Goal: Task Accomplishment & Management: Answer question/provide support

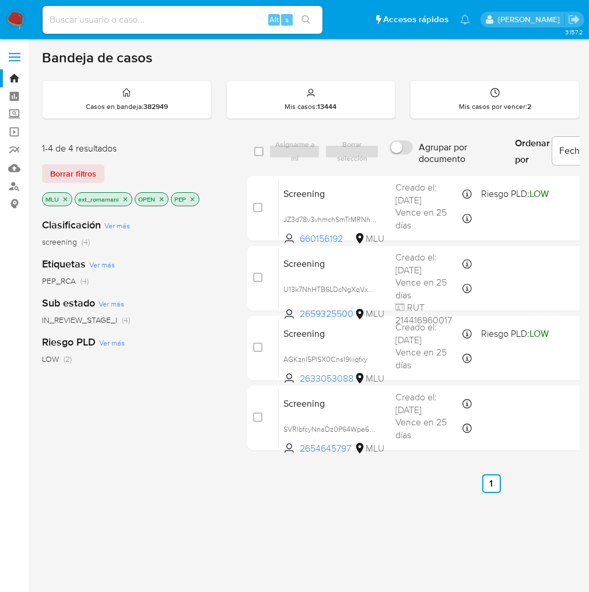
drag, startPoint x: 708, startPoint y: 1, endPoint x: 374, endPoint y: 64, distance: 339.5
click at [370, 65] on div "Bandeja de casos" at bounding box center [311, 57] width 538 height 17
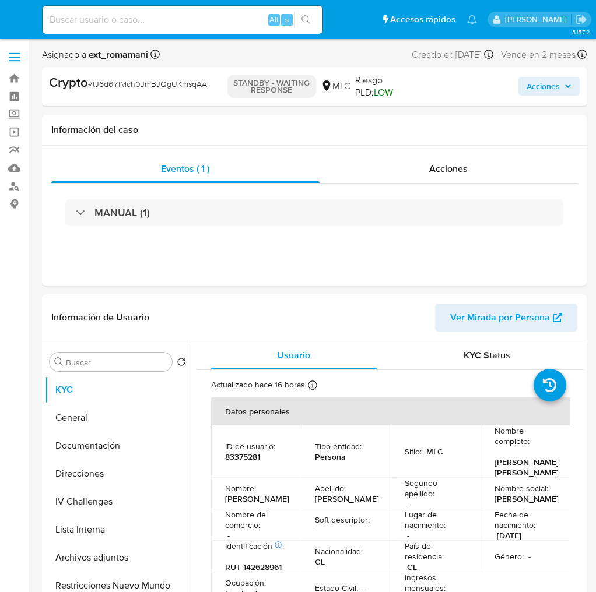
select select "10"
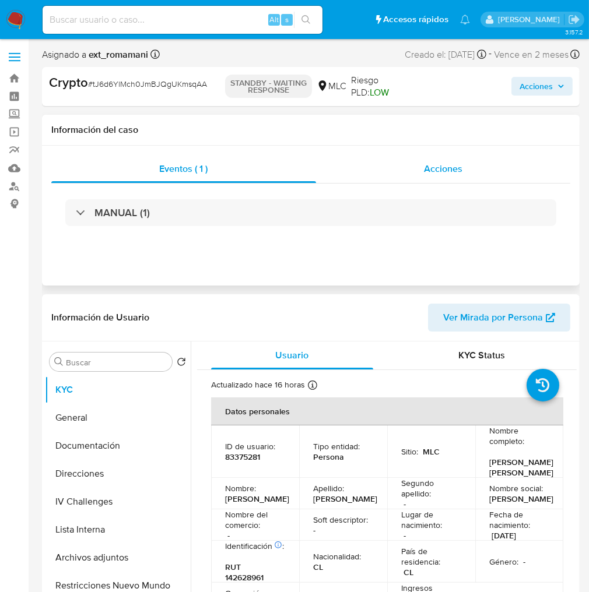
click at [444, 166] on span "Acciones" at bounding box center [443, 168] width 38 height 13
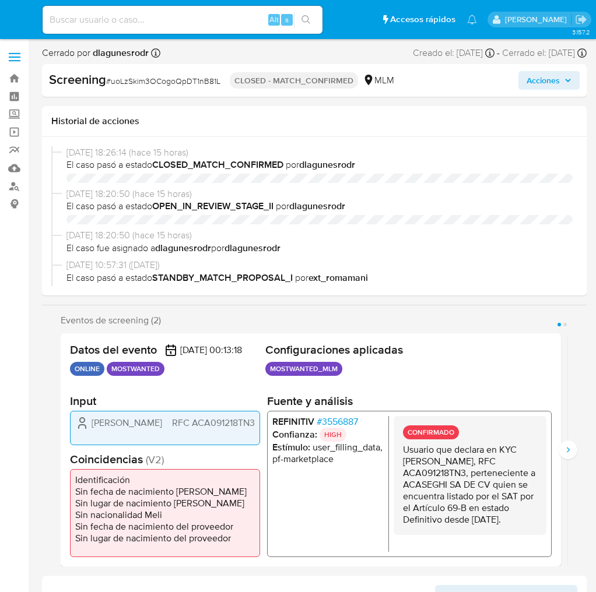
select select "10"
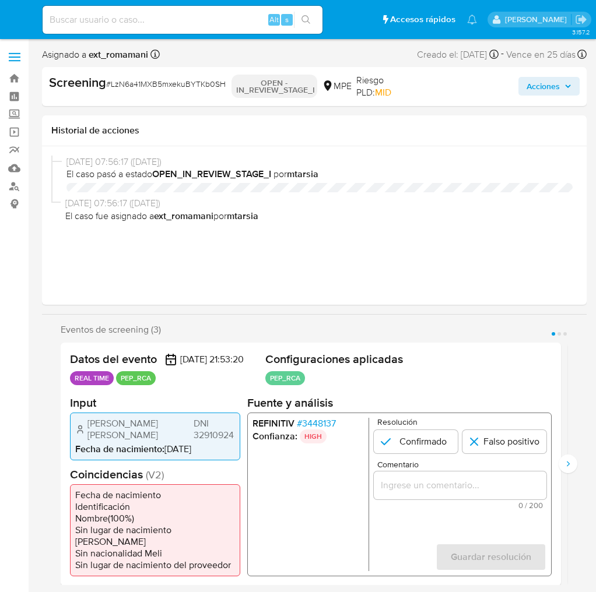
select select "10"
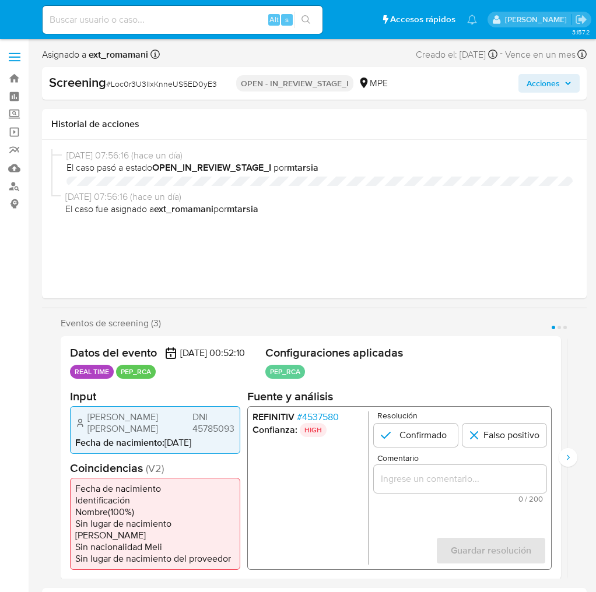
select select "10"
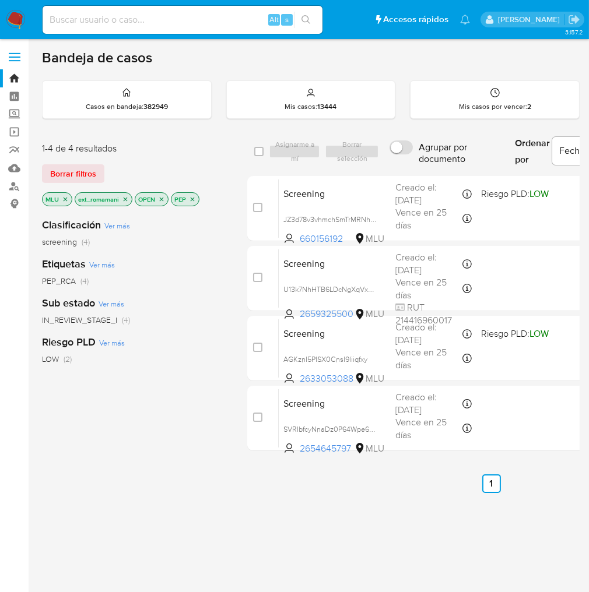
click at [12, 17] on img at bounding box center [16, 20] width 20 height 20
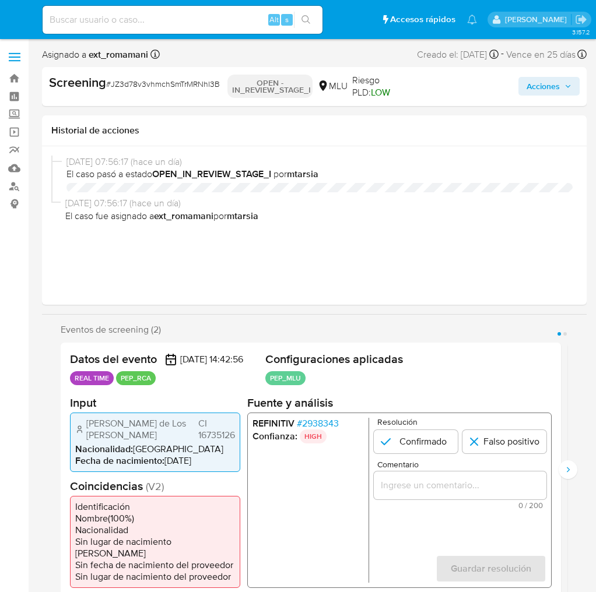
select select "10"
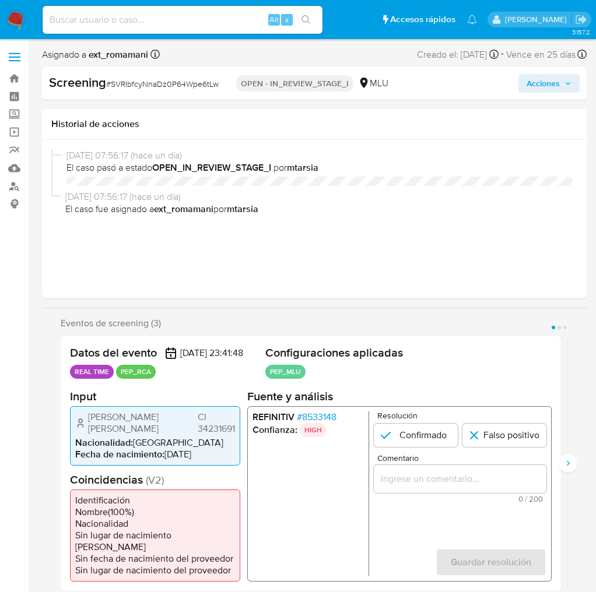
select select "10"
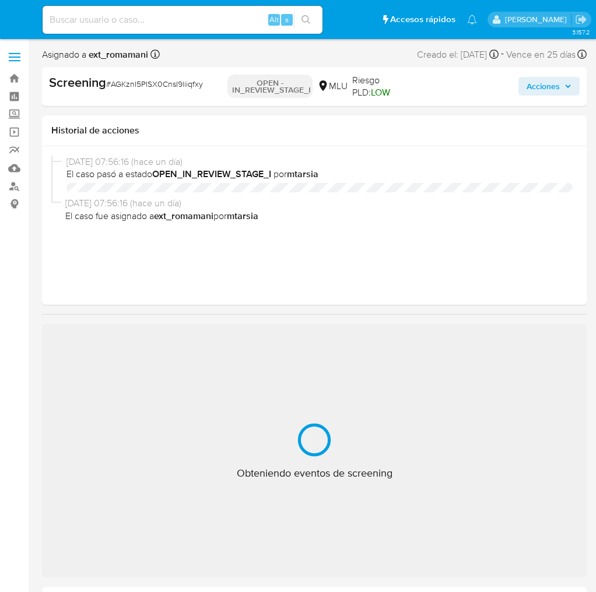
select select "10"
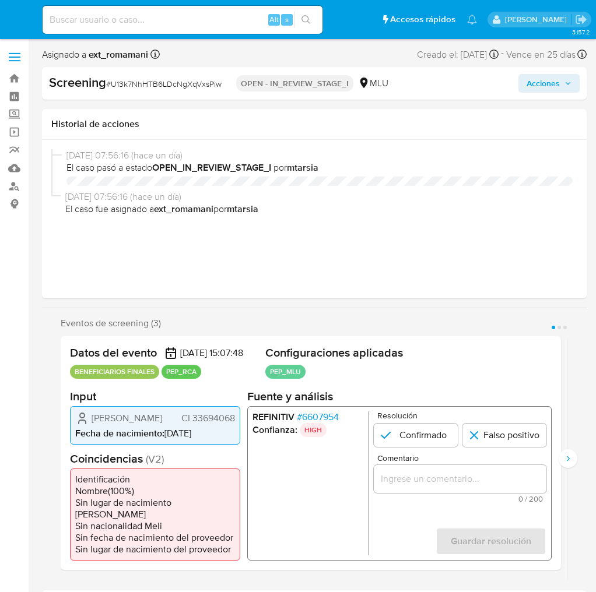
select select "10"
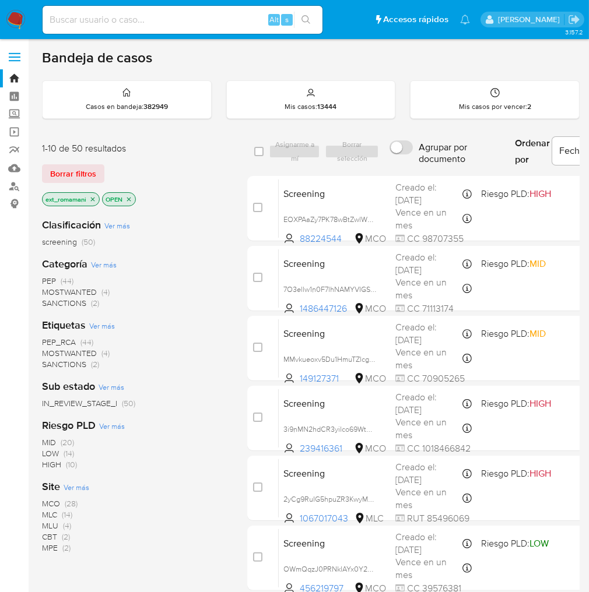
click at [87, 303] on span "SANCTIONS (2)" at bounding box center [70, 303] width 57 height 11
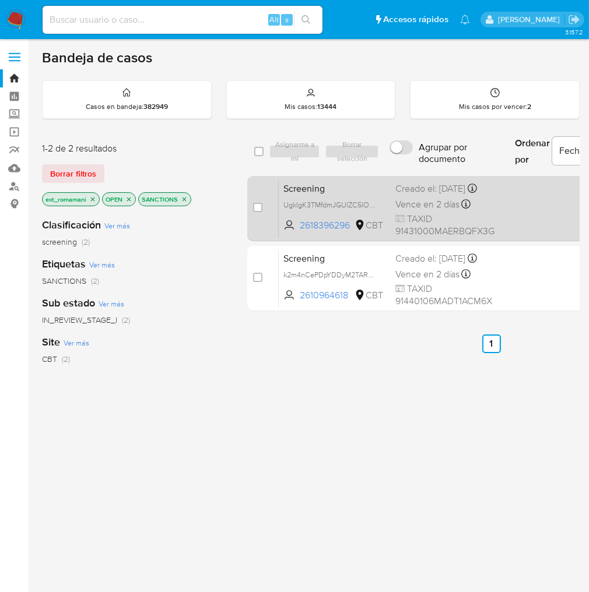
drag, startPoint x: 486, startPoint y: 208, endPoint x: 483, endPoint y: 237, distance: 29.9
click at [487, 208] on div "Vence en 2 días Vence el 05/09/2025 02:29:30" at bounding box center [444, 204] width 99 height 16
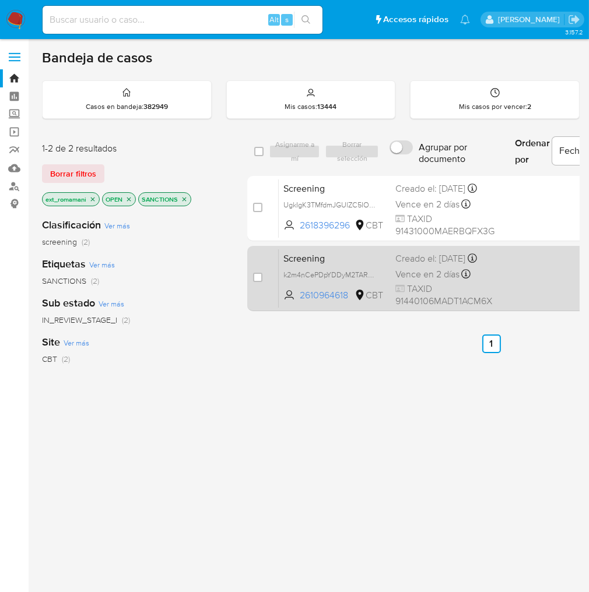
click at [478, 264] on div "Creado el: 03/09/2025 Creado el: 03/09/2025 00:18:12" at bounding box center [443, 258] width 97 height 13
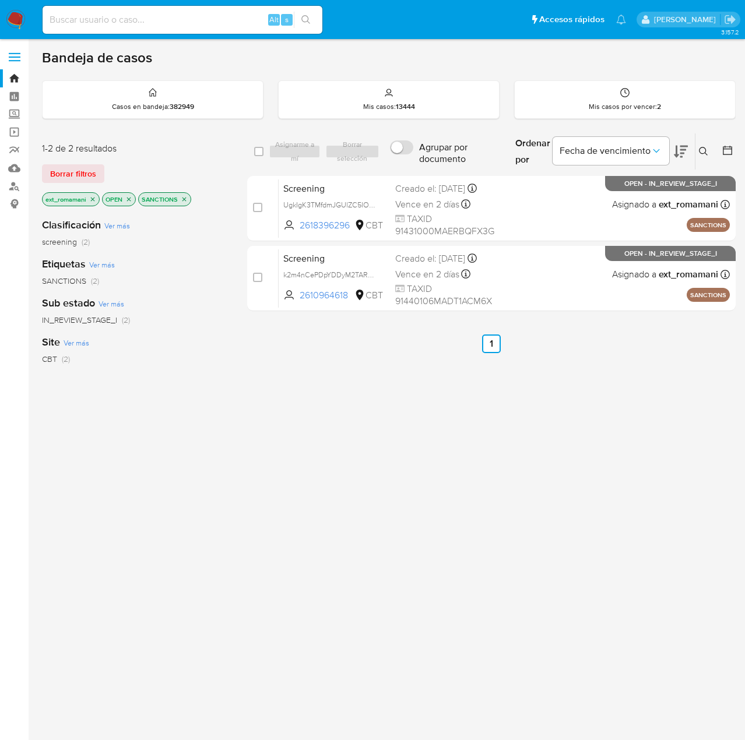
click at [182, 198] on icon "close-filter" at bounding box center [184, 199] width 4 height 4
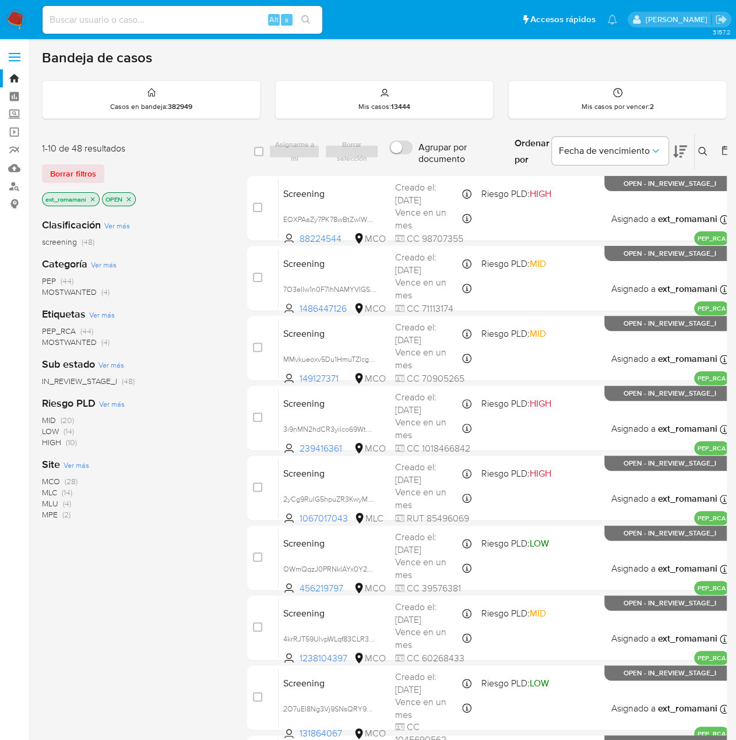
click at [83, 343] on span "MOSTWANTED" at bounding box center [69, 342] width 55 height 12
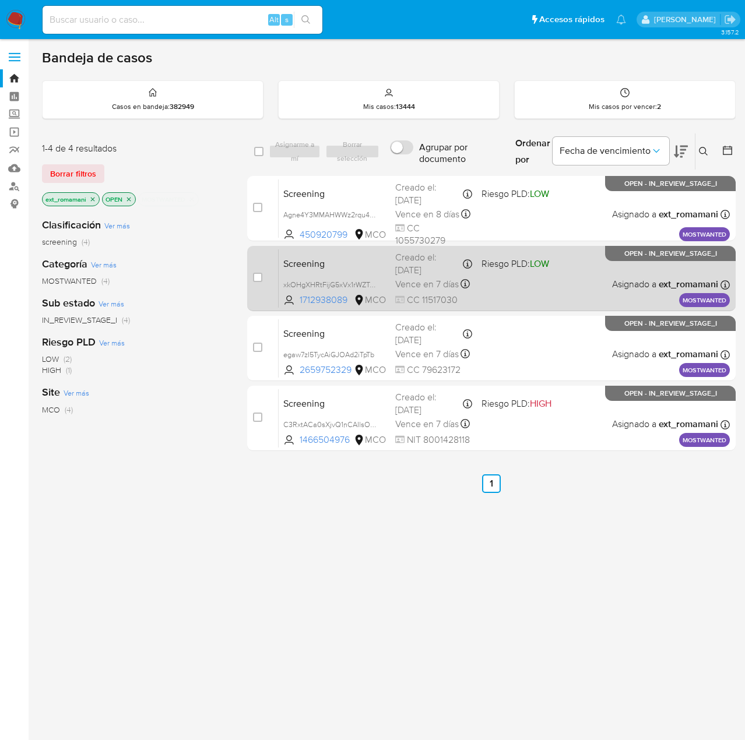
drag, startPoint x: 508, startPoint y: 212, endPoint x: 508, endPoint y: 247, distance: 35.0
click at [509, 212] on div "Screening Agne4Y3MMAHWWz2rqu46qQA2 450920799 MCO Riesgo PLD: LOW Creado el: 03/…" at bounding box center [504, 208] width 451 height 59
click at [501, 291] on div "Screening xkOHgXHRtFijG5xVx1rWZTuo 1712938089 MCO Riesgo PLD: LOW Creado el: 02…" at bounding box center [504, 278] width 451 height 59
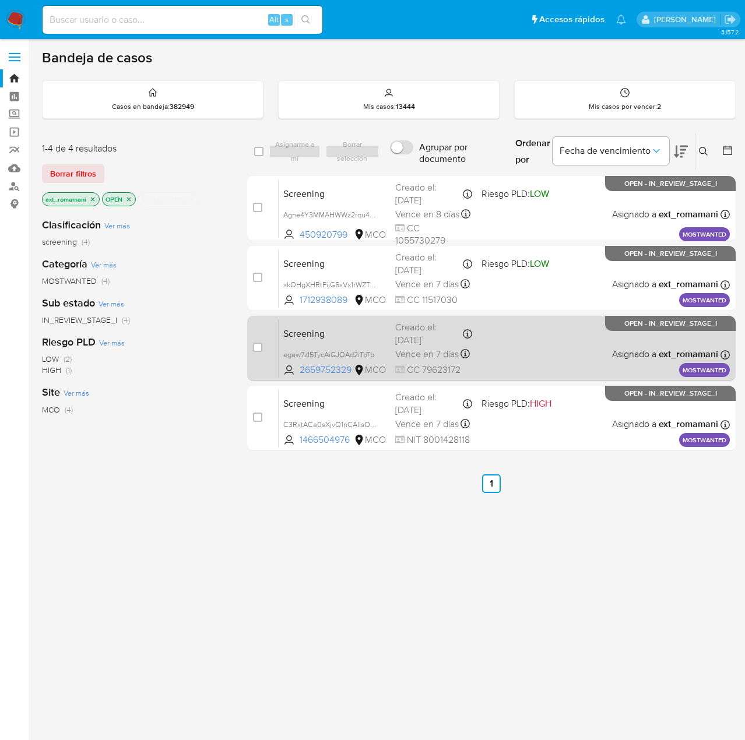
click at [503, 361] on div "Screening egaw7zI5TycAiGJOAd2iTpTb 2659752329 MCO Creado el: 02/09/2025 Creado …" at bounding box center [504, 348] width 451 height 59
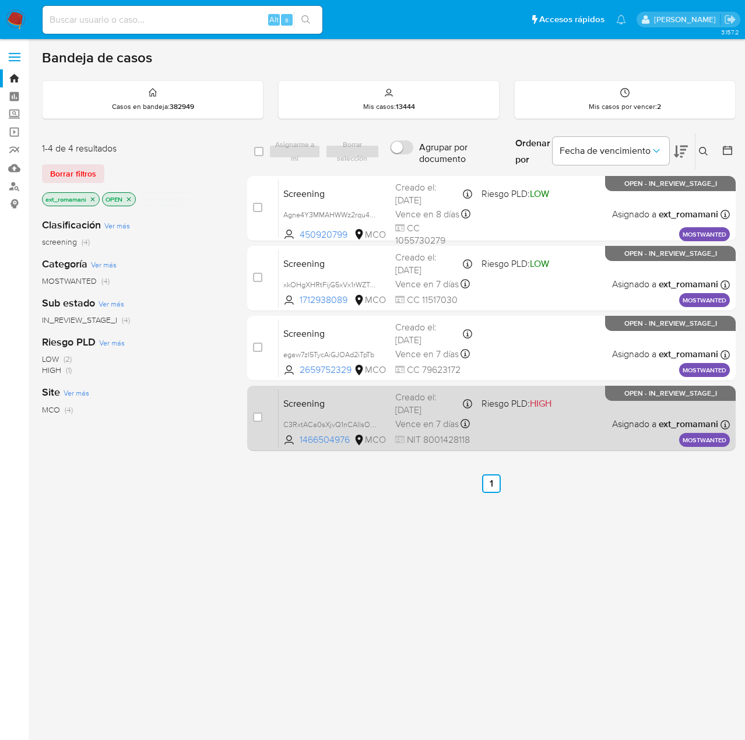
click at [508, 429] on div "Screening C3RxtACa0sXjvQ1nCAIlsOp3 1466504976 MCO Riesgo PLD: HIGH Creado el: 0…" at bounding box center [504, 418] width 451 height 59
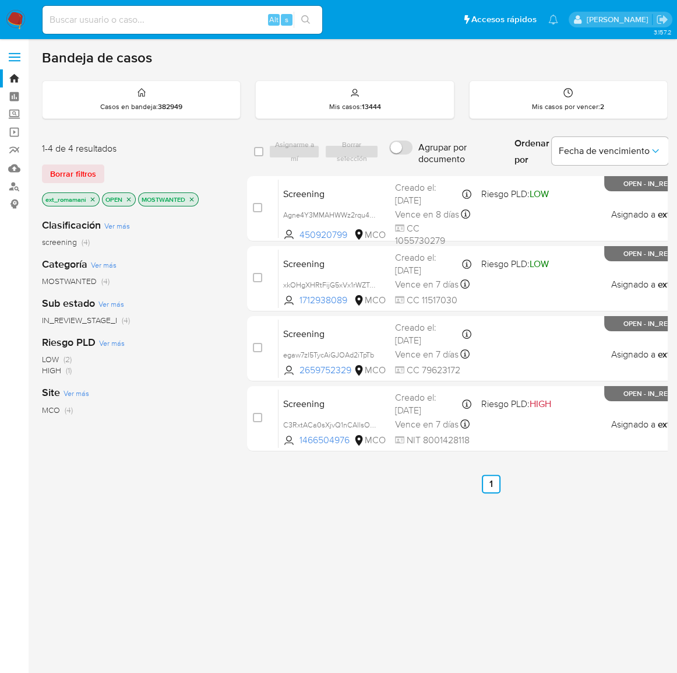
click at [13, 21] on img at bounding box center [16, 20] width 20 height 20
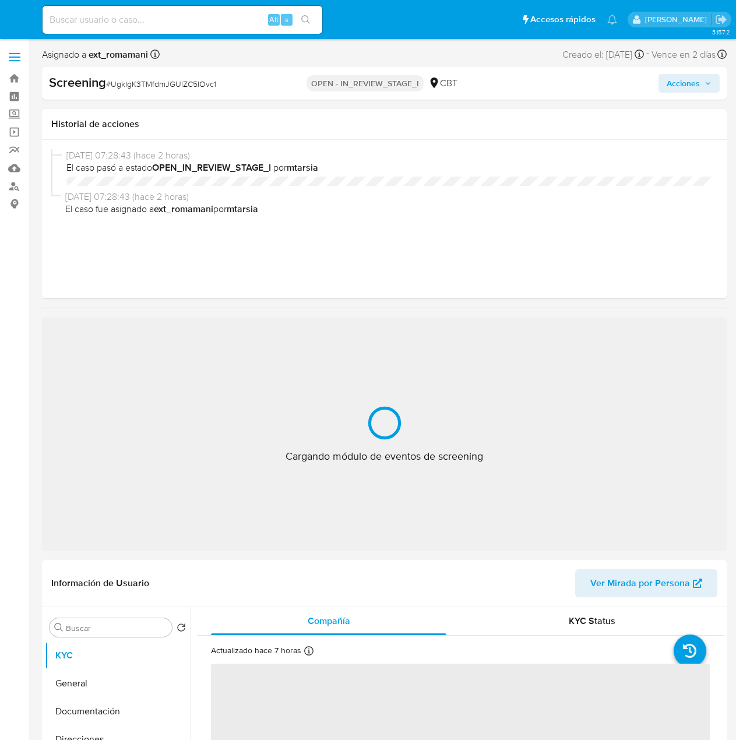
select select "10"
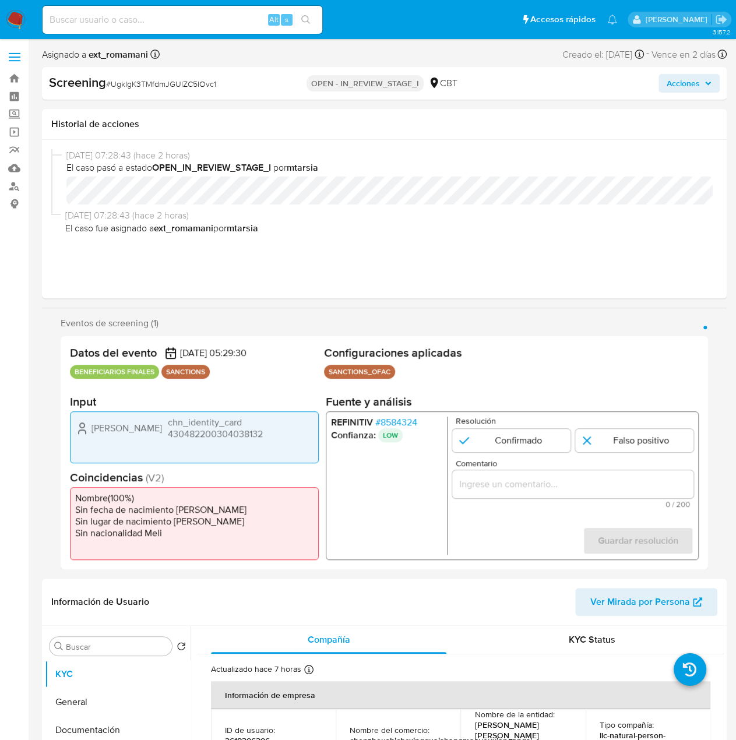
click at [592, 480] on input "Comentario" at bounding box center [572, 484] width 241 height 15
paste input "Compara al Rte Legal con el Sancionado , se desestima el match ya que difieren …"
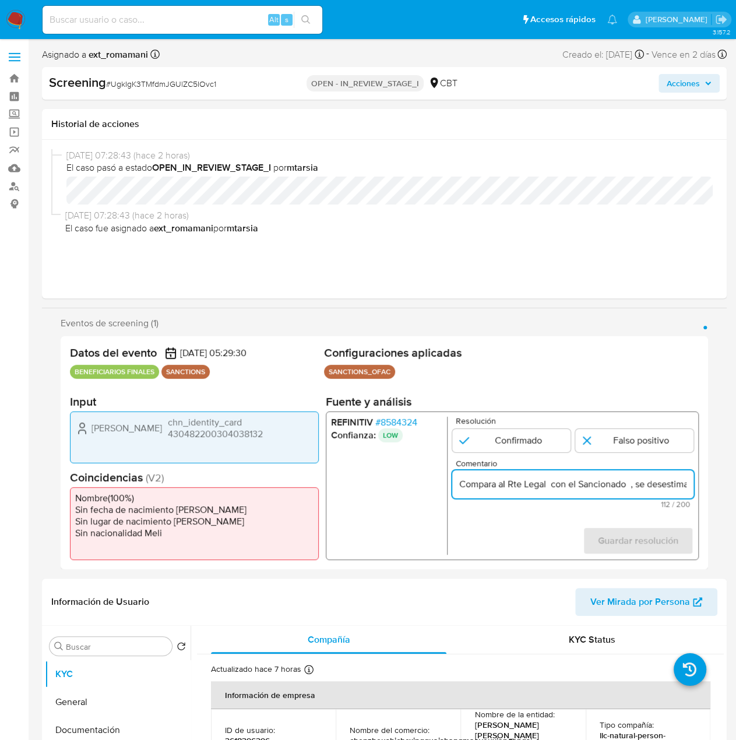
drag, startPoint x: 402, startPoint y: 482, endPoint x: 404, endPoint y: 476, distance: 6.1
click at [402, 482] on ul "REFINITIV # 8584324 Confianza: LOW" at bounding box center [389, 486] width 117 height 138
drag, startPoint x: 90, startPoint y: 427, endPoint x: 290, endPoint y: 429, distance: 200.0
click at [290, 429] on div "Yu Zhang chn_identity_card 430482200304038132" at bounding box center [194, 428] width 238 height 23
drag, startPoint x: 136, startPoint y: 431, endPoint x: 91, endPoint y: 429, distance: 45.0
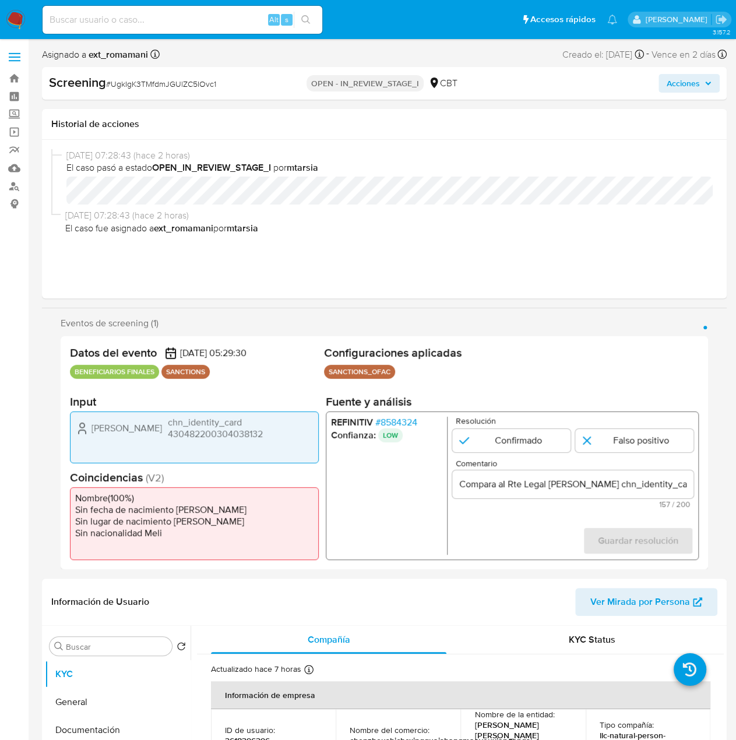
click at [91, 429] on div "Yu Zhang chn_identity_card 430482200304038132" at bounding box center [194, 428] width 238 height 23
drag, startPoint x: 662, startPoint y: 483, endPoint x: 693, endPoint y: 483, distance: 30.3
click at [693, 483] on input "Compara al Rte Legal Yu Zhang chn_identity_card 430482200304038132 con el Sanci…" at bounding box center [572, 484] width 241 height 15
click at [627, 485] on input "Compara al Rte Legal Yu Zhang chn_identity_card 430482200304038132 con el Sanci…" at bounding box center [572, 484] width 241 height 15
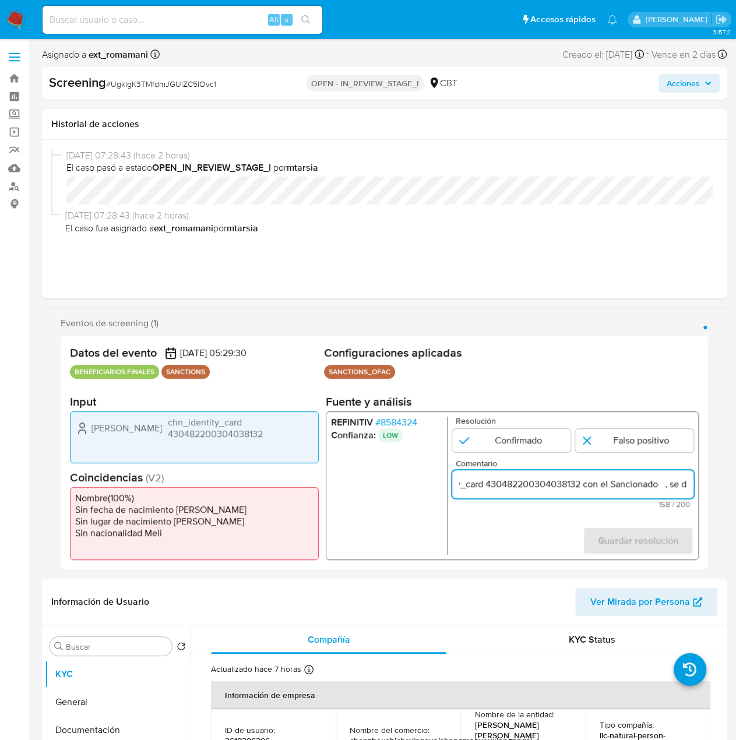
paste input "Yu Zhang"
type input "Compara al Rte Legal Yu Zhang chn_identity_card 430482200304038132 con el Sanci…"
click at [395, 420] on span "# 8584324" at bounding box center [396, 423] width 42 height 12
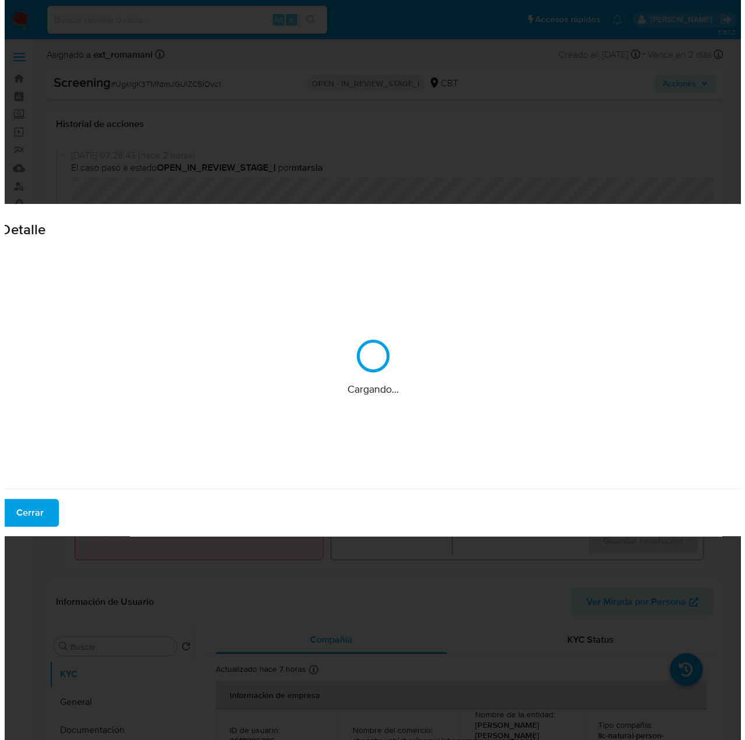
scroll to position [0, 0]
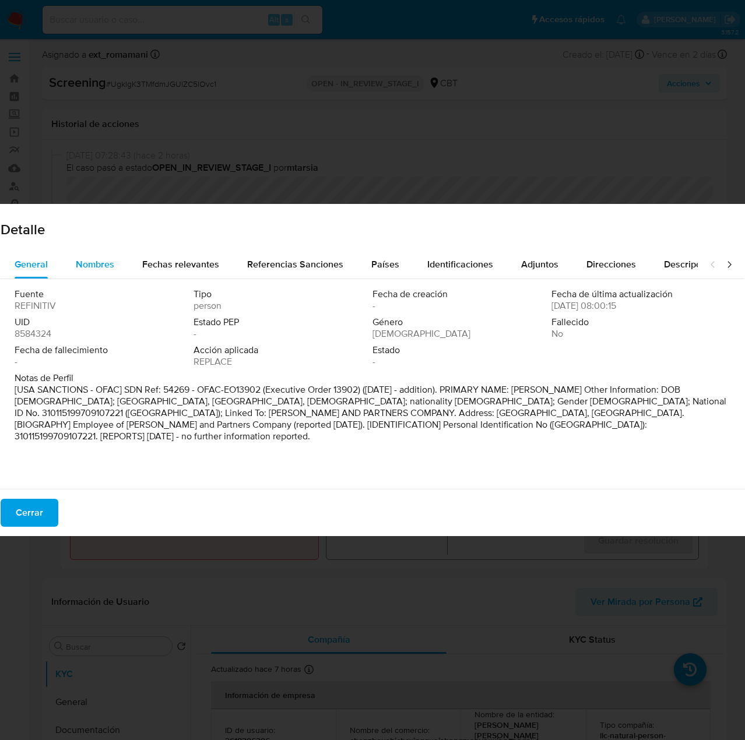
click at [80, 259] on span "Nombres" at bounding box center [95, 264] width 38 height 13
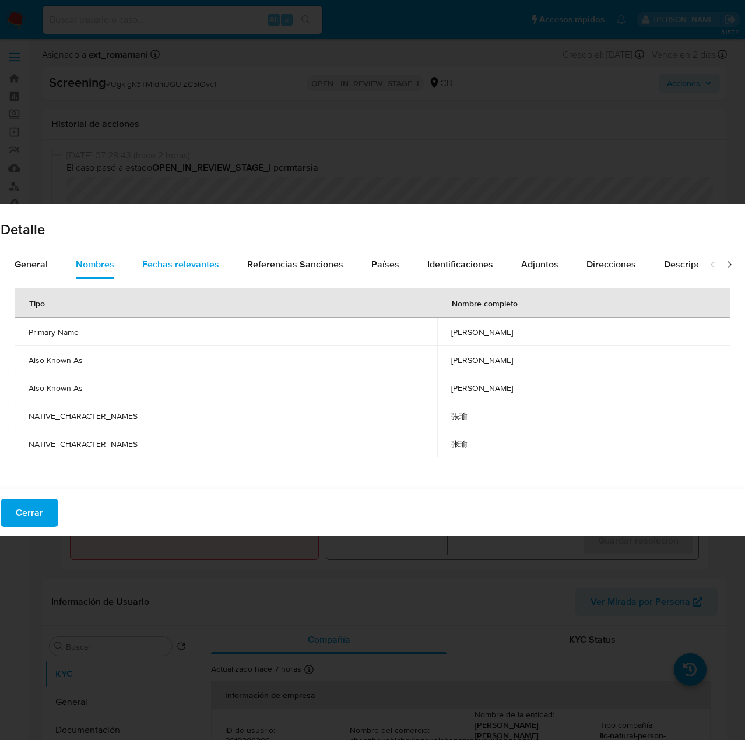
click at [191, 265] on span "Fechas relevantes" at bounding box center [180, 264] width 77 height 13
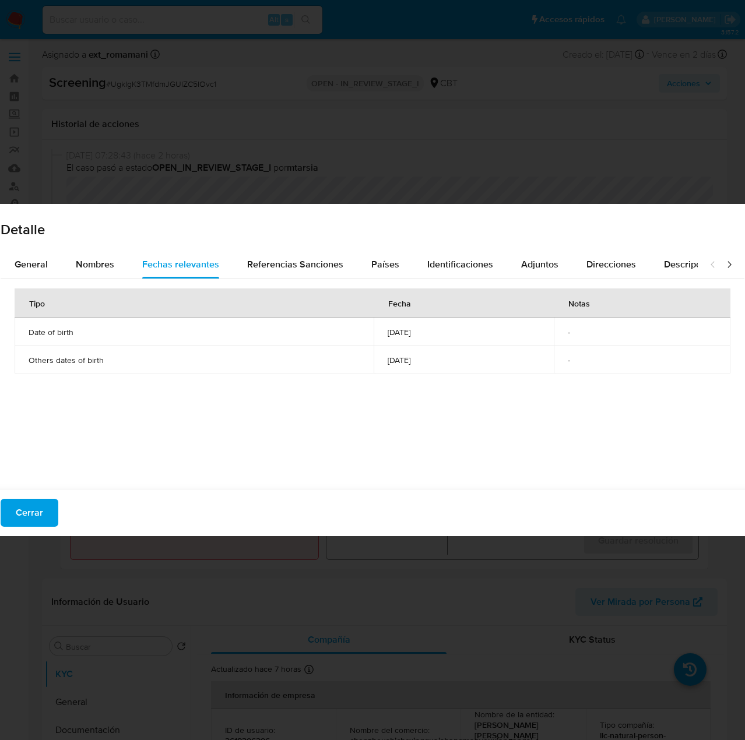
click at [724, 262] on icon at bounding box center [730, 265] width 12 height 12
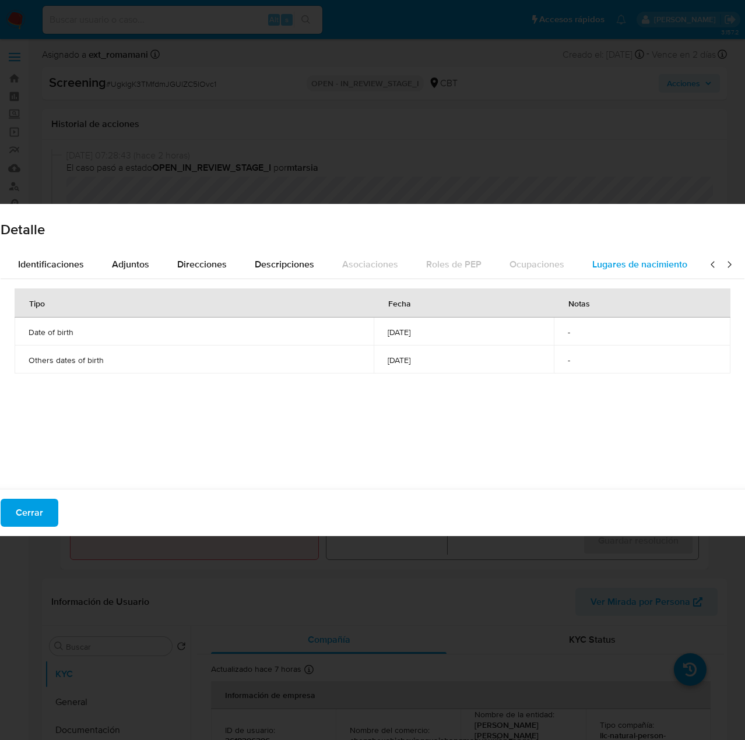
scroll to position [0, 412]
click at [670, 262] on span "Lugares de nacimiento" at bounding box center [636, 264] width 95 height 13
drag, startPoint x: 23, startPoint y: 332, endPoint x: 118, endPoint y: 347, distance: 95.7
click at [117, 345] on td "Shanghai City, Pudongxin District, China" at bounding box center [297, 332] width 565 height 28
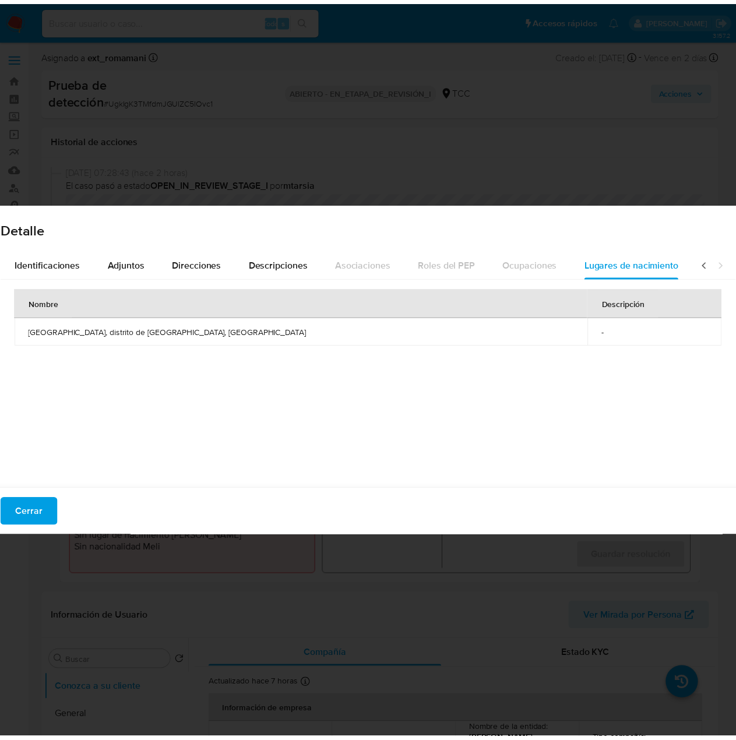
scroll to position [0, 415]
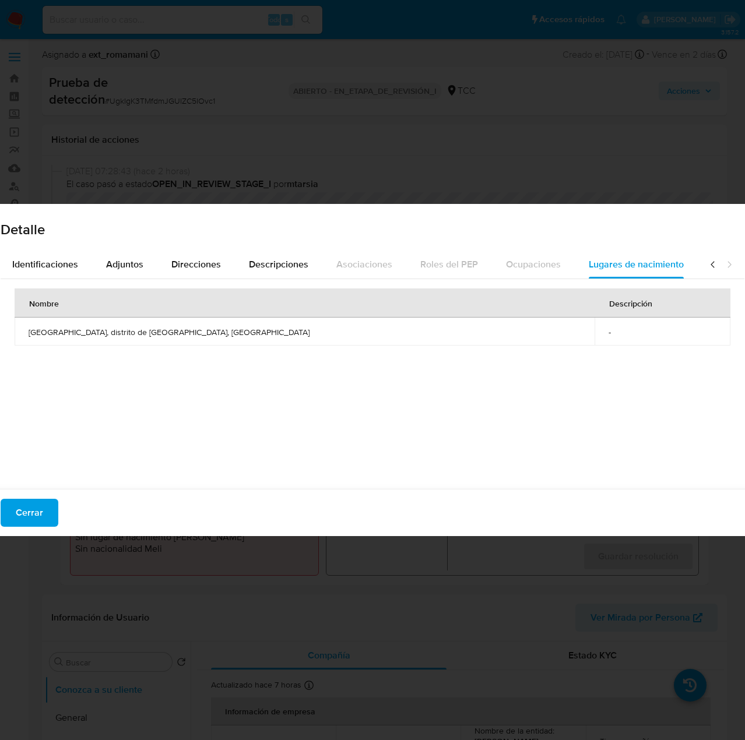
drag, startPoint x: 26, startPoint y: 335, endPoint x: 205, endPoint y: 336, distance: 179.6
click at [205, 336] on td "Ciudad de Shanghái, distrito de Pudongxin, China" at bounding box center [305, 332] width 580 height 28
click at [24, 510] on span "Cerrar" at bounding box center [29, 513] width 27 height 26
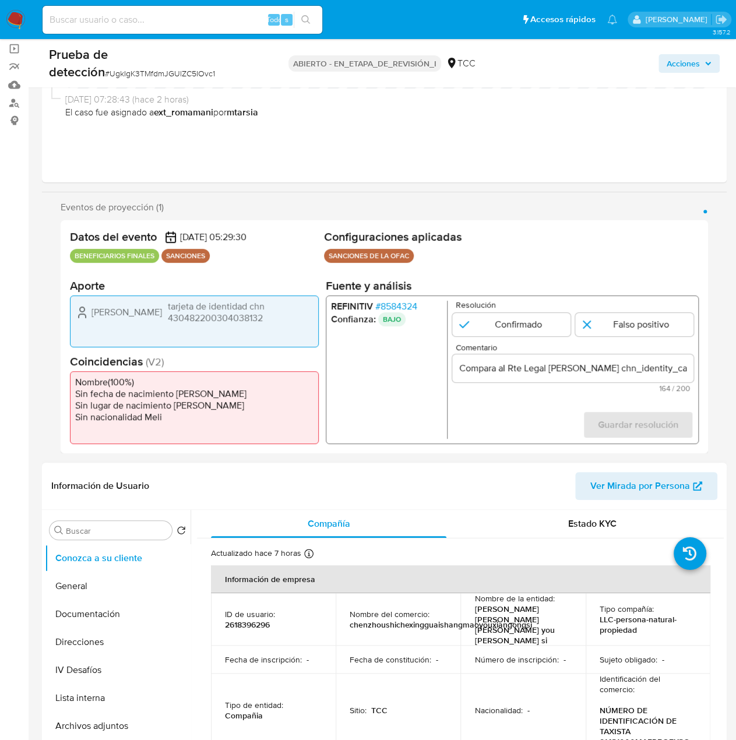
scroll to position [175, 0]
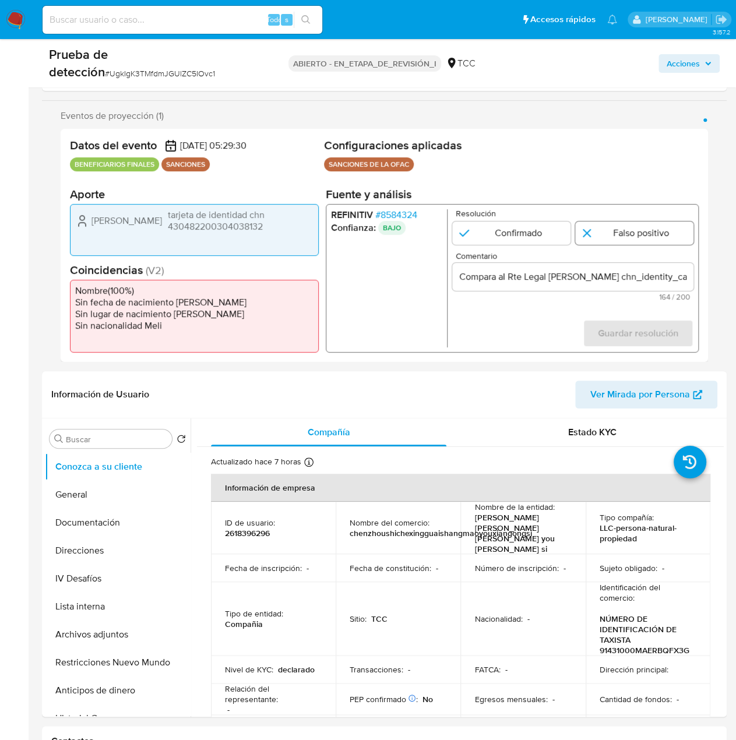
click at [641, 226] on input "1 de 1" at bounding box center [634, 233] width 118 height 23
radio input "true"
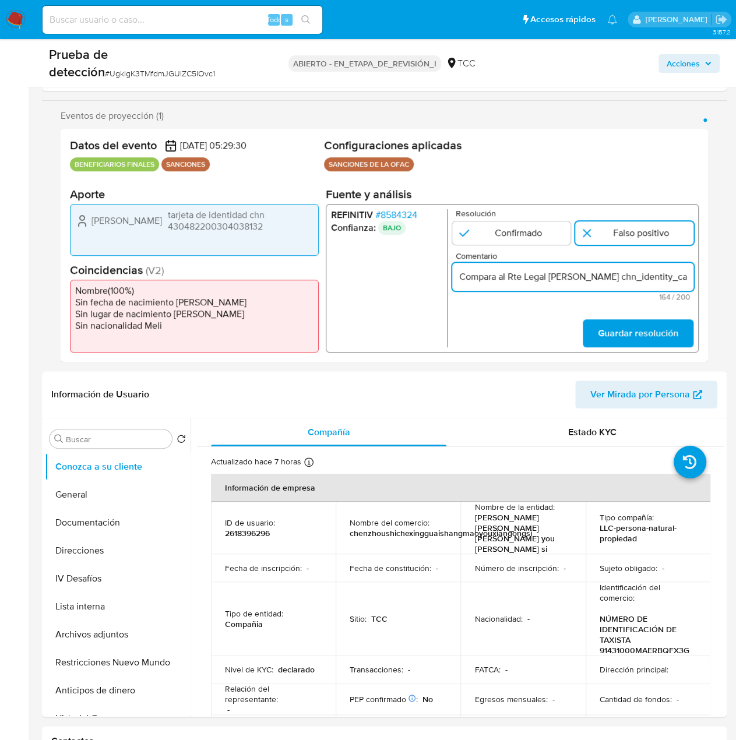
scroll to position [0, 0]
drag, startPoint x: 633, startPoint y: 278, endPoint x: 686, endPoint y: 280, distance: 52.5
click at [686, 280] on input "Compara al Rte Legal Yu Zhang chn_identity_card 430482200304038132 con el Sanci…" at bounding box center [572, 276] width 241 height 15
click at [617, 280] on input "Compara al Rte Legal Yu Zhang chn_identity_card 430482200304038132 con el Sanci…" at bounding box center [572, 276] width 241 height 15
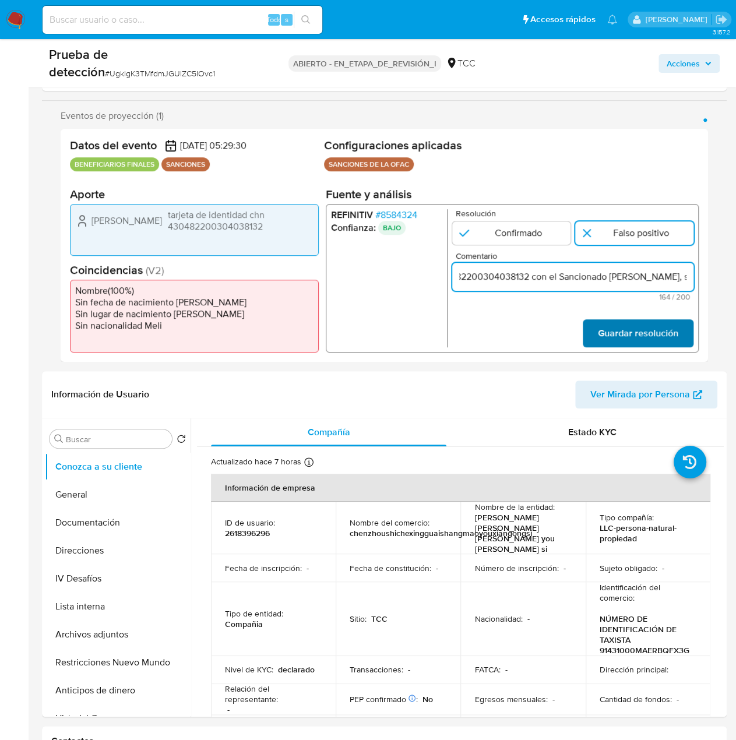
scroll to position [0, 0]
click at [607, 334] on span "Guardar resolución" at bounding box center [638, 334] width 80 height 26
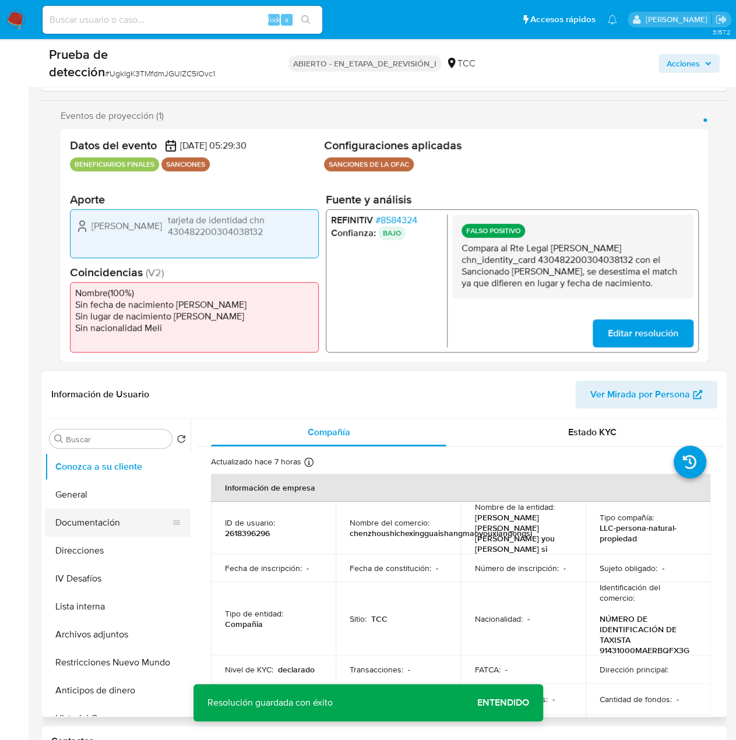
click at [126, 535] on button "Documentación" at bounding box center [113, 523] width 136 height 28
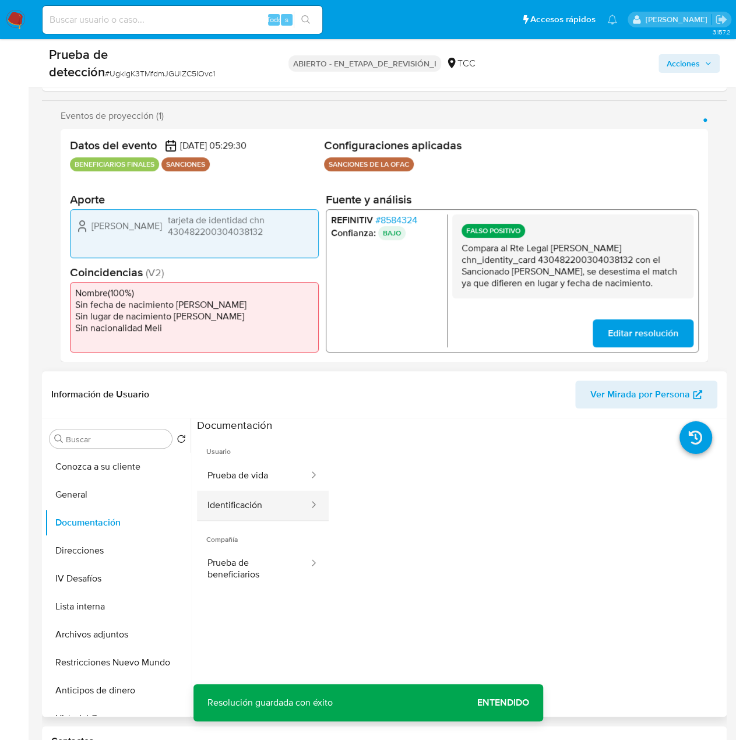
click at [274, 500] on button "Identificación" at bounding box center [253, 506] width 113 height 30
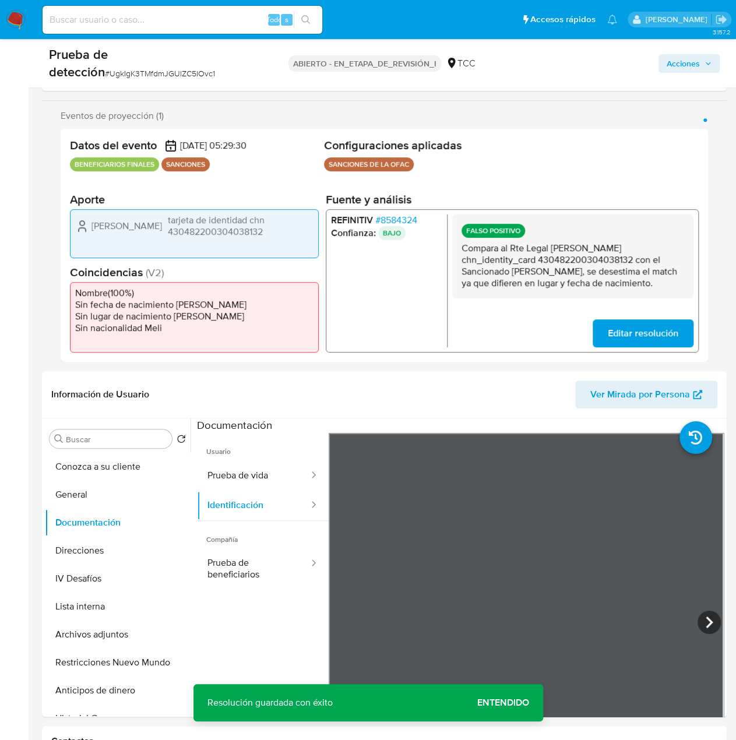
click at [513, 703] on span "Entendido" at bounding box center [503, 703] width 52 height 0
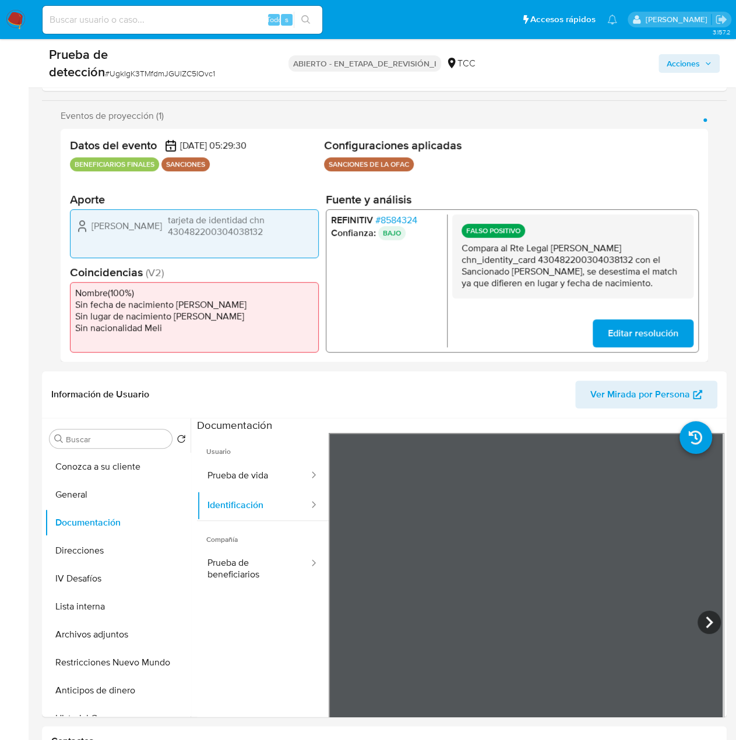
click at [374, 296] on ul "REFINITIV # 8584324 Confianza: BAJO" at bounding box center [389, 280] width 117 height 133
drag, startPoint x: 553, startPoint y: 247, endPoint x: 555, endPoint y: 259, distance: 13.0
click at [555, 259] on p "Compara al Rte Legal Yu Zhang chn_identity_card 430482200304038132 con el Sanci…" at bounding box center [573, 265] width 223 height 47
click at [70, 608] on button "Lista interna" at bounding box center [113, 607] width 136 height 28
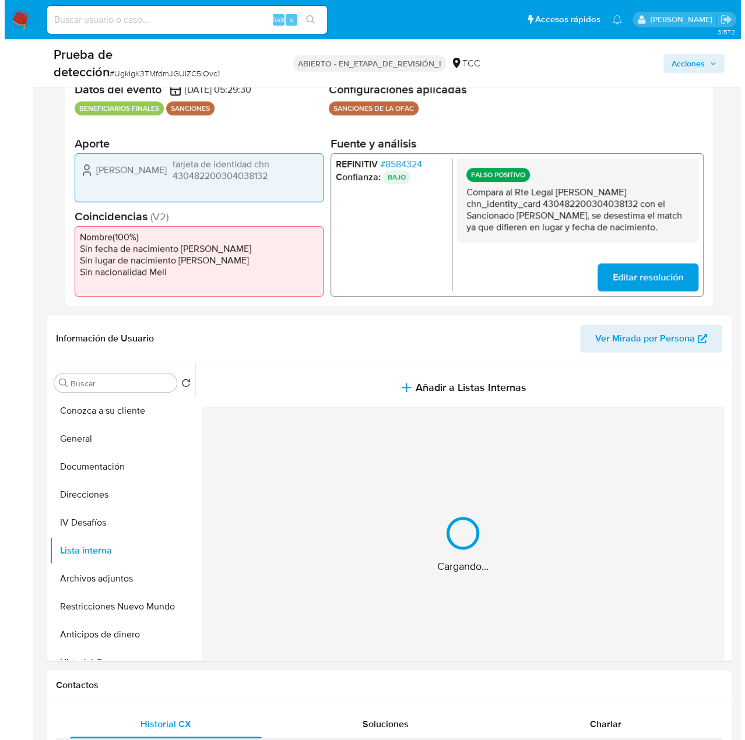
scroll to position [233, 0]
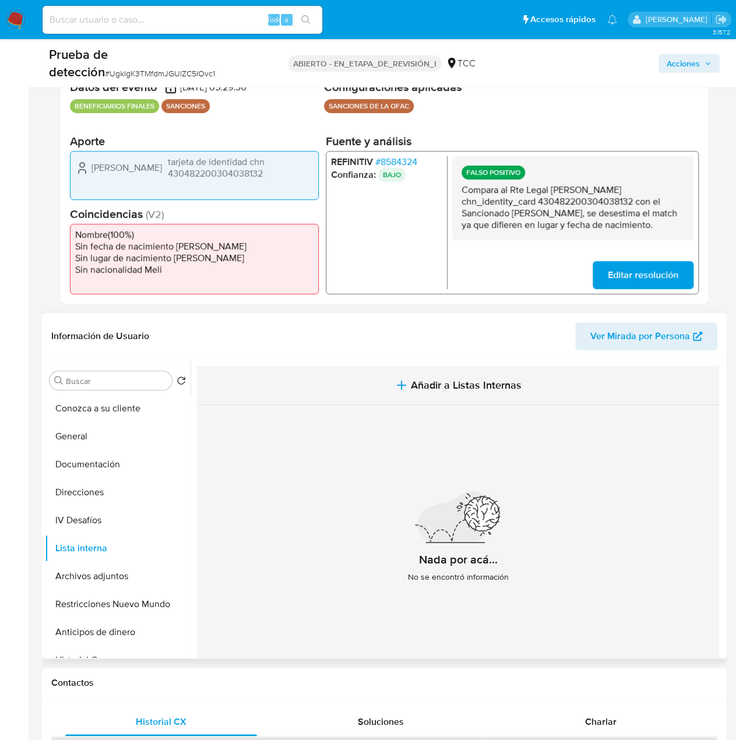
click at [422, 379] on span "Añadir a Listas Internas" at bounding box center [466, 385] width 111 height 13
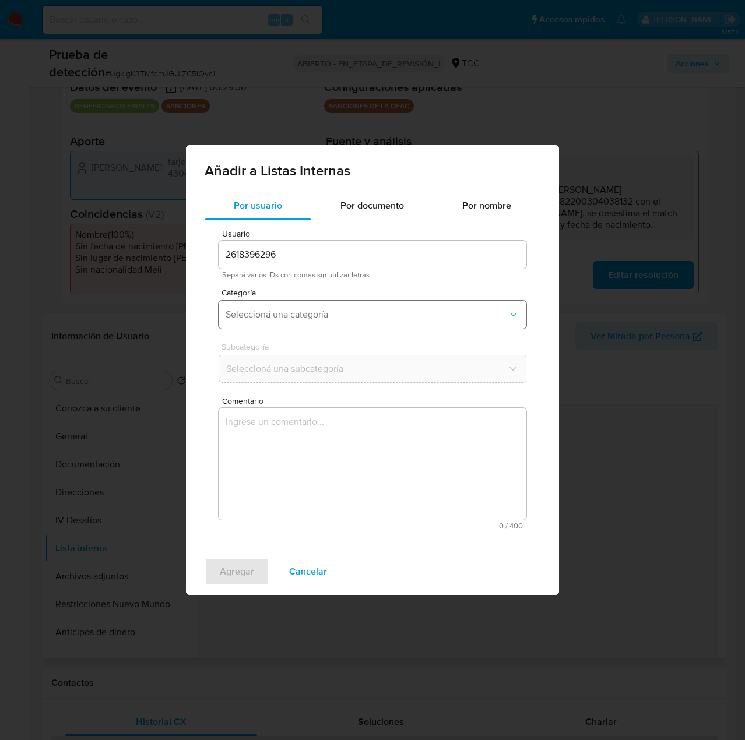
click at [374, 319] on span "Seleccioná una categoría" at bounding box center [367, 315] width 282 height 12
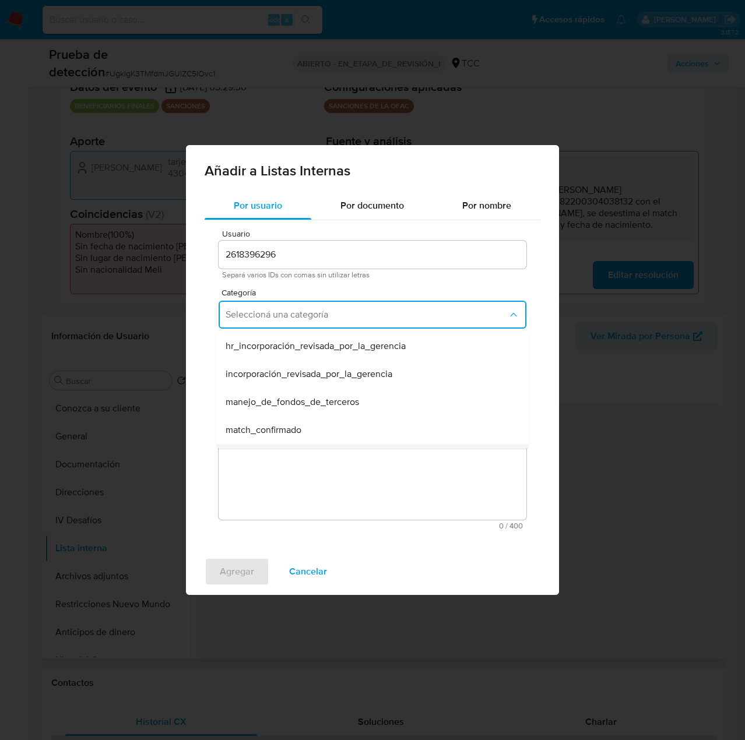
scroll to position [58, 0]
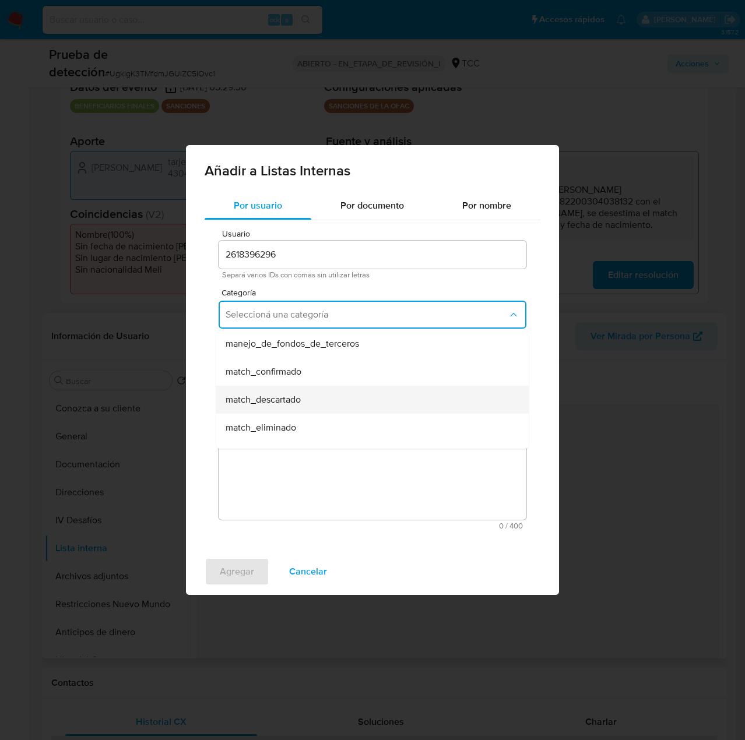
click at [295, 399] on span "match_descartado" at bounding box center [263, 400] width 75 height 12
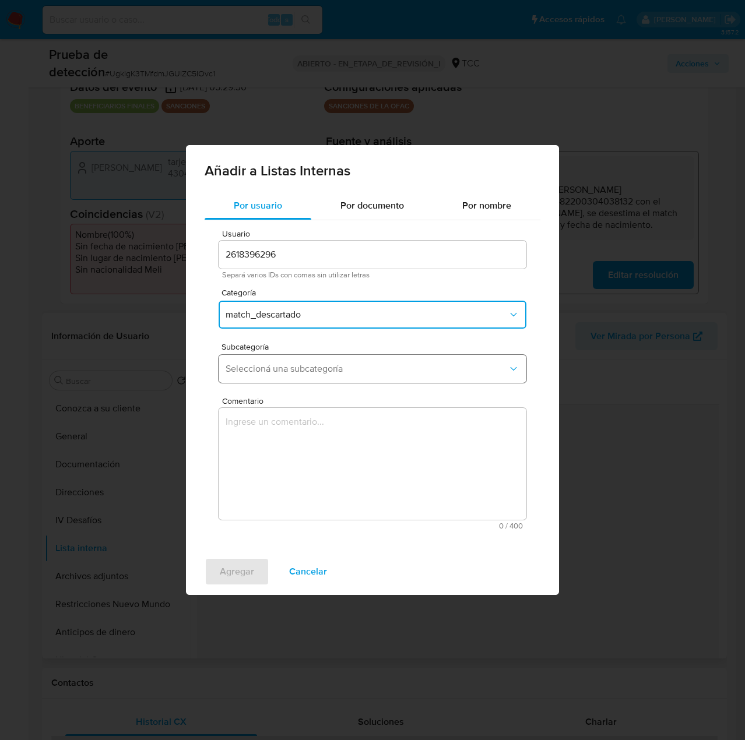
click at [318, 373] on span "Seleccioná una subcategoría" at bounding box center [367, 369] width 282 height 12
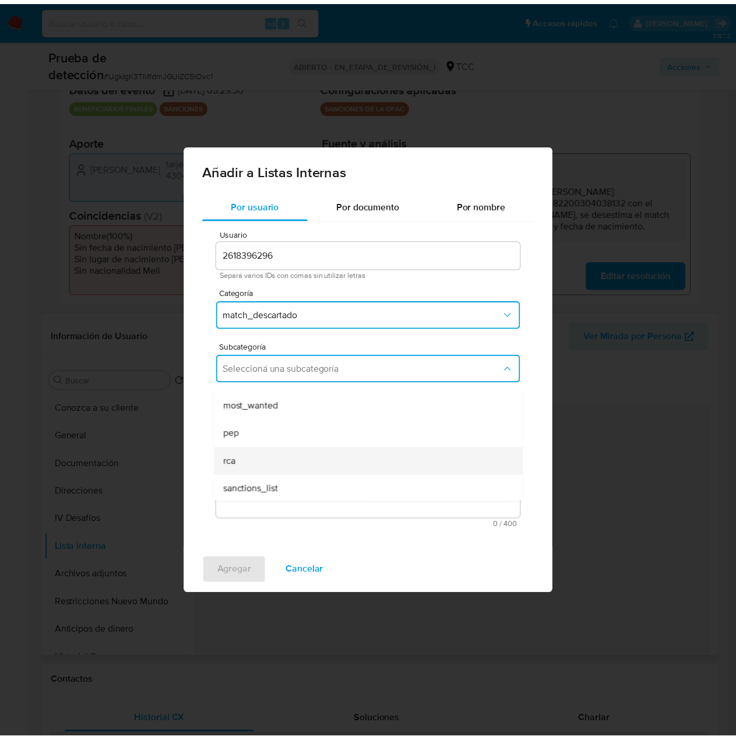
scroll to position [79, 0]
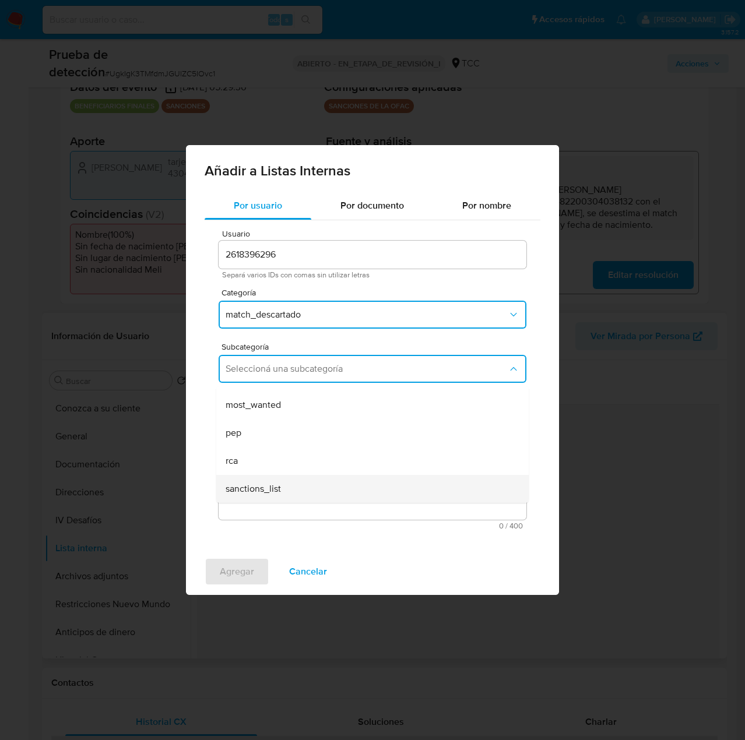
click at [278, 485] on span "sanctions_list" at bounding box center [253, 489] width 55 height 12
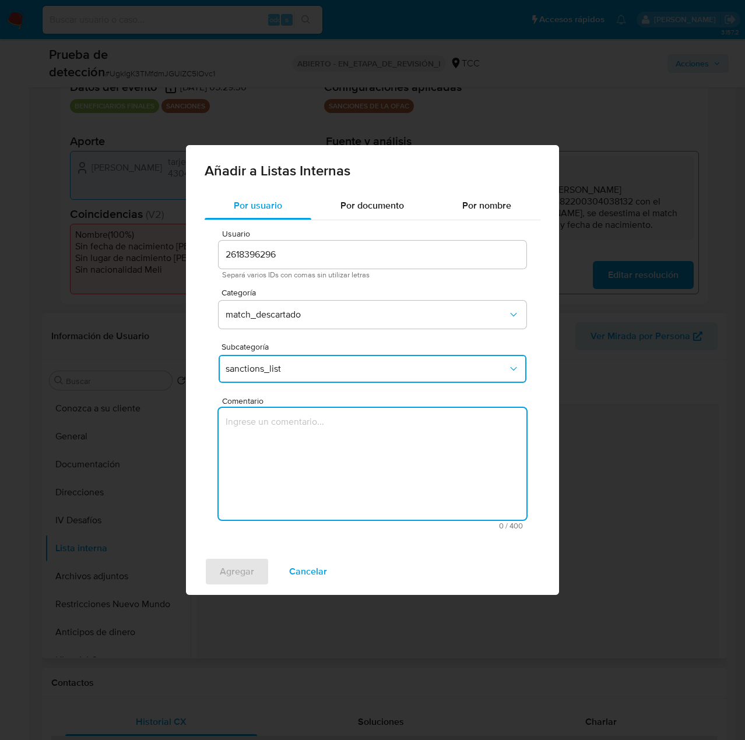
click at [286, 461] on textarea "Comentario" at bounding box center [373, 464] width 308 height 112
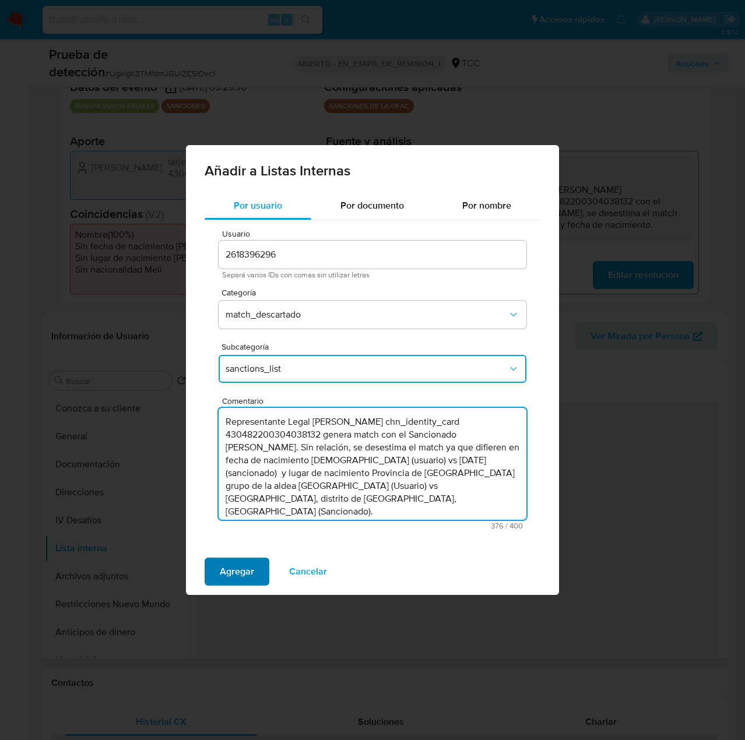
type textarea "Representante Legal Yu Zhang chn_identity_card 430482200304038132 genera match …"
click at [251, 572] on span "Agregar" at bounding box center [237, 572] width 34 height 26
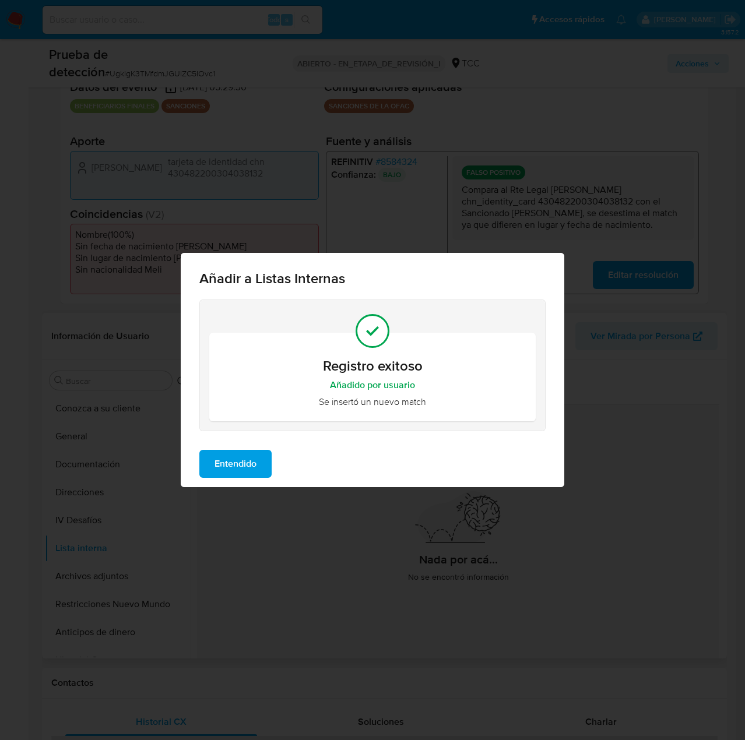
click at [244, 470] on span "Entendido" at bounding box center [236, 464] width 42 height 26
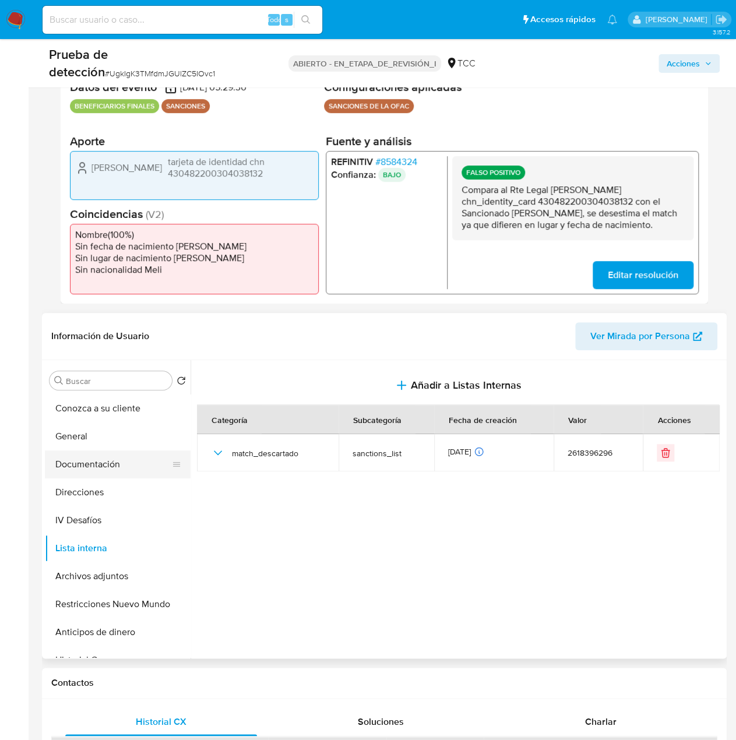
click at [107, 470] on button "Documentación" at bounding box center [113, 465] width 136 height 28
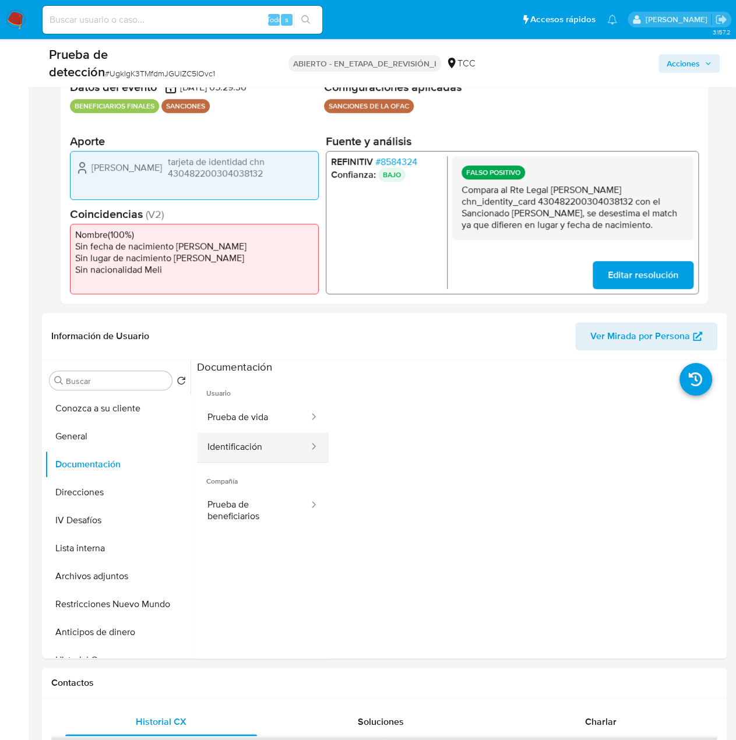
click at [301, 452] on div at bounding box center [310, 447] width 19 height 13
click at [220, 440] on button "Identificación" at bounding box center [253, 448] width 113 height 30
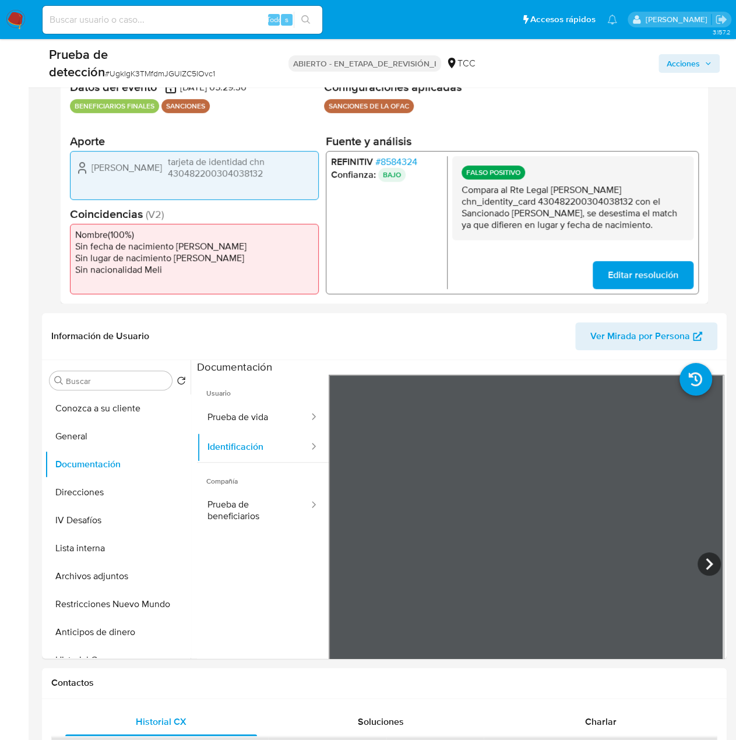
click at [667, 56] on span "Acciones" at bounding box center [683, 63] width 33 height 19
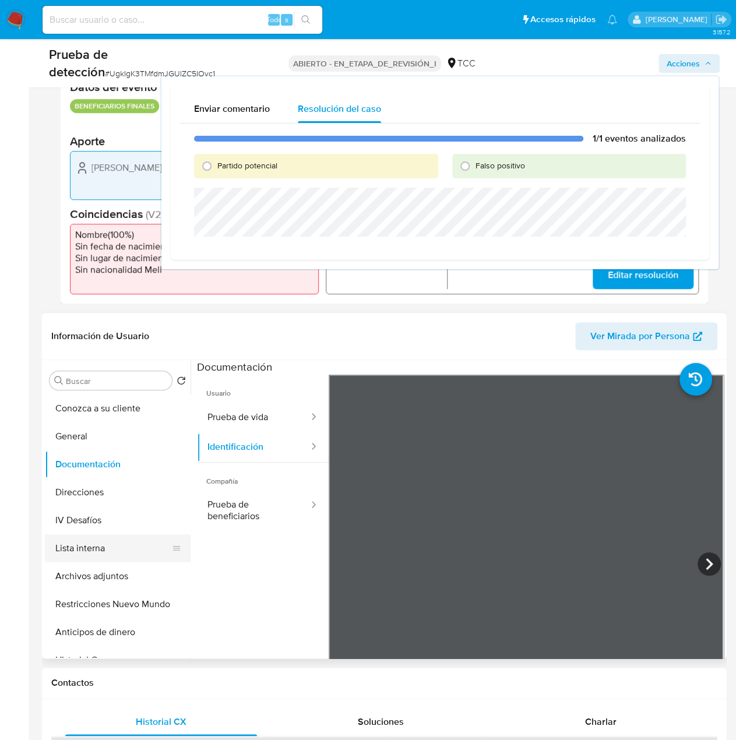
click at [97, 546] on button "Lista interna" at bounding box center [113, 549] width 136 height 28
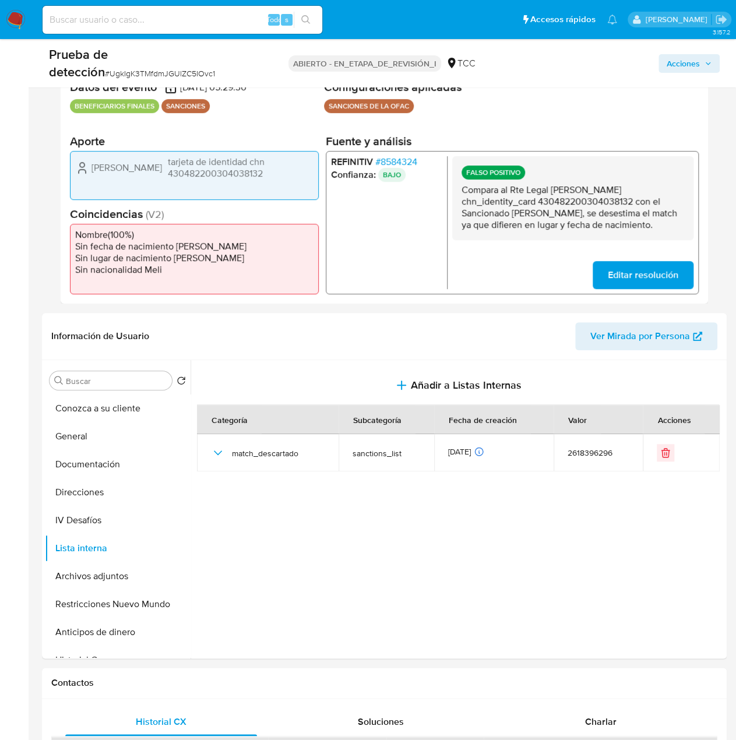
click at [691, 64] on span "Acciones" at bounding box center [683, 63] width 33 height 19
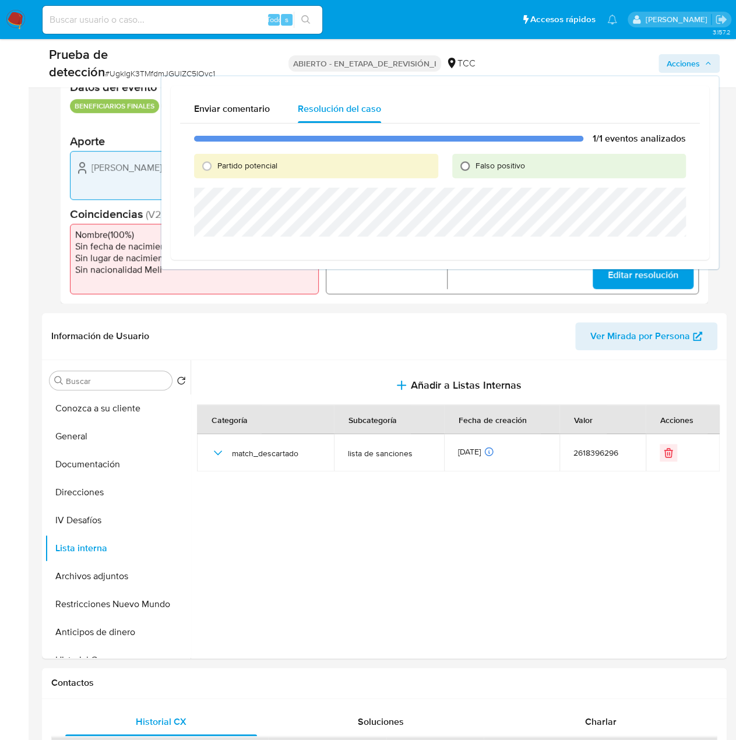
click at [463, 164] on input "Falso positivo" at bounding box center [465, 166] width 19 height 19
radio input "true"
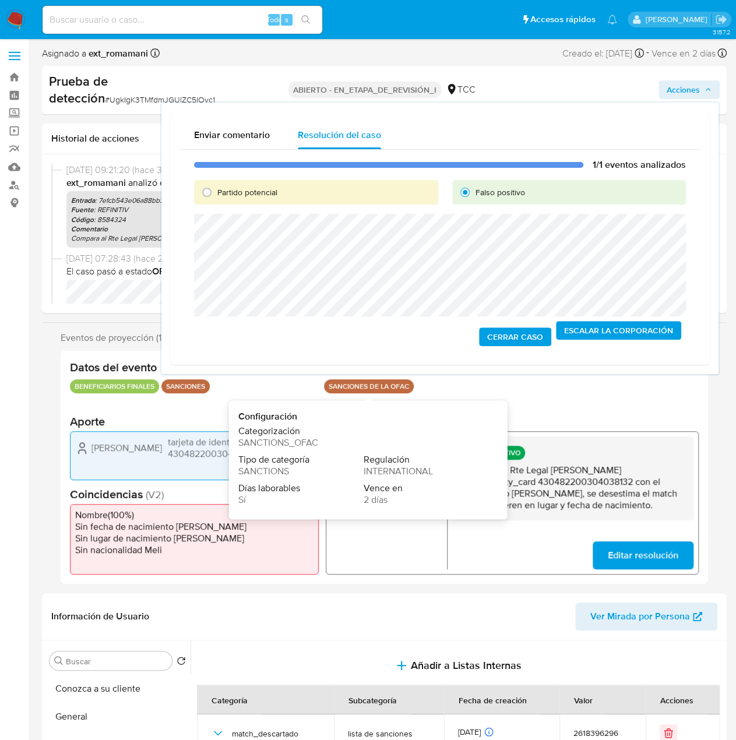
scroll to position [0, 0]
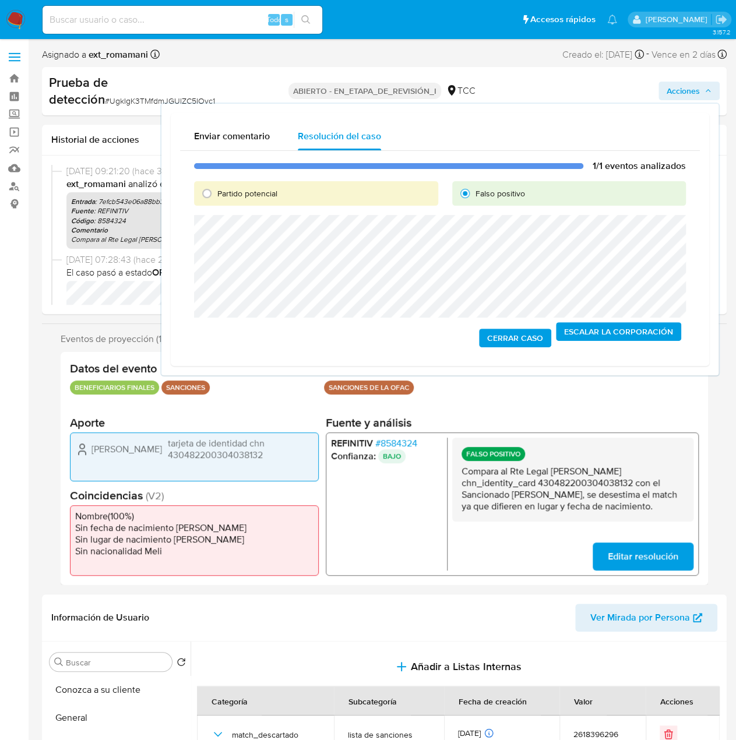
click at [506, 335] on span "Cerrar Caso" at bounding box center [515, 338] width 56 height 16
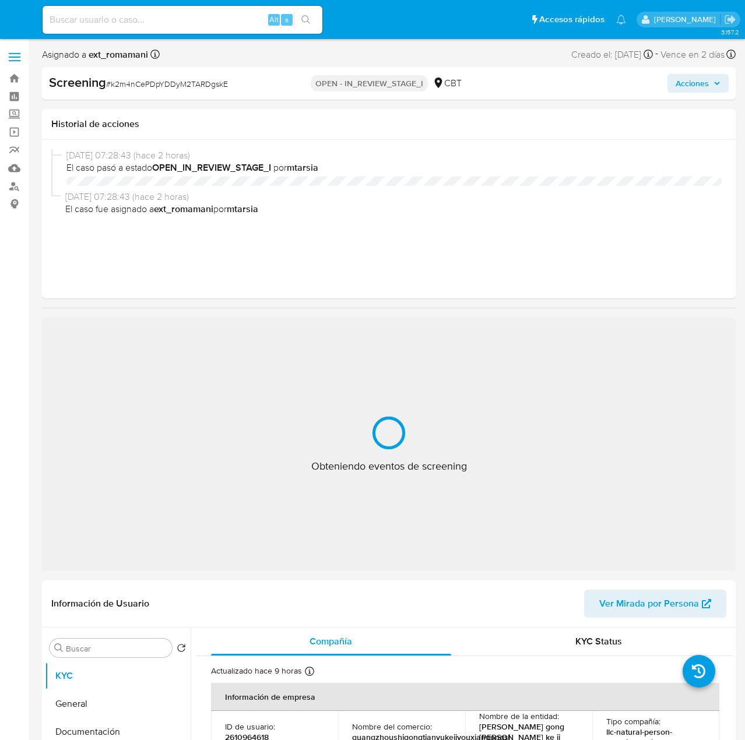
select select "10"
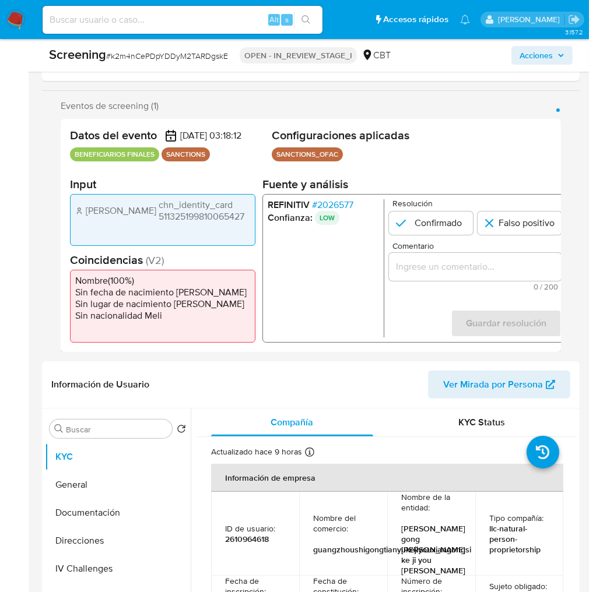
scroll to position [187, 0]
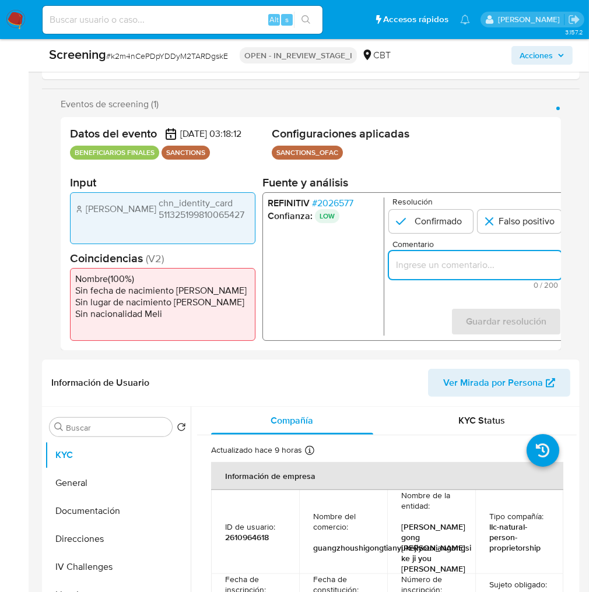
click at [451, 273] on input "Comentario" at bounding box center [475, 265] width 173 height 15
click at [406, 267] on input "Comentario" at bounding box center [475, 265] width 173 height 15
paste input "Compara al Rte Legal con el Sancionado , se desestima el match ya que difieren …"
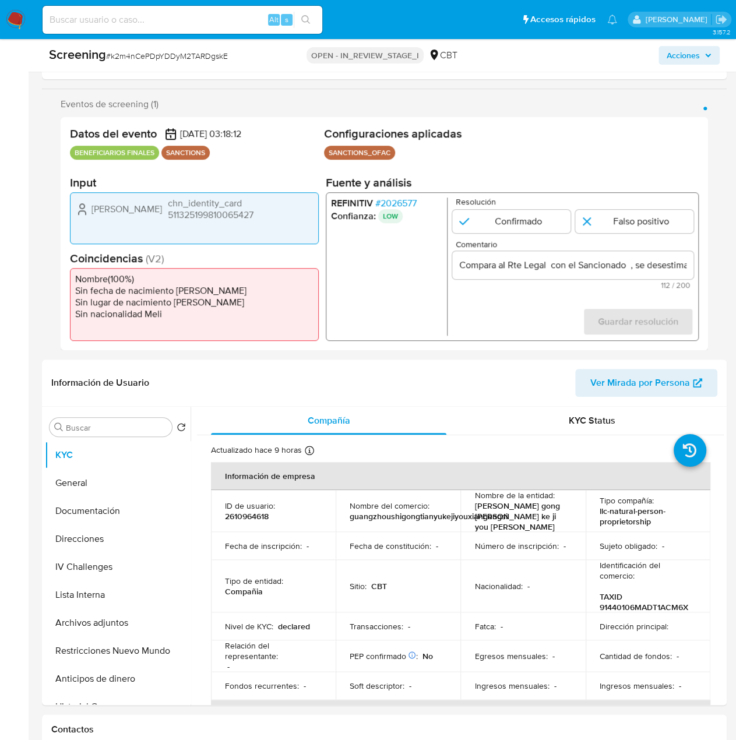
drag, startPoint x: 85, startPoint y: 209, endPoint x: 275, endPoint y: 210, distance: 189.5
click at [275, 210] on div "Lei Zhang chn_identity_card 511325199810065427" at bounding box center [194, 209] width 238 height 23
click at [401, 202] on span "# 2026577" at bounding box center [395, 204] width 41 height 12
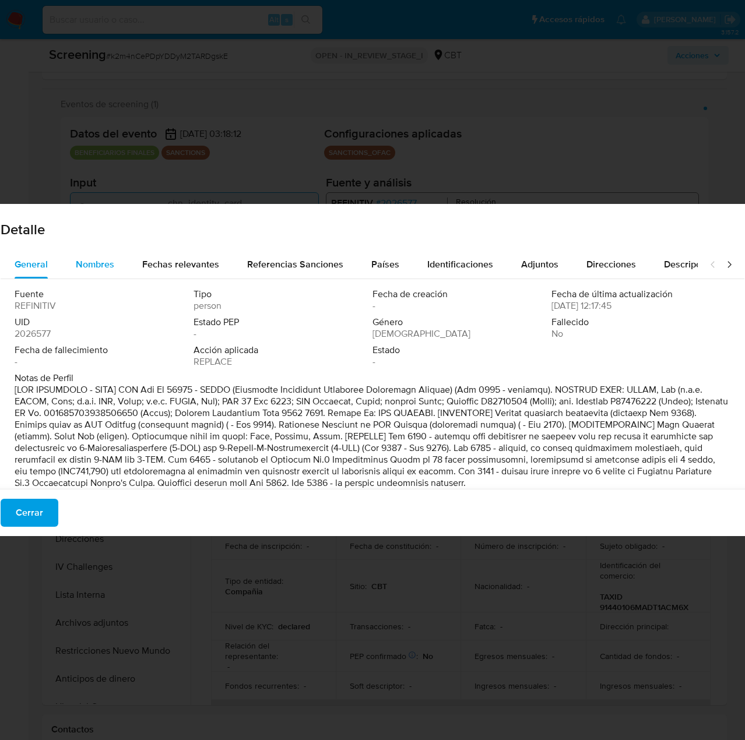
click at [82, 258] on span "Nombres" at bounding box center [95, 264] width 38 height 13
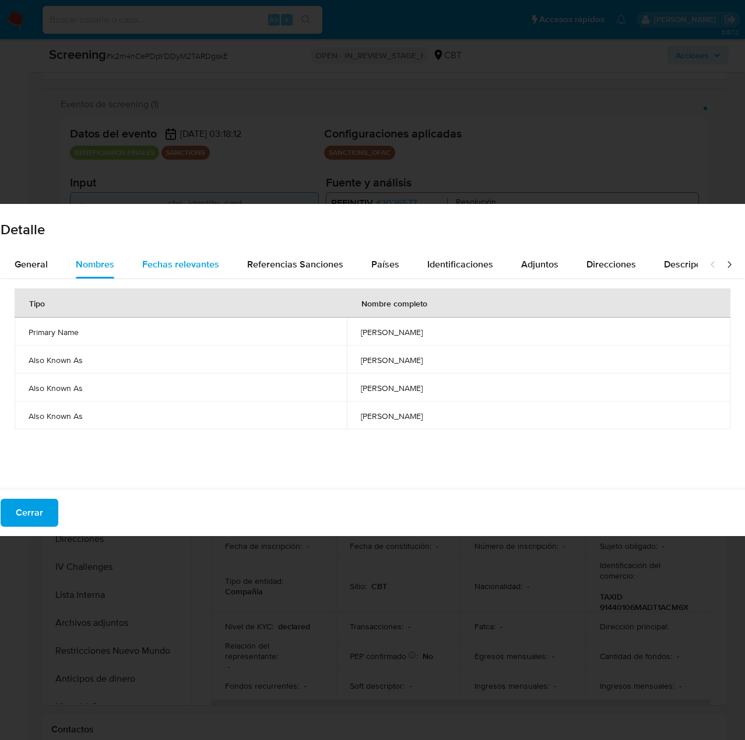
click at [189, 265] on span "Fechas relevantes" at bounding box center [180, 264] width 77 height 13
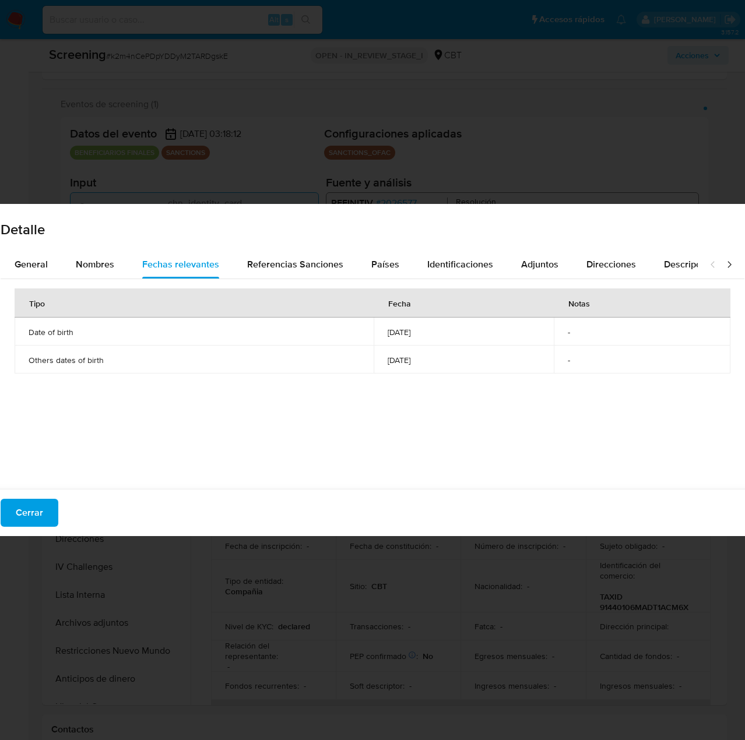
click at [724, 265] on icon at bounding box center [730, 265] width 12 height 12
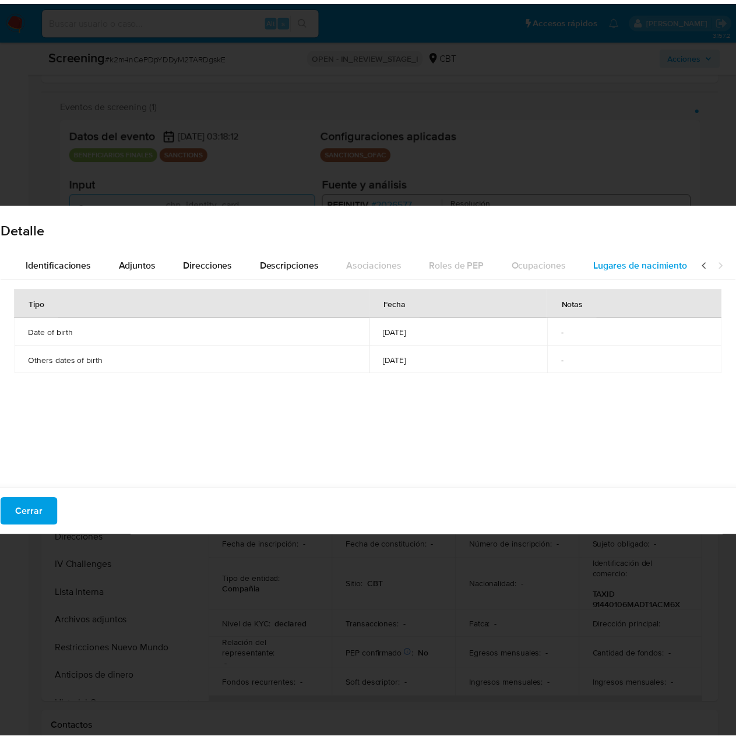
scroll to position [0, 412]
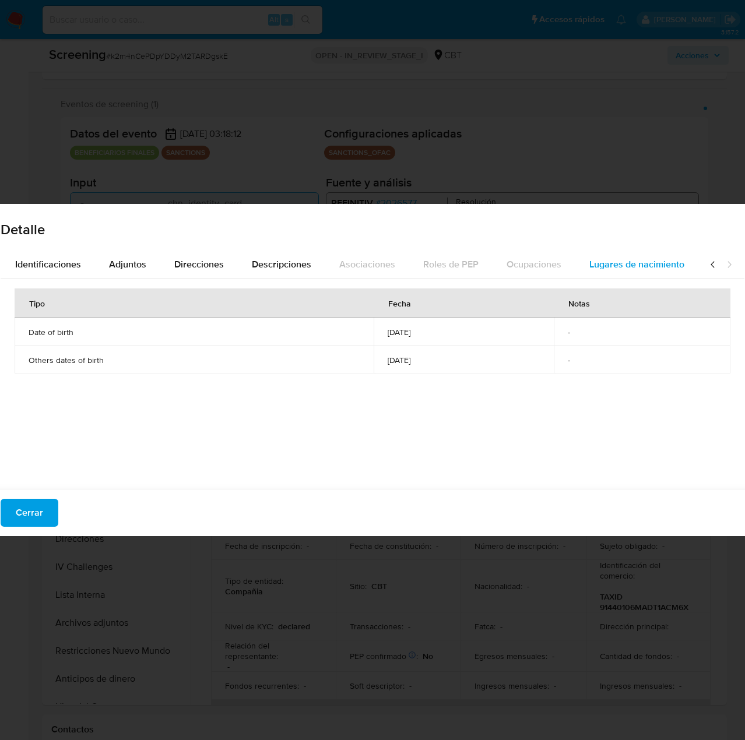
click at [635, 266] on span "Lugares de nacimiento" at bounding box center [636, 264] width 95 height 13
click at [600, 179] on div "Detalle General Nombres Fechas relevantes Referencias Sanciones Países Identifi…" at bounding box center [372, 370] width 745 height 740
click at [27, 514] on span "Cerrar" at bounding box center [29, 513] width 27 height 26
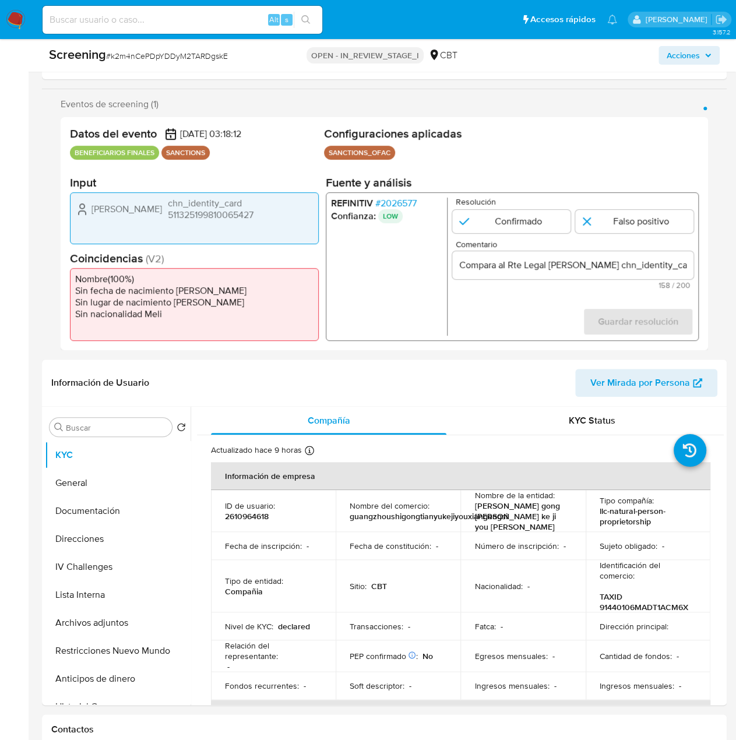
drag, startPoint x: 141, startPoint y: 207, endPoint x: 78, endPoint y: 207, distance: 63.0
click at [78, 207] on div "Lei Zhang chn_identity_card 511325199810065427" at bounding box center [194, 209] width 238 height 23
drag, startPoint x: 684, startPoint y: 265, endPoint x: 690, endPoint y: 266, distance: 6.4
click at [690, 266] on input "Compara al Rte Legal Lei Zhang chn_identity_card 511325199810065427 con el Sanc…" at bounding box center [572, 265] width 241 height 15
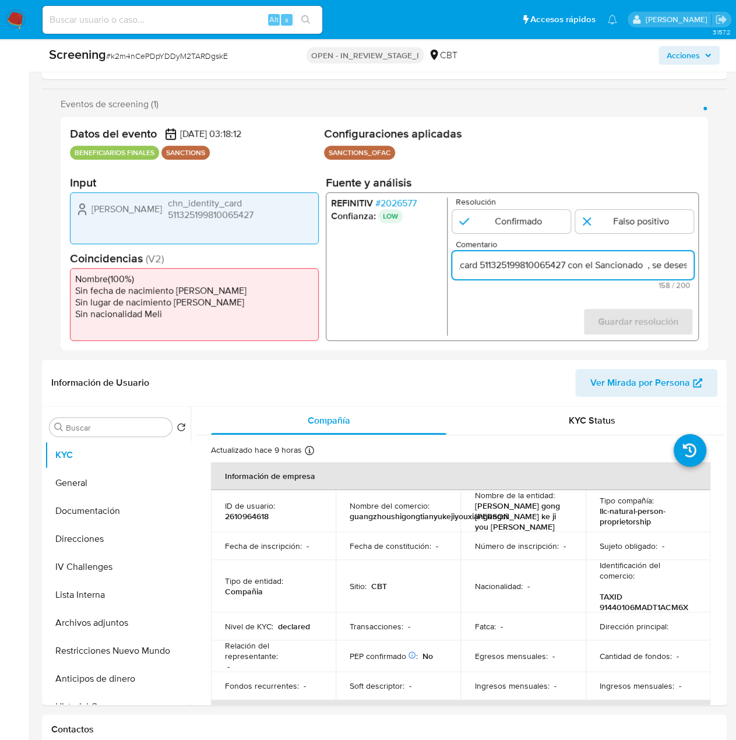
click at [618, 266] on input "Compara al Rte Legal Lei Zhang chn_identity_card 511325199810065427 con el Sanc…" at bounding box center [572, 265] width 241 height 15
paste input "Lei Zhang"
type input "Compara al Rte Legal Lei Zhang chn_identity_card 511325199810065427 con el Sanc…"
click at [633, 223] on input "1 de 1" at bounding box center [634, 221] width 118 height 23
radio input "true"
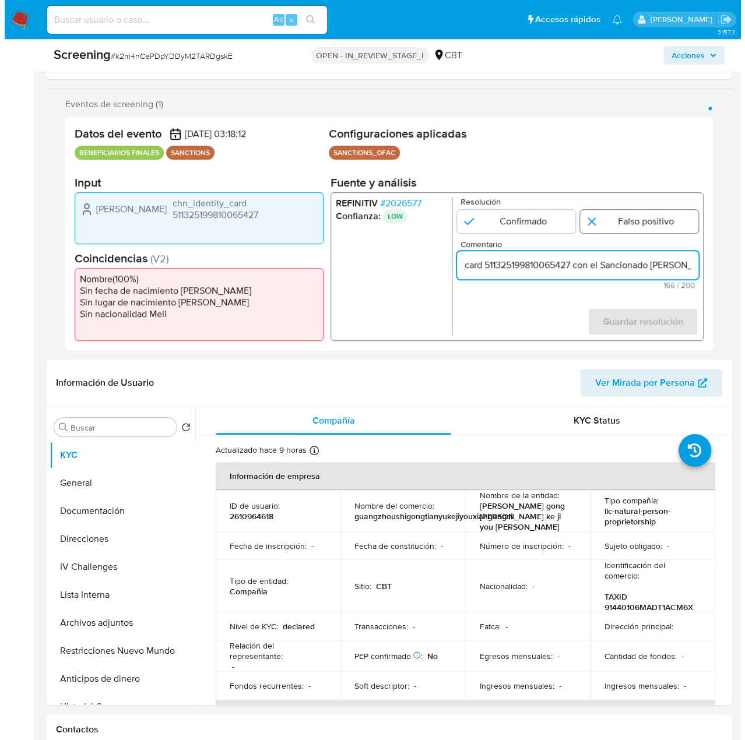
scroll to position [0, 0]
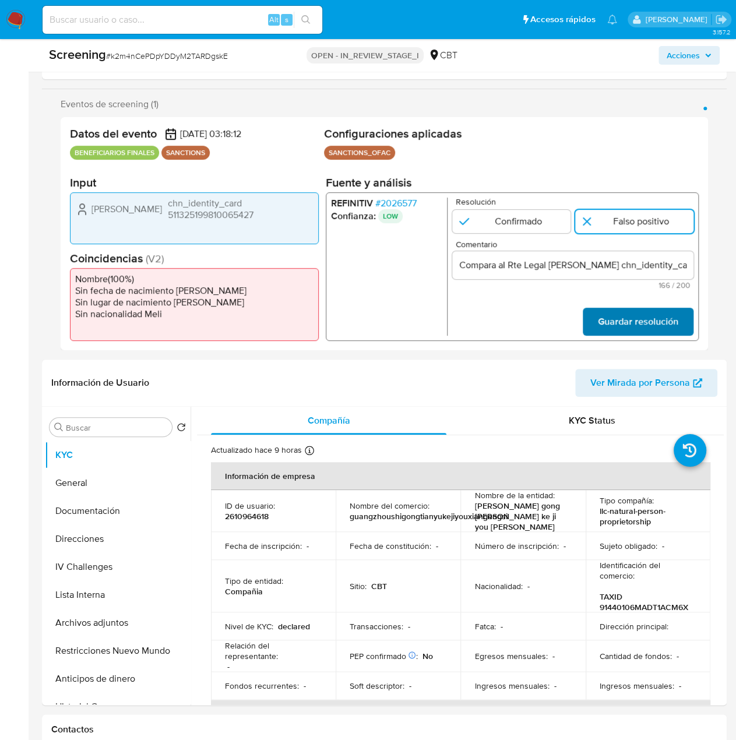
click at [644, 317] on span "Guardar resolución" at bounding box center [638, 322] width 80 height 26
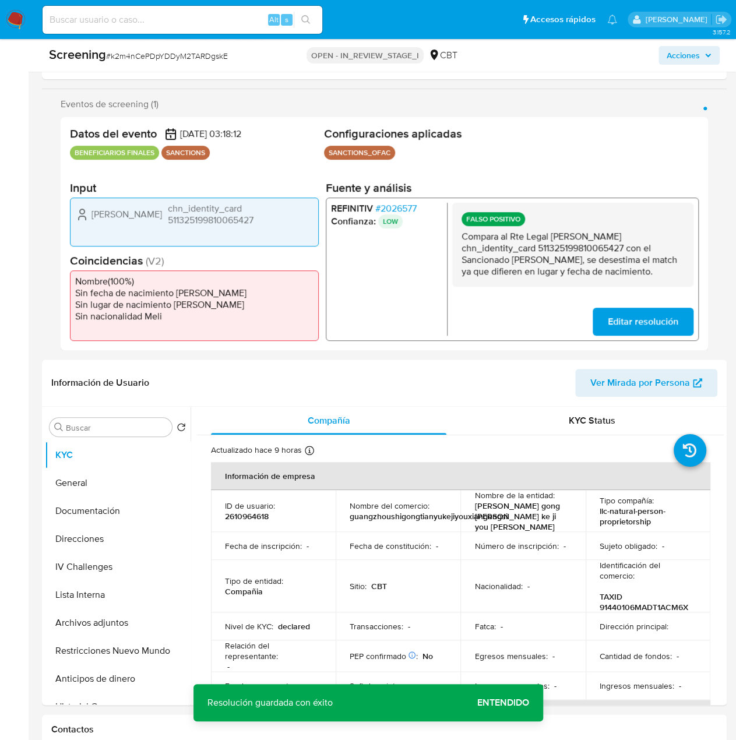
drag, startPoint x: 552, startPoint y: 236, endPoint x: 550, endPoint y: 248, distance: 12.5
click at [550, 248] on p "Compara al Rte Legal Lei Zhang chn_identity_card 511325199810065427 con el Sanc…" at bounding box center [573, 253] width 223 height 47
click at [551, 235] on p "Compara al Rte Legal Lei Zhang chn_identity_card 511325199810065427 con el Sanc…" at bounding box center [573, 253] width 223 height 47
drag, startPoint x: 550, startPoint y: 234, endPoint x: 553, endPoint y: 249, distance: 15.0
click at [553, 249] on p "Compara al Rte Legal Lei Zhang chn_identity_card 511325199810065427 con el Sanc…" at bounding box center [573, 253] width 223 height 47
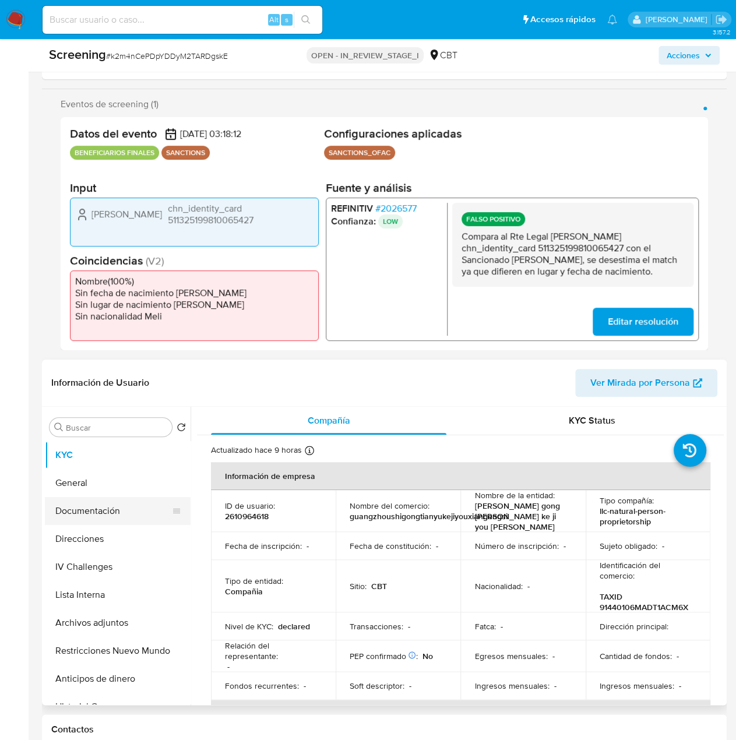
click at [136, 514] on button "Documentación" at bounding box center [113, 511] width 136 height 28
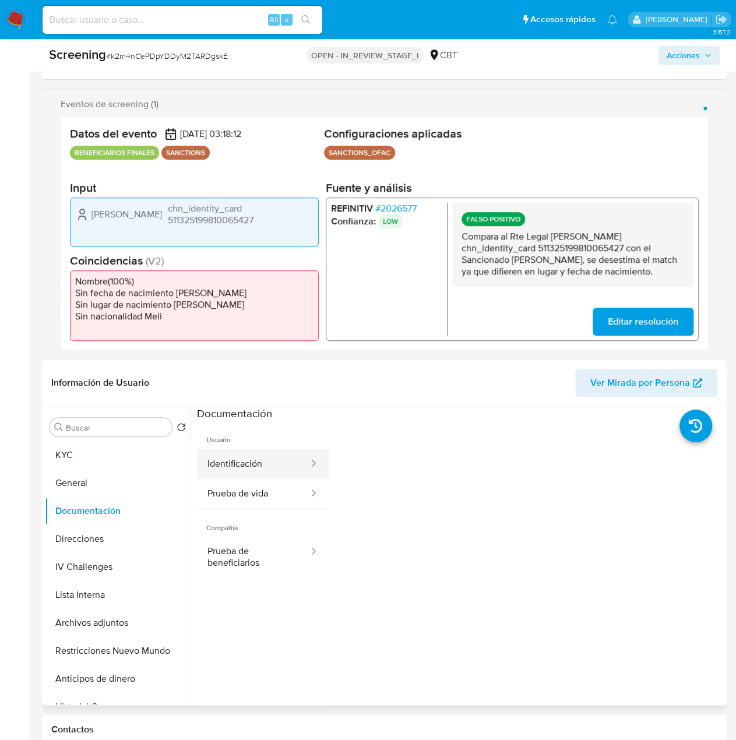
click at [237, 465] on button "Identificación" at bounding box center [253, 464] width 113 height 30
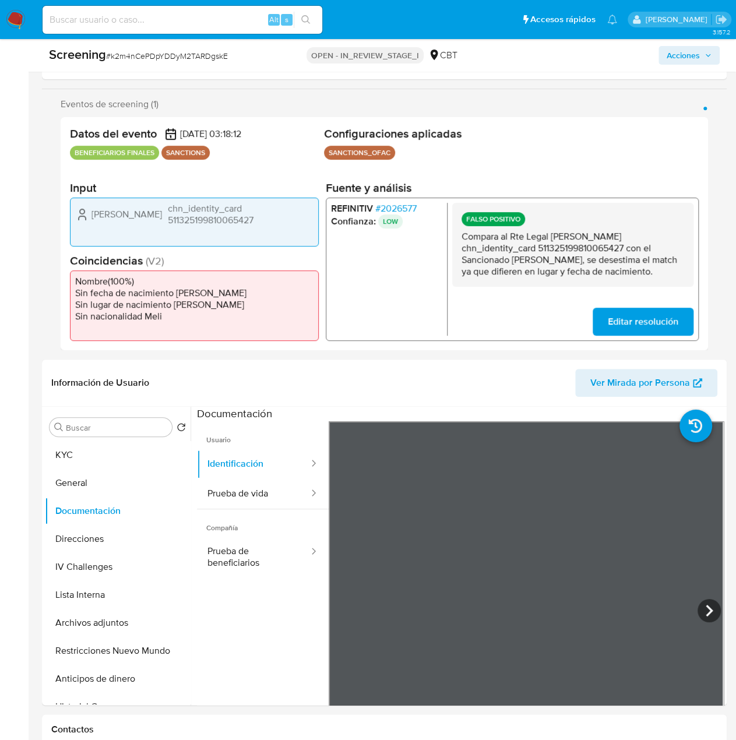
click at [389, 208] on span "# 2026577" at bounding box center [395, 208] width 41 height 12
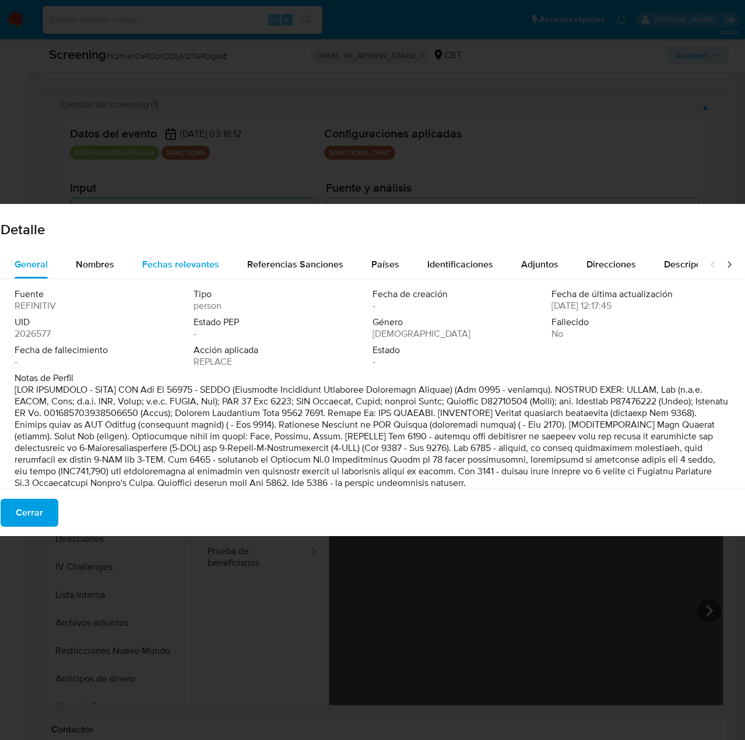
click at [165, 261] on span "Fechas relevantes" at bounding box center [180, 264] width 77 height 13
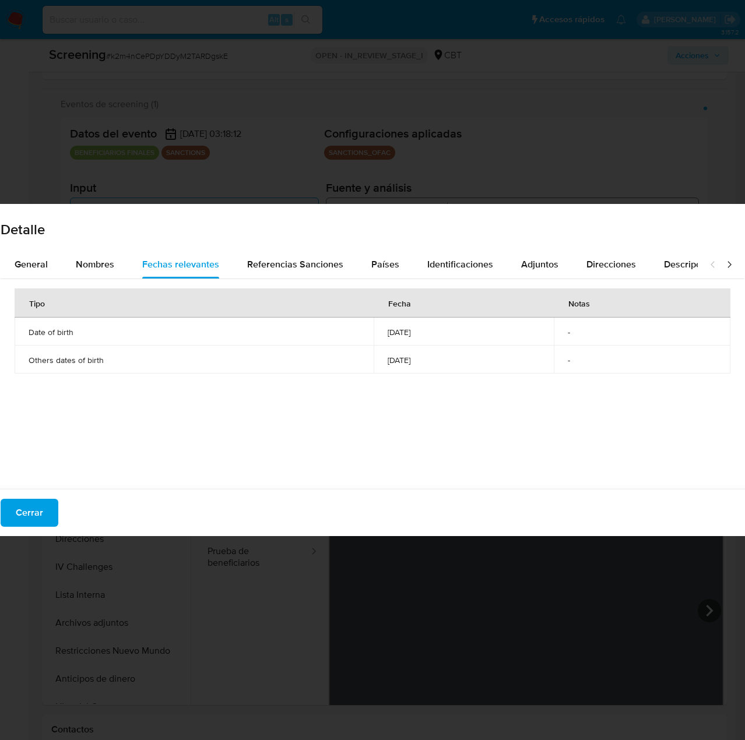
click at [724, 266] on icon at bounding box center [730, 265] width 12 height 12
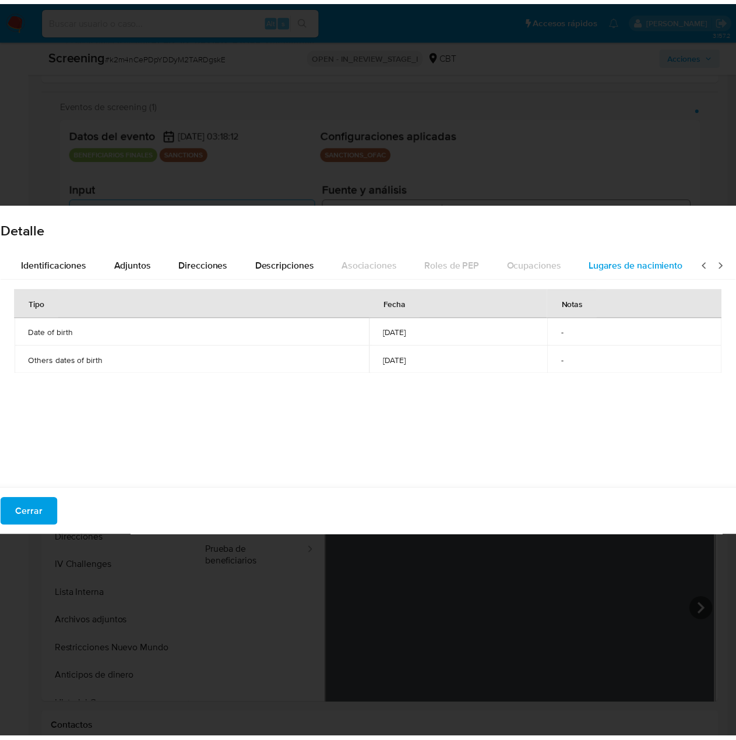
scroll to position [0, 412]
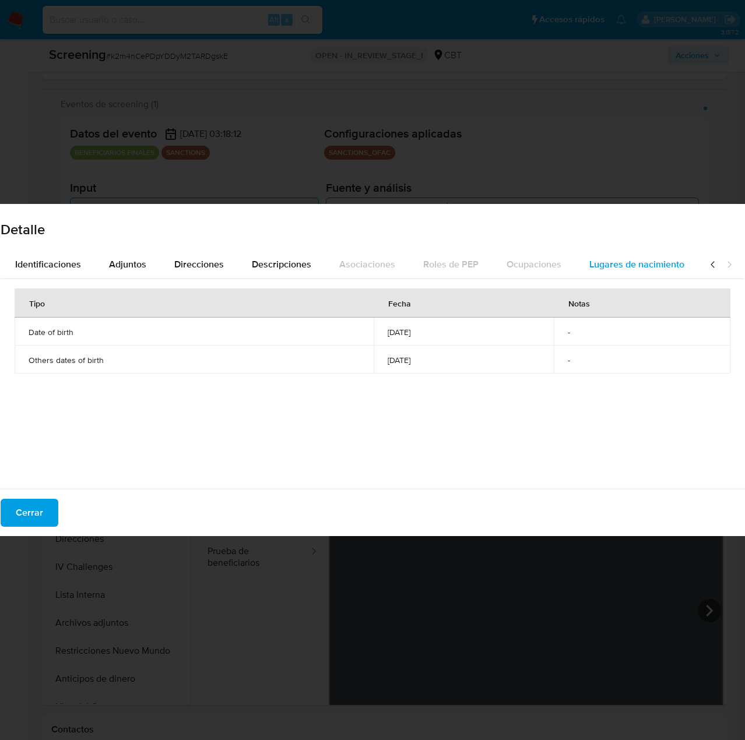
click at [647, 266] on span "Lugares de nacimiento" at bounding box center [636, 264] width 95 height 13
drag, startPoint x: 26, startPoint y: 334, endPoint x: 87, endPoint y: 334, distance: 61.8
click at [87, 334] on td "Shanghai, China" at bounding box center [281, 332] width 532 height 28
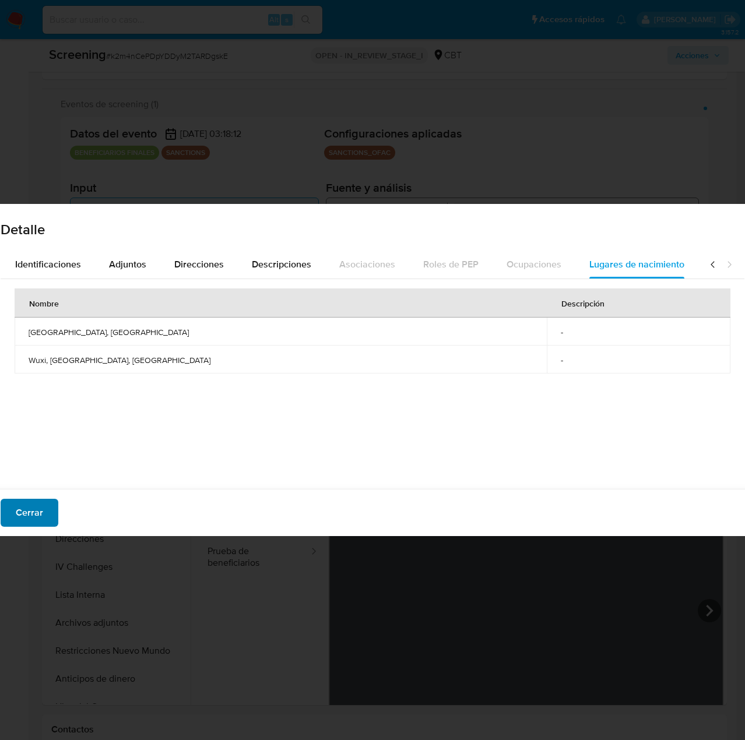
click at [21, 513] on span "Cerrar" at bounding box center [29, 513] width 27 height 26
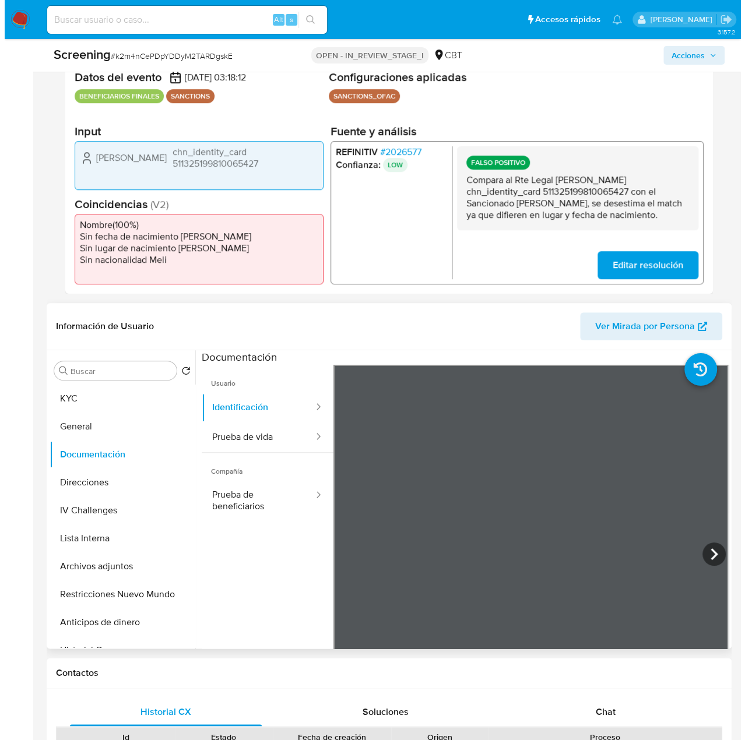
scroll to position [245, 0]
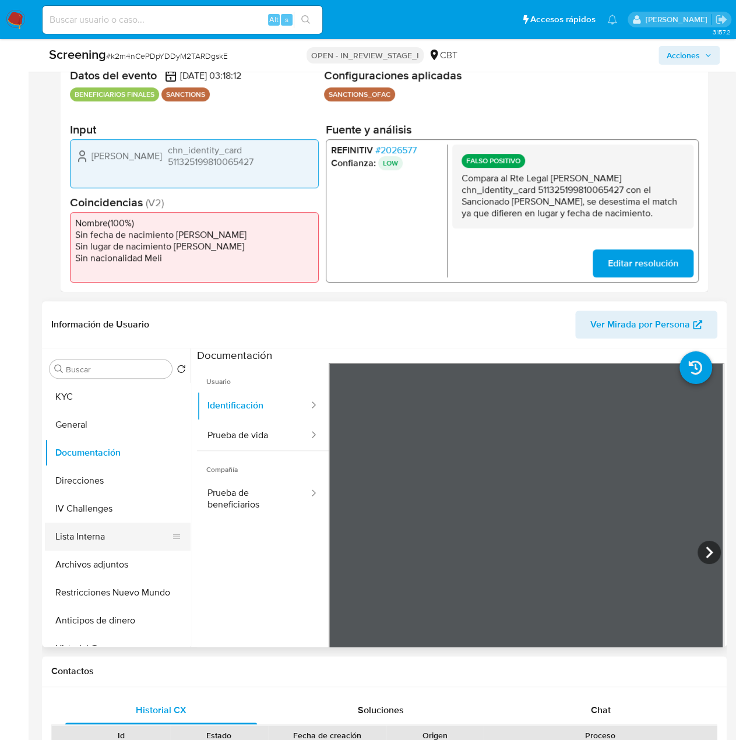
click at [113, 544] on button "Lista Interna" at bounding box center [113, 537] width 136 height 28
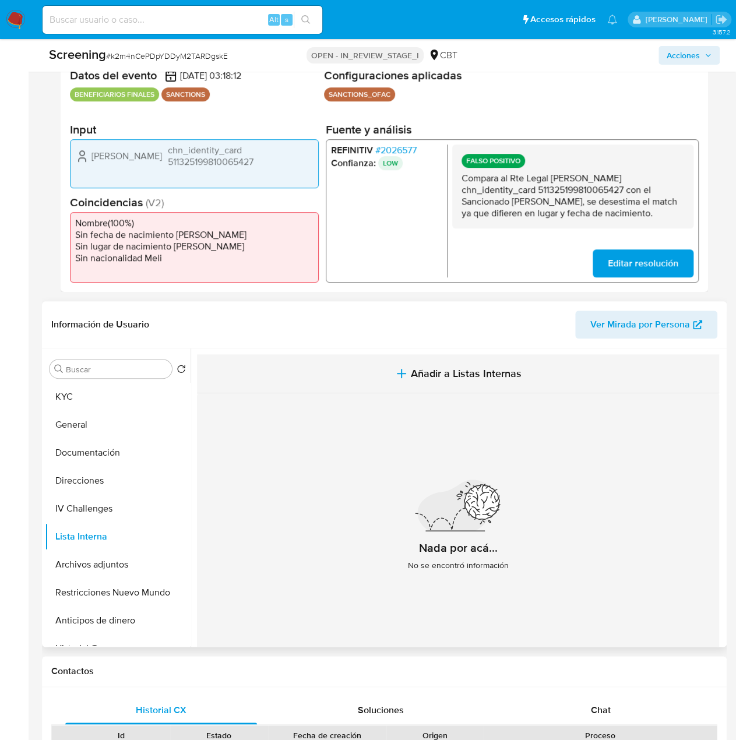
click at [430, 376] on span "Añadir a Listas Internas" at bounding box center [466, 373] width 111 height 13
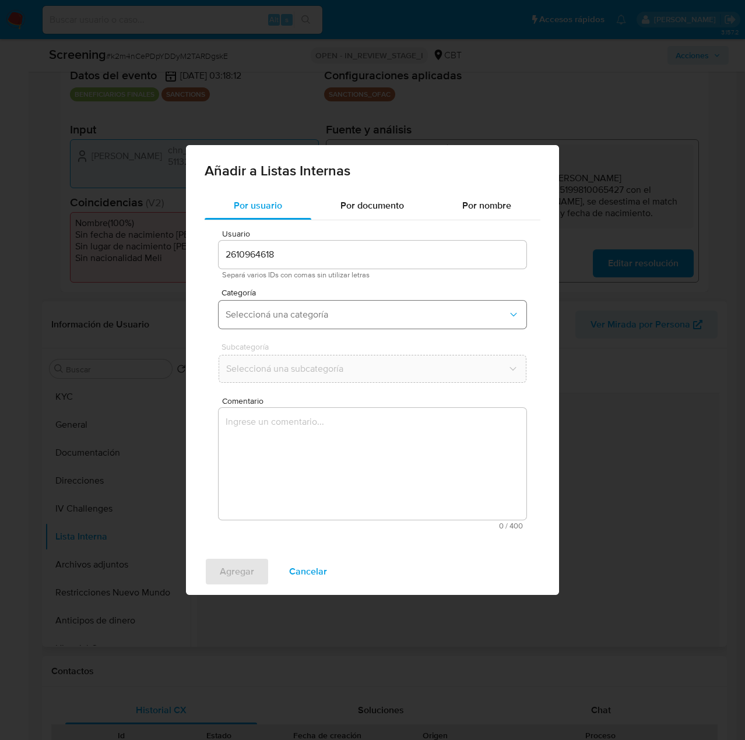
click at [328, 316] on span "Seleccioná una categoría" at bounding box center [367, 315] width 282 height 12
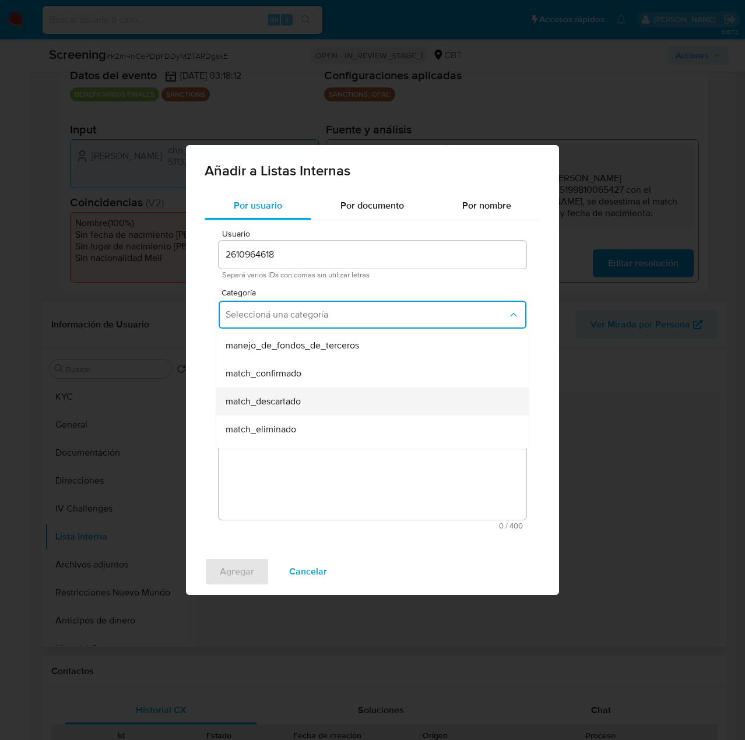
scroll to position [58, 0]
click at [299, 402] on span "match_descartado" at bounding box center [263, 400] width 75 height 12
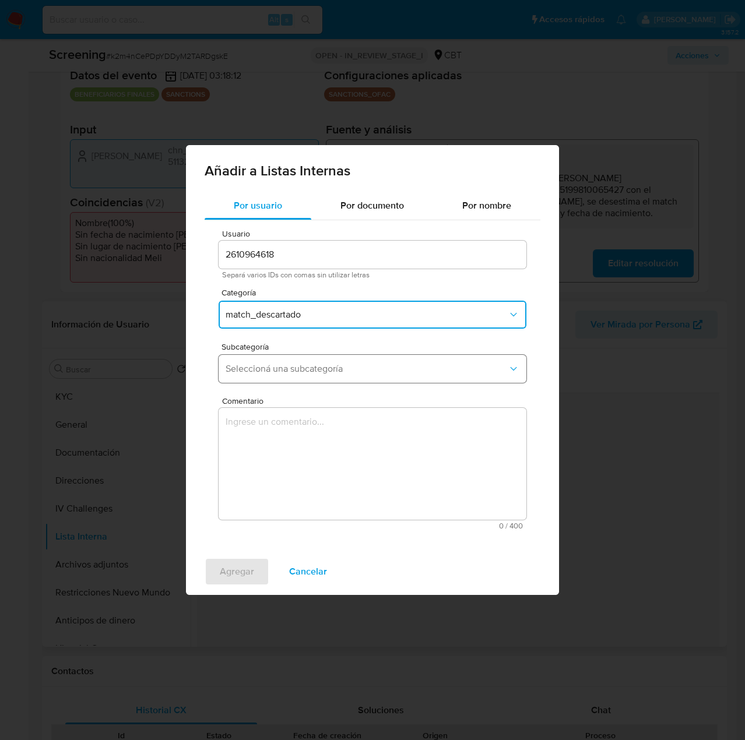
click at [333, 376] on button "Seleccioná una subcategoría" at bounding box center [373, 369] width 308 height 28
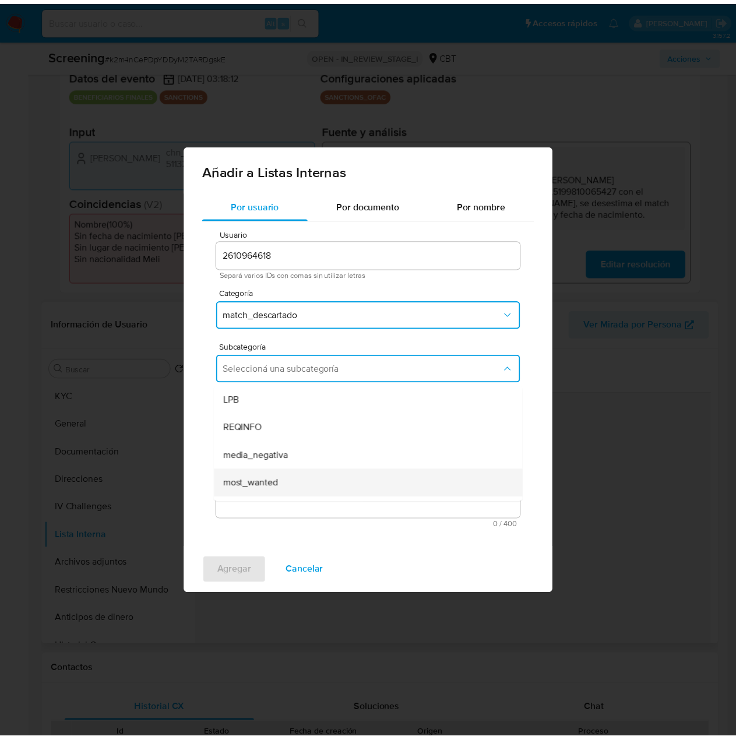
scroll to position [79, 0]
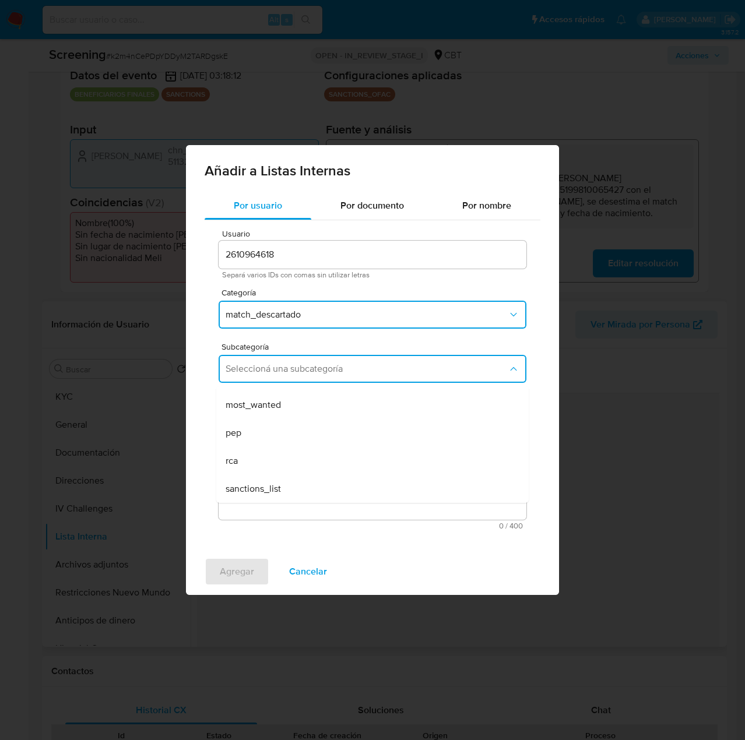
drag, startPoint x: 282, startPoint y: 489, endPoint x: 286, endPoint y: 463, distance: 26.0
click at [283, 487] on div "sanctions_list" at bounding box center [369, 489] width 287 height 28
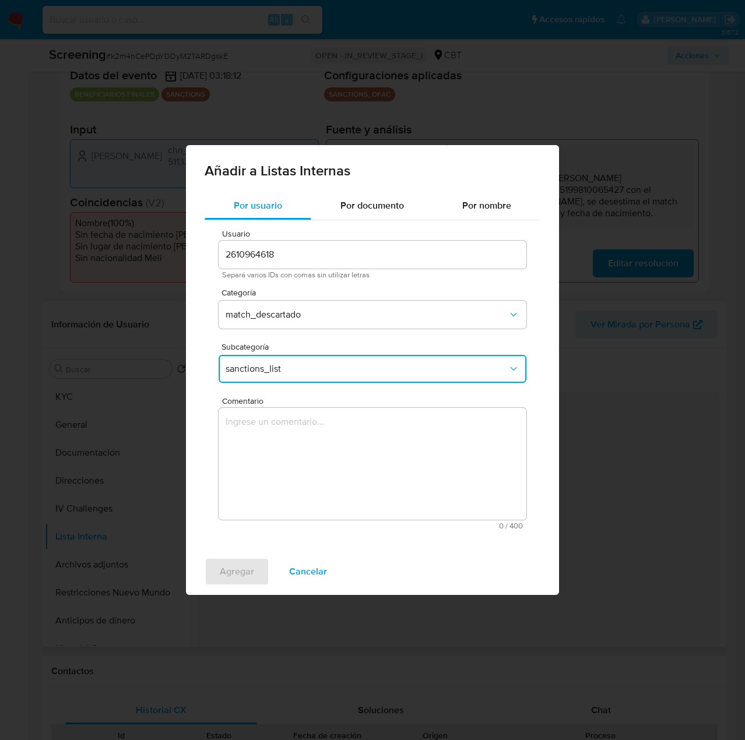
click at [287, 459] on textarea "Comentario" at bounding box center [373, 464] width 308 height 112
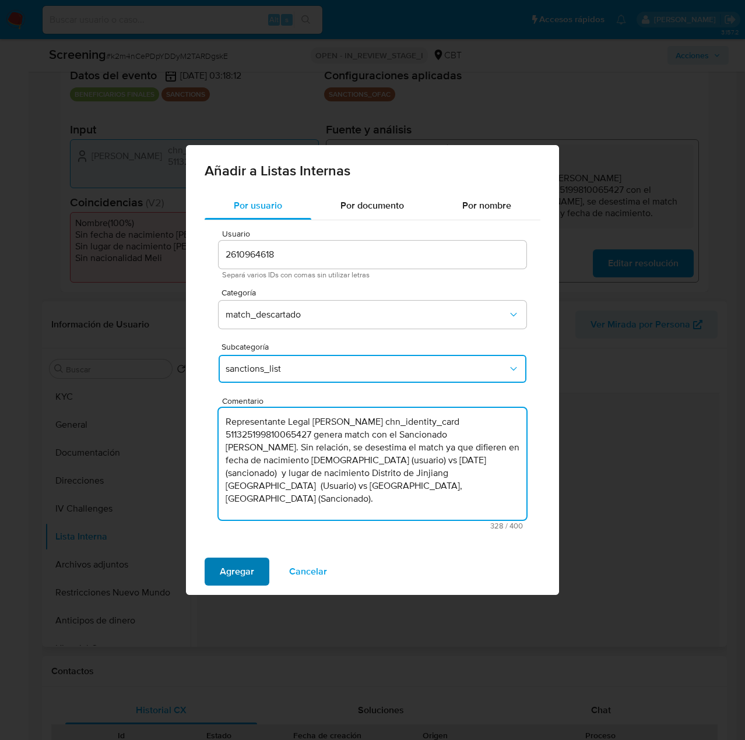
type textarea "Representante Legal Lei Zhang chn_identity_card 511325199810065427 genera match…"
click at [248, 570] on span "Agregar" at bounding box center [237, 572] width 34 height 26
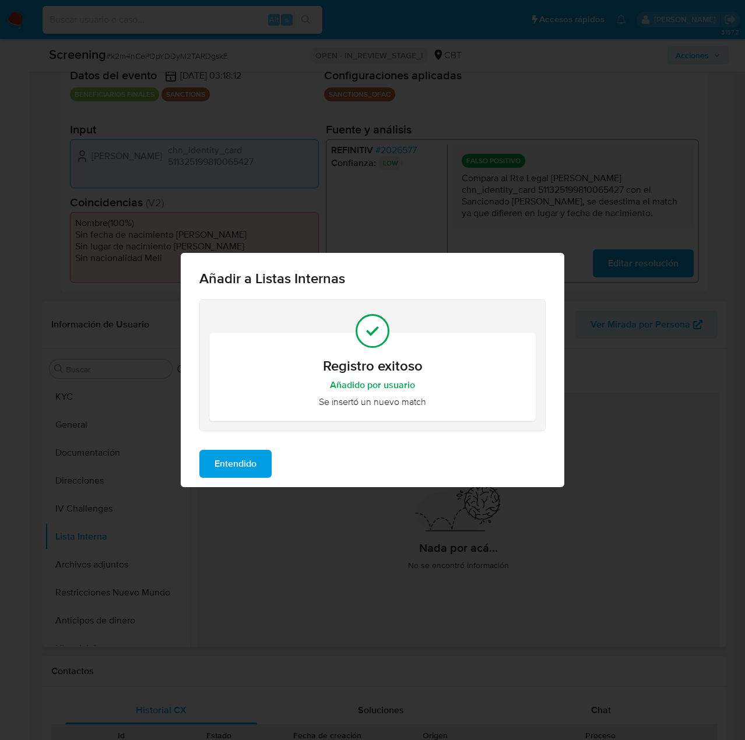
click at [243, 462] on span "Entendido" at bounding box center [236, 464] width 42 height 26
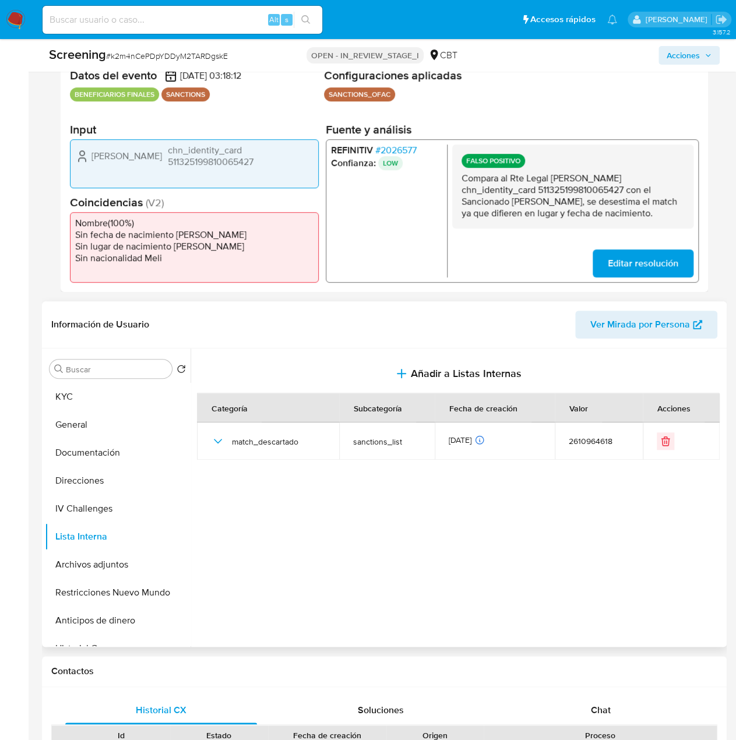
click at [673, 61] on span "Acciones" at bounding box center [683, 55] width 33 height 19
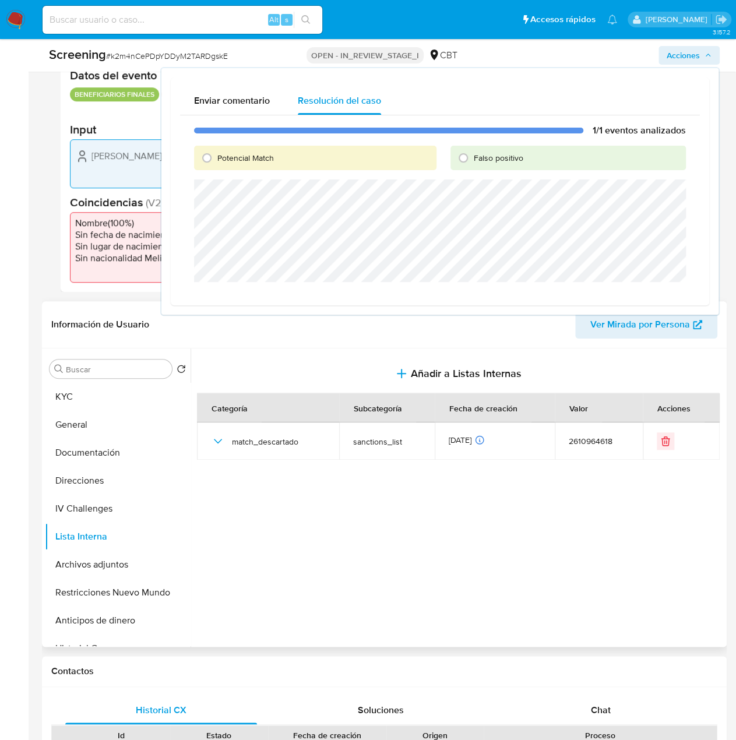
click at [484, 158] on span "Falso positivo" at bounding box center [499, 158] width 50 height 12
click at [473, 158] on input "Falso positivo" at bounding box center [463, 158] width 19 height 19
radio input "true"
click at [542, 296] on span "Cerrar Caso" at bounding box center [557, 296] width 56 height 16
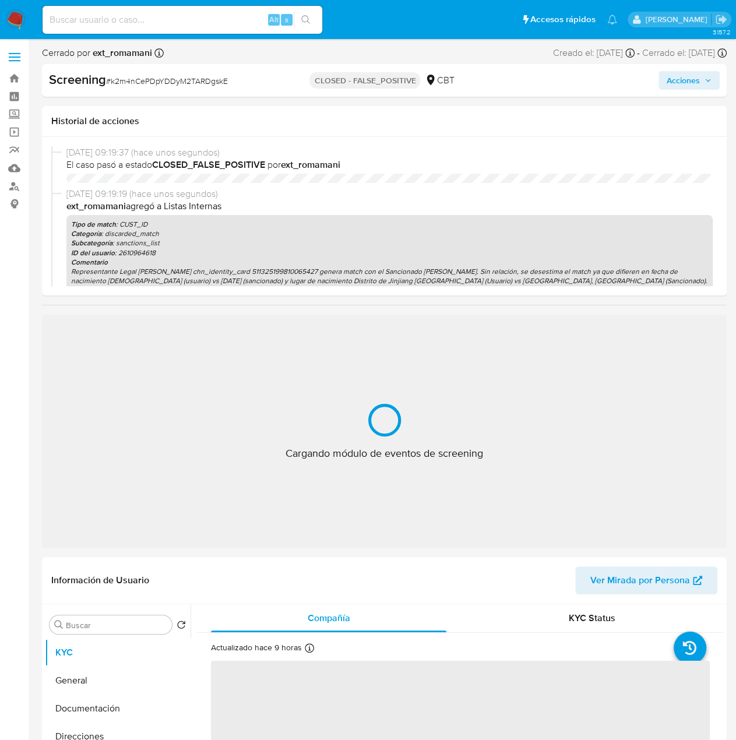
select select "10"
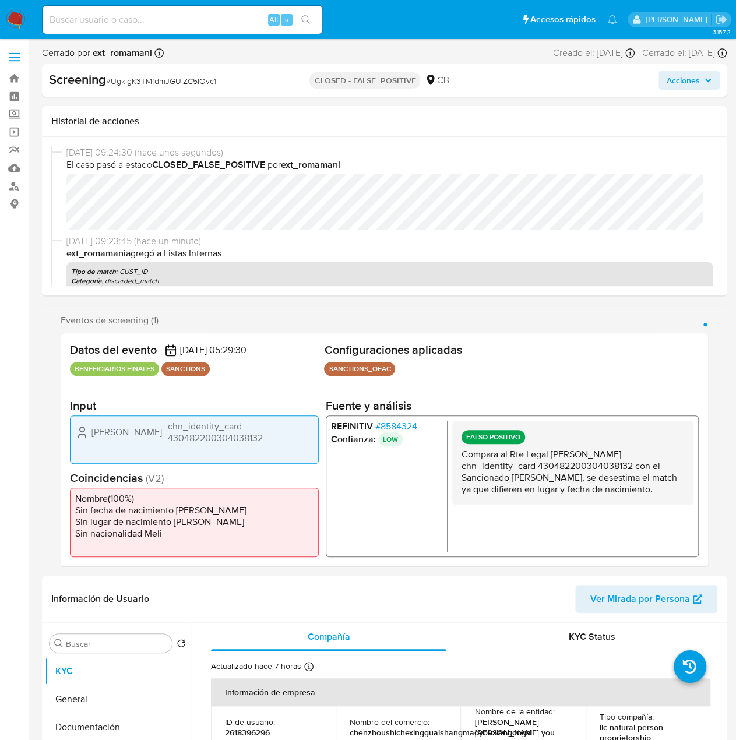
select select "10"
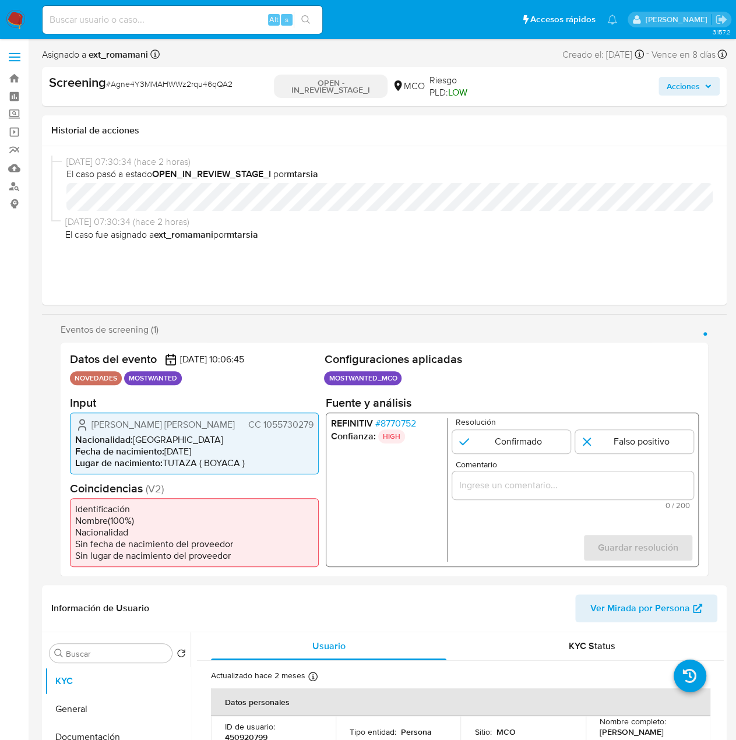
select select "10"
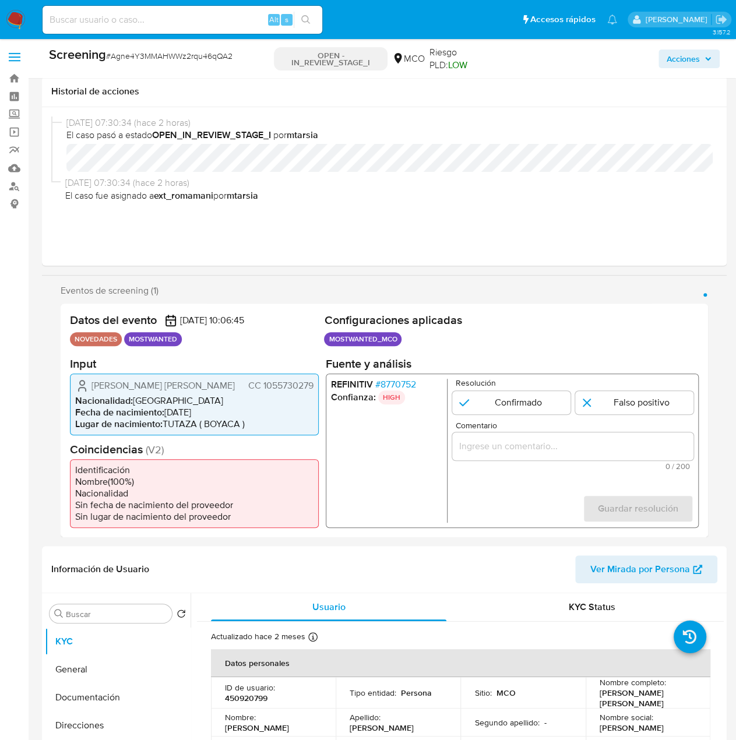
scroll to position [117, 0]
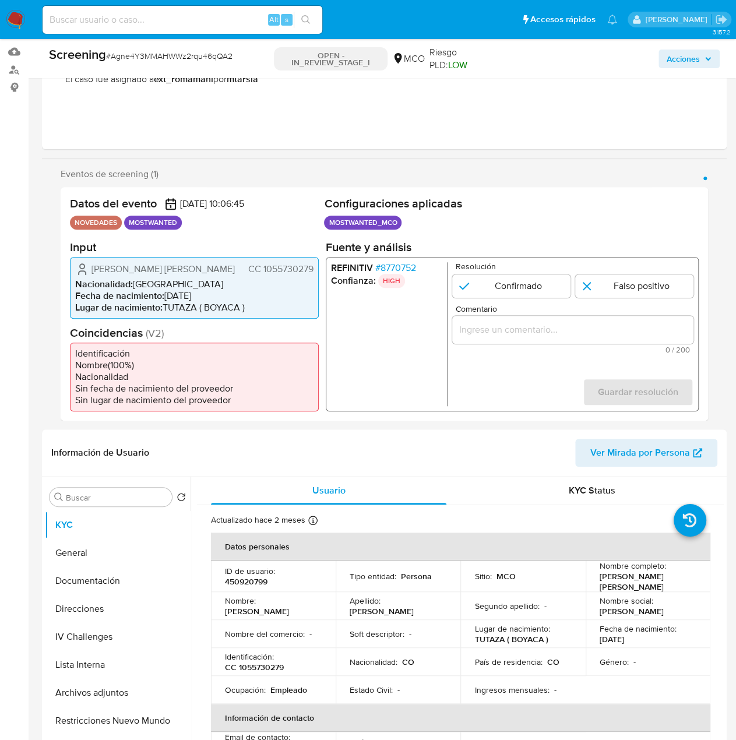
click at [407, 265] on span "# 8770752" at bounding box center [395, 268] width 41 height 12
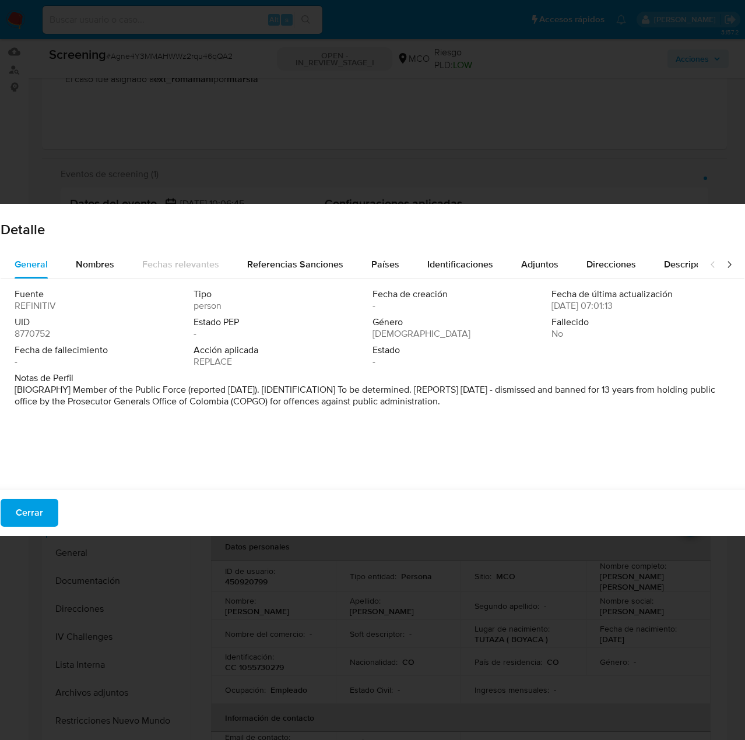
drag, startPoint x: 23, startPoint y: 507, endPoint x: 319, endPoint y: 101, distance: 502.4
click at [23, 506] on span "Cerrar" at bounding box center [29, 513] width 27 height 26
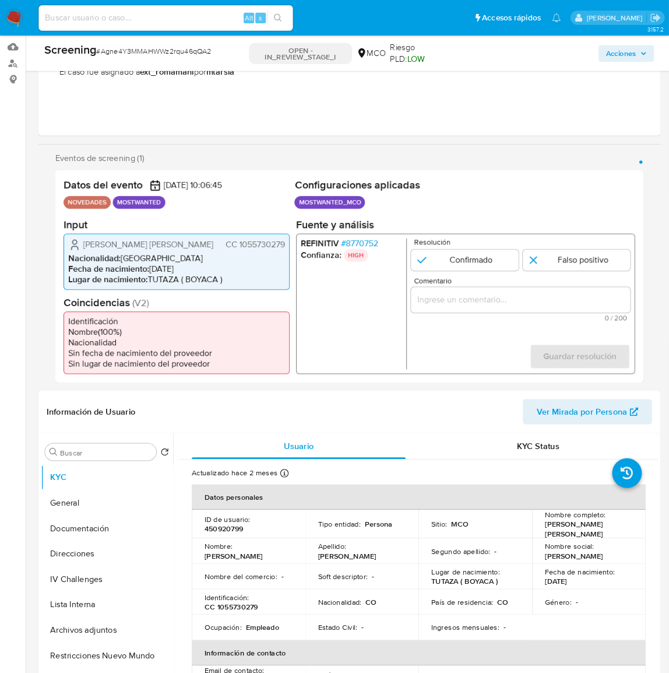
scroll to position [116, 0]
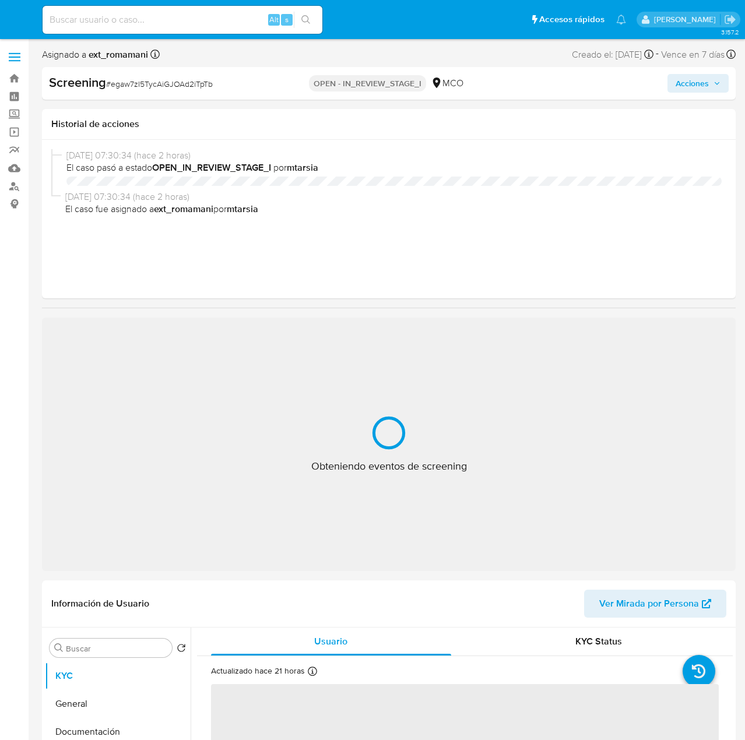
select select "10"
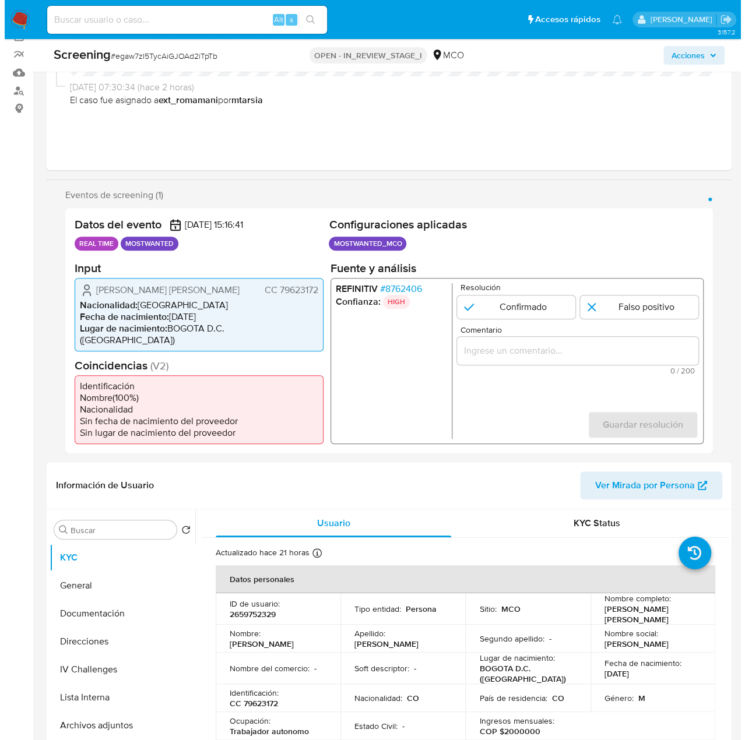
scroll to position [175, 0]
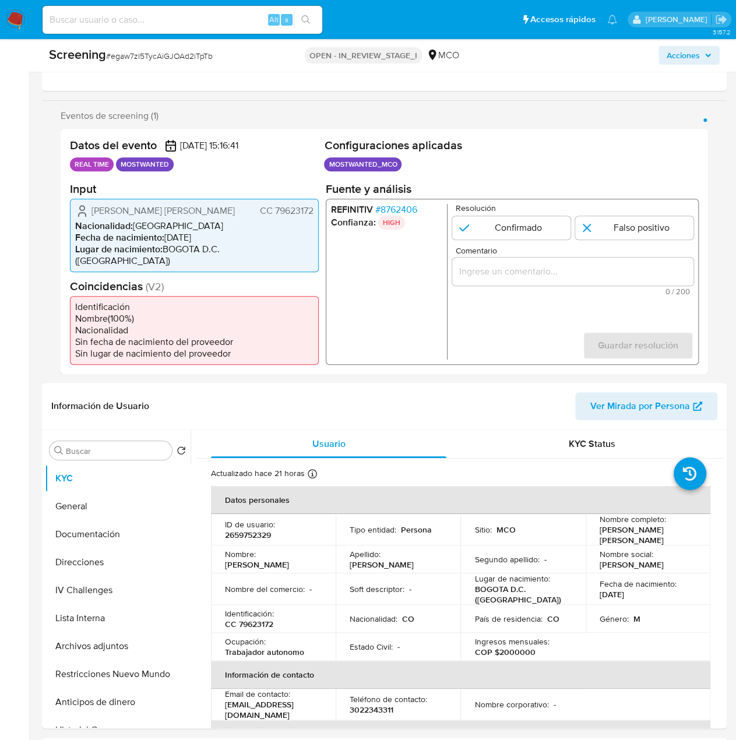
click at [388, 209] on span "# 8762406" at bounding box center [396, 209] width 42 height 12
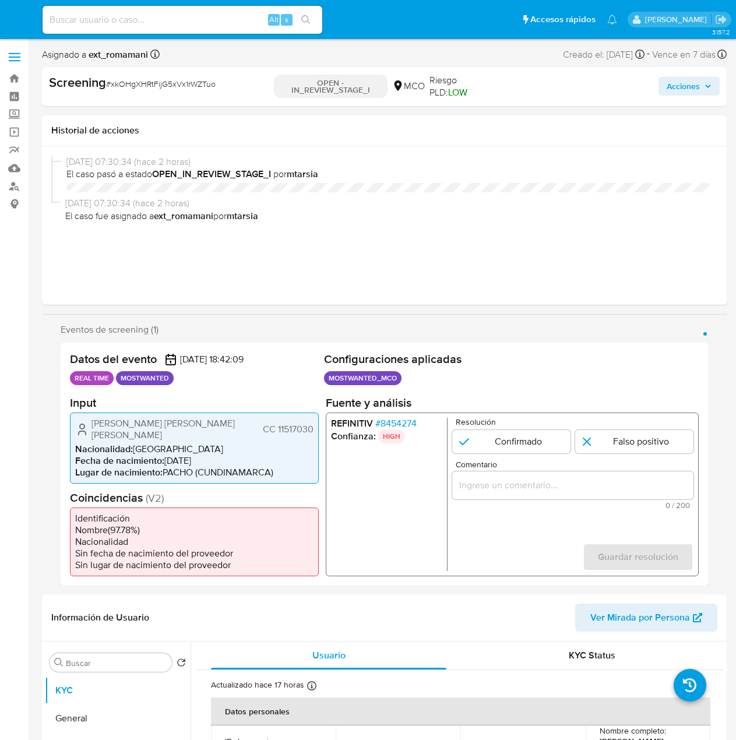
select select "10"
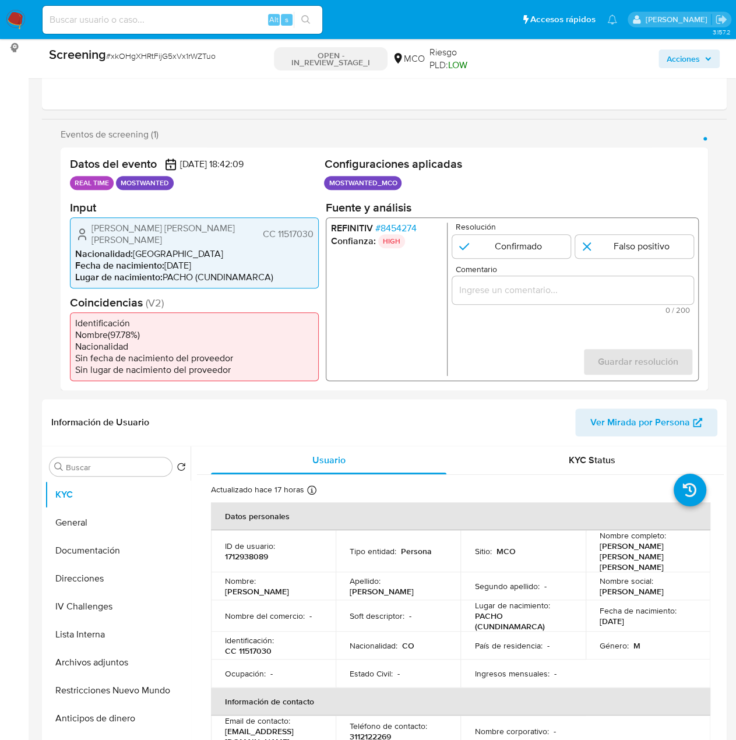
scroll to position [175, 0]
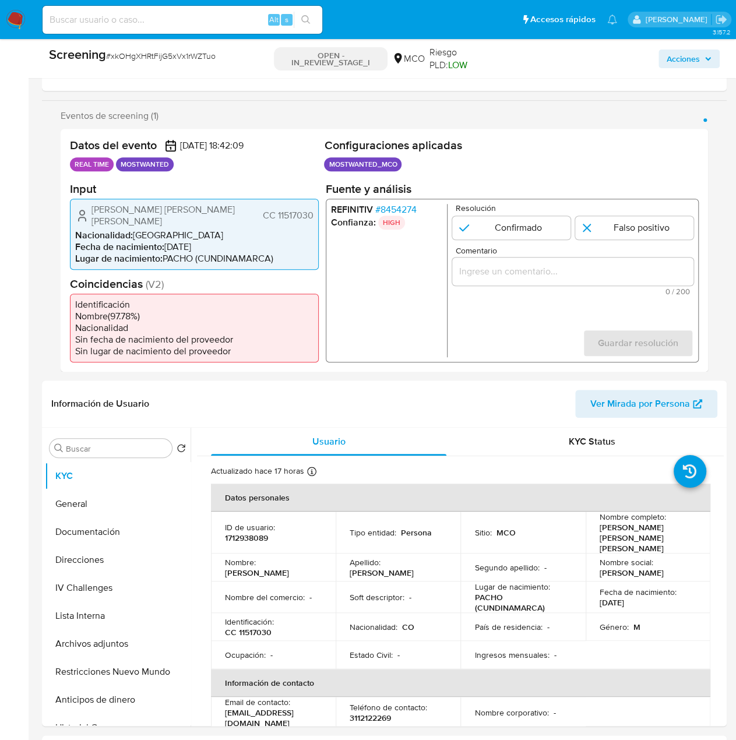
click at [408, 203] on span "# 8454274" at bounding box center [395, 209] width 41 height 12
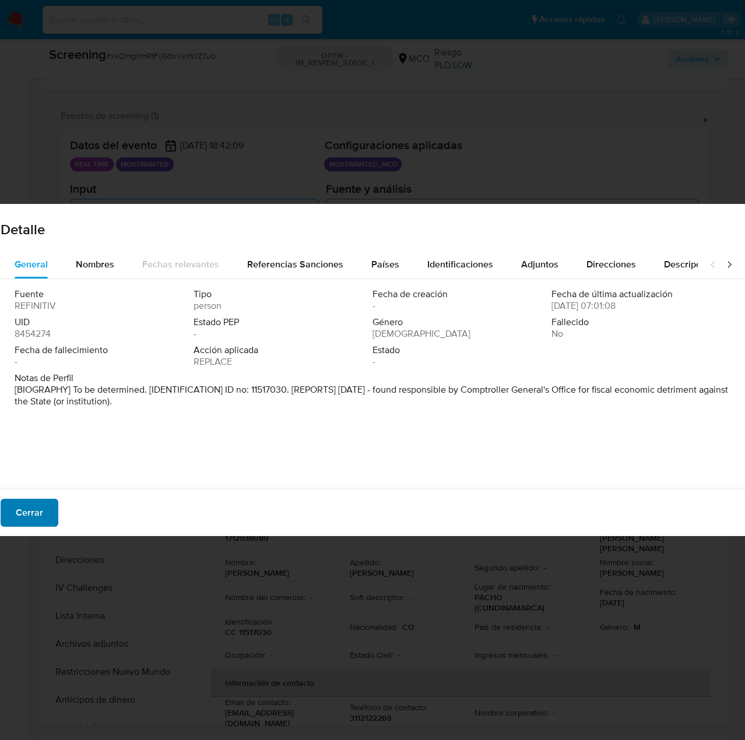
click at [28, 517] on span "Cerrar" at bounding box center [29, 513] width 27 height 26
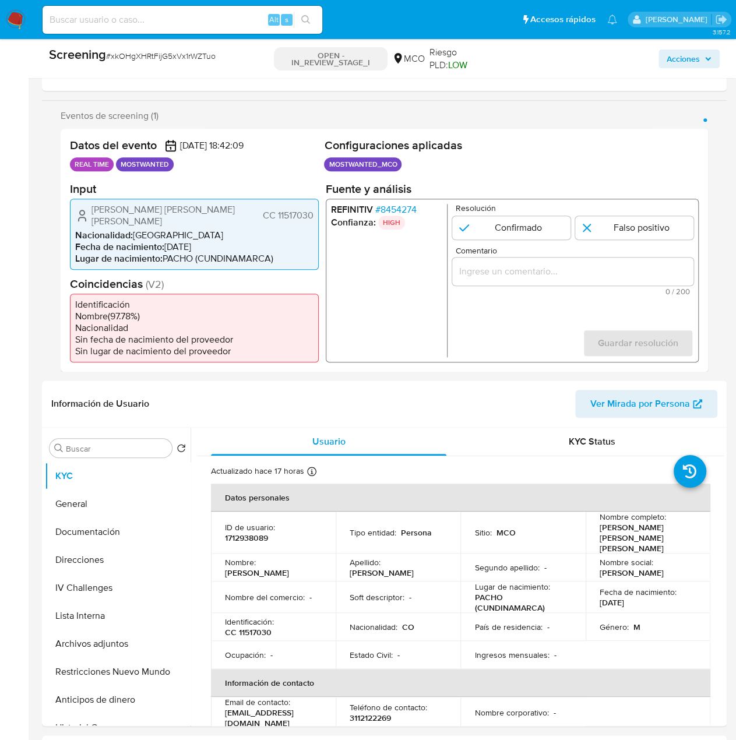
click at [407, 211] on span "# 8454274" at bounding box center [395, 209] width 41 height 12
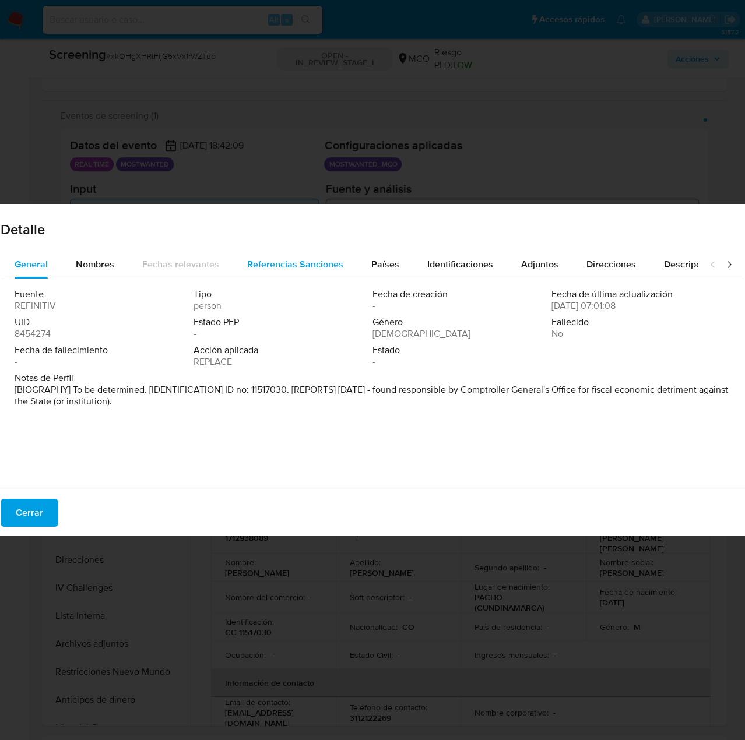
click at [277, 271] on span "Referencias Sanciones" at bounding box center [295, 264] width 96 height 13
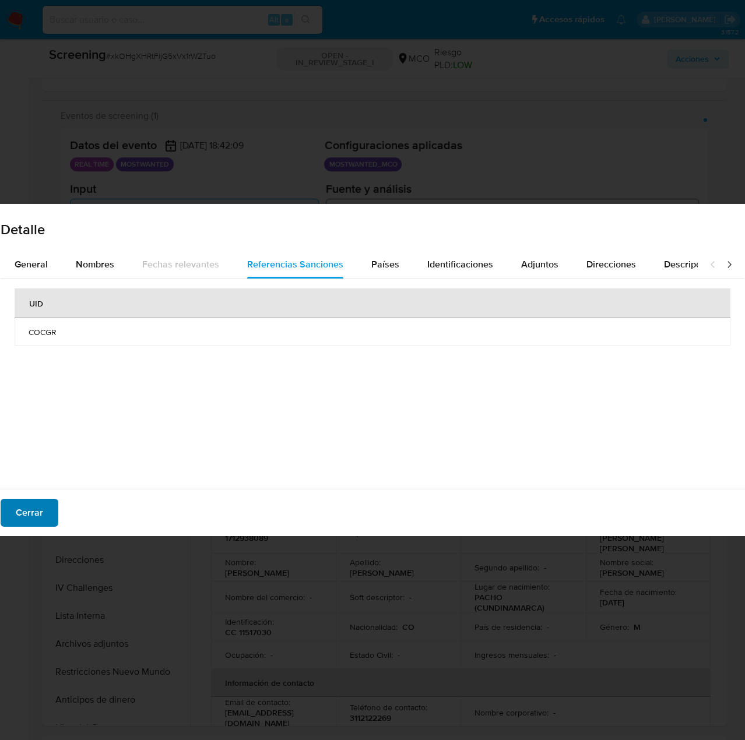
drag, startPoint x: 27, startPoint y: 517, endPoint x: 20, endPoint y: 505, distance: 13.3
click at [27, 514] on span "Cerrar" at bounding box center [29, 513] width 27 height 26
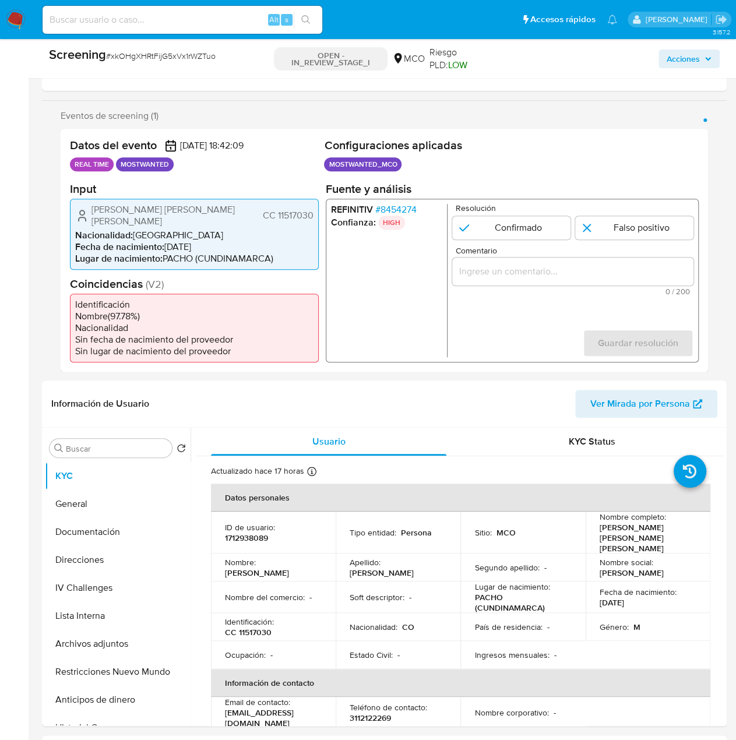
drag, startPoint x: 314, startPoint y: 210, endPoint x: 261, endPoint y: 211, distance: 52.5
click at [261, 211] on div "Jose Javier Gomez Ortiz CC 11517030" at bounding box center [194, 214] width 238 height 23
click at [503, 268] on input "Comentario" at bounding box center [572, 271] width 241 height 15
paste input "CC 11517030"
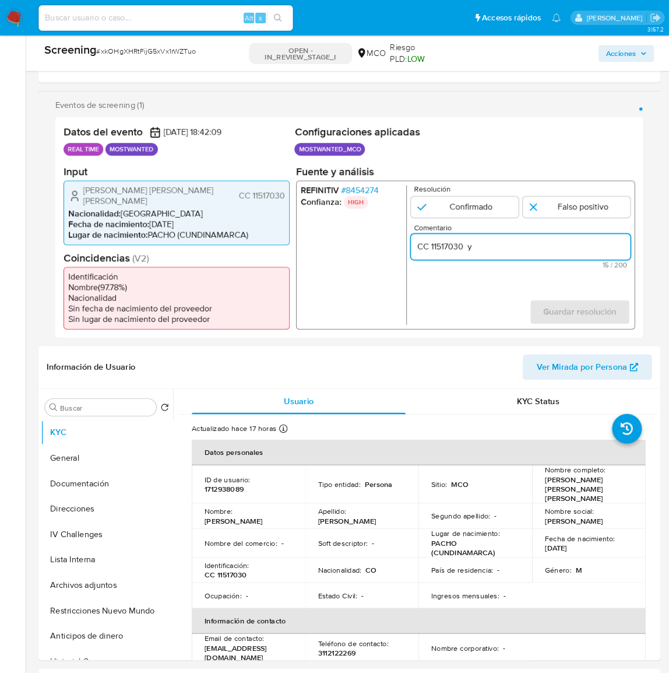
scroll to position [174, 0]
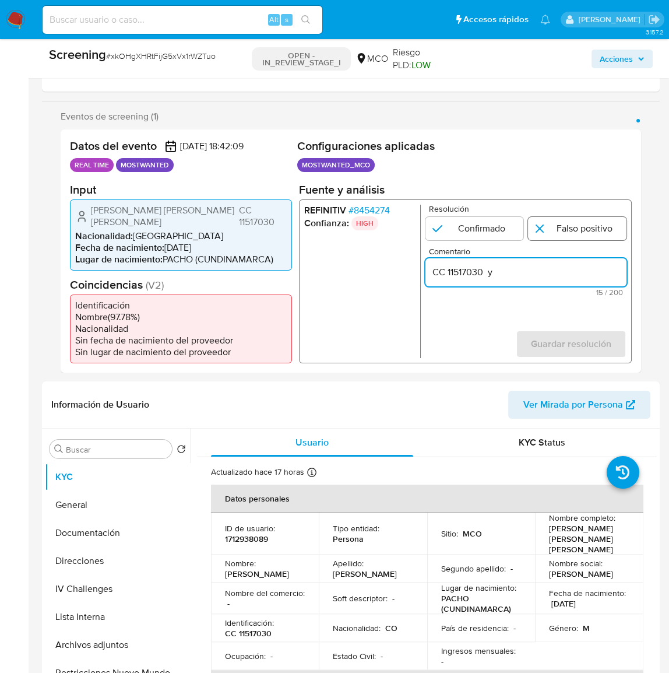
paste input "NIT 8001428118"
type input "CC 11517030 y NIT 8001428118"
drag, startPoint x: 580, startPoint y: 272, endPoint x: 424, endPoint y: 268, distance: 155.7
click at [424, 268] on div "REFINITIV # 8454274 Confianza: HIGH Resolución Confirmado Falso positivo Coment…" at bounding box center [465, 281] width 333 height 164
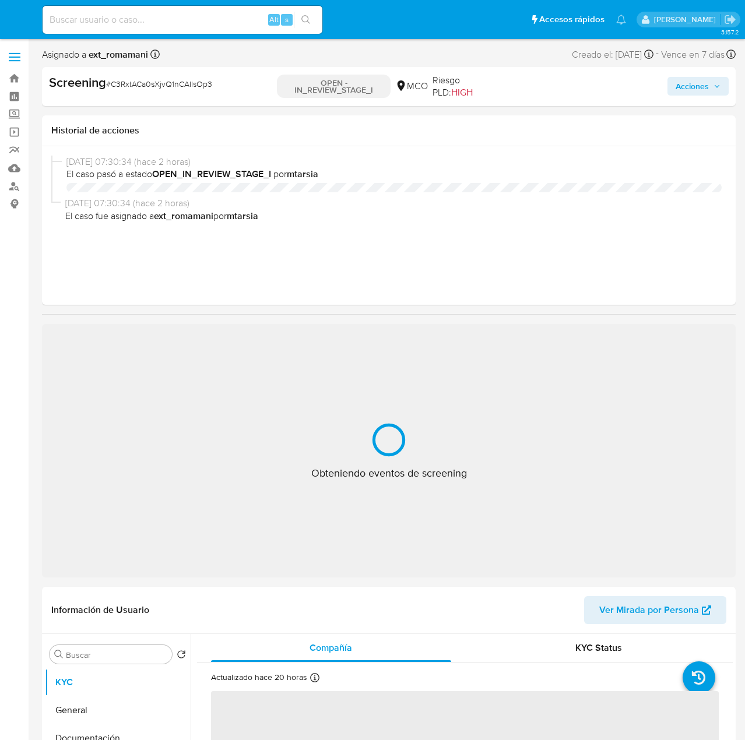
select select "10"
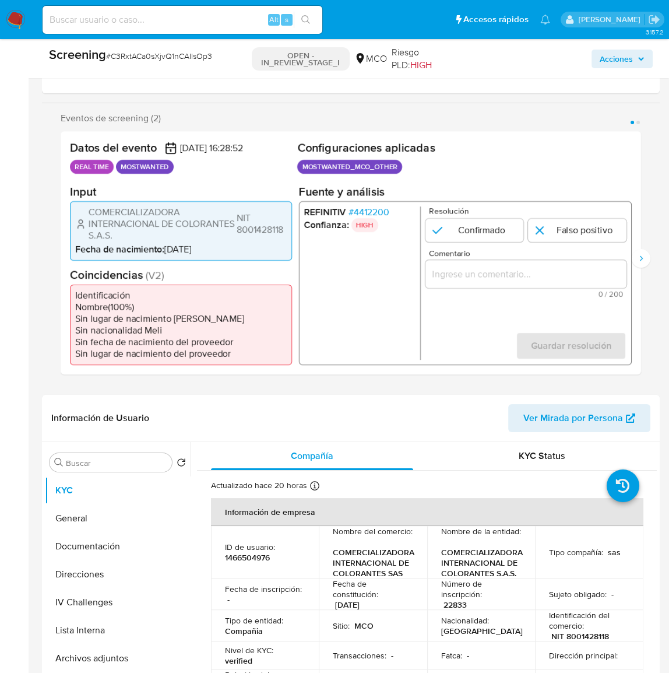
scroll to position [212, 0]
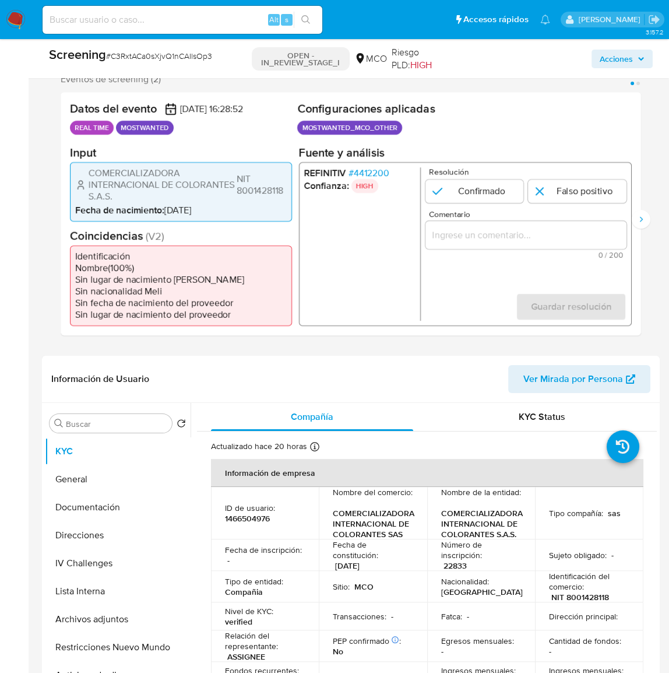
drag, startPoint x: 287, startPoint y: 188, endPoint x: 237, endPoint y: 183, distance: 49.8
click at [237, 183] on span "NIT 8001428118" at bounding box center [262, 184] width 50 height 23
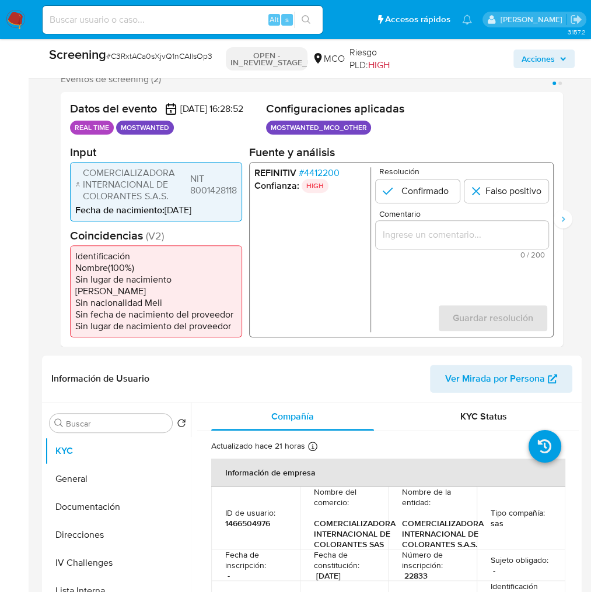
click at [222, 202] on div "COMERCIALIZADORA INTERNACIONAL DE COLORANTES S.A.S. NIT 8001428118" at bounding box center [155, 184] width 161 height 35
drag, startPoint x: 240, startPoint y: 201, endPoint x: 191, endPoint y: 200, distance: 49.0
click at [191, 200] on div "COMERCIALIZADORA INTERNACIONAL DE COLORANTES S.A.S. NIT 8001428118 Fecha de nac…" at bounding box center [156, 190] width 172 height 59
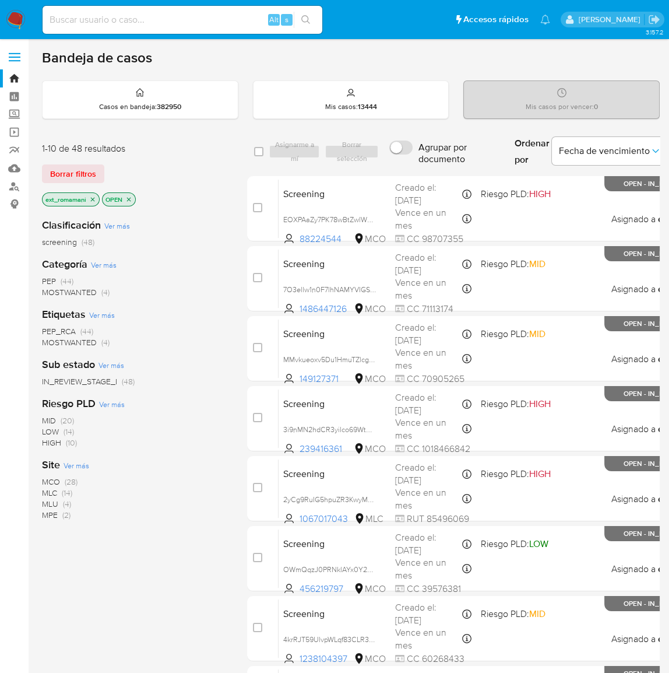
click at [69, 480] on span "(28)" at bounding box center [71, 482] width 13 height 12
click at [65, 196] on icon "close-filter" at bounding box center [66, 199] width 7 height 7
drag, startPoint x: 570, startPoint y: 57, endPoint x: 610, endPoint y: 62, distance: 39.9
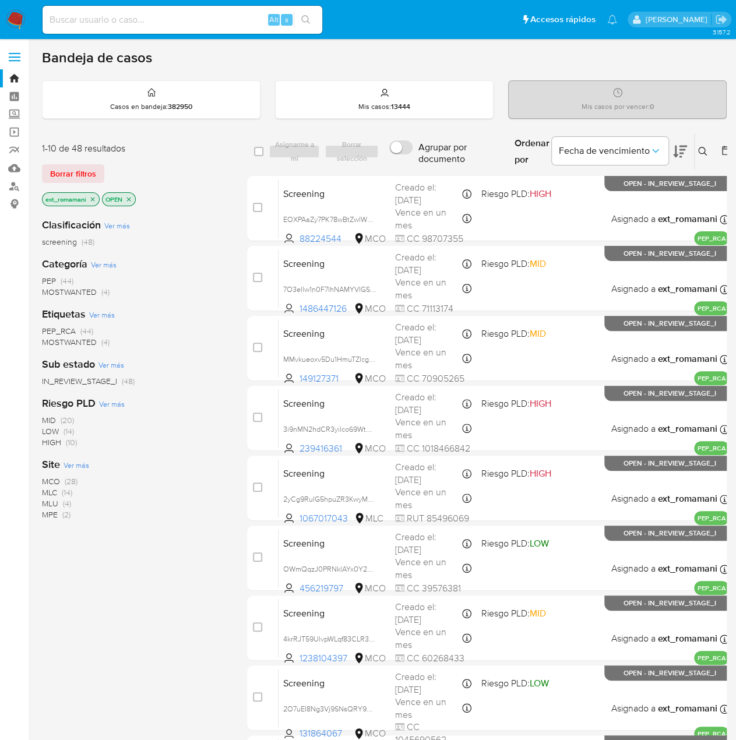
click at [677, 152] on icon at bounding box center [680, 152] width 14 height 14
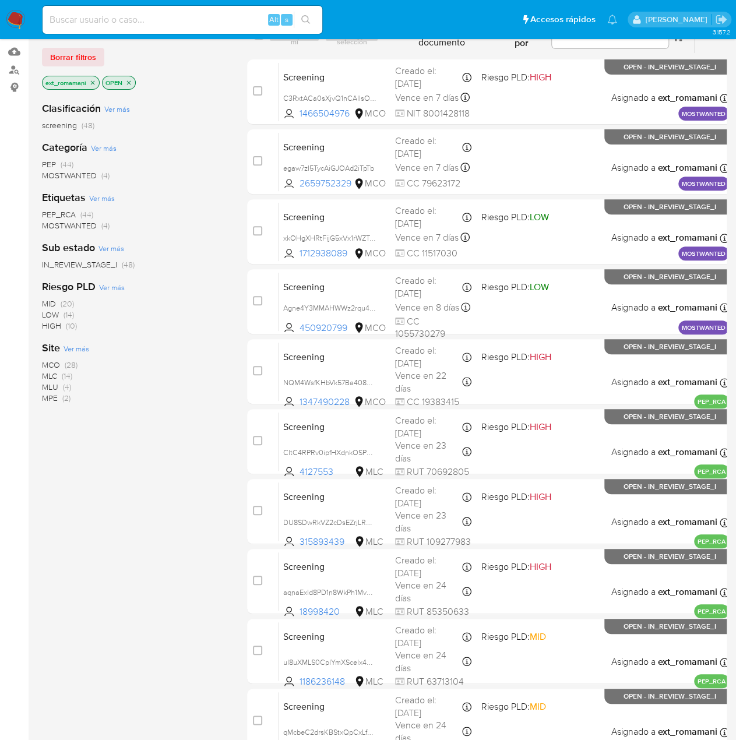
scroll to position [179, 0]
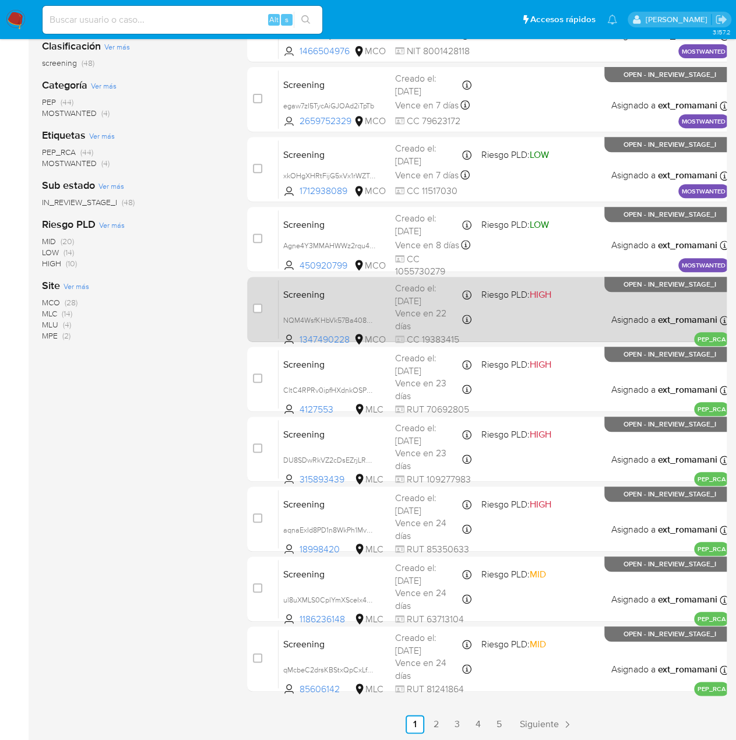
click at [532, 305] on div "Screening NQM4WsfKHbVk57Ba408giFdL 1347490228 MCO Riesgo PLD: HIGH Creado el: 2…" at bounding box center [504, 309] width 451 height 59
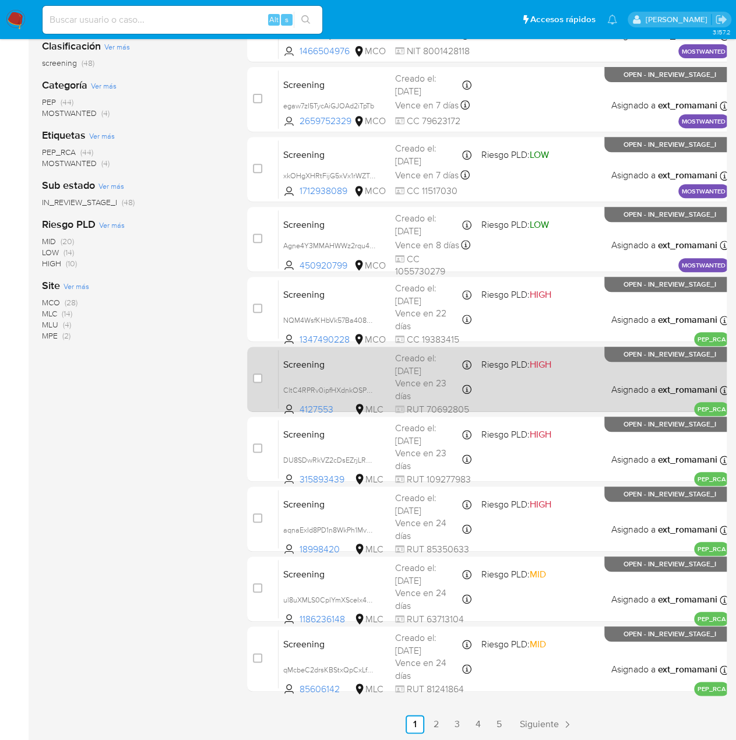
click at [513, 394] on div "Screening CltC4RPRv0ipfHXdnkOSPReK 4127553 MLC Riesgo PLD: HIGH Creado el: 27/0…" at bounding box center [504, 379] width 451 height 59
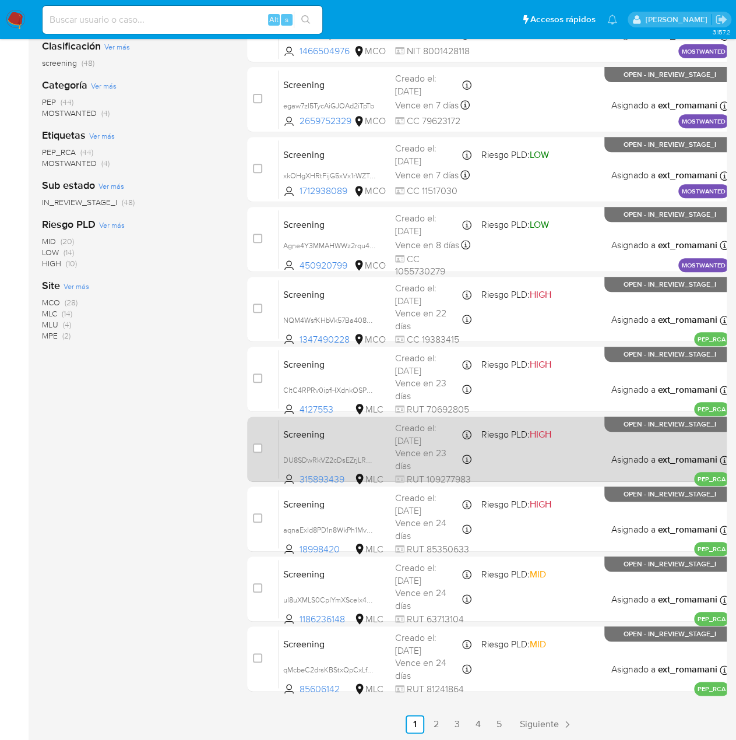
click at [507, 447] on div "Screening DU8SDwRkVZ2cDsEZrjLRQMow 315893439 MLC Riesgo PLD: HIGH Creado el: 27…" at bounding box center [504, 449] width 451 height 59
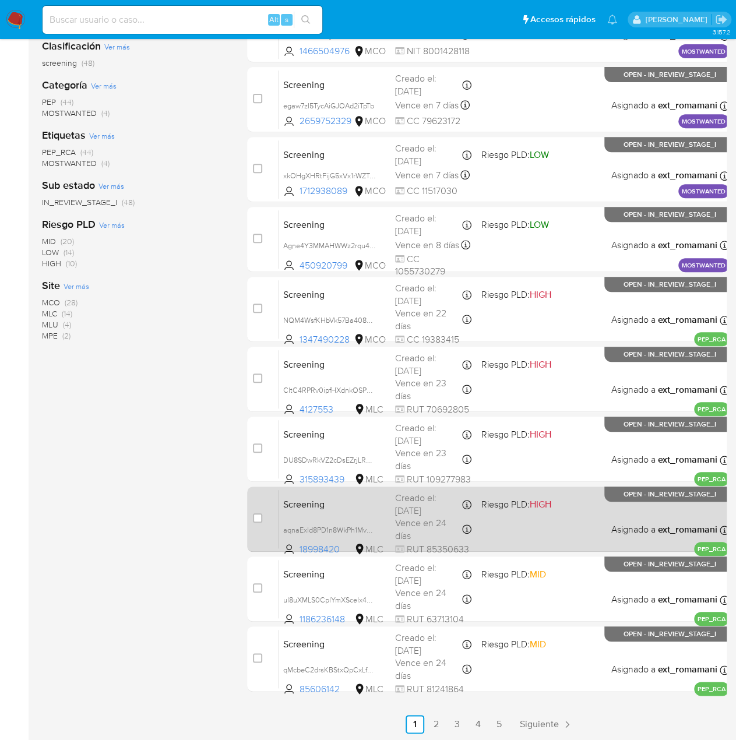
click at [508, 525] on div "Screening aqnaExId8PD1n8WkPh1MvULh 18998420 MLC Riesgo PLD: HIGH Creado el: 28/…" at bounding box center [504, 519] width 451 height 59
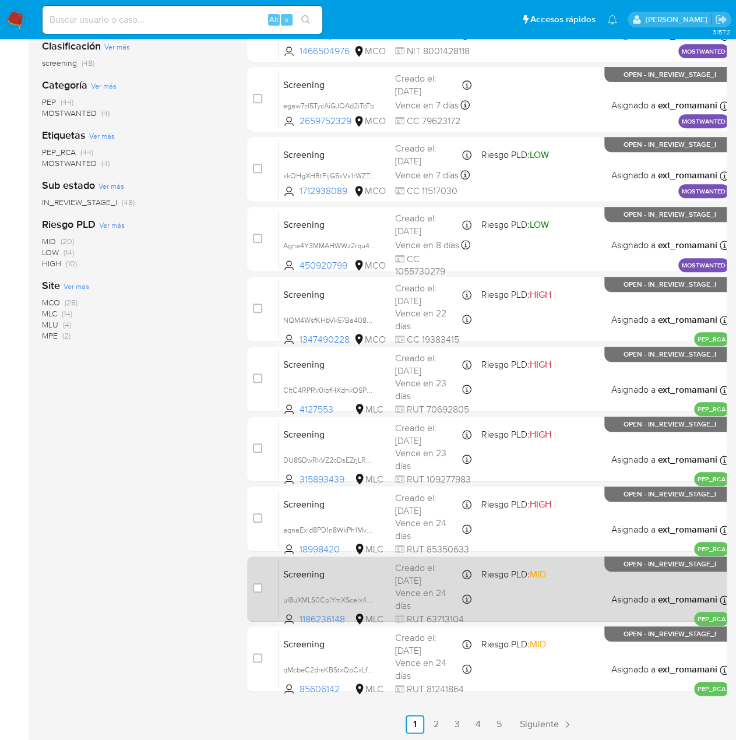
click at [508, 589] on div "Screening ul8uXMLS0CplYmXSceIx43mK 1186236148 MLC Riesgo PLD: MID Creado el: 28…" at bounding box center [504, 589] width 451 height 59
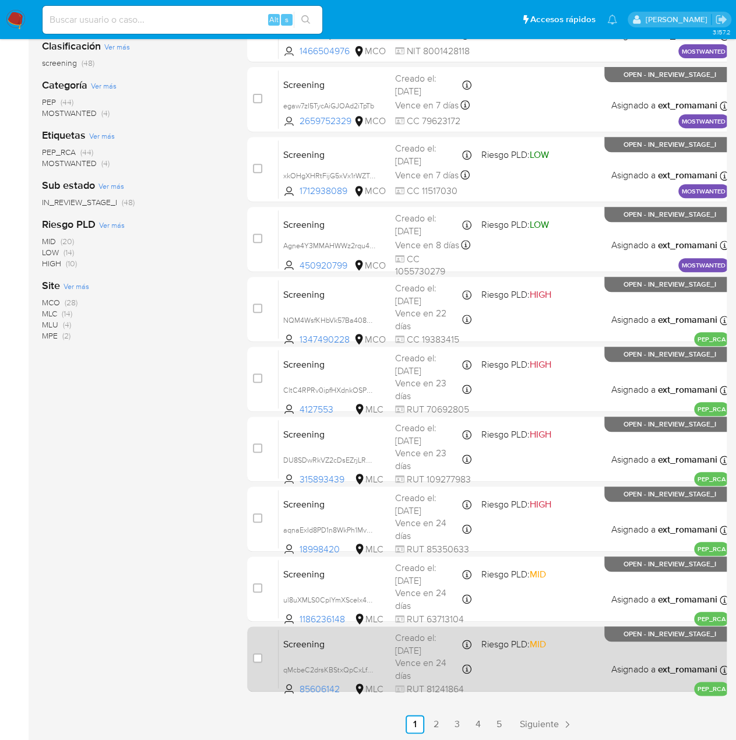
drag, startPoint x: 492, startPoint y: 664, endPoint x: 486, endPoint y: 659, distance: 7.8
click at [492, 664] on div "Screening qMcbeC2drsKBStxQpCxLfC2d 85606142 MLC Riesgo PLD: MID Creado el: 28/0…" at bounding box center [504, 659] width 451 height 59
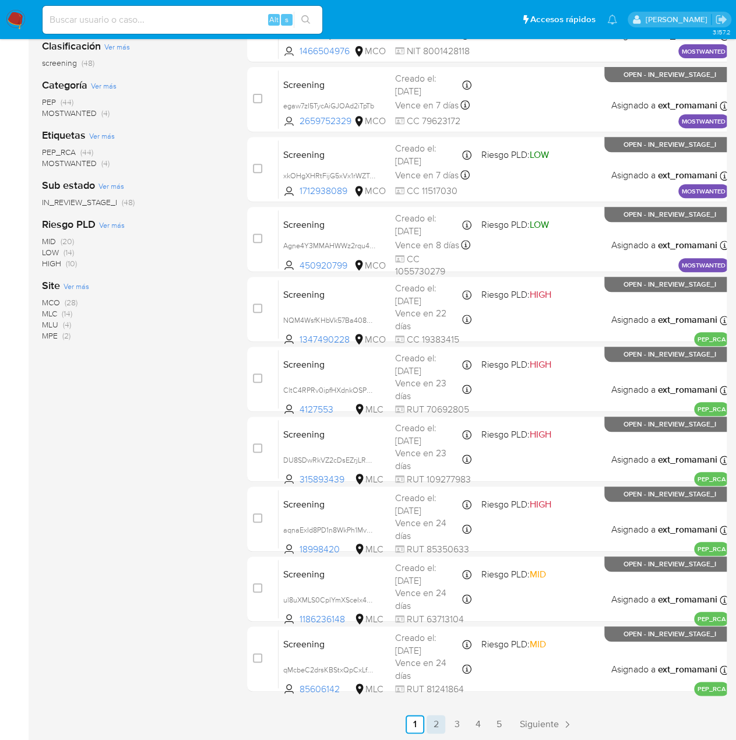
click at [433, 672] on main "3.157.2" at bounding box center [368, 281] width 736 height 921
click at [434, 672] on link "2" at bounding box center [436, 724] width 19 height 19
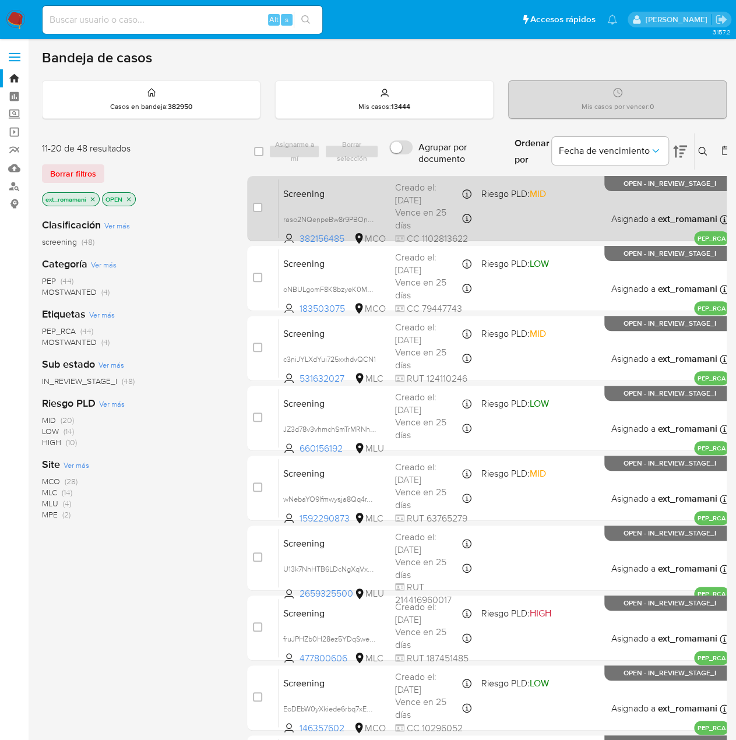
click at [522, 220] on div "Screening raso2NQenpeBw8r9PBOnCW4z 382156485 MCO Riesgo PLD: MID Creado el: 29/…" at bounding box center [504, 208] width 451 height 59
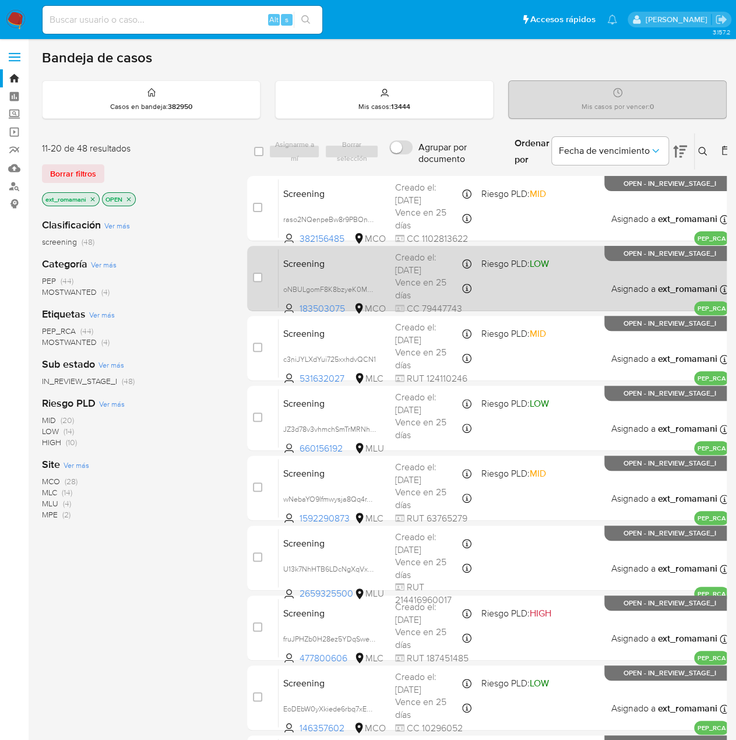
click at [520, 279] on div "Screening oNBULgomF8K8bzyeK0MB12JP 183503075 MCO Riesgo PLD: LOW Creado el: 29/…" at bounding box center [504, 278] width 451 height 59
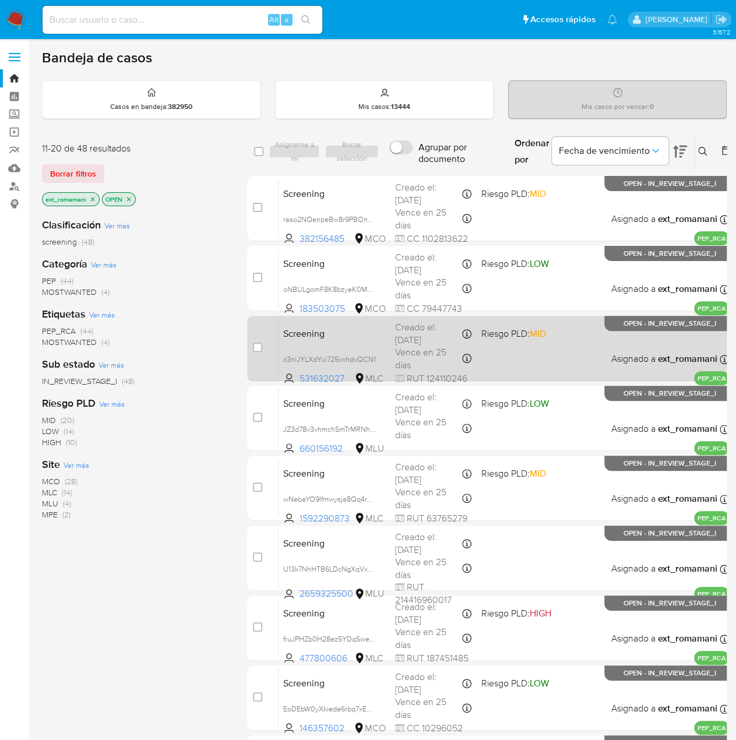
click at [509, 346] on div "Screening c3niJYLXdYui725xxhdvQCN1 531632027 MLC Riesgo PLD: MID Creado el: 29/…" at bounding box center [504, 348] width 451 height 59
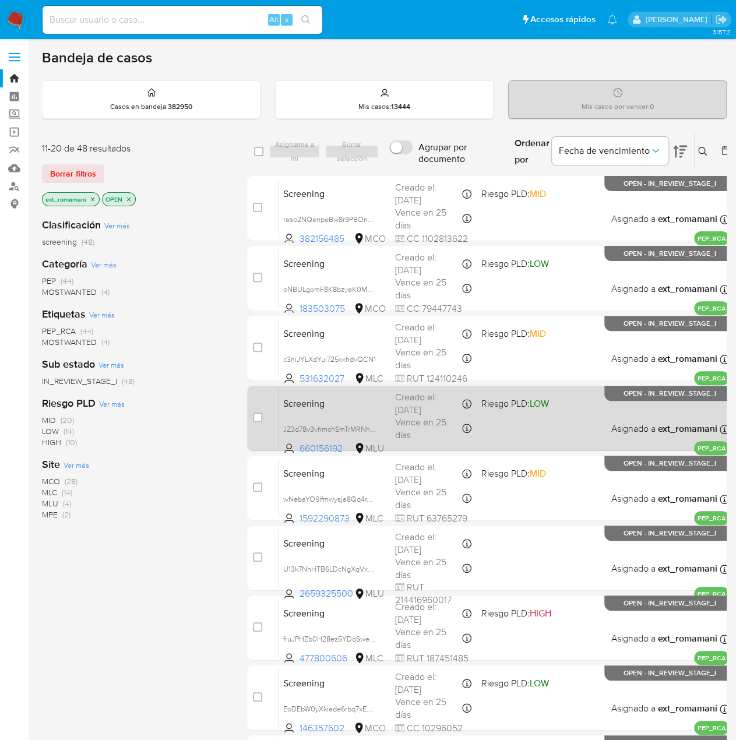
click at [507, 418] on div "Screening JZ3d78v3vhmchSmTrMRNhl3B 660156192 MLU Riesgo PLD: LOW Creado el: 29/…" at bounding box center [504, 418] width 451 height 59
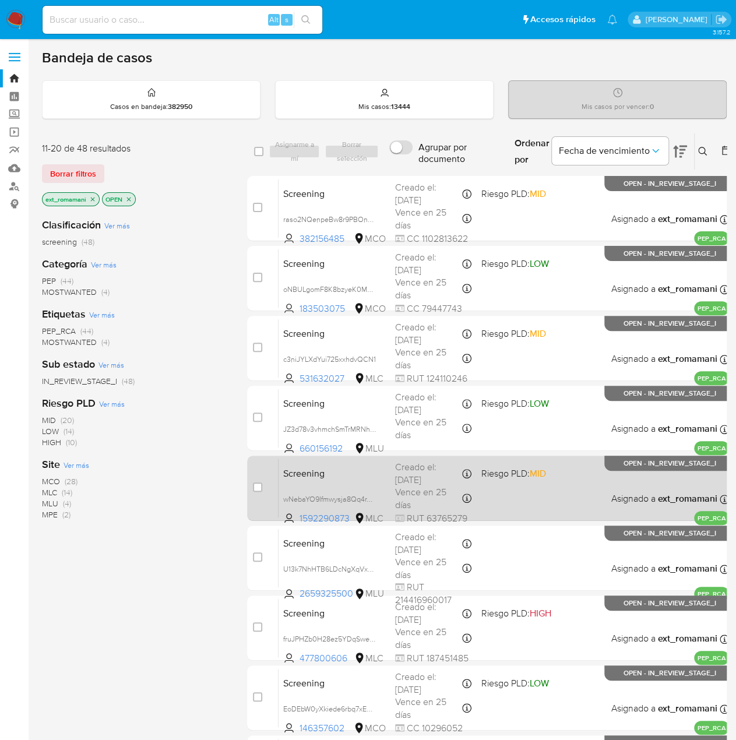
click at [511, 489] on div "Screening wNebaYO9Ifmwysja8Qq4rY9x 1592290873 MLC Riesgo PLD: MID Creado el: 29…" at bounding box center [504, 488] width 451 height 59
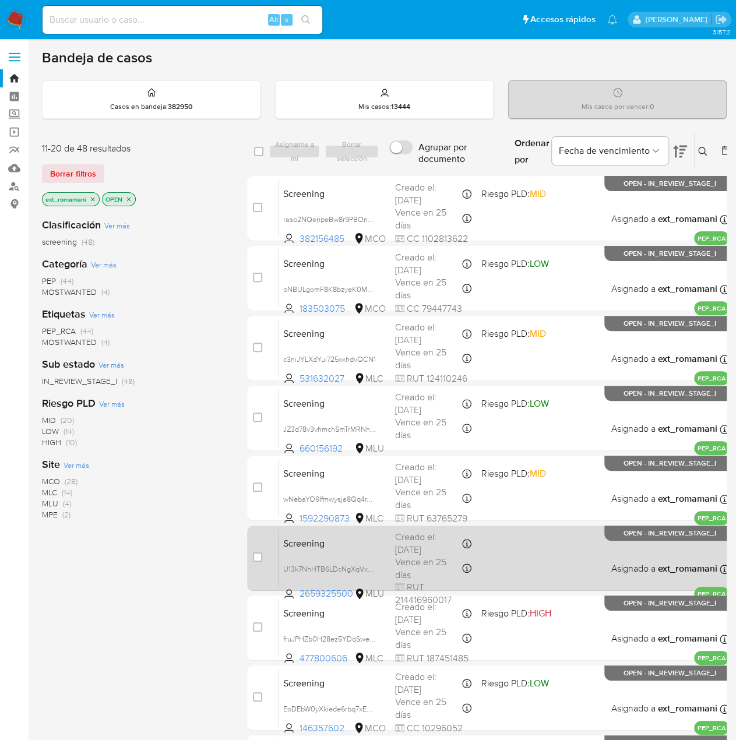
click at [511, 553] on div "Screening U13k7NhHTB6LDcNgXqVxsPiw 2659325500 MLU Creado el: 29/08/2025 Creado …" at bounding box center [504, 558] width 451 height 59
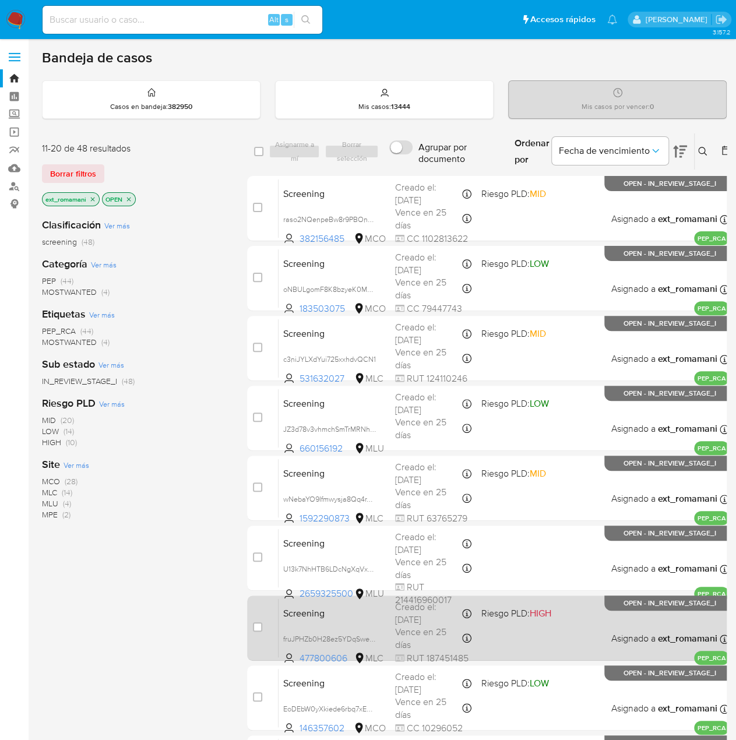
click at [515, 634] on div "Screening fruJPHZb0H28ez5YDqSweG2H 477800606 MLC Riesgo PLD: HIGH Creado el: 29…" at bounding box center [504, 628] width 451 height 59
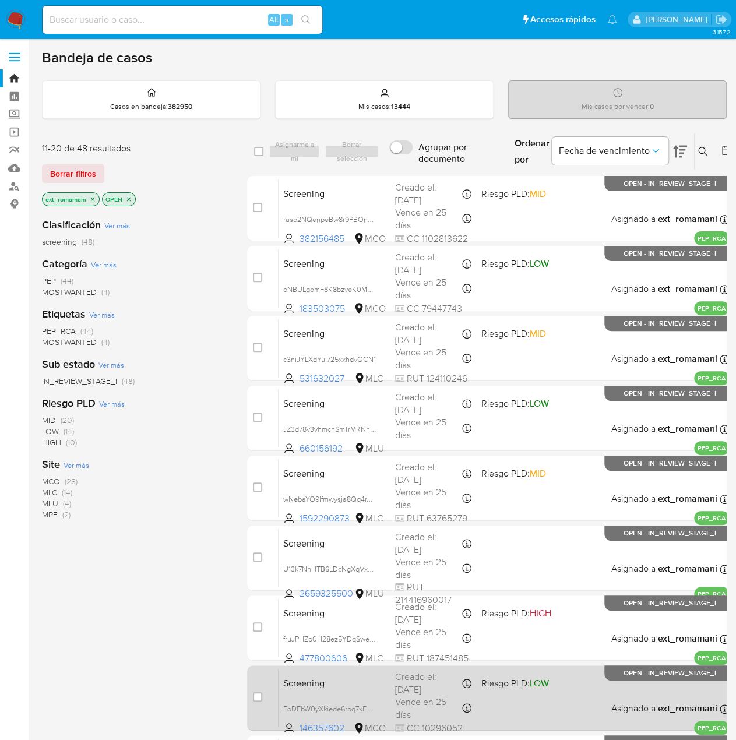
click at [515, 672] on div "Screening EoDEbW0yXkiede6rbq7xERos 146357602 MCO Riesgo PLD: LOW Creado el: 29/…" at bounding box center [504, 698] width 451 height 59
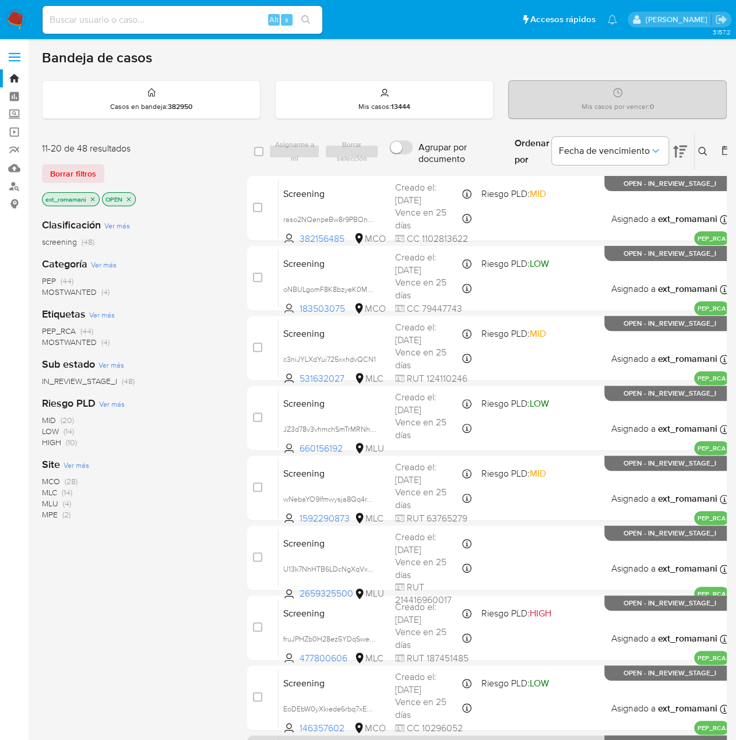
scroll to position [179, 0]
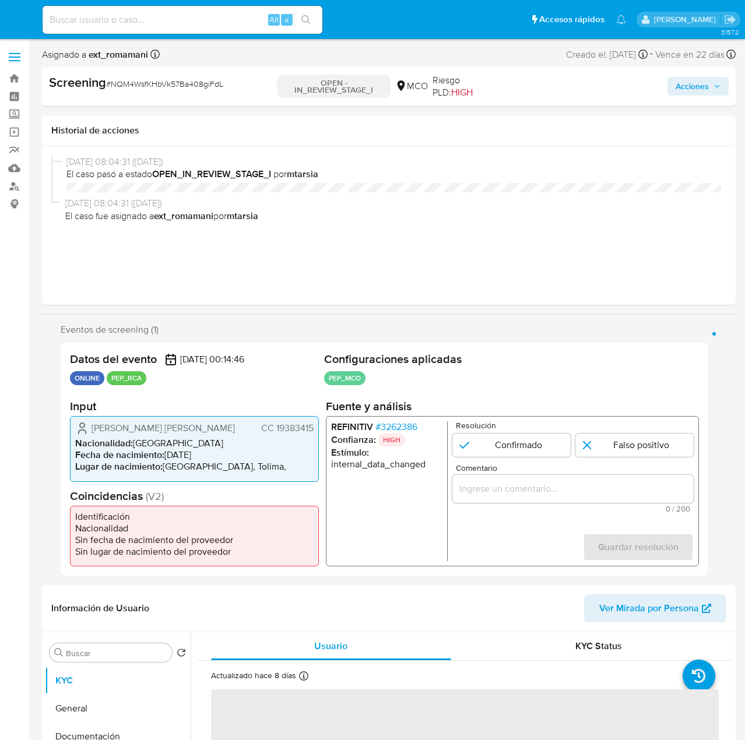
select select "10"
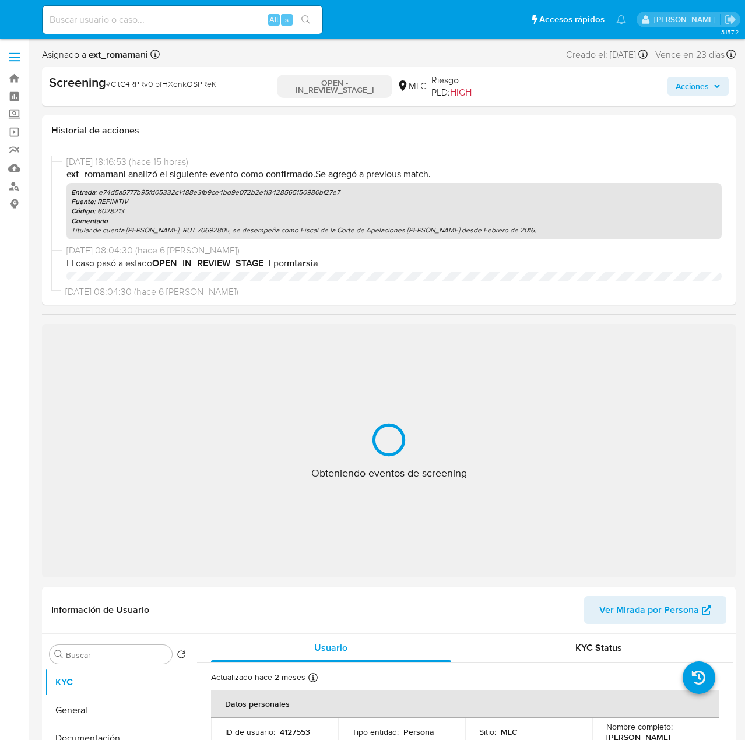
select select "10"
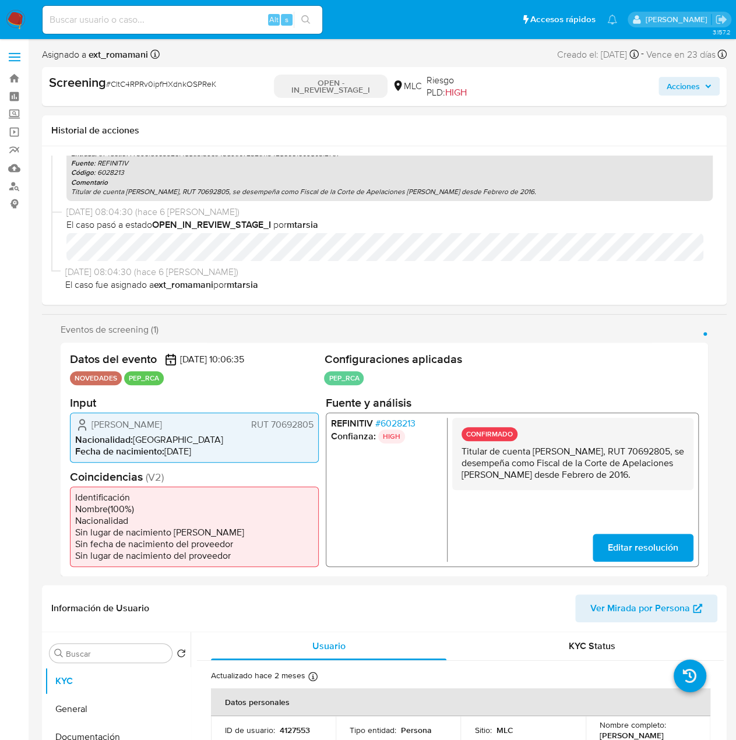
scroll to position [40, 0]
click at [410, 422] on span "# 6028213" at bounding box center [395, 423] width 40 height 12
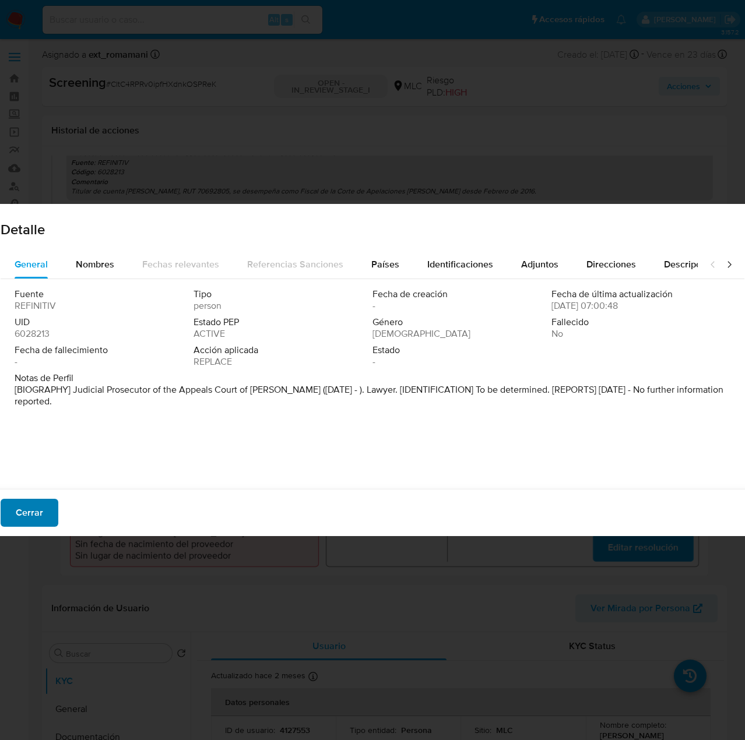
drag, startPoint x: 16, startPoint y: 515, endPoint x: 20, endPoint y: 502, distance: 13.3
click at [16, 515] on span "Cerrar" at bounding box center [29, 513] width 27 height 26
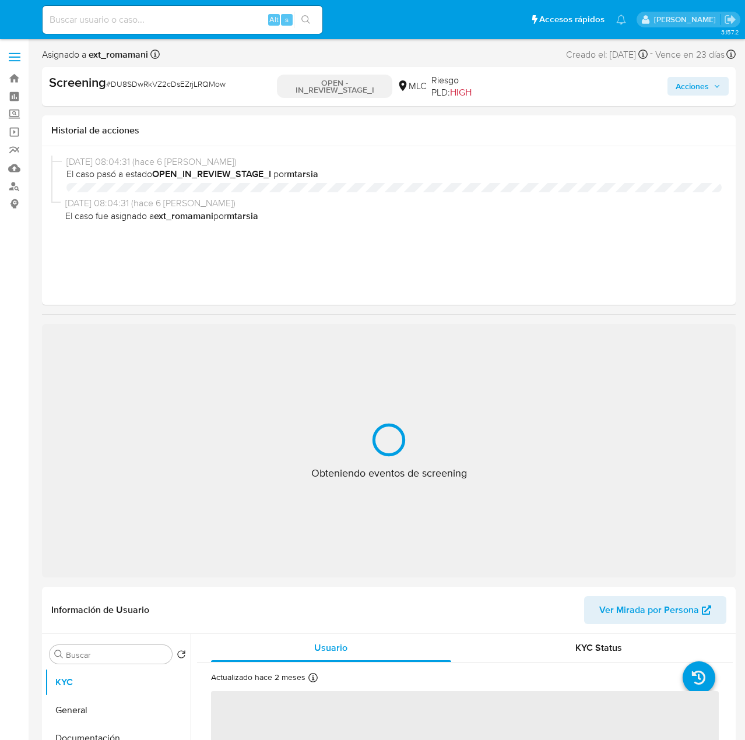
select select "10"
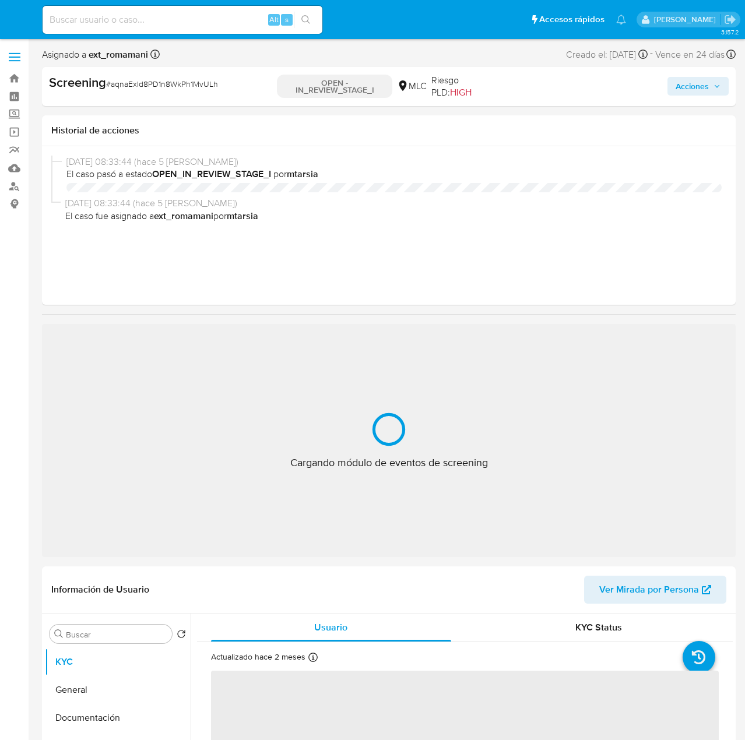
select select "10"
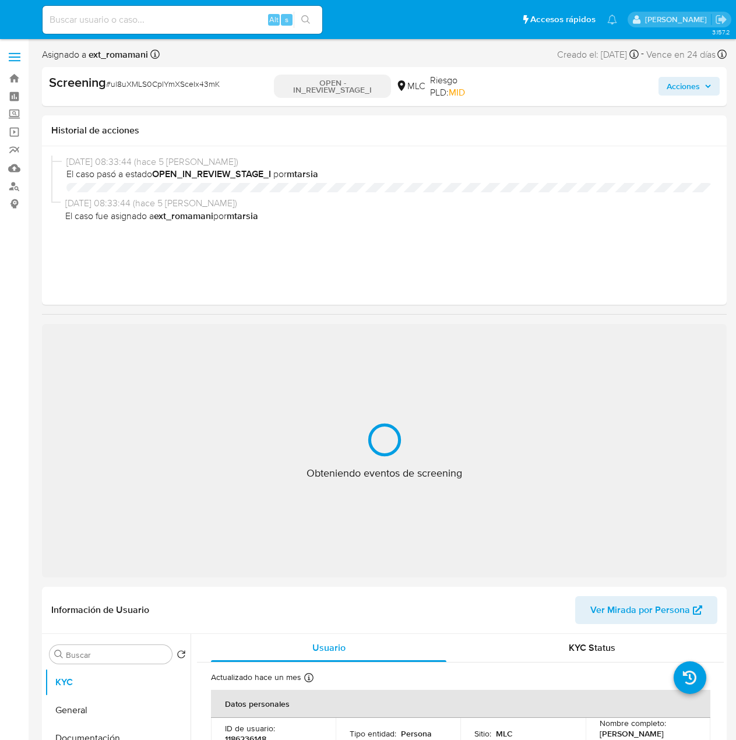
select select "10"
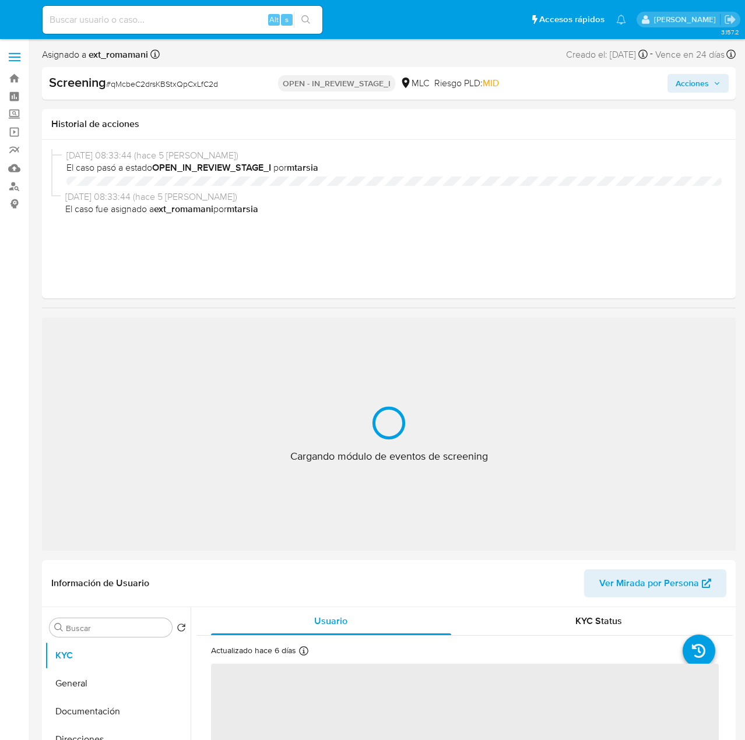
select select "10"
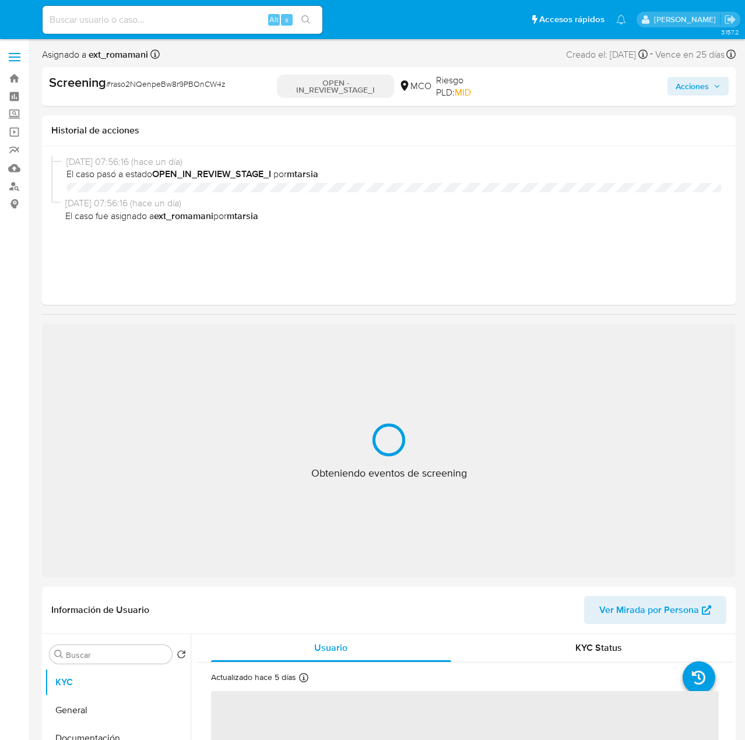
select select "10"
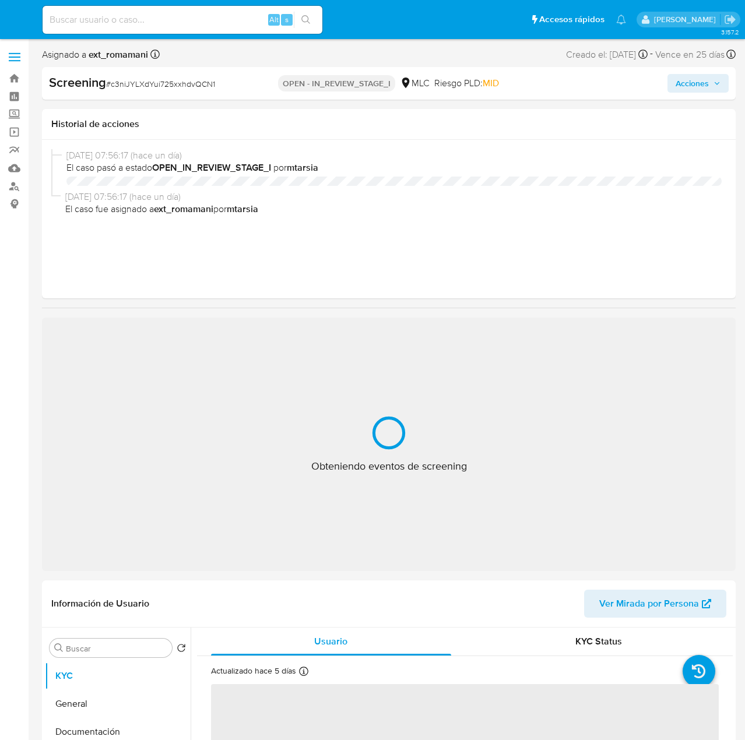
select select "10"
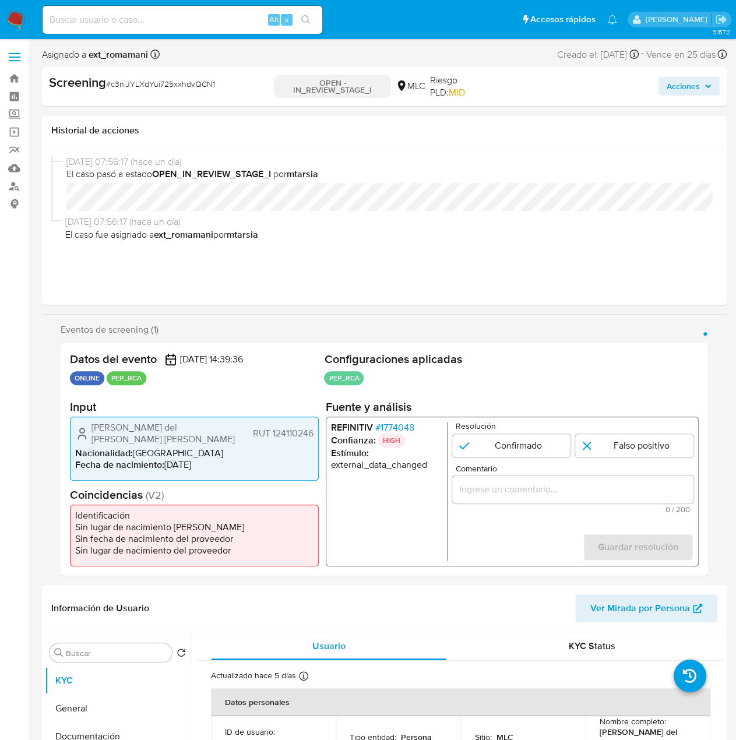
click at [396, 424] on span "# 1774048" at bounding box center [394, 428] width 39 height 12
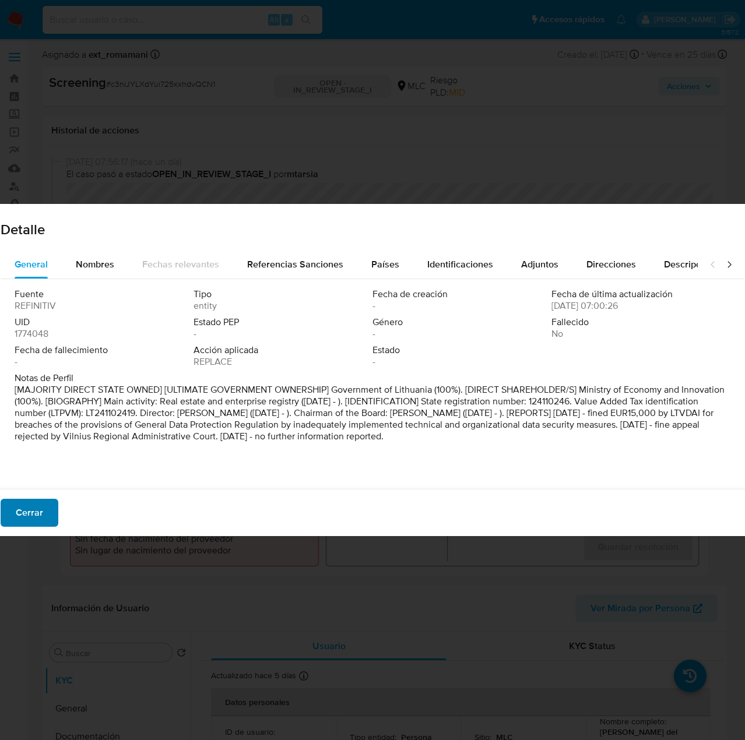
click at [35, 521] on span "Cerrar" at bounding box center [29, 513] width 27 height 26
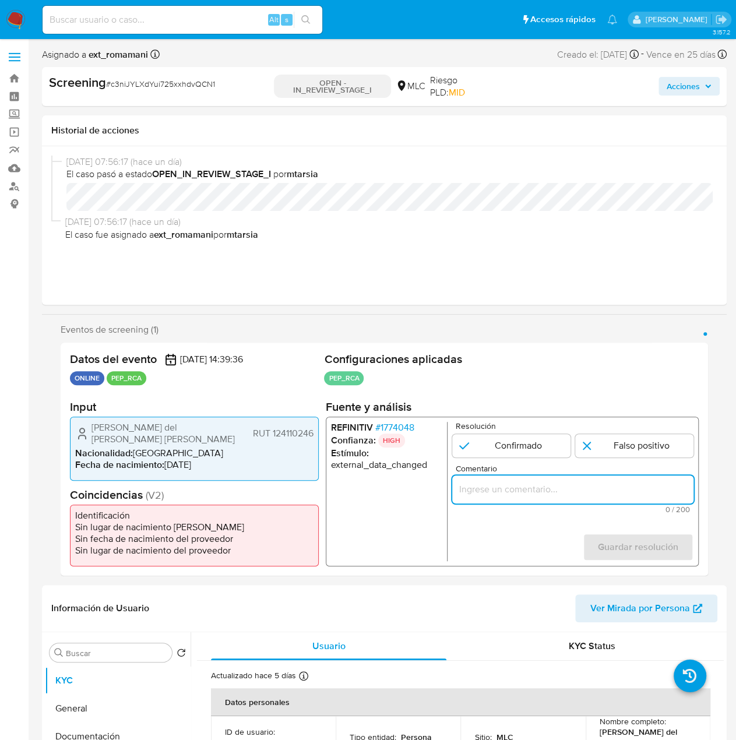
click at [551, 490] on input "Comentario" at bounding box center [572, 489] width 241 height 15
paste input "Titular de cuenta sin coincidencias en listas activas."
click at [489, 536] on form "Resolución Confirmado Falso positivo Comentario Titular de cuenta sin coinciden…" at bounding box center [572, 491] width 241 height 139
drag, startPoint x: 89, startPoint y: 425, endPoint x: 315, endPoint y: 436, distance: 226.4
click at [315, 436] on div "Susana del Carmen Rojas Sanhueza RUT 124110246 Nacionalidad : Chile Fecha de na…" at bounding box center [194, 449] width 249 height 64
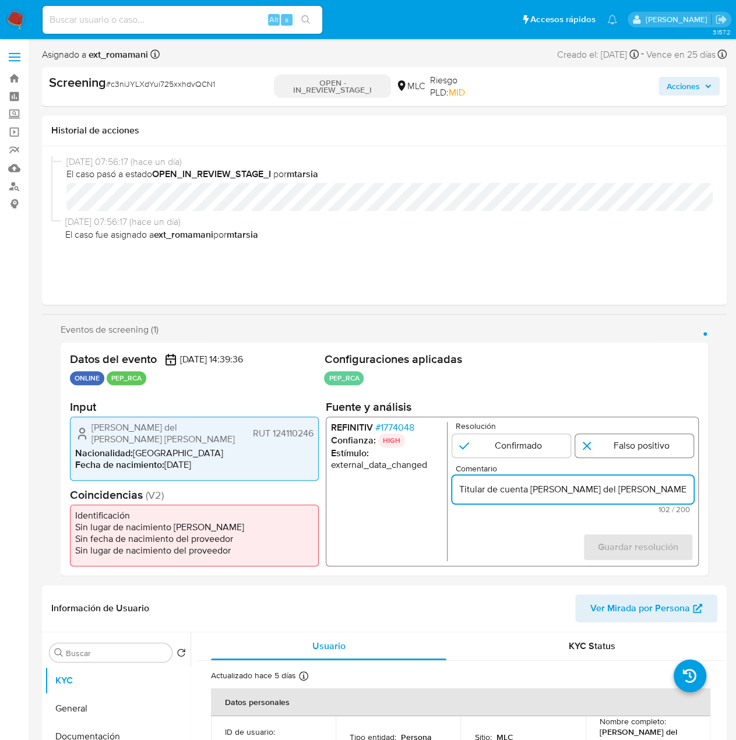
type input "Titular de cuenta Susana del Carmen Rojas Sanhueza RUT 124110246 sin coincidenc…"
drag, startPoint x: 607, startPoint y: 444, endPoint x: 607, endPoint y: 459, distance: 15.2
click at [607, 444] on input "1 de 1" at bounding box center [634, 445] width 118 height 23
radio input "true"
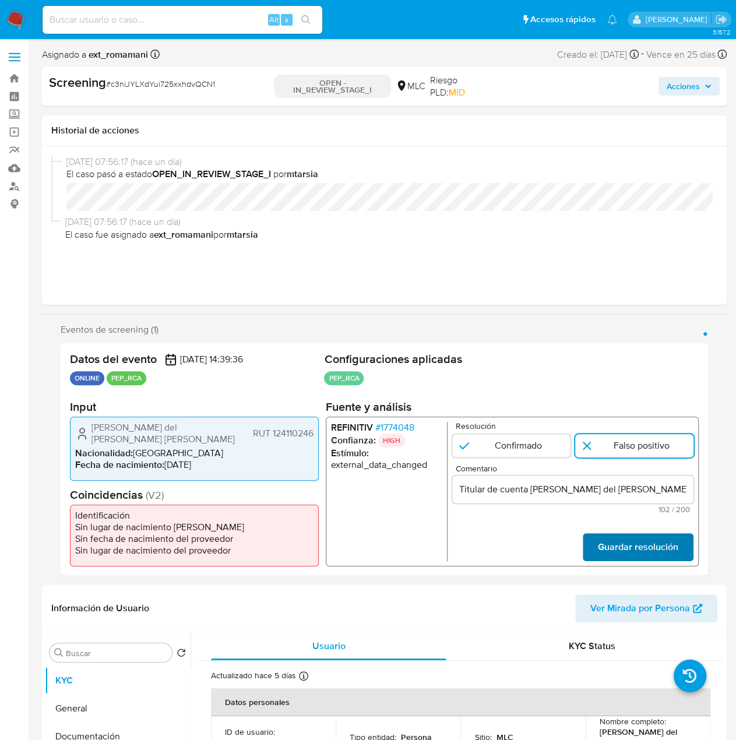
click at [606, 544] on span "Guardar resolución" at bounding box center [638, 548] width 80 height 26
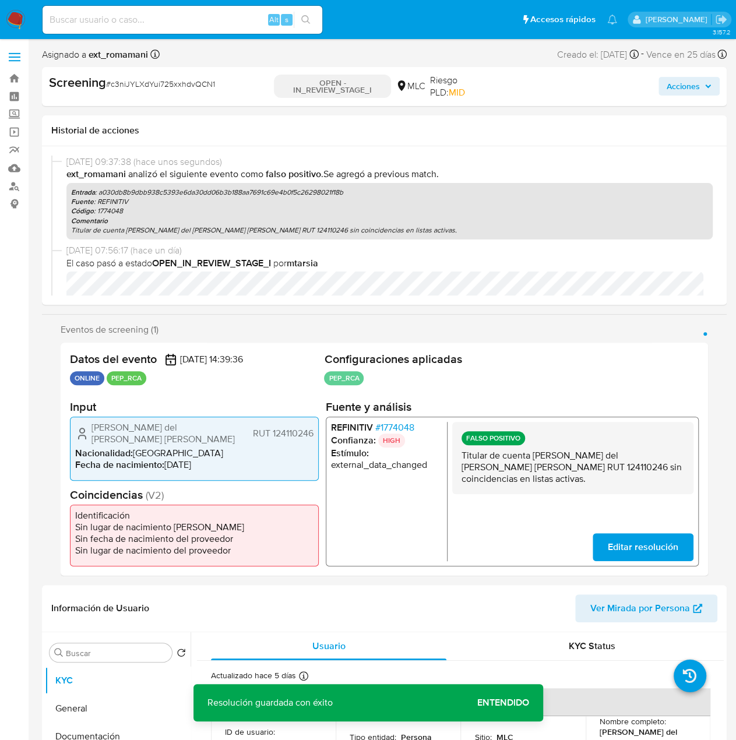
drag, startPoint x: 107, startPoint y: 427, endPoint x: 193, endPoint y: 444, distance: 87.4
click at [193, 444] on div "Susana del Carmen Rojas Sanhueza RUT 124110246 Nacionalidad : Chile Fecha de na…" at bounding box center [194, 449] width 249 height 64
click at [398, 423] on span "# 1774048" at bounding box center [394, 428] width 39 height 12
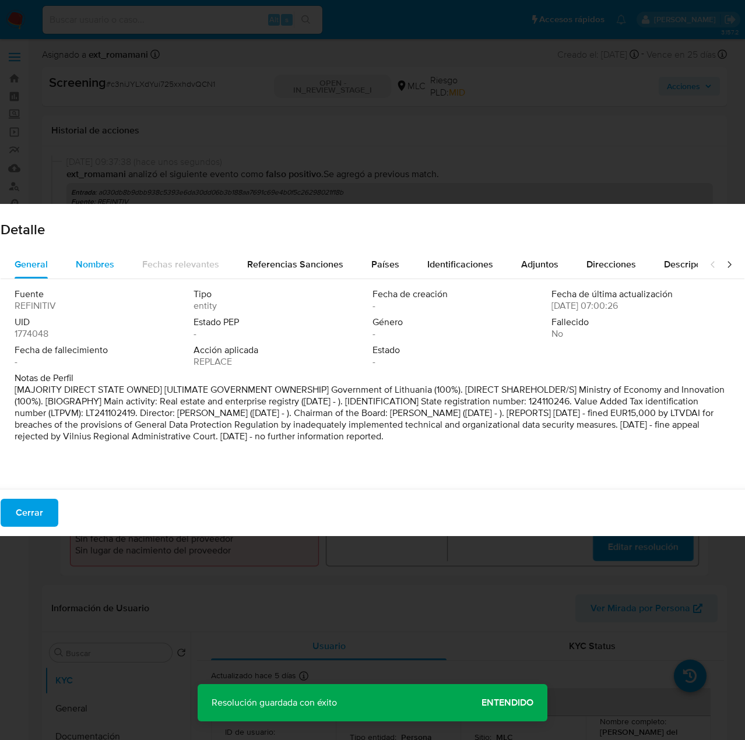
click at [97, 271] on div "Nombres" at bounding box center [95, 265] width 38 height 28
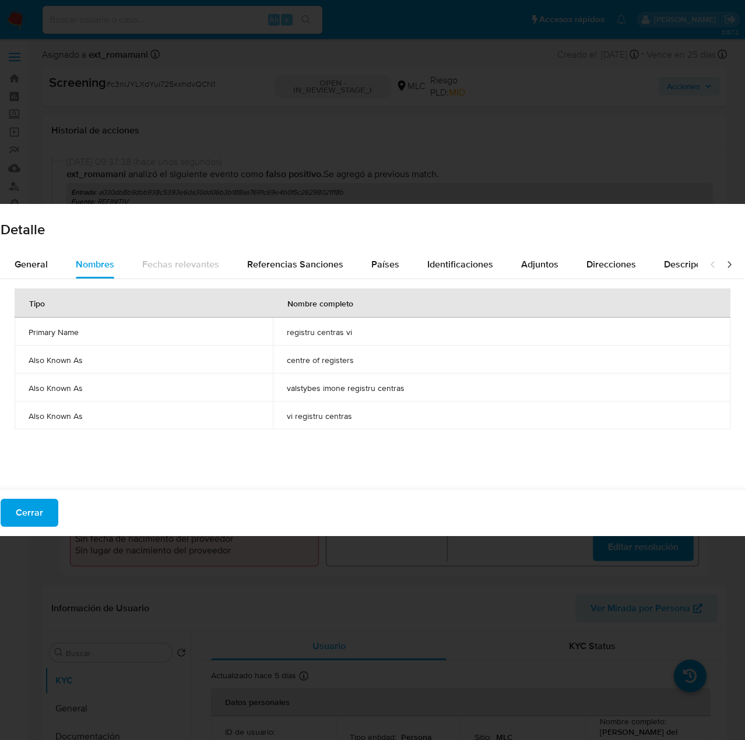
drag, startPoint x: 276, startPoint y: 332, endPoint x: 374, endPoint y: 332, distance: 97.9
click at [374, 332] on td "registru centras vi" at bounding box center [502, 332] width 458 height 28
click at [372, 267] on span "Países" at bounding box center [385, 264] width 28 height 13
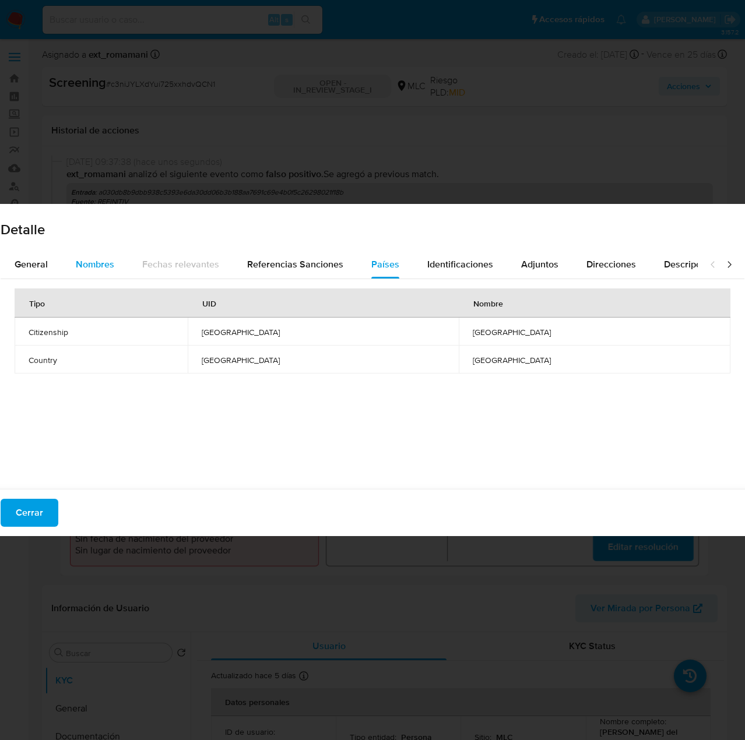
click at [106, 267] on span "Nombres" at bounding box center [95, 264] width 38 height 13
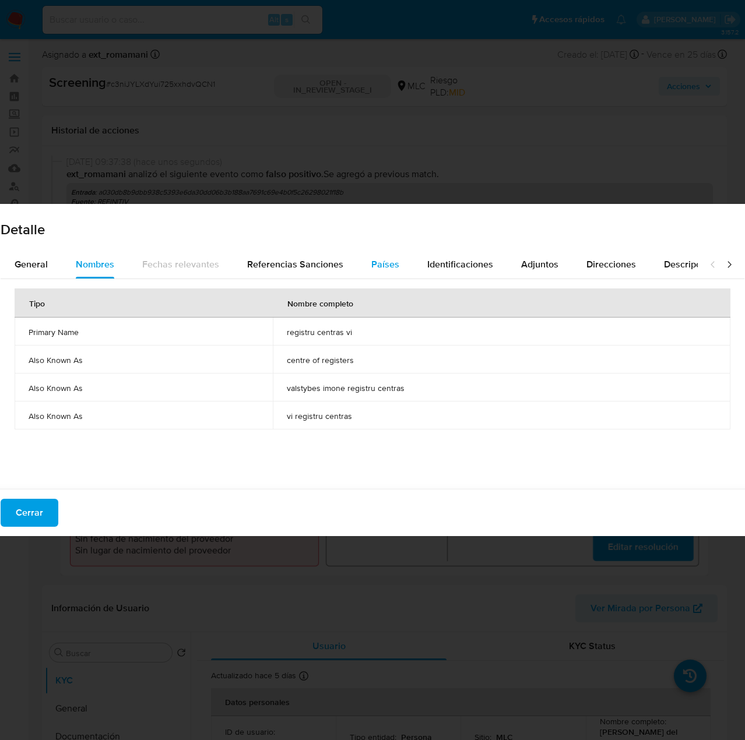
click at [373, 266] on span "Países" at bounding box center [385, 264] width 28 height 13
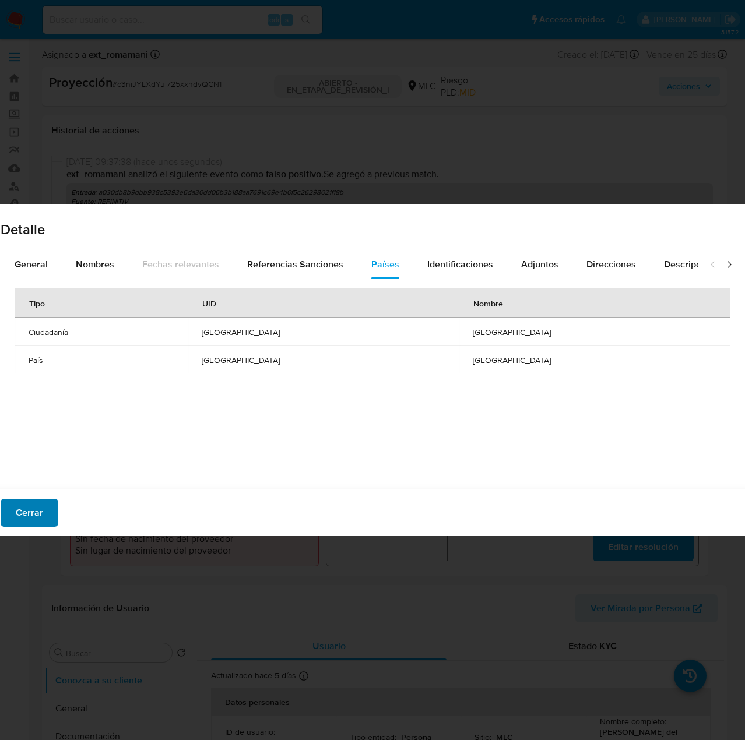
drag, startPoint x: 42, startPoint y: 513, endPoint x: 30, endPoint y: 509, distance: 12.9
click at [40, 513] on button "Cerrar" at bounding box center [30, 513] width 58 height 28
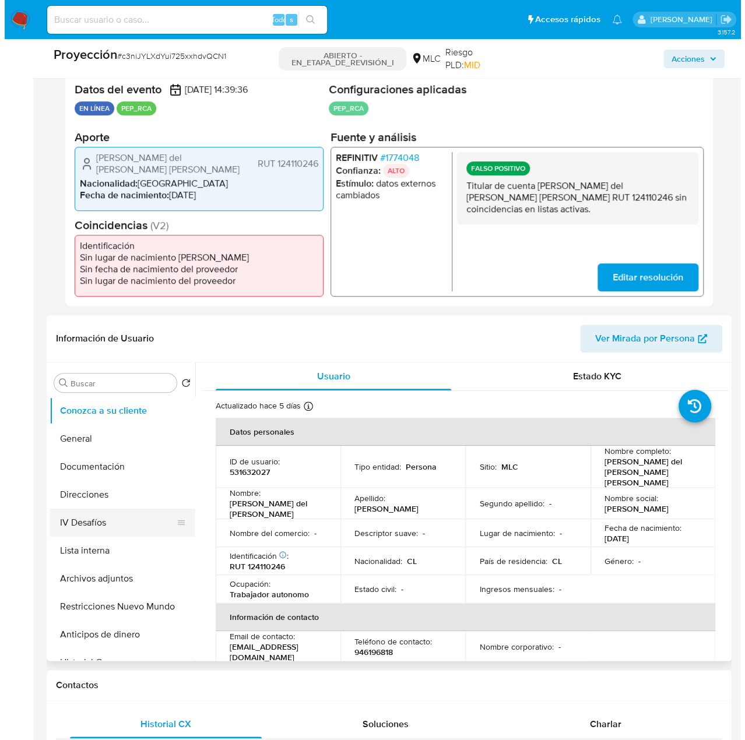
scroll to position [233, 0]
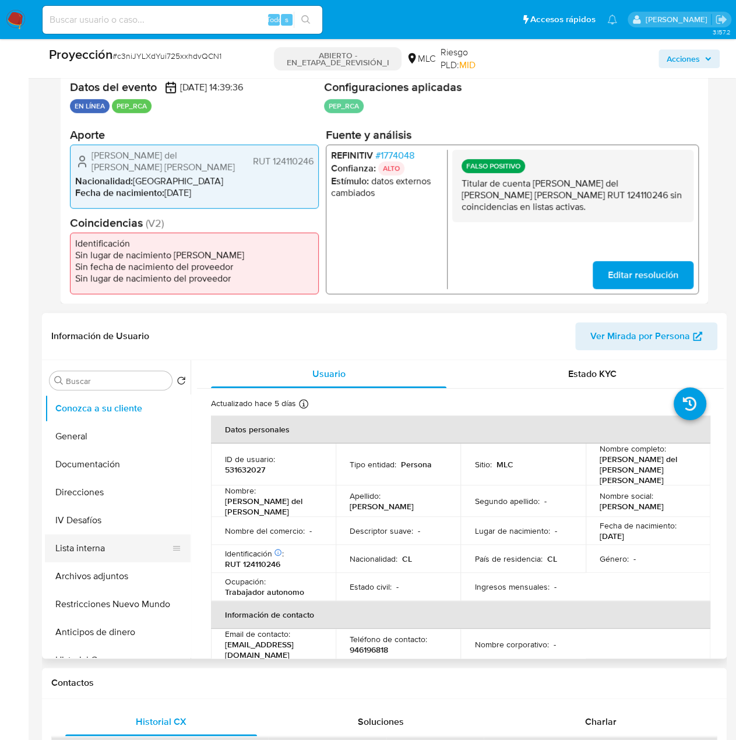
click at [90, 552] on button "Lista interna" at bounding box center [113, 549] width 136 height 28
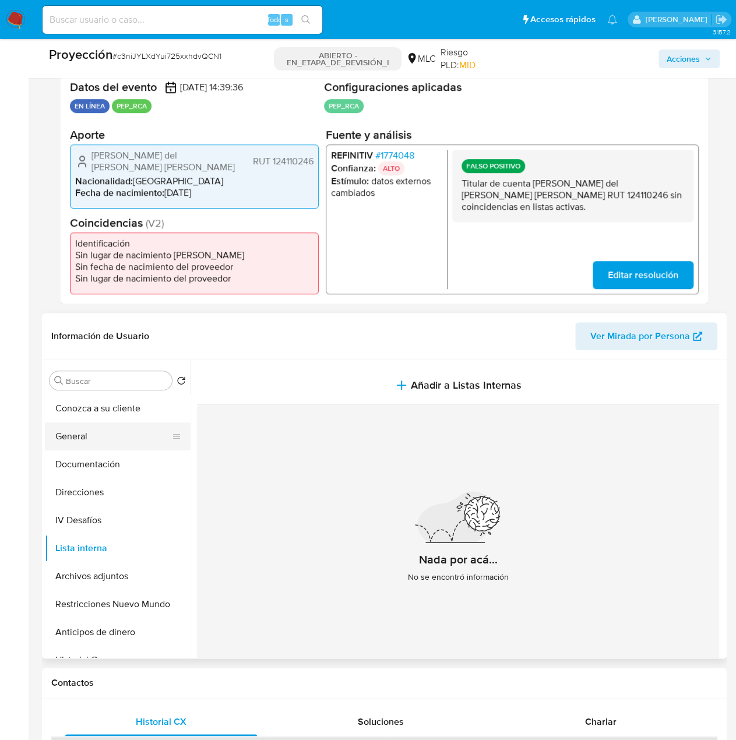
click at [88, 437] on button "General" at bounding box center [113, 437] width 136 height 28
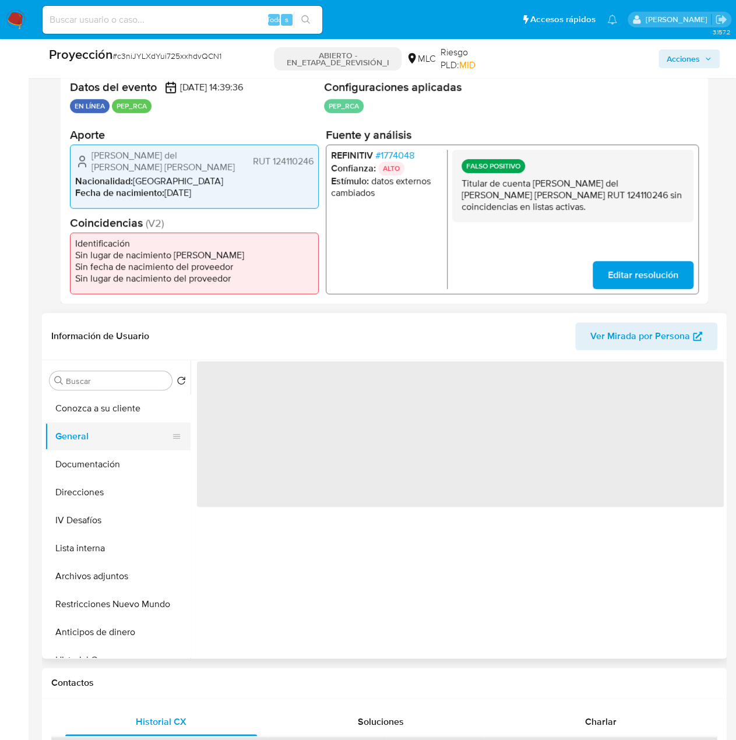
click at [95, 423] on button "General" at bounding box center [113, 437] width 136 height 28
click at [100, 415] on button "Conozca a su cliente" at bounding box center [113, 409] width 136 height 28
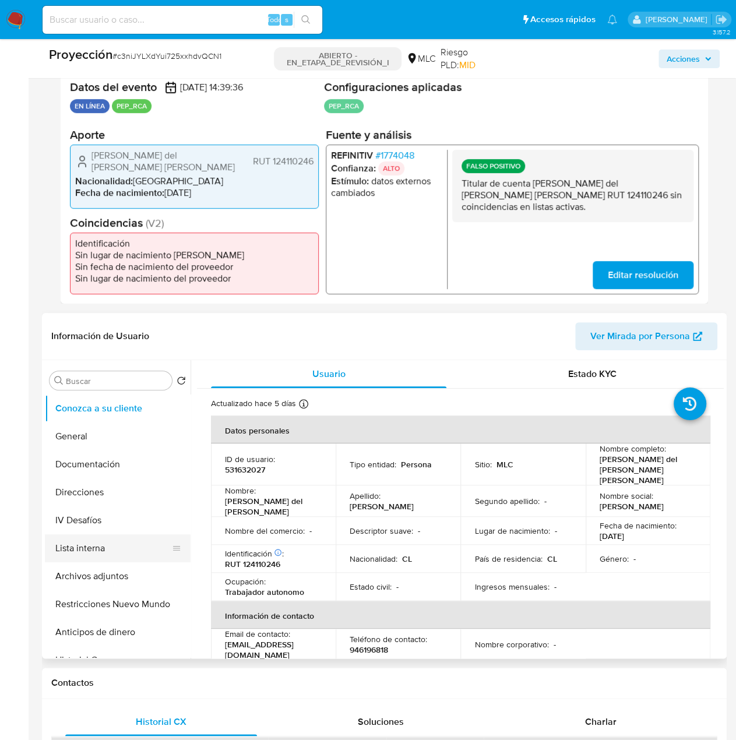
click at [94, 546] on button "Lista interna" at bounding box center [113, 549] width 136 height 28
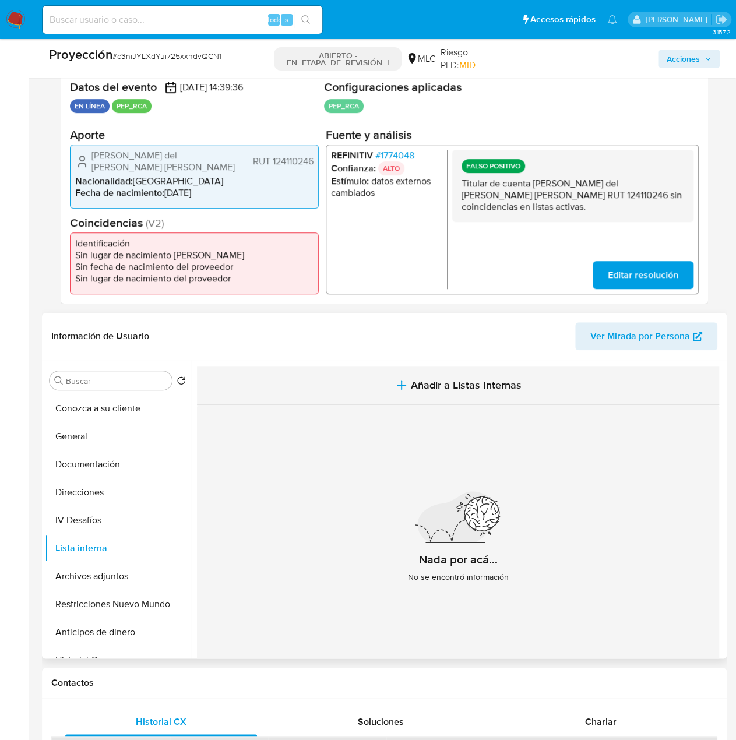
click at [433, 381] on font "Añadir a Listas Internas" at bounding box center [466, 385] width 111 height 15
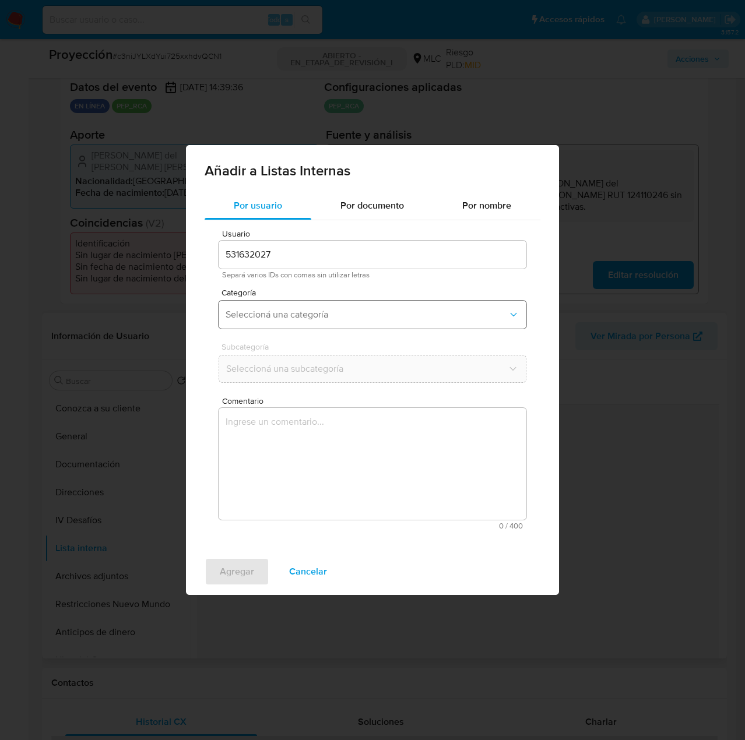
click at [343, 311] on span "Seleccioná una categoría" at bounding box center [367, 315] width 282 height 12
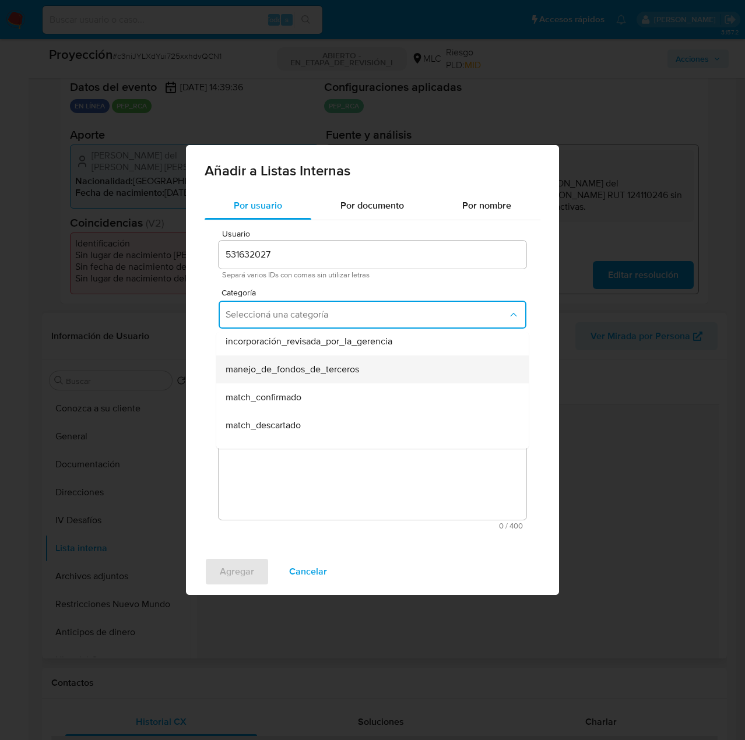
scroll to position [58, 0]
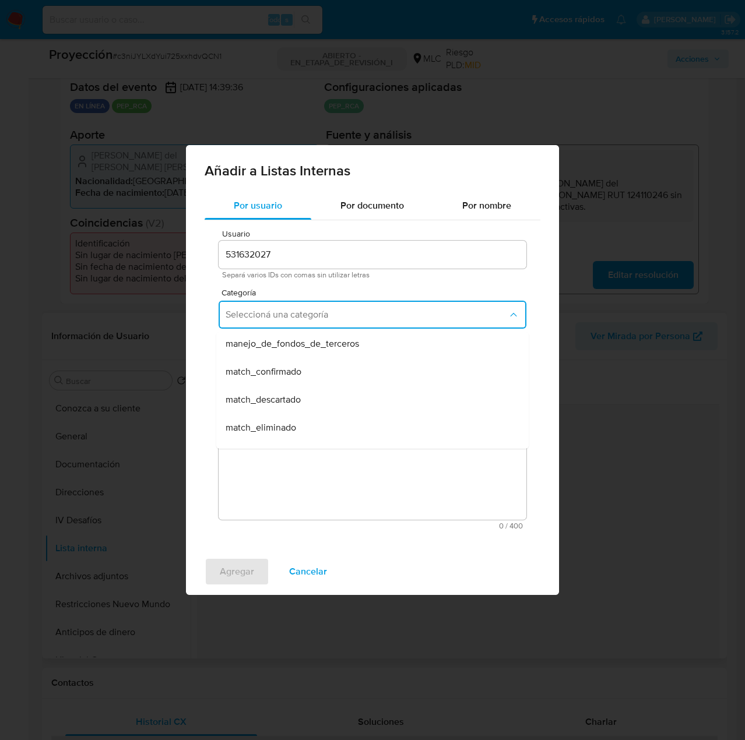
drag, startPoint x: 281, startPoint y: 403, endPoint x: 322, endPoint y: 384, distance: 45.1
click at [282, 403] on span "match_descartado" at bounding box center [263, 400] width 75 height 12
click at [352, 373] on span "Seleccioná una subcategoría" at bounding box center [367, 369] width 282 height 12
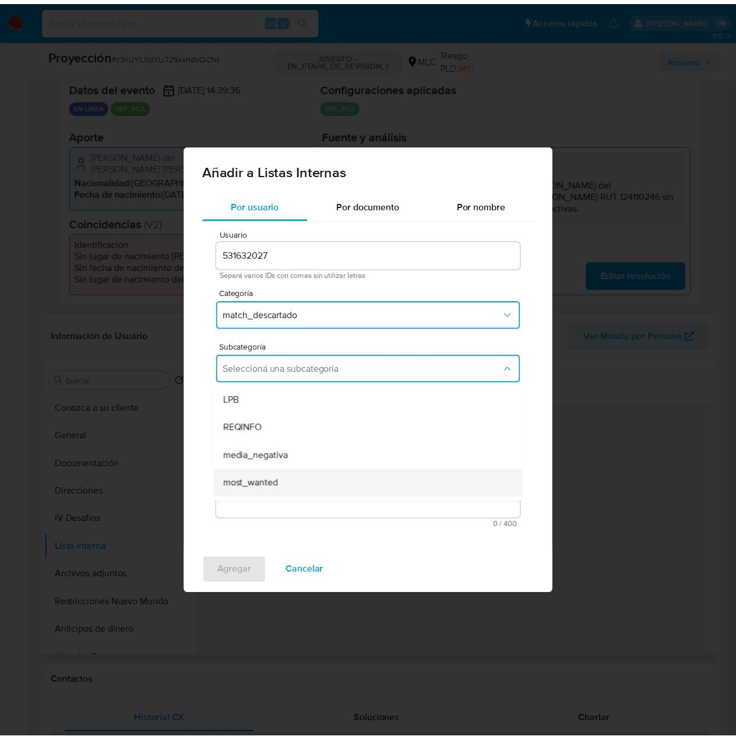
scroll to position [79, 0]
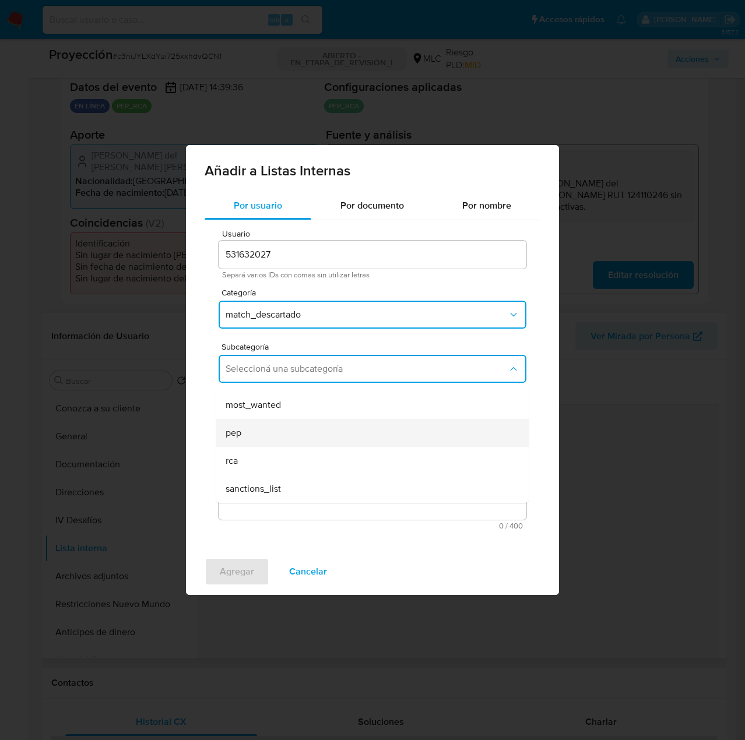
click at [256, 437] on div "pep" at bounding box center [369, 433] width 287 height 28
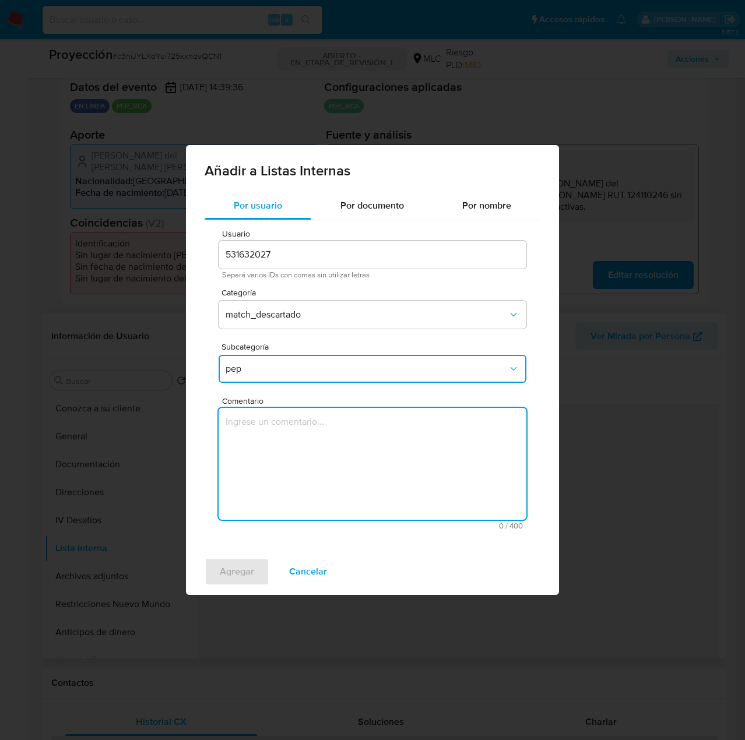
click at [261, 449] on textarea "Comentario" at bounding box center [373, 464] width 308 height 112
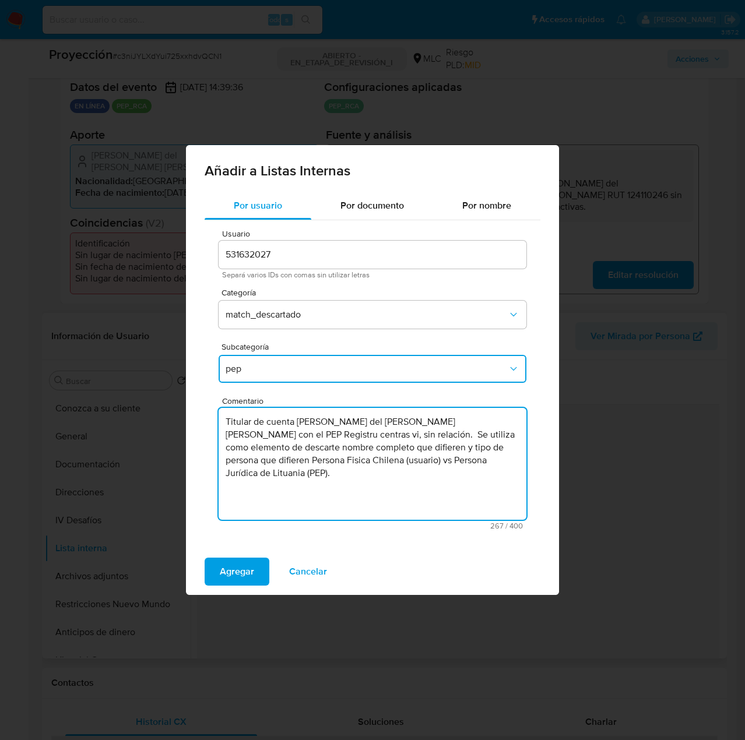
click at [444, 425] on textarea "Titular de cuenta Susana del Carmen Rojas Sanhueza con el PEP Registru centras …" at bounding box center [373, 464] width 308 height 112
type textarea "Titular de cuenta Susana del Carmen Rojas Sanhueza genera match con el PEP Regi…"
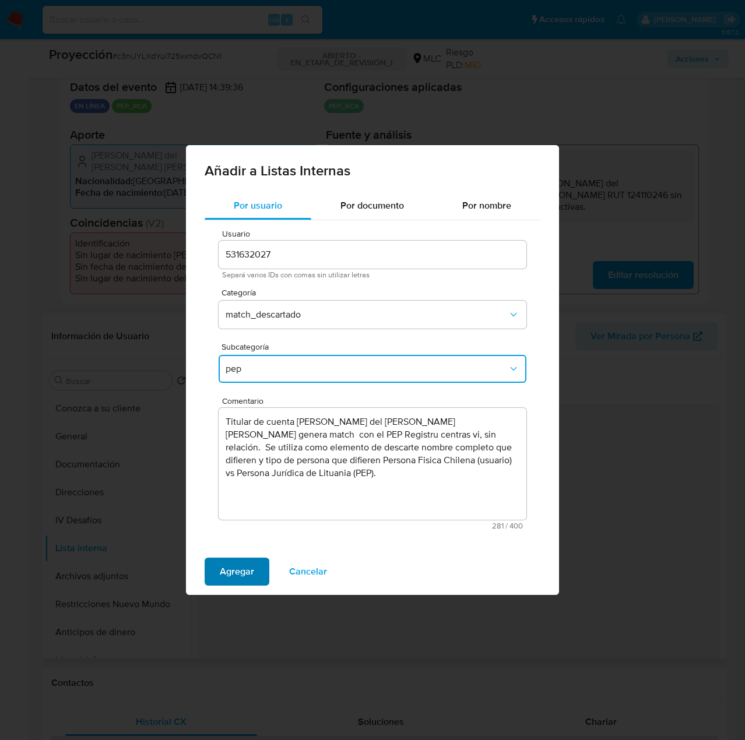
click at [238, 569] on span "Agregar" at bounding box center [237, 572] width 34 height 26
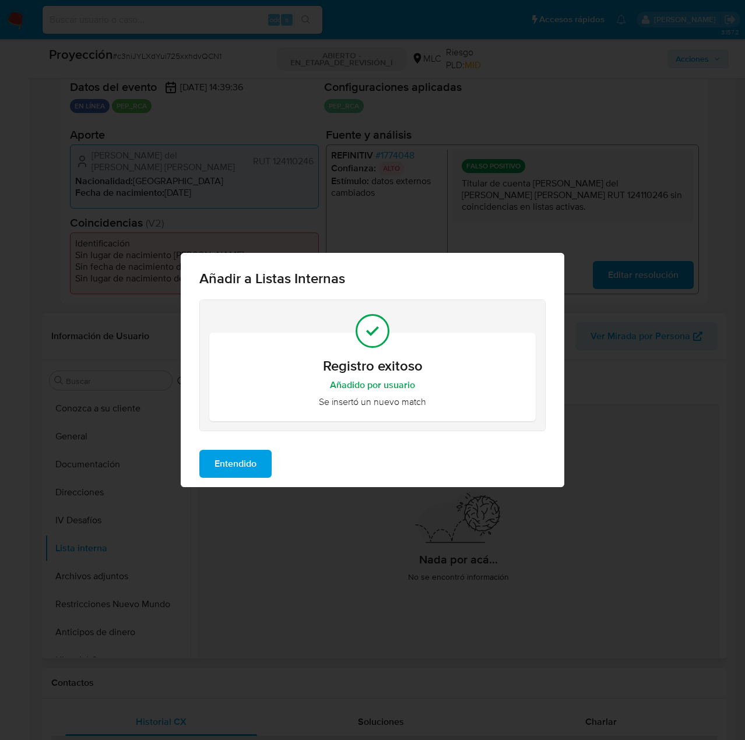
click at [232, 462] on span "Entendido" at bounding box center [236, 464] width 42 height 26
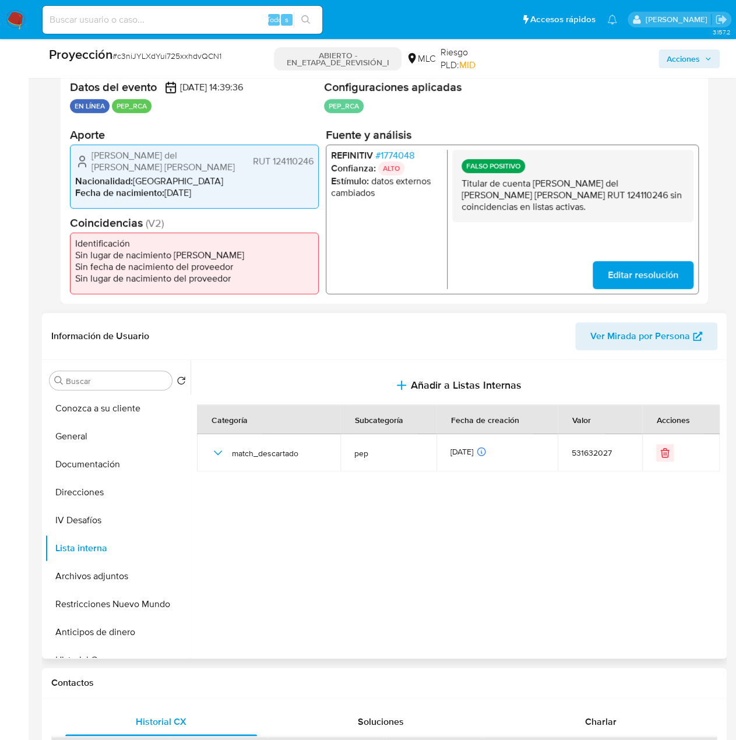
click at [683, 62] on span "Acciones" at bounding box center [683, 59] width 33 height 19
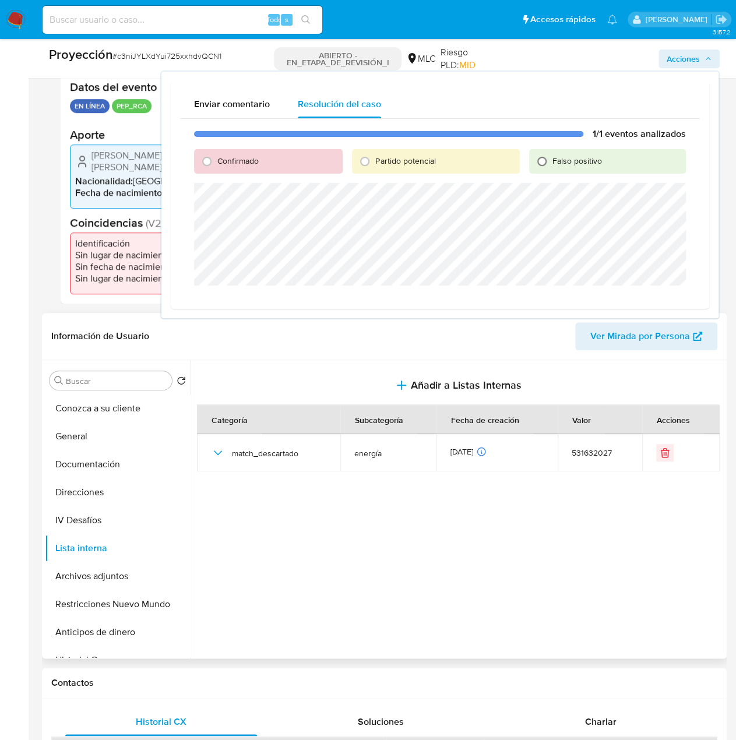
click at [551, 164] on input "Falso positivo" at bounding box center [542, 161] width 19 height 19
radio input "true"
click at [645, 299] on span "Cerrar Caso" at bounding box center [645, 300] width 56 height 16
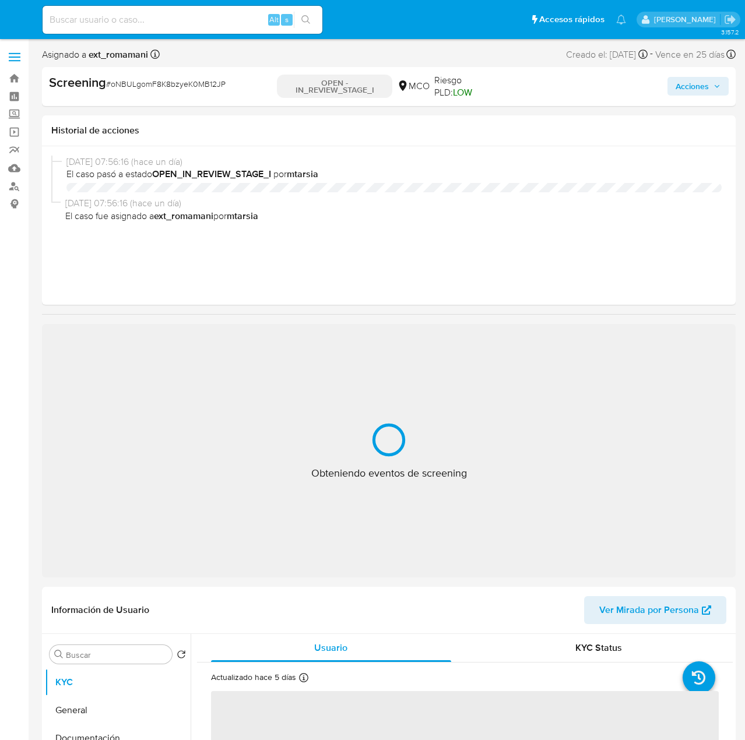
select select "10"
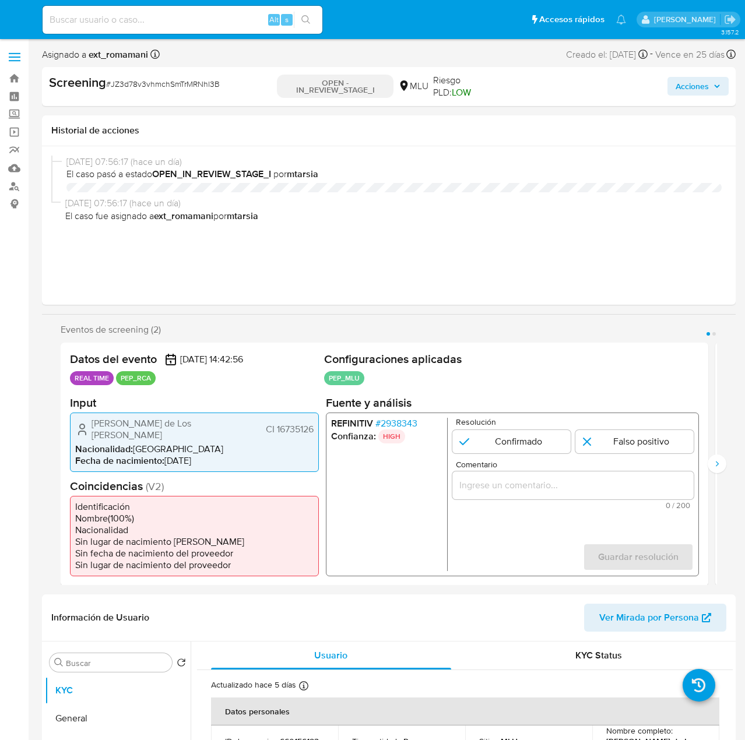
select select "10"
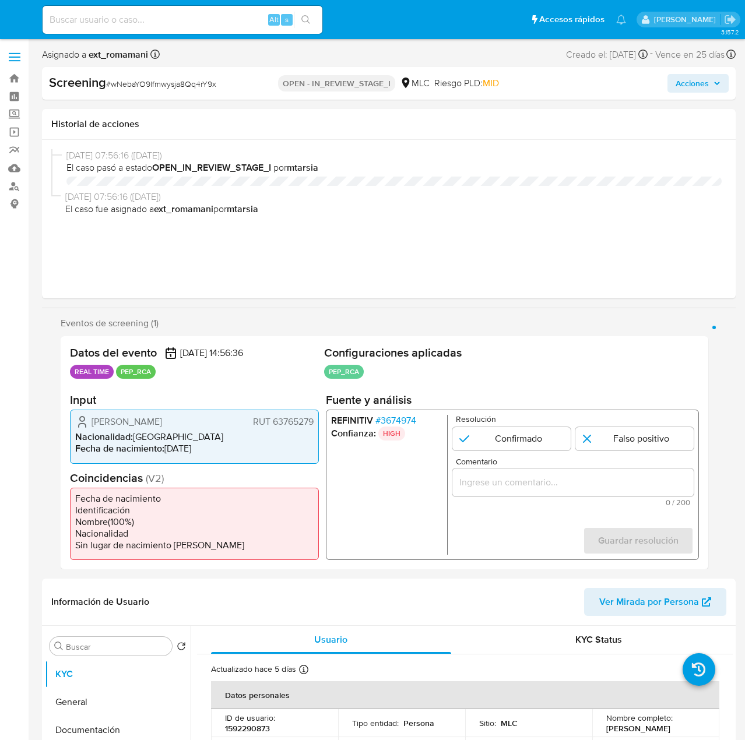
select select "10"
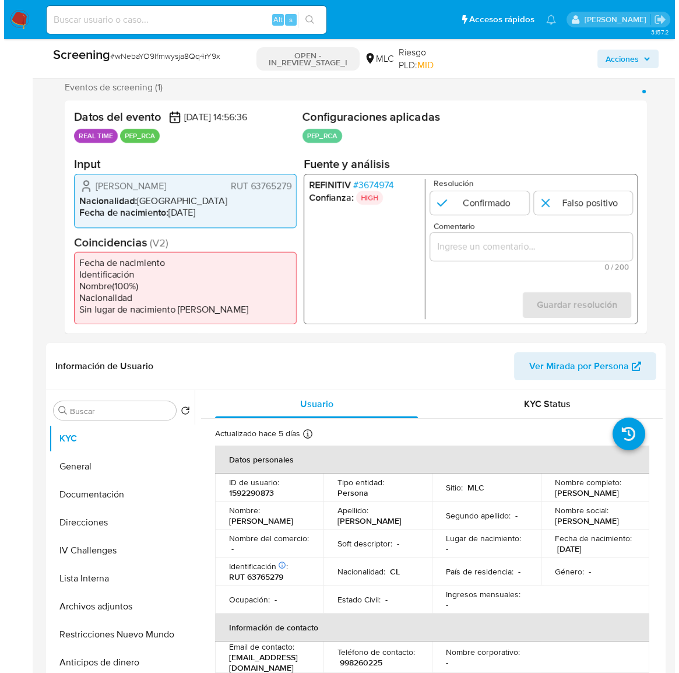
scroll to position [212, 0]
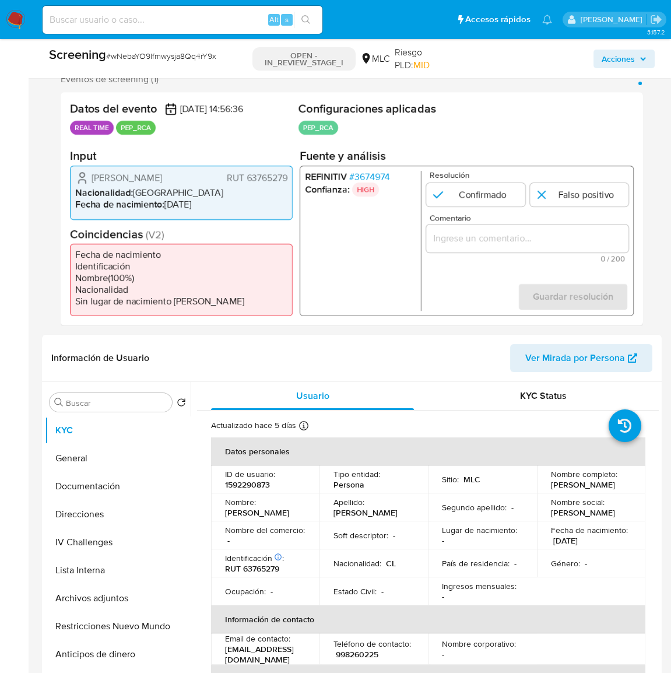
drag, startPoint x: 174, startPoint y: 177, endPoint x: 91, endPoint y: 180, distance: 83.4
click at [91, 180] on div "Cristian Barriga Sotta RUT 63765279" at bounding box center [181, 178] width 212 height 14
click at [380, 176] on span "# 3674974" at bounding box center [369, 177] width 41 height 12
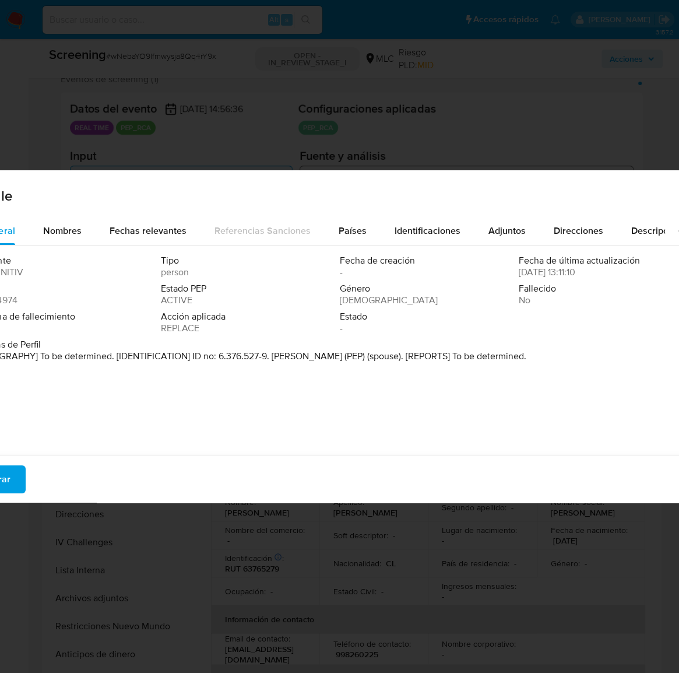
drag, startPoint x: 272, startPoint y: 359, endPoint x: 363, endPoint y: 359, distance: 91.5
click at [363, 359] on p "[BIOGRAPHY] To be determined. [IDENTIFICATION] ID no: 6.376.527-9. Carolina Lat…" at bounding box center [254, 356] width 545 height 12
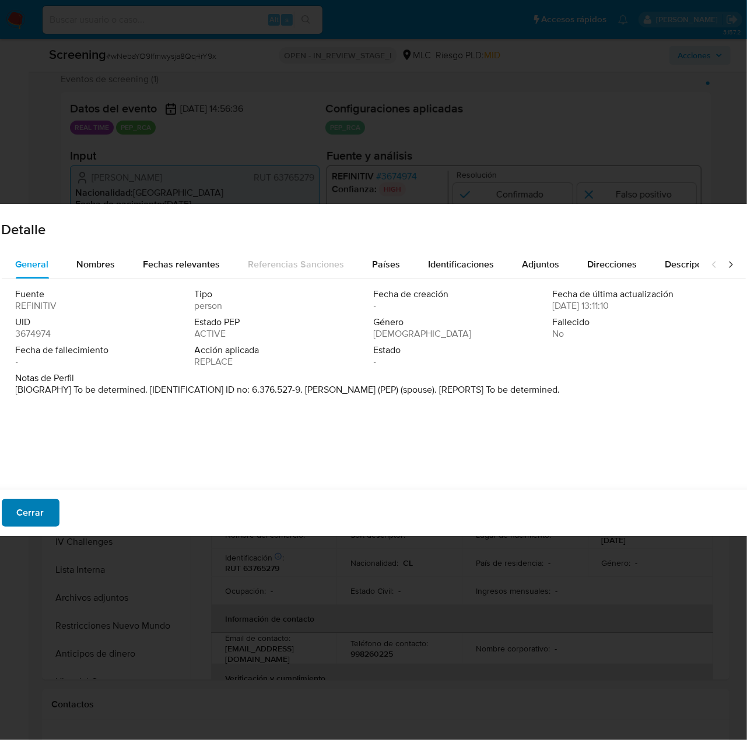
click at [9, 521] on button "Cerrar" at bounding box center [31, 513] width 58 height 28
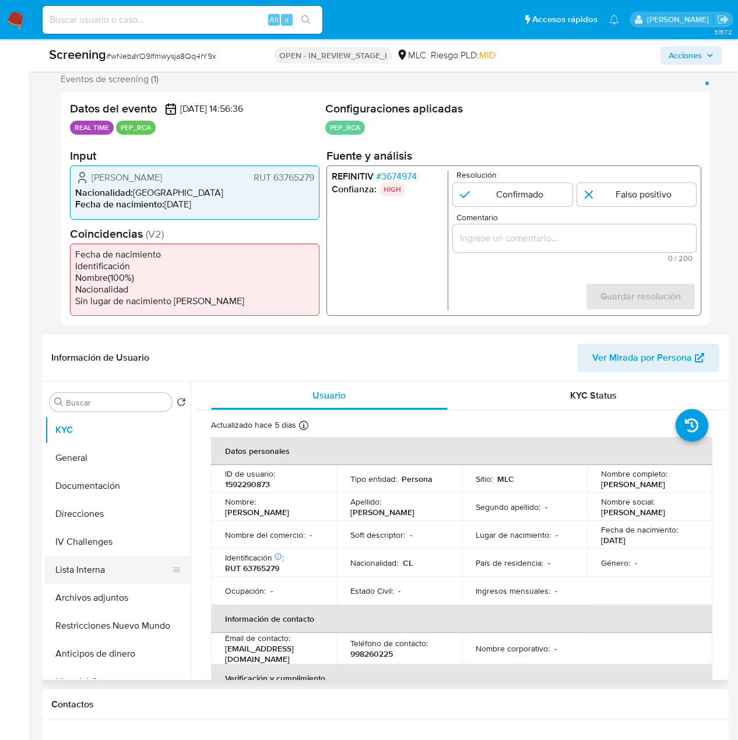
click at [96, 565] on button "Lista Interna" at bounding box center [113, 570] width 136 height 28
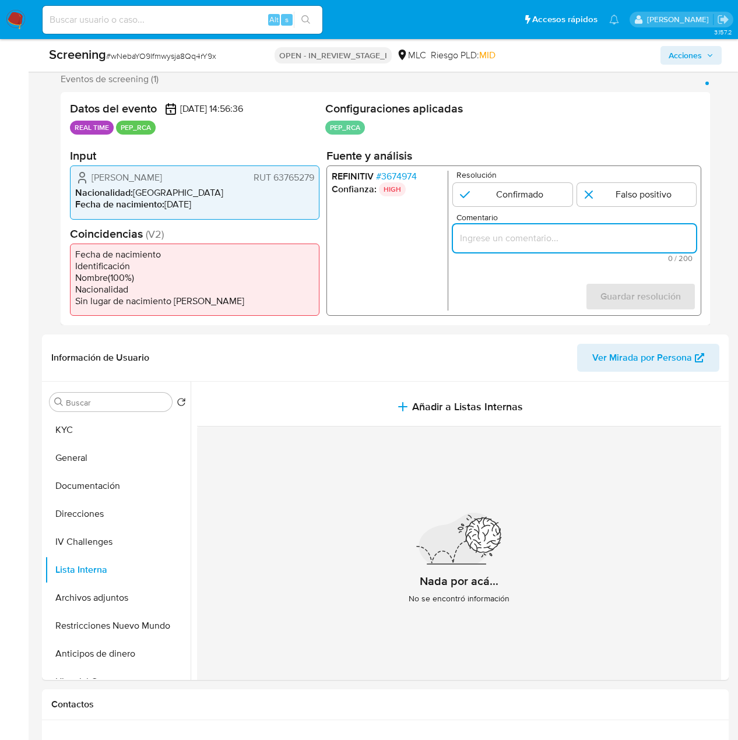
click at [490, 241] on input "Comentario" at bounding box center [574, 238] width 243 height 15
paste input "Directora de Comunicaciones de Generadoras de Chile hasta Octubre de 2023"
click at [505, 286] on form "Resolución Confirmado Falso positivo Comentario Usuario es esposo de se desempe…" at bounding box center [574, 241] width 243 height 140
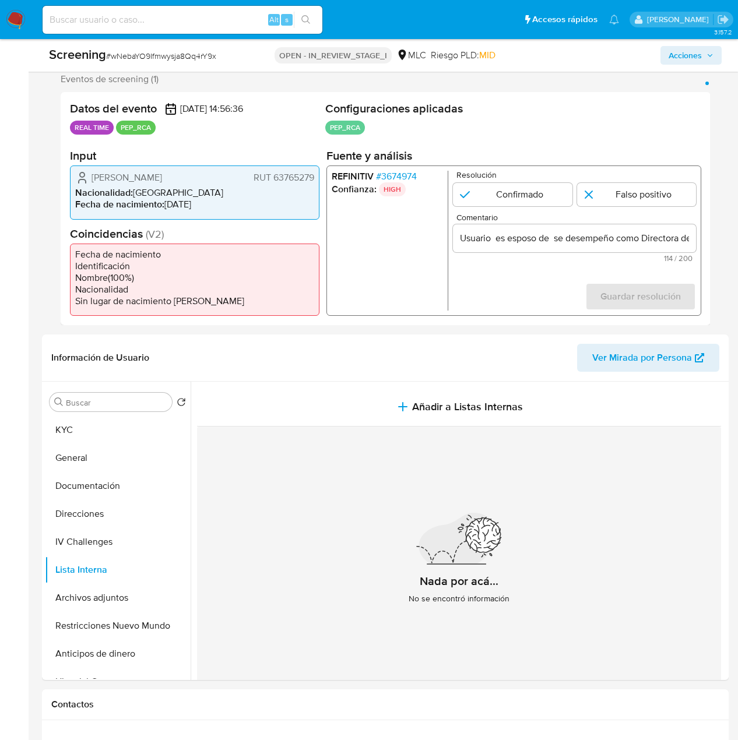
drag, startPoint x: 87, startPoint y: 177, endPoint x: 315, endPoint y: 181, distance: 227.4
click at [315, 181] on div "Cristian Barriga Sotta RUT 63765279 Nacionalidad : Chile Fecha de nacimiento : …" at bounding box center [195, 193] width 250 height 54
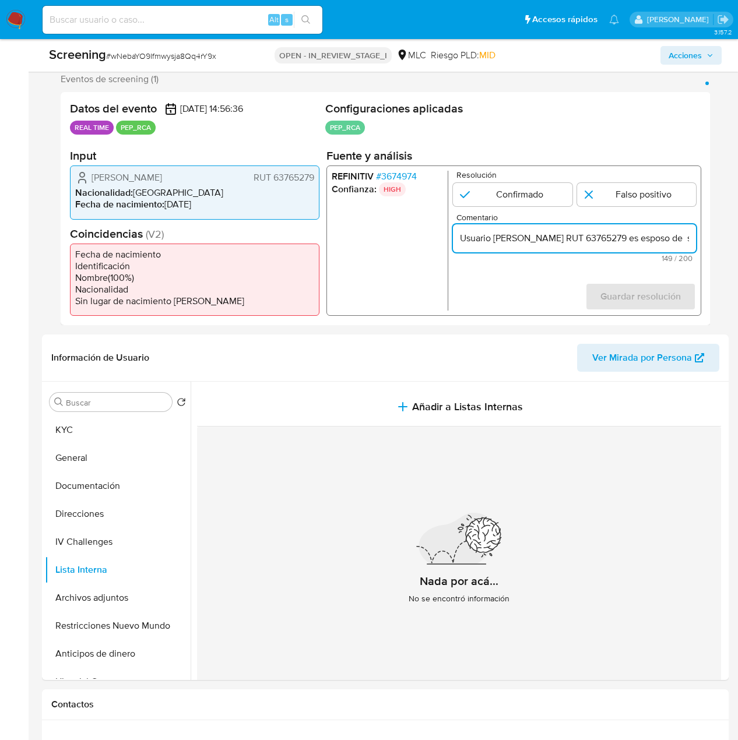
click at [382, 174] on span "# 3674974" at bounding box center [396, 177] width 41 height 12
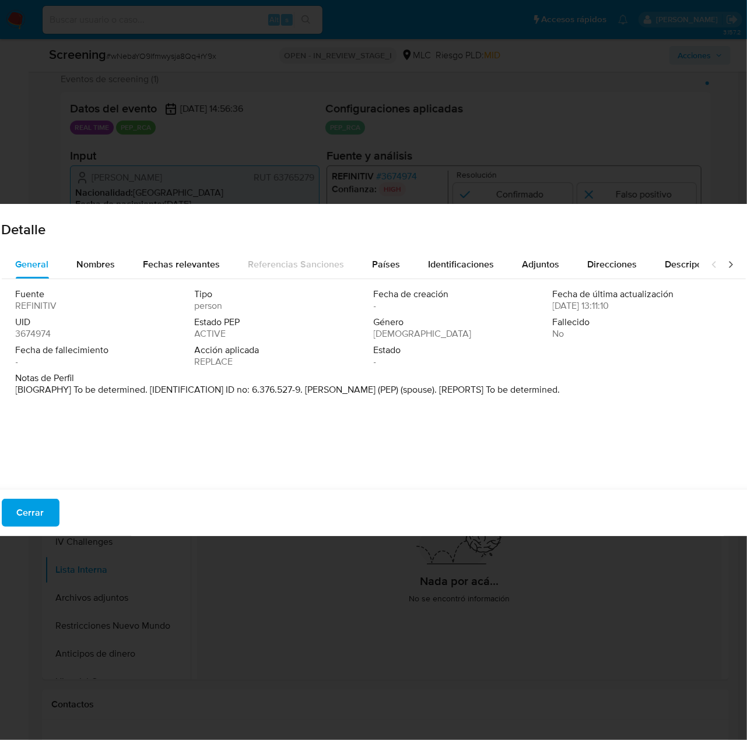
drag, startPoint x: 398, startPoint y: 391, endPoint x: 308, endPoint y: 395, distance: 89.9
click at [308, 395] on p "[BIOGRAPHY] To be determined. [IDENTIFICATION] ID no: 6.376.527-9. Carolina Lat…" at bounding box center [288, 390] width 545 height 12
click at [24, 516] on span "Cerrar" at bounding box center [30, 513] width 27 height 26
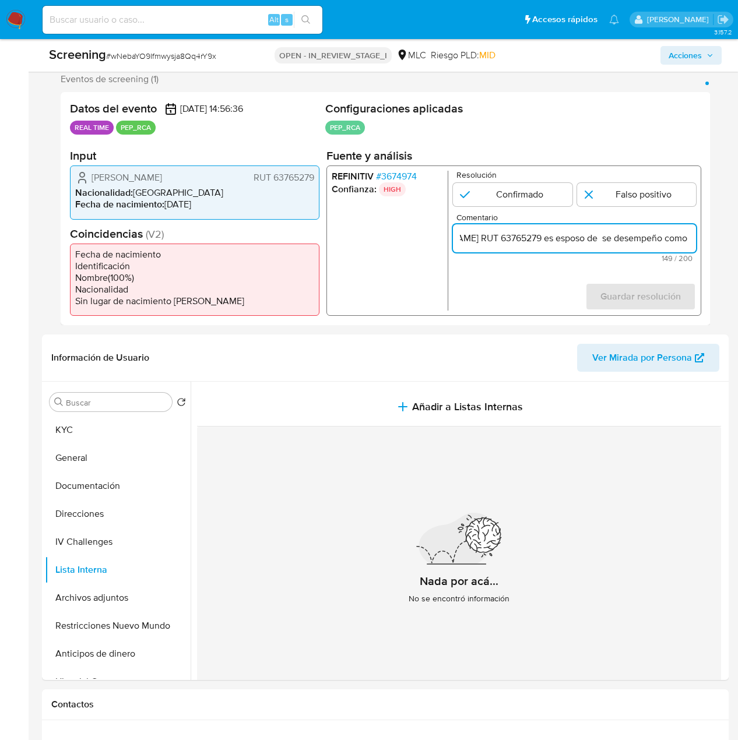
click at [687, 240] on input "Usuario Cristian Barriga Sotta RUT 63765279 es esposo de se desempeño como Dire…" at bounding box center [574, 238] width 243 height 15
click at [606, 239] on input "Usuario Cristian Barriga Sotta RUT 63765279 es esposo de se desempeño como Dire…" at bounding box center [574, 238] width 243 height 15
paste input "Carolina Lathrop Lueje"
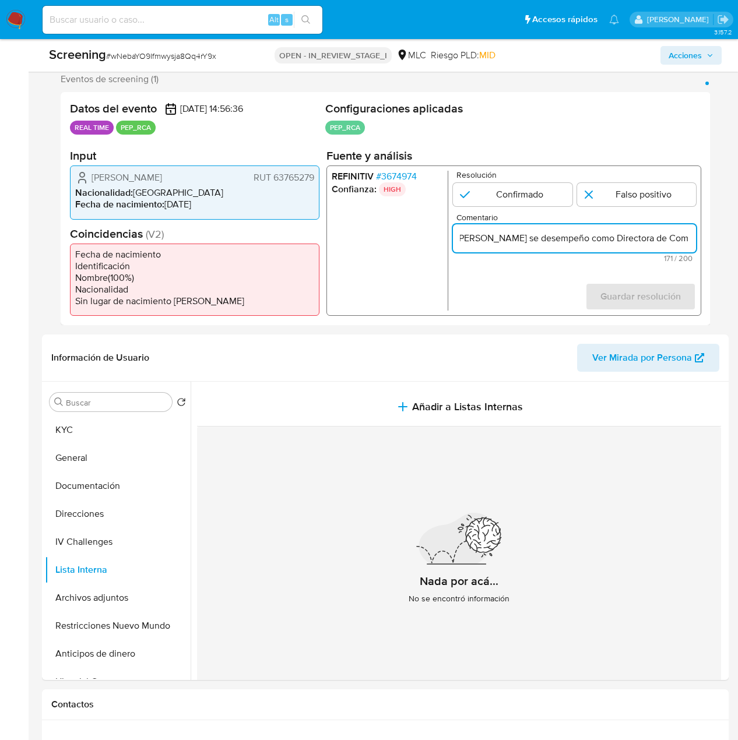
click at [686, 237] on input "Usuario Cristian Barriga Sotta RUT 63765279 es esposo de Carolina Lathrop Lueje…" at bounding box center [574, 238] width 243 height 15
click at [633, 237] on input "Usuario Cristian Barriga Sotta RUT 63765279 es esposo de Carolina Lathrop Lueje…" at bounding box center [574, 238] width 243 height 15
drag, startPoint x: 647, startPoint y: 238, endPoint x: 687, endPoint y: 238, distance: 40.2
click at [687, 238] on input "Usuario Cristian Barriga Sotta RUT 63765279 es esposo de Carolina Lathrop Lueje…" at bounding box center [574, 238] width 243 height 15
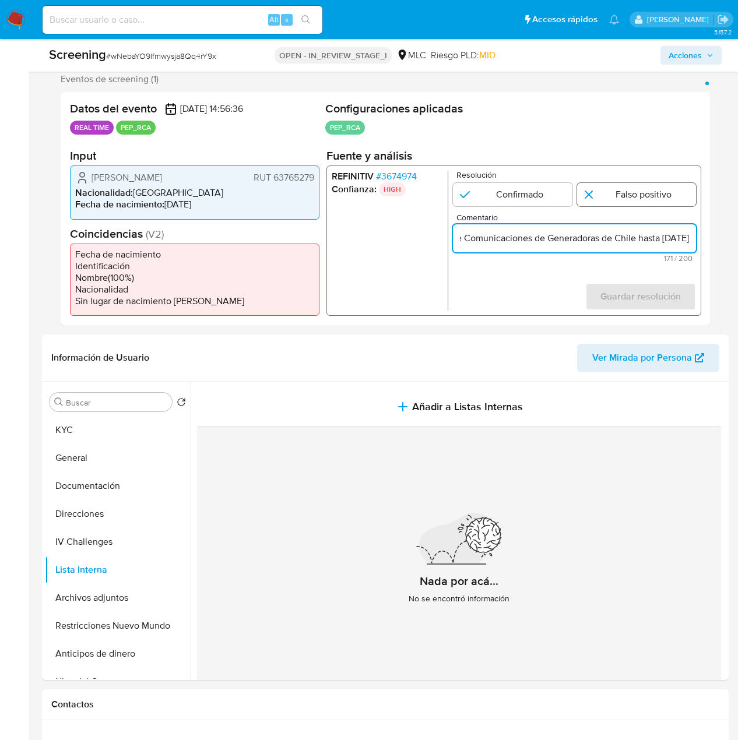
type input "Usuario Cristian Barriga Sotta RUT 63765279 es esposo de Carolina Lathrop Lueje…"
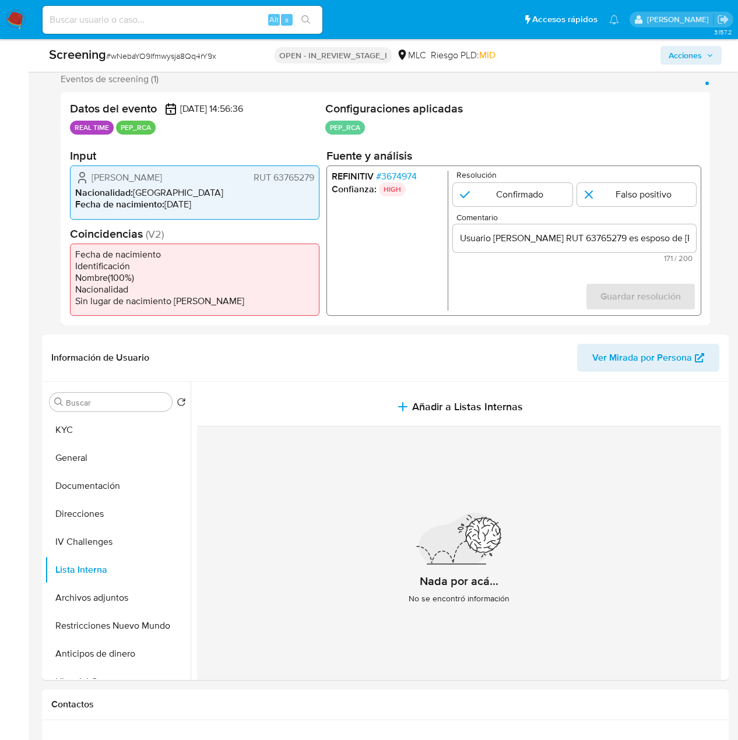
drag, startPoint x: 631, startPoint y: 195, endPoint x: 631, endPoint y: 226, distance: 30.9
click at [631, 195] on input "1 de 1" at bounding box center [636, 194] width 119 height 23
radio input "true"
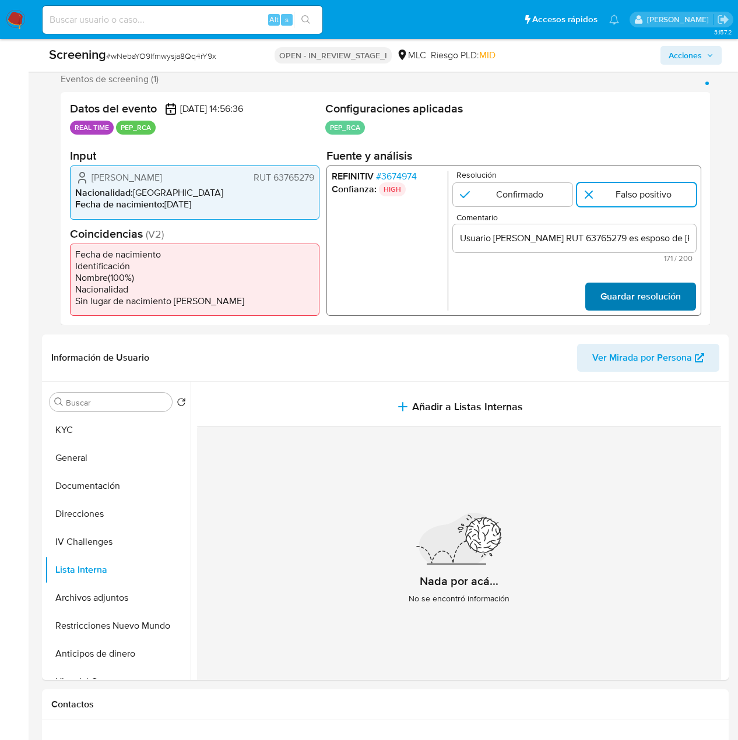
click at [620, 294] on span "Guardar resolución" at bounding box center [640, 297] width 80 height 26
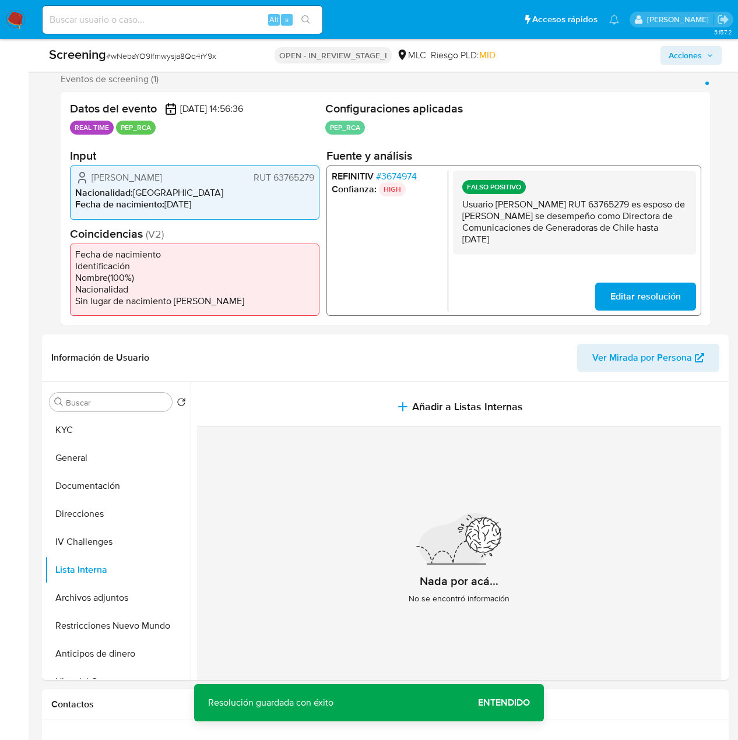
drag, startPoint x: 602, startPoint y: 241, endPoint x: 462, endPoint y: 205, distance: 144.1
click at [462, 205] on p "Usuario Cristian Barriga Sotta RUT 63765279 es esposo de Carolina Lathrop Lueje…" at bounding box center [574, 222] width 224 height 47
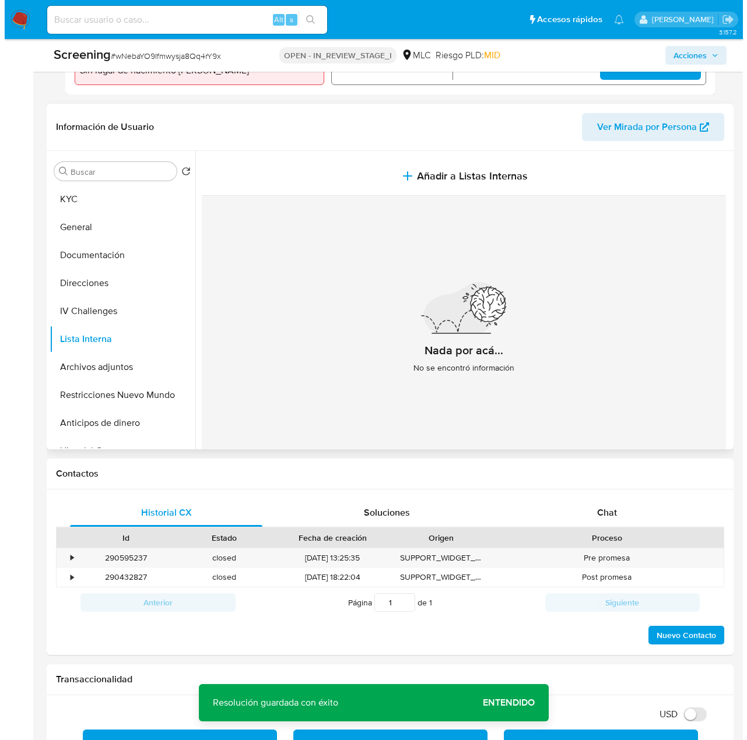
scroll to position [445, 0]
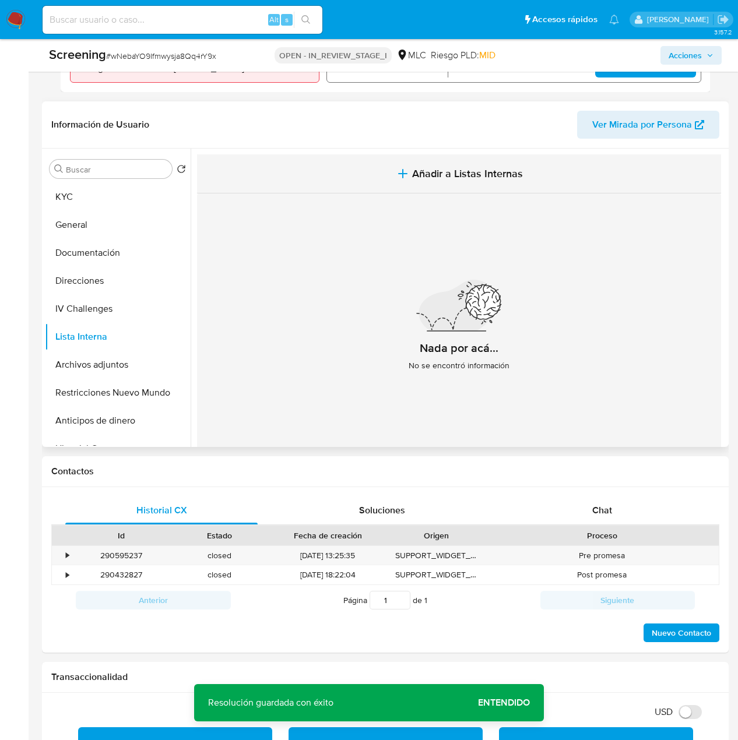
click at [443, 171] on span "Añadir a Listas Internas" at bounding box center [467, 173] width 111 height 13
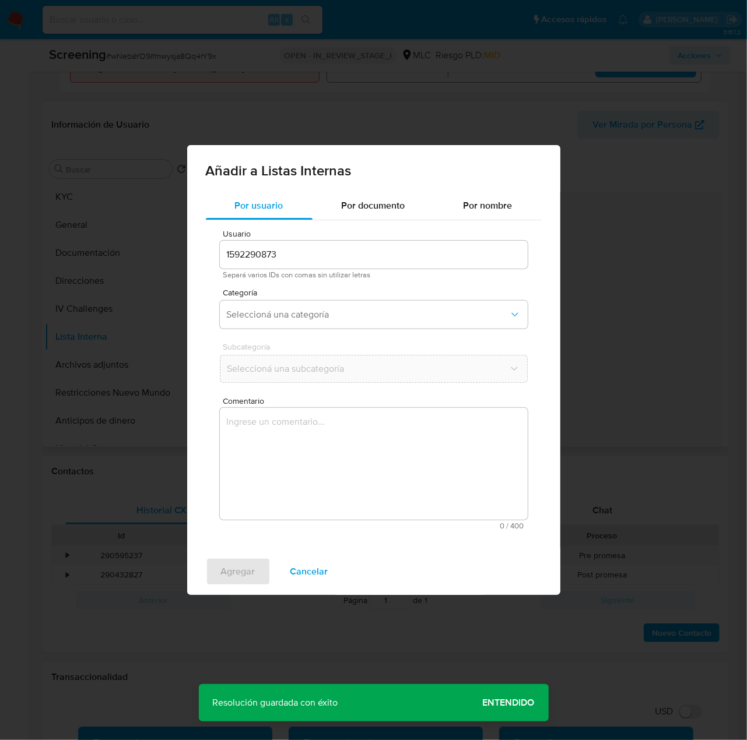
scroll to position [0, 0]
click at [349, 312] on span "Seleccioná una categoría" at bounding box center [368, 315] width 282 height 12
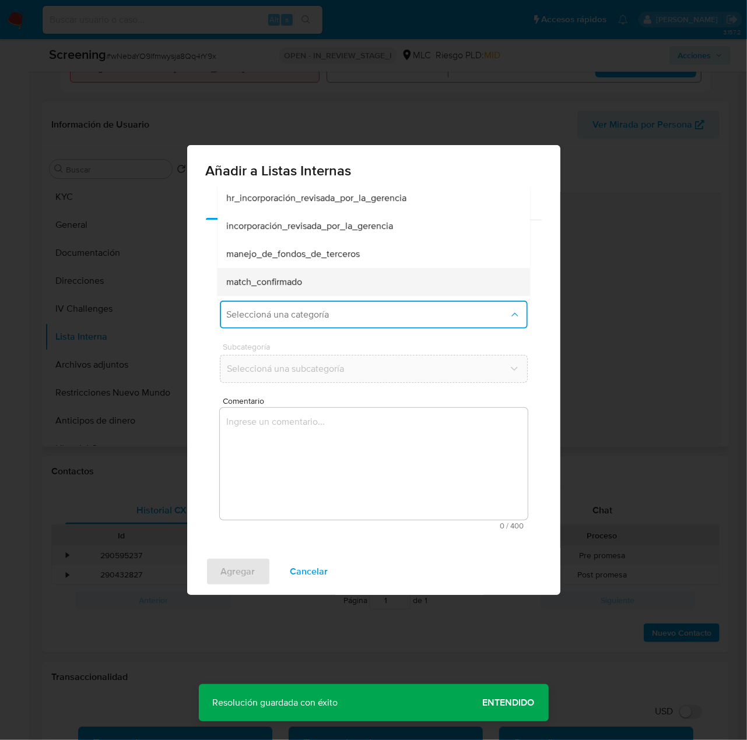
scroll to position [58, 0]
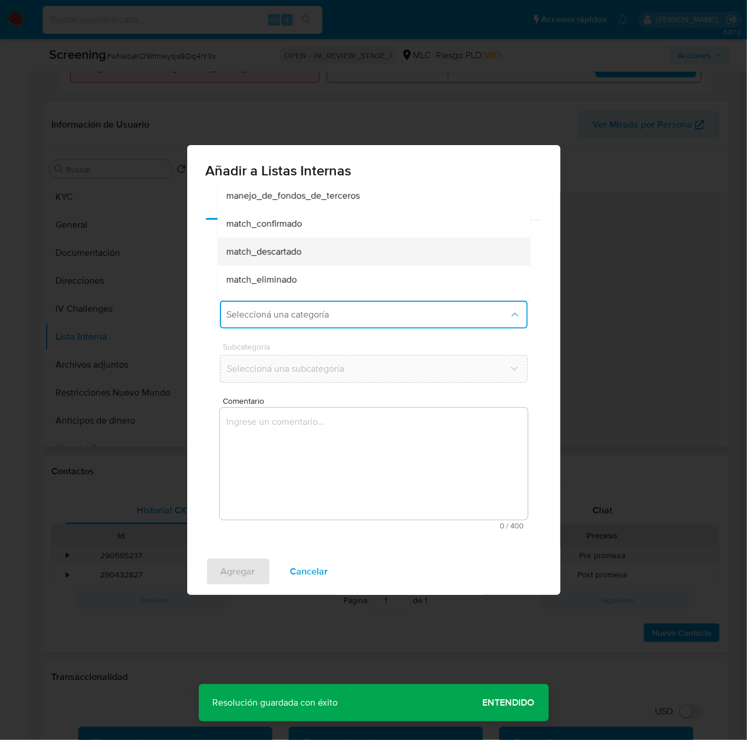
click at [308, 252] on div "match_descartado" at bounding box center [370, 252] width 287 height 28
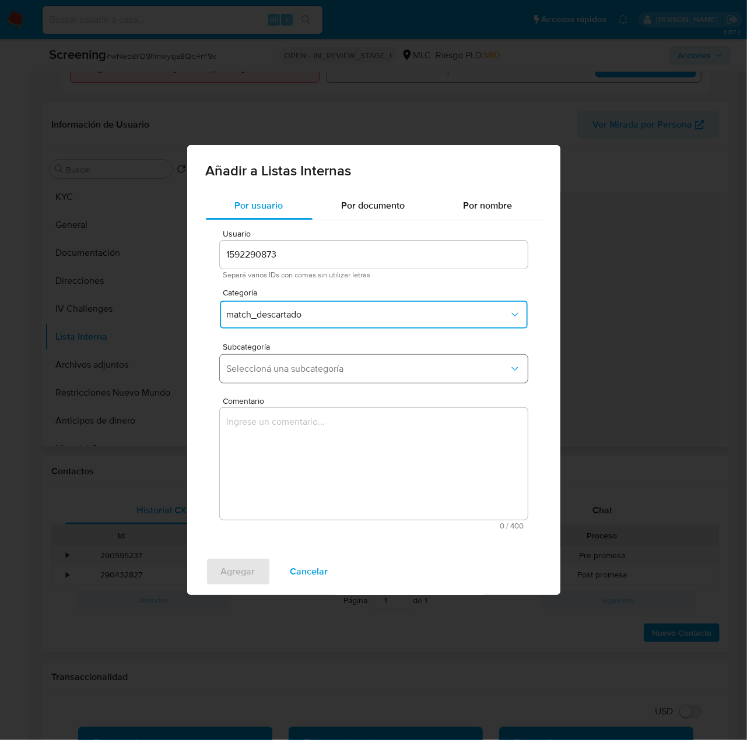
click at [352, 375] on button "Seleccioná una subcategoría" at bounding box center [374, 369] width 308 height 28
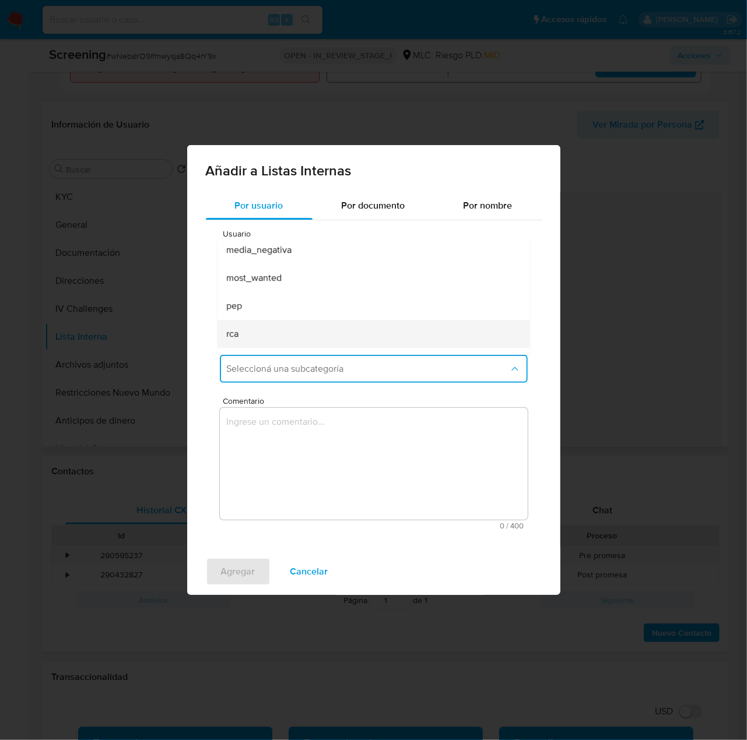
click at [300, 328] on div "rca" at bounding box center [370, 334] width 287 height 28
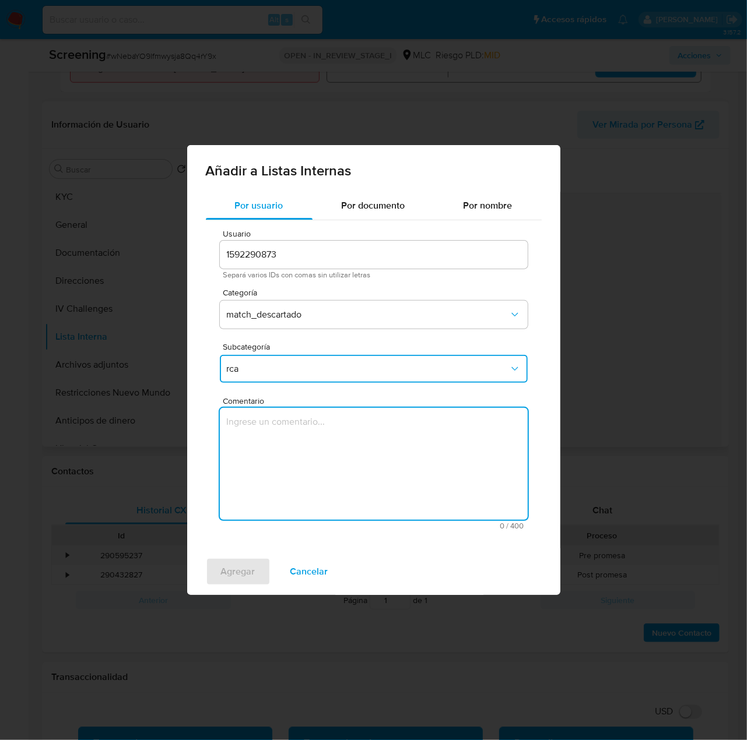
click at [290, 448] on textarea "Comentario" at bounding box center [374, 464] width 308 height 112
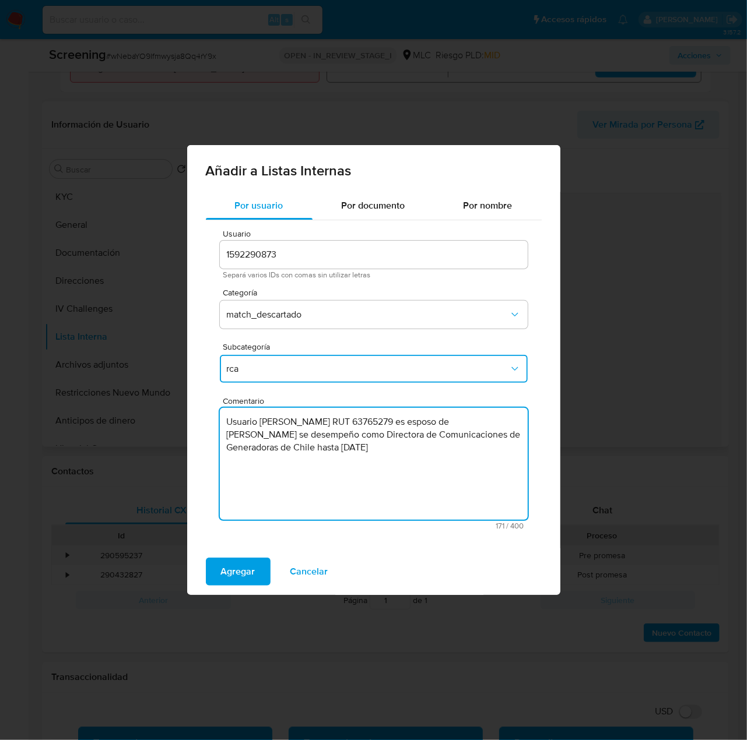
click at [286, 438] on textarea "Usuario Cristian Barriga Sotta RUT 63765279 es esposo de Carolina Lathrop Lueje…" at bounding box center [374, 464] width 308 height 112
click at [475, 462] on textarea "Usuario Cristian Barriga Sotta RUT 63765279 es esposo de Carolina Lathrop Lueje…" at bounding box center [374, 464] width 308 height 112
type textarea "Usuario Cristian Barriga Sotta RUT 63765279 es esposo de Carolina Lathrop Lueje…"
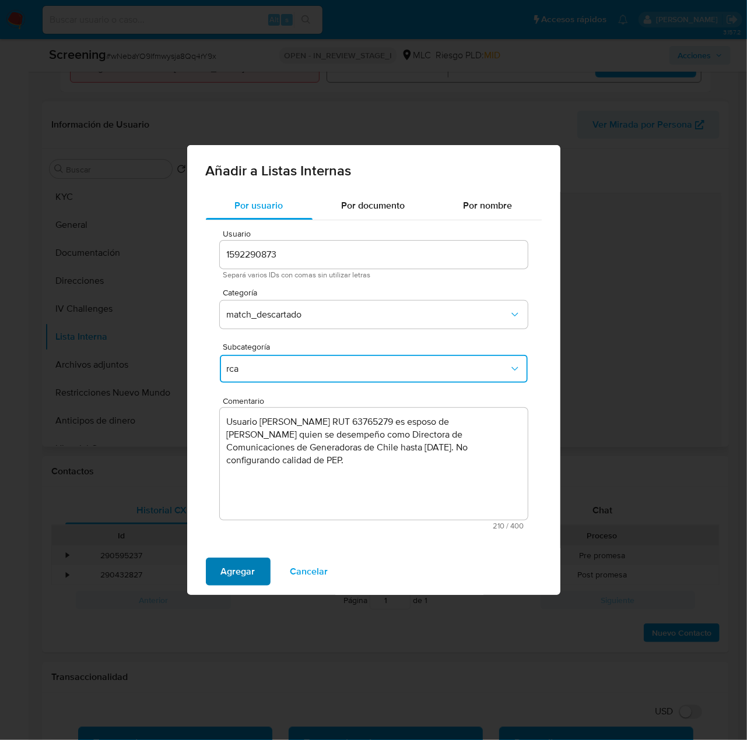
click at [232, 570] on span "Agregar" at bounding box center [238, 572] width 34 height 26
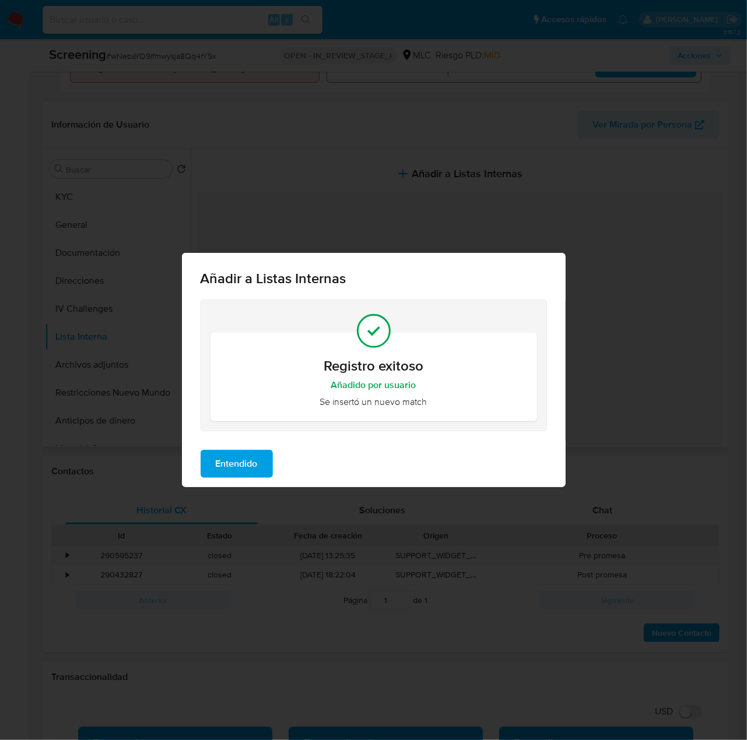
click at [253, 468] on span "Entendido" at bounding box center [237, 464] width 42 height 26
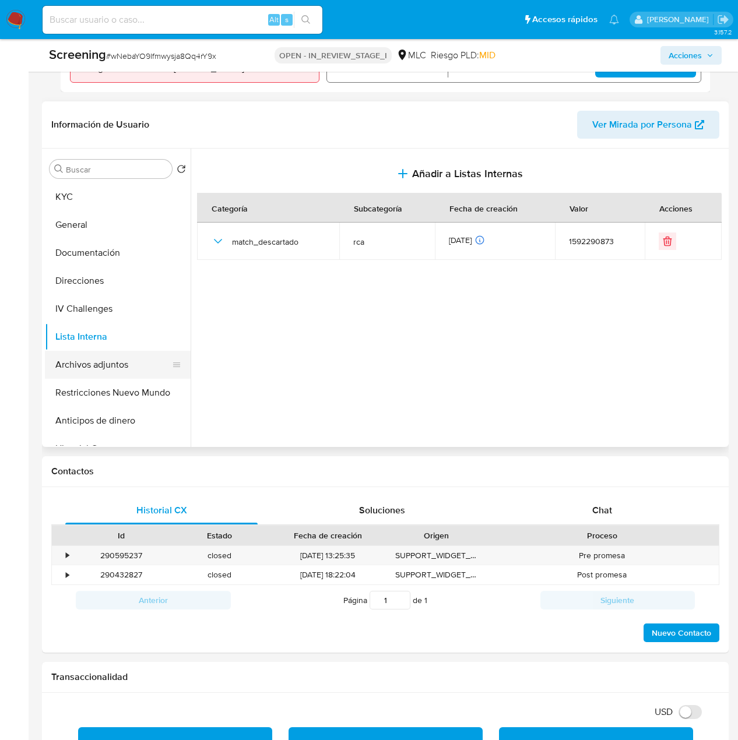
click at [108, 367] on button "Archivos adjuntos" at bounding box center [113, 365] width 136 height 28
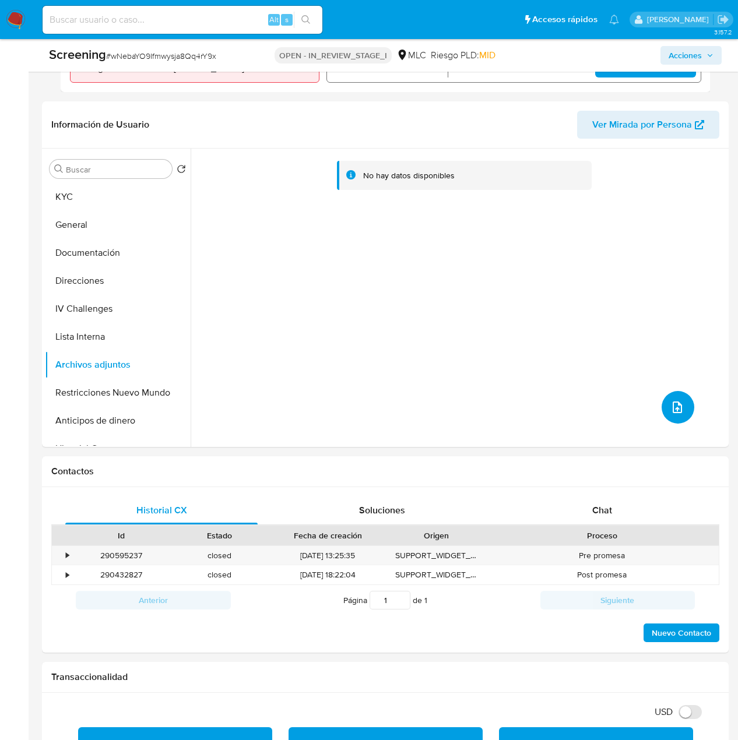
click at [673, 409] on icon "upload-file" at bounding box center [677, 408] width 14 height 14
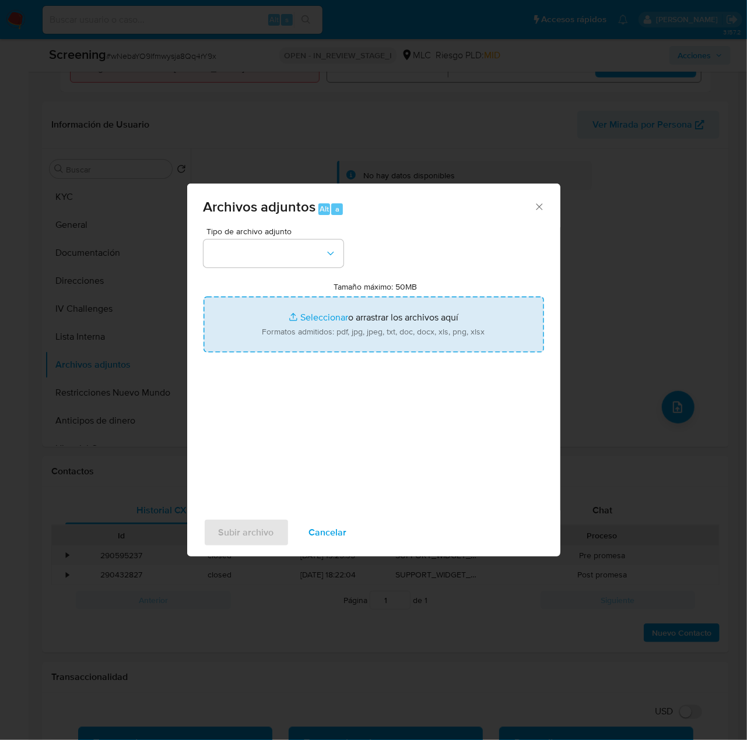
click at [450, 329] on input "Tamaño máximo: 50MB Seleccionar archivos" at bounding box center [373, 325] width 340 height 56
click at [408, 326] on input "Tamaño máximo: 50MB Seleccionar archivos" at bounding box center [373, 325] width 340 height 56
type input "C:\fakepath\reporte_anual_2022_Reporte_20Anual_202022.pdf"
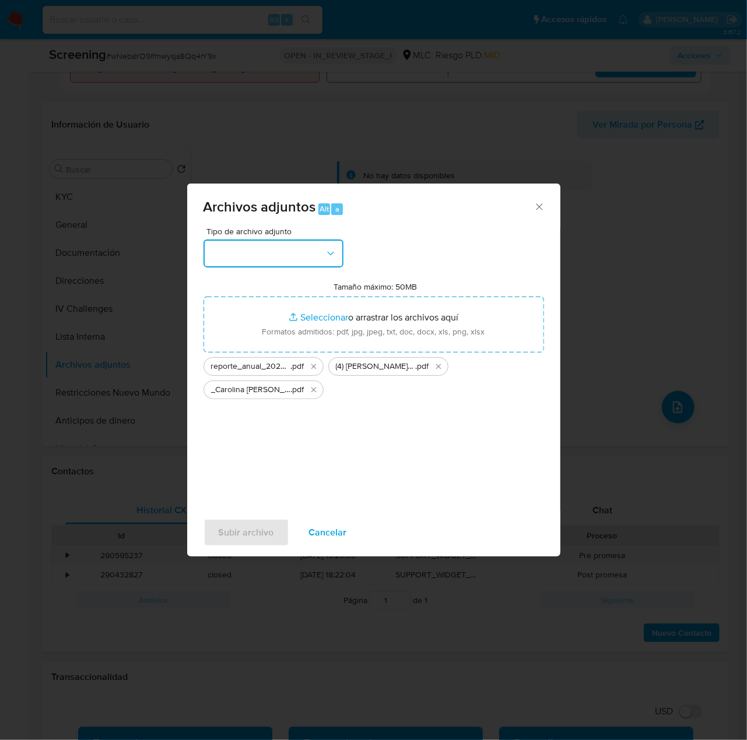
click at [319, 252] on button "button" at bounding box center [273, 254] width 140 height 28
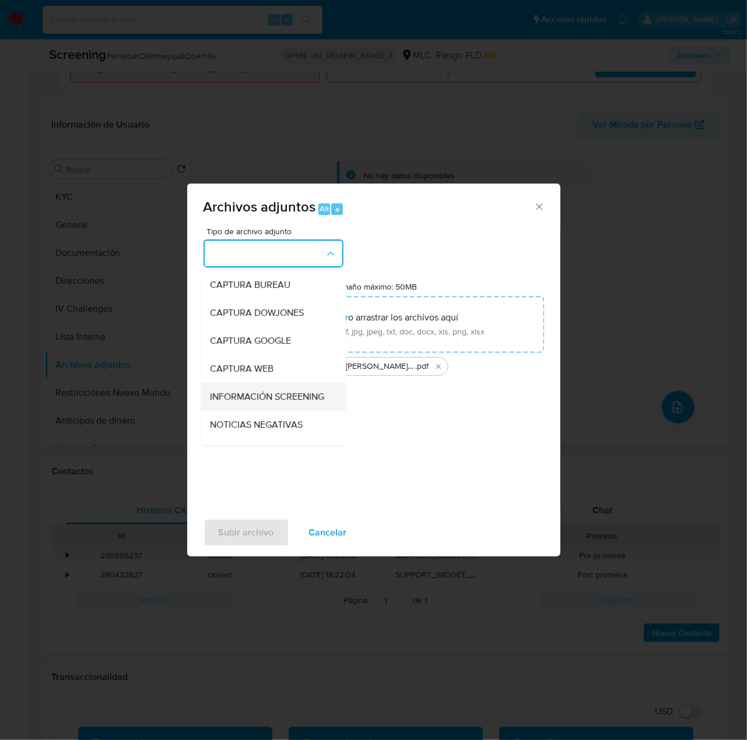
click at [242, 403] on span "INFORMACIÓN SCREENING" at bounding box center [267, 397] width 114 height 12
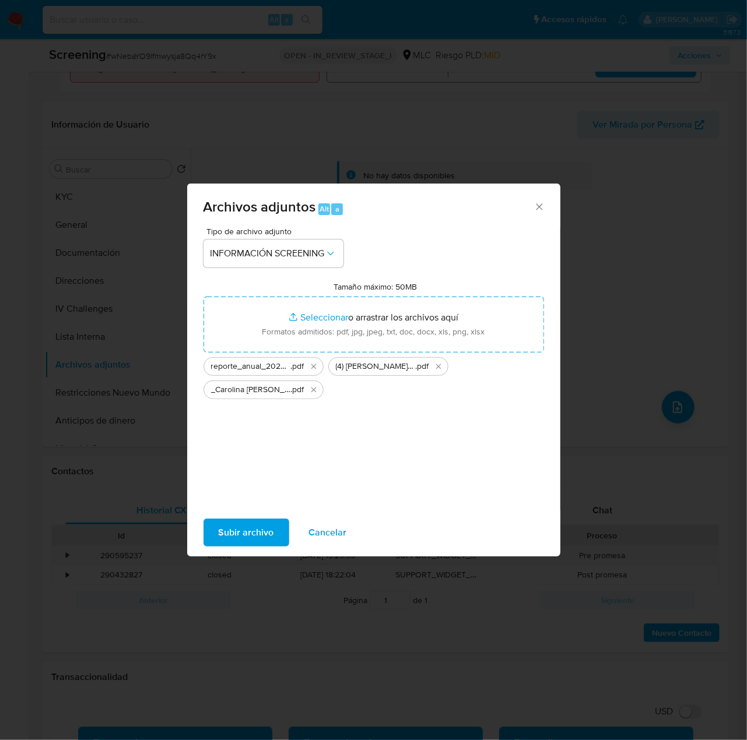
click at [236, 536] on span "Subir archivo" at bounding box center [246, 533] width 55 height 26
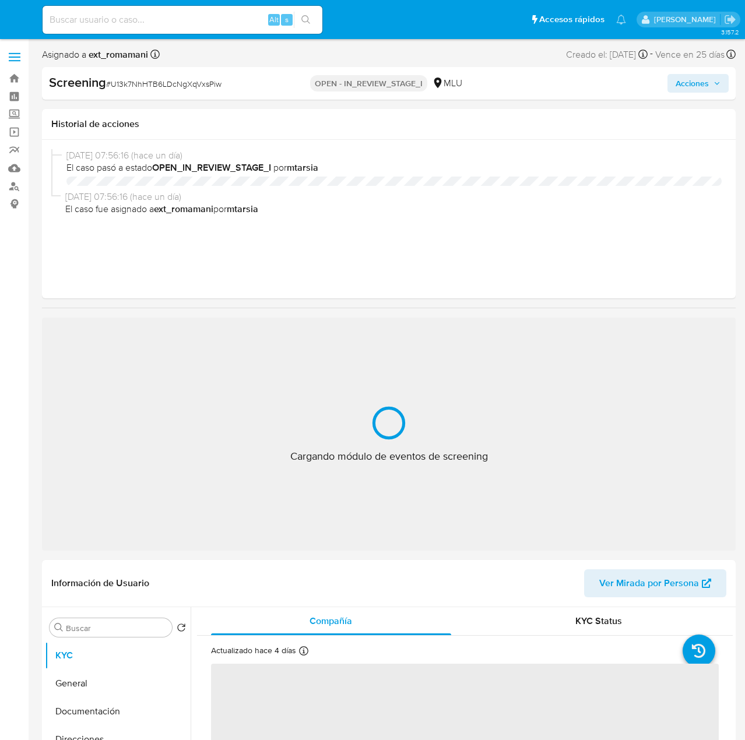
select select "10"
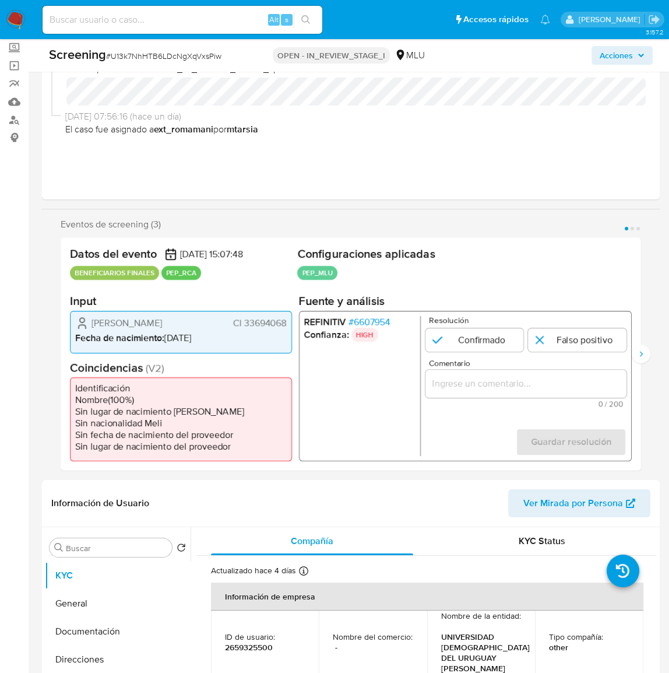
scroll to position [159, 0]
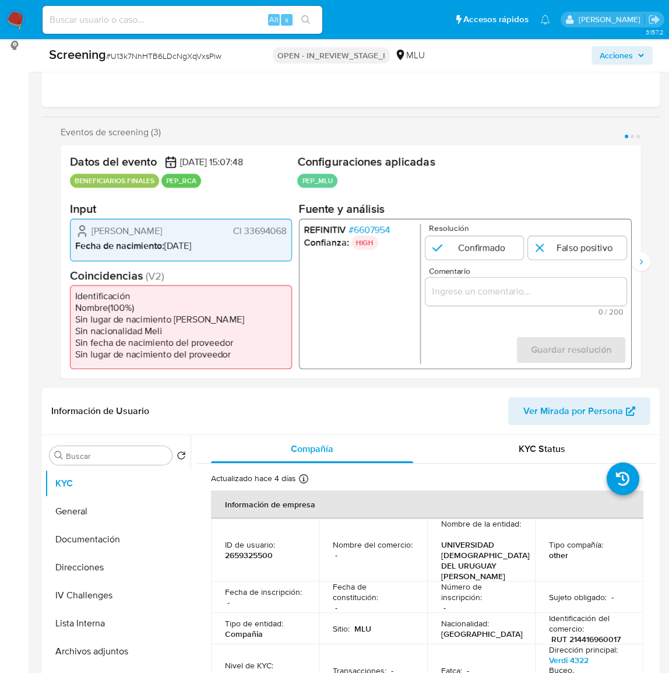
drag, startPoint x: 228, startPoint y: 228, endPoint x: 92, endPoint y: 228, distance: 135.8
click at [84, 231] on div "[PERSON_NAME] Ruétalo CI 33694068" at bounding box center [181, 231] width 212 height 14
click at [383, 226] on span "# 6607954" at bounding box center [370, 230] width 42 height 12
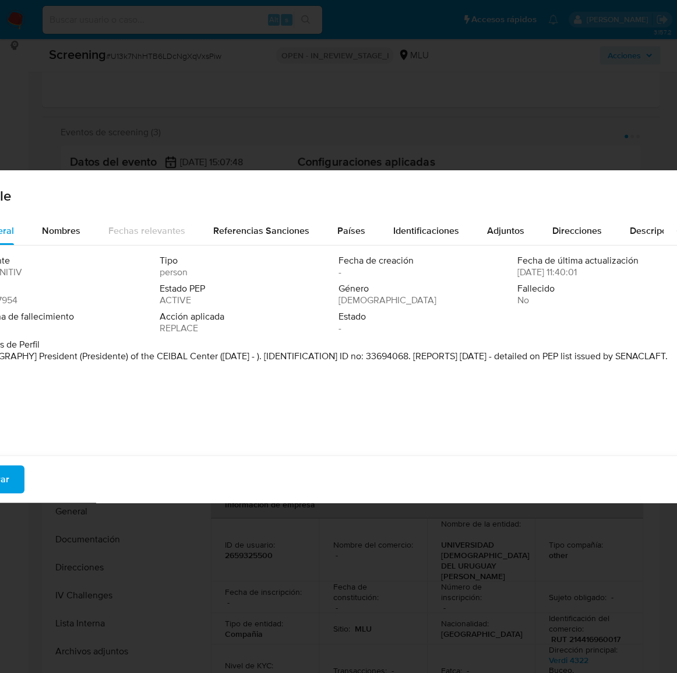
click at [472, 607] on div "Detalle General Nombres Fechas relevantes Referencias Sanciones Países Identifi…" at bounding box center [338, 336] width 677 height 673
drag, startPoint x: 220, startPoint y: 333, endPoint x: 131, endPoint y: 388, distance: 105.2
click at [131, 388] on div "Fuente REFINITIV Tipo persona Fecha de creación - Fecha de última actualización…" at bounding box center [339, 347] width 744 height 204
drag, startPoint x: 34, startPoint y: 358, endPoint x: 157, endPoint y: 361, distance: 123.1
click at [157, 361] on font "[BIOGRAFÍA] Presidente del Centro CEIBAL (Ago 2021 - ). [IDENTIFICACIÓN] Núm. d…" at bounding box center [312, 361] width 662 height 25
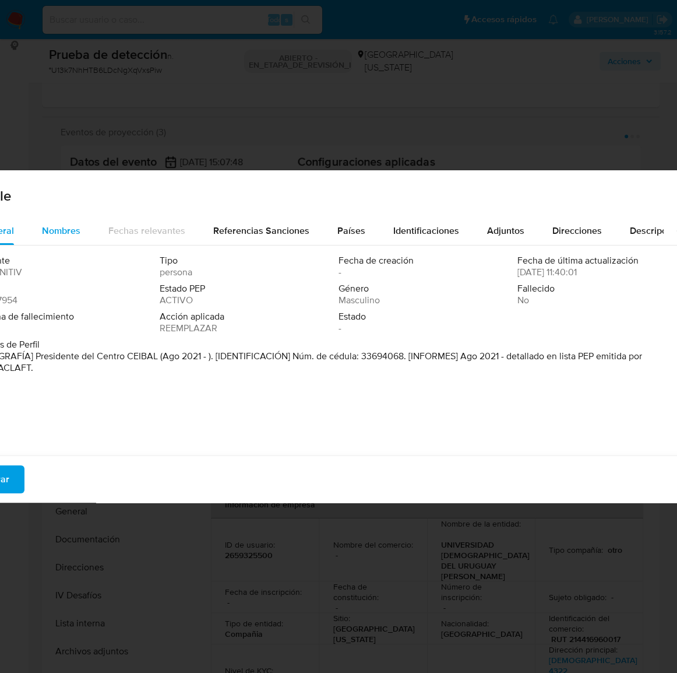
click at [60, 231] on span "Nombres" at bounding box center [61, 230] width 38 height 13
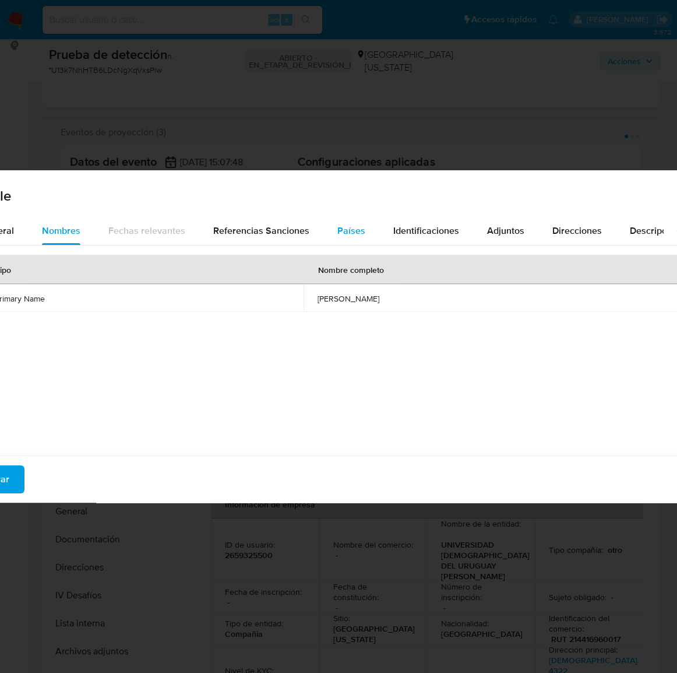
click at [359, 228] on span "Países" at bounding box center [352, 230] width 28 height 13
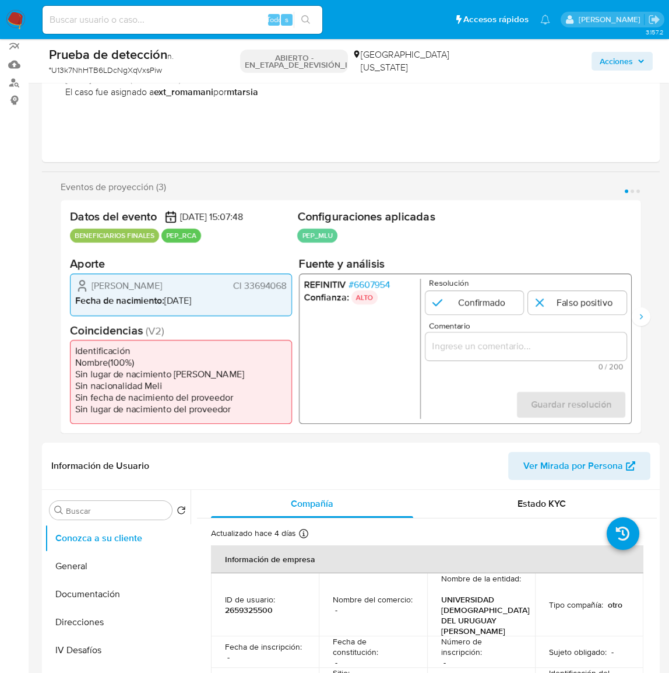
scroll to position [106, 0]
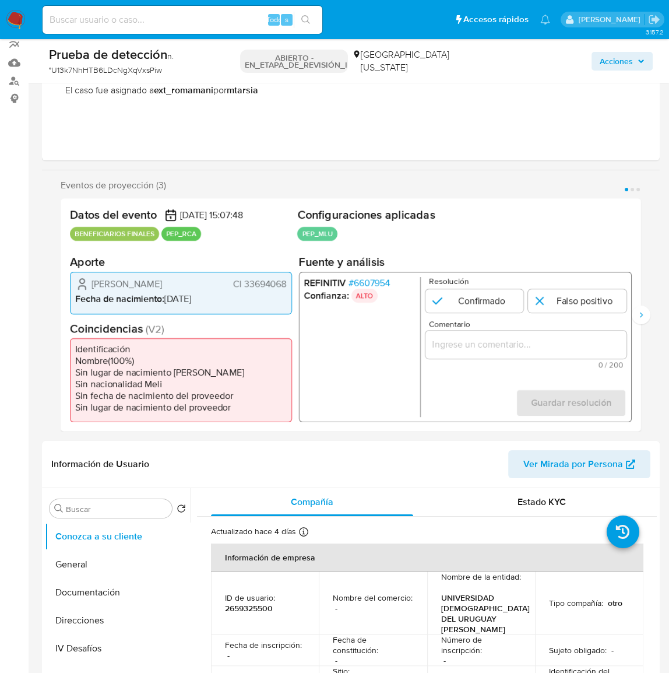
drag, startPoint x: 287, startPoint y: 282, endPoint x: 244, endPoint y: 286, distance: 43.4
click at [244, 286] on div "Leandro Federico Folgar Ruétalo CI 33694068 Fecha de nacimiento : 07/07/1983" at bounding box center [181, 293] width 222 height 42
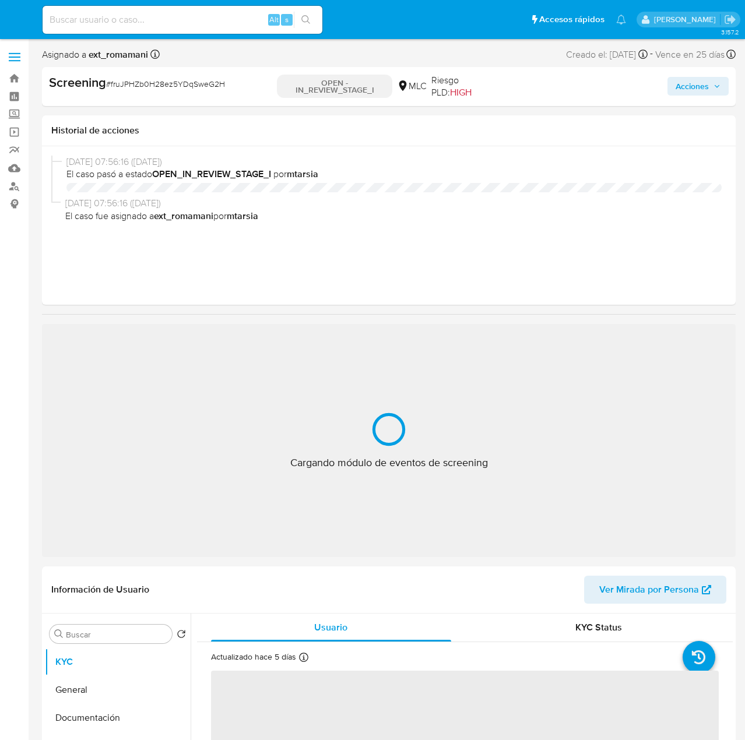
select select "10"
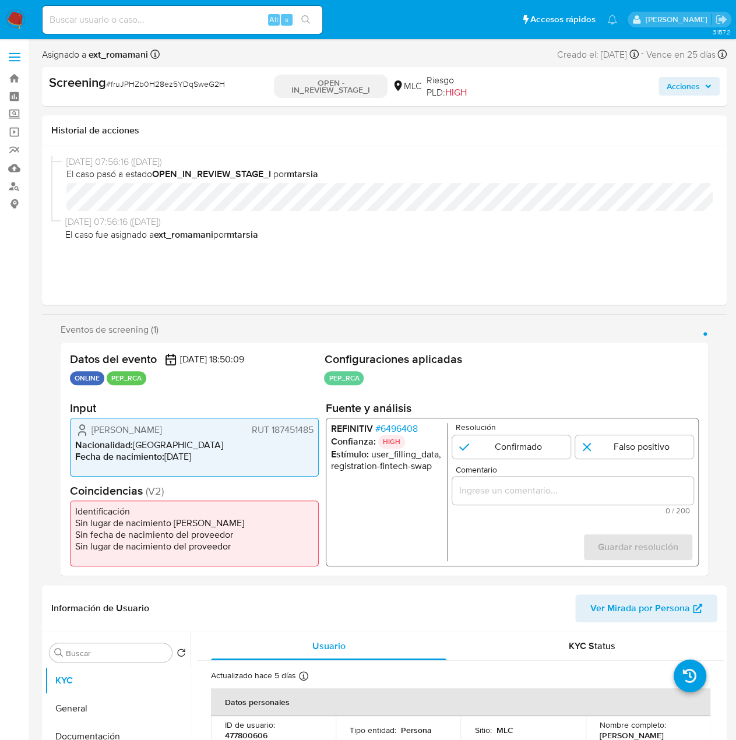
click at [409, 427] on span "# 6496408" at bounding box center [396, 429] width 43 height 12
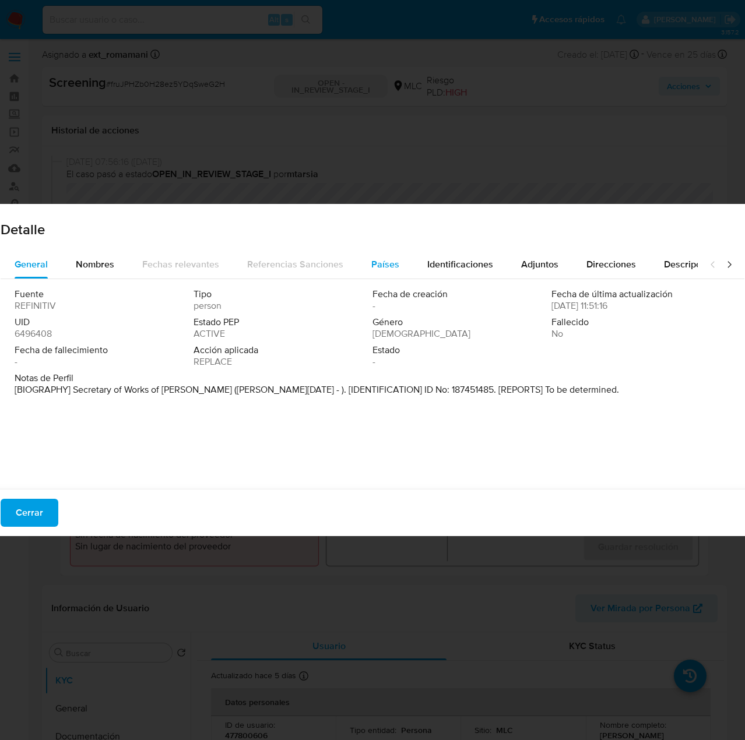
click at [380, 273] on div "Países" at bounding box center [385, 265] width 28 height 28
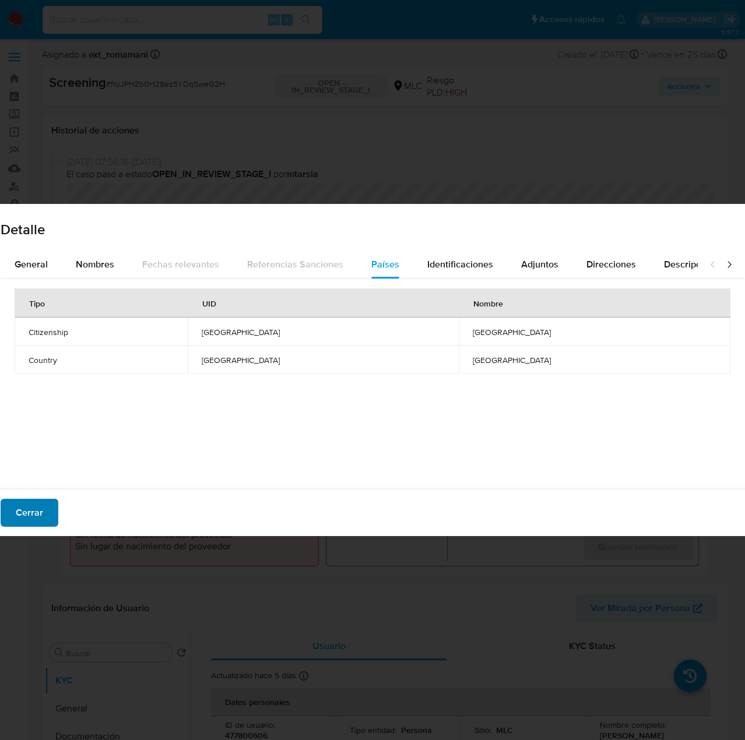
click at [29, 508] on span "Cerrar" at bounding box center [29, 513] width 27 height 26
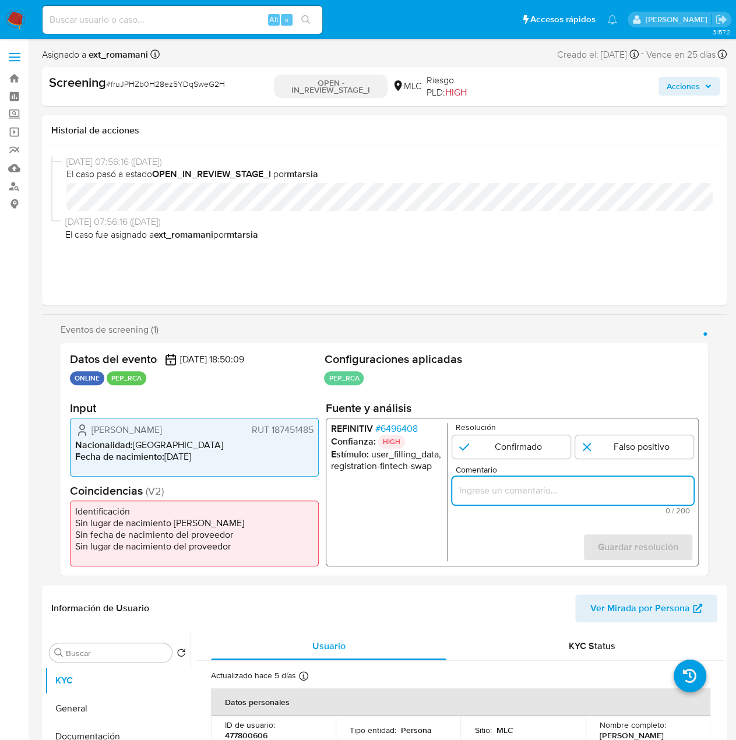
click at [527, 490] on input "Comentario" at bounding box center [572, 490] width 241 height 15
paste input "Titular de cuenta sin coincidencias en listas activas."
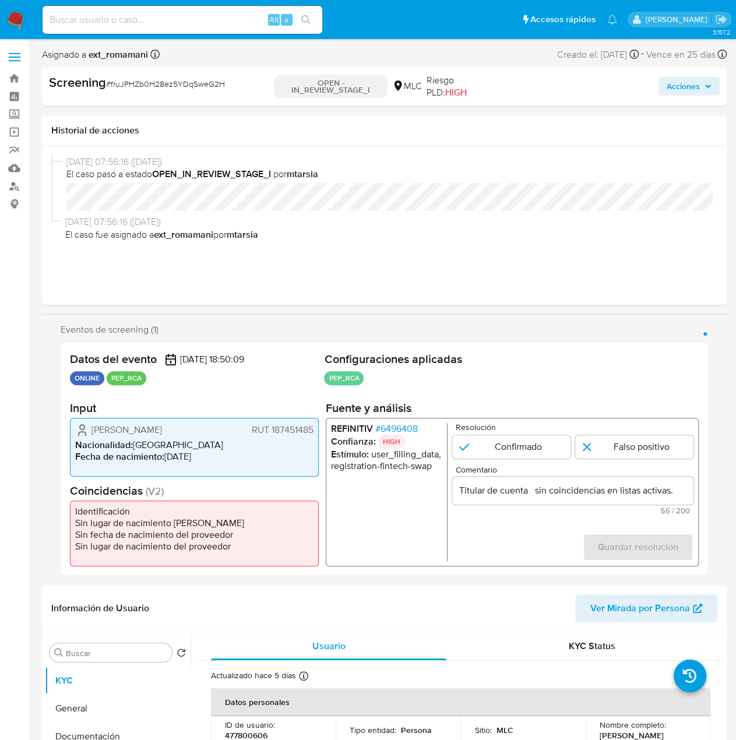
drag, startPoint x: 366, startPoint y: 518, endPoint x: 361, endPoint y: 508, distance: 10.7
click at [364, 515] on ul "REFINITIV # 6496408 Confianza: HIGH Estímulo : user_filling_data, registration-…" at bounding box center [389, 492] width 117 height 138
drag, startPoint x: 85, startPoint y: 430, endPoint x: 306, endPoint y: 430, distance: 221.0
click at [314, 430] on div "[PERSON_NAME] RUT 187451485 Nacionalidad : [DEMOGRAPHIC_DATA] Fecha de nacimien…" at bounding box center [194, 447] width 249 height 59
type input "Titular de cuenta Camila Valeria Vejar Sanhueza RUT 187451485 sin coincidencias…"
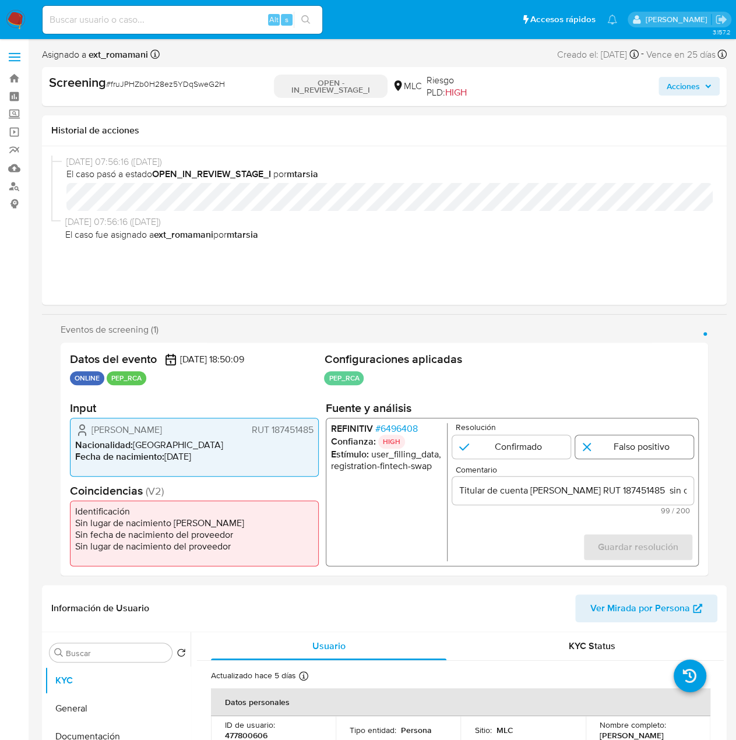
click at [616, 451] on input "1 de 1" at bounding box center [634, 447] width 118 height 23
radio input "true"
click at [612, 549] on span "Guardar resolución" at bounding box center [638, 548] width 80 height 26
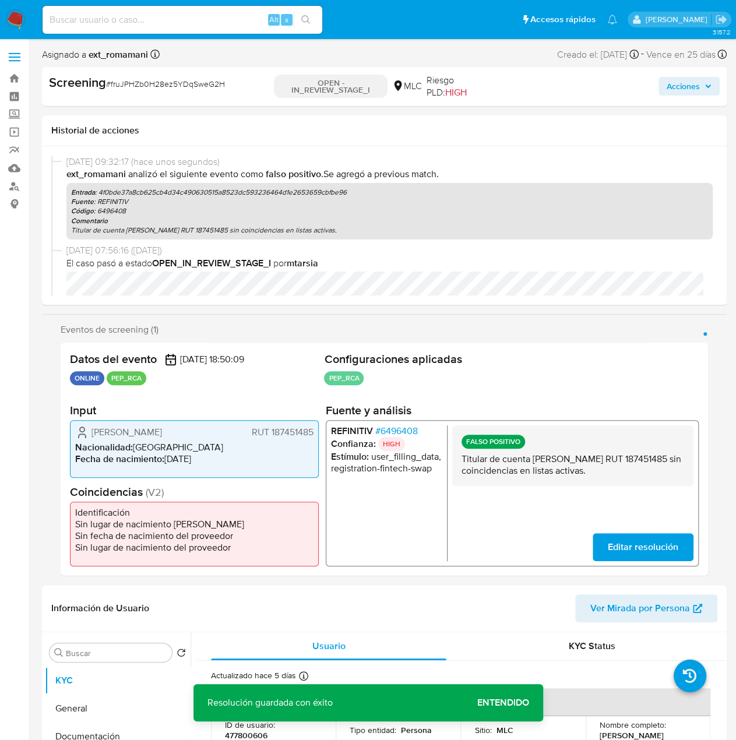
drag, startPoint x: 219, startPoint y: 433, endPoint x: 80, endPoint y: 433, distance: 139.3
click at [80, 433] on div "Camila Valeria Vejar Sanhueza RUT 187451485" at bounding box center [194, 433] width 238 height 14
click at [409, 426] on span "# 6496408" at bounding box center [396, 432] width 43 height 12
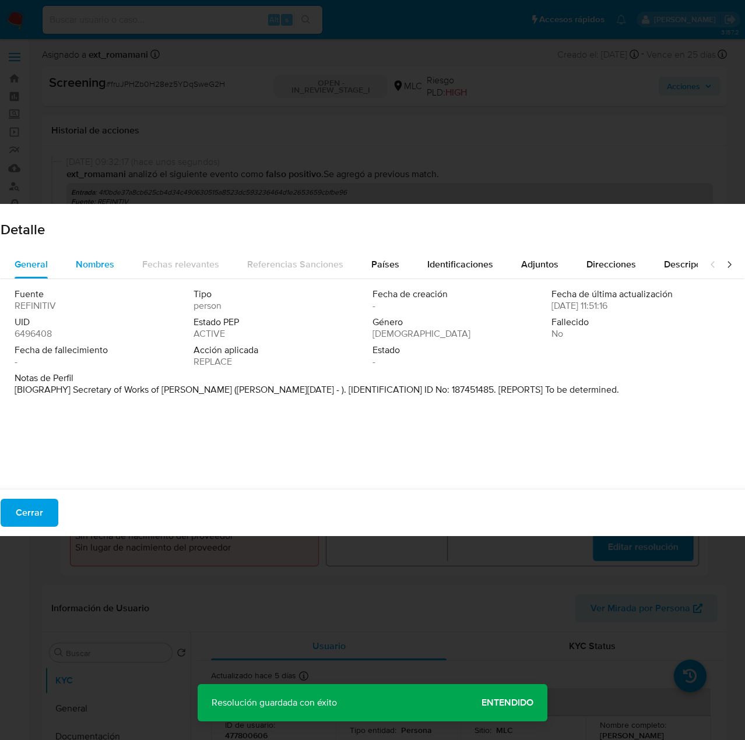
click at [80, 262] on span "Nombres" at bounding box center [95, 264] width 38 height 13
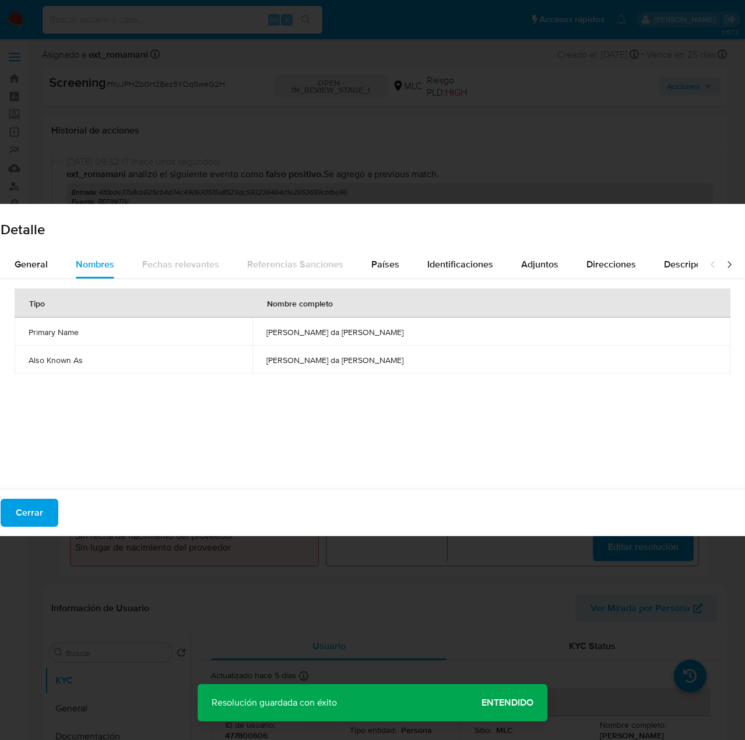
drag, startPoint x: 295, startPoint y: 329, endPoint x: 414, endPoint y: 338, distance: 119.3
click at [414, 338] on td "paulo sergio ferreira da silva" at bounding box center [491, 332] width 478 height 28
click at [378, 265] on span "Países" at bounding box center [385, 264] width 28 height 13
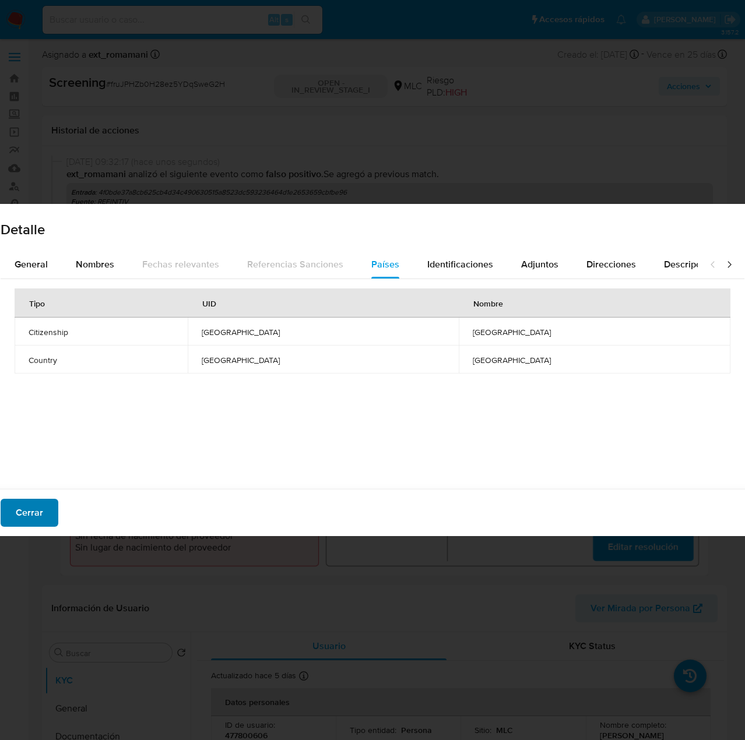
click at [44, 512] on button "Cerrar" at bounding box center [30, 513] width 58 height 28
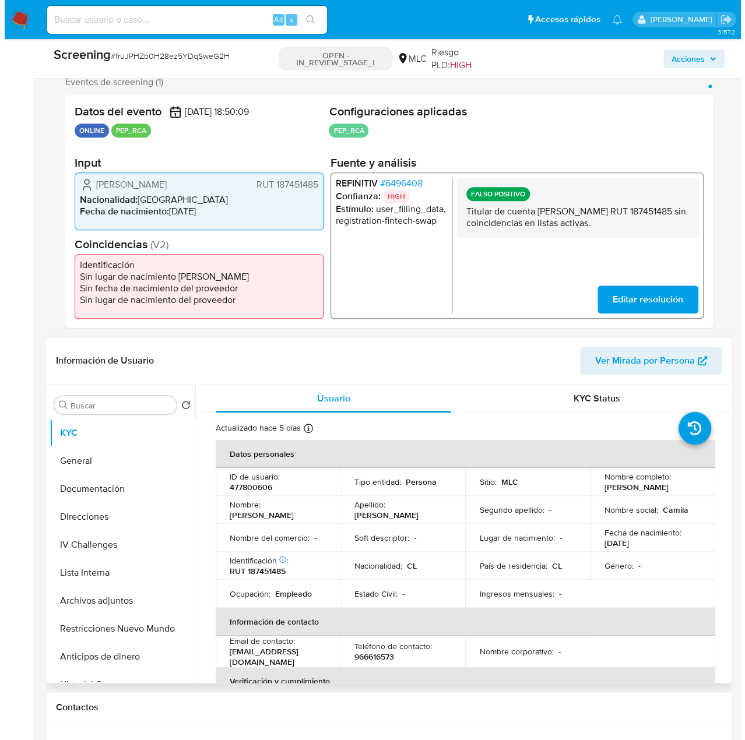
scroll to position [233, 0]
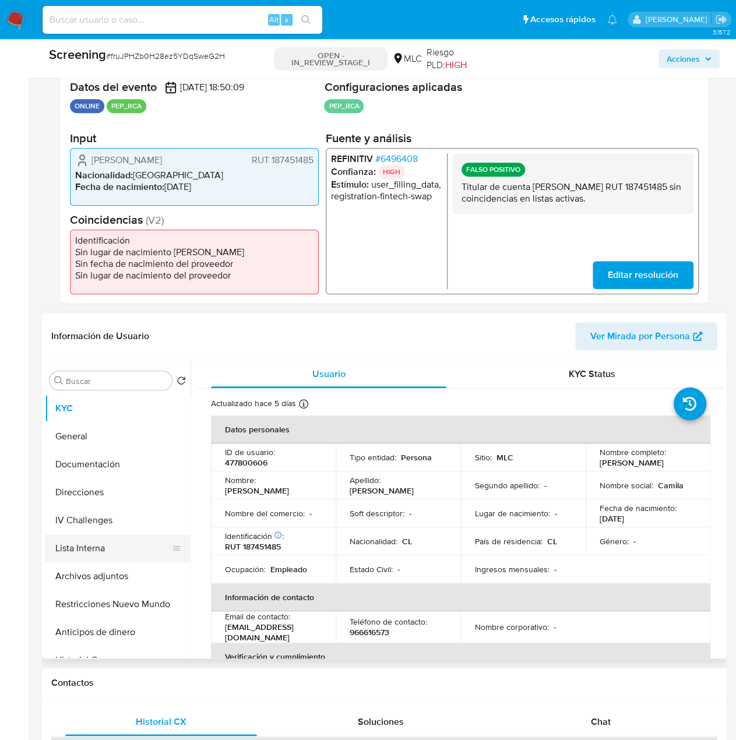
click at [95, 550] on button "Lista Interna" at bounding box center [113, 549] width 136 height 28
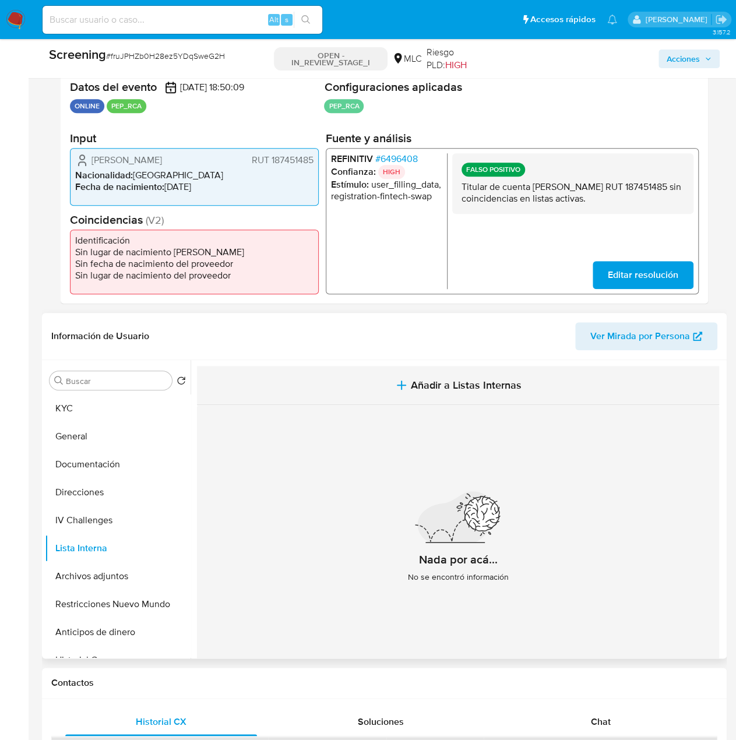
click at [419, 385] on span "Añadir a Listas Internas" at bounding box center [466, 385] width 111 height 13
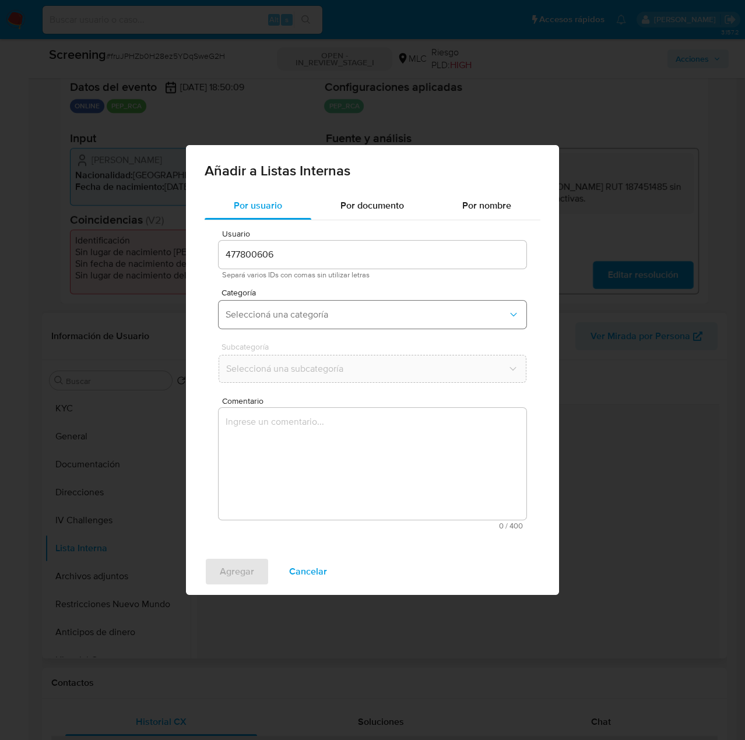
click at [293, 311] on span "Seleccioná una categoría" at bounding box center [367, 315] width 282 height 12
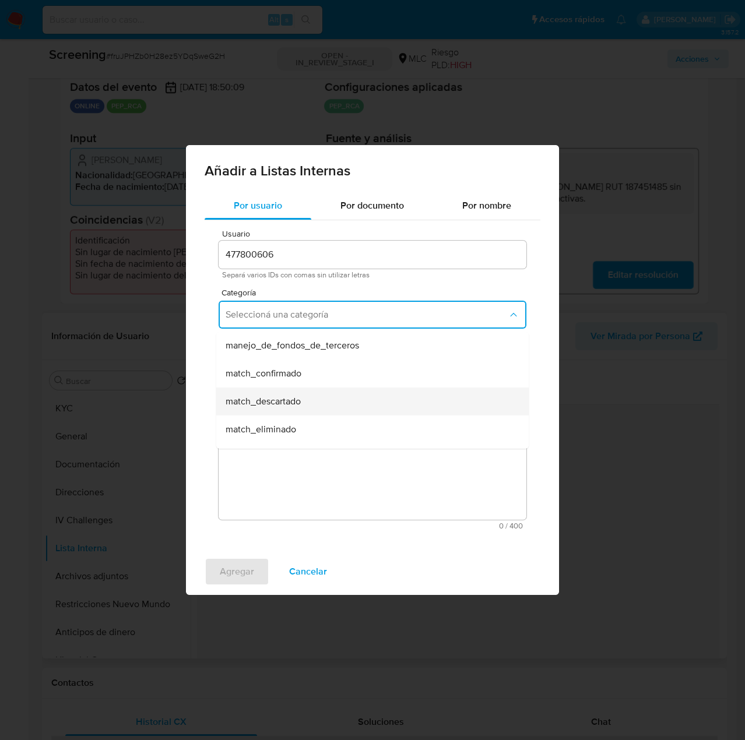
scroll to position [58, 0]
click at [315, 396] on div "match_descartado" at bounding box center [369, 400] width 287 height 28
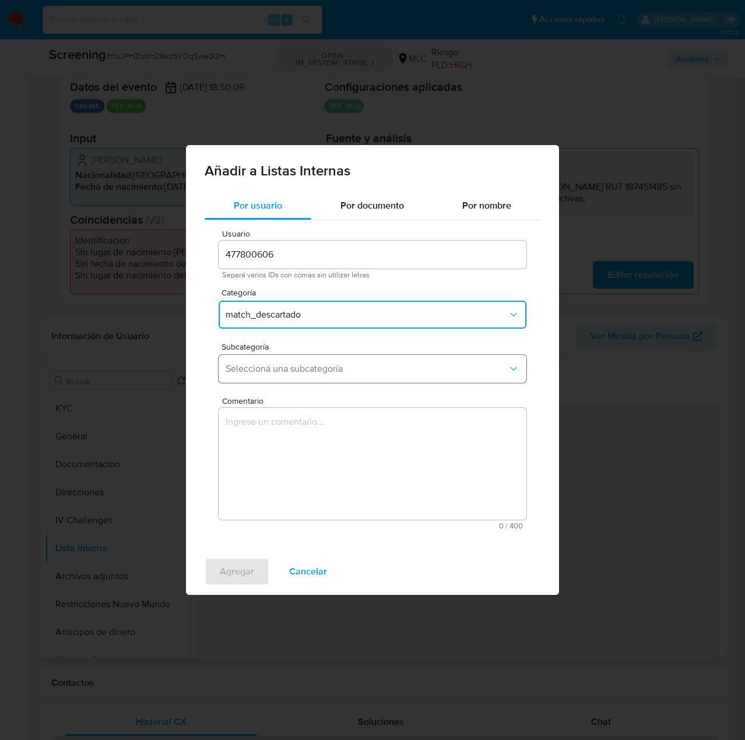
click at [328, 378] on button "Seleccioná una subcategoría" at bounding box center [373, 369] width 308 height 28
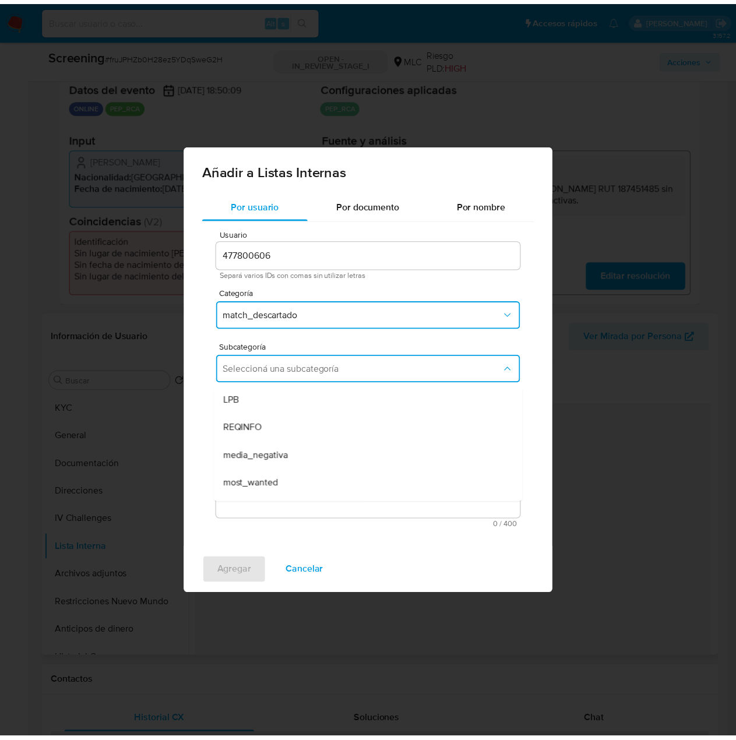
scroll to position [79, 0]
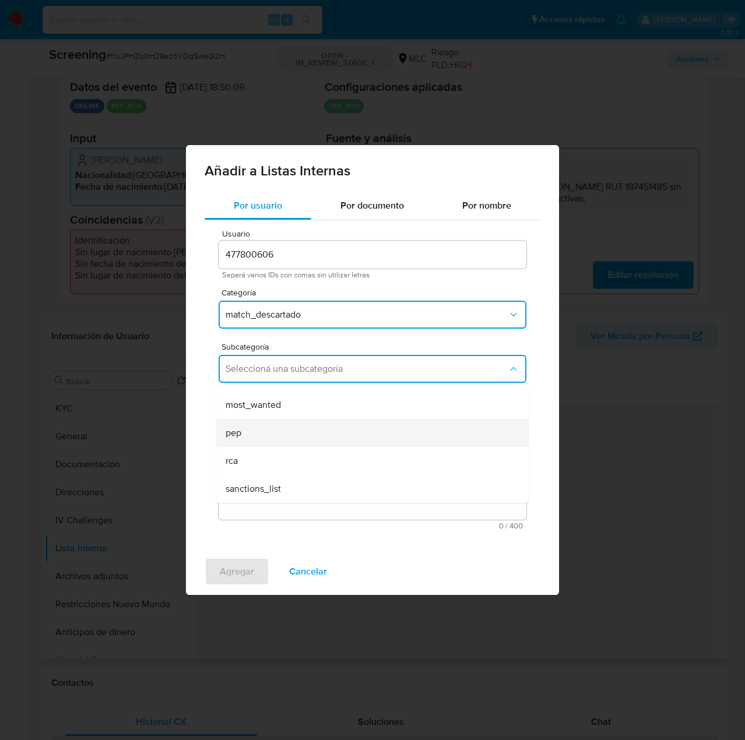
click at [274, 442] on div "pep" at bounding box center [369, 433] width 287 height 28
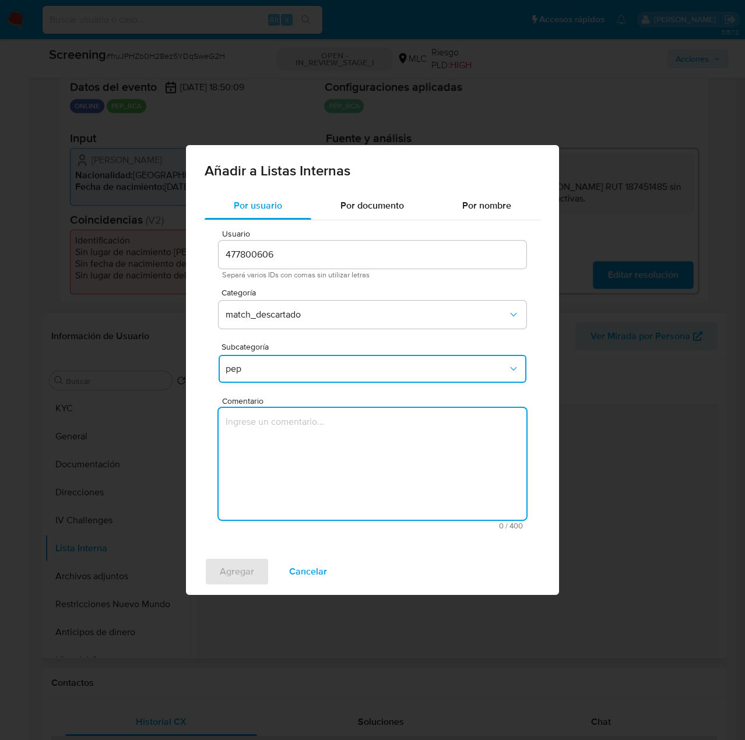
click at [275, 451] on textarea "Comentario" at bounding box center [373, 464] width 308 height 112
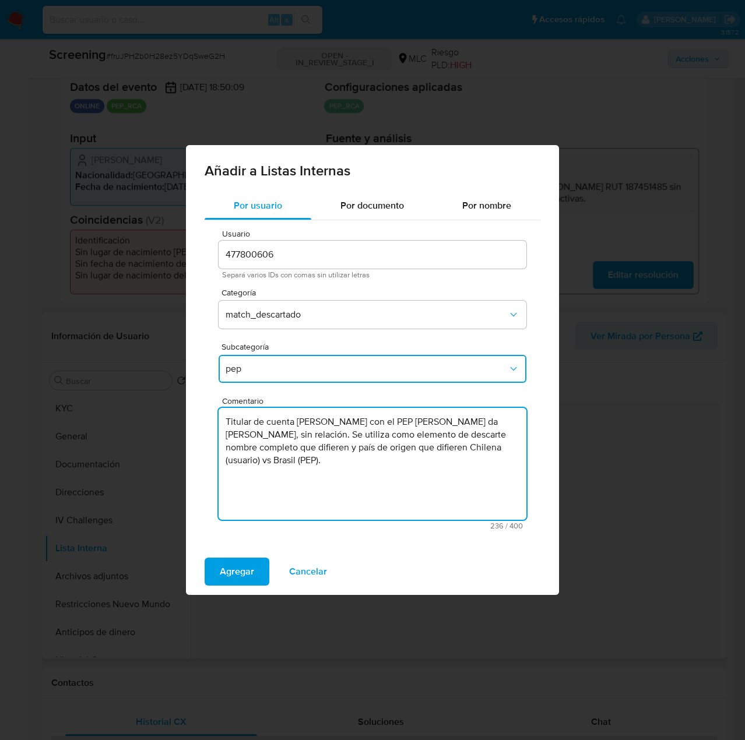
click at [426, 422] on textarea "Titular de cuenta Camila Valeria Vejar Sanhueza con el PEP Paulo Sergio Ferreir…" at bounding box center [373, 464] width 308 height 112
type textarea "Titular de cuenta Camila Valeria Vejar Sanhueza genera match con el PEP Paulo S…"
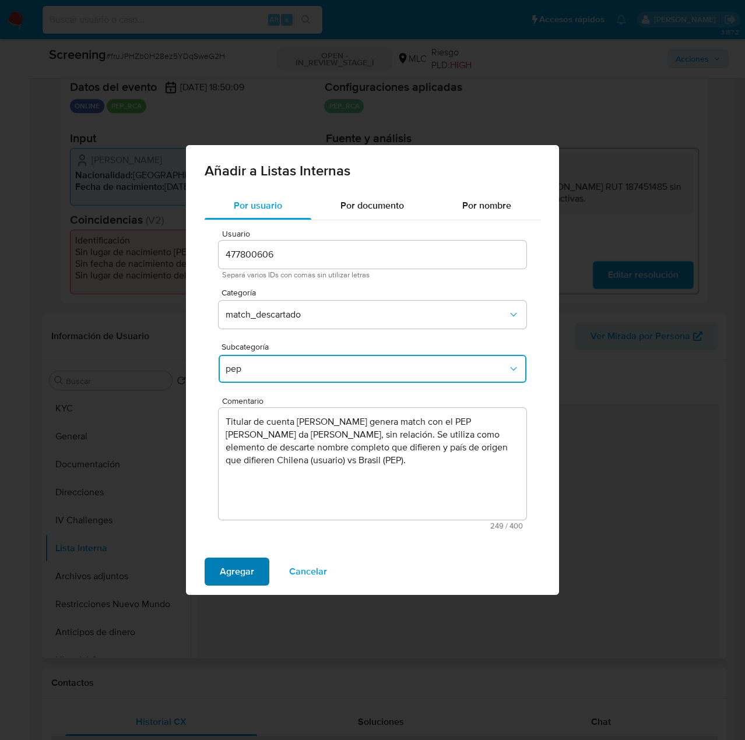
click at [245, 571] on span "Agregar" at bounding box center [237, 572] width 34 height 26
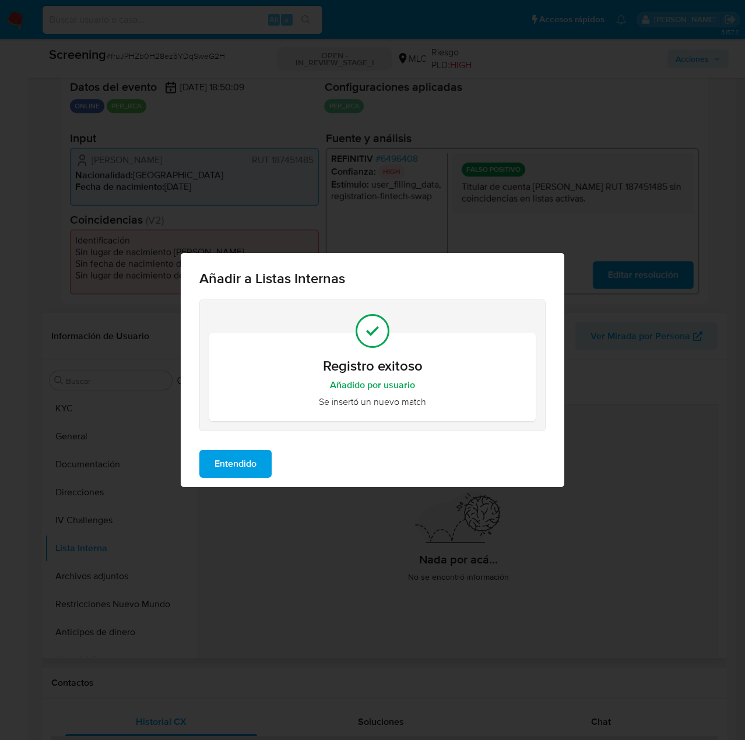
click at [244, 469] on span "Entendido" at bounding box center [236, 464] width 42 height 26
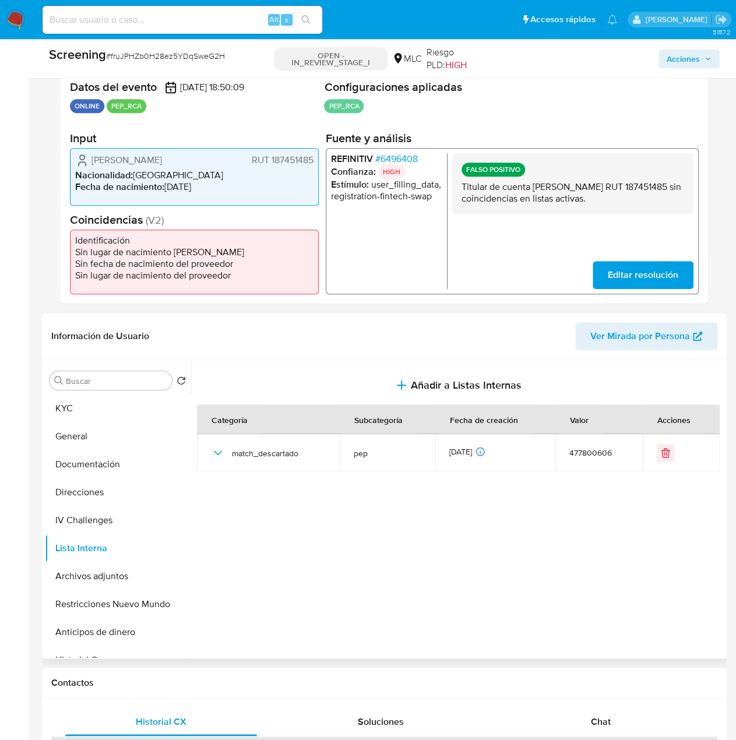
click at [677, 61] on span "Acciones" at bounding box center [683, 59] width 33 height 19
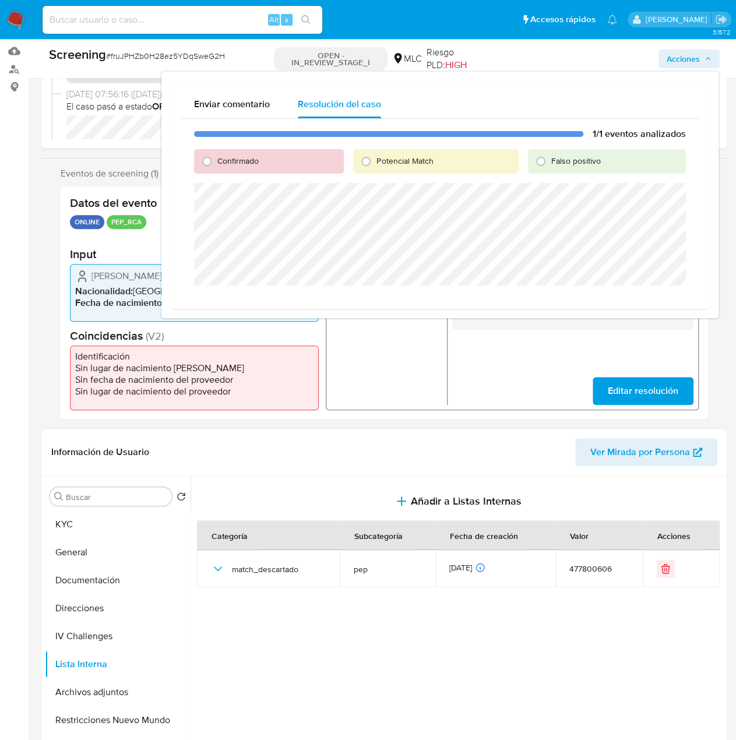
scroll to position [117, 0]
click at [539, 161] on input "Falso positivo" at bounding box center [541, 161] width 19 height 19
radio input "true"
click at [644, 300] on span "Cerrar Caso" at bounding box center [645, 300] width 56 height 16
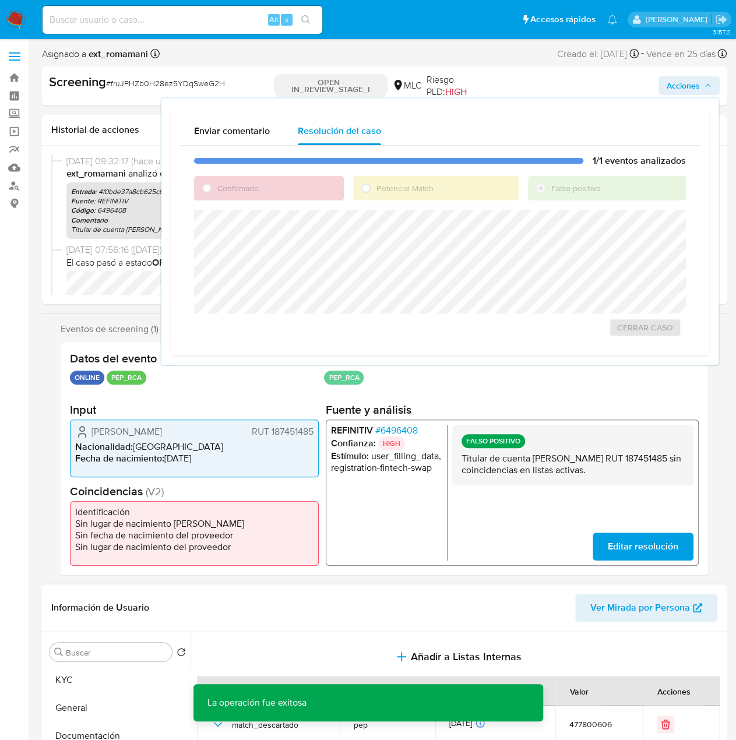
scroll to position [0, 0]
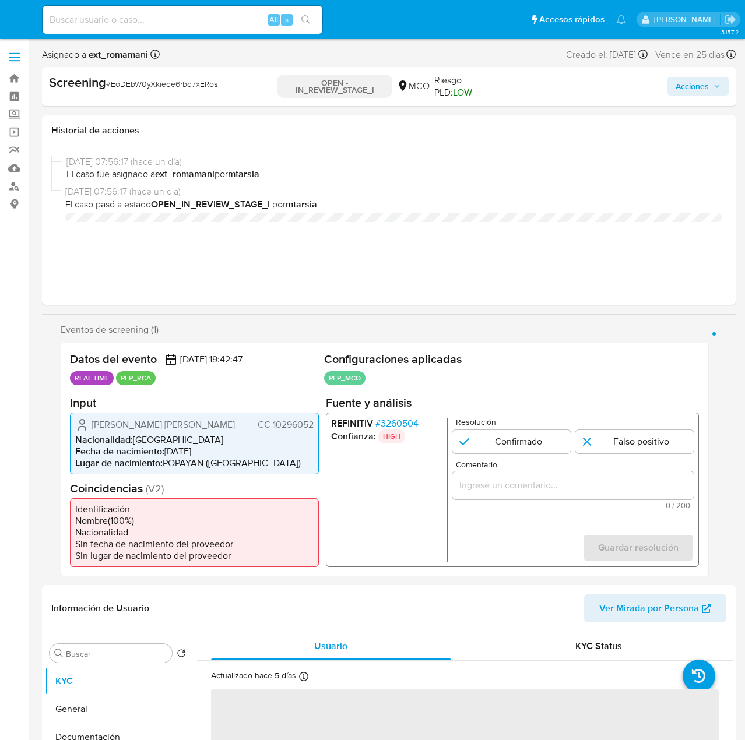
select select "10"
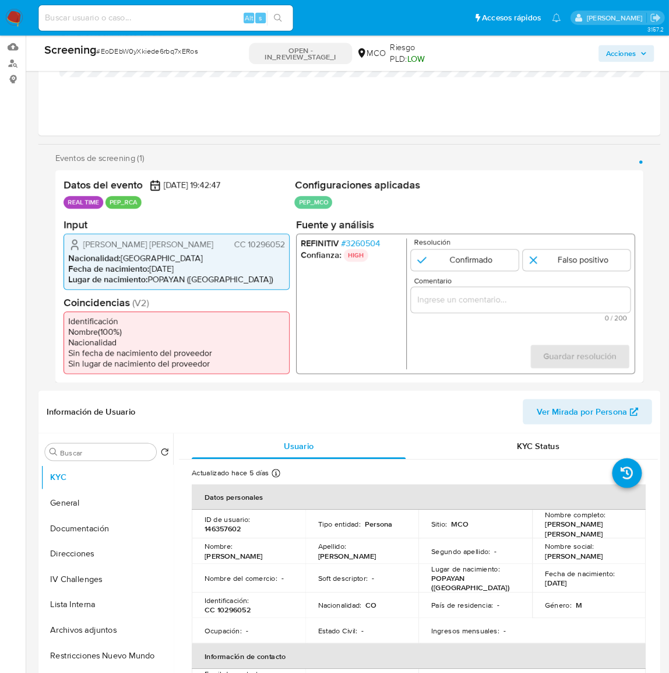
scroll to position [116, 0]
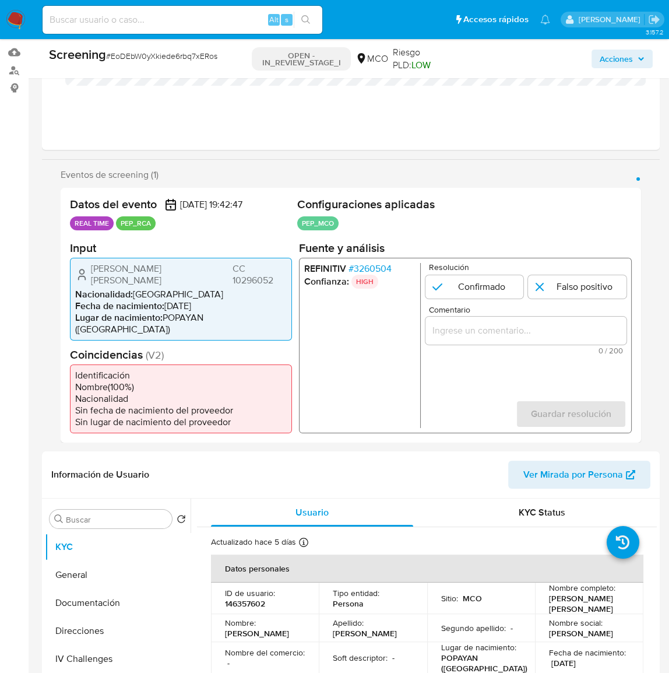
drag, startPoint x: 204, startPoint y: 266, endPoint x: 85, endPoint y: 268, distance: 118.9
click at [85, 268] on div "[PERSON_NAME] [PERSON_NAME] 10296052" at bounding box center [181, 273] width 212 height 23
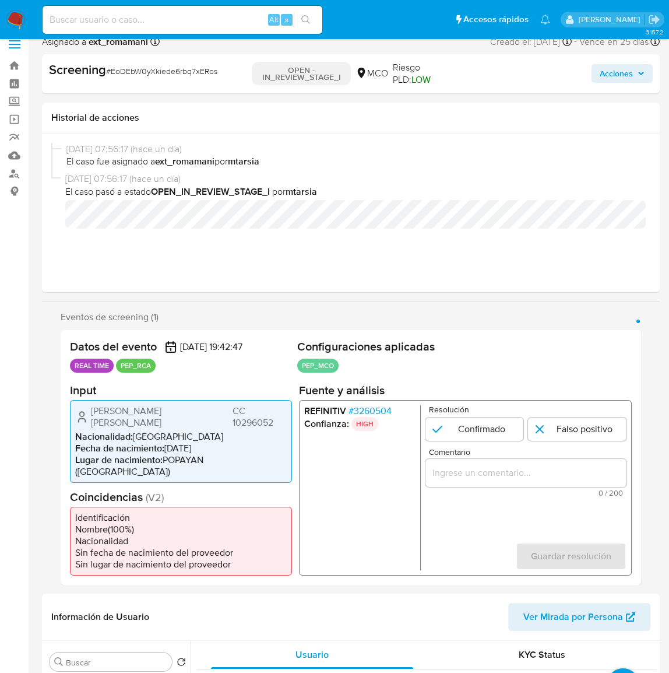
scroll to position [10, 0]
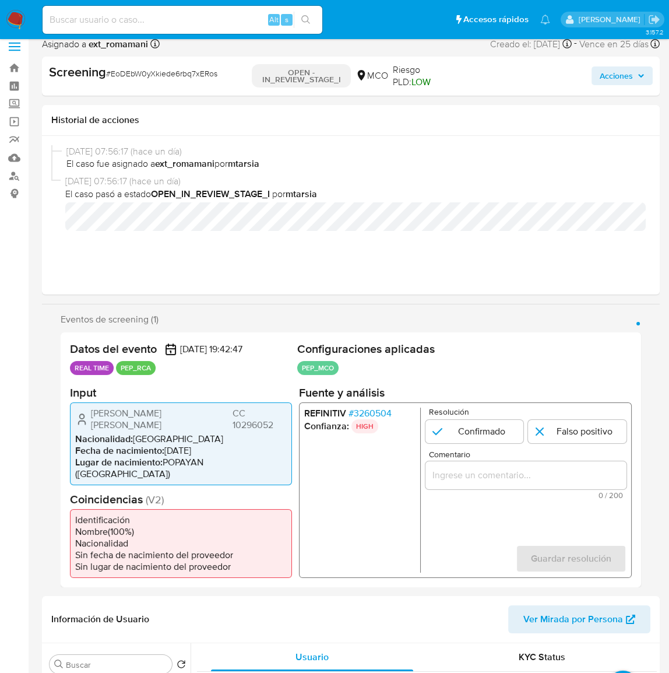
click at [387, 412] on span "# 3260504" at bounding box center [370, 413] width 43 height 12
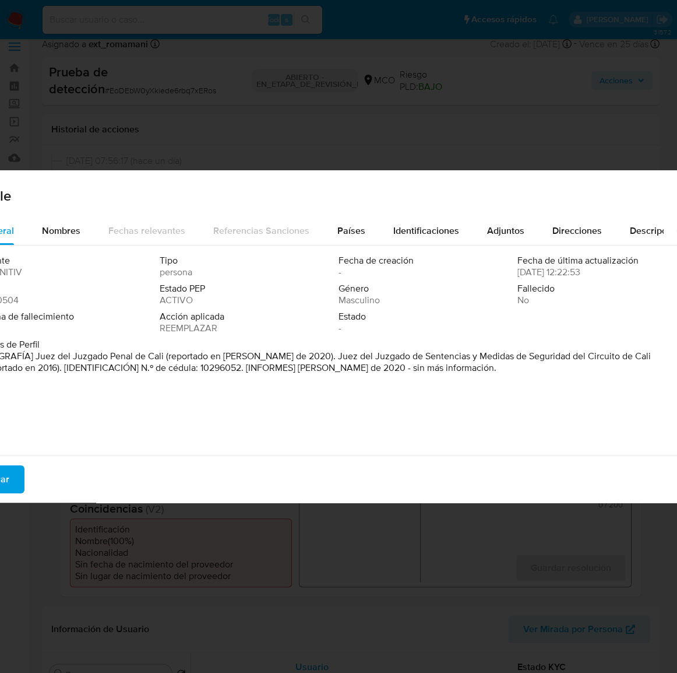
drag, startPoint x: 34, startPoint y: 356, endPoint x: 165, endPoint y: 358, distance: 130.6
click at [165, 358] on font "[BIOGRAFÍA] Juez del Juzgado Penal de Cali (reportado en [PERSON_NAME] de 2020)…" at bounding box center [316, 361] width 670 height 25
click at [64, 234] on span "Nombres" at bounding box center [61, 230] width 38 height 13
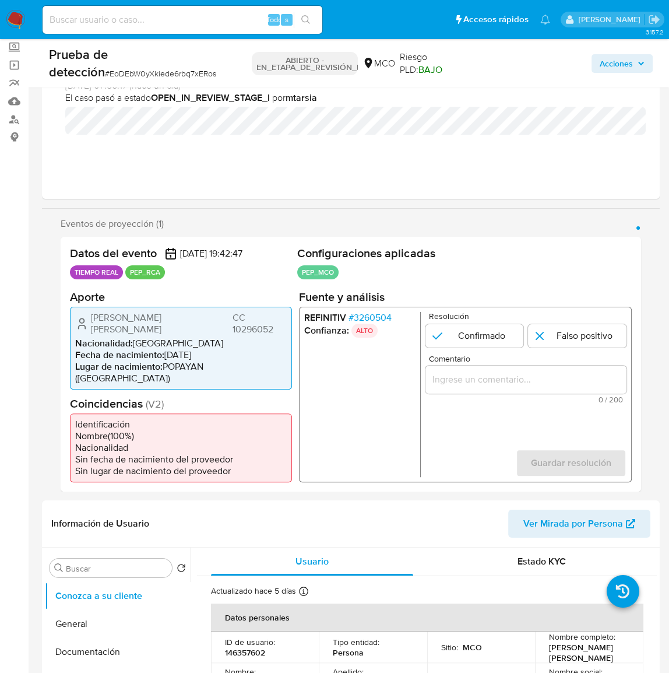
scroll to position [116, 0]
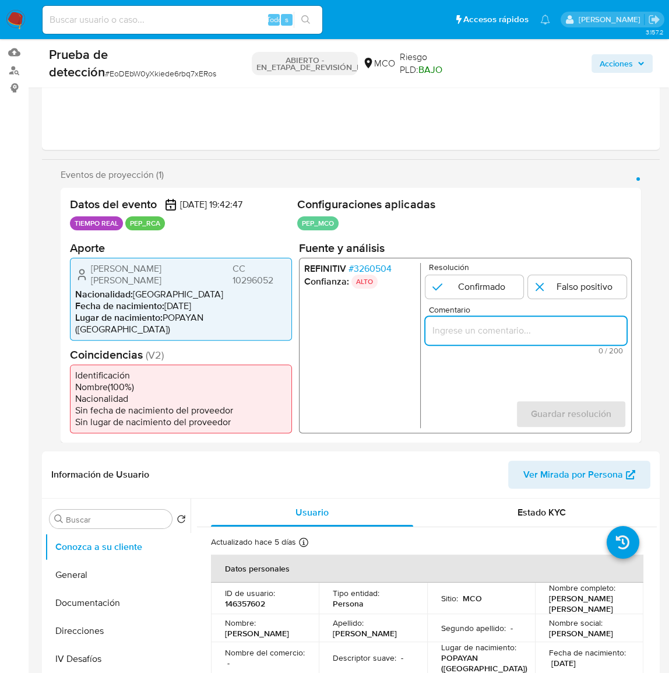
click at [511, 329] on input "Comentario" at bounding box center [526, 329] width 201 height 15
paste input "Titular de cuenta se desempeña como Configurando calidad PEP."
click at [354, 320] on ul "REFINITIV # 3260504 Confianza: ALTO" at bounding box center [362, 344] width 117 height 165
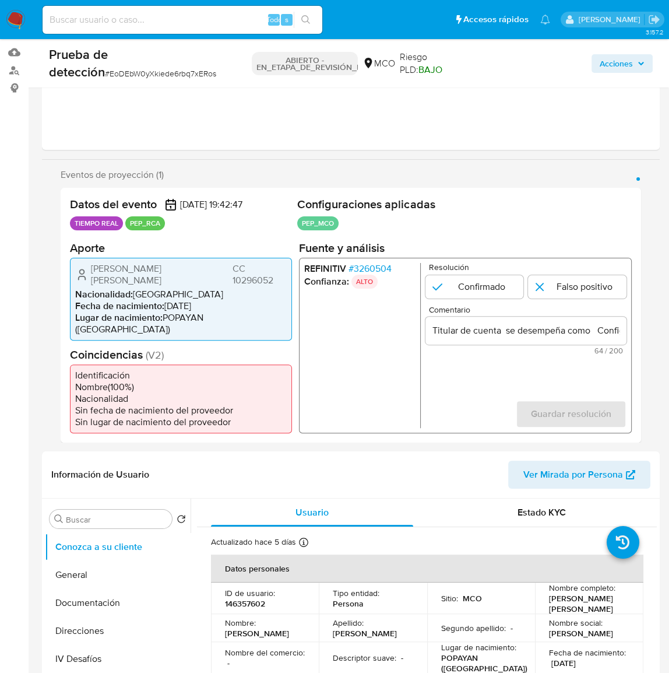
drag, startPoint x: 97, startPoint y: 266, endPoint x: 289, endPoint y: 274, distance: 192.0
click at [289, 274] on div "Pedro Ivan Bonilla Arcos CC 10296052 Nacionalidad : Colombia Fecha de nacimient…" at bounding box center [181, 298] width 222 height 83
click at [580, 328] on input "Titular de cuenta Pedro Ivan Bonilla Arcos CC 10296052 se desempeña como Config…" at bounding box center [526, 329] width 201 height 15
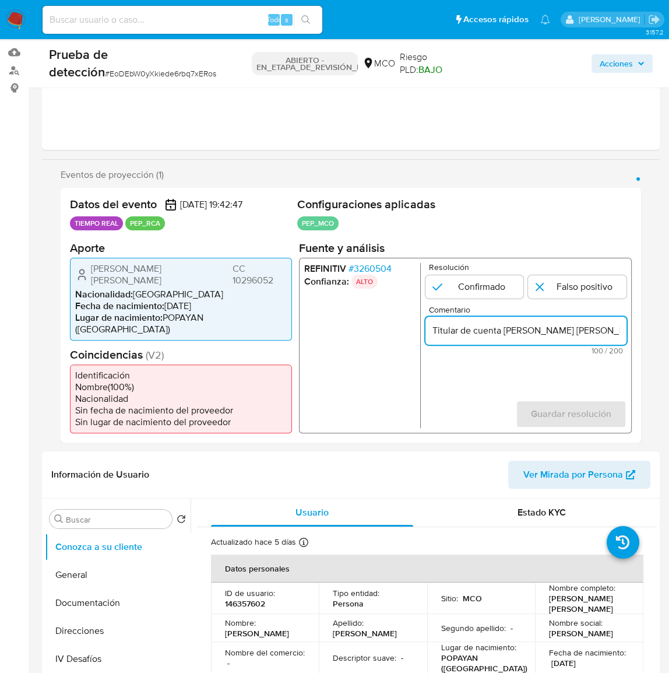
click at [602, 331] on input "Titular de cuenta Pedro Ivan Bonilla Arcos CC 10296052 se desempeña como Config…" at bounding box center [526, 329] width 201 height 15
drag, startPoint x: 603, startPoint y: 331, endPoint x: 620, endPoint y: 330, distance: 17.5
click at [620, 330] on input "Titular de cuenta Pedro Ivan Bonilla Arcos, CC 10296052 se desempeña como Confi…" at bounding box center [526, 329] width 201 height 15
click at [569, 329] on input "Titular de cuenta Pedro Ivan Bonilla Arcos, CC 10296052 se desempeña como Confi…" at bounding box center [526, 329] width 201 height 15
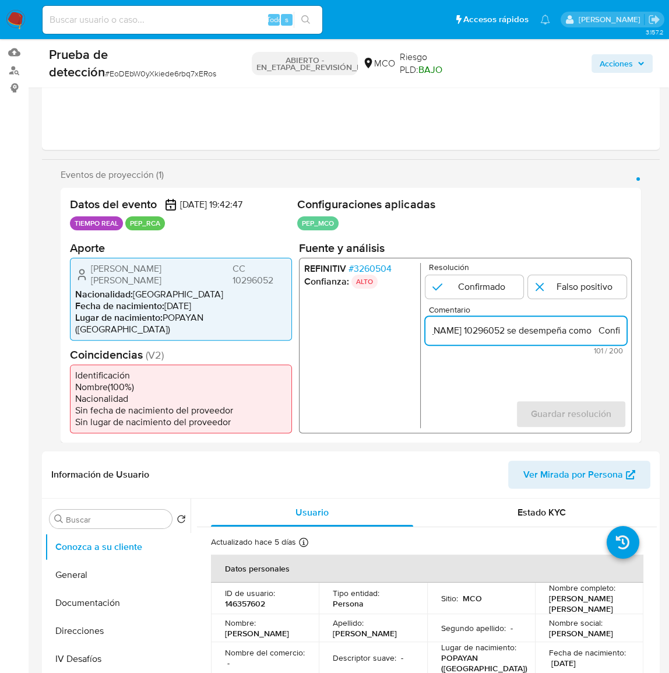
paste input "Juez del Juzgado Penal de Cali desde 2020."
type input "Titular de cuenta [PERSON_NAME], CC 10296052 se desempeña como Juez del Juzgado…"
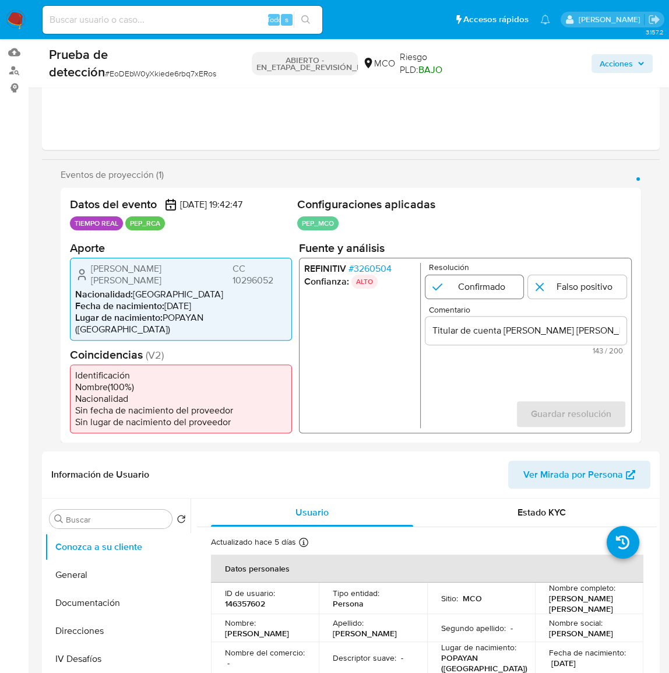
click at [477, 287] on input "1 de 1" at bounding box center [475, 286] width 99 height 23
radio input "true"
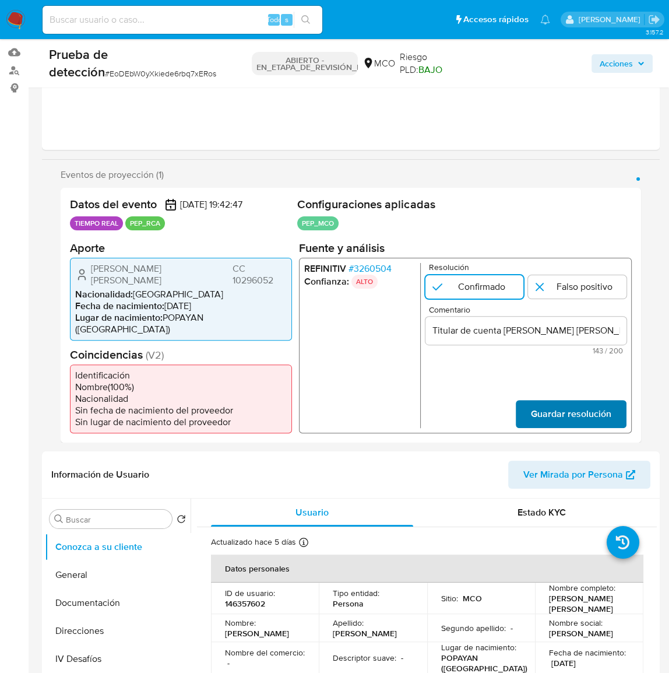
click at [568, 401] on span "Guardar resolución" at bounding box center [571, 414] width 80 height 26
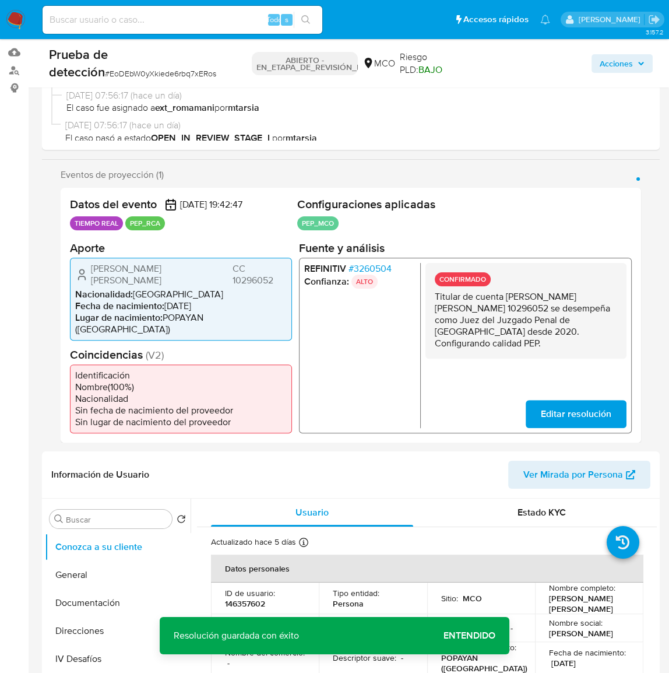
drag, startPoint x: 565, startPoint y: 334, endPoint x: 427, endPoint y: 295, distance: 143.0
click at [427, 295] on div "CONFIRMADO Titular de cuenta Pedro Ivan Bonilla Arcos, CC 10296052 se desempeña…" at bounding box center [526, 310] width 201 height 96
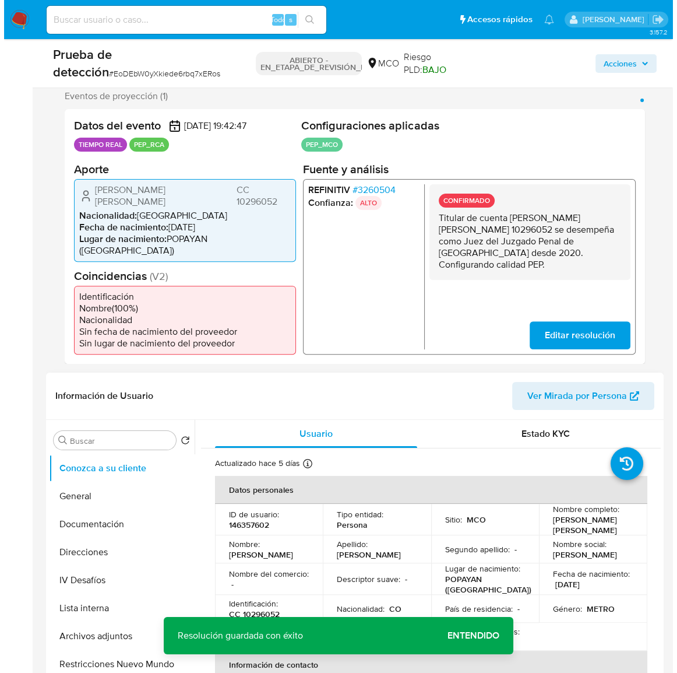
scroll to position [275, 0]
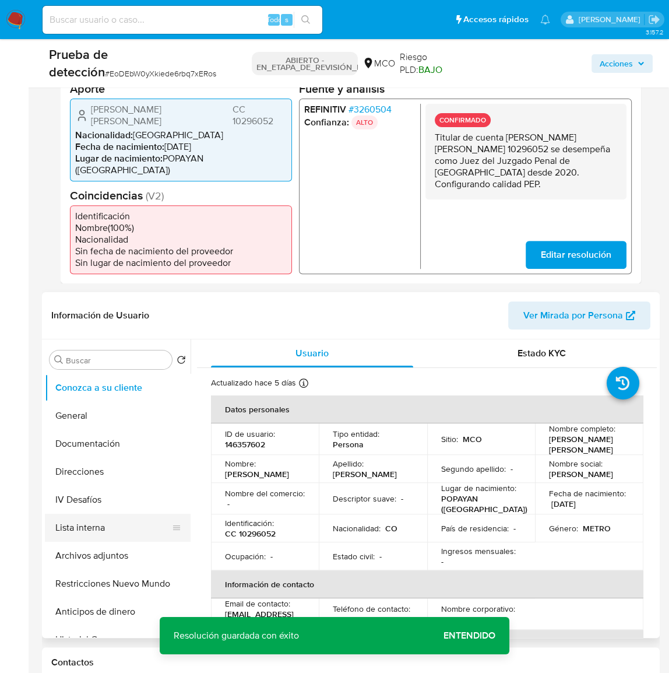
click at [123, 514] on button "Lista interna" at bounding box center [113, 528] width 136 height 28
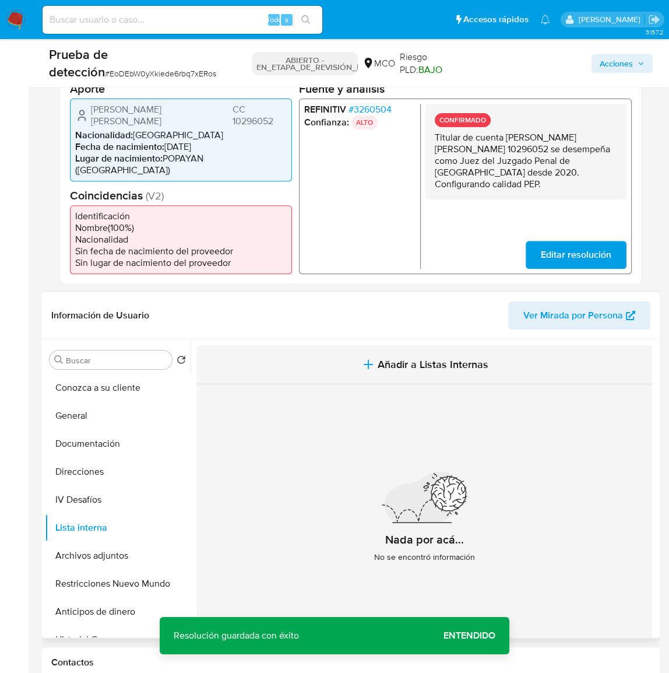
click at [430, 358] on span "Añadir a Listas Internas" at bounding box center [433, 364] width 111 height 13
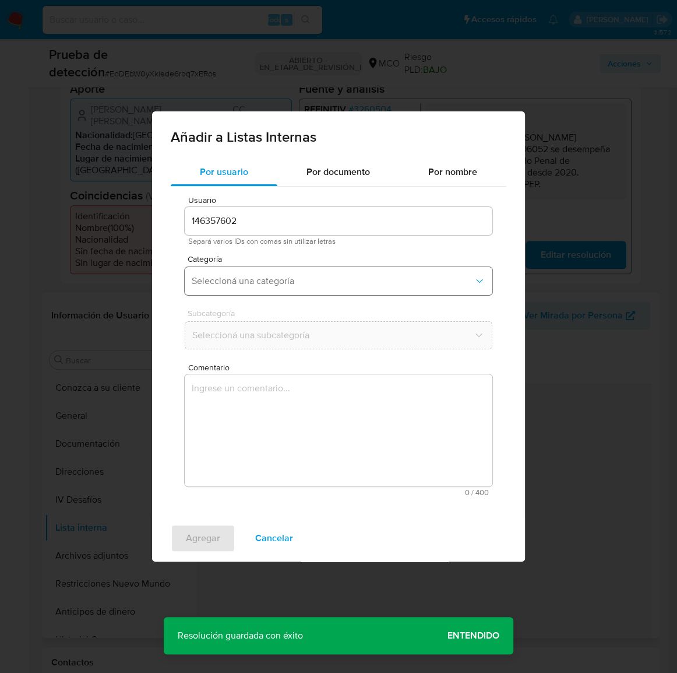
click at [282, 282] on span "Seleccioná una categoría" at bounding box center [333, 281] width 282 height 12
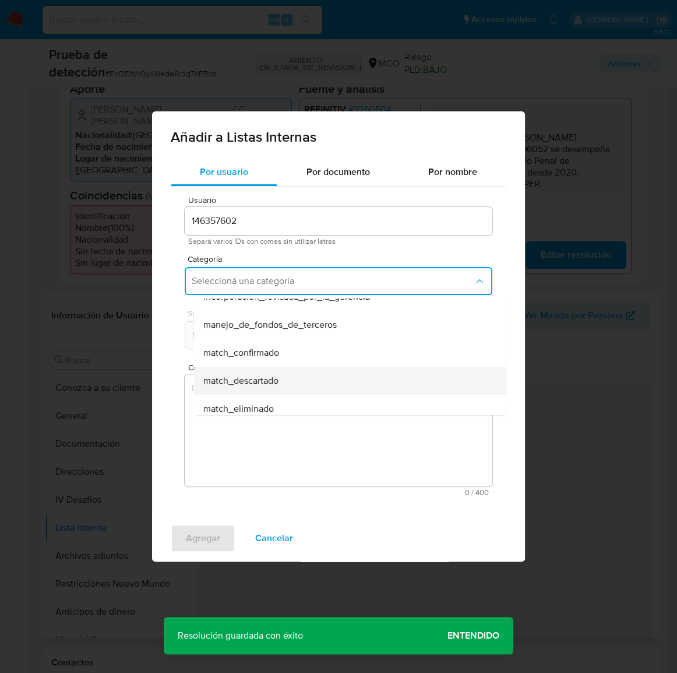
scroll to position [52, 0]
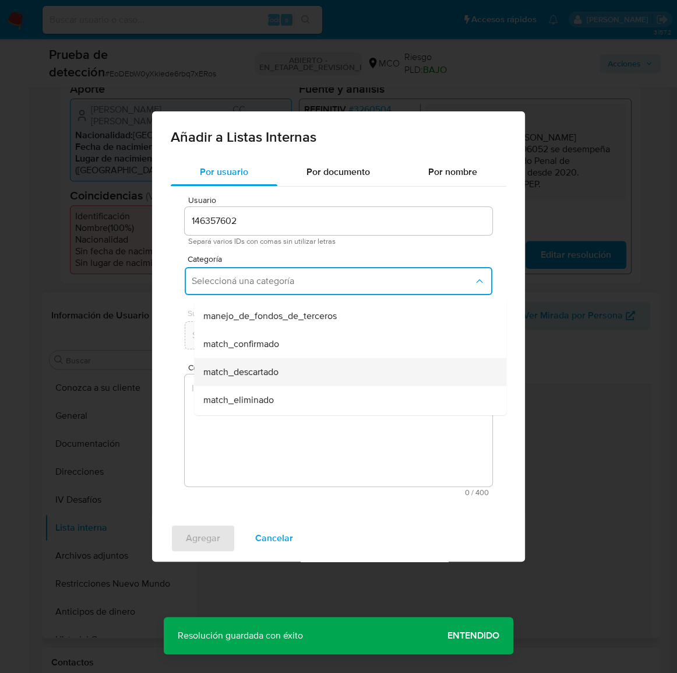
click at [282, 366] on div "match_descartado" at bounding box center [346, 372] width 287 height 28
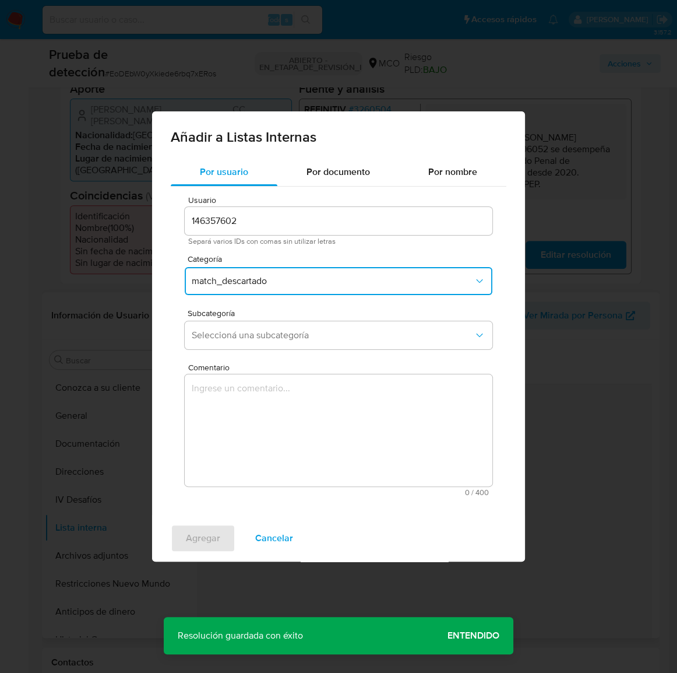
click at [283, 285] on span "match_descartado" at bounding box center [333, 281] width 282 height 12
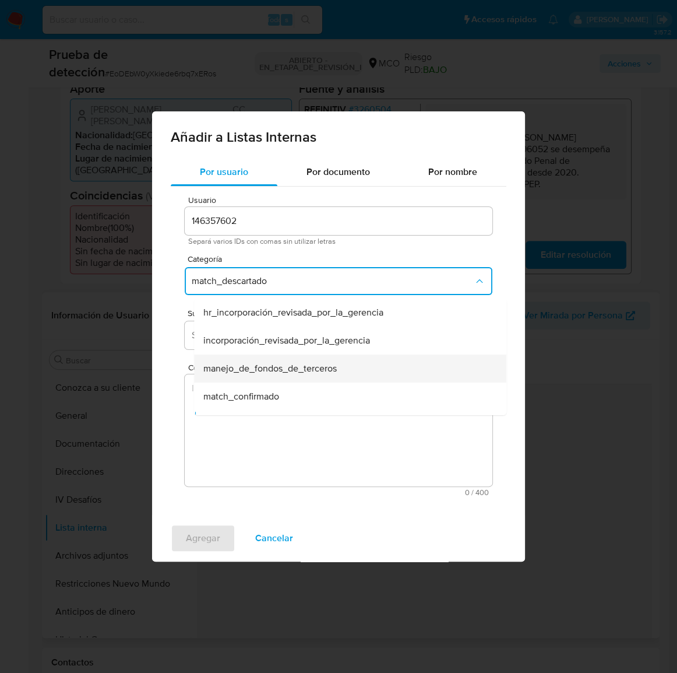
scroll to position [23, 0]
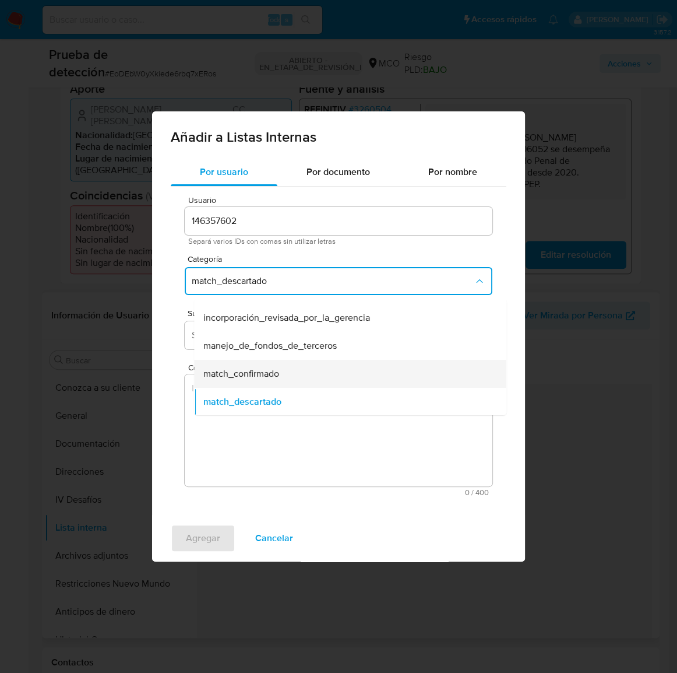
click at [266, 369] on span "match_confirmado" at bounding box center [241, 374] width 76 height 12
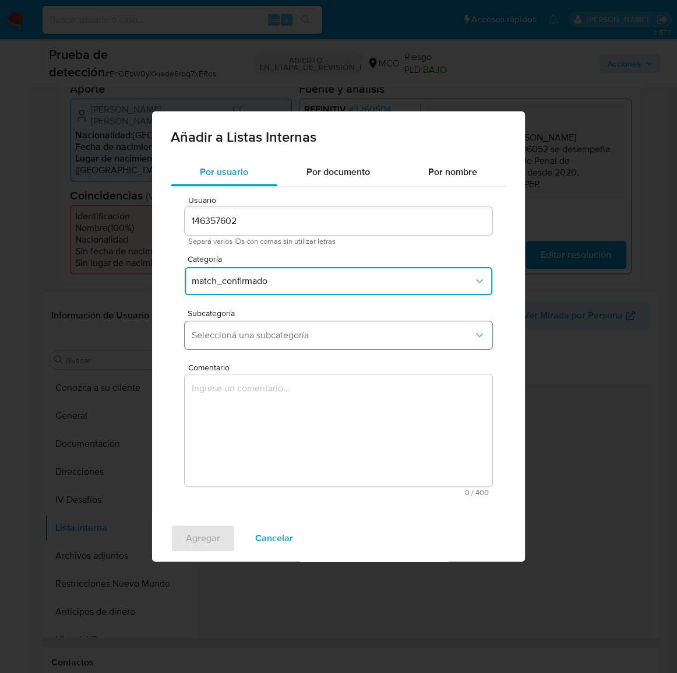
click at [297, 346] on button "Seleccioná una subcategoría" at bounding box center [339, 335] width 308 height 28
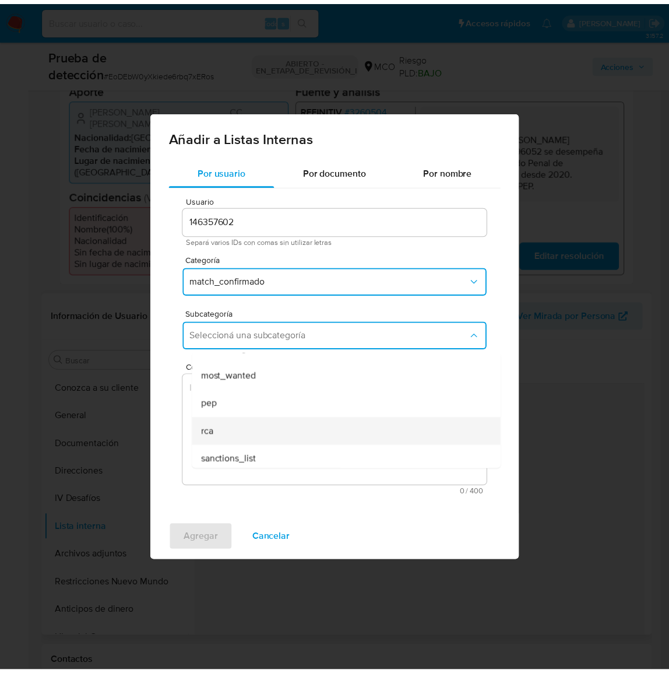
scroll to position [79, 0]
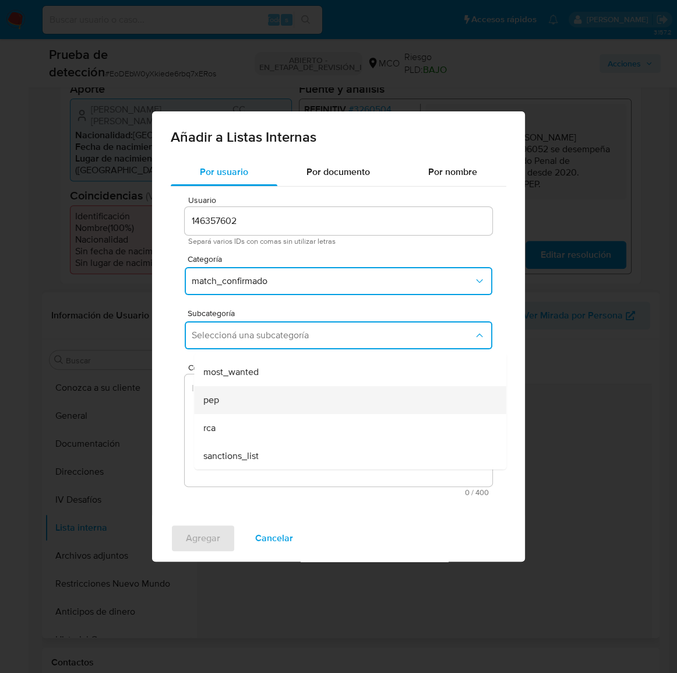
click at [238, 405] on div "pep" at bounding box center [346, 400] width 287 height 28
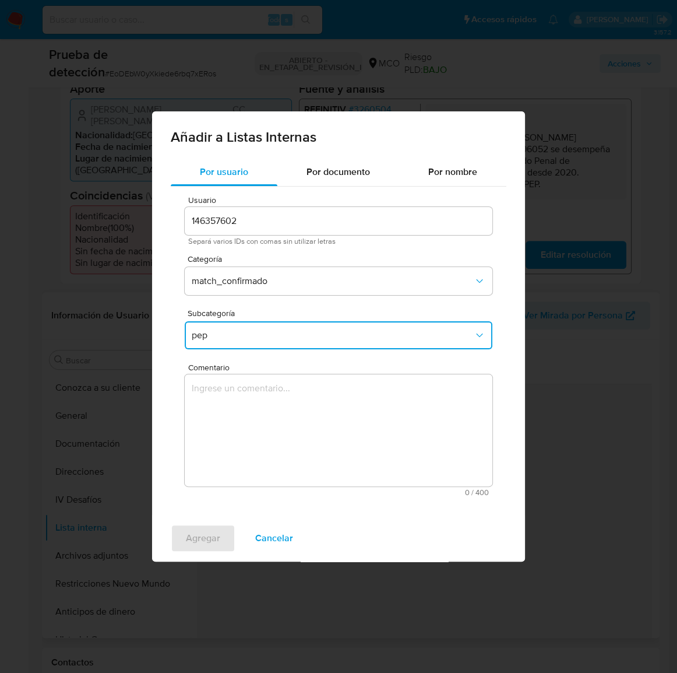
click at [238, 405] on textarea "Comentario" at bounding box center [339, 430] width 308 height 112
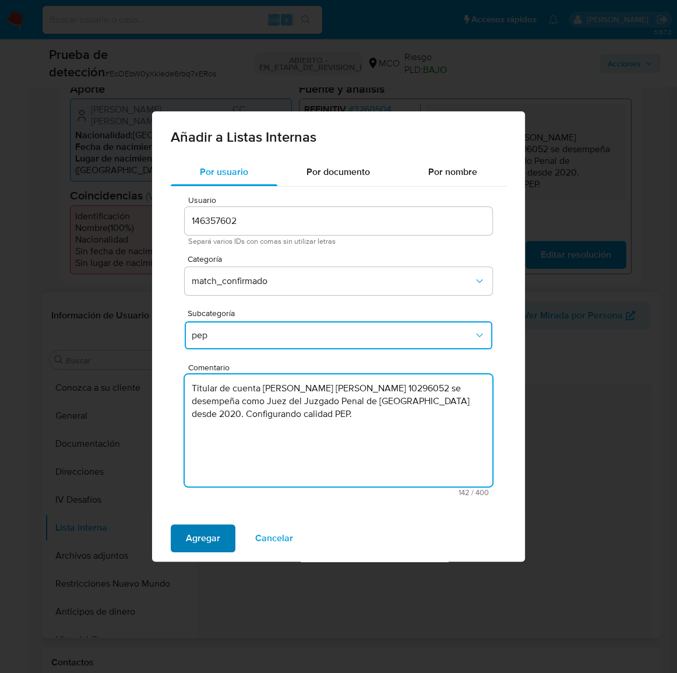
type textarea "Titular de cuenta Pedro Ivan Bonilla Arcos, CC 10296052 se desempeña como Juez …"
click at [213, 539] on span "Agregar" at bounding box center [203, 538] width 34 height 26
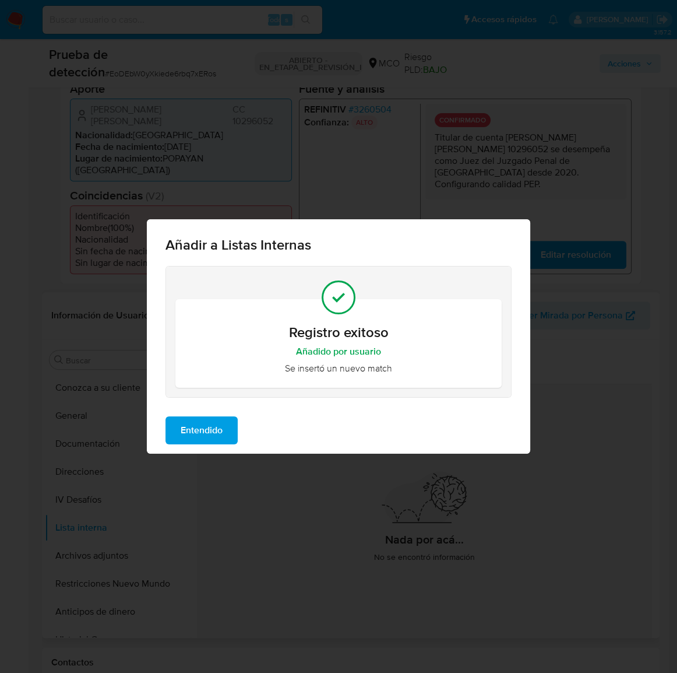
click at [198, 433] on span "Entendido" at bounding box center [202, 430] width 42 height 26
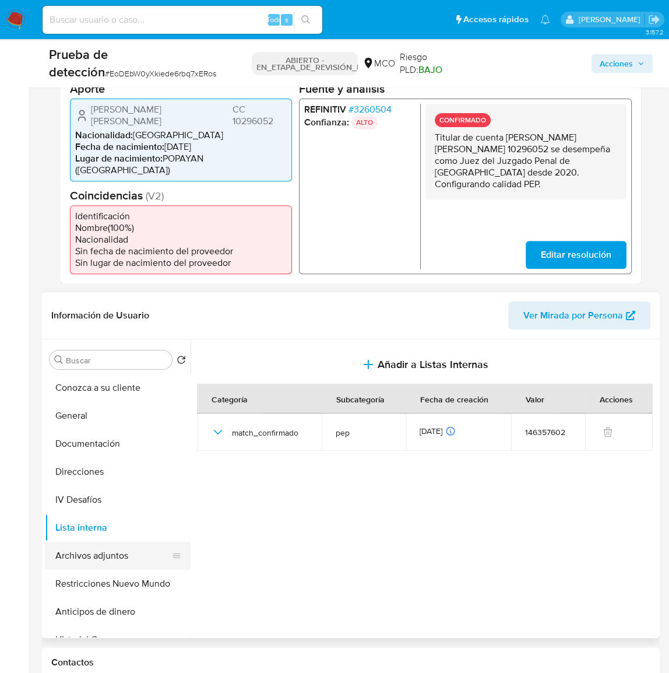
click at [106, 542] on button "Archivos adjuntos" at bounding box center [113, 556] width 136 height 28
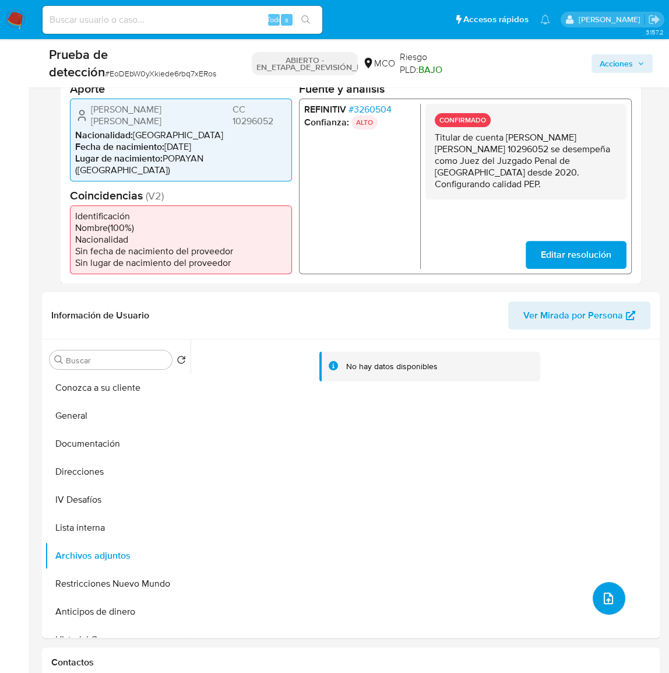
click at [606, 592] on icon "subir archivo" at bounding box center [608, 598] width 9 height 12
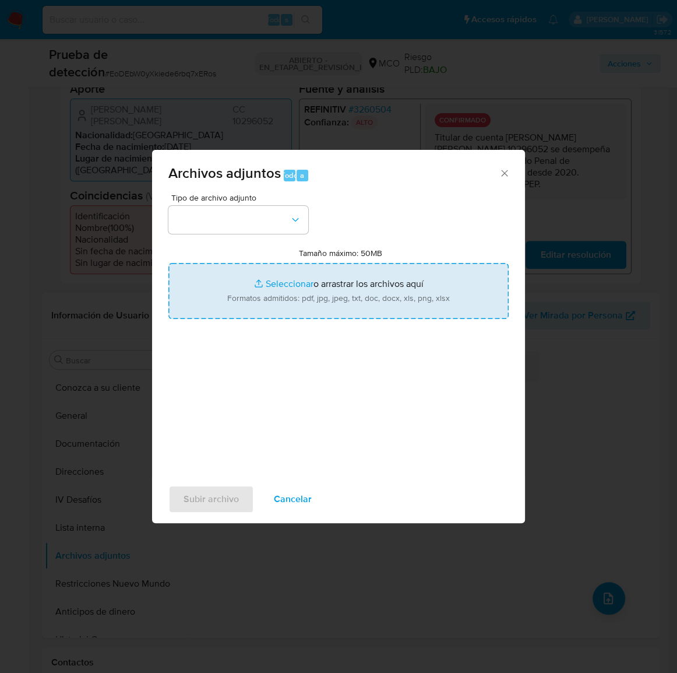
click at [416, 308] on input "Tamaño máximo: 50MB Seleccionar archivos" at bounding box center [338, 291] width 340 height 56
type input "C:\fakepath\Publicación con efectos procesales - Rama Judicial.pdf"
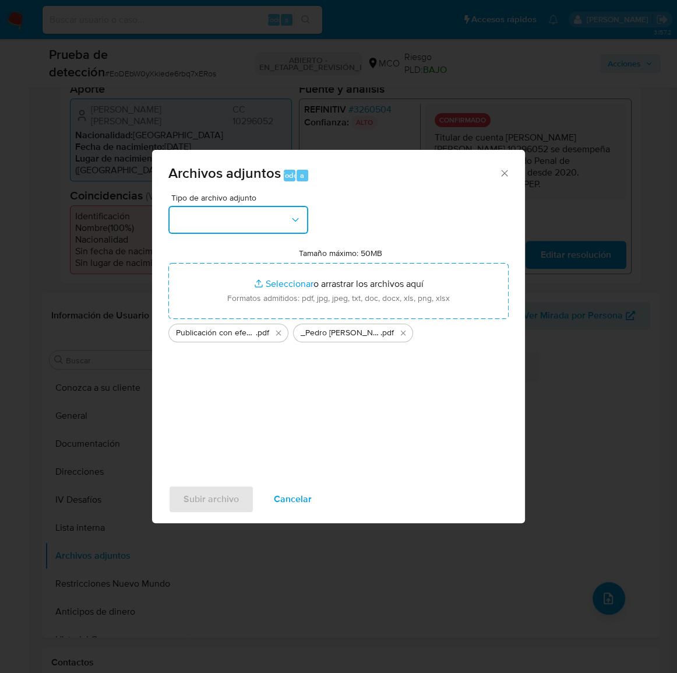
click at [247, 224] on button "button" at bounding box center [238, 220] width 140 height 28
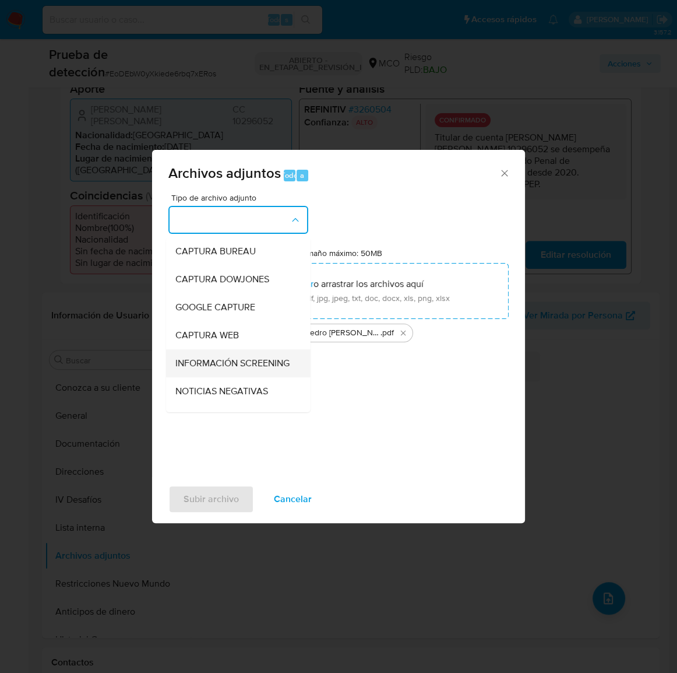
click at [229, 368] on span "INFORMACIÓN SCREENING" at bounding box center [232, 363] width 114 height 12
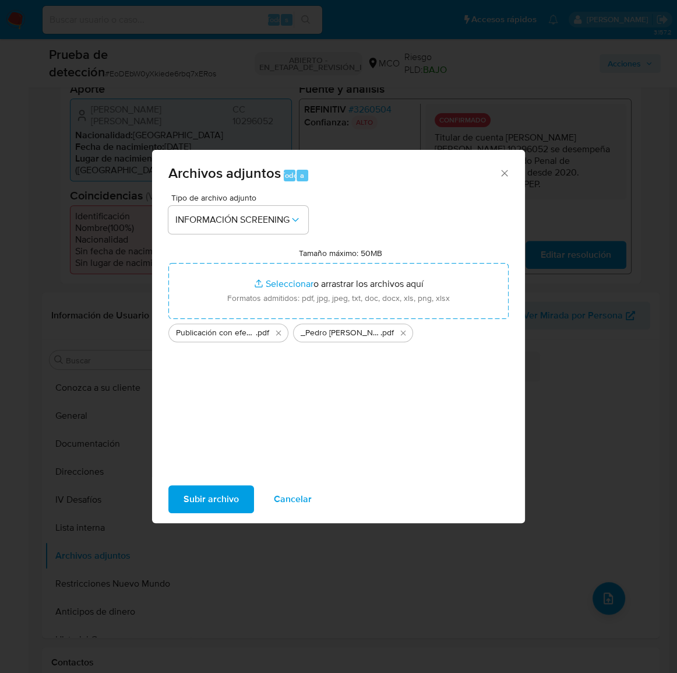
click at [215, 504] on span "Subir archivo" at bounding box center [211, 499] width 55 height 26
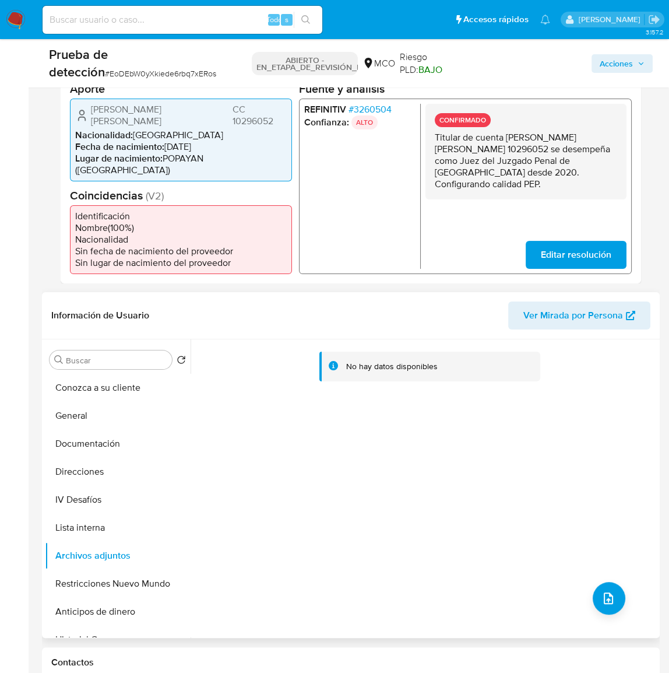
click at [437, 438] on div "No hay datos disponibles" at bounding box center [424, 488] width 466 height 298
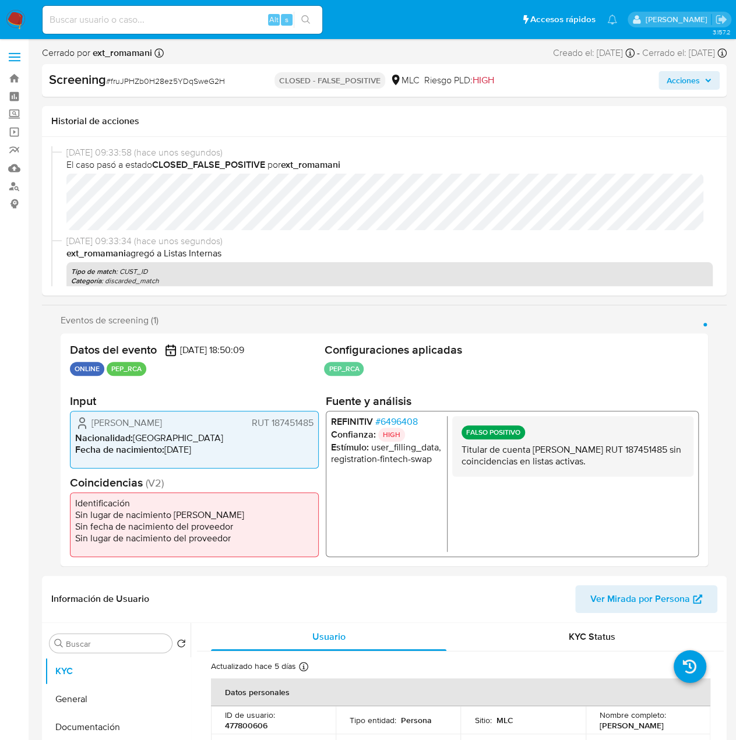
select select "10"
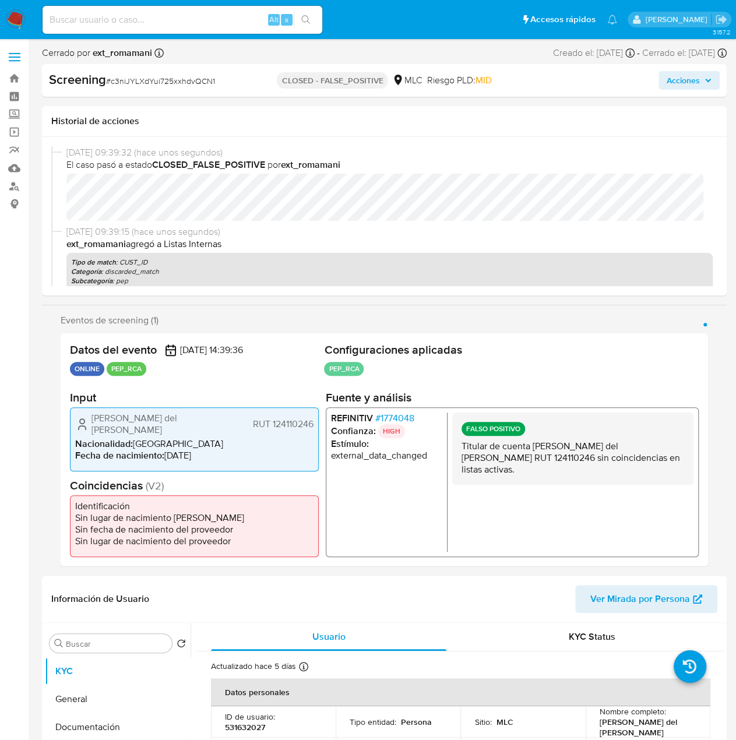
select select "10"
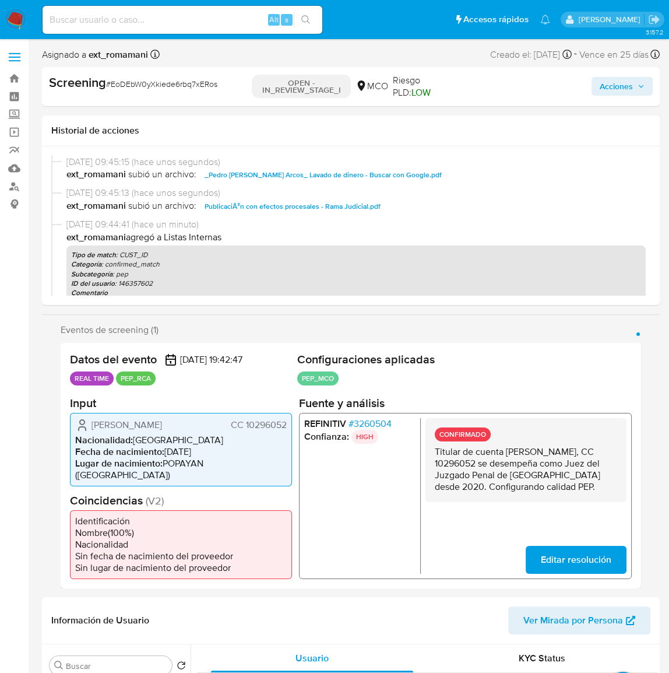
select select "10"
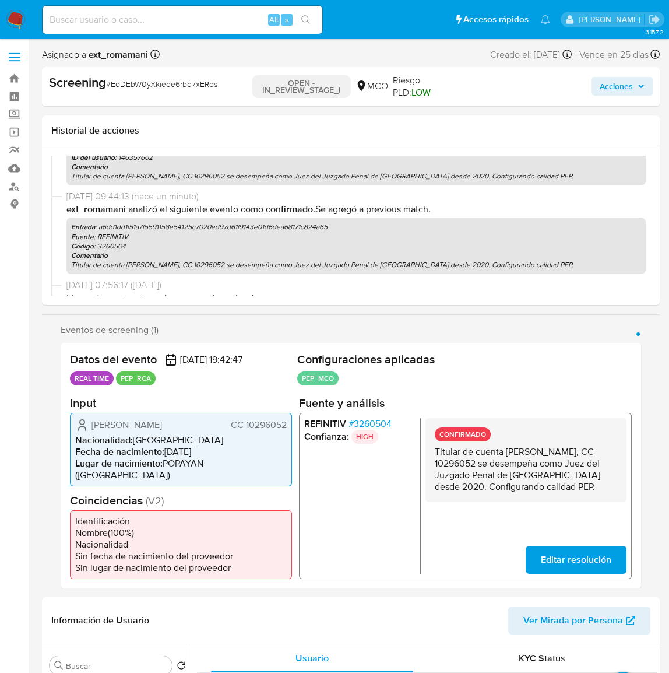
scroll to position [159, 0]
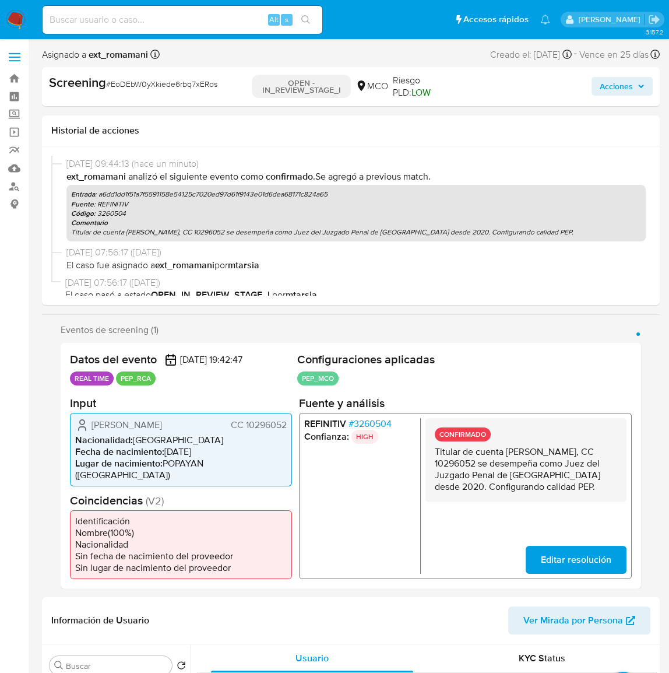
click at [604, 87] on span "Acciones" at bounding box center [616, 86] width 33 height 19
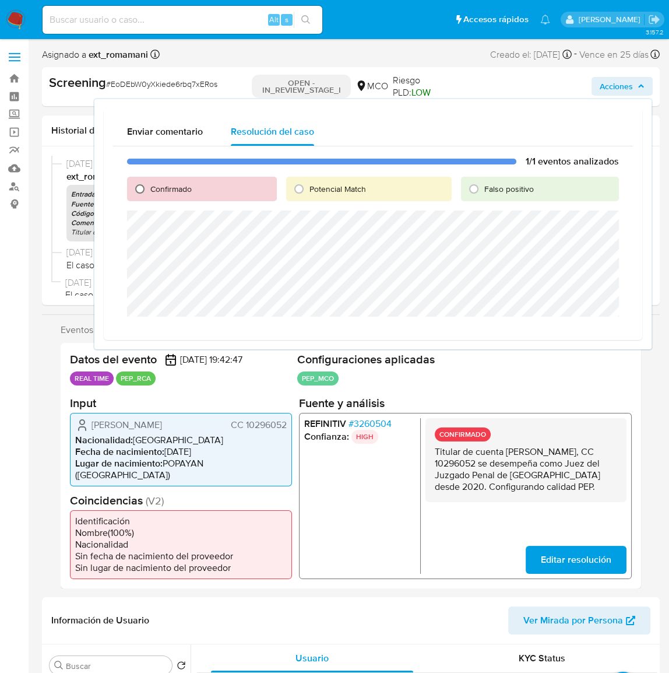
click at [141, 188] on input "Confirmado" at bounding box center [140, 189] width 19 height 19
radio input "true"
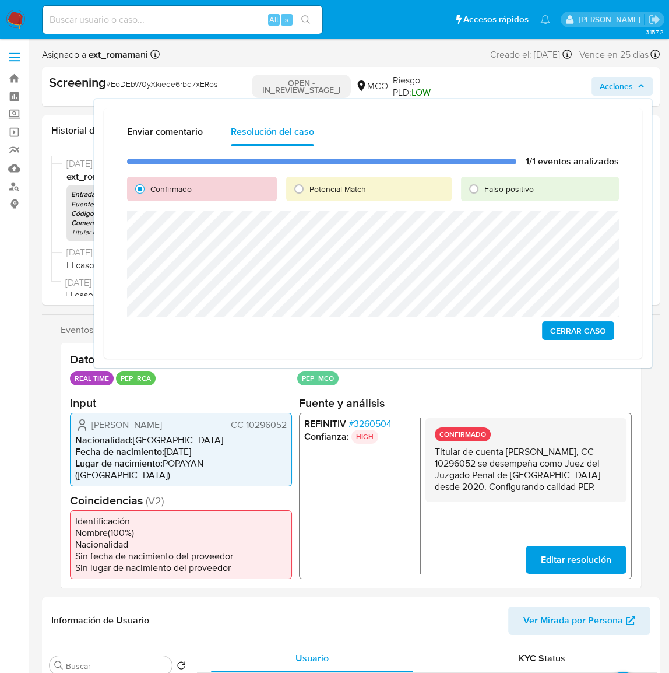
click at [578, 332] on span "Cerrar Caso" at bounding box center [578, 330] width 56 height 16
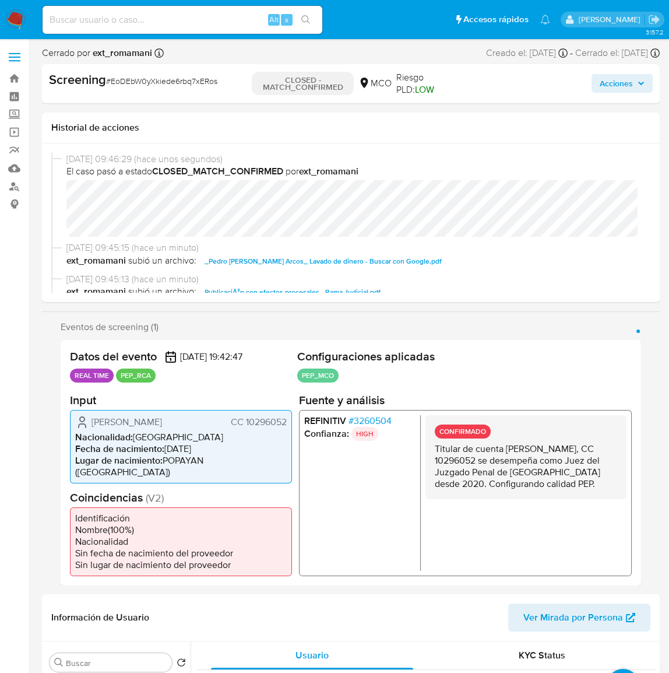
select select "10"
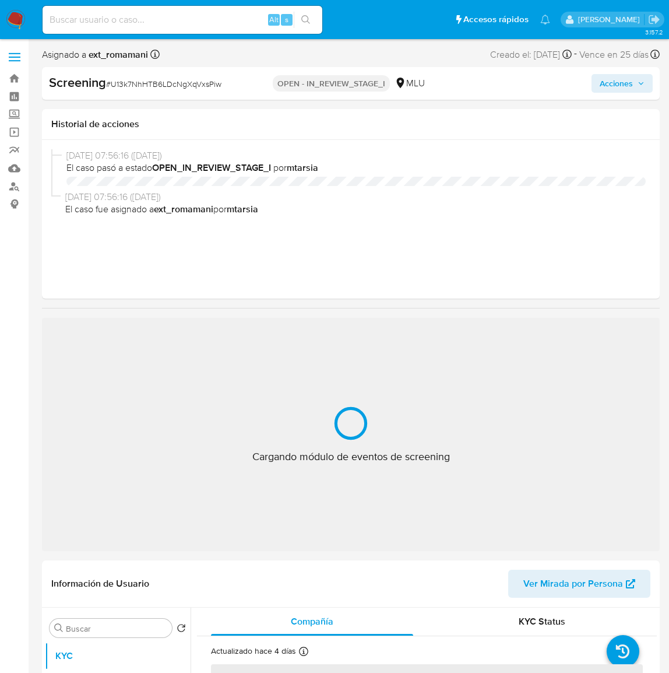
select select "10"
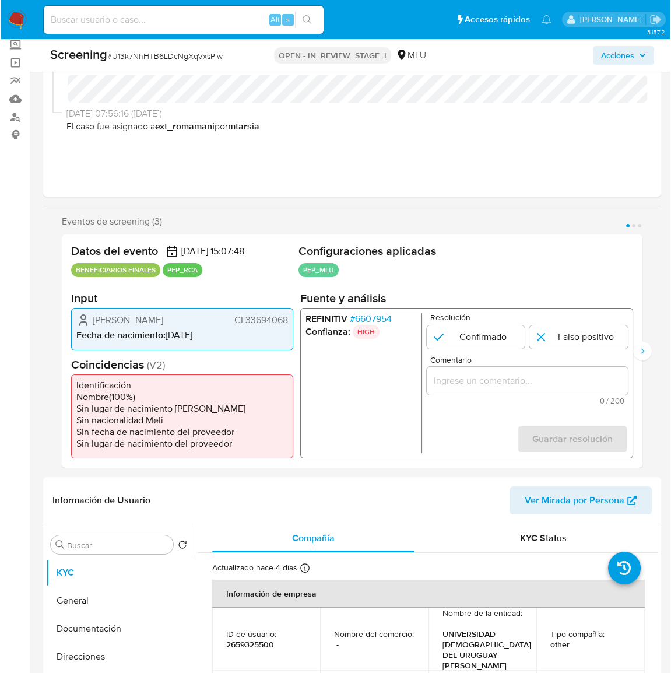
scroll to position [106, 0]
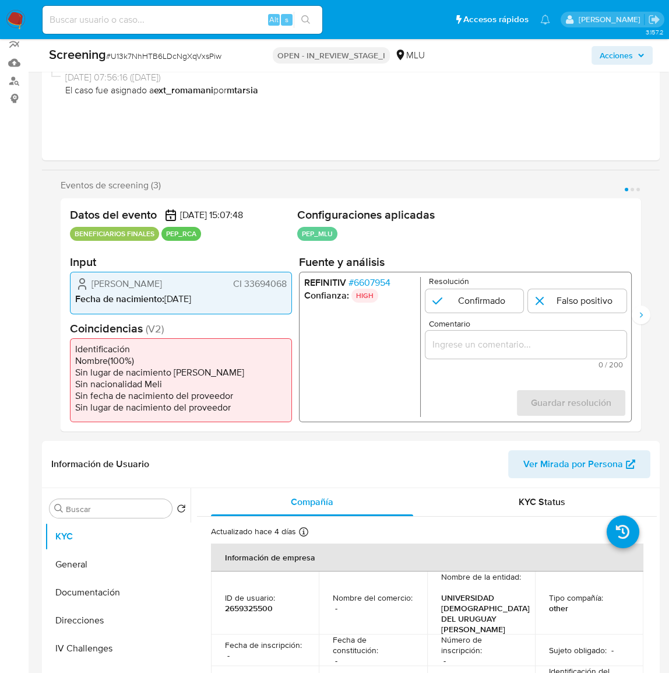
click at [369, 278] on span "# 6607954" at bounding box center [370, 283] width 42 height 12
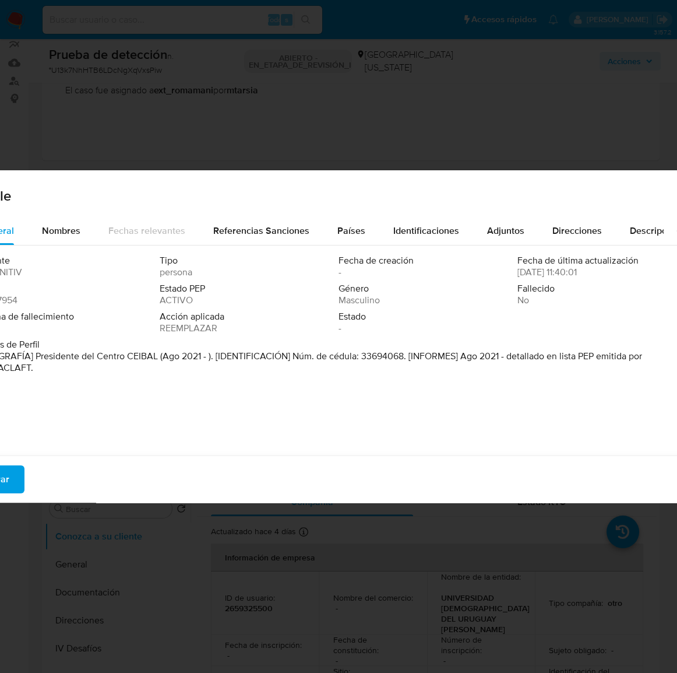
drag, startPoint x: 157, startPoint y: 356, endPoint x: 36, endPoint y: 360, distance: 120.7
click at [36, 360] on font "[BIOGRAFÍA] Presidente del Centro CEIBAL (Ago 2021 - ). [IDENTIFICACIÓN] Núm. d…" at bounding box center [312, 361] width 662 height 25
click at [285, 100] on div "Detalle General Nombres Fechas relevantes Referencias Sanciones Países Identifi…" at bounding box center [338, 336] width 677 height 673
click at [287, 122] on div "Detalle General Nombres Fechas relevantes Referencias Sanciones Países Identifi…" at bounding box center [338, 336] width 677 height 673
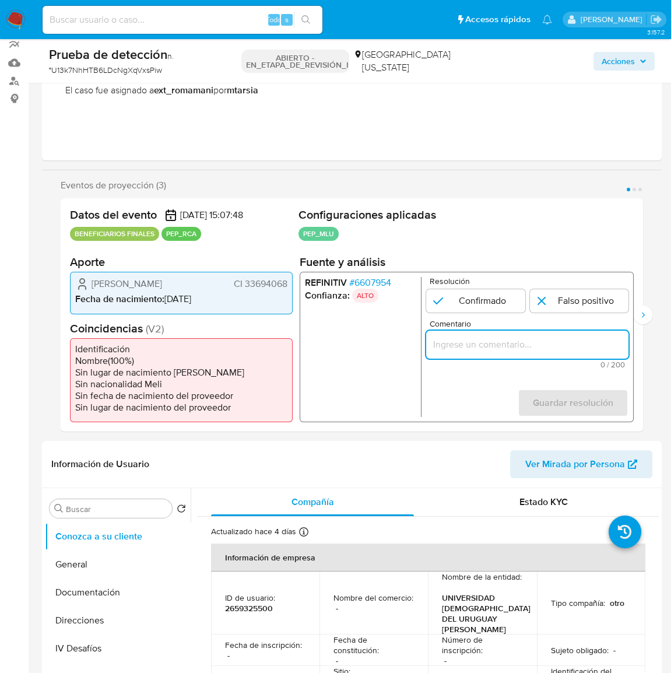
click at [501, 347] on input "Comentario" at bounding box center [527, 344] width 202 height 15
click at [504, 343] on input "Comentario" at bounding box center [527, 344] width 202 height 15
paste input "Titular de cuenta se desempeña como Configurando calidad PEP."
click at [387, 422] on div "Datos del evento 29/08/2025 15:07:48 BENEFICIARIOS FINALES PEP_RCA Configuracio…" at bounding box center [352, 314] width 582 height 233
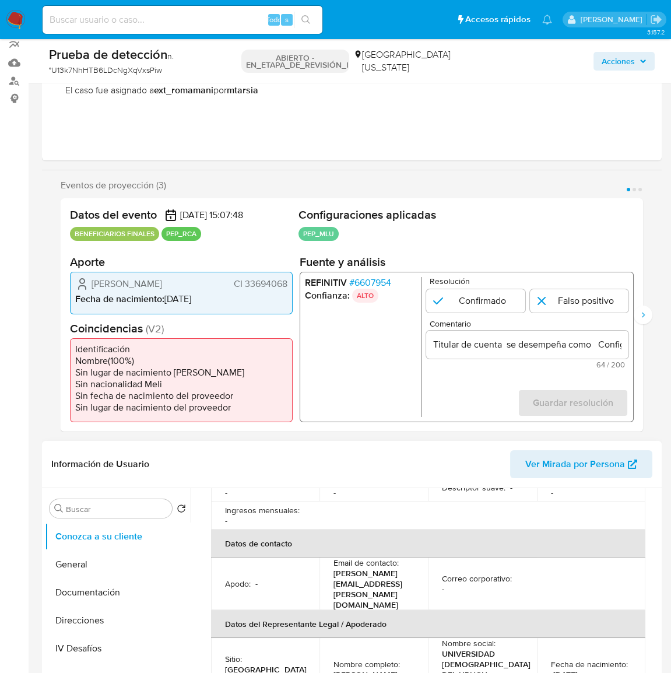
scroll to position [371, 0]
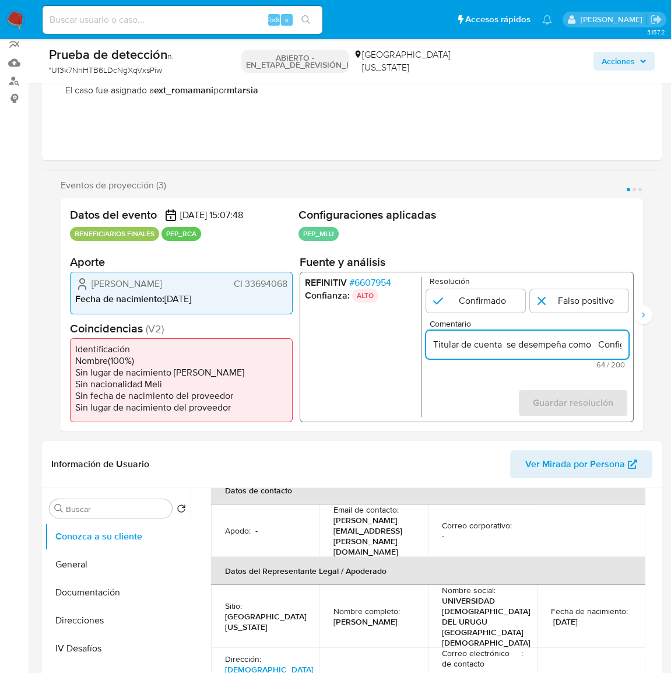
drag, startPoint x: 503, startPoint y: 343, endPoint x: 382, endPoint y: 338, distance: 120.2
click at [382, 338] on div "REFINITIV # 6607954 Confianza: ALTO Resolución Confirmado Falso positivo Coment…" at bounding box center [467, 347] width 334 height 150
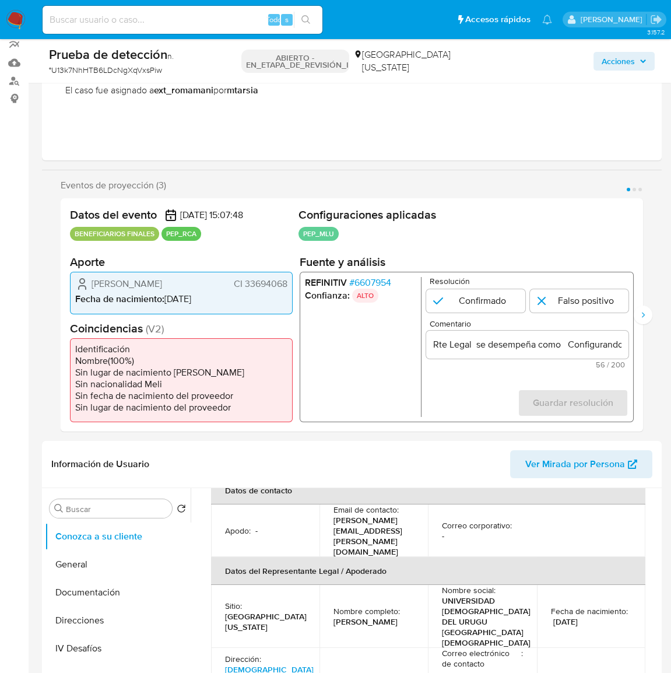
drag, startPoint x: 89, startPoint y: 280, endPoint x: 290, endPoint y: 282, distance: 201.1
click at [290, 282] on div "Leandro Federico Folgar Ruétalo CI 33694068 Fecha de nacimiento : 07/07/1983" at bounding box center [181, 293] width 223 height 42
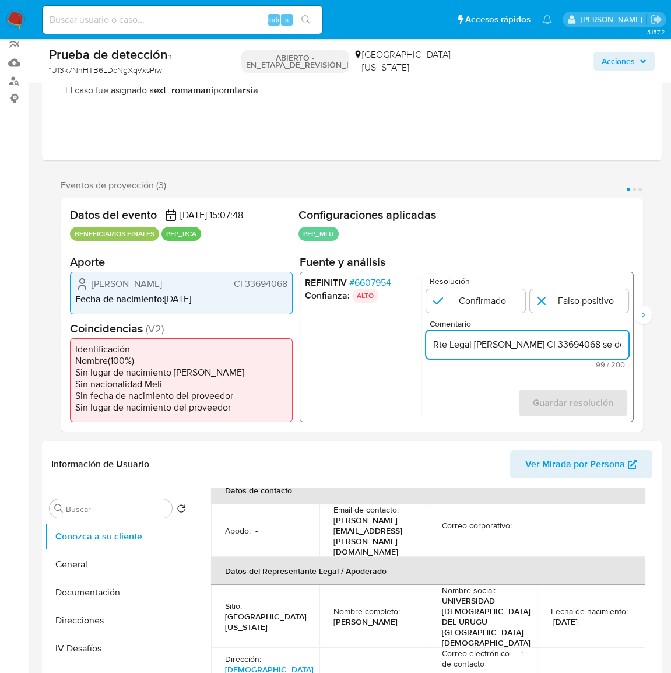
click at [347, 334] on ul "REFINITIV # 6607954 Confianza: ALTO" at bounding box center [363, 347] width 117 height 140
drag, startPoint x: 602, startPoint y: 338, endPoint x: 623, endPoint y: 340, distance: 20.5
click at [623, 340] on input "Rte Legal Leandro Federico Folgar Ruétalo CI 33694068 se desempeña como Configu…" at bounding box center [527, 344] width 202 height 15
click at [509, 345] on input "Rte Legal Leandro Federico Folgar Ruétalo CI 33694068 se desempeña como Configu…" at bounding box center [527, 344] width 202 height 15
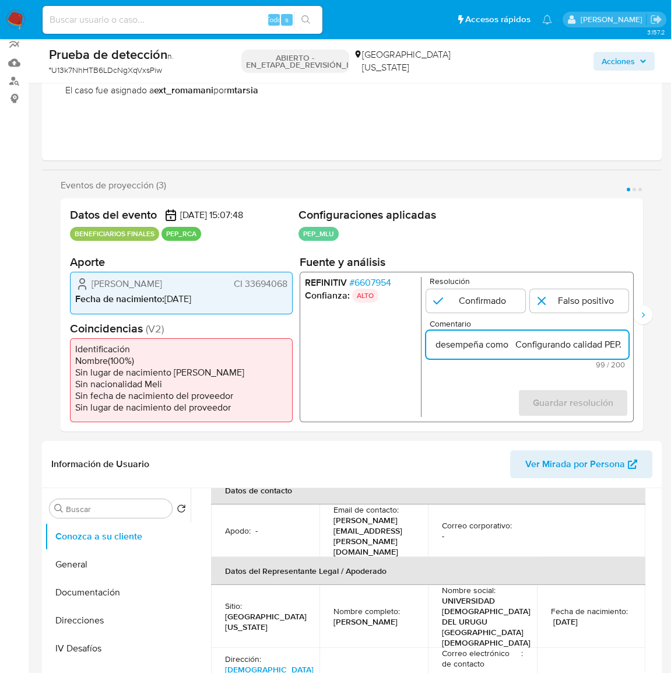
paste input "Presidente del Centro CEIBAL"
type input "Rte Legal Leandro Federico Folgar Ruétalo CI 33694068 se desempeña como Preside…"
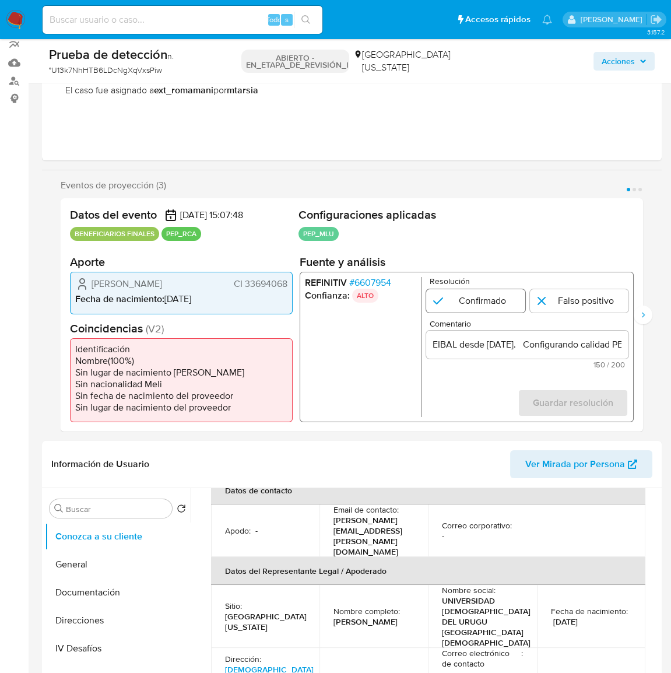
scroll to position [0, 0]
click at [495, 305] on input "1 de 3" at bounding box center [475, 300] width 99 height 23
radio input "true"
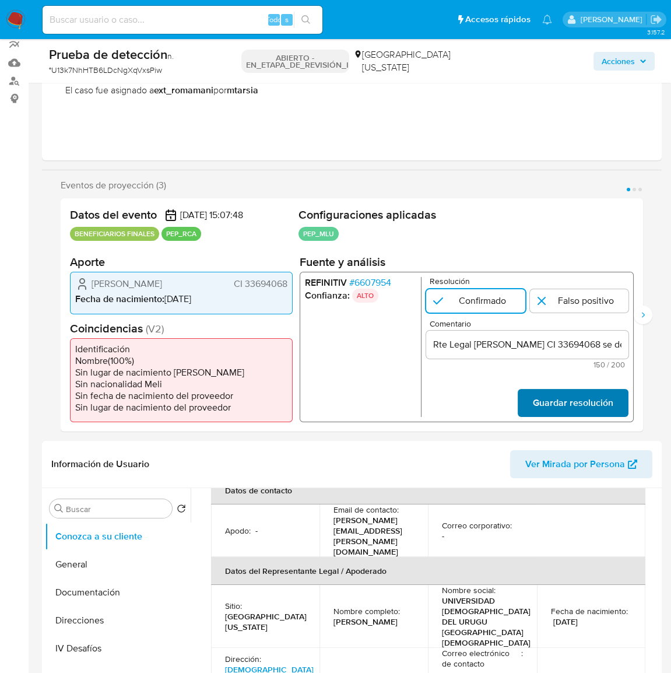
click at [547, 402] on span "Guardar resolución" at bounding box center [573, 403] width 80 height 26
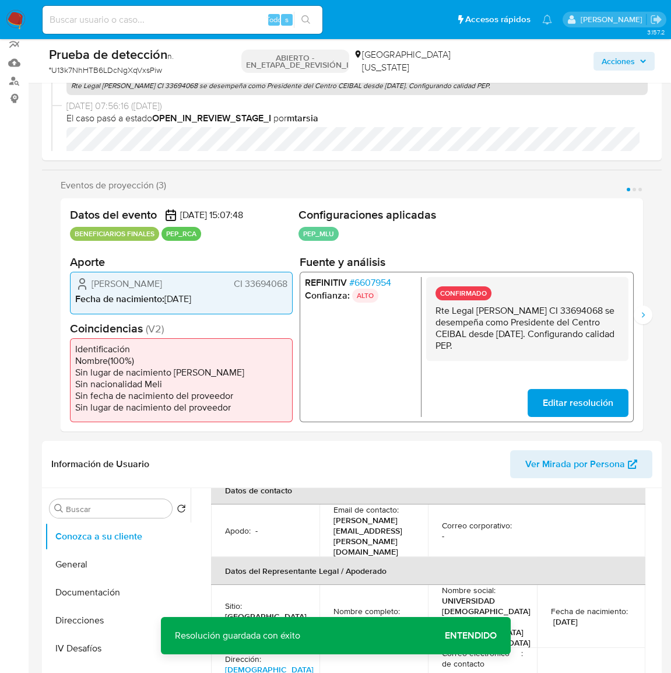
drag, startPoint x: 432, startPoint y: 307, endPoint x: 591, endPoint y: 345, distance: 163.0
click at [591, 345] on div "CONFIRMADO Rte Legal Leandro Federico Folgar Ruétalo CI 33694068 se desempeña c…" at bounding box center [527, 319] width 202 height 84
click at [641, 314] on icon "Siguiente" at bounding box center [642, 314] width 9 height 9
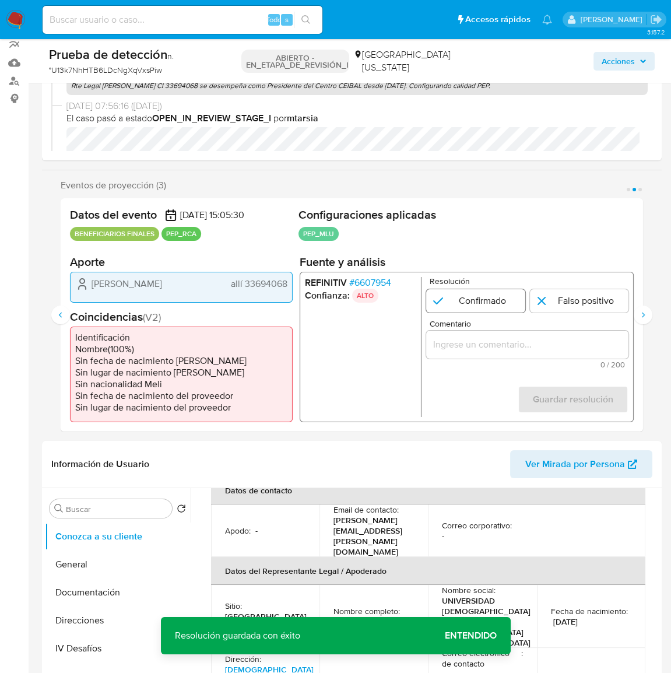
drag, startPoint x: 454, startPoint y: 295, endPoint x: 460, endPoint y: 304, distance: 11.0
click at [455, 296] on input "2 de 3" at bounding box center [475, 300] width 99 height 23
radio input "true"
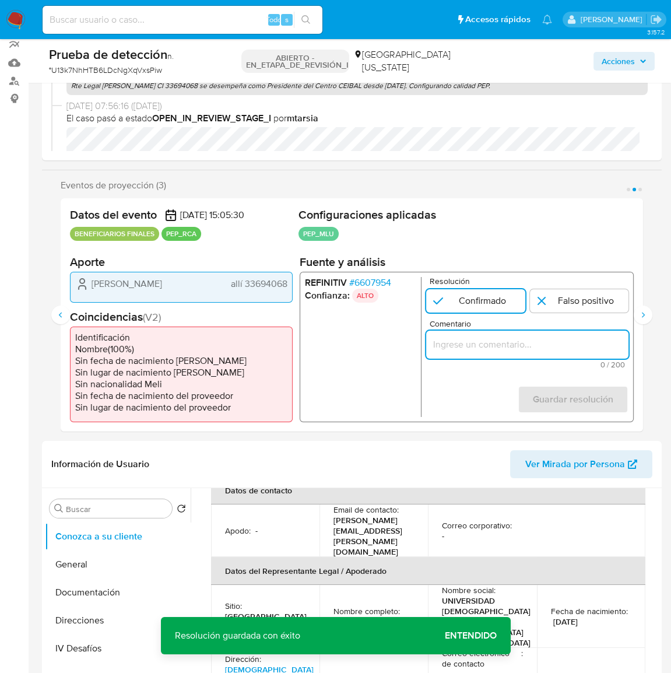
click at [480, 346] on input "Comentario" at bounding box center [527, 344] width 202 height 15
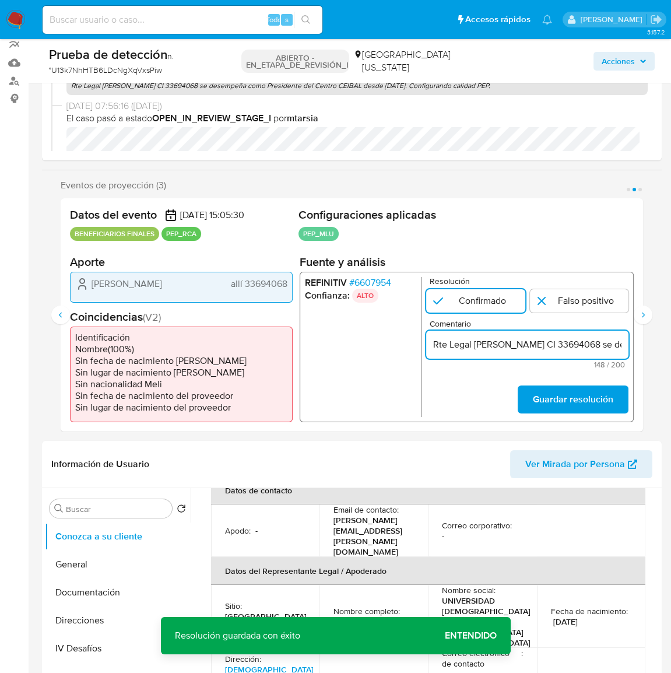
scroll to position [0, 462]
type input "Rte Legal Leandro Federico Folgar Ruétalo CI 33694068 se desempeña como Preside…"
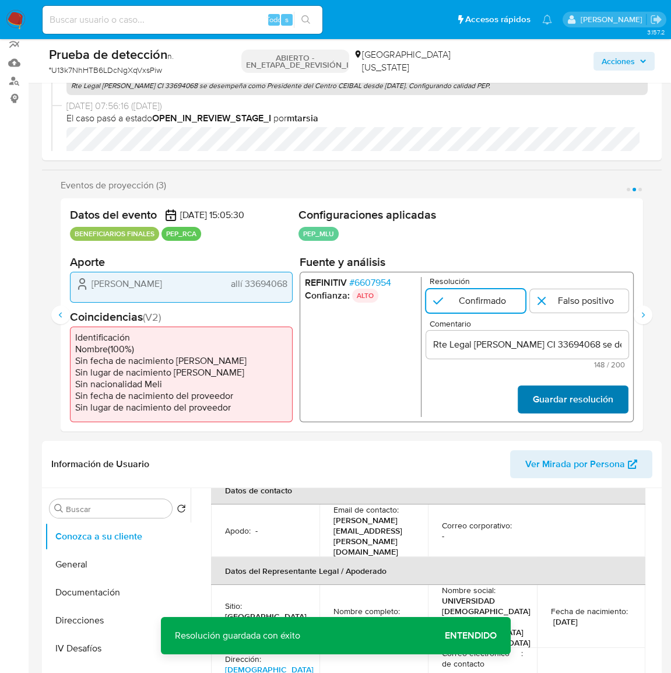
click at [556, 396] on font "Guardar resolución" at bounding box center [573, 399] width 80 height 28
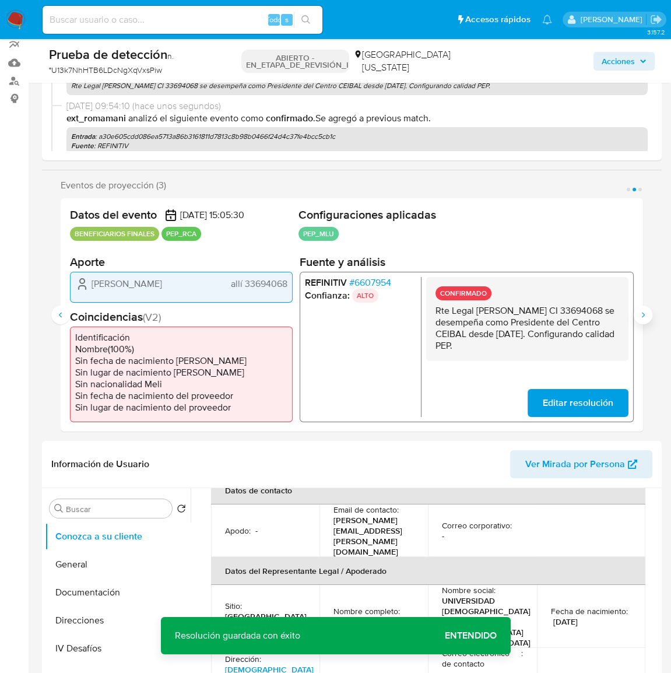
click at [645, 318] on icon "Siguiente" at bounding box center [642, 314] width 9 height 9
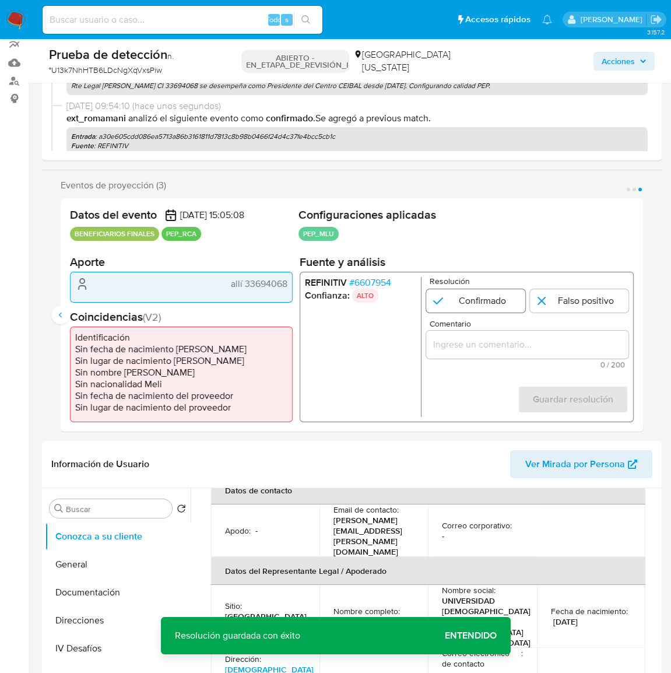
click at [489, 305] on input "3 de 3" at bounding box center [475, 300] width 99 height 23
radio input "true"
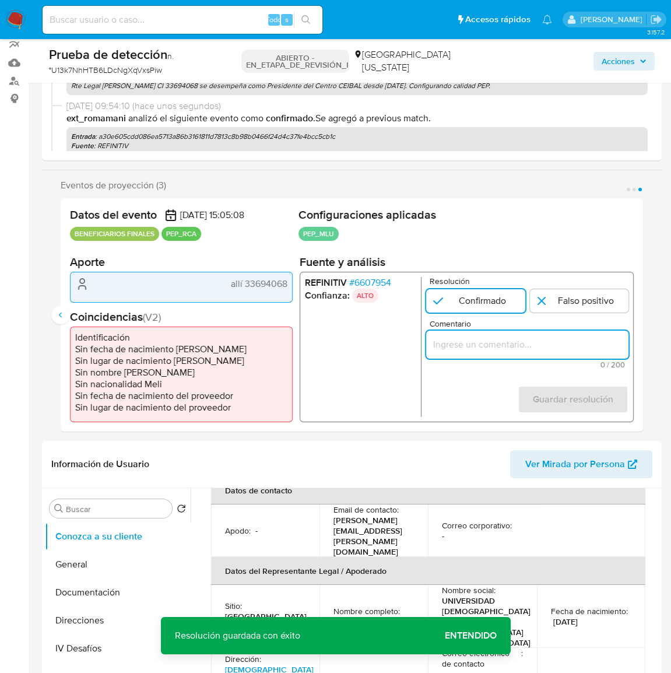
click at [495, 343] on input "Comentario" at bounding box center [527, 344] width 202 height 15
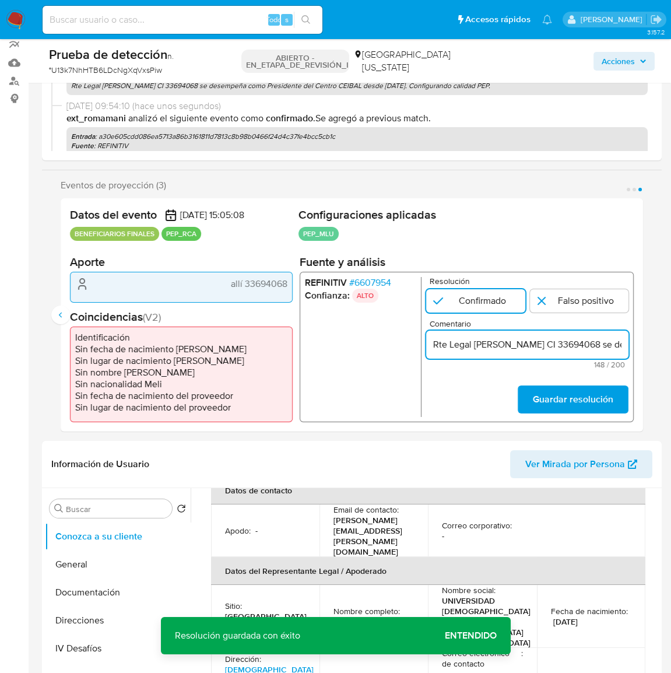
scroll to position [0, 462]
type input "Rte Legal Leandro Federico Folgar Ruétalo CI 33694068 se desempeña como Preside…"
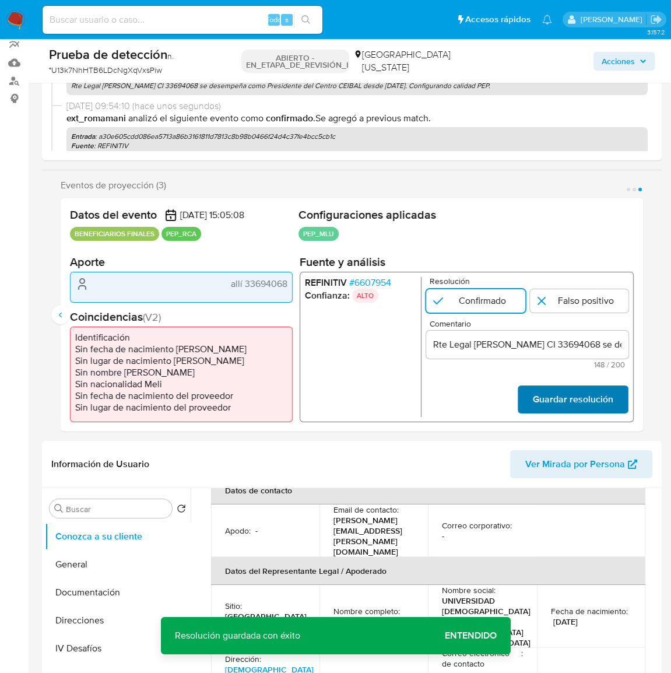
click at [538, 393] on font "Guardar resolución" at bounding box center [573, 399] width 80 height 28
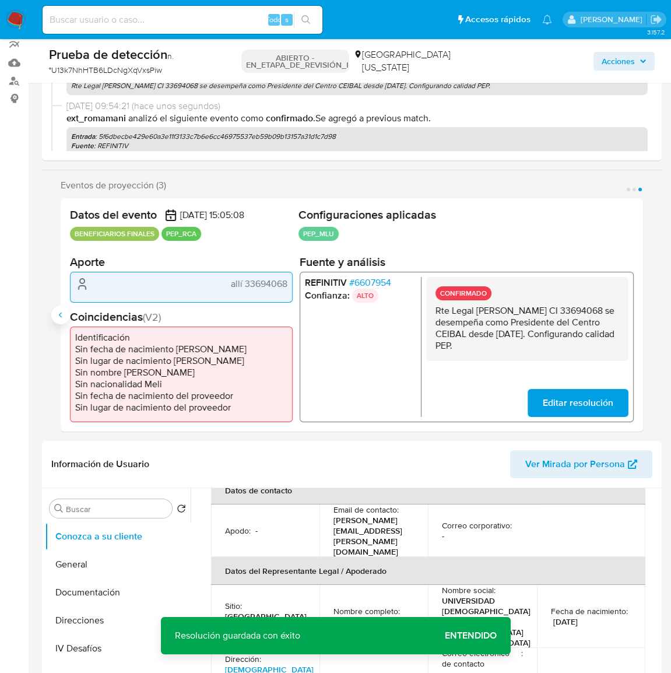
click at [64, 316] on icon "Anterior" at bounding box center [60, 314] width 9 height 9
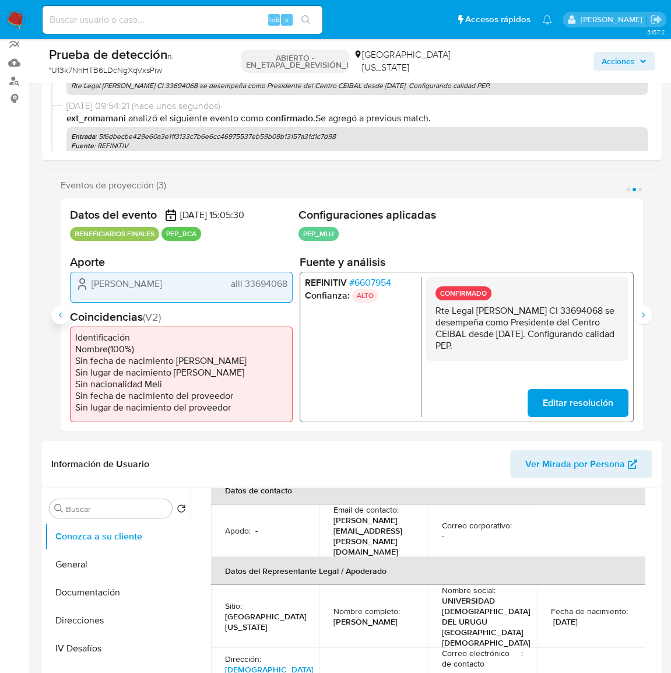
click at [64, 316] on icon "Anterior" at bounding box center [60, 314] width 9 height 9
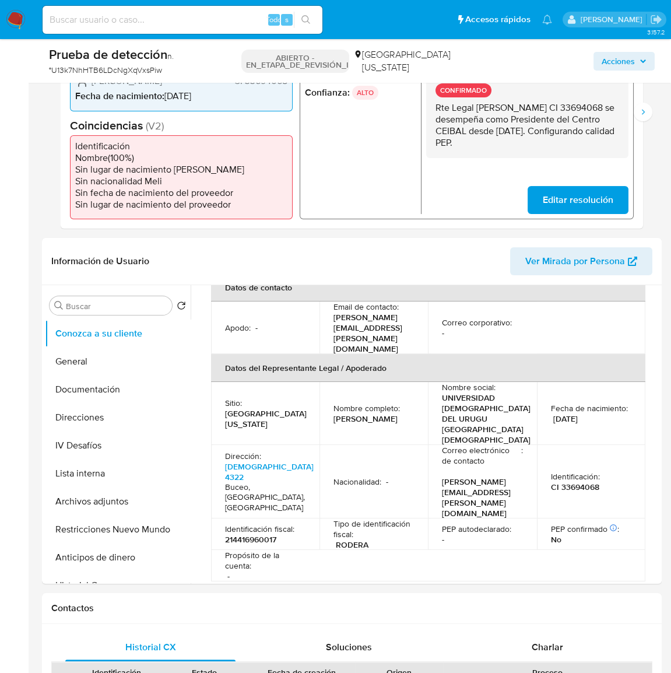
scroll to position [318, 0]
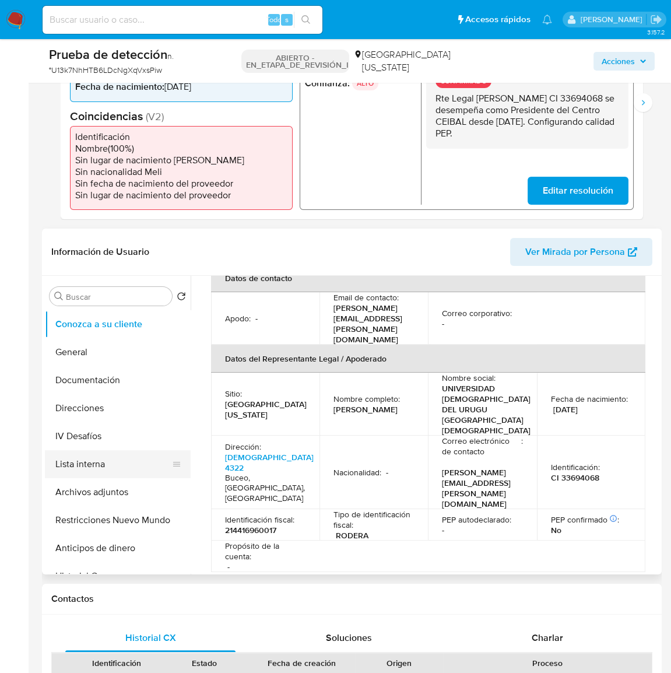
click at [121, 458] on button "Lista interna" at bounding box center [113, 464] width 136 height 28
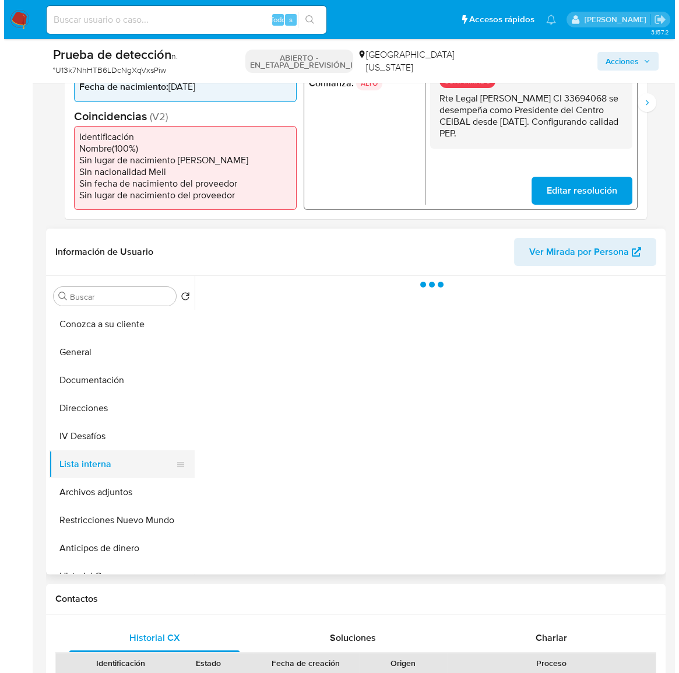
scroll to position [0, 0]
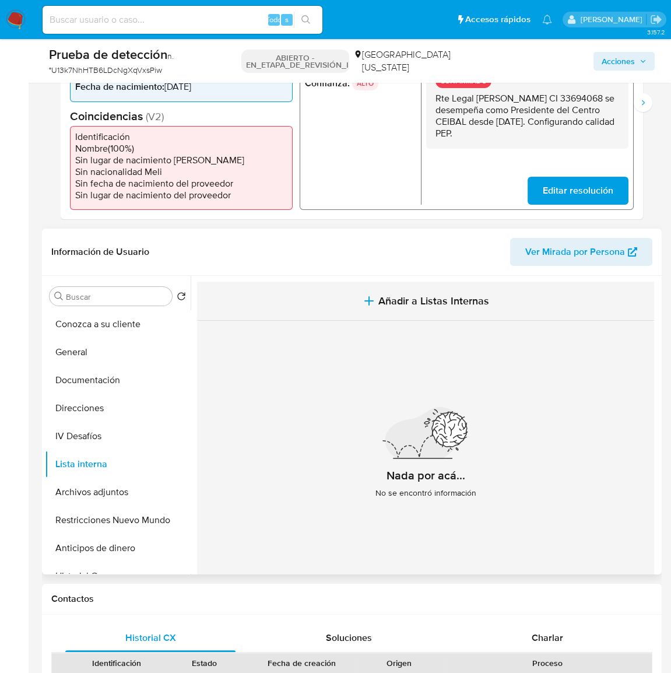
click at [438, 301] on span "Añadir a Listas Internas" at bounding box center [433, 300] width 111 height 13
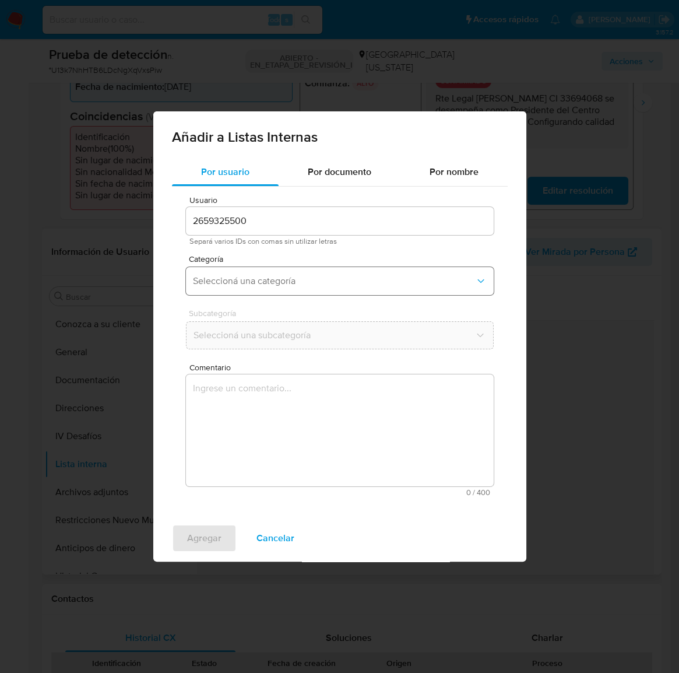
click at [332, 286] on span "Seleccioná una categoría" at bounding box center [334, 281] width 282 height 12
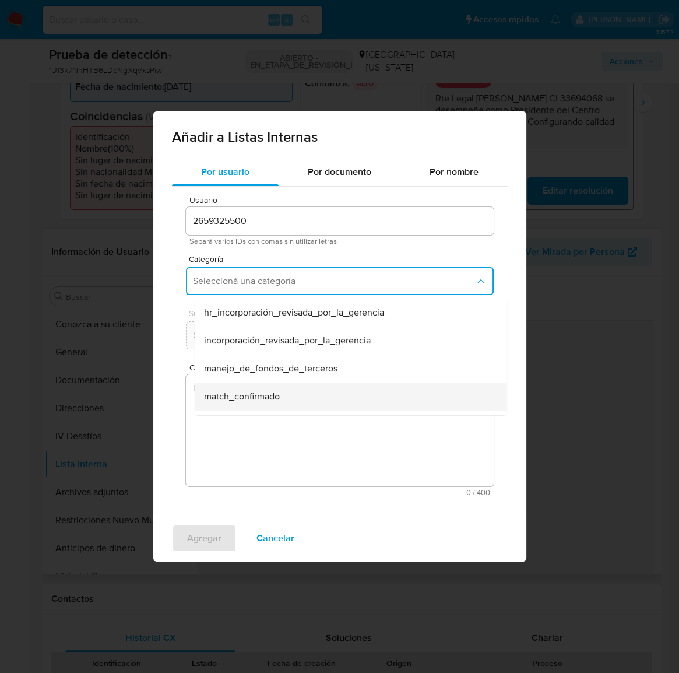
click at [283, 395] on div "match_confirmado" at bounding box center [346, 396] width 287 height 28
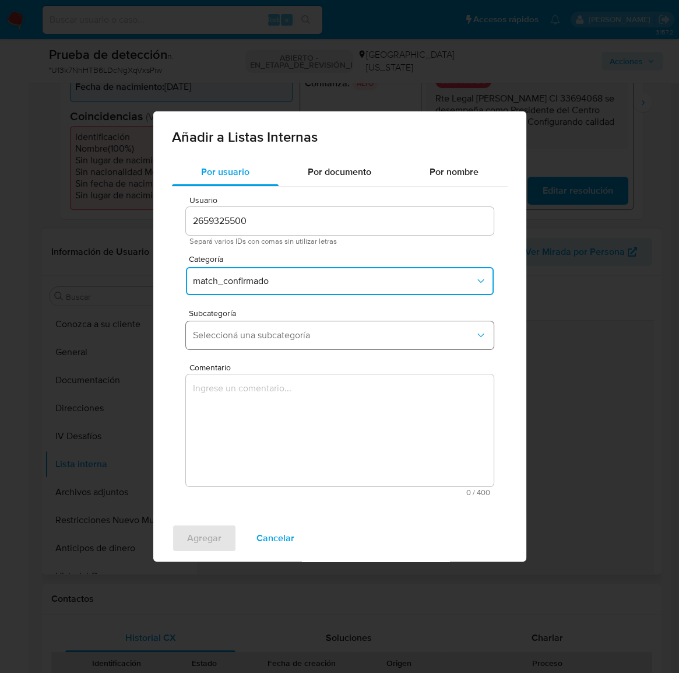
click at [333, 338] on span "Seleccioná una subcategoría" at bounding box center [334, 335] width 282 height 12
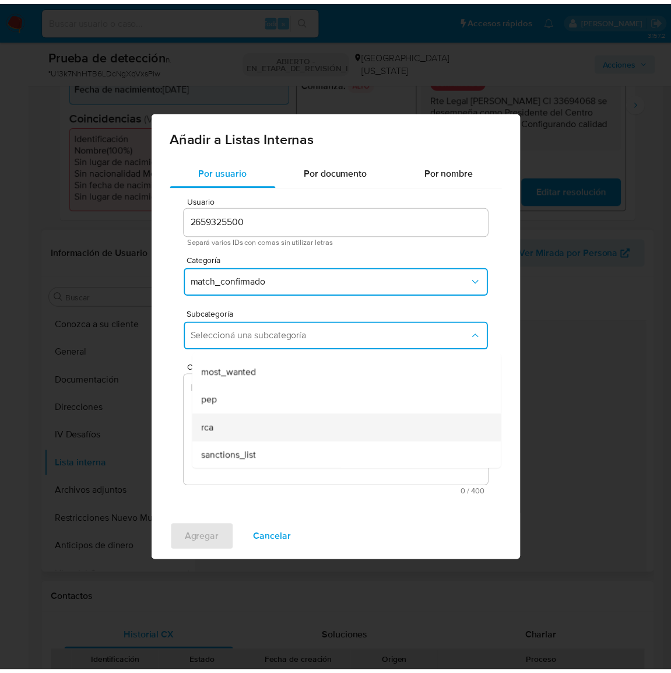
scroll to position [79, 0]
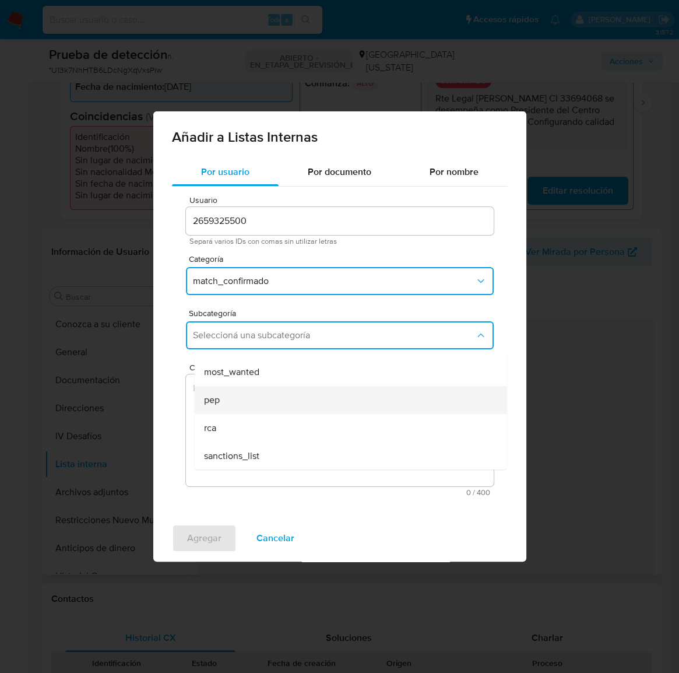
click at [236, 401] on div "pep" at bounding box center [346, 400] width 287 height 28
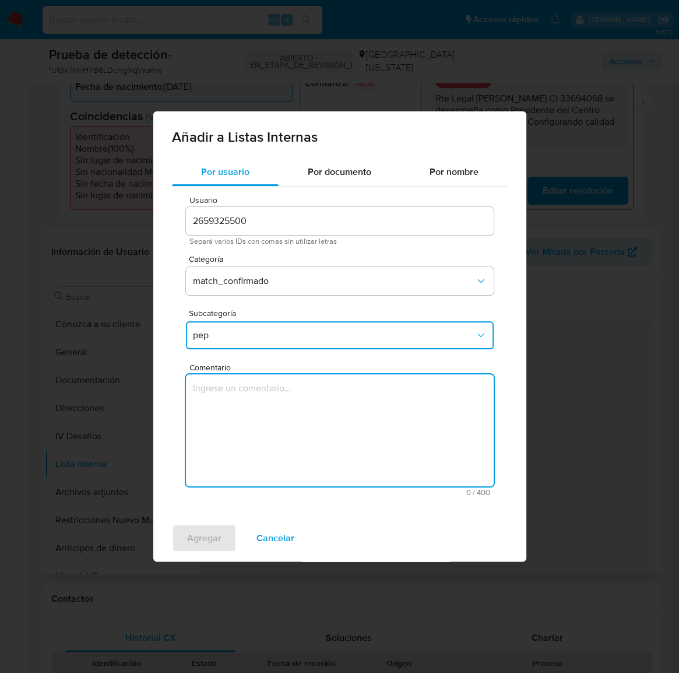
click at [235, 416] on textarea "Comentario" at bounding box center [340, 430] width 308 height 112
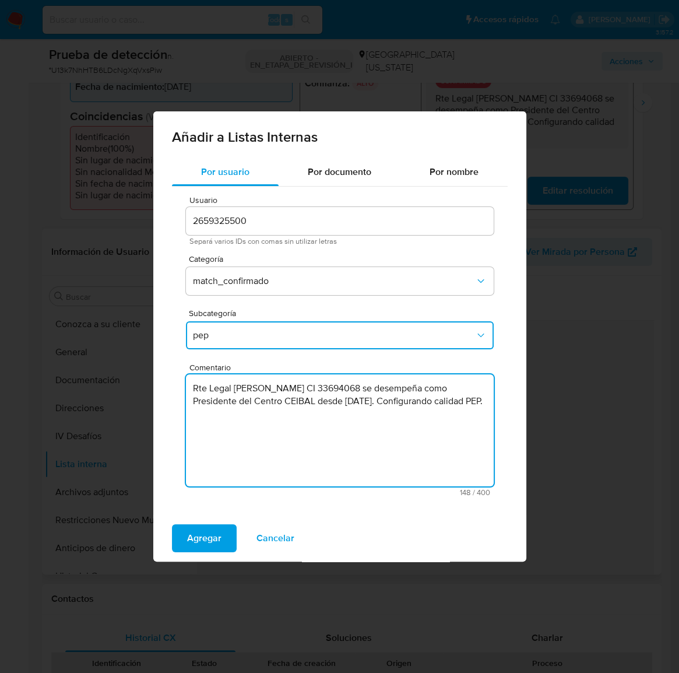
click at [276, 418] on textarea "Rte Legal Leandro Federico Folgar Ruétalo CI 33694068 se desempeña como Preside…" at bounding box center [340, 430] width 308 height 112
type textarea "Rte Legal Leandro Federico Folgar Ruétalo CI 33694068 se desempeña como Preside…"
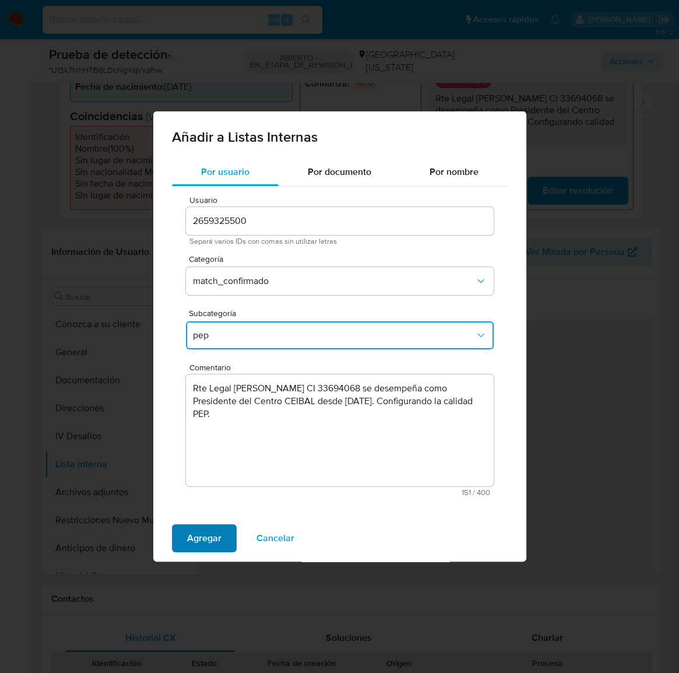
click at [189, 540] on span "Agregar" at bounding box center [204, 538] width 34 height 26
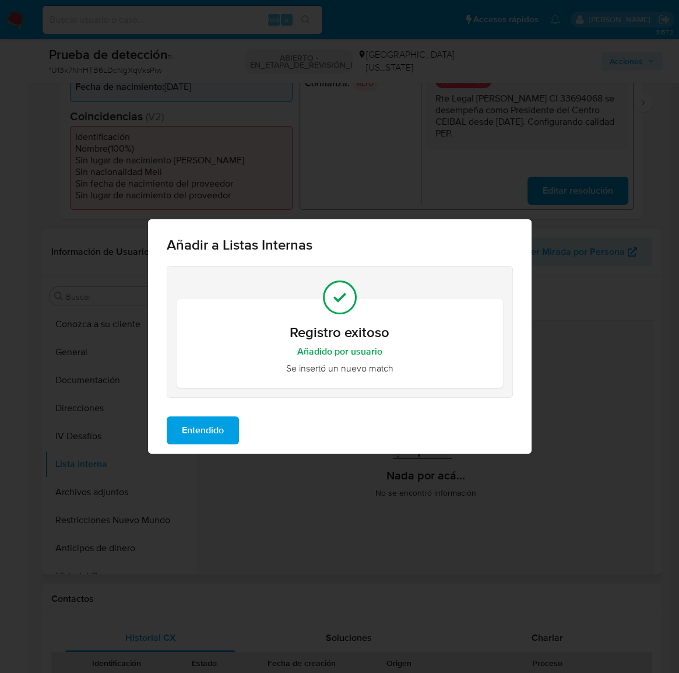
drag, startPoint x: 217, startPoint y: 434, endPoint x: 168, endPoint y: 461, distance: 55.3
click at [216, 435] on span "Entendido" at bounding box center [203, 430] width 42 height 26
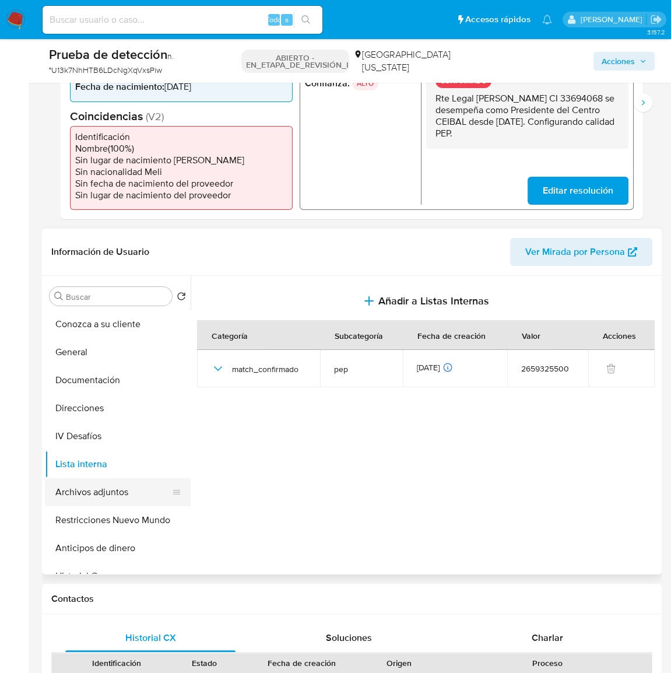
click at [119, 494] on button "Archivos adjuntos" at bounding box center [113, 492] width 136 height 28
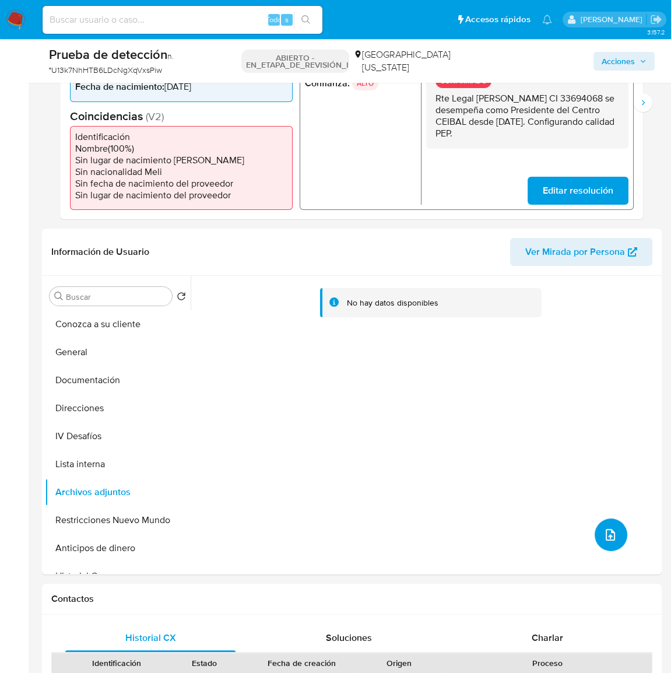
click at [605, 535] on icon "subir archivo" at bounding box center [610, 535] width 14 height 14
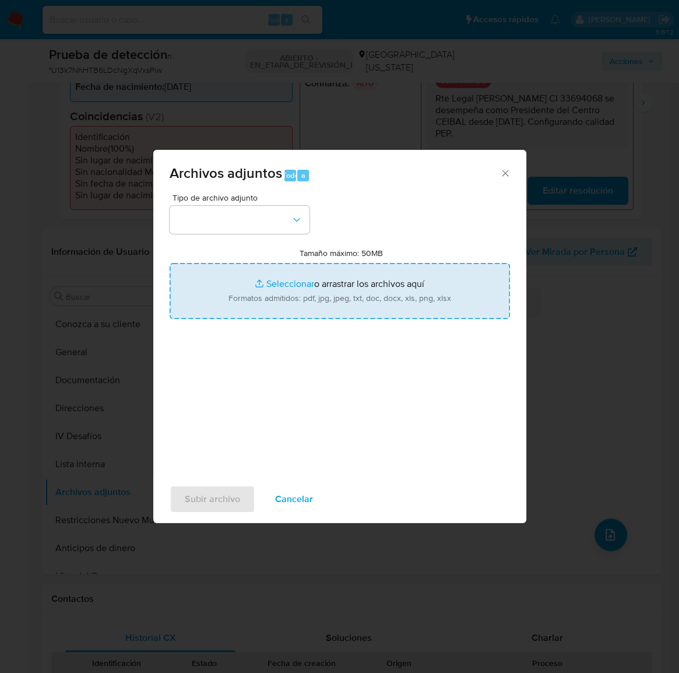
click at [374, 287] on input "Tamaño máximo: 50MB Seleccionar archivos" at bounding box center [340, 291] width 340 height 56
type input "C:\fakepath\Leandro Folgar – Inter-American Dialogue.pdf"
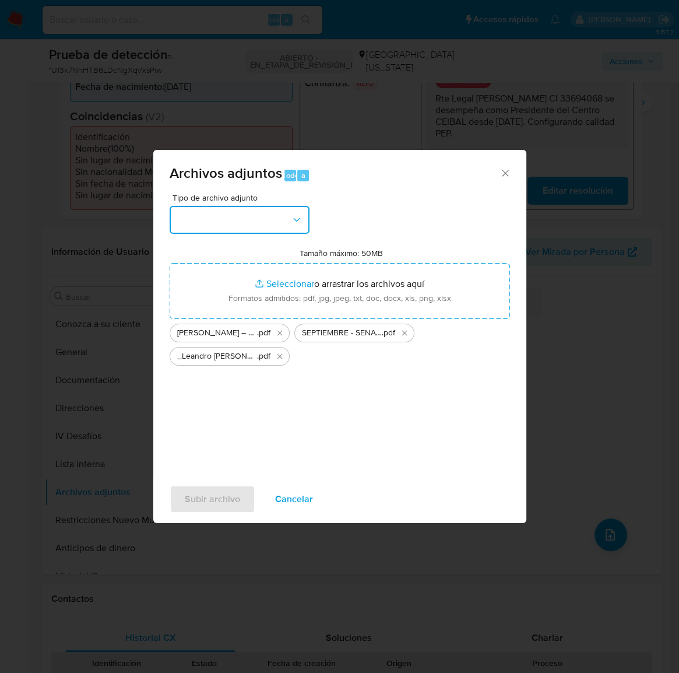
drag, startPoint x: 374, startPoint y: 287, endPoint x: 272, endPoint y: 229, distance: 118.0
click at [272, 228] on button "button" at bounding box center [240, 220] width 140 height 28
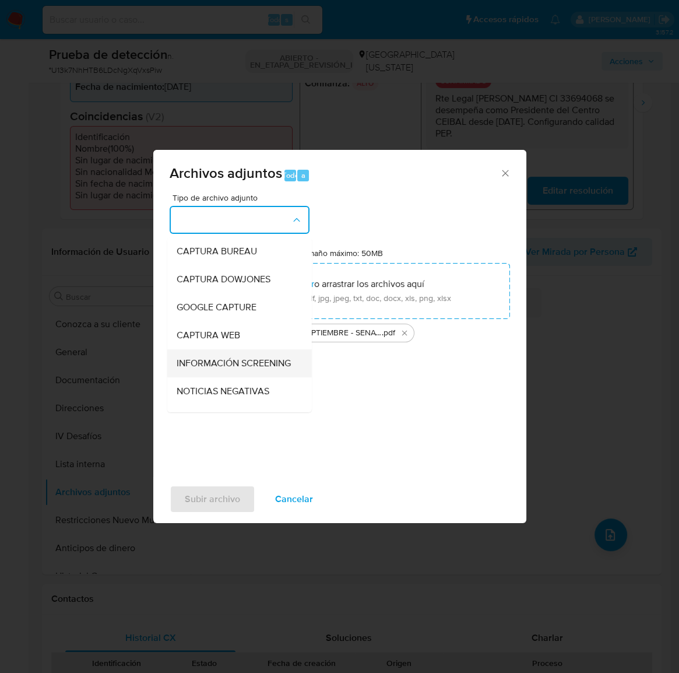
click at [222, 367] on span "INFORMACIÓN SCREENING" at bounding box center [233, 363] width 114 height 12
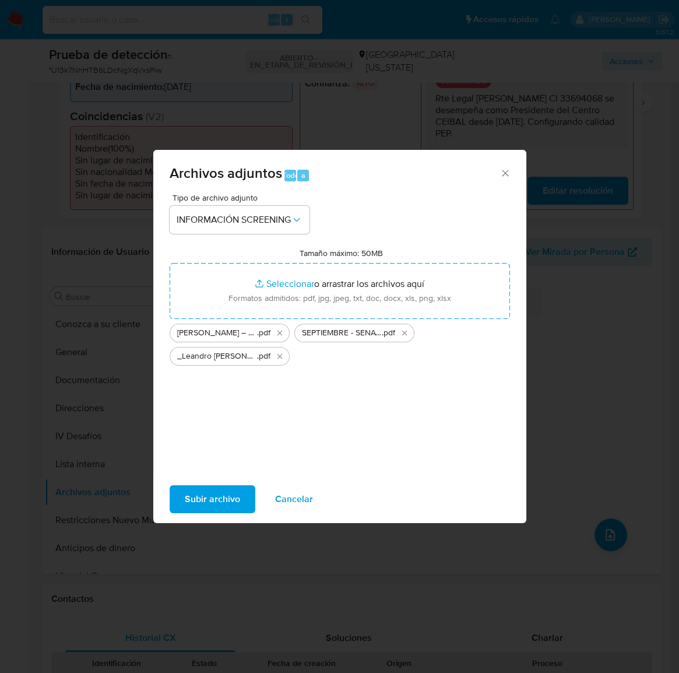
click at [238, 501] on span "Subir archivo" at bounding box center [212, 499] width 55 height 26
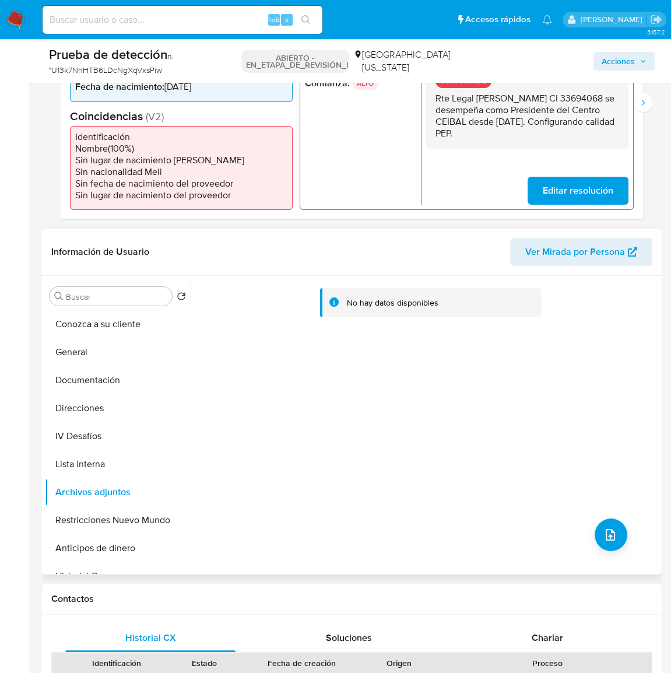
click at [282, 401] on div "No hay datos disponibles" at bounding box center [425, 425] width 468 height 298
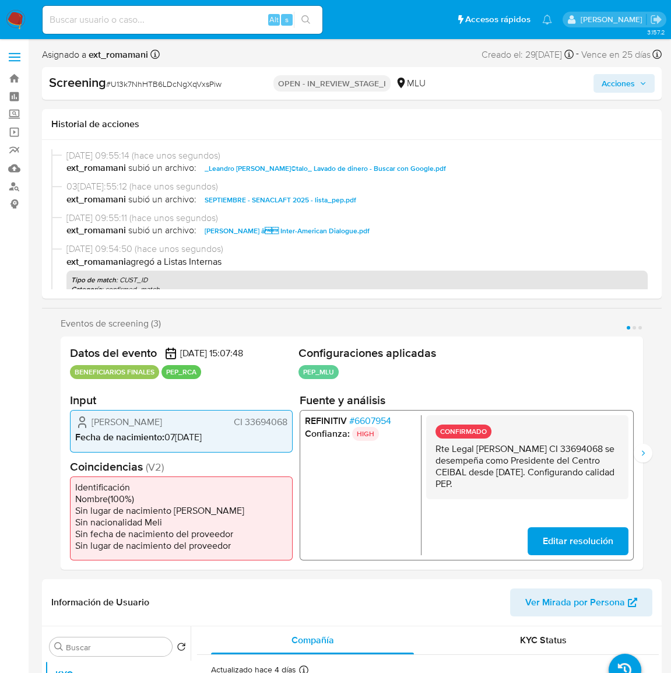
select select "10"
drag, startPoint x: 630, startPoint y: 86, endPoint x: 608, endPoint y: 93, distance: 22.7
click at [629, 86] on span "Acciones" at bounding box center [618, 83] width 33 height 19
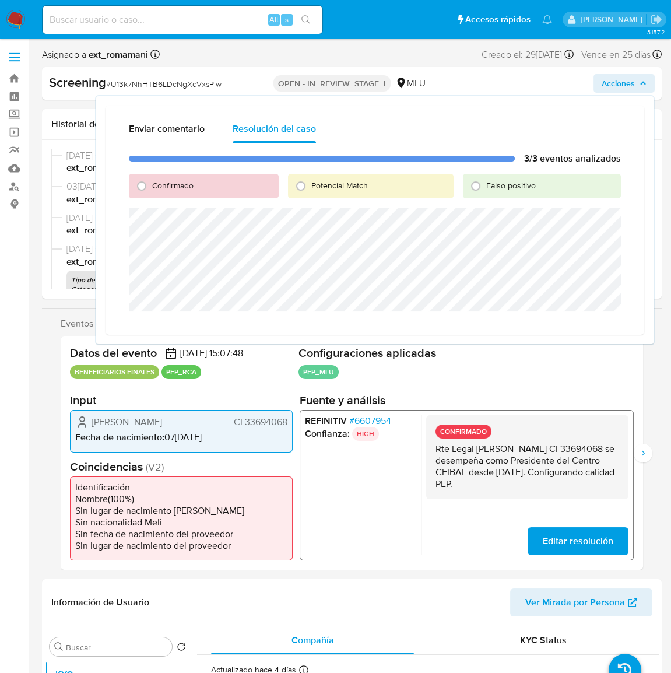
click at [153, 188] on span "Confirmado" at bounding box center [172, 186] width 41 height 12
click at [151, 188] on input "Confirmado" at bounding box center [141, 186] width 19 height 19
radio input "true"
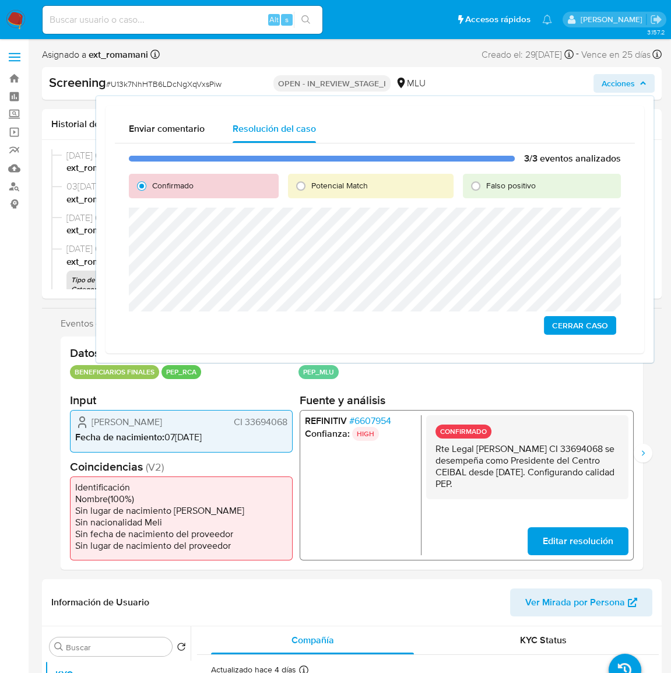
click at [574, 323] on span "Cerrar Caso" at bounding box center [580, 325] width 56 height 16
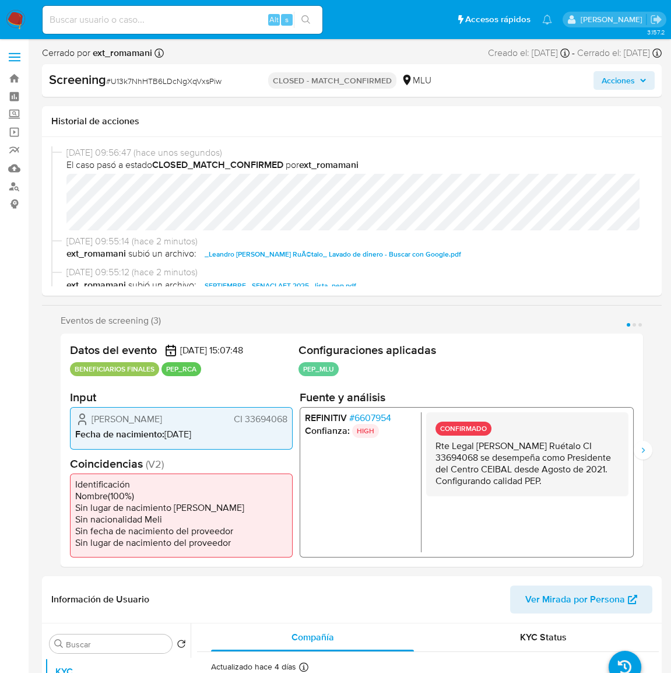
select select "10"
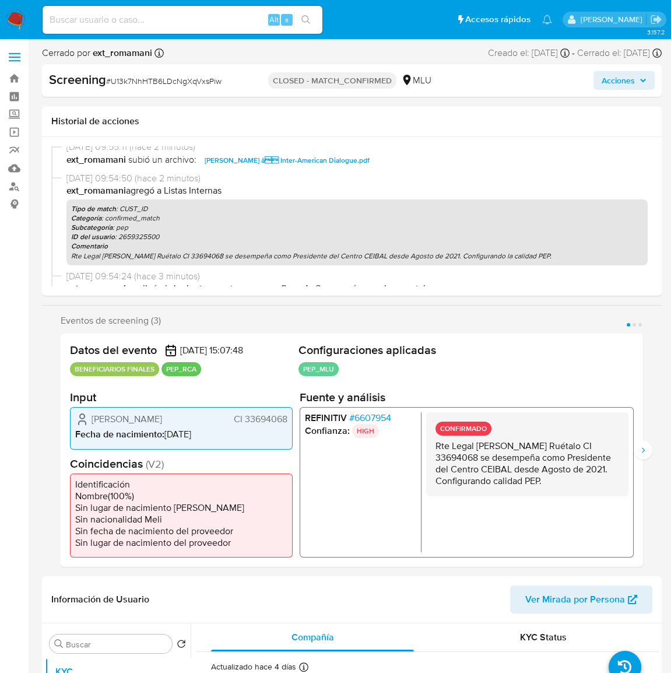
scroll to position [159, 0]
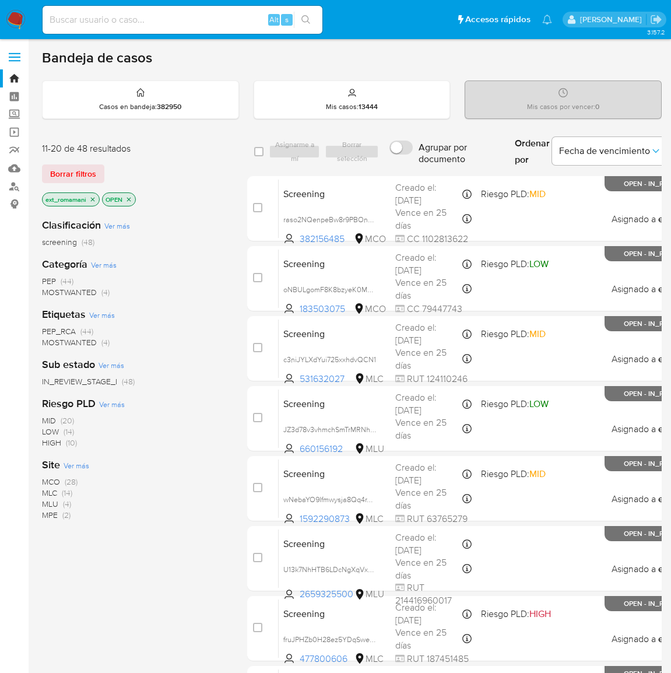
scroll to position [179, 0]
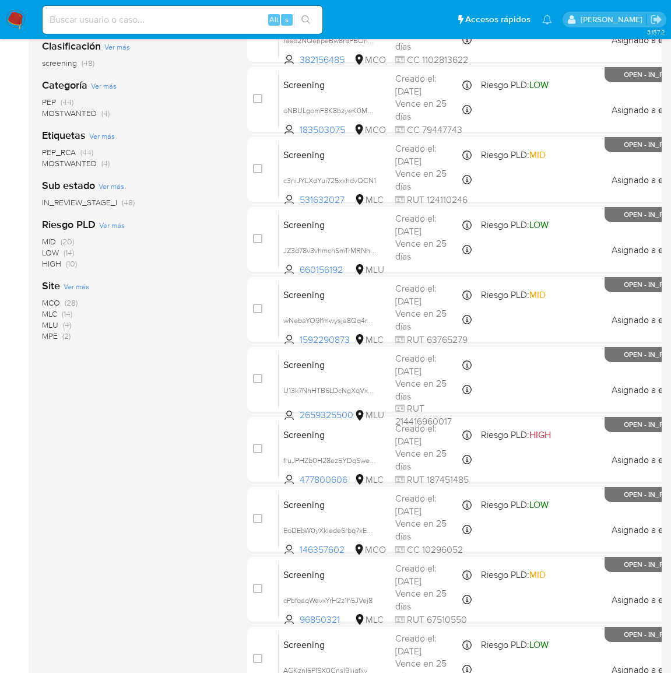
drag, startPoint x: 0, startPoint y: 0, endPoint x: 17, endPoint y: 18, distance: 24.7
click at [17, 18] on img at bounding box center [16, 20] width 20 height 20
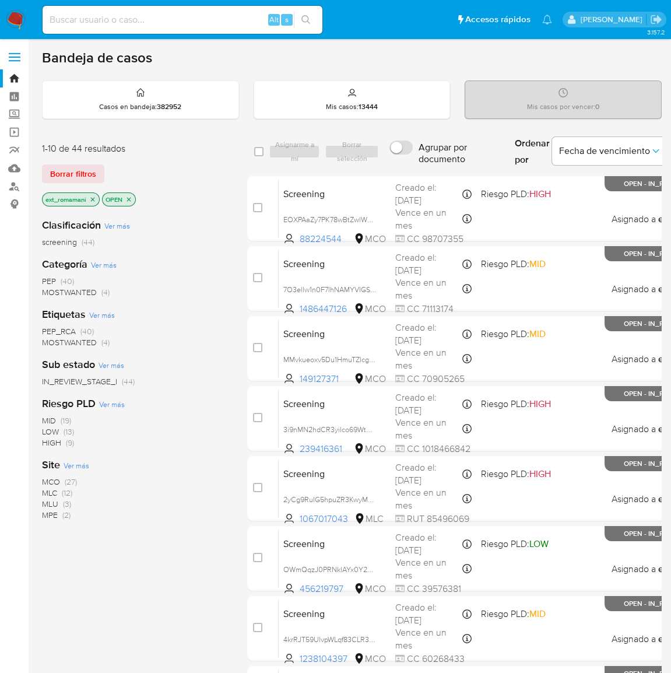
click at [15, 20] on img at bounding box center [16, 20] width 20 height 20
click at [568, 152] on span "Fecha de vencimiento" at bounding box center [604, 151] width 91 height 12
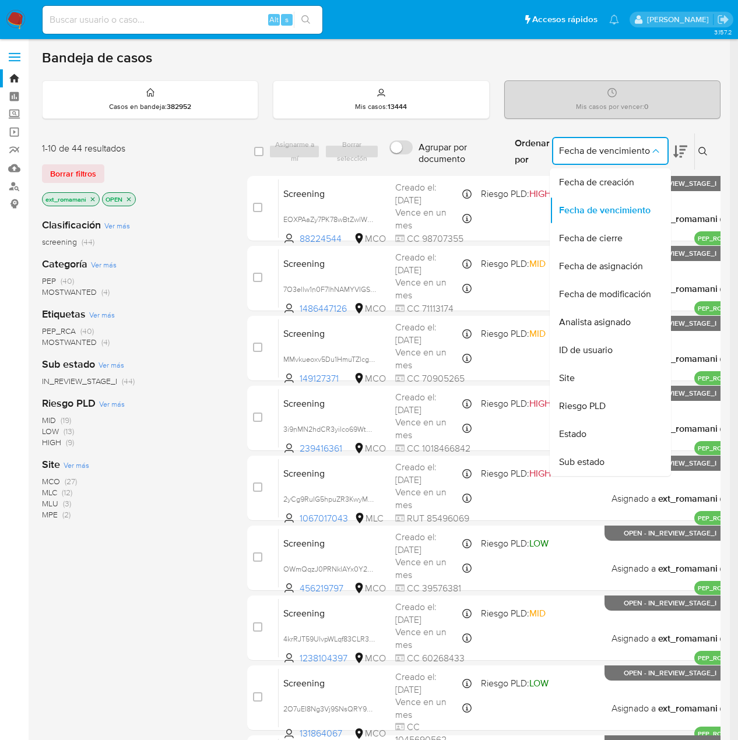
click at [679, 151] on icon at bounding box center [680, 152] width 14 height 14
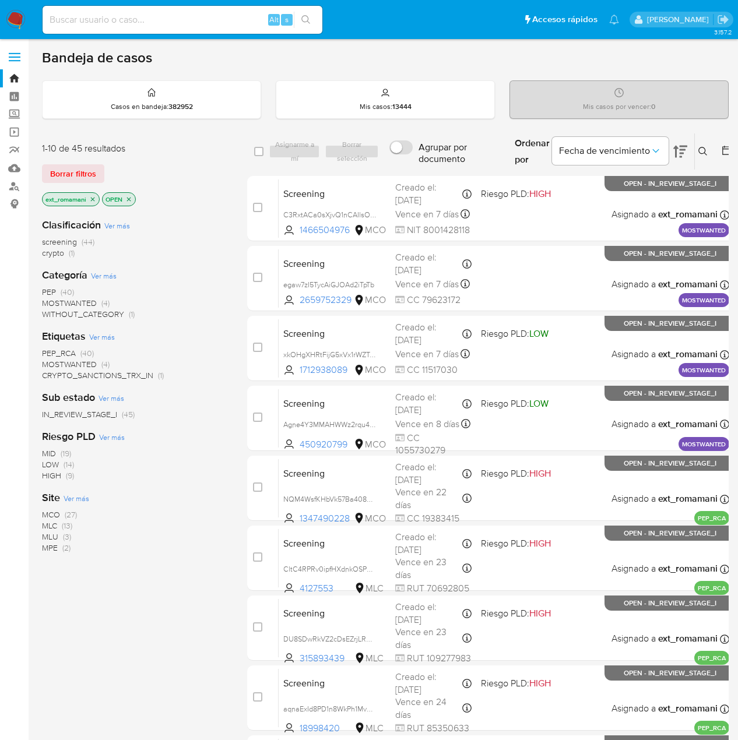
click at [78, 373] on span "CRYPTO_SANCTIONS_TRX_IN" at bounding box center [97, 376] width 111 height 12
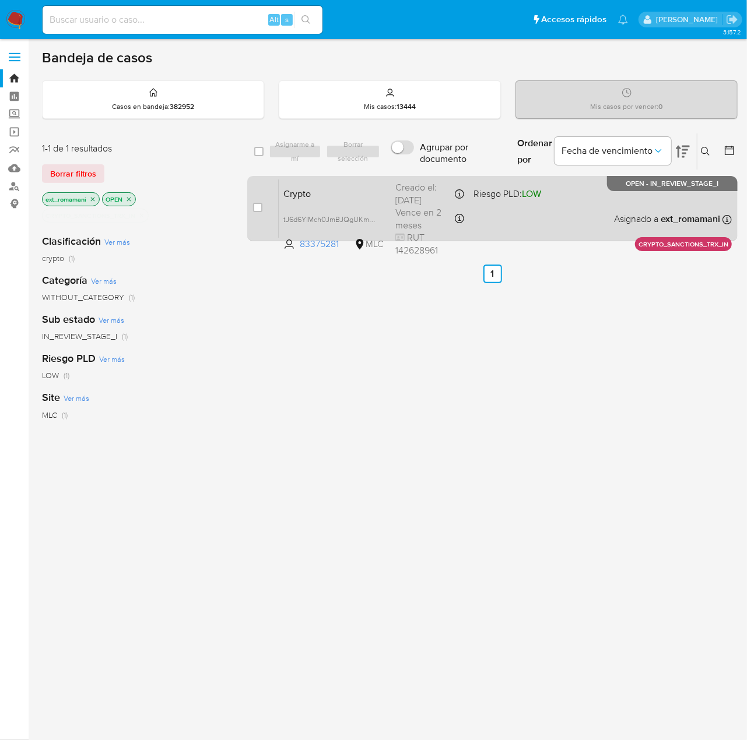
click at [519, 209] on div "Crypto tJ6d6YlMch0JmBJQgUKmsqAA 83375281 MLC Riesgo PLD: LOW Creado el: 14/08/2…" at bounding box center [505, 208] width 453 height 59
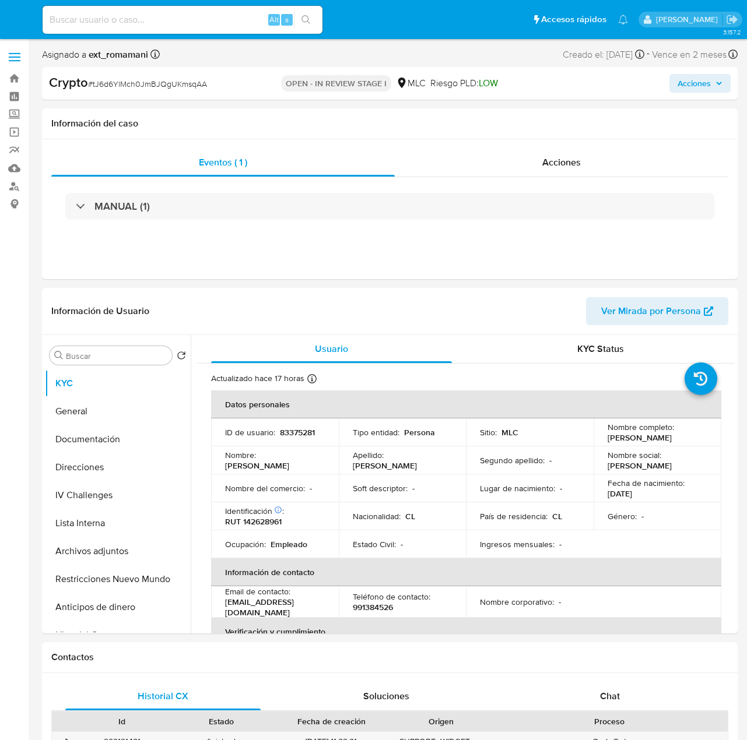
select select "10"
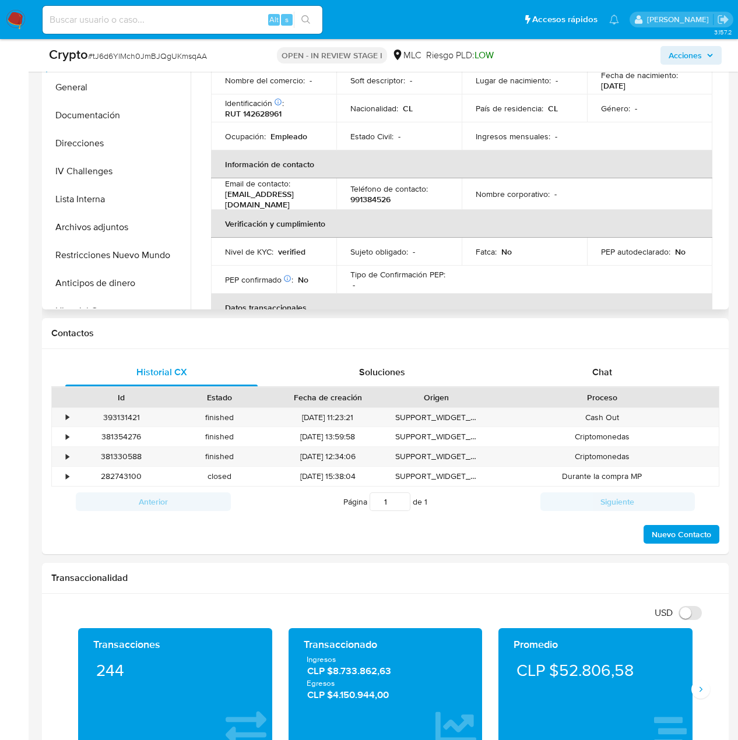
scroll to position [175, 0]
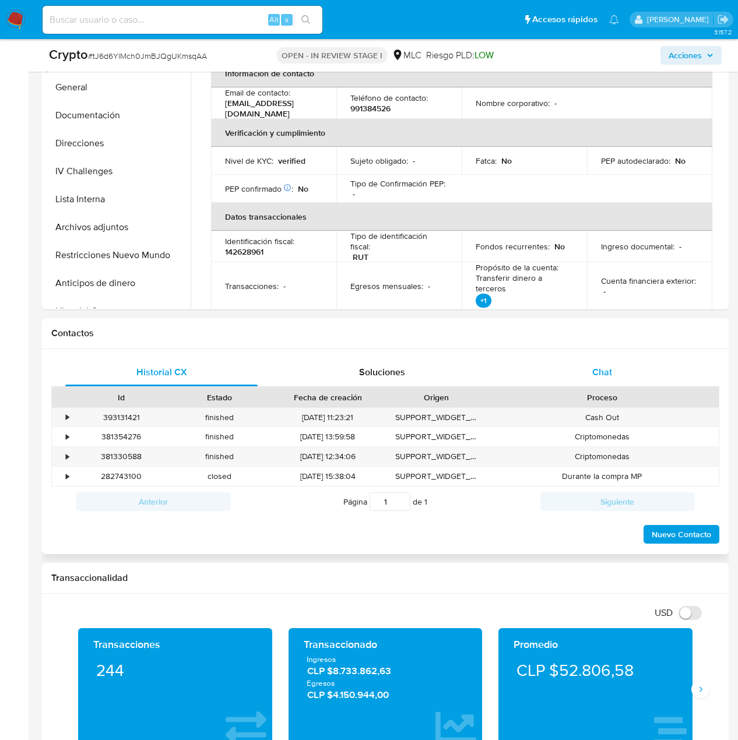
click at [607, 363] on div "Chat" at bounding box center [602, 373] width 192 height 28
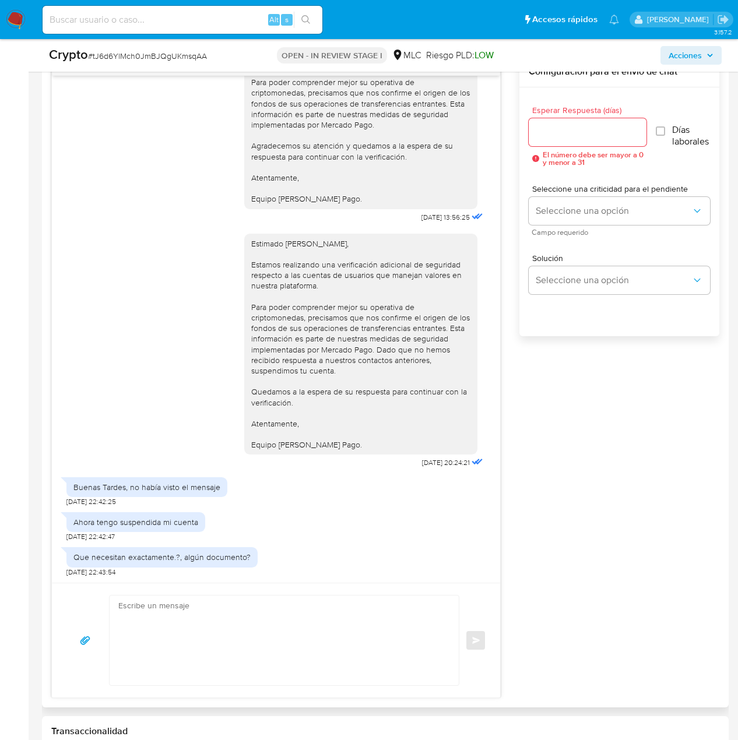
scroll to position [700, 0]
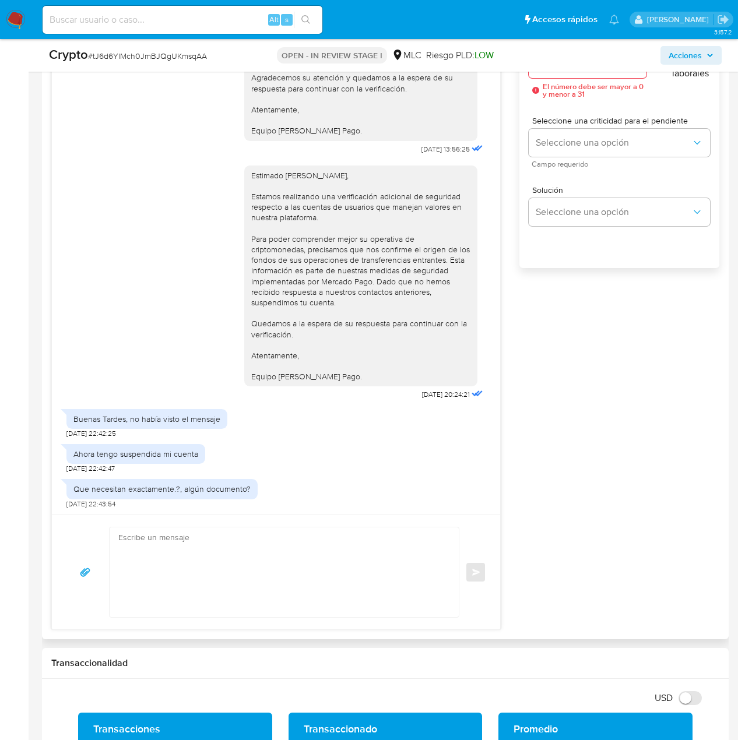
click at [183, 543] on textarea at bounding box center [281, 573] width 326 height 90
paste textarea "Estimado Juan Carlos Díaz Muñoz, Espero que te encuentres bien. Nos gustaría in…"
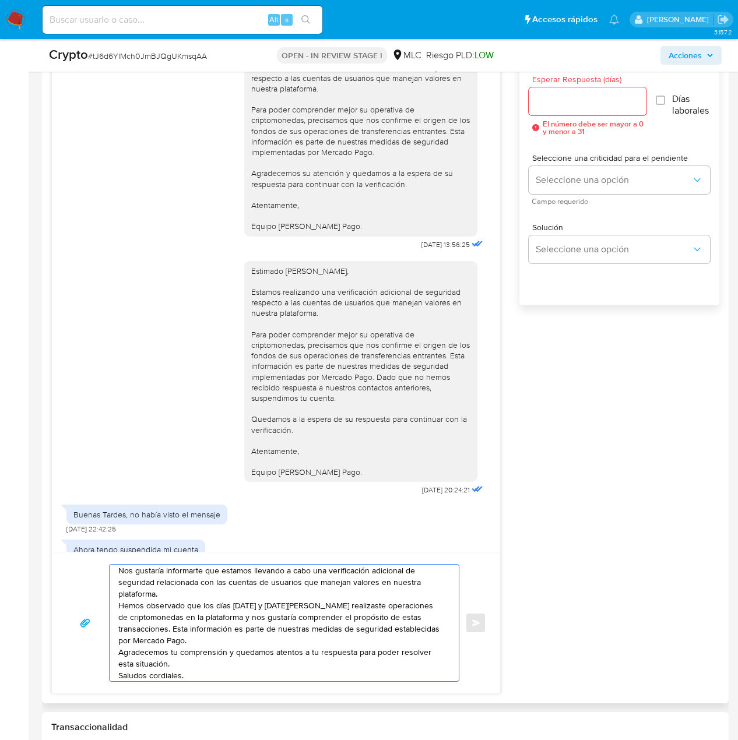
scroll to position [641, 0]
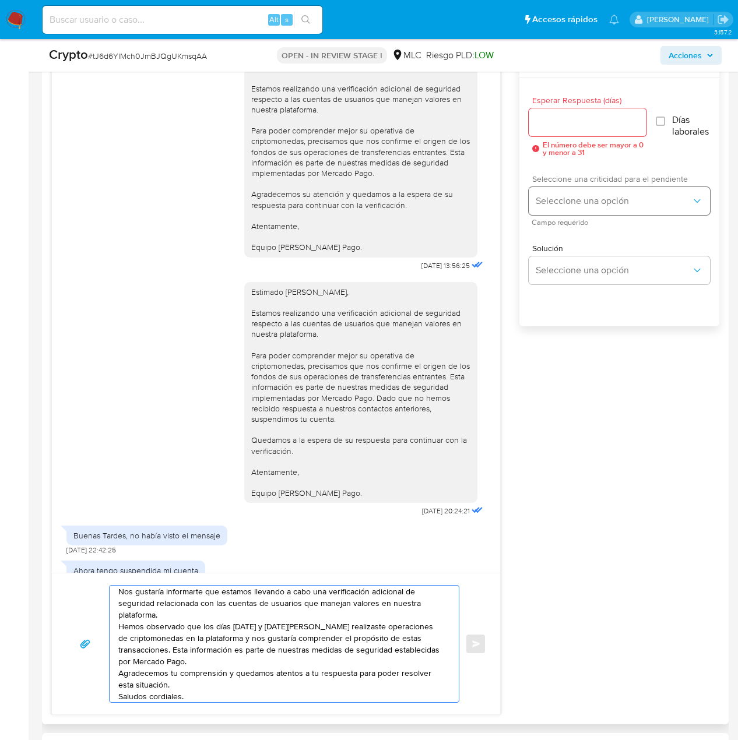
type textarea "Estimado Juan Carlos Díaz Muñoz, Espero que te encuentres bien. Nos gustaría in…"
click at [583, 195] on span "Seleccione una opción" at bounding box center [614, 201] width 156 height 12
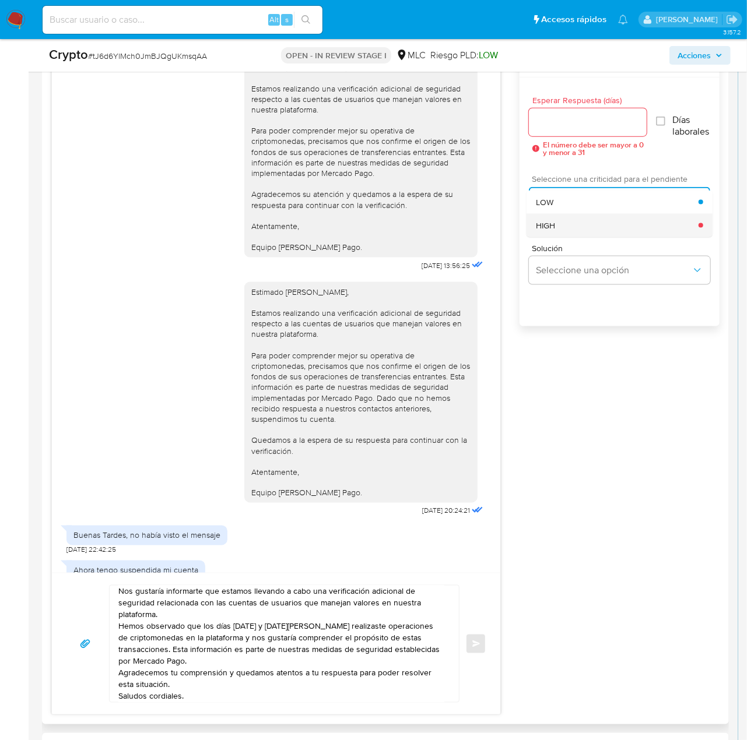
click at [586, 219] on div "HIGH" at bounding box center [617, 225] width 163 height 23
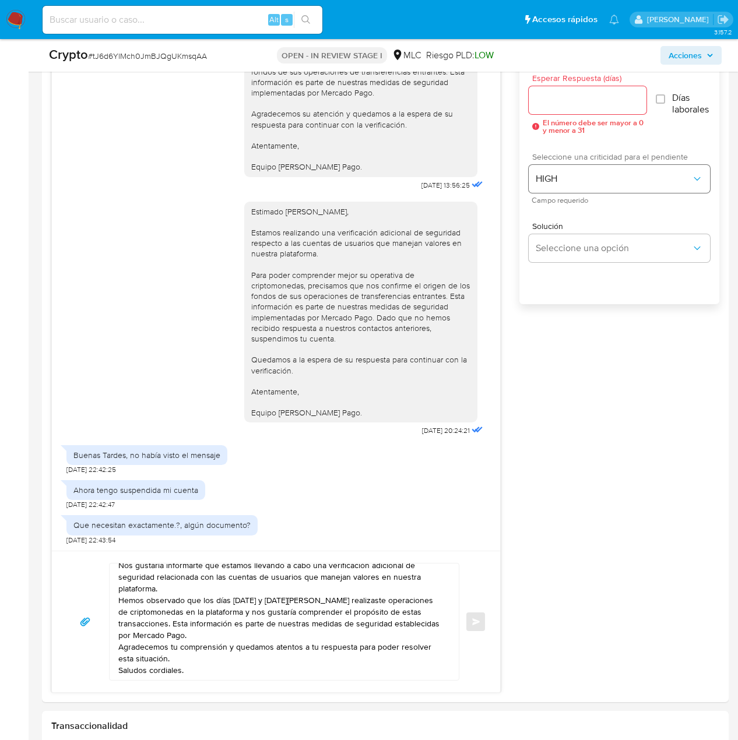
scroll to position [583, 0]
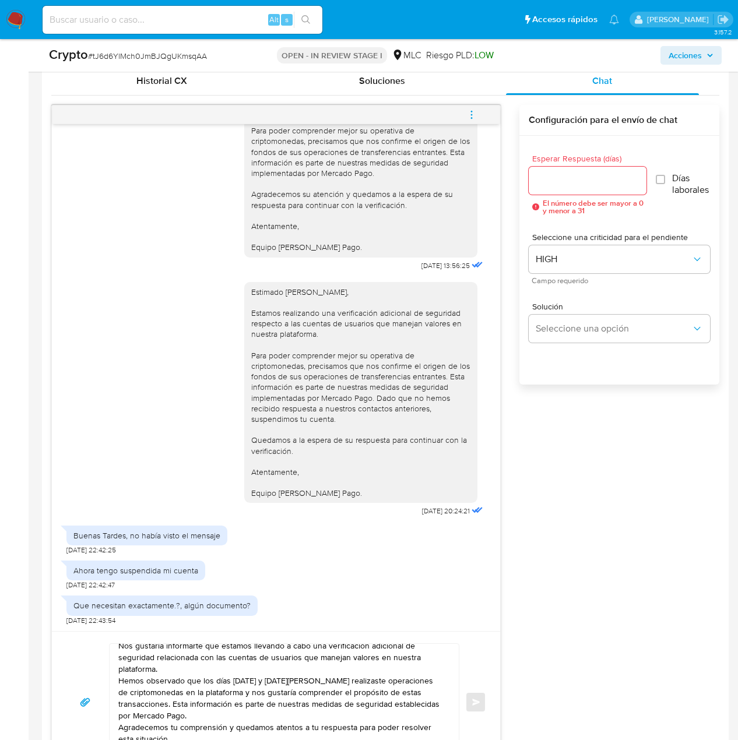
click at [655, 178] on div "Esperar Respuesta (días) El número debe ser mayor a 0 y menor a 31 Días laboral…" at bounding box center [619, 184] width 181 height 79
click at [658, 179] on input "Días laborales" at bounding box center [660, 179] width 9 height 9
checkbox input "true"
click at [603, 179] on input "Esperar Respuesta (días)" at bounding box center [588, 180] width 118 height 15
drag, startPoint x: 555, startPoint y: 178, endPoint x: 521, endPoint y: 177, distance: 33.8
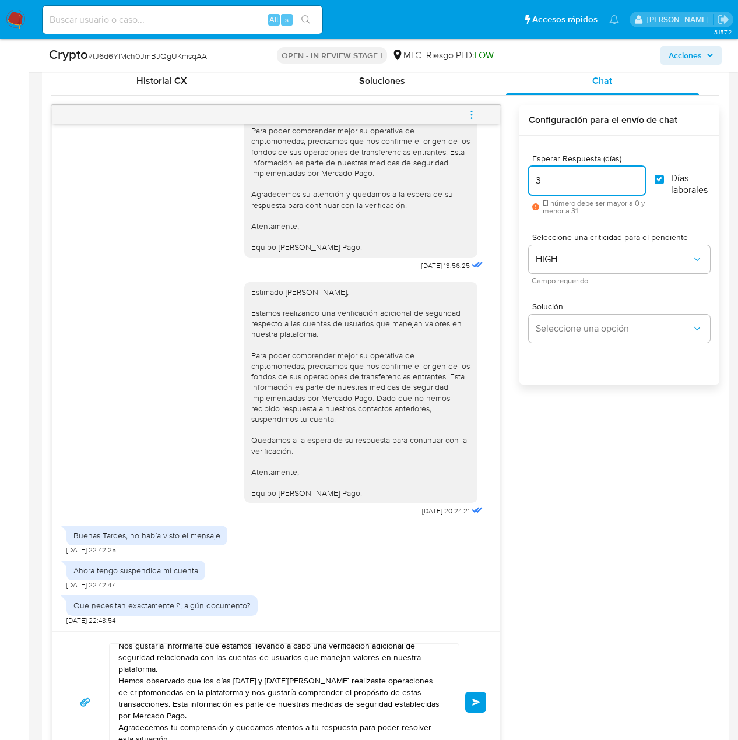
click at [522, 178] on div "Esperar Respuesta (días) 3 El número debe ser mayor a 0 y menor a 31 Días labor…" at bounding box center [619, 276] width 200 height 280
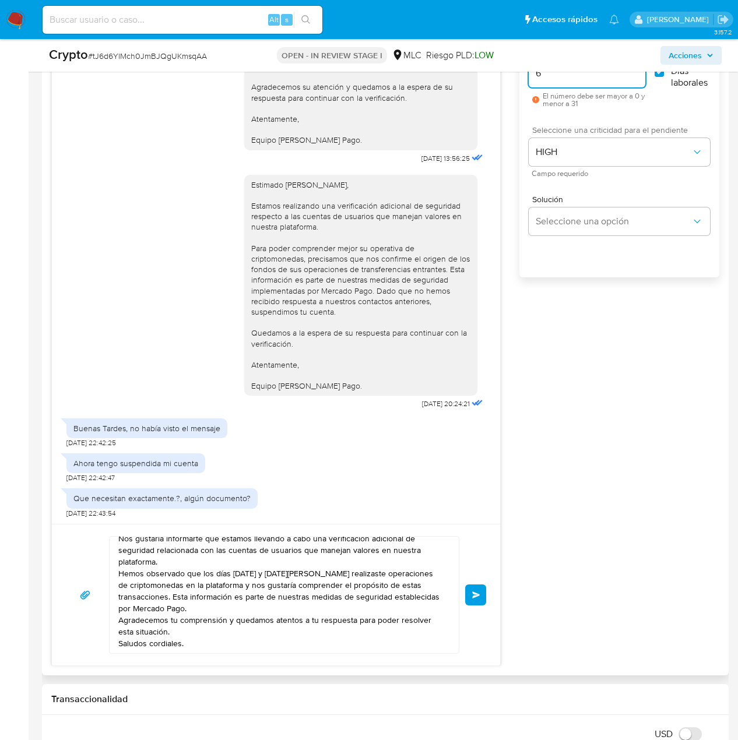
scroll to position [641, 0]
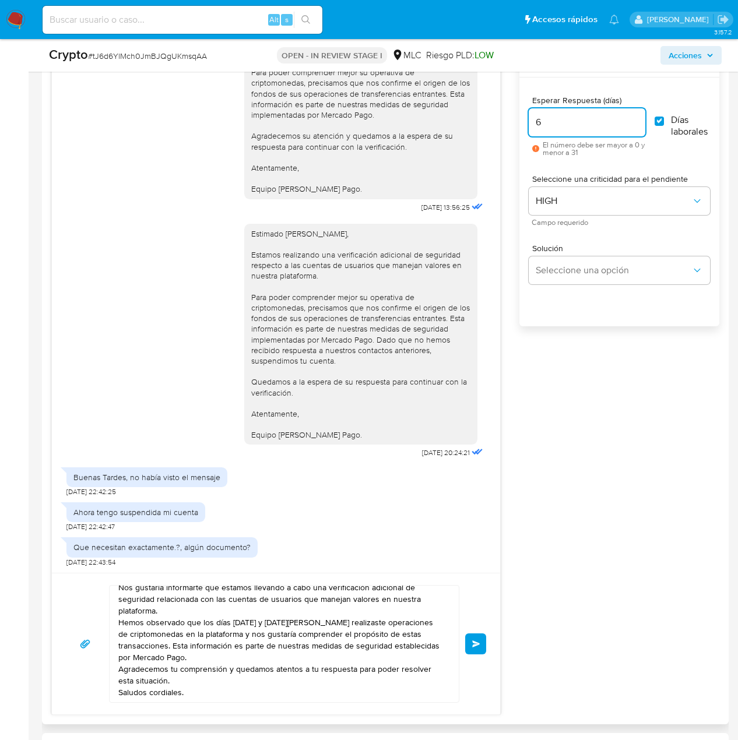
drag, startPoint x: 550, startPoint y: 120, endPoint x: 529, endPoint y: 119, distance: 20.4
click at [529, 119] on input "6" at bounding box center [587, 122] width 116 height 15
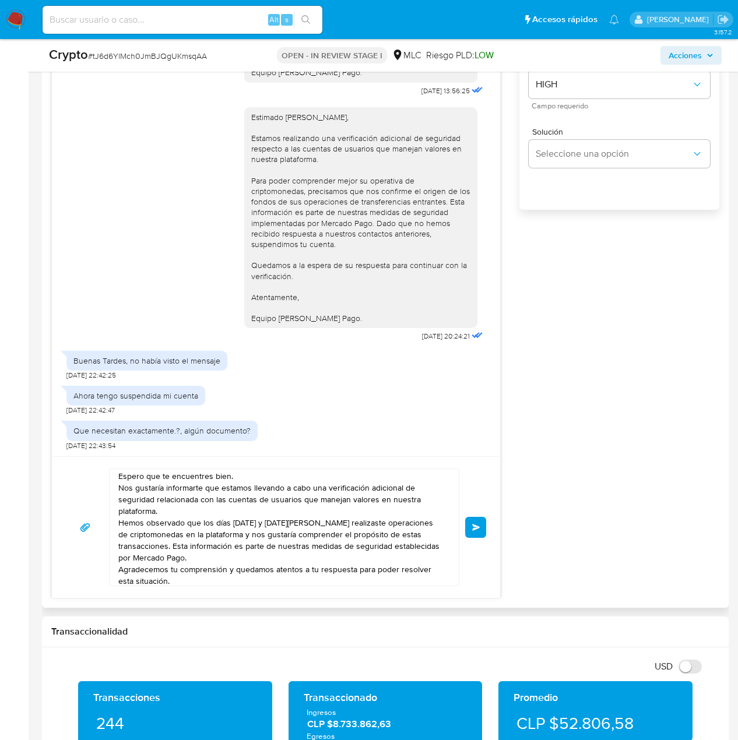
scroll to position [0, 0]
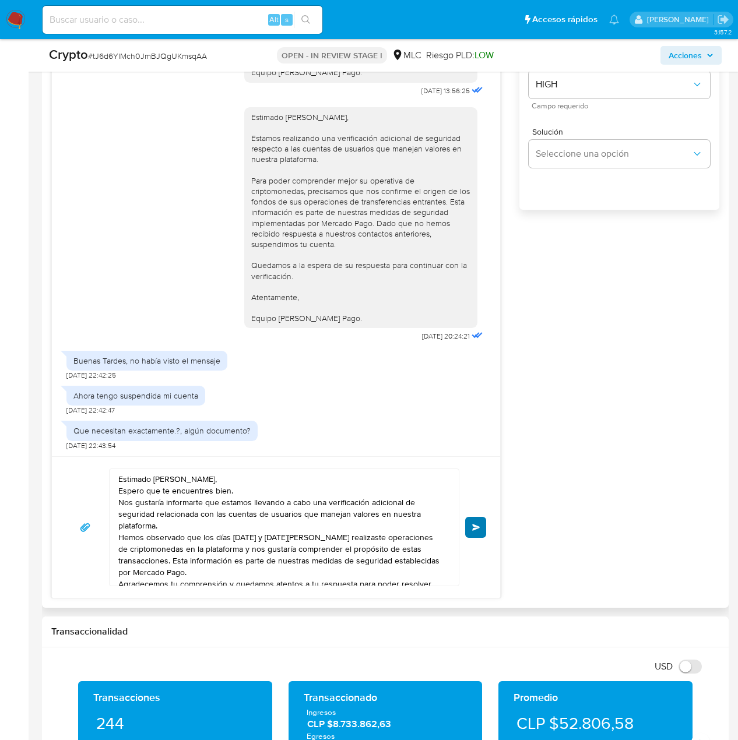
type input "5"
click at [474, 528] on span "Enviar" at bounding box center [476, 527] width 8 height 7
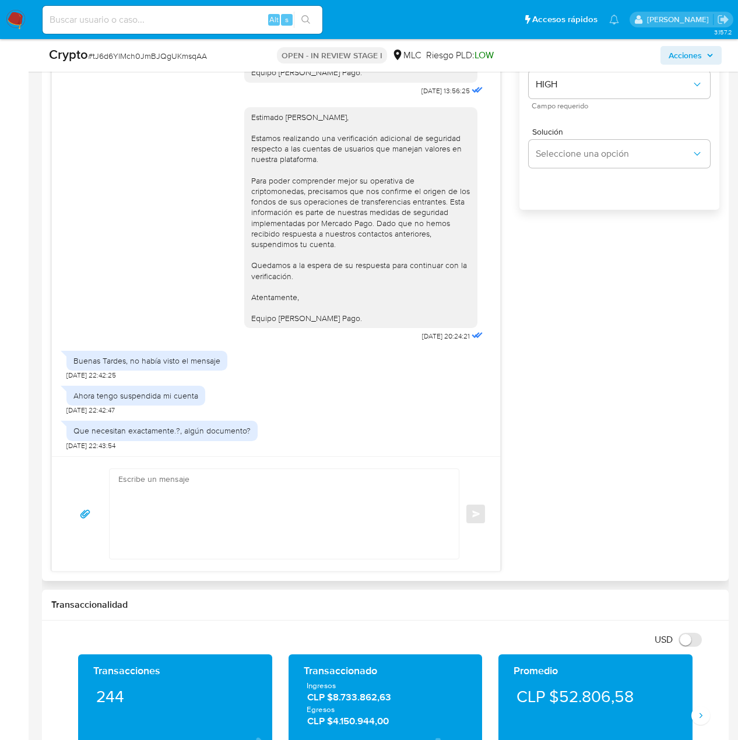
scroll to position [489, 0]
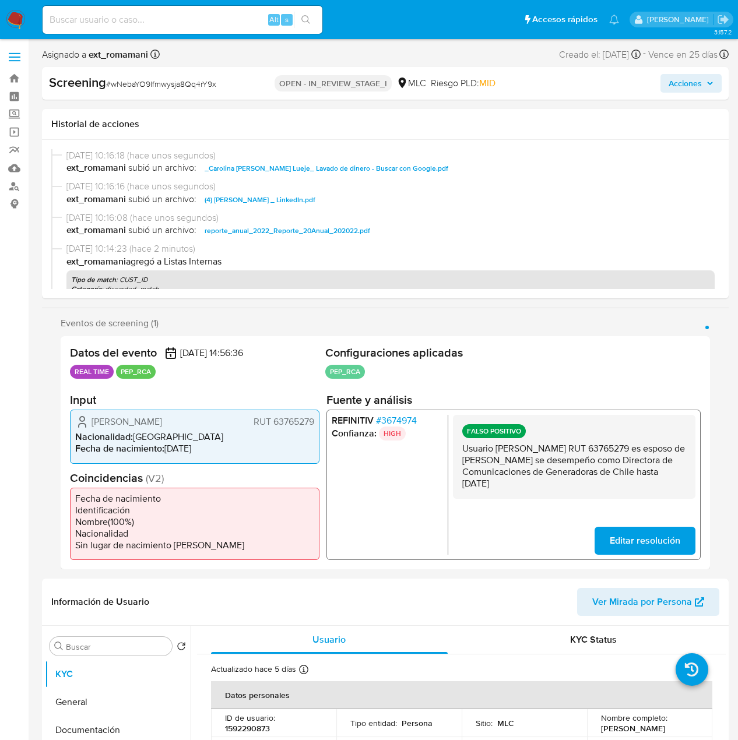
select select "10"
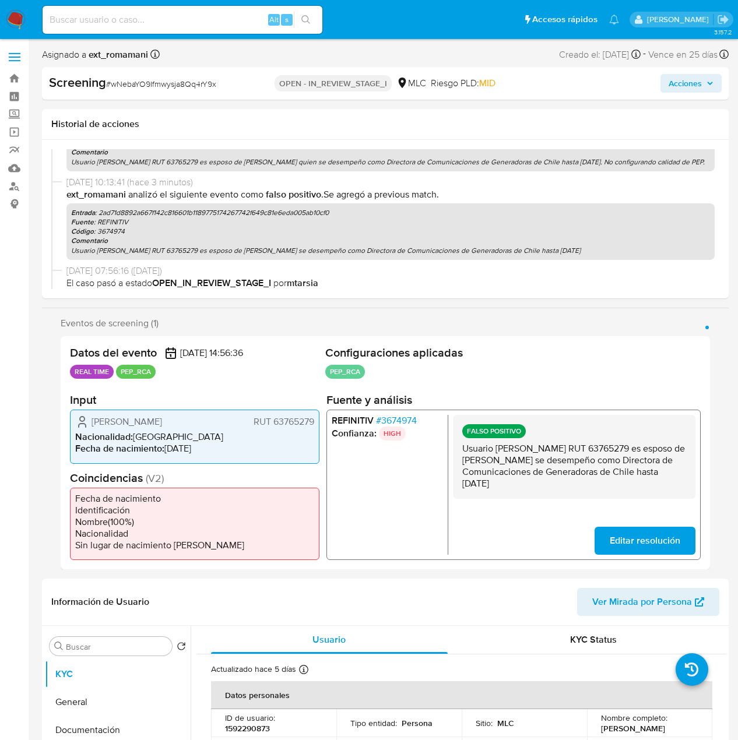
scroll to position [175, 0]
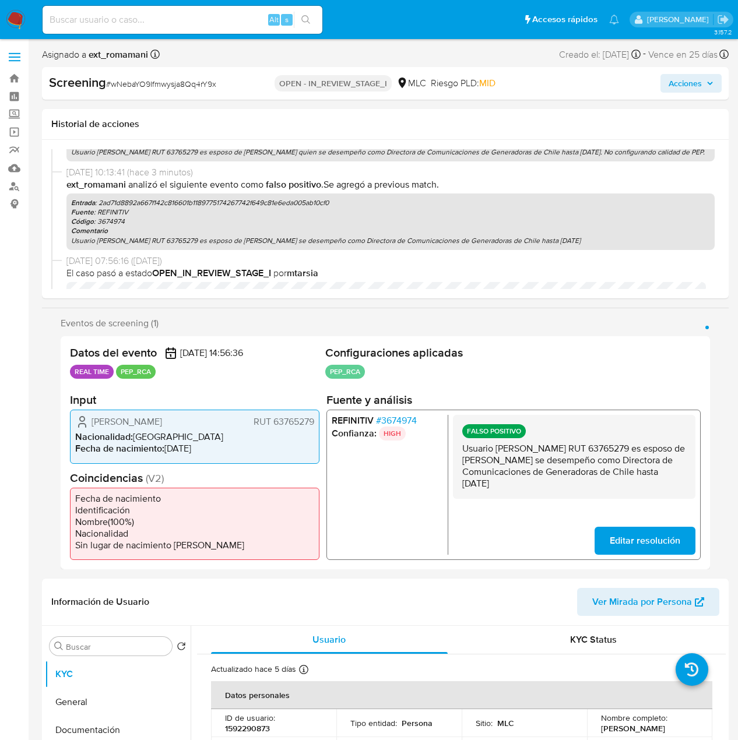
drag, startPoint x: 605, startPoint y: 495, endPoint x: 462, endPoint y: 459, distance: 147.9
click at [462, 459] on div "FALSO POSITIVO Usuario [PERSON_NAME] RUT 63765279 es esposo de [PERSON_NAME] se…" at bounding box center [574, 457] width 243 height 84
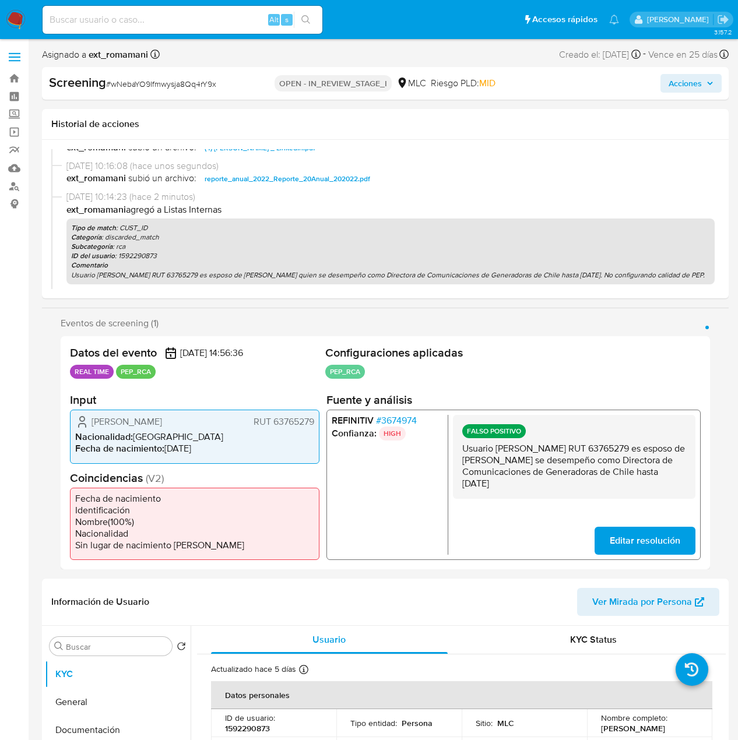
scroll to position [0, 0]
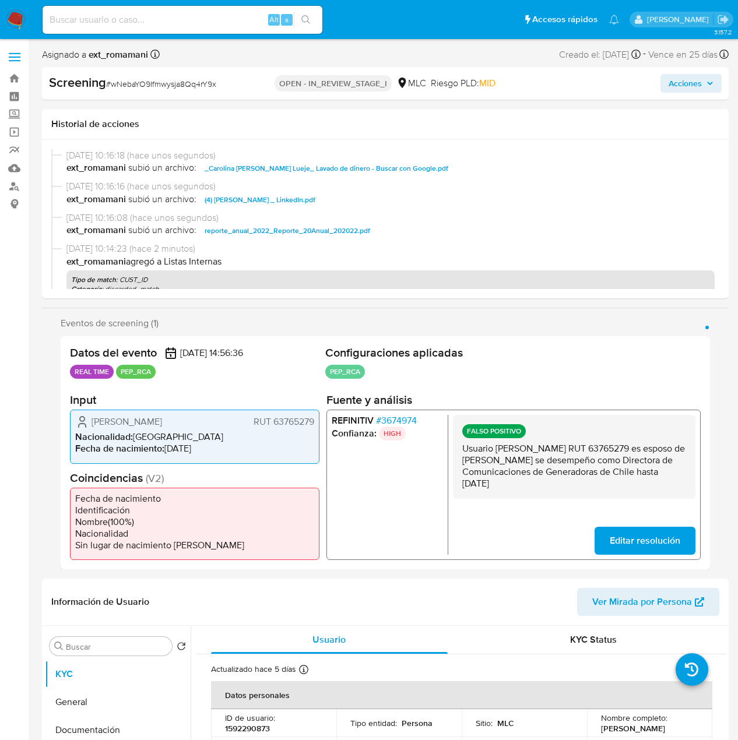
drag, startPoint x: 685, startPoint y: 89, endPoint x: 673, endPoint y: 92, distance: 12.7
click at [685, 89] on span "Acciones" at bounding box center [685, 83] width 33 height 19
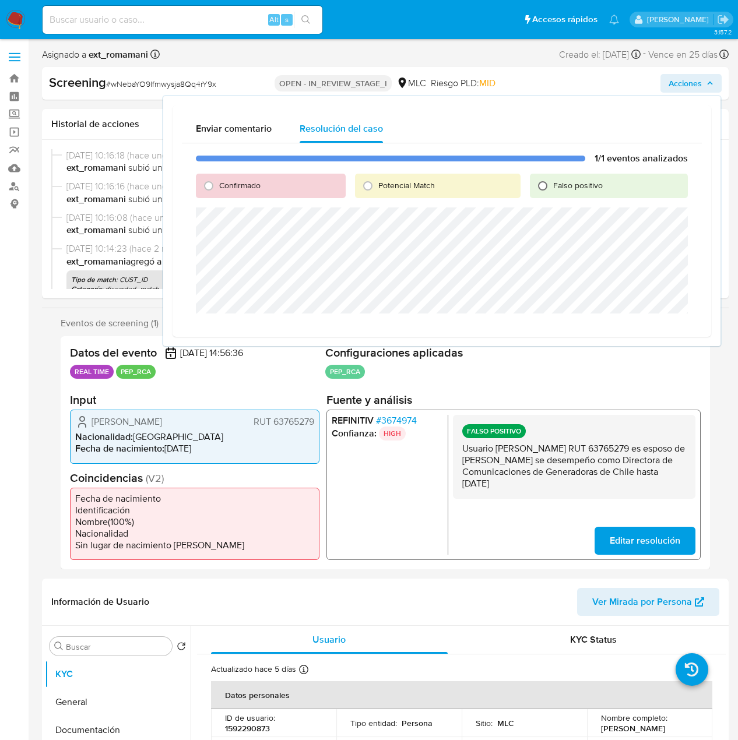
click at [545, 189] on input "Falso positivo" at bounding box center [542, 186] width 19 height 19
radio input "true"
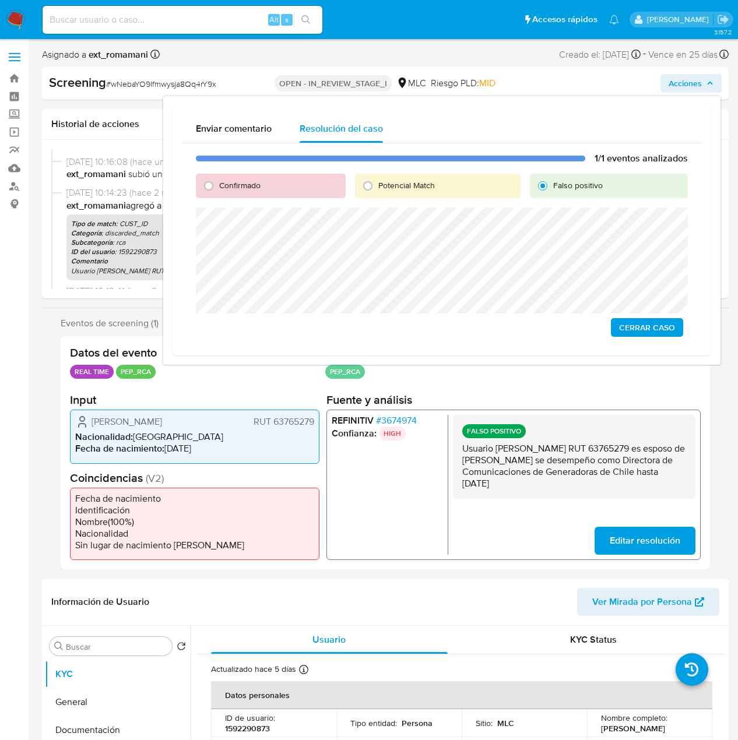
scroll to position [58, 0]
click at [644, 332] on span "Cerrar Caso" at bounding box center [647, 327] width 56 height 16
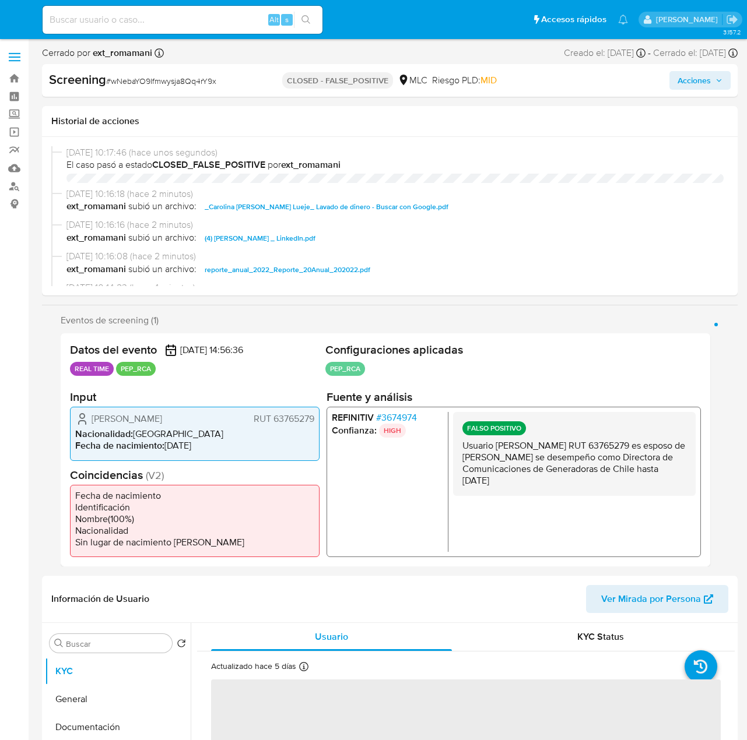
select select "10"
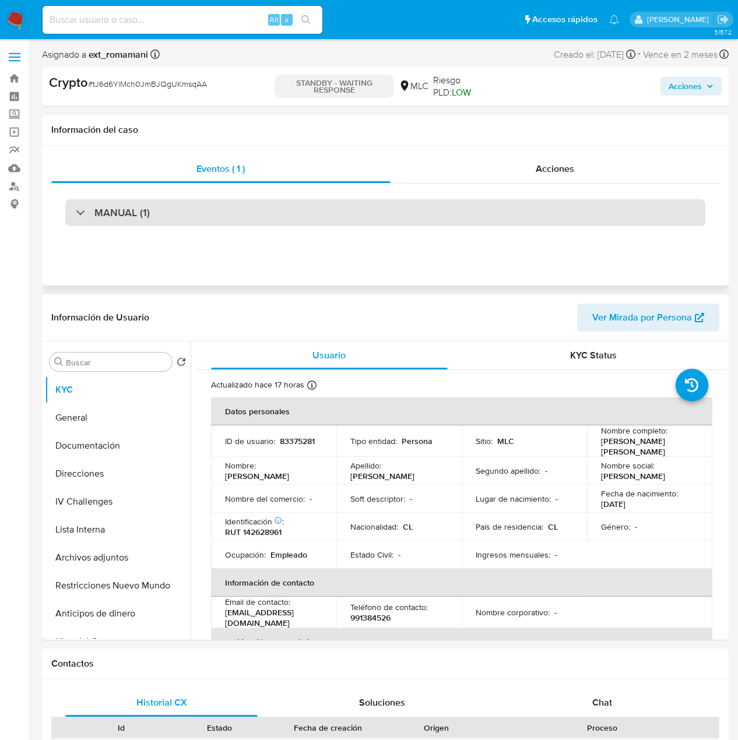
select select "10"
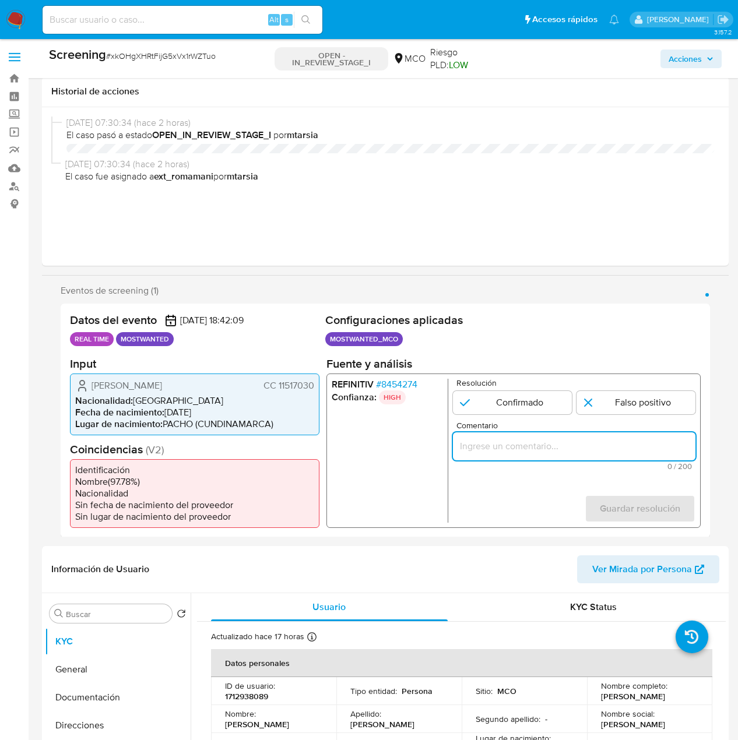
select select "10"
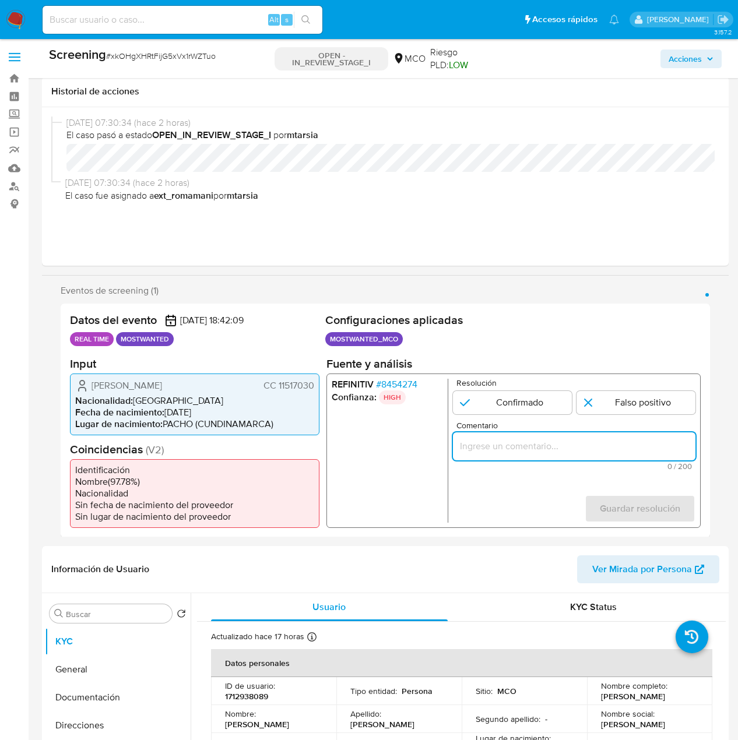
scroll to position [175, 0]
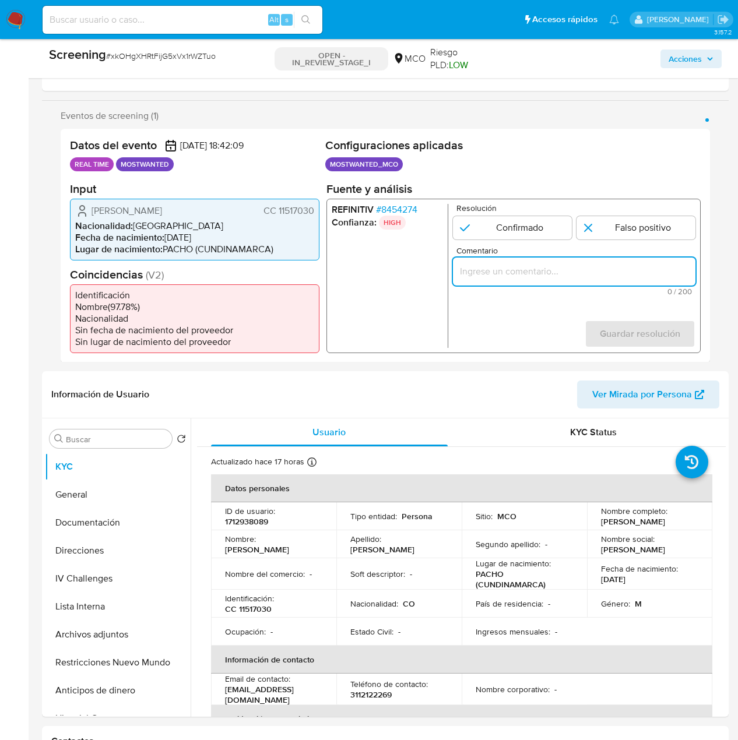
click at [500, 274] on input "Comentario" at bounding box center [574, 271] width 243 height 15
click at [542, 153] on div "Configuraciones aplicadas MOSTWANTED_MCO Configuración Categorización MOSTWANTE…" at bounding box center [512, 156] width 375 height 37
drag, startPoint x: 511, startPoint y: 272, endPoint x: 522, endPoint y: 273, distance: 11.1
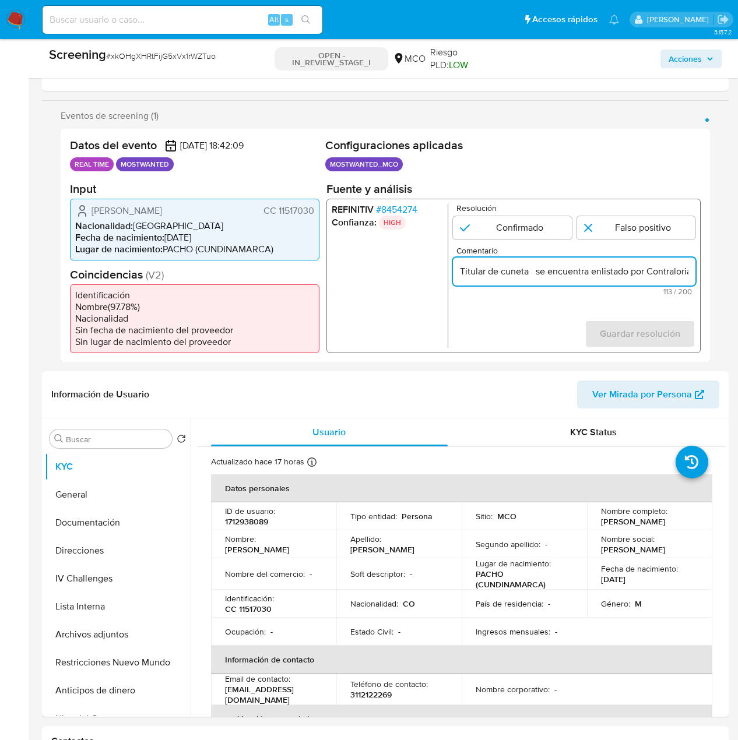
click at [522, 273] on input "Titular de cuneta se encuentra enlistado por Contraloria General de la Nacion, …" at bounding box center [574, 271] width 243 height 15
click at [496, 309] on form "Resolución Confirmado Falso positivo Comentario Titular de cuenta se encuentra …" at bounding box center [574, 275] width 243 height 144
drag, startPoint x: 87, startPoint y: 208, endPoint x: 314, endPoint y: 210, distance: 226.8
click at [314, 210] on div "Jose Javier Gomez Ortiz CC 11517030 Nacionalidad : Colombia Fecha de nacimiento…" at bounding box center [195, 229] width 250 height 62
click at [628, 272] on input "Titular de cuenta Jose Javier Gomez Ortiz CC 11517030 se encuentra enlistado po…" at bounding box center [574, 271] width 243 height 15
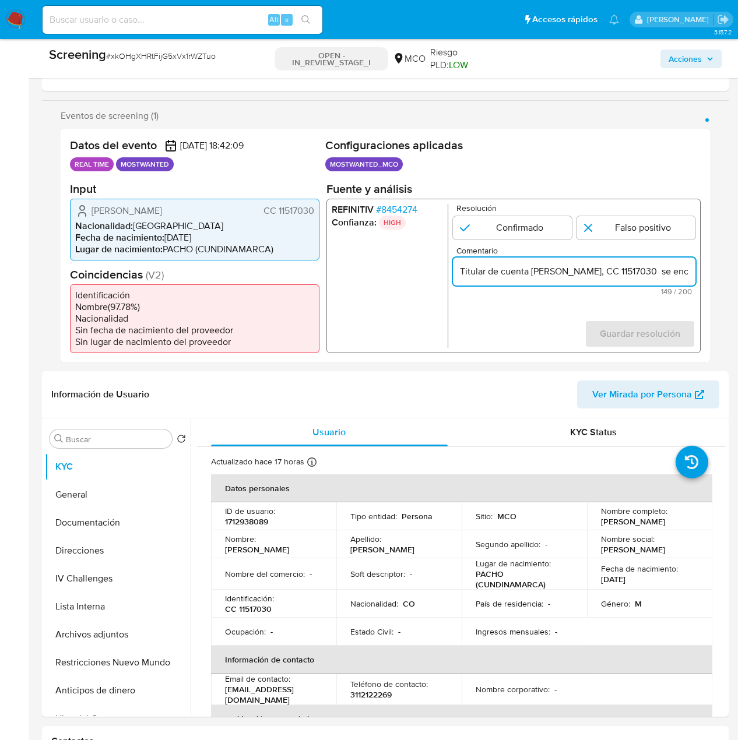
click at [683, 271] on input "Titular de cuenta Jose Javier Gomez Ortiz, CC 11517030 se encuentra enlistado p…" at bounding box center [574, 271] width 243 height 15
drag, startPoint x: 672, startPoint y: 272, endPoint x: 683, endPoint y: 272, distance: 11.7
click at [683, 272] on input "Titular de cuenta Jose Javier Gomez Ortiz, CC 11517030, se encuentra enlistado …" at bounding box center [574, 271] width 243 height 15
type input "Titular de cuenta Jose Javier Gomez Ortiz, CC 11517030, se encuentra enlistado …"
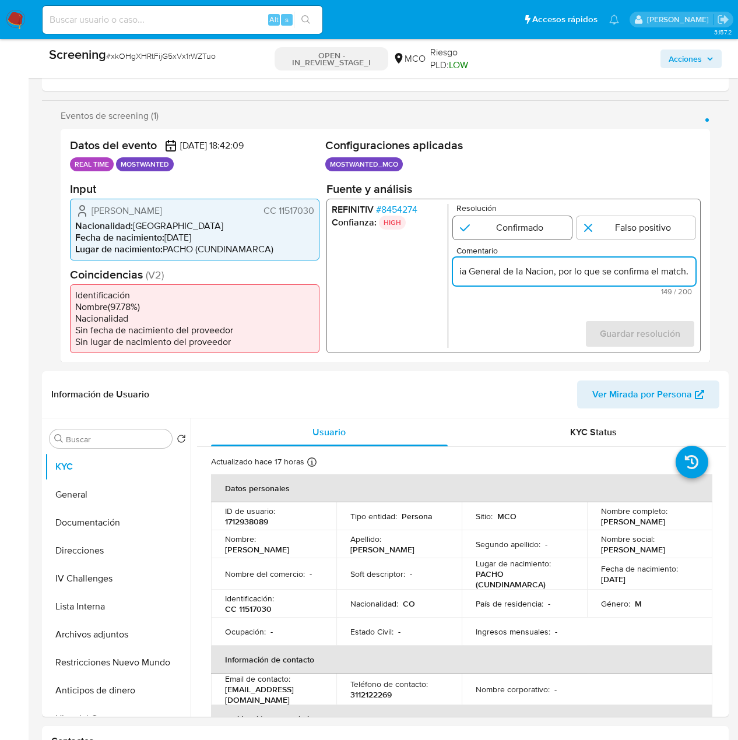
click at [519, 235] on input "1 de 1" at bounding box center [512, 227] width 119 height 23
radio input "true"
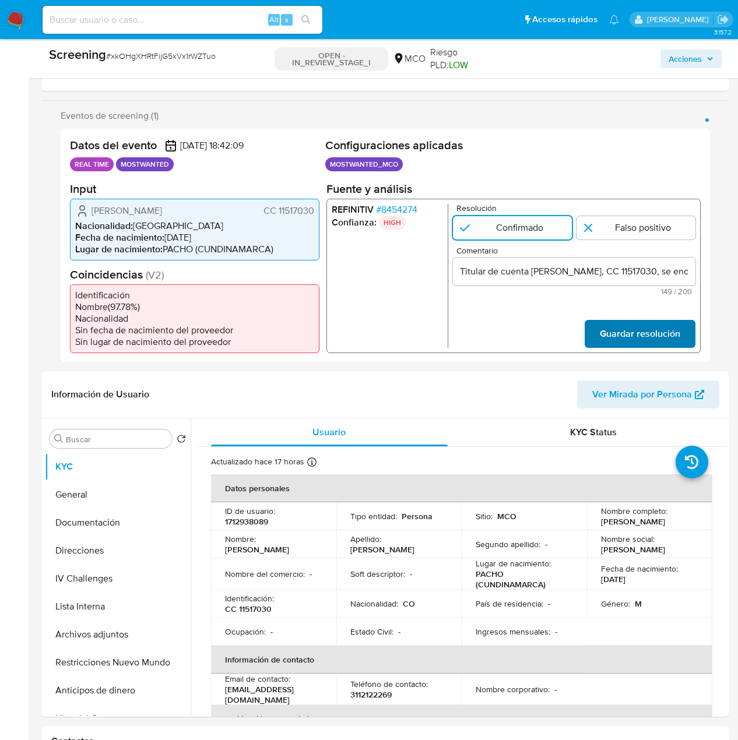
click at [630, 328] on span "Guardar resolución" at bounding box center [640, 334] width 80 height 26
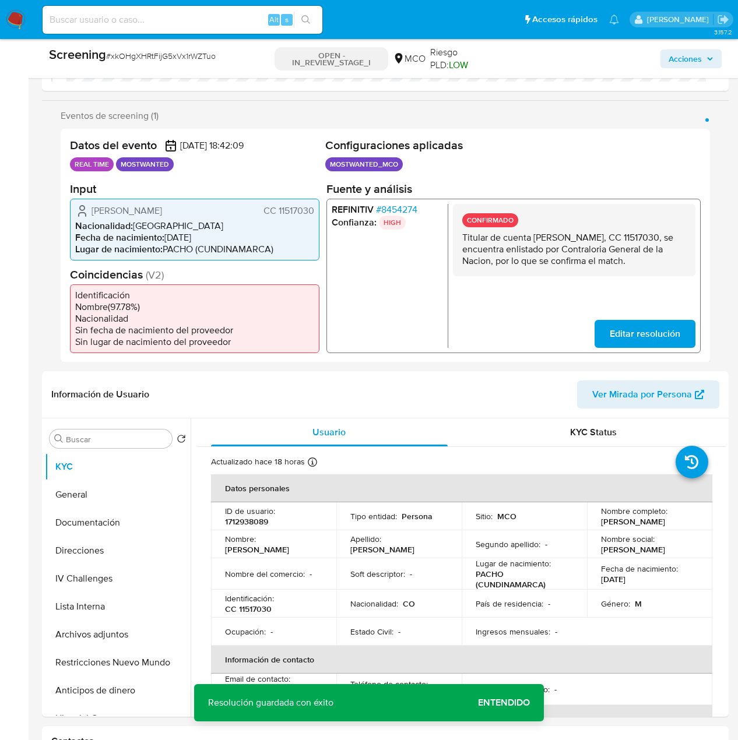
drag, startPoint x: 690, startPoint y: 264, endPoint x: 462, endPoint y: 243, distance: 229.5
click at [462, 243] on div "CONFIRMADO Titular de cuenta Jose Javier Gomez Ortiz, CC 11517030, se encuentra…" at bounding box center [574, 239] width 243 height 72
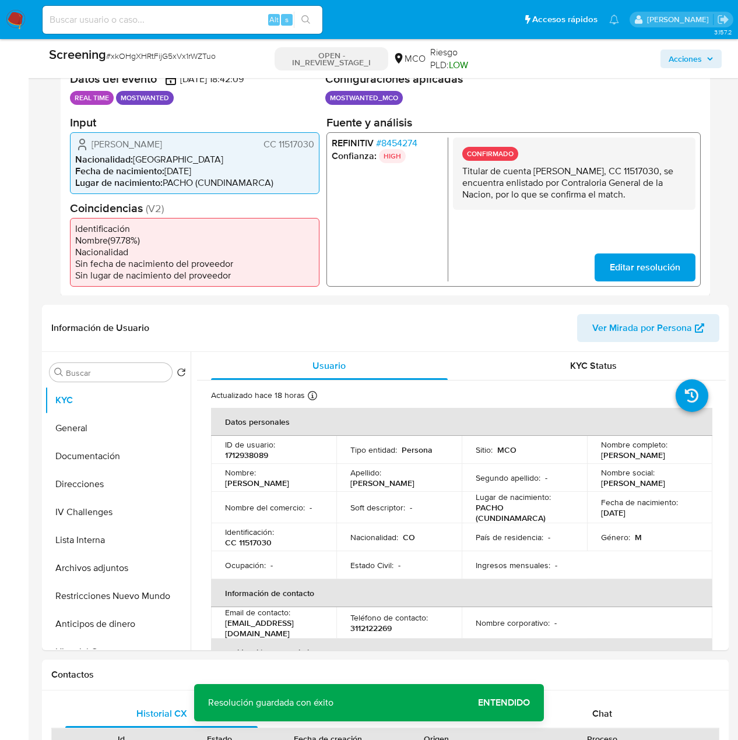
scroll to position [350, 0]
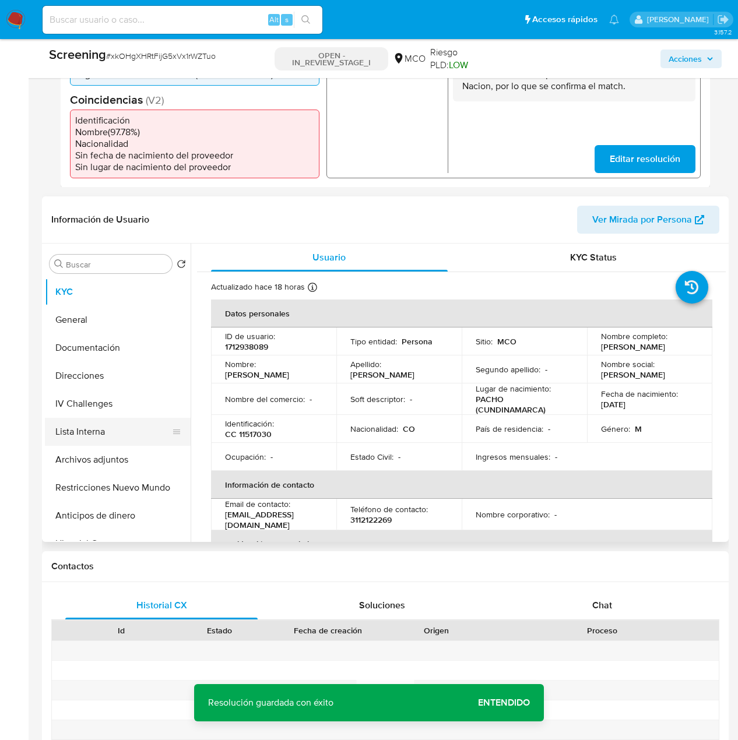
click at [80, 437] on button "Lista Interna" at bounding box center [113, 432] width 136 height 28
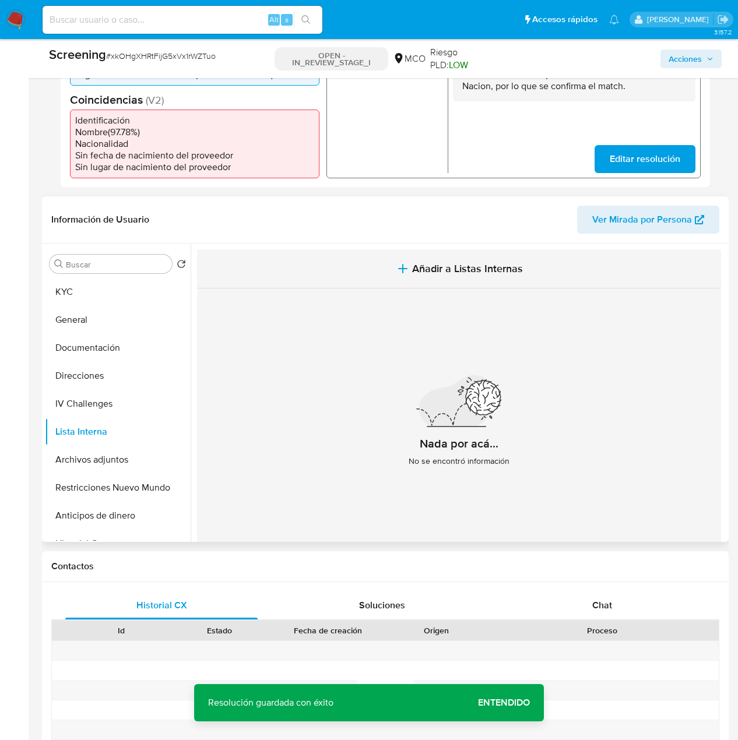
click at [450, 265] on span "Añadir a Listas Internas" at bounding box center [467, 268] width 111 height 13
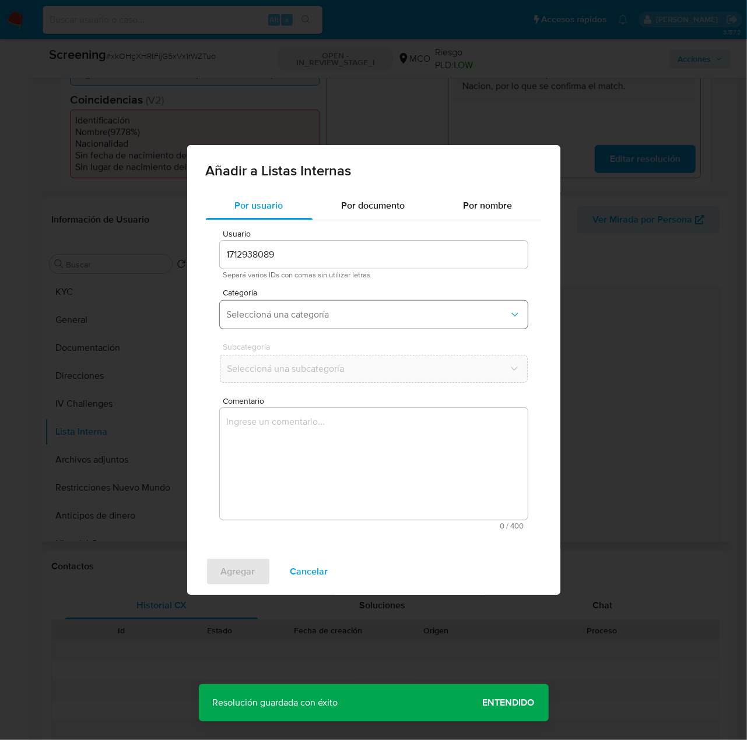
click at [363, 321] on button "Seleccioná una categoría" at bounding box center [374, 315] width 308 height 28
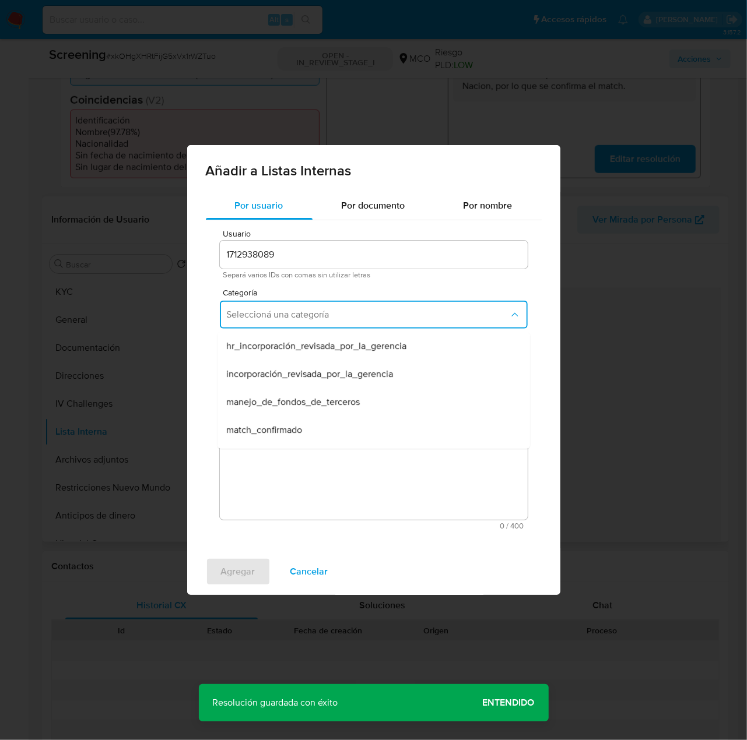
drag, startPoint x: 310, startPoint y: 433, endPoint x: 315, endPoint y: 414, distance: 19.9
click at [310, 433] on div "match_confirmado" at bounding box center [370, 430] width 287 height 28
click at [340, 377] on button "Seleccioná una subcategoría" at bounding box center [374, 369] width 308 height 28
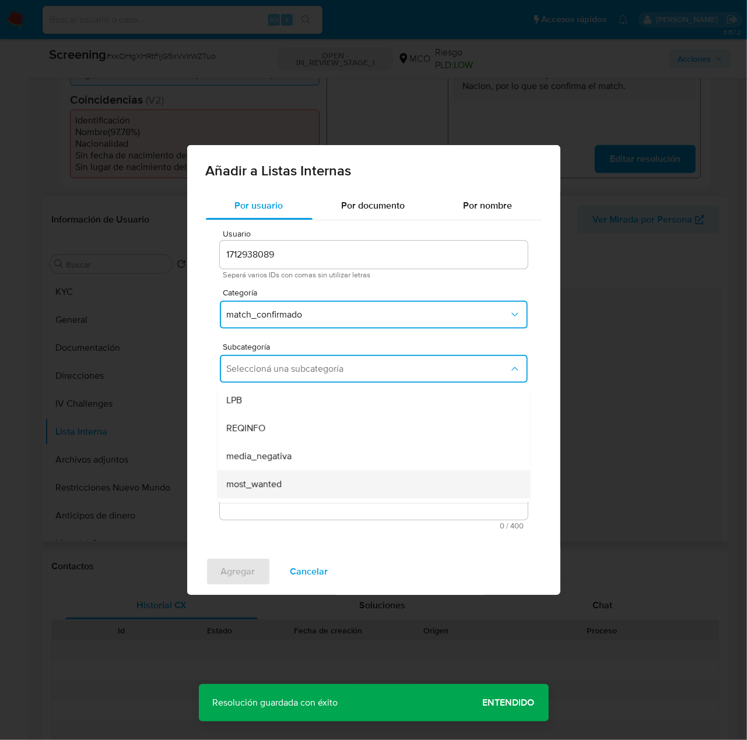
click at [286, 483] on div "most_wanted" at bounding box center [370, 484] width 287 height 28
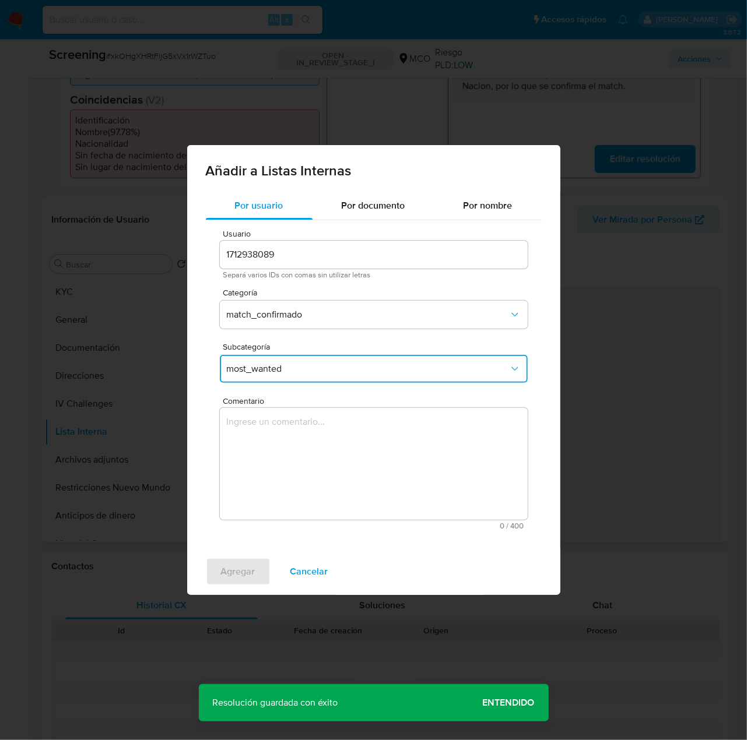
click at [286, 483] on textarea "Comentario" at bounding box center [374, 464] width 308 height 112
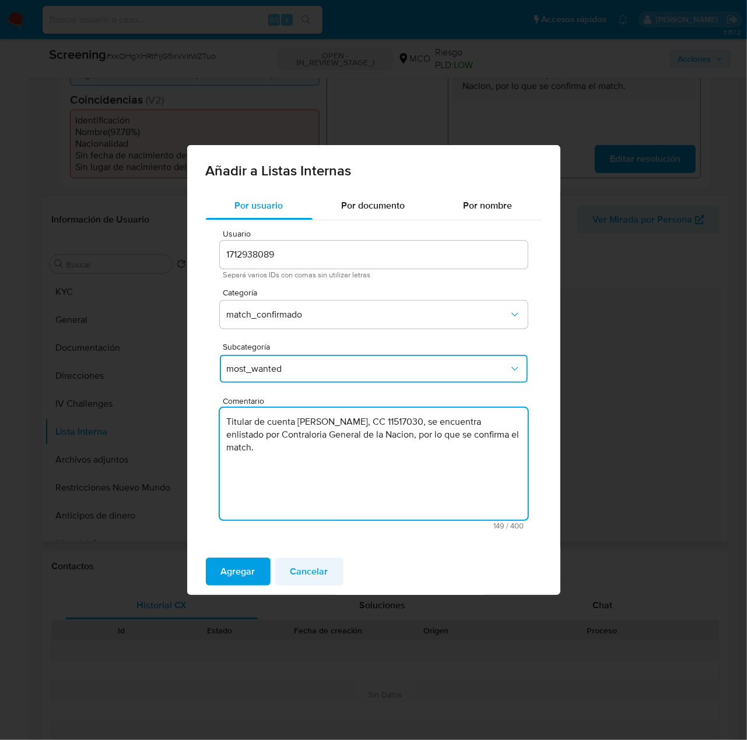
type textarea "Titular de cuenta Jose Javier Gomez Ortiz, CC 11517030, se encuentra enlistado …"
click at [322, 564] on span "Cancelar" at bounding box center [309, 572] width 38 height 26
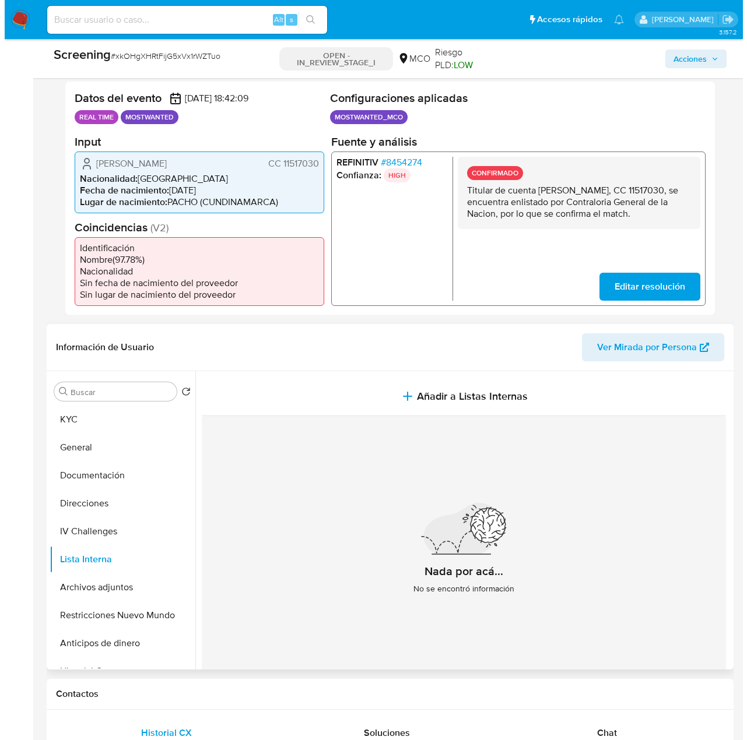
scroll to position [175, 0]
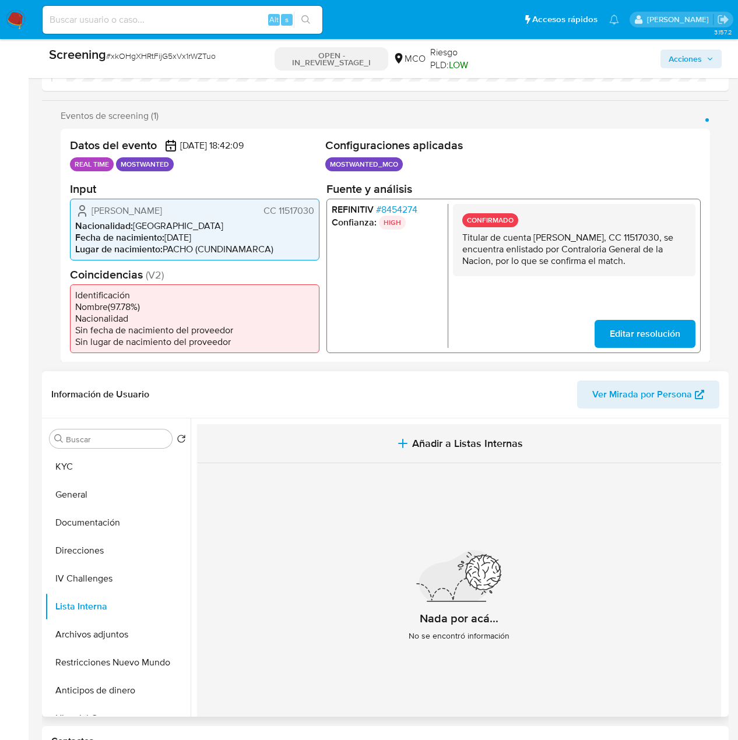
click at [434, 443] on span "Añadir a Listas Internas" at bounding box center [467, 443] width 111 height 13
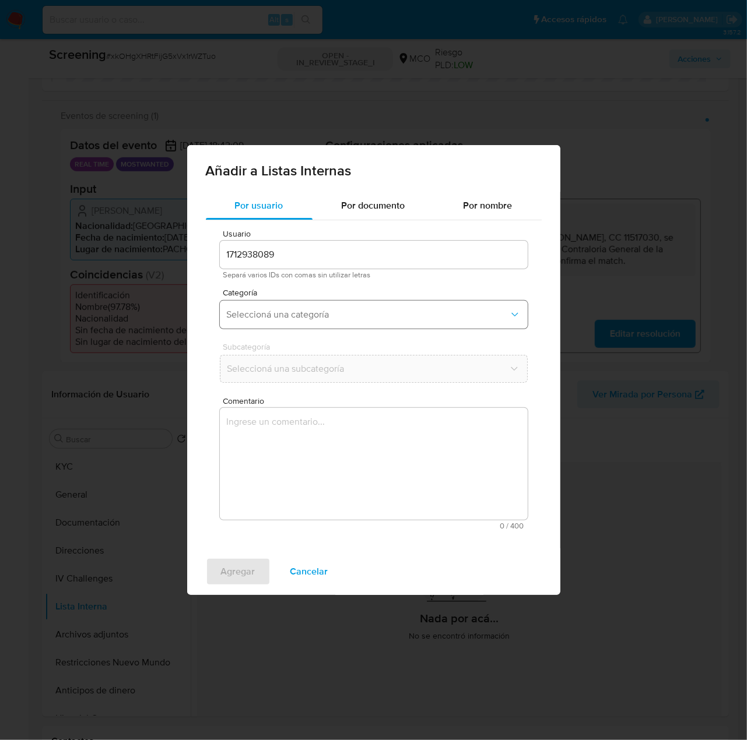
click at [342, 305] on button "Seleccioná una categoría" at bounding box center [374, 315] width 308 height 28
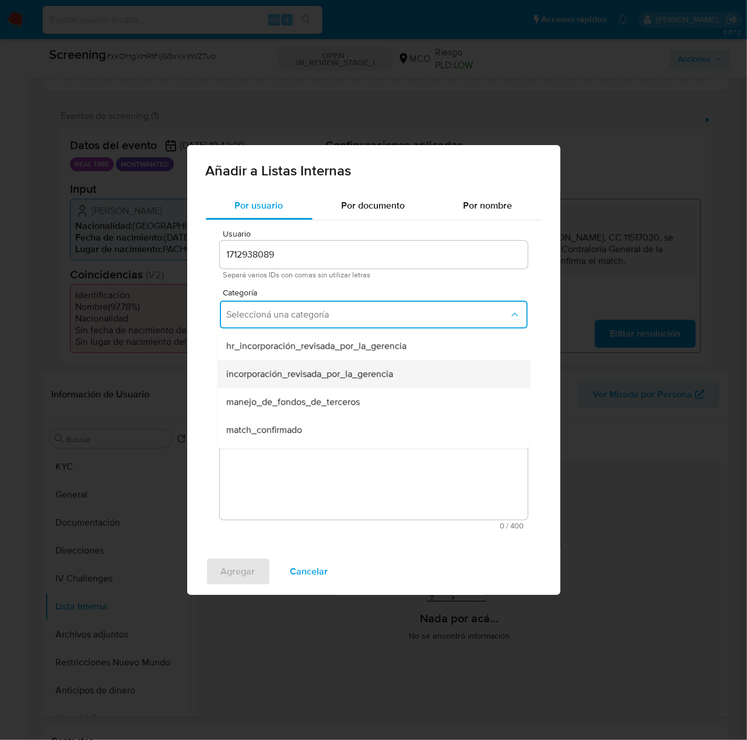
scroll to position [58, 0]
click at [301, 375] on span "match_confirmado" at bounding box center [265, 372] width 76 height 12
click at [323, 380] on button "Seleccioná una subcategoría" at bounding box center [374, 369] width 308 height 28
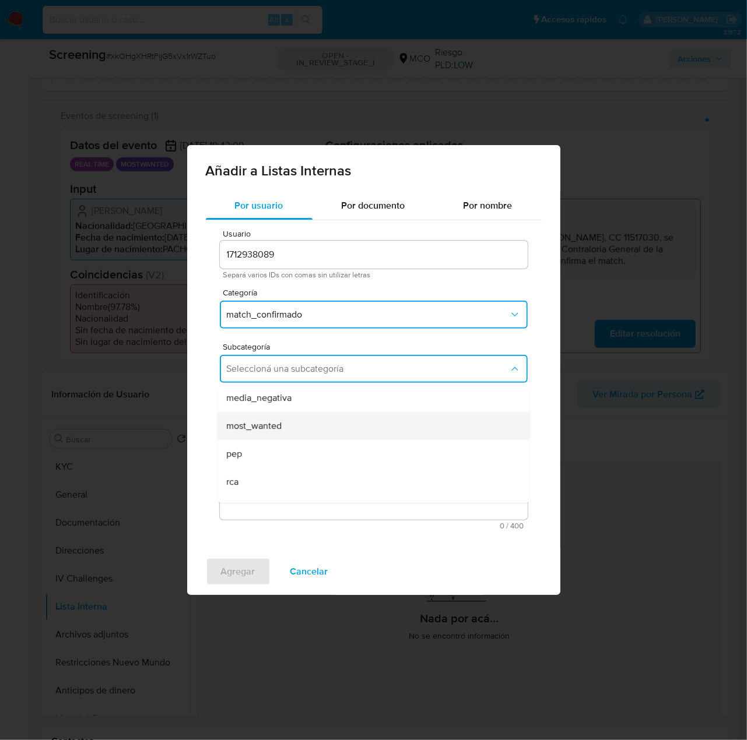
click at [286, 429] on div "most_wanted" at bounding box center [370, 426] width 287 height 28
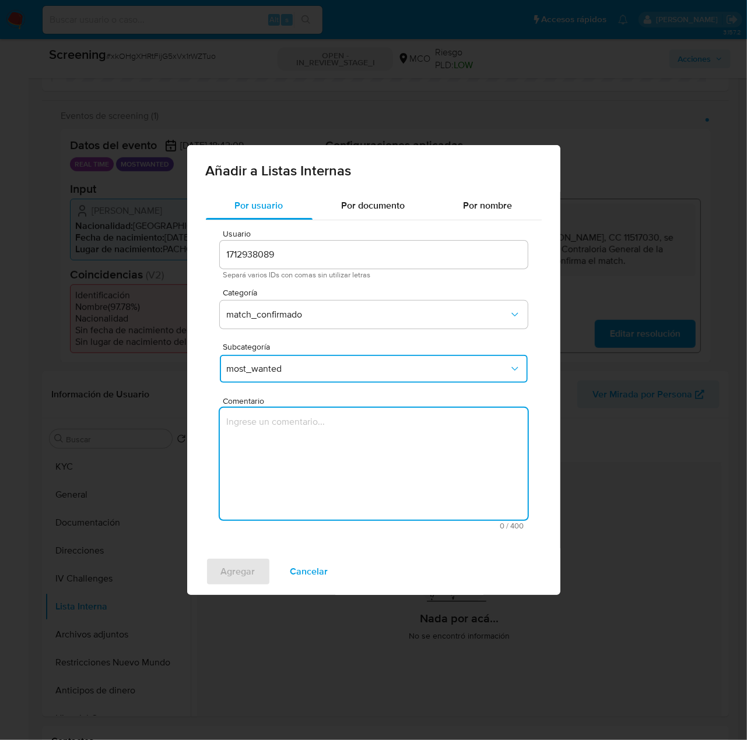
click at [288, 439] on textarea "Comentario" at bounding box center [374, 464] width 308 height 112
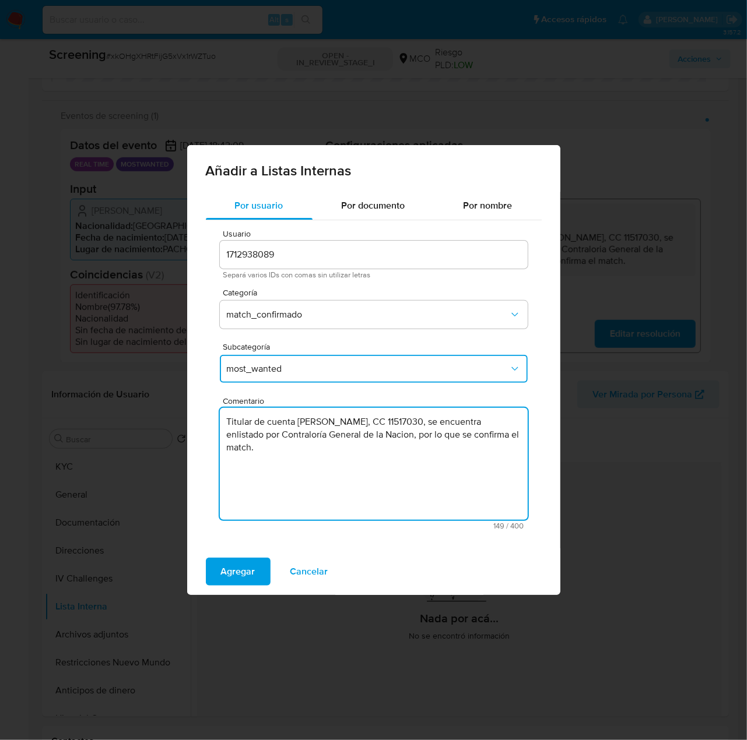
type textarea "Titular de cuenta Jose Javier Gomez Ortiz, CC 11517030, se encuentra enlistado …"
drag, startPoint x: 415, startPoint y: 436, endPoint x: 388, endPoint y: 437, distance: 26.3
click at [388, 437] on textarea "Titular de cuenta Jose Javier Gomez Ortiz, CC 11517030, se encuentra enlistado …" at bounding box center [374, 464] width 308 height 112
click at [230, 430] on textarea "Titular de cuenta Jose Javier Gomez Ortiz, CC 11517030, se encuentra enlistado …" at bounding box center [374, 464] width 308 height 112
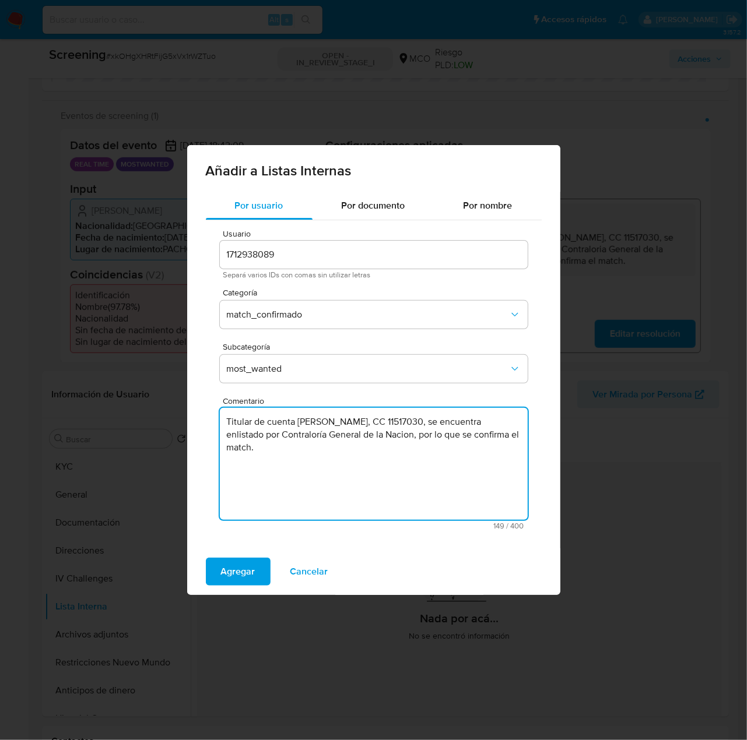
click at [230, 430] on textarea "Titular de cuenta Jose Javier Gomez Ortiz, CC 11517030, se encuentra enlistado …" at bounding box center [374, 464] width 308 height 112
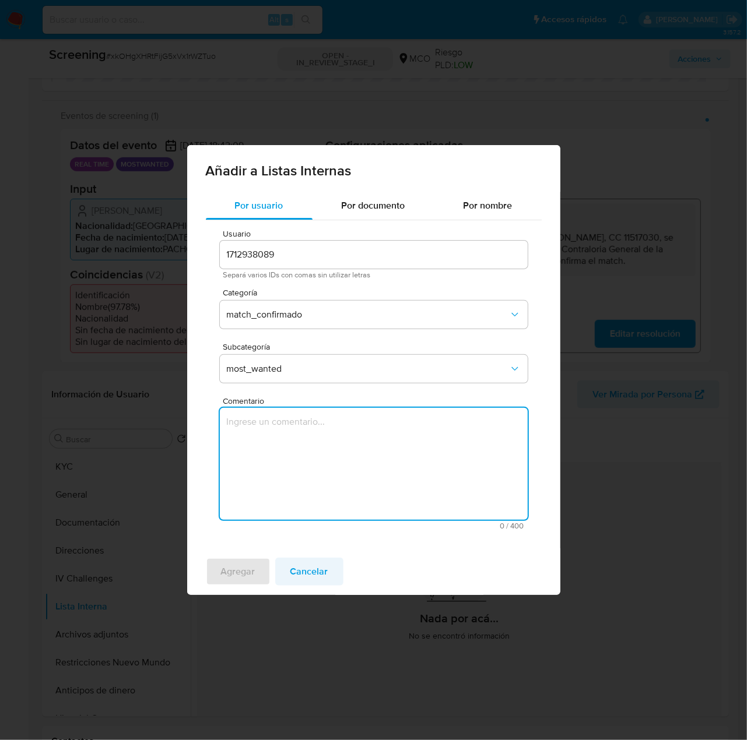
click at [318, 578] on span "Cancelar" at bounding box center [309, 572] width 38 height 26
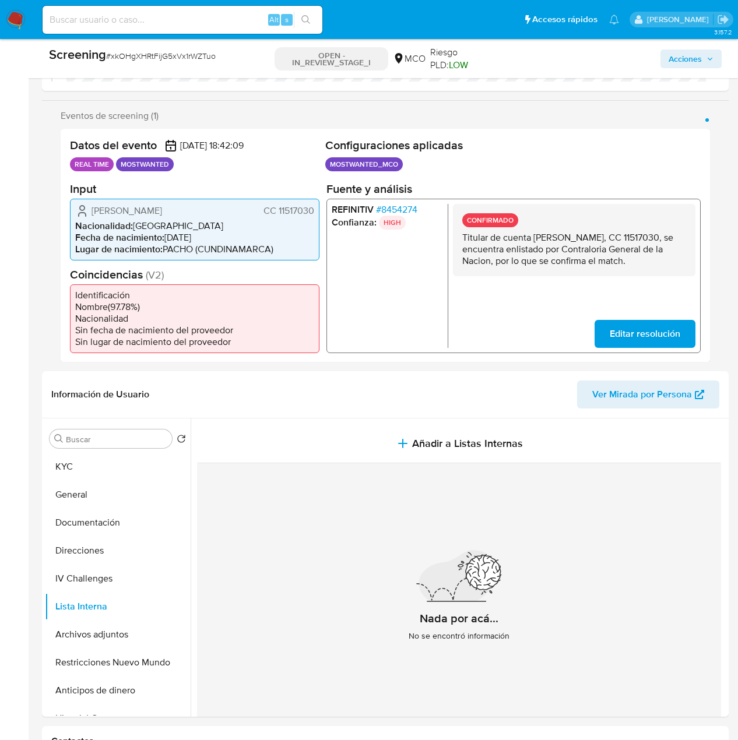
click at [675, 331] on span "Editar resolución" at bounding box center [645, 334] width 71 height 26
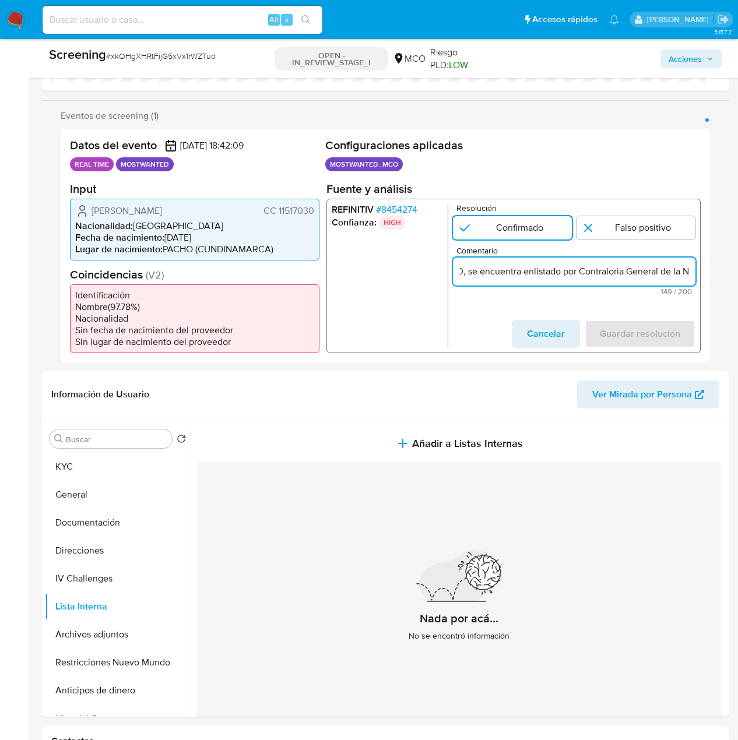
scroll to position [0, 247]
drag, startPoint x: 663, startPoint y: 271, endPoint x: 694, endPoint y: 273, distance: 30.4
click at [694, 273] on input "Titular de cuenta Jose Javier Gomez Ortiz, CC 11517030, se encuentra enlistado …" at bounding box center [574, 271] width 243 height 15
click at [626, 273] on input "Titular de cuenta Jose Javier Gomez Ortiz, CC 11517030, se encuentra enlistado …" at bounding box center [574, 271] width 243 height 15
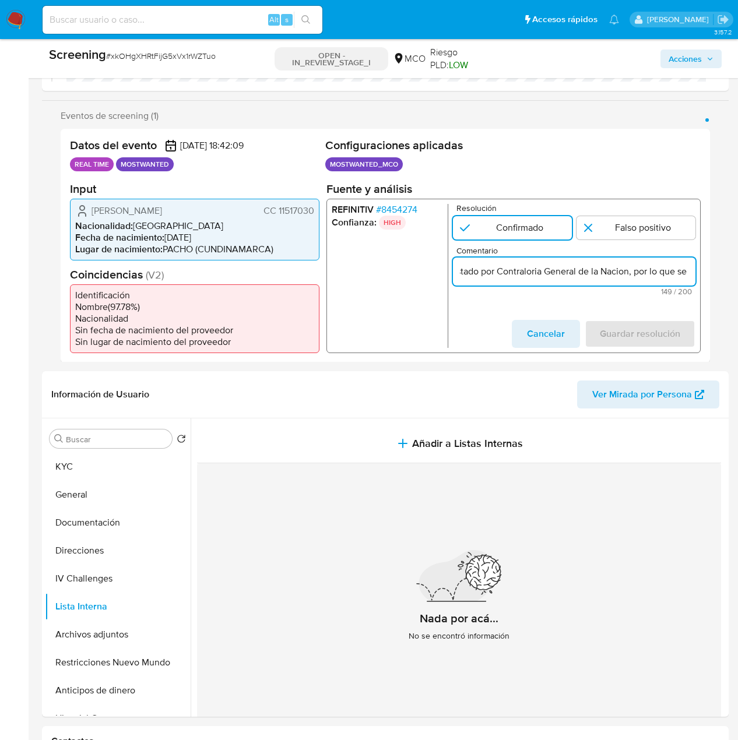
drag, startPoint x: 663, startPoint y: 270, endPoint x: 683, endPoint y: 271, distance: 19.3
click at [683, 271] on input "Titular de cuenta Jose Javier Gomez Ortiz, CC 11517030, se encuentra enlistado …" at bounding box center [574, 271] width 243 height 15
click at [659, 273] on input "Titular de cuenta Jose Javier Gomez Ortiz, CC 11517030, se encuentra enlistado …" at bounding box center [574, 271] width 243 height 15
type input "Titular de cuenta Jose Javier Gomez Ortiz, CC 11517030, se encuentra enlistado …"
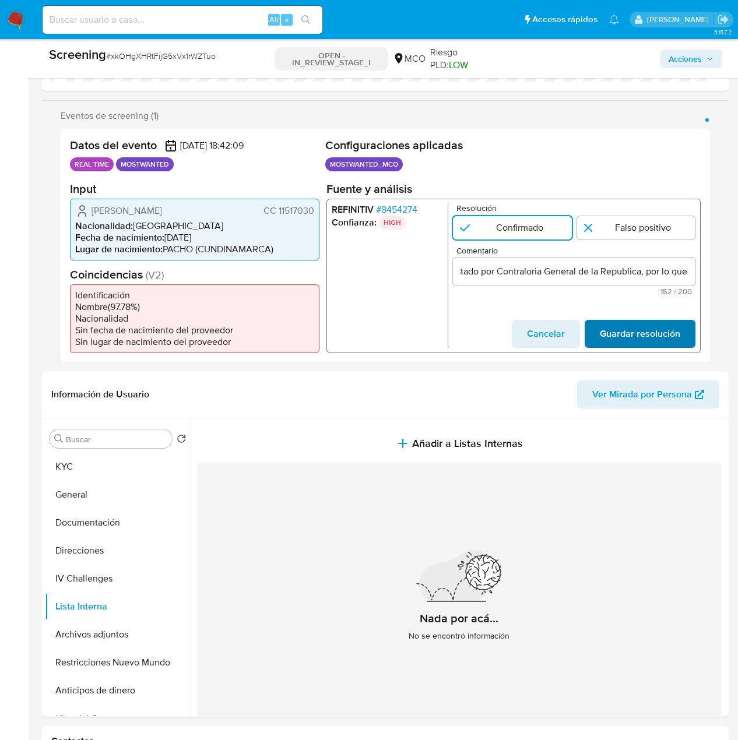
scroll to position [0, 0]
click at [609, 327] on span "Guardar resolución" at bounding box center [640, 334] width 80 height 26
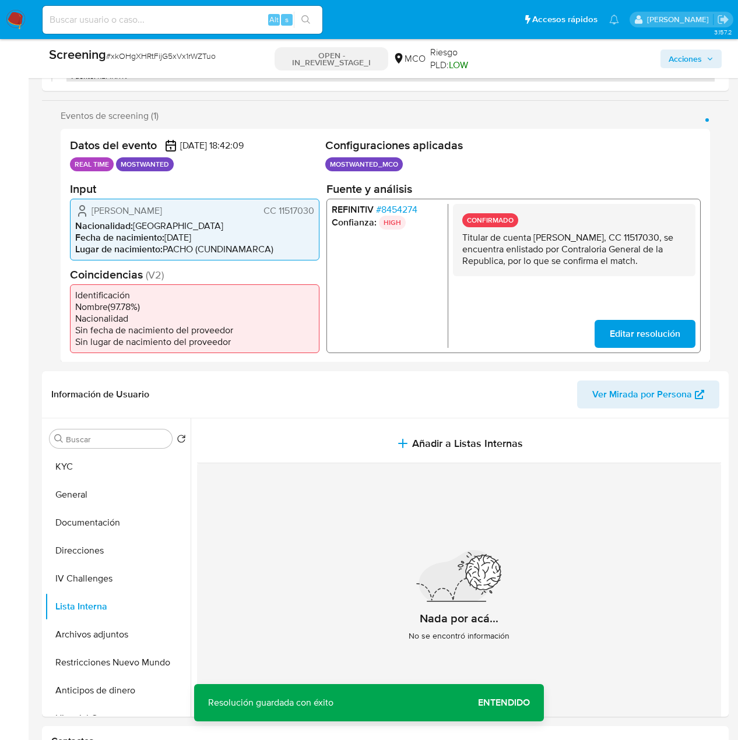
drag, startPoint x: 525, startPoint y: 275, endPoint x: 459, endPoint y: 236, distance: 77.1
click at [459, 236] on div "CONFIRMADO Titular de cuenta Jose Javier Gomez Ortiz, CC 11517030, se encuentra…" at bounding box center [574, 239] width 243 height 72
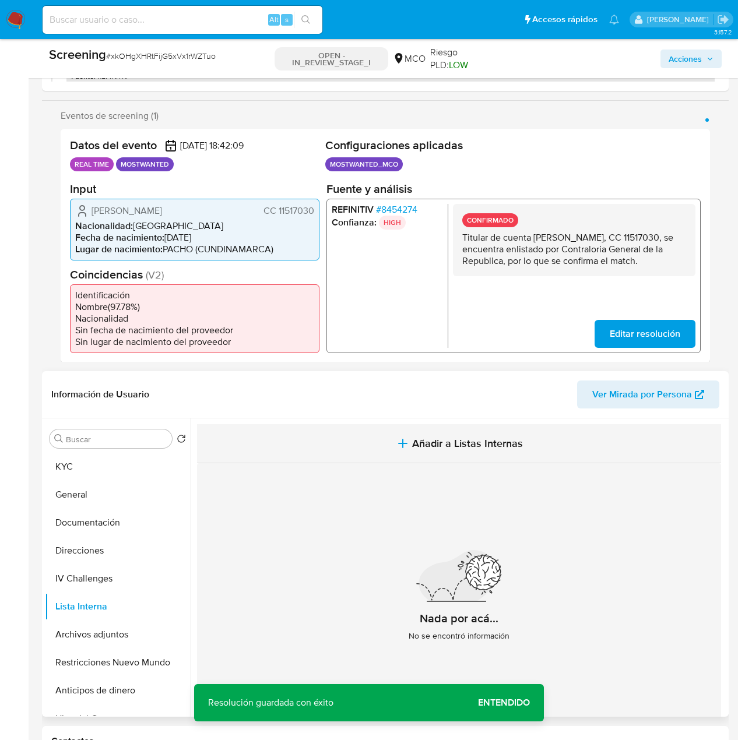
click at [340, 449] on button "Añadir a Listas Internas" at bounding box center [459, 443] width 524 height 39
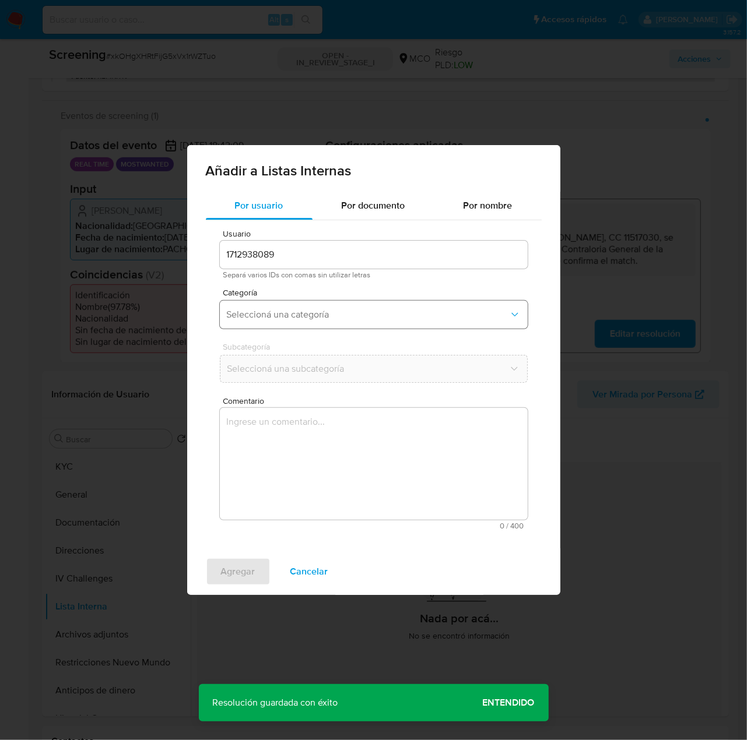
click at [280, 315] on span "Seleccioná una categoría" at bounding box center [368, 315] width 282 height 12
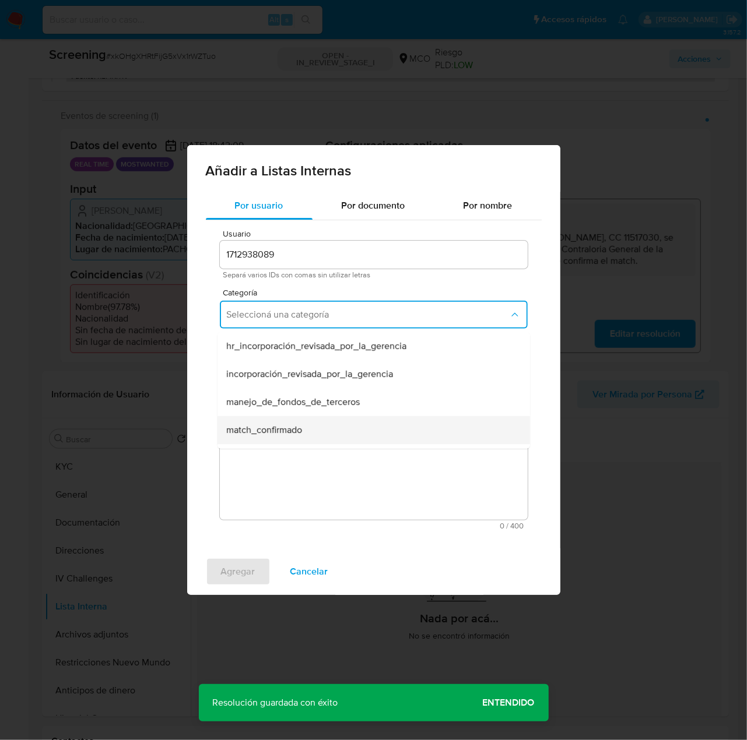
click at [278, 429] on span "match_confirmado" at bounding box center [265, 430] width 76 height 12
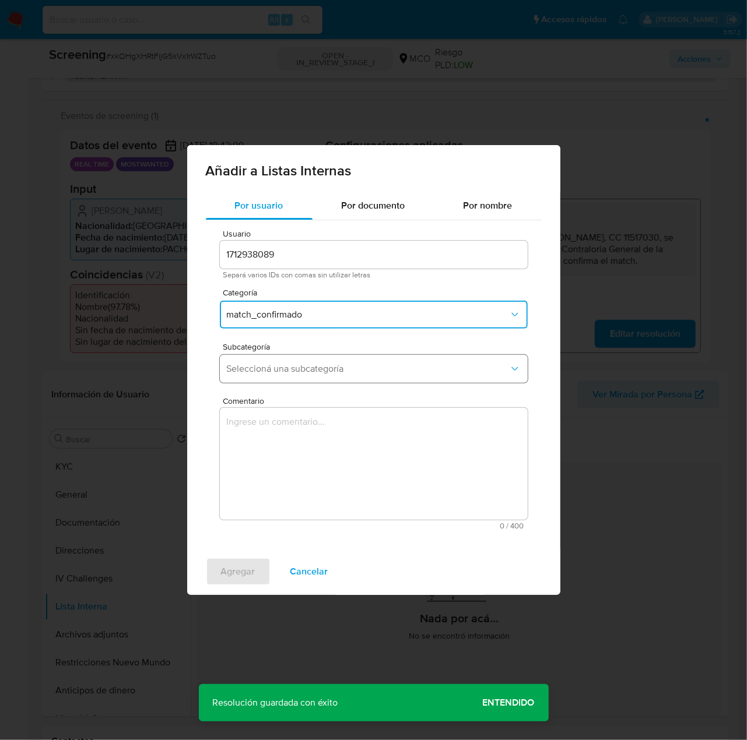
click at [325, 373] on span "Seleccioná una subcategoría" at bounding box center [368, 369] width 282 height 12
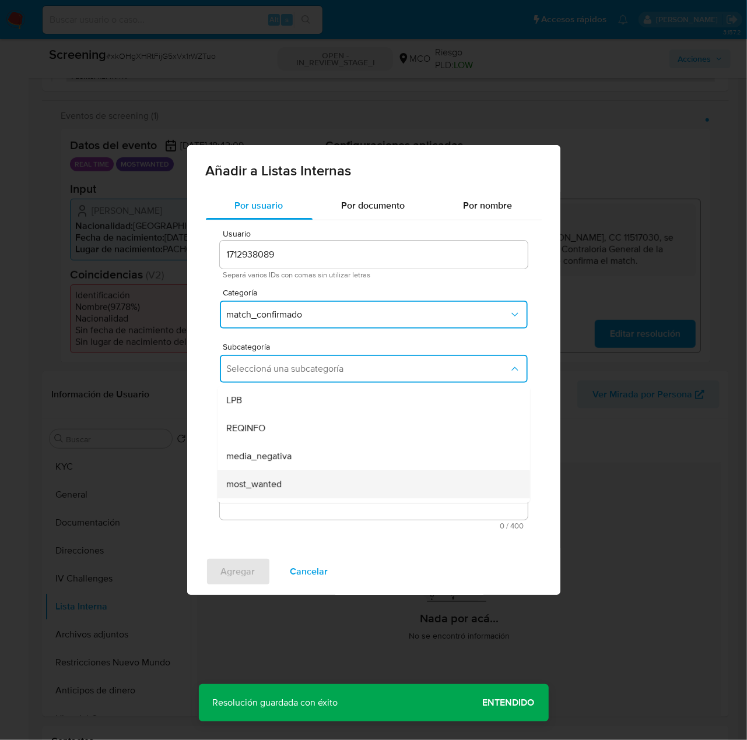
click at [284, 480] on div "most_wanted" at bounding box center [370, 484] width 287 height 28
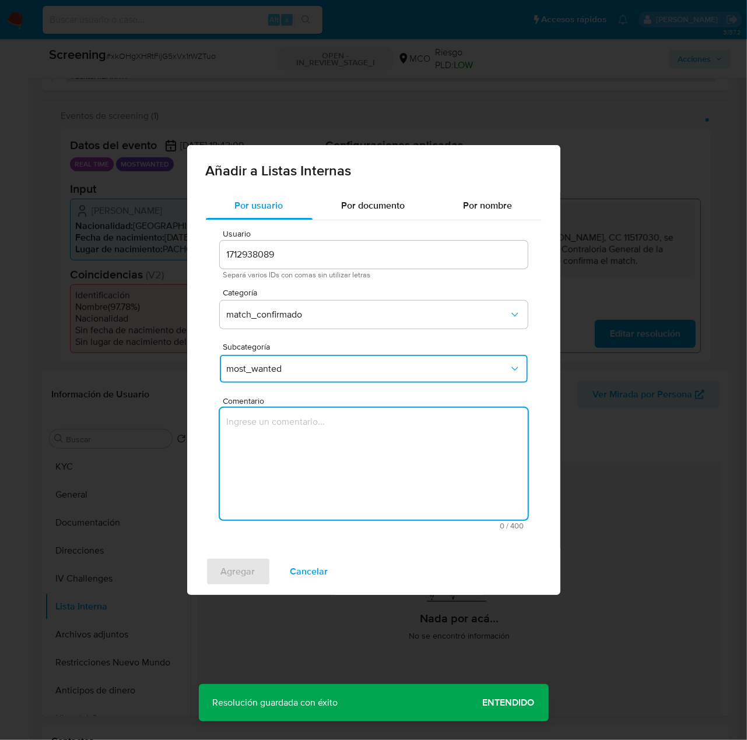
click at [285, 479] on textarea "Comentario" at bounding box center [374, 464] width 308 height 112
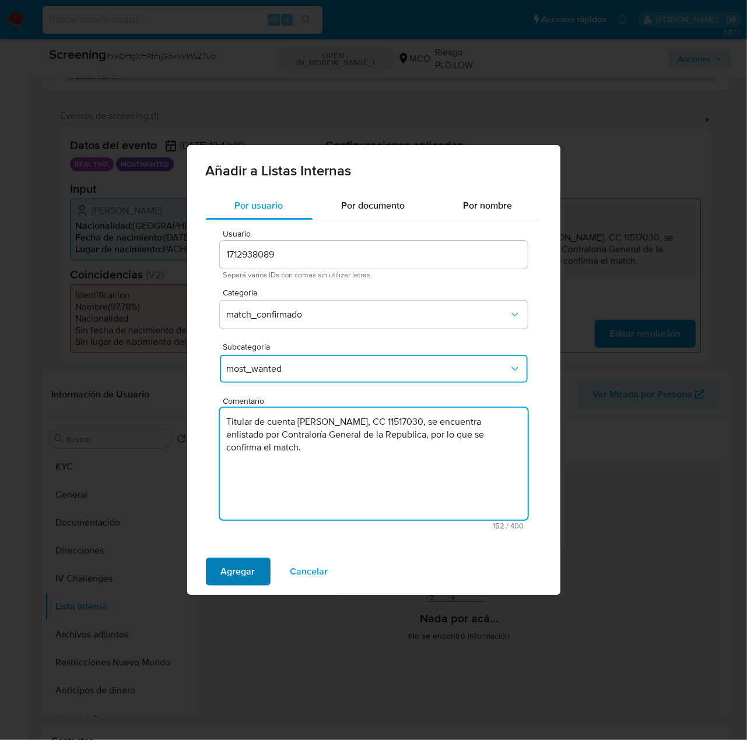
type textarea "Titular de cuenta Jose Javier Gomez Ortiz, CC 11517030, se encuentra enlistado …"
click at [240, 575] on span "Agregar" at bounding box center [238, 572] width 34 height 26
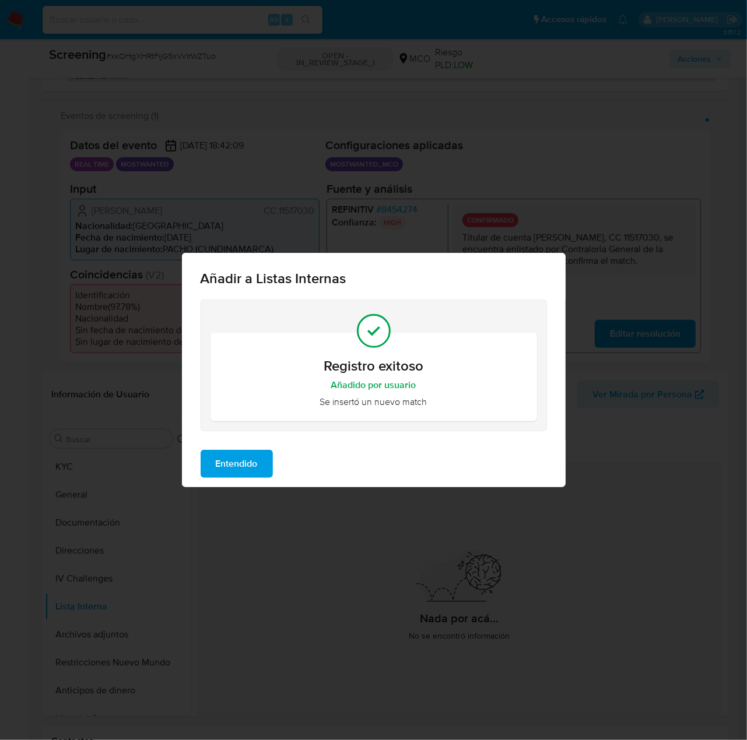
click at [232, 467] on span "Entendido" at bounding box center [237, 464] width 42 height 26
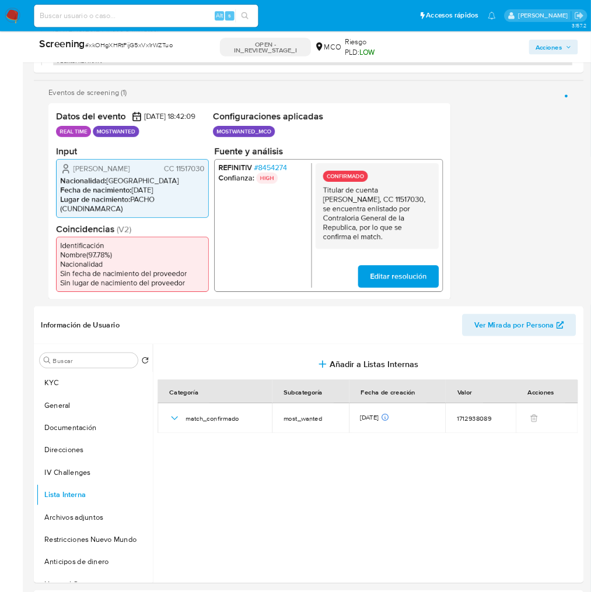
scroll to position [175, 0]
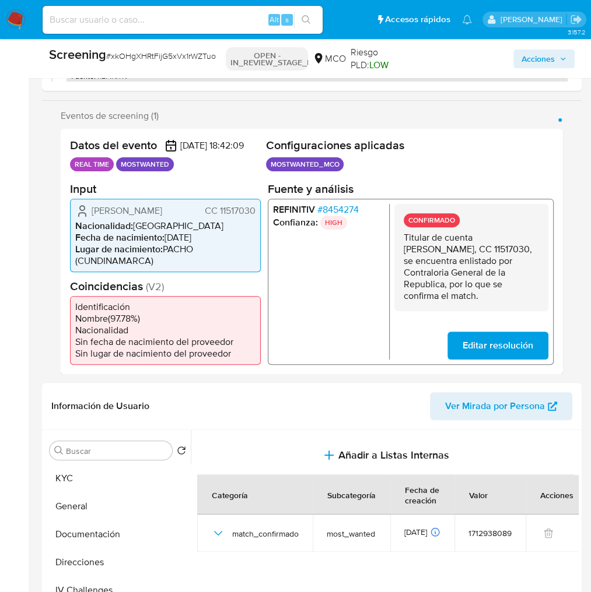
drag, startPoint x: 255, startPoint y: 219, endPoint x: 220, endPoint y: 225, distance: 34.9
click at [220, 216] on span "CC 11517030" at bounding box center [230, 211] width 51 height 12
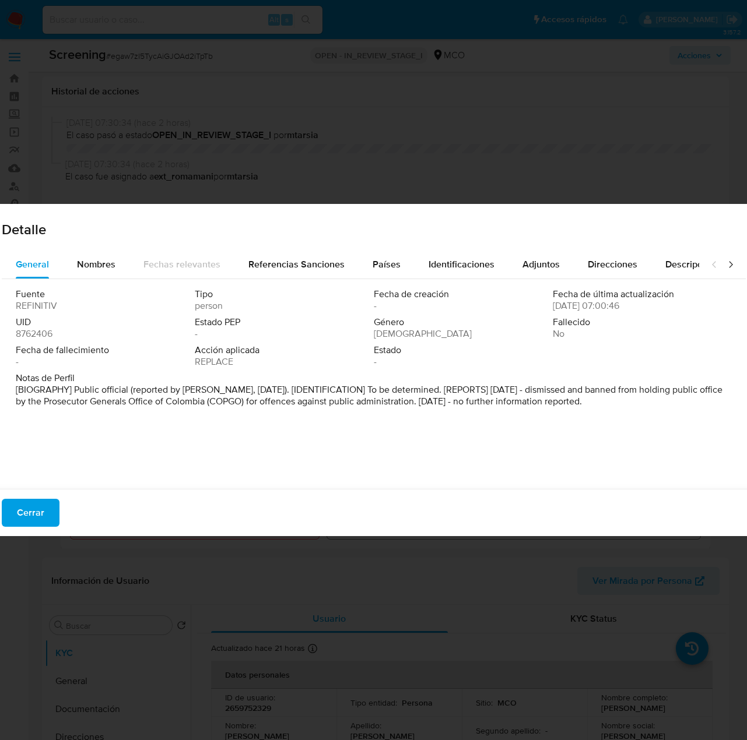
select select "10"
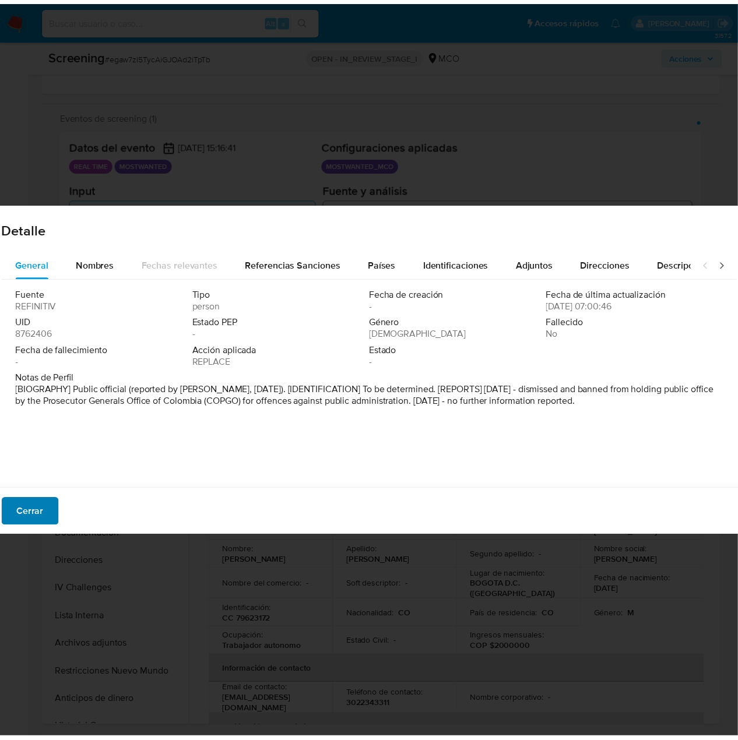
scroll to position [175, 0]
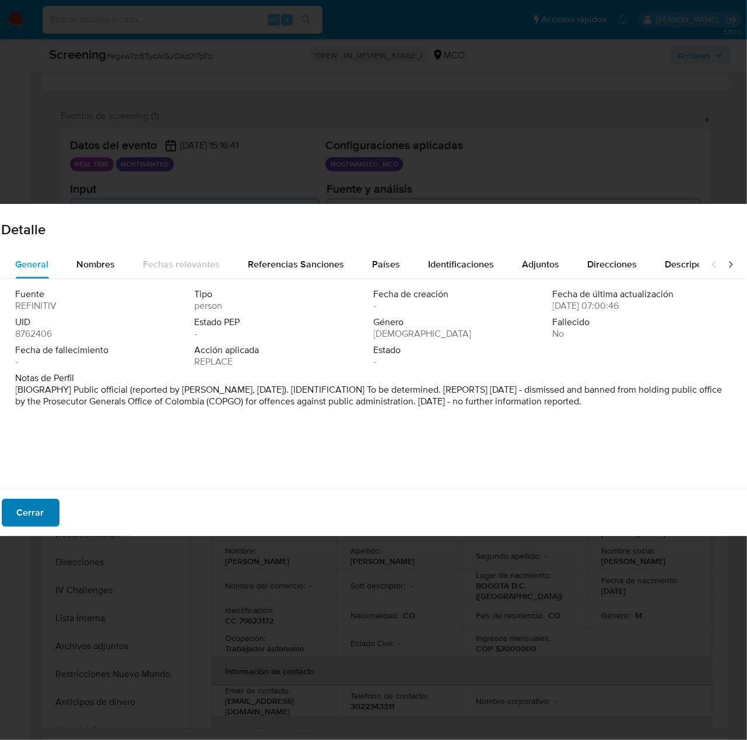
click at [12, 518] on button "Cerrar" at bounding box center [31, 513] width 58 height 28
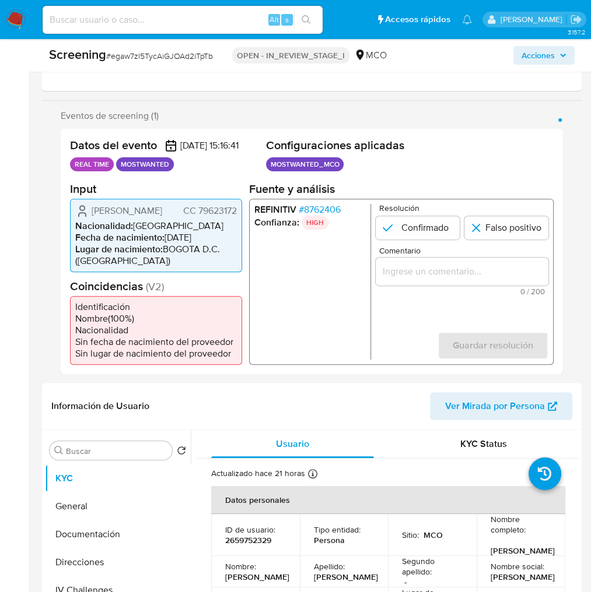
drag, startPoint x: 237, startPoint y: 233, endPoint x: 198, endPoint y: 234, distance: 39.1
click at [198, 216] on span "CC 79623172" at bounding box center [210, 211] width 54 height 12
click at [388, 175] on div "Configuraciones aplicadas MOSTWANTED_MCO Configuración Categorización MOSTWANTE…" at bounding box center [409, 156] width 287 height 37
click at [323, 215] on span "# 8762406" at bounding box center [319, 209] width 42 height 12
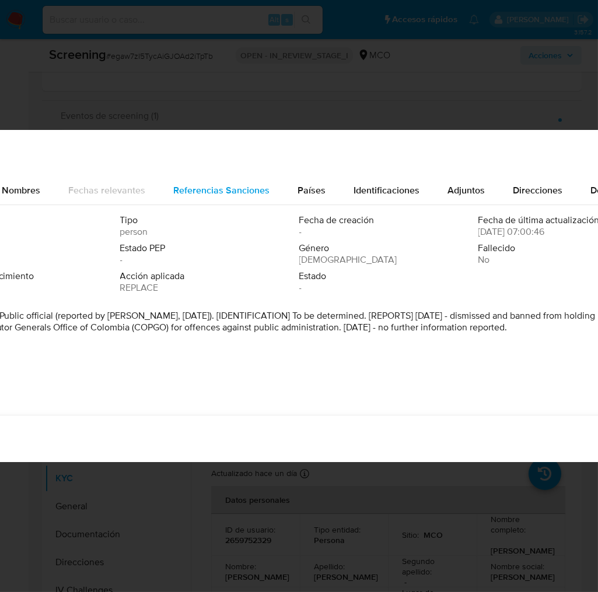
click at [183, 191] on span "Referencias Sanciones" at bounding box center [222, 190] width 96 height 13
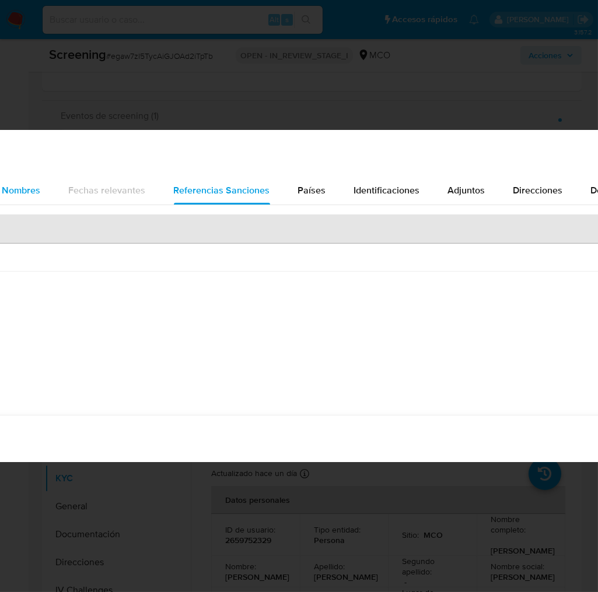
click at [18, 192] on span "Nombres" at bounding box center [21, 190] width 38 height 13
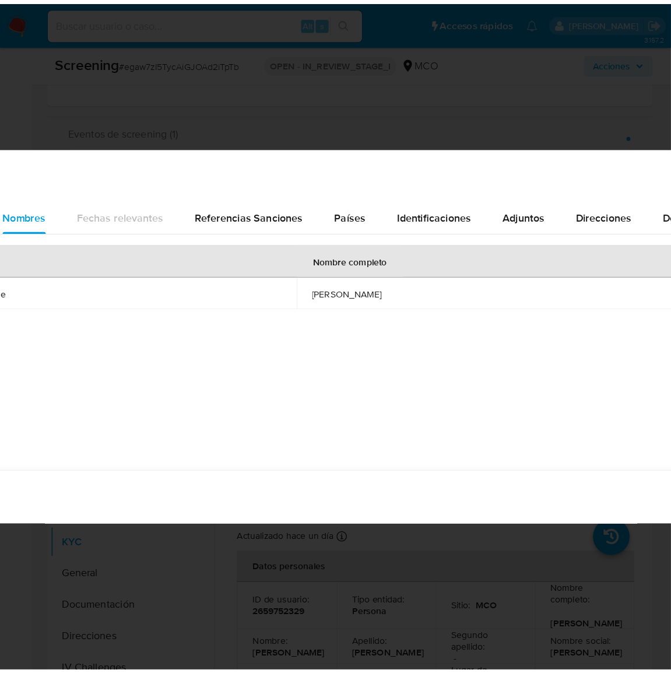
scroll to position [174, 0]
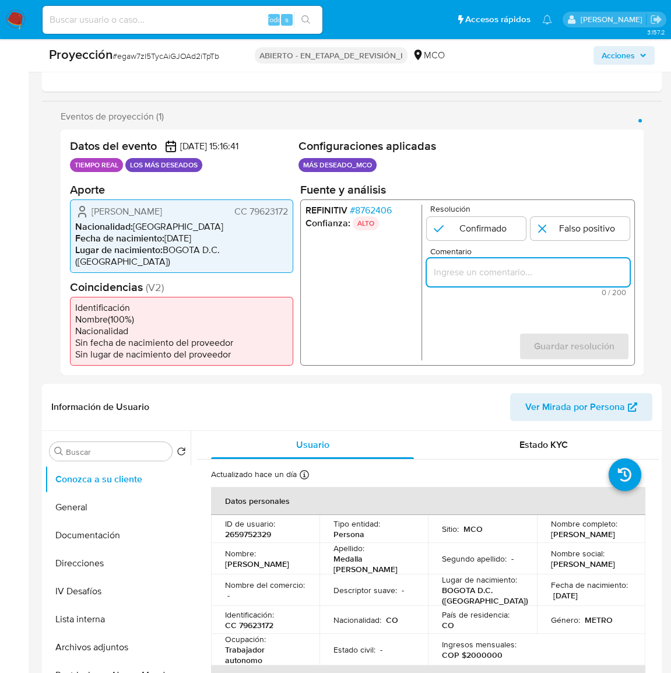
click at [467, 276] on input "Comentario" at bounding box center [528, 271] width 203 height 15
paste input "Se confirma el match ya que el Usuario aún se encuentra enlistado por la Procur…"
click at [442, 312] on form "Resolución Confirmado Falso positivo Comentario Se confirma el match ya que el …" at bounding box center [528, 282] width 203 height 156
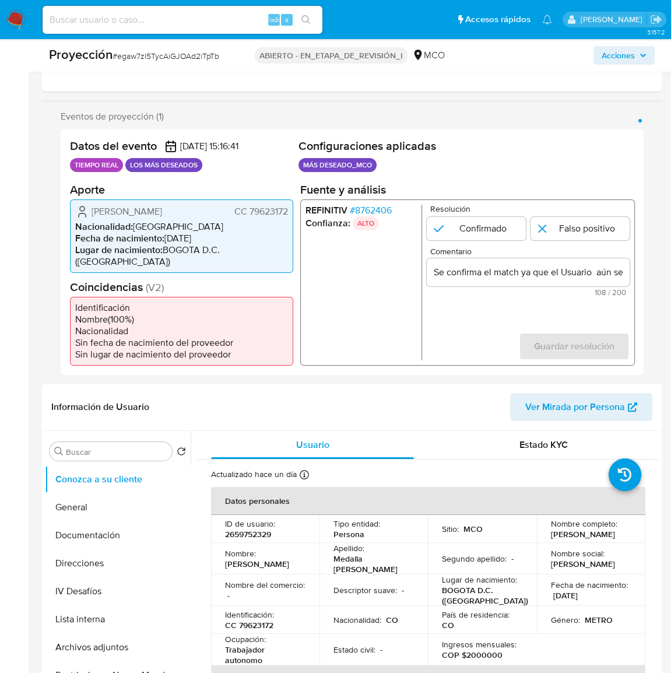
drag, startPoint x: 87, startPoint y: 207, endPoint x: 278, endPoint y: 224, distance: 190.9
click at [278, 218] on div "[PERSON_NAME] CC 79623172" at bounding box center [181, 211] width 213 height 14
type input "Se confirma el match ya que el Usuario Fredy Alexander Medaglia Martinez CC 796…"
click at [447, 227] on input "1 de 1" at bounding box center [476, 227] width 99 height 23
radio input "true"
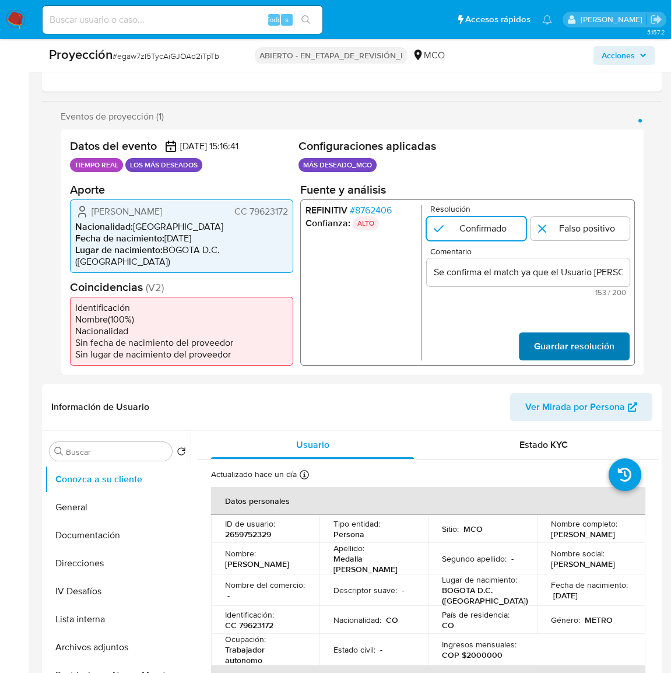
click at [556, 353] on span "Guardar resolución" at bounding box center [574, 346] width 80 height 26
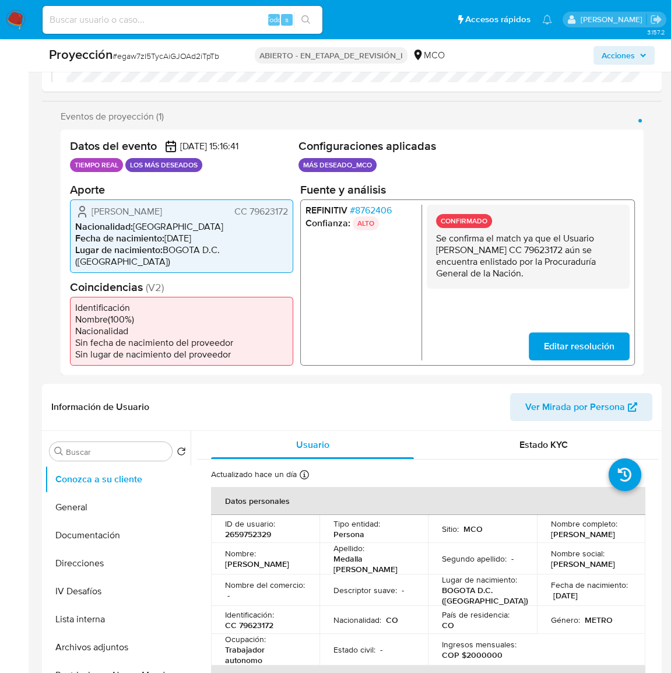
drag, startPoint x: 595, startPoint y: 273, endPoint x: 433, endPoint y: 240, distance: 165.4
click at [433, 240] on div "CONFIRMADO Se confirma el match ya que el Usuario Fredy Alexander Medaglia Mart…" at bounding box center [528, 246] width 203 height 84
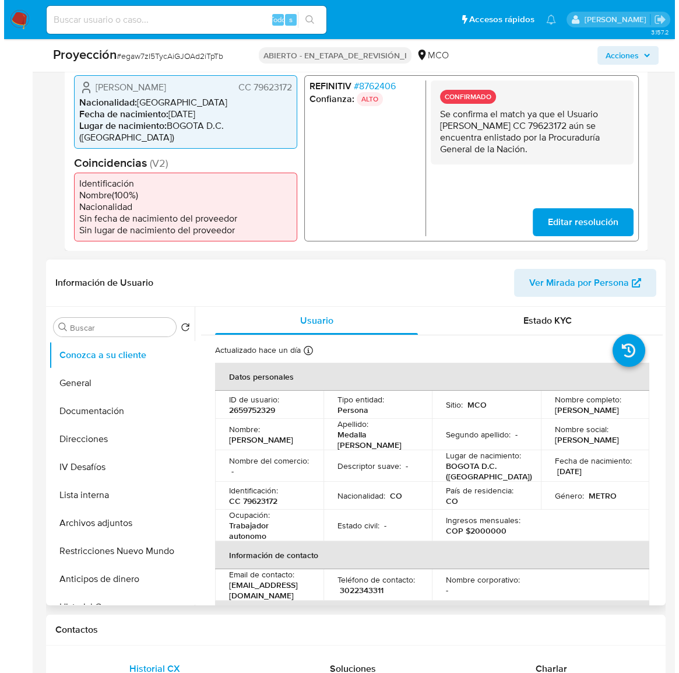
scroll to position [387, 0]
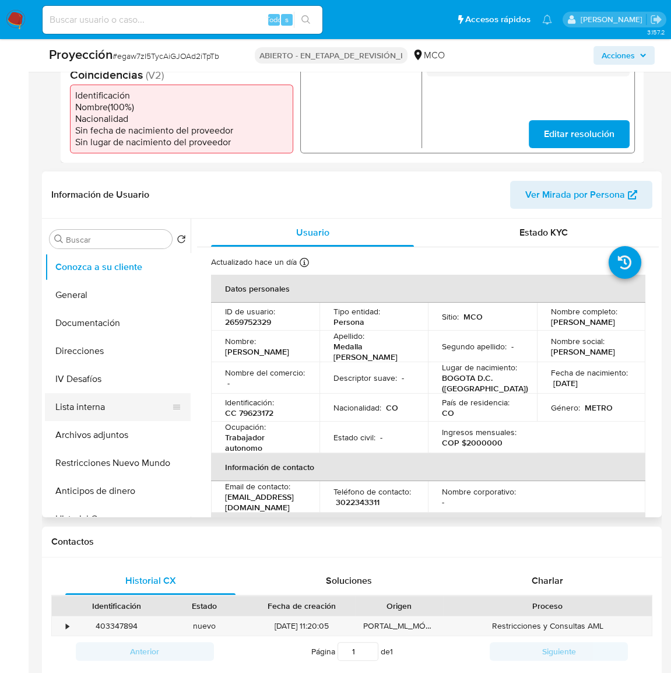
click at [96, 416] on button "Lista interna" at bounding box center [113, 407] width 136 height 28
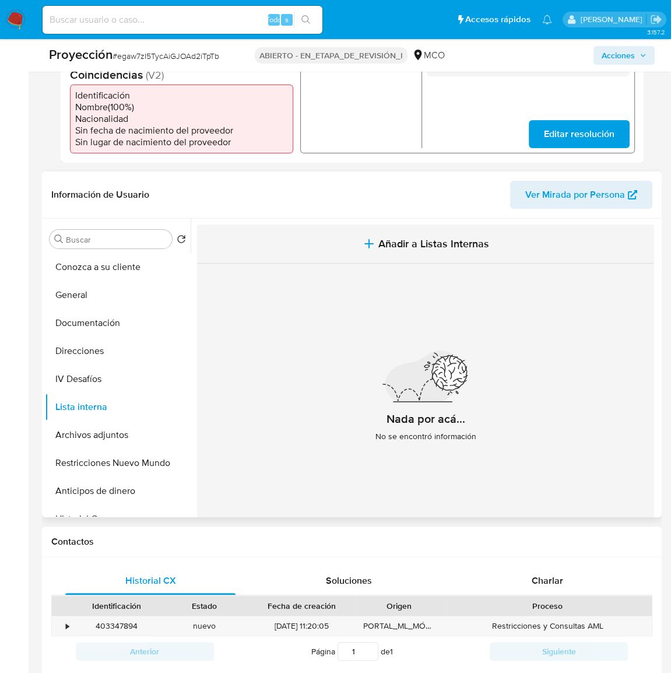
click at [434, 250] on span "Añadir a Listas Internas" at bounding box center [433, 243] width 111 height 13
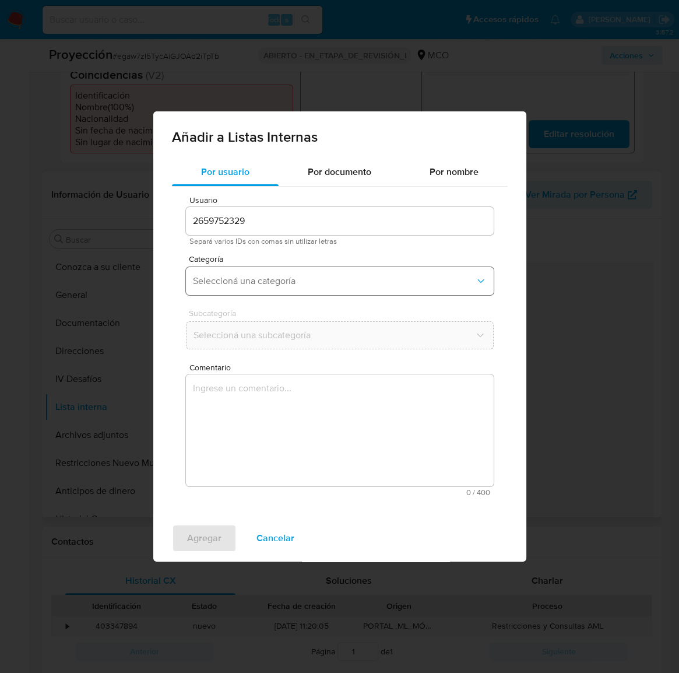
drag, startPoint x: 307, startPoint y: 273, endPoint x: 299, endPoint y: 292, distance: 19.8
click at [306, 275] on button "Seleccioná una categoría" at bounding box center [340, 281] width 308 height 28
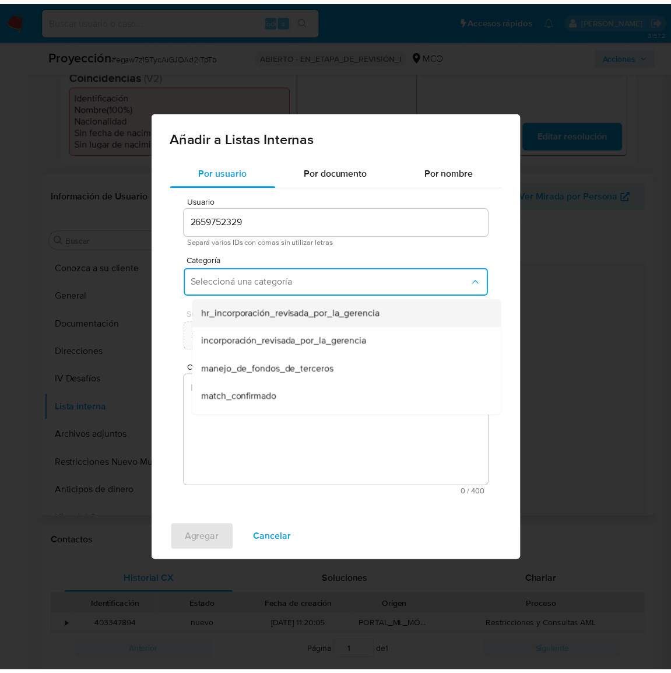
scroll to position [52, 0]
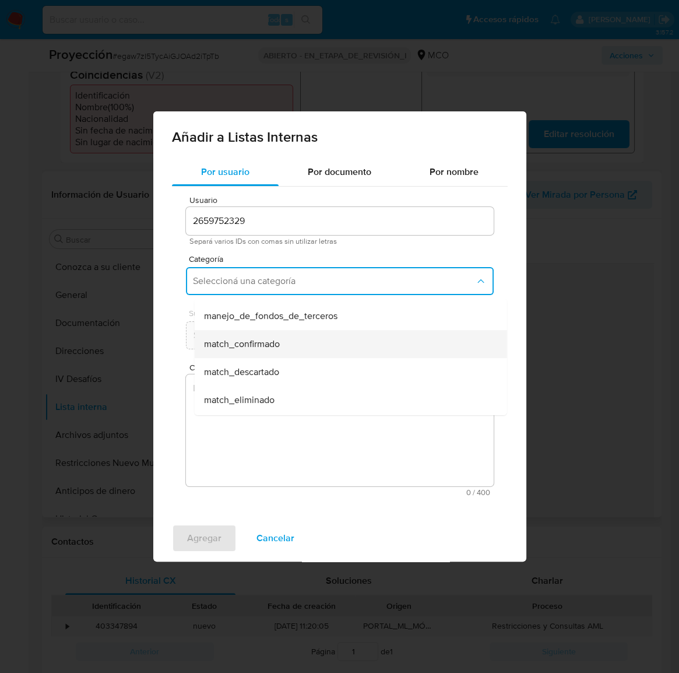
click at [259, 346] on span "match_confirmado" at bounding box center [241, 344] width 76 height 12
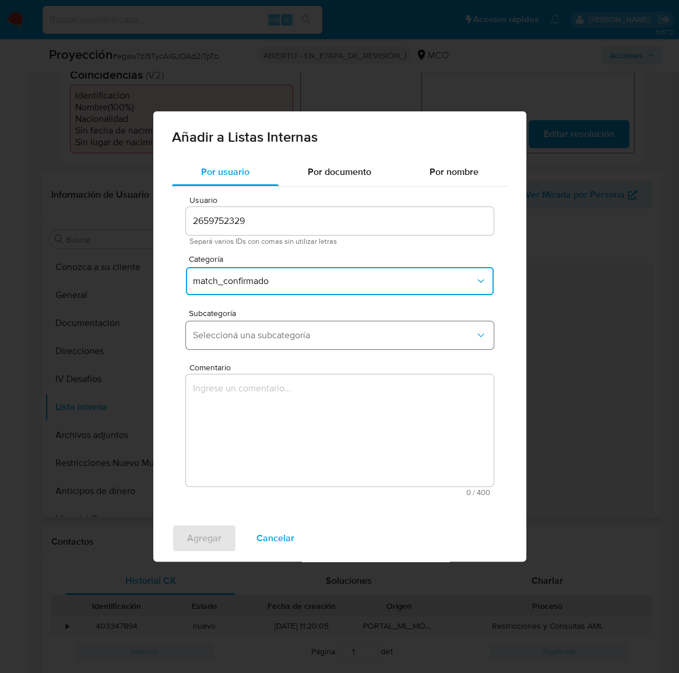
click at [272, 338] on span "Seleccioná una subcategoría" at bounding box center [334, 335] width 282 height 12
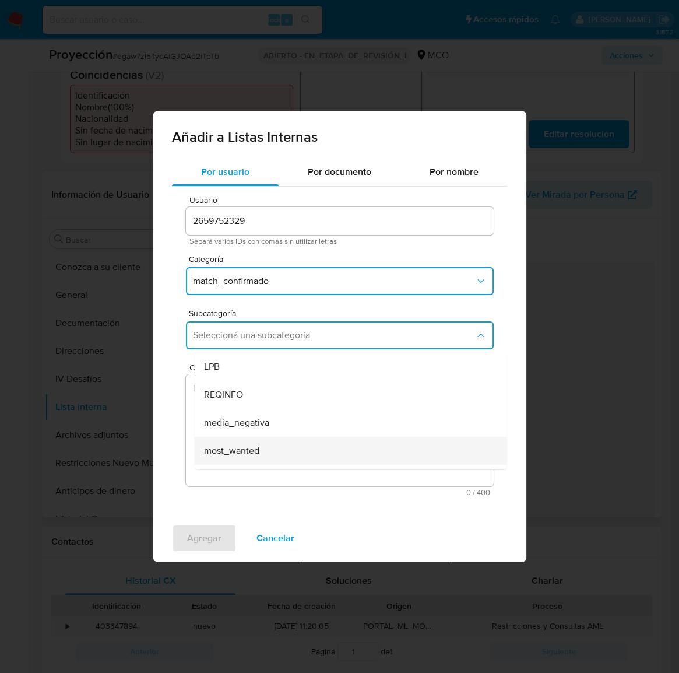
click at [243, 449] on span "most_wanted" at bounding box center [230, 451] width 55 height 12
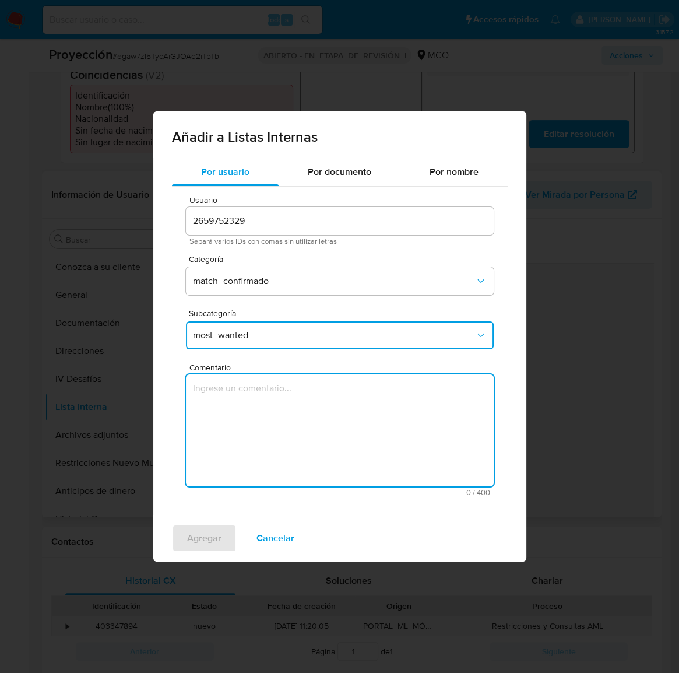
click at [247, 433] on textarea "Comentario" at bounding box center [340, 430] width 308 height 112
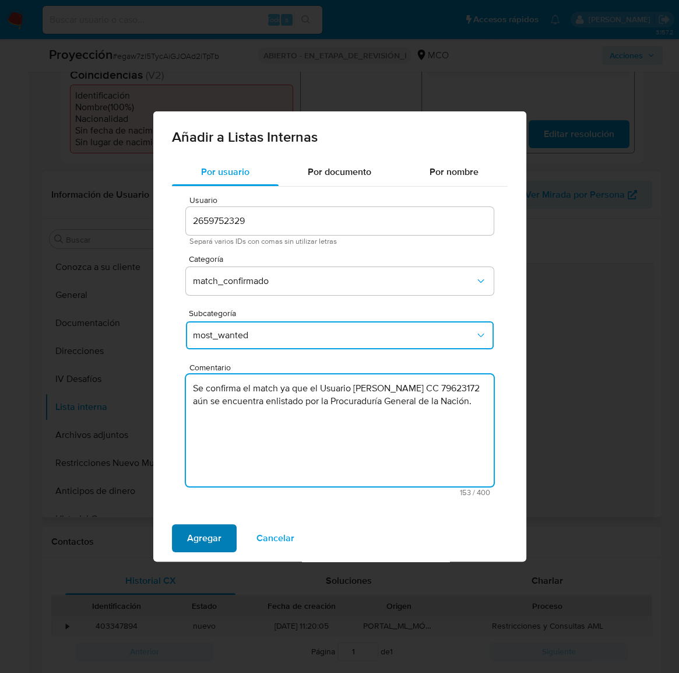
type textarea "Se confirma el match ya que el Usuario Fredy Alexander Medaglia Martinez CC 796…"
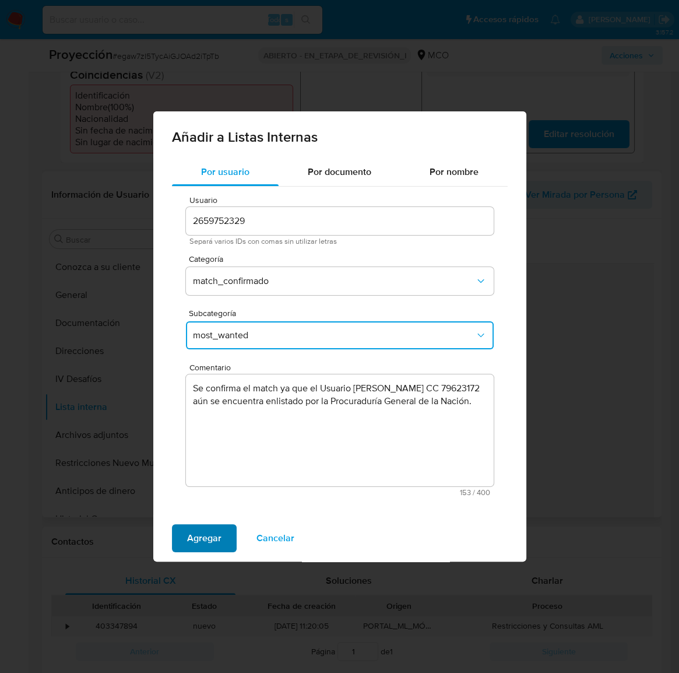
click at [191, 535] on span "Agregar" at bounding box center [204, 538] width 34 height 26
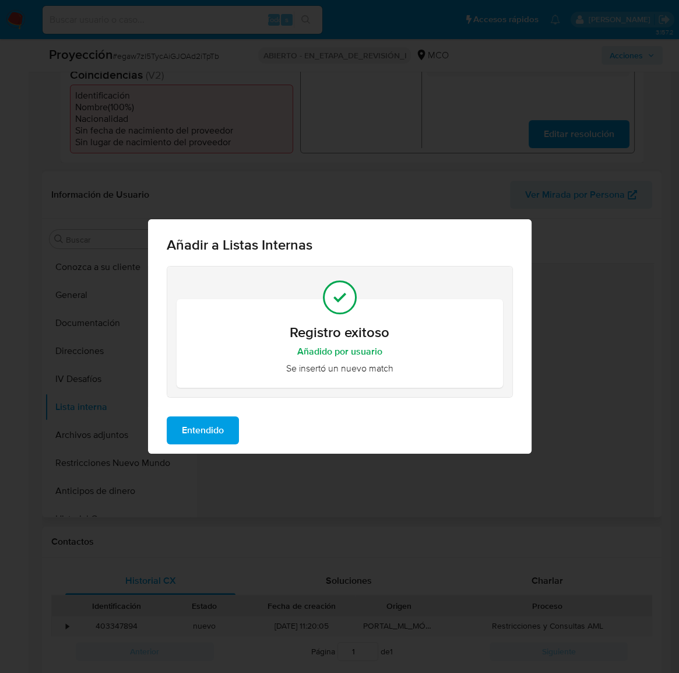
click at [193, 433] on span "Entendido" at bounding box center [203, 430] width 42 height 26
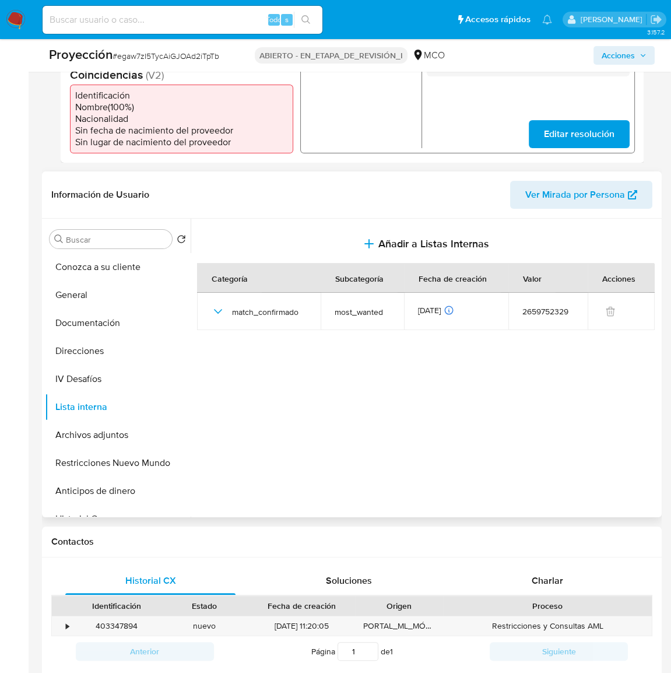
scroll to position [333, 0]
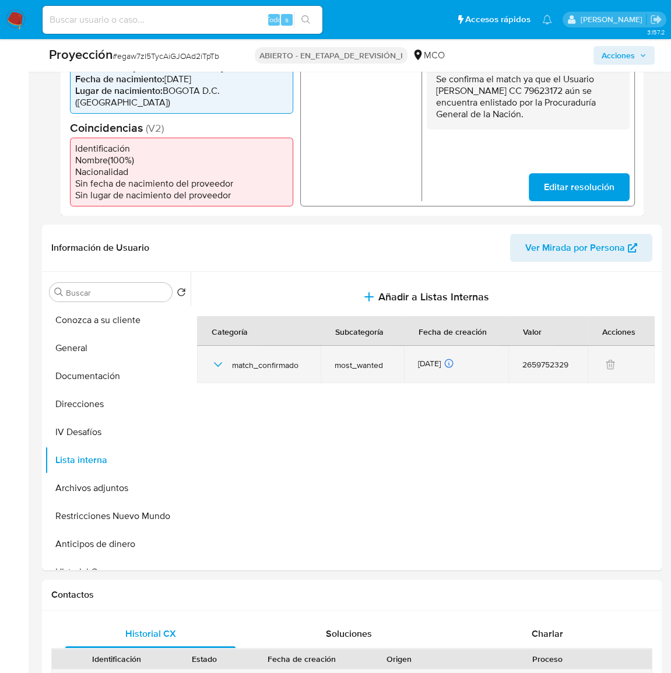
click at [217, 370] on icon "button" at bounding box center [218, 364] width 14 height 14
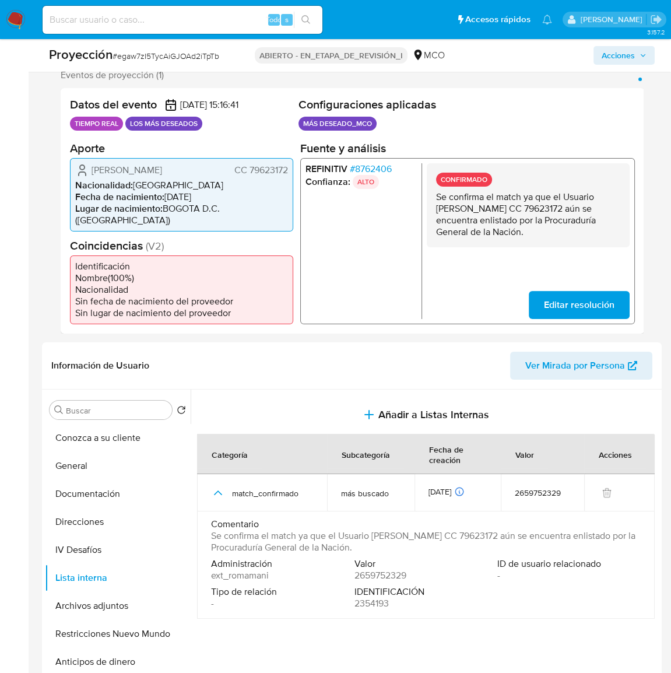
scroll to position [174, 0]
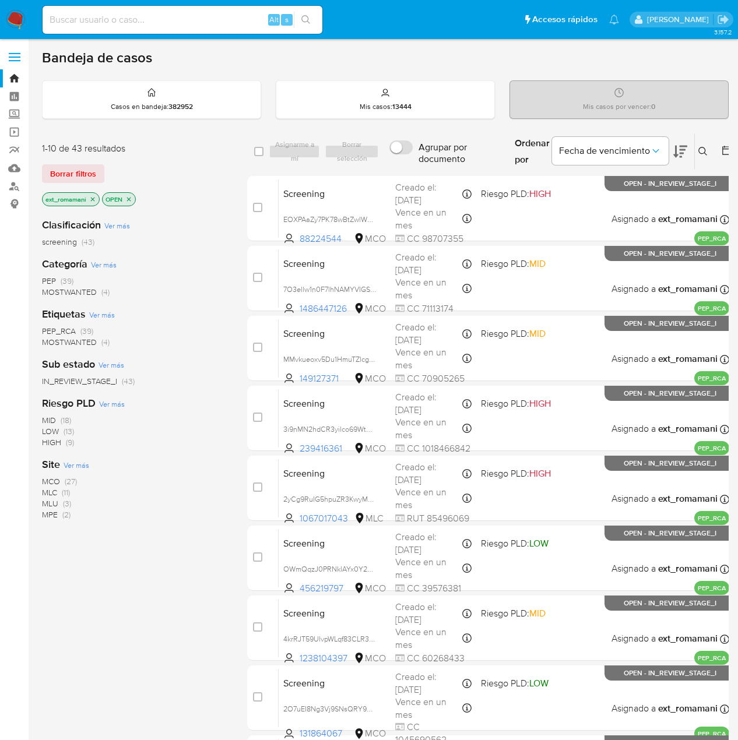
click at [99, 291] on span "MOSTWANTED (4)" at bounding box center [76, 292] width 68 height 11
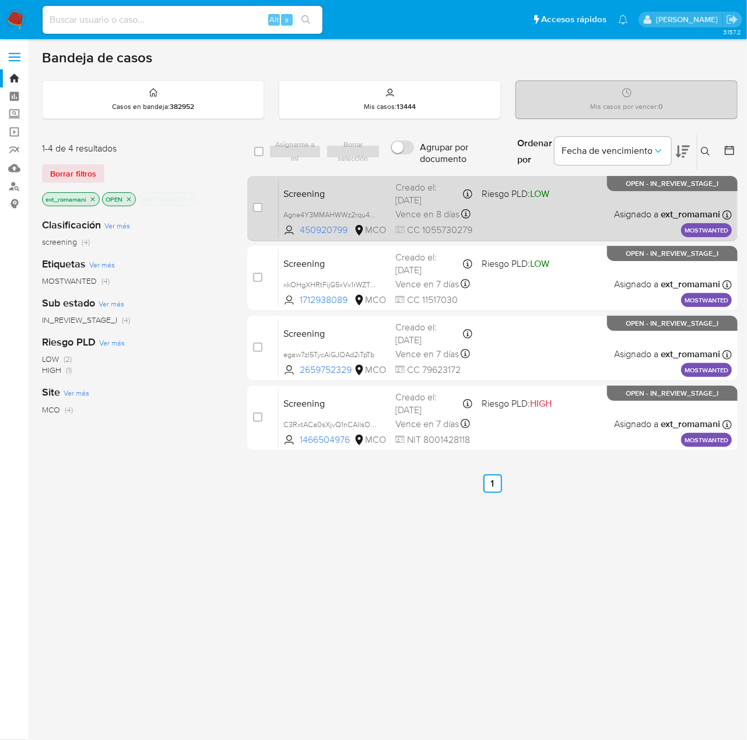
click at [485, 217] on div "Screening Agne4Y3MMAHWWz2rqu46qQA2 450920799 MCO Riesgo PLD: LOW Creado el: [DA…" at bounding box center [505, 208] width 453 height 59
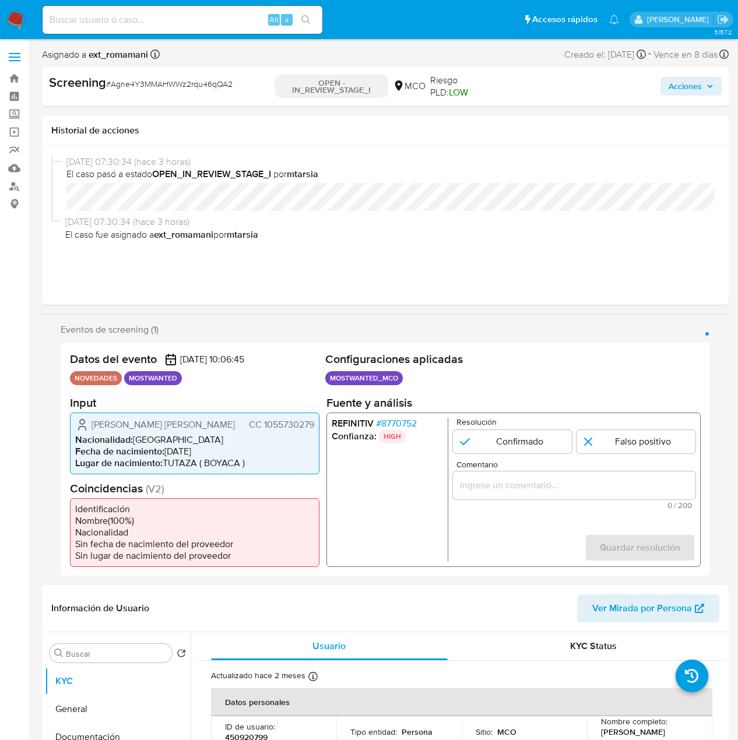
select select "10"
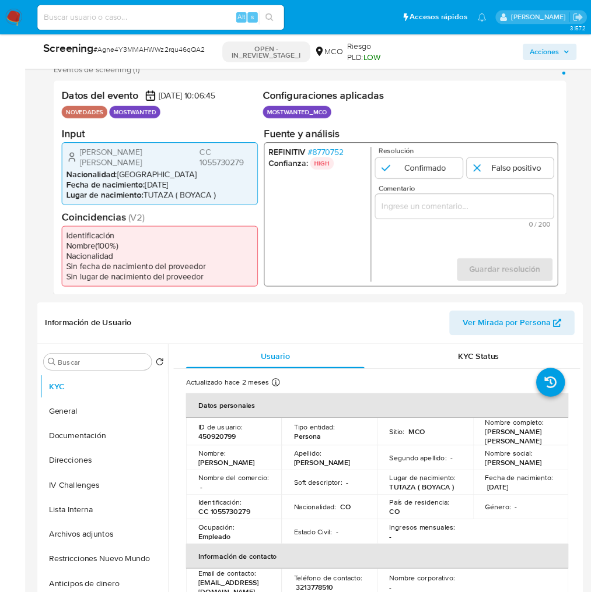
scroll to position [212, 0]
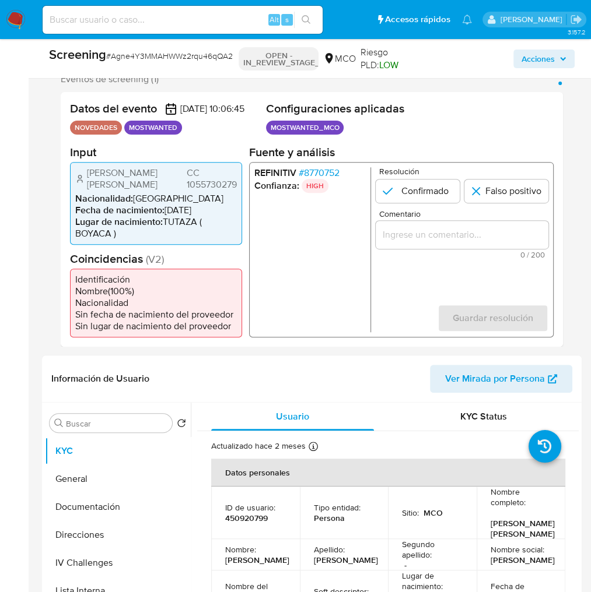
drag, startPoint x: 239, startPoint y: 196, endPoint x: 180, endPoint y: 196, distance: 58.9
click at [180, 196] on div "[PERSON_NAME] [PERSON_NAME] CC 1055730279 Nacionalidad : Colombia Fecha de naci…" at bounding box center [156, 202] width 172 height 83
click at [180, 190] on div "[PERSON_NAME] [PERSON_NAME] CC 1055730279" at bounding box center [155, 178] width 161 height 23
drag, startPoint x: 180, startPoint y: 196, endPoint x: 220, endPoint y: 196, distance: 39.6
click at [218, 190] on div "[PERSON_NAME] [PERSON_NAME] CC 1055730279" at bounding box center [155, 178] width 161 height 23
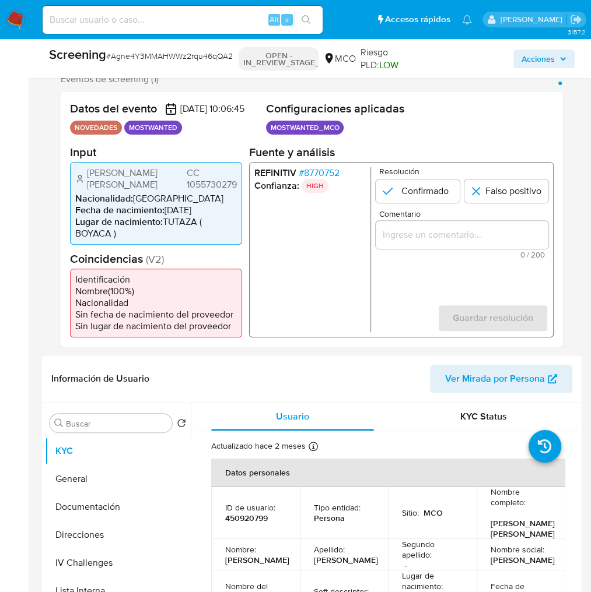
drag, startPoint x: 236, startPoint y: 198, endPoint x: 183, endPoint y: 199, distance: 52.5
click at [187, 190] on span "CC 1055730279" at bounding box center [212, 178] width 50 height 23
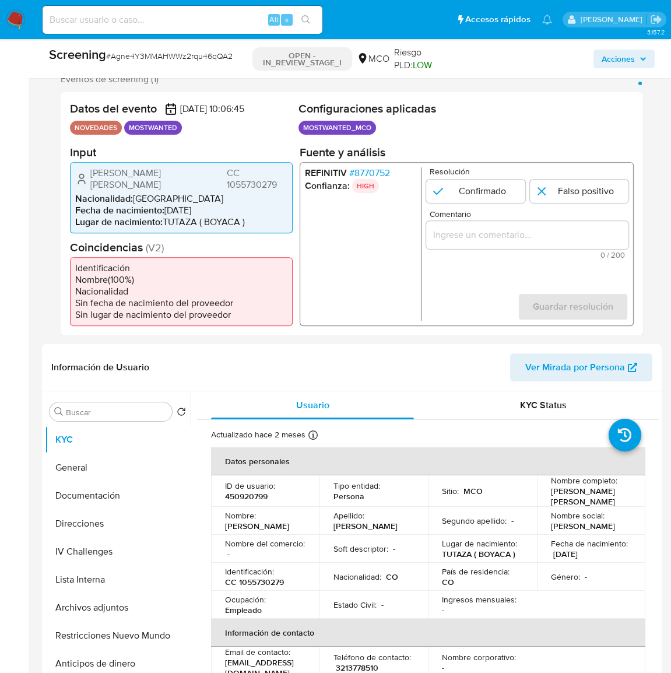
click at [280, 217] on li "Lugar de nacimiento : TUTAZA ( BOYACA )" at bounding box center [181, 222] width 212 height 12
click at [504, 227] on input "Comentario" at bounding box center [527, 234] width 202 height 15
paste input "Se confirma el match ya que el Usuario aún se encuentra enlistado por la Procur…"
click at [388, 170] on span "# 8770752" at bounding box center [369, 173] width 41 height 12
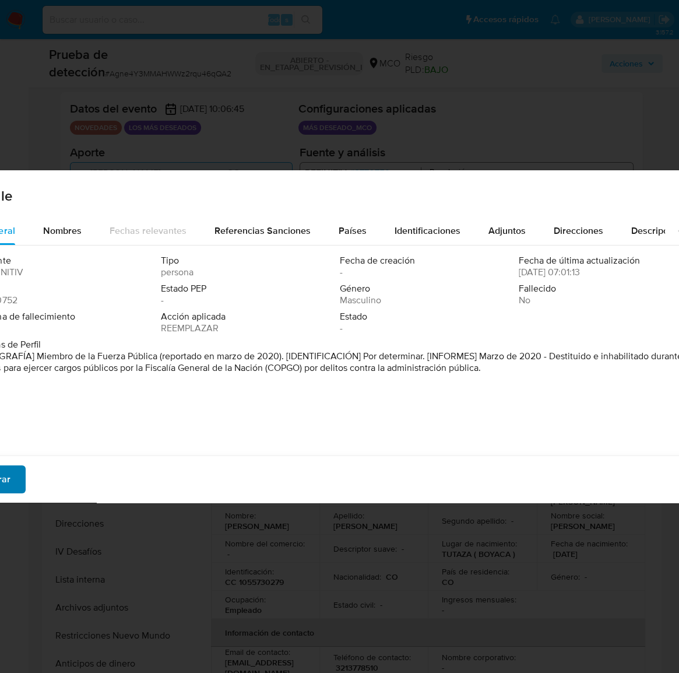
drag, startPoint x: 11, startPoint y: 481, endPoint x: 16, endPoint y: 476, distance: 7.4
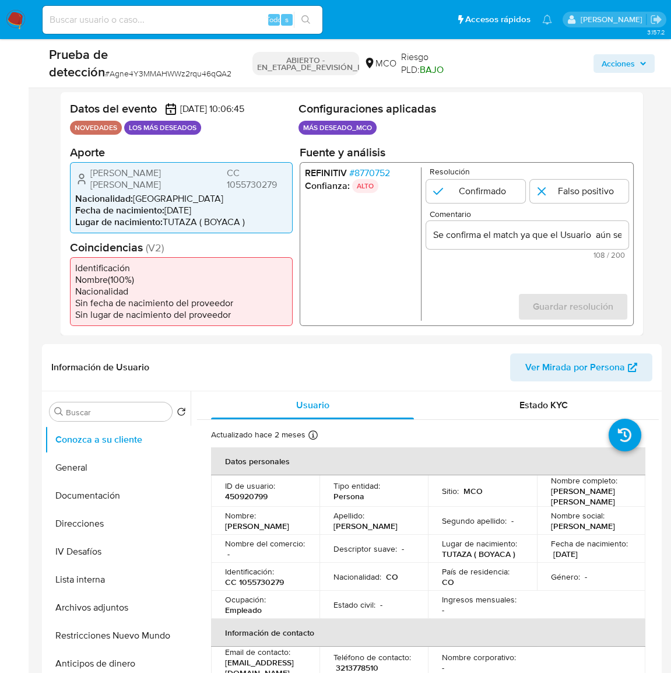
click at [421, 266] on ul "REFINITIV # 8770752 Confianza: ALTO" at bounding box center [363, 243] width 117 height 153
drag, startPoint x: 88, startPoint y: 173, endPoint x: 289, endPoint y: 173, distance: 200.6
click at [289, 173] on div "Luis Emilio Guerrero Jaime CC 1055730279 Nacionalidad : Colombia Fecha de nacim…" at bounding box center [181, 196] width 223 height 71
type input "Se confirma el match ya que el Usuario Luis Emilio Guerrero Jaime CC 1055730279…"
click at [456, 189] on input "1 de 1" at bounding box center [475, 190] width 99 height 23
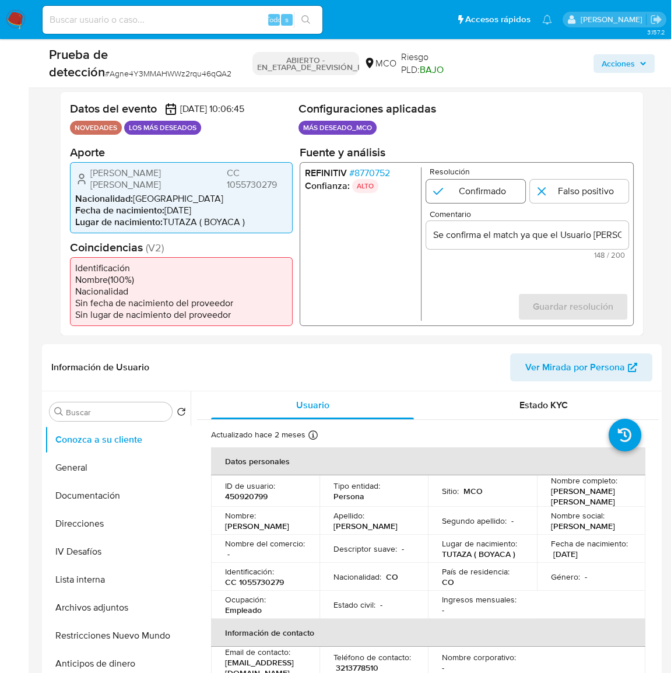
radio input "true"
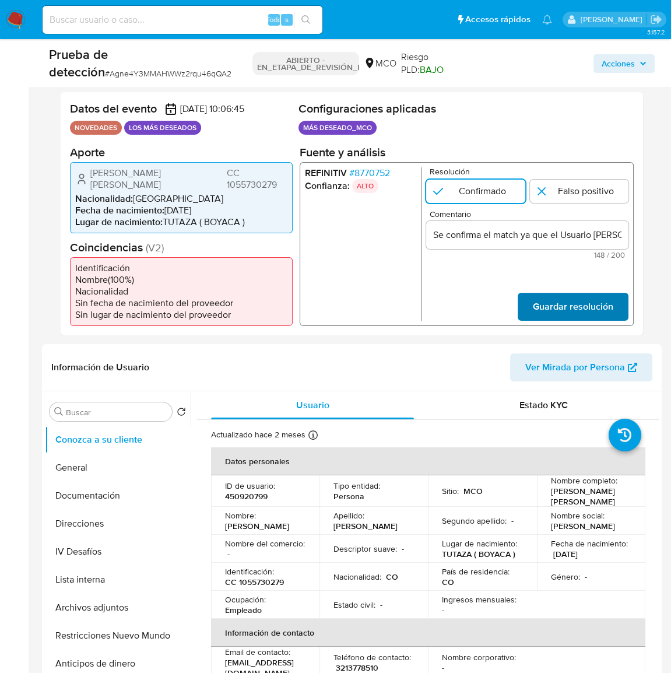
click at [580, 300] on span "Guardar resolución" at bounding box center [573, 306] width 80 height 26
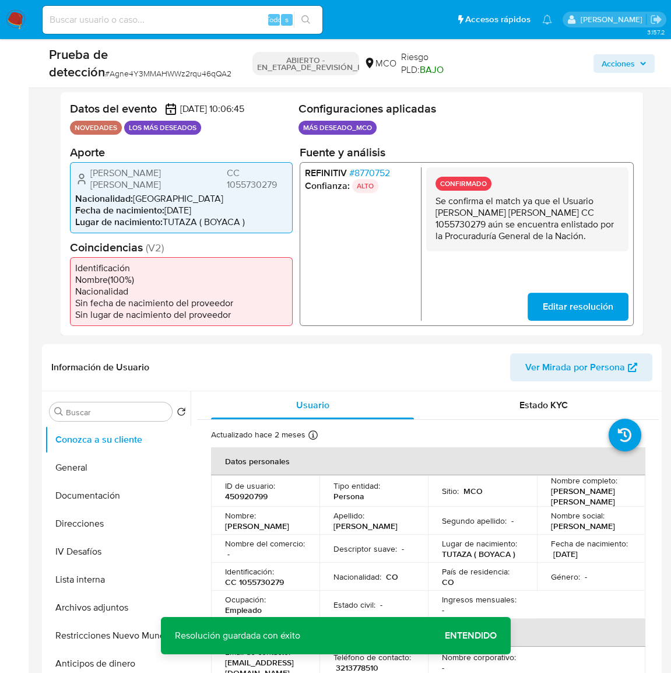
drag, startPoint x: 596, startPoint y: 199, endPoint x: 592, endPoint y: 213, distance: 14.0
click at [592, 213] on p "Se confirma el match ya que el Usuario Luis Emilio Guerrero Jaime CC 1055730279…" at bounding box center [528, 218] width 184 height 47
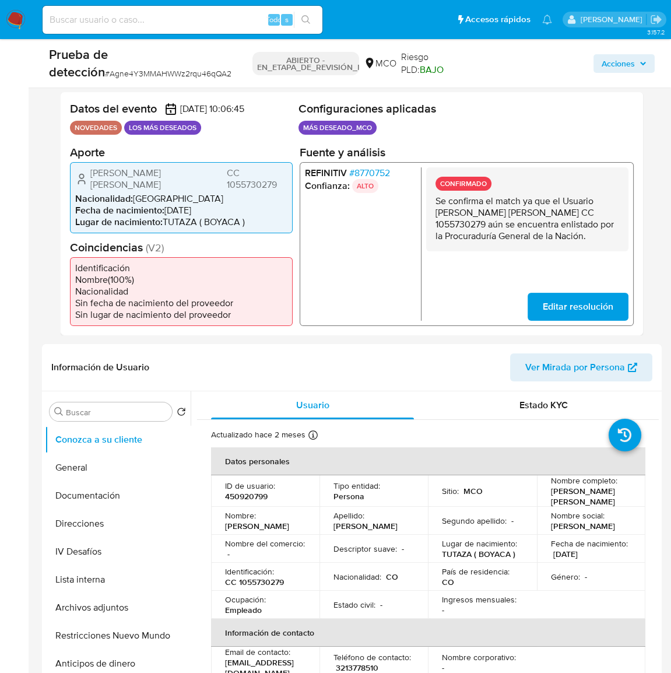
drag, startPoint x: 205, startPoint y: 171, endPoint x: 90, endPoint y: 180, distance: 115.1
click at [90, 180] on div "Luis Emilio Guerrero Jaime CC 1055730279 Nacionalidad : Colombia Fecha de nacim…" at bounding box center [181, 196] width 223 height 71
drag, startPoint x: 289, startPoint y: 174, endPoint x: 237, endPoint y: 176, distance: 51.9
click at [237, 176] on div "Luis Emilio Guerrero Jaime CC 1055730279 Nacionalidad : Colombia Fecha de nacim…" at bounding box center [181, 196] width 223 height 71
click at [208, 354] on header "Información de Usuario Ver Mirada por Persona" at bounding box center [351, 367] width 601 height 28
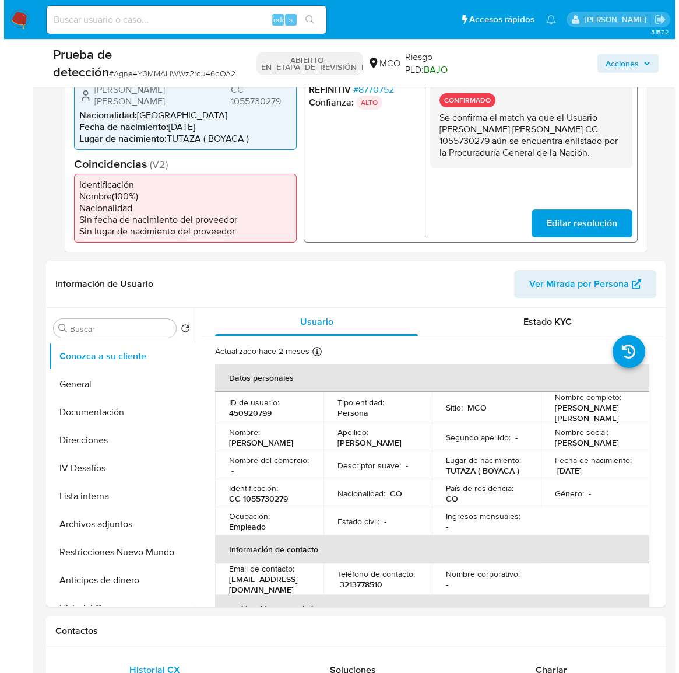
scroll to position [212, 0]
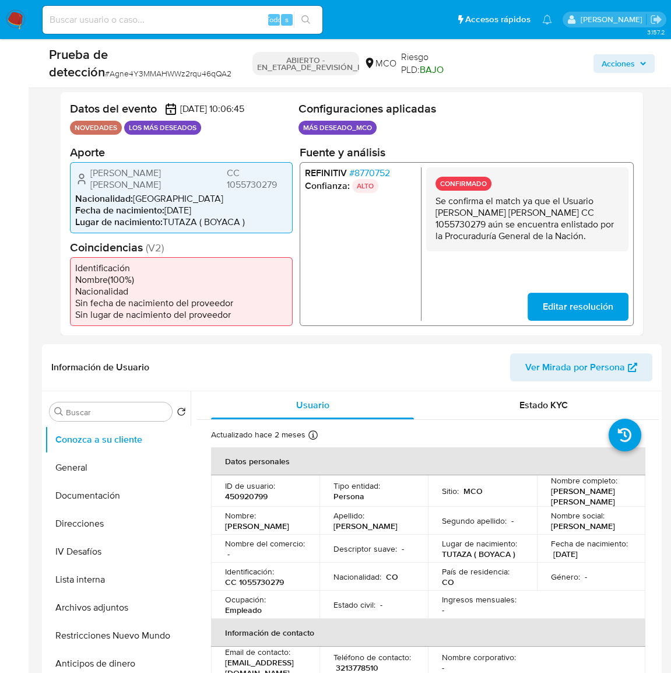
drag, startPoint x: 540, startPoint y: 240, endPoint x: 433, endPoint y: 204, distance: 113.0
click at [433, 204] on div "CONFIRMADO Se confirma el match ya que el Usuario Luis Emilio Guerrero Jaime CC…" at bounding box center [527, 209] width 202 height 84
click at [90, 567] on button "Lista interna" at bounding box center [113, 580] width 136 height 28
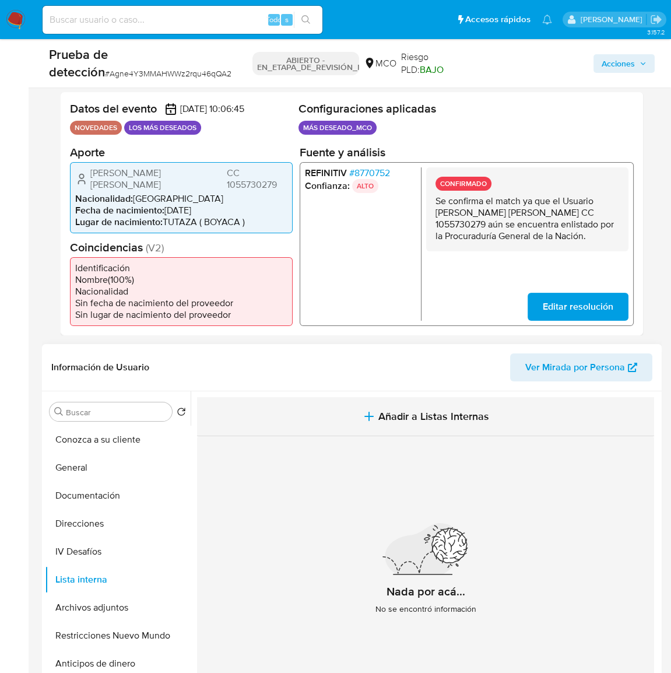
click at [369, 412] on icon "button" at bounding box center [369, 416] width 0 height 8
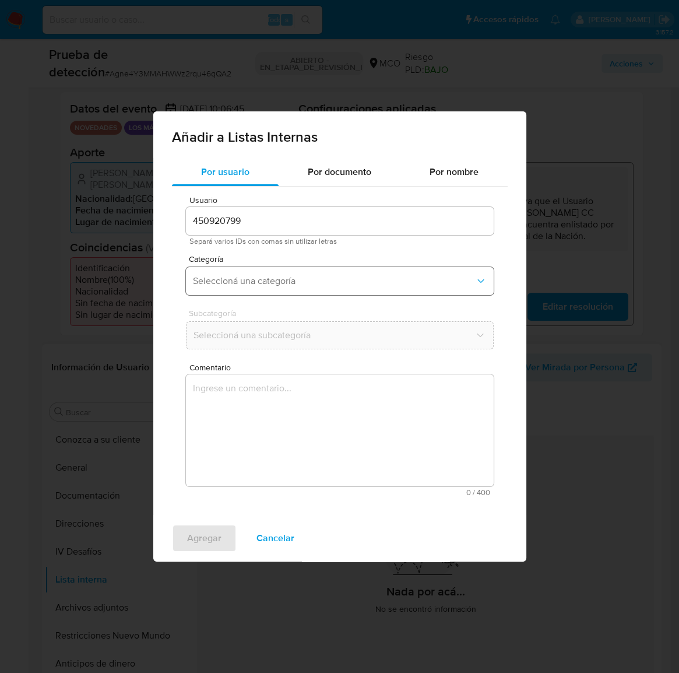
click at [289, 280] on span "Seleccioná una categoría" at bounding box center [334, 281] width 282 height 12
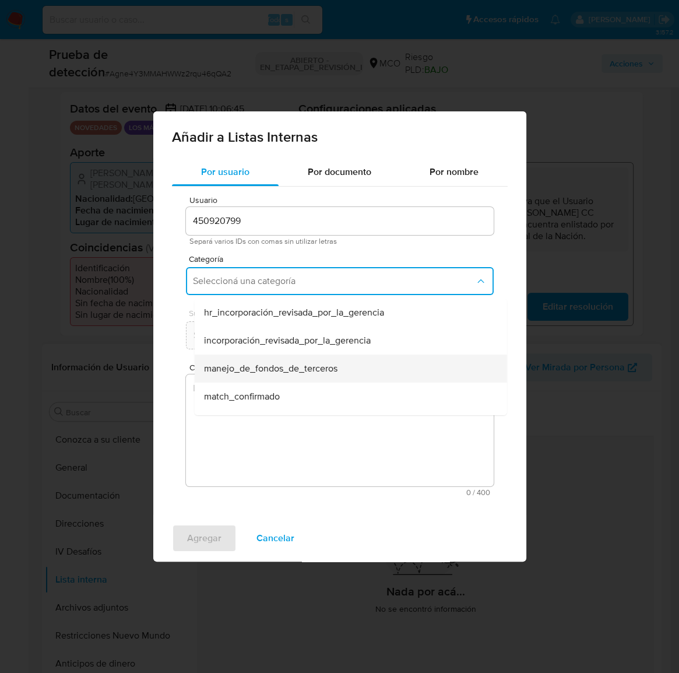
scroll to position [52, 0]
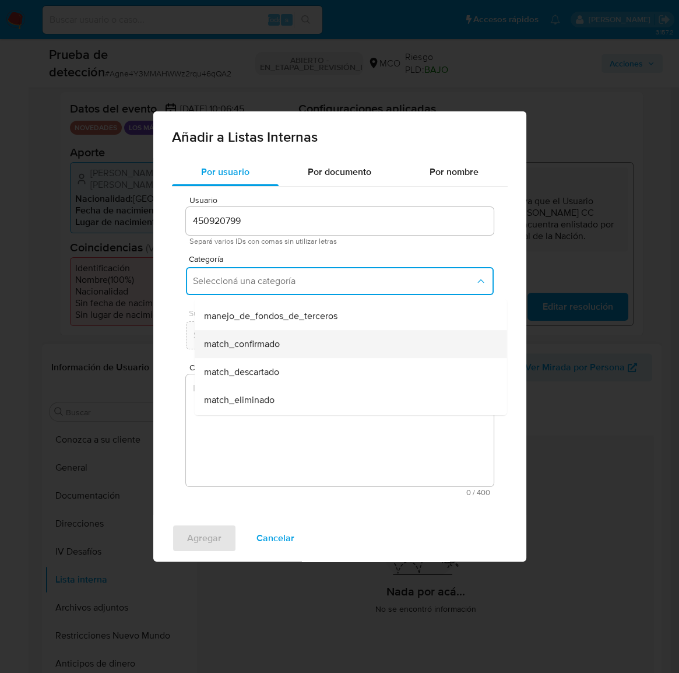
click at [270, 346] on span "match_confirmado" at bounding box center [241, 344] width 76 height 12
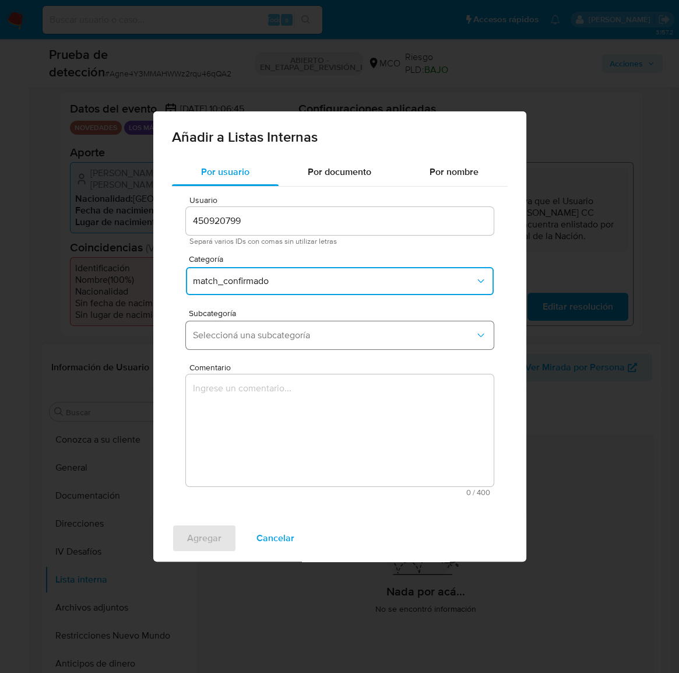
click at [314, 338] on span "Seleccioná una subcategoría" at bounding box center [334, 335] width 282 height 12
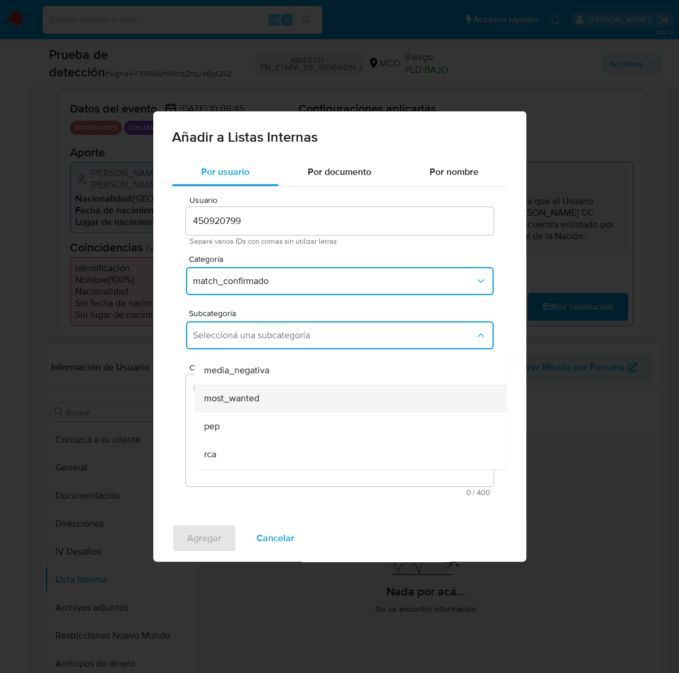
click at [258, 396] on span "most_wanted" at bounding box center [230, 398] width 55 height 12
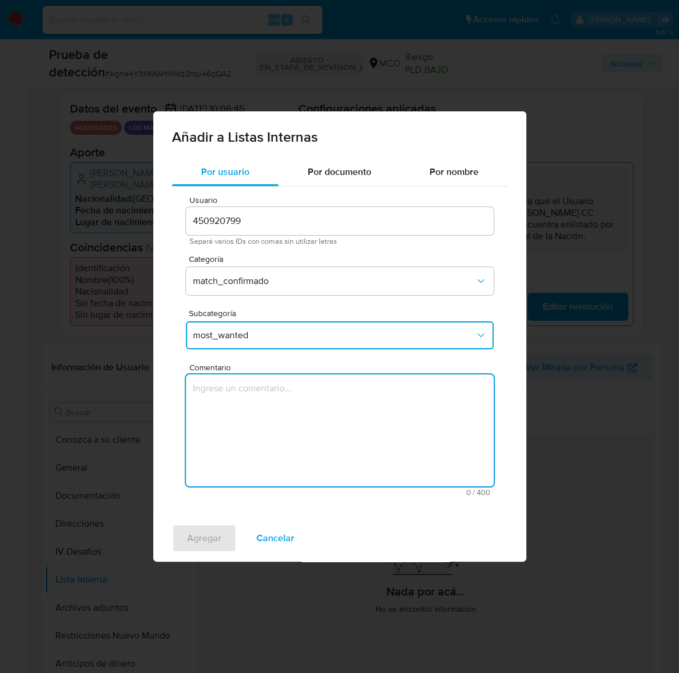
click at [258, 410] on textarea "Comentario" at bounding box center [340, 430] width 308 height 112
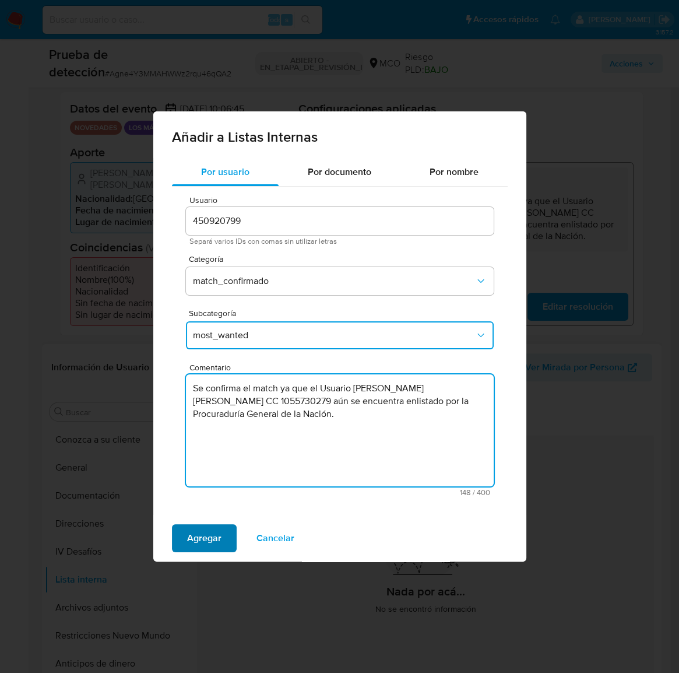
type textarea "Se confirma el match ya que el Usuario [PERSON_NAME] CC 1055730279 aún se encue…"
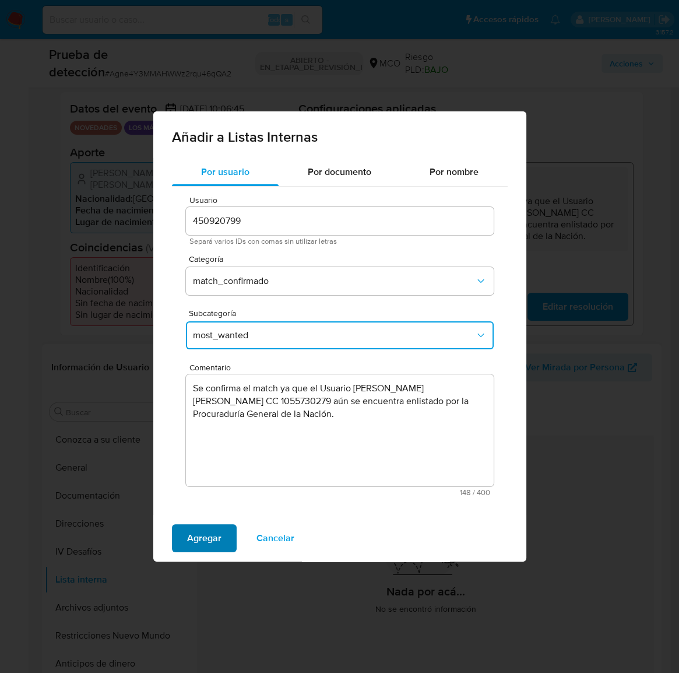
click at [207, 547] on span "Agregar" at bounding box center [204, 538] width 34 height 26
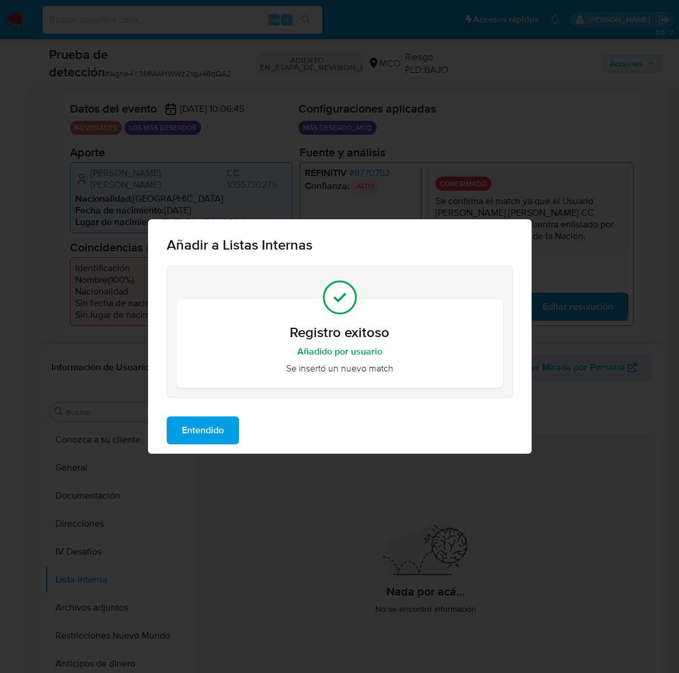
click at [201, 430] on span "Entendido" at bounding box center [203, 430] width 42 height 26
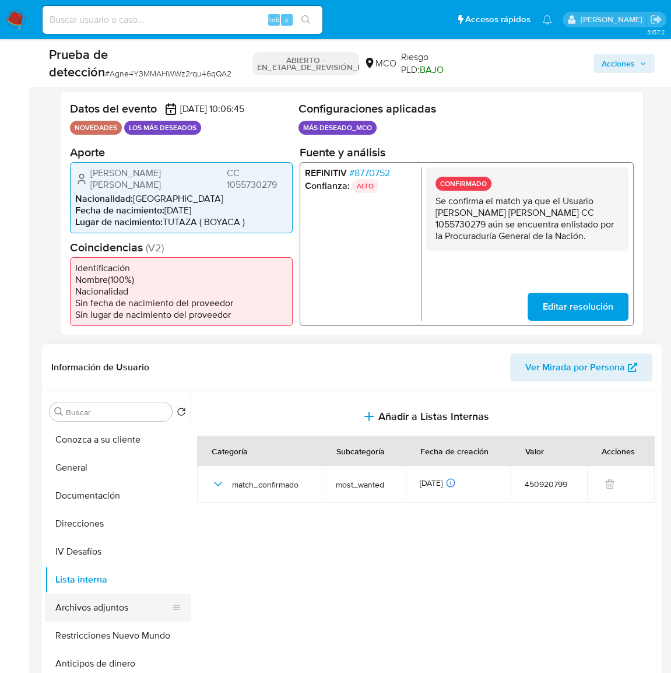
click at [128, 602] on button "Archivos adjuntos" at bounding box center [113, 607] width 136 height 28
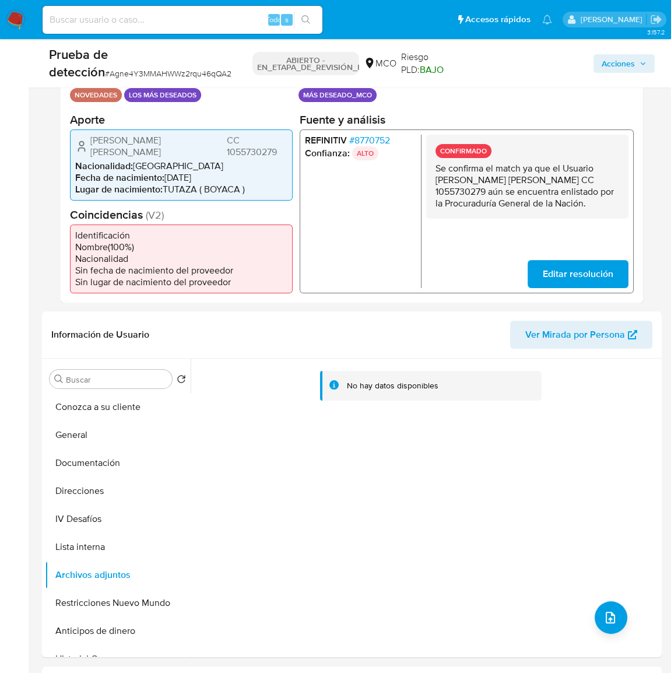
scroll to position [265, 0]
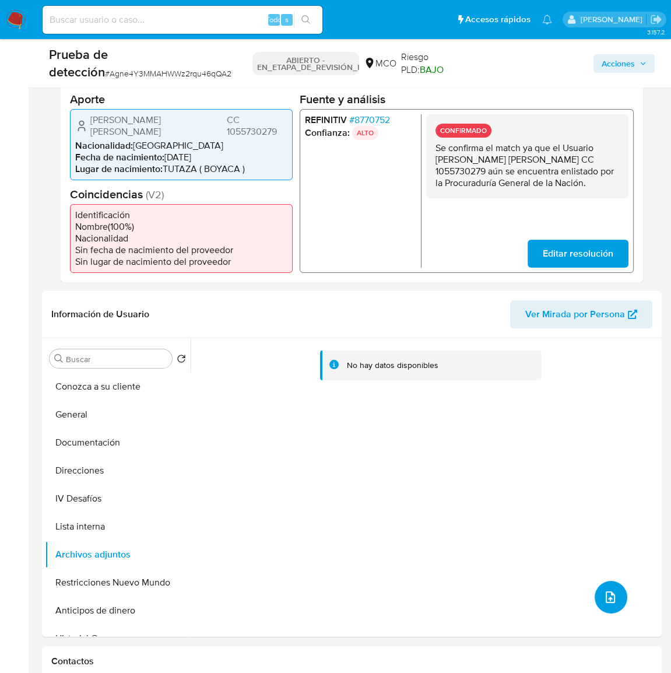
click at [606, 591] on icon "subir archivo" at bounding box center [610, 597] width 9 height 12
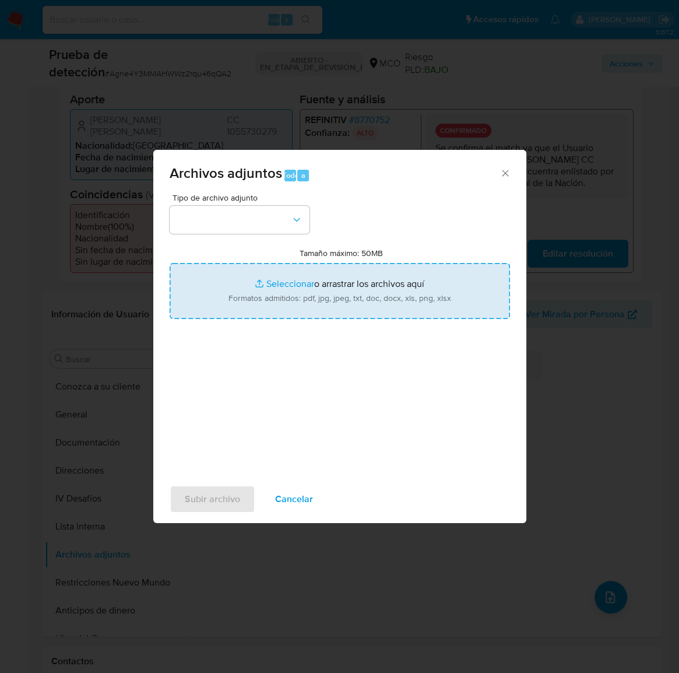
click at [380, 301] on input "Tamaño máximo: 50MB Seleccionar archivos" at bounding box center [340, 291] width 340 height 56
type input "C:\fakepath\_Luis Emilio Guerrero Jaime_ - Buscar con Google.pdf"
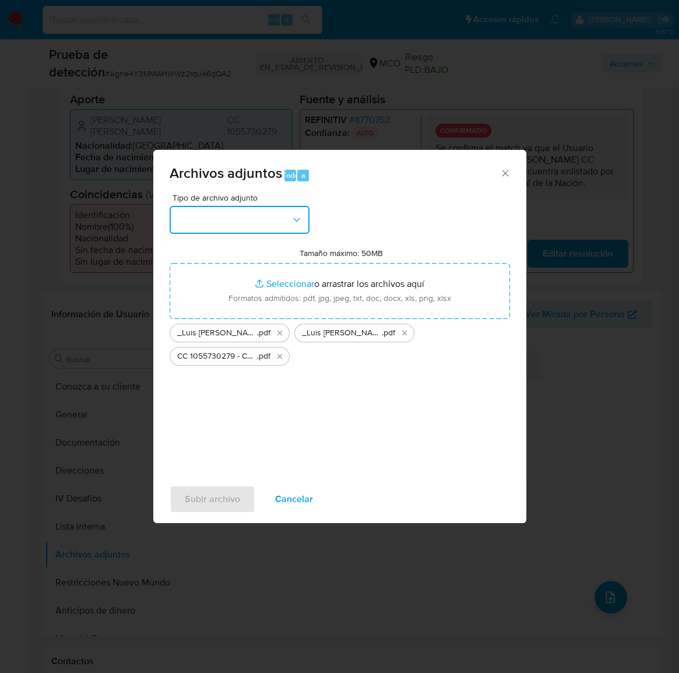
click at [292, 217] on icon "button" at bounding box center [297, 220] width 12 height 12
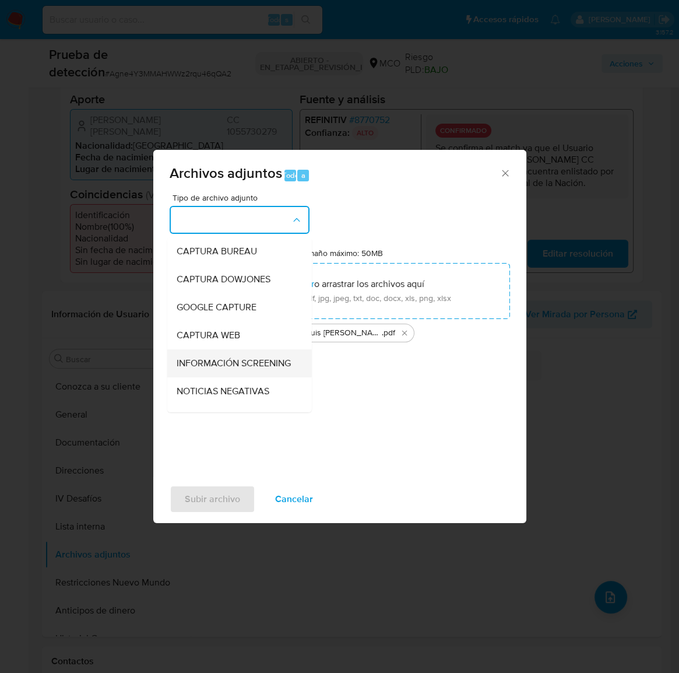
click at [213, 368] on span "INFORMACIÓN SCREENING" at bounding box center [233, 363] width 114 height 12
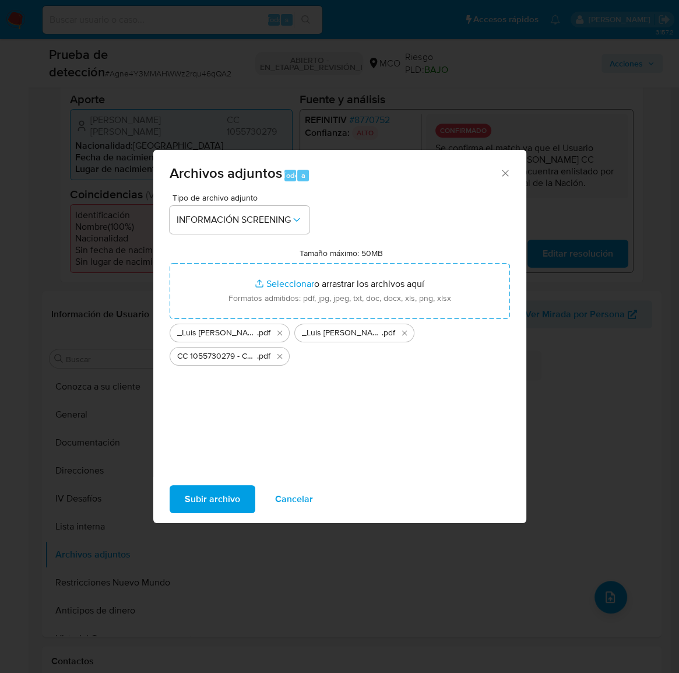
click at [222, 500] on span "Subir archivo" at bounding box center [212, 499] width 55 height 26
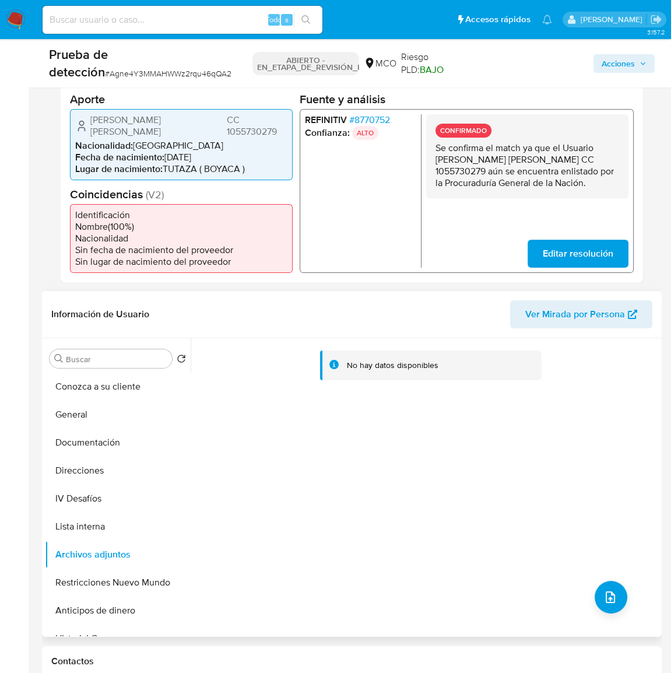
click at [396, 302] on header "Información de Usuario Ver Mirada por Persona" at bounding box center [351, 314] width 601 height 28
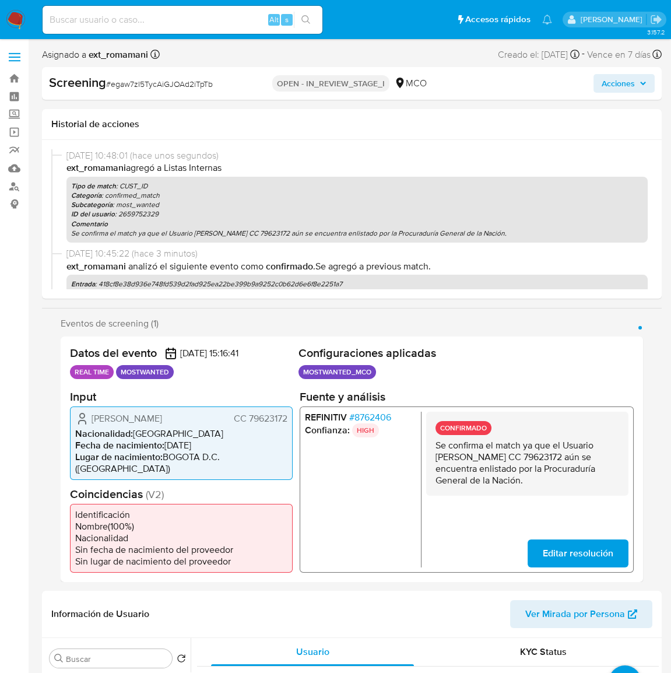
select select "10"
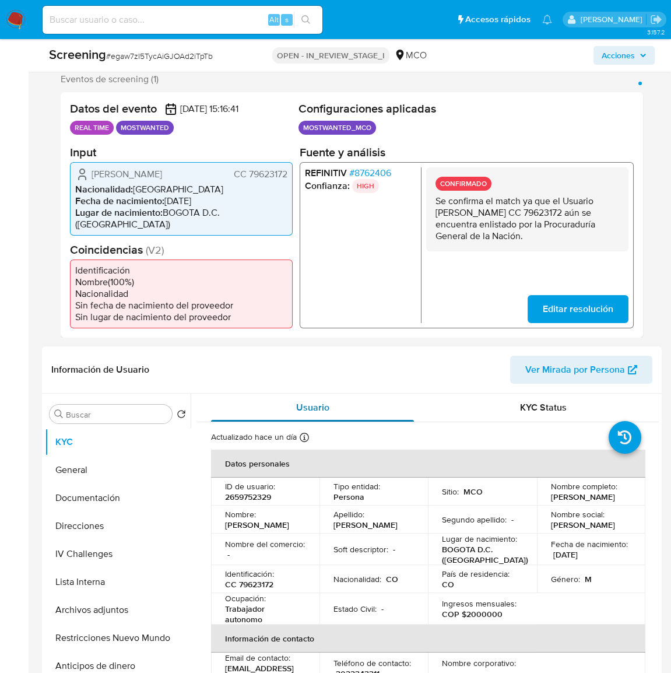
scroll to position [265, 0]
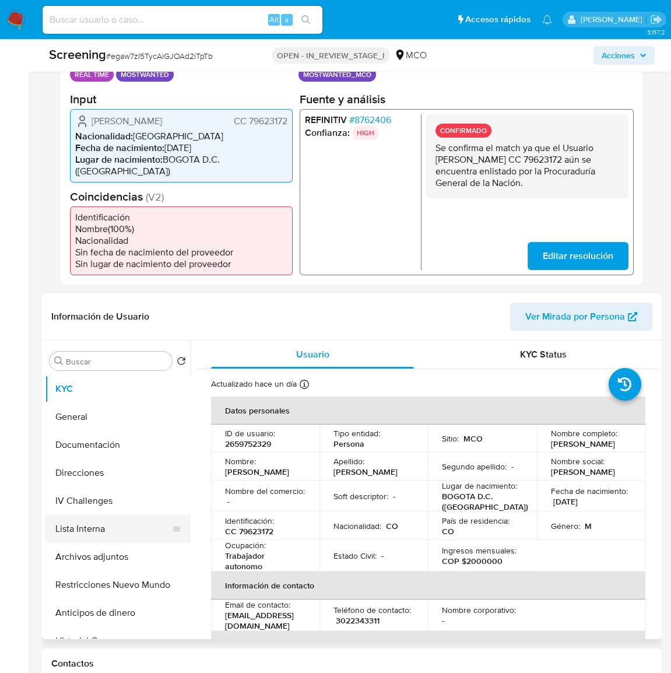
click at [101, 535] on button "Lista Interna" at bounding box center [113, 529] width 136 height 28
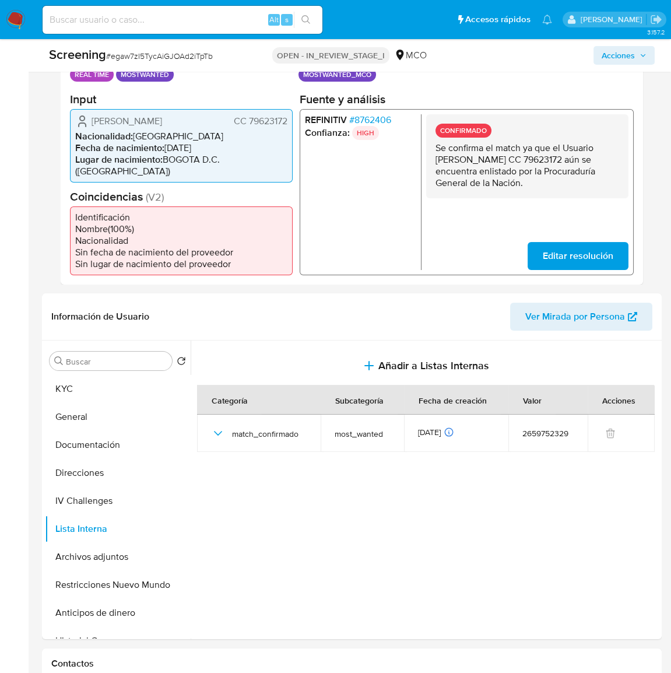
drag, startPoint x: 139, startPoint y: 129, endPoint x: 89, endPoint y: 120, distance: 51.0
click at [89, 120] on div "[PERSON_NAME] CC 79623172" at bounding box center [181, 121] width 212 height 14
click at [124, 564] on button "Archivos adjuntos" at bounding box center [113, 557] width 136 height 28
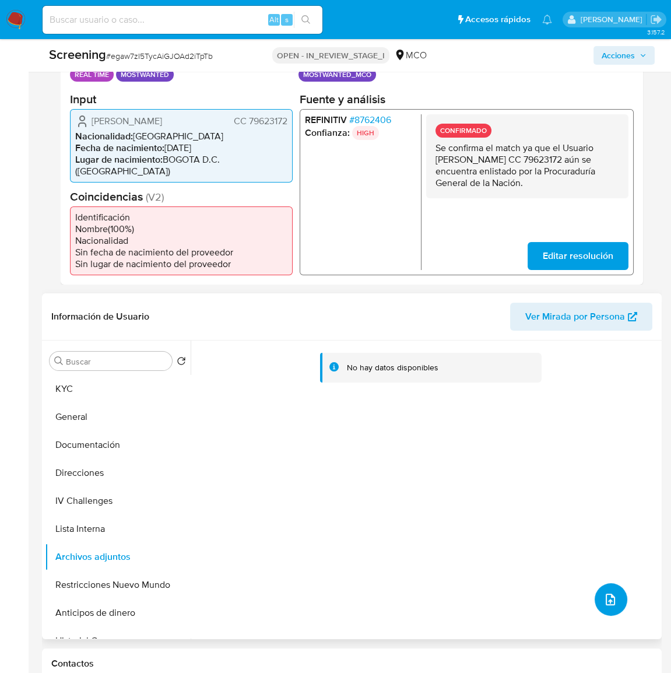
click at [603, 606] on icon "upload-file" at bounding box center [610, 599] width 14 height 14
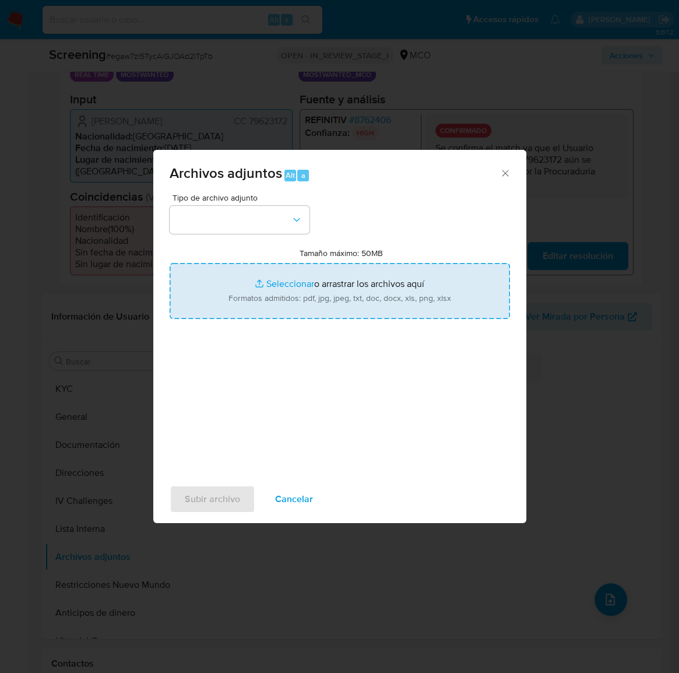
click at [358, 286] on input "Tamaño máximo: 50MB Seleccionar archivos" at bounding box center [340, 291] width 340 height 56
type input "C:\fakepath\Ministerio de Defensa La picota A La Pi... de MinDefensa por robo d…"
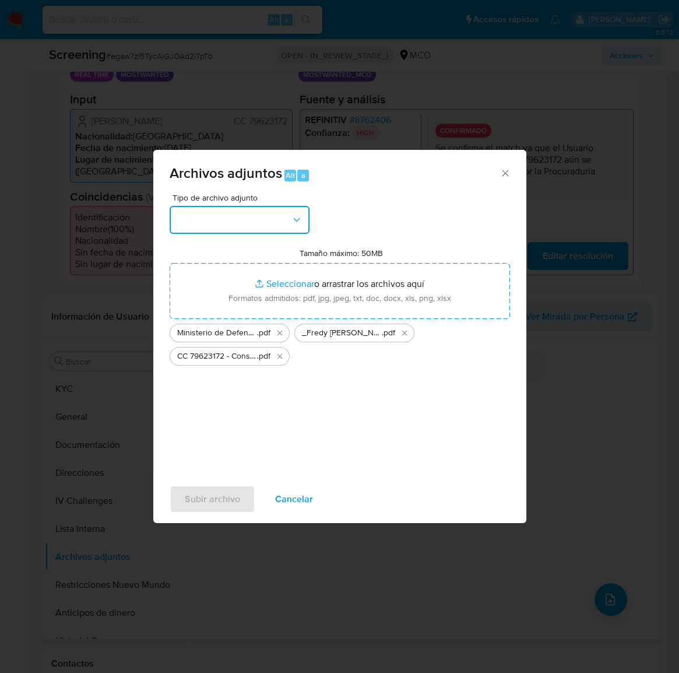
click at [242, 220] on button "button" at bounding box center [240, 220] width 140 height 28
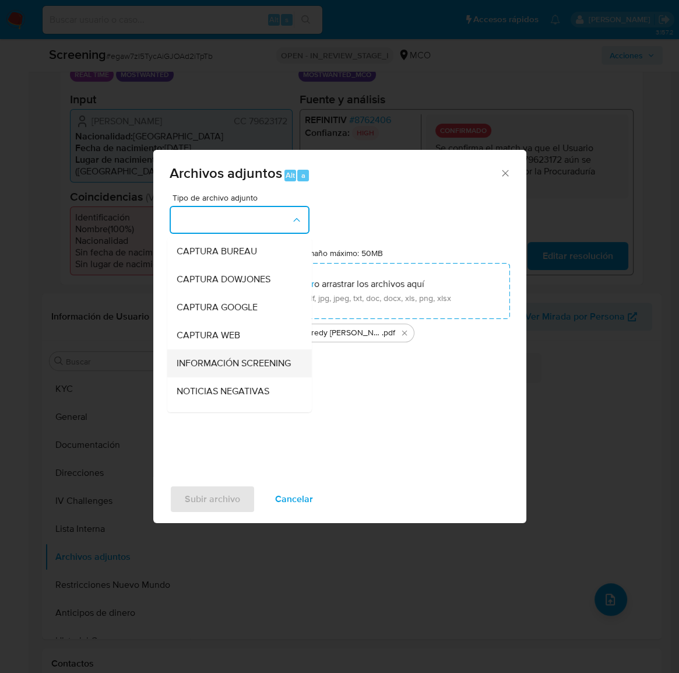
click at [209, 363] on span "INFORMACIÓN SCREENING" at bounding box center [233, 363] width 114 height 12
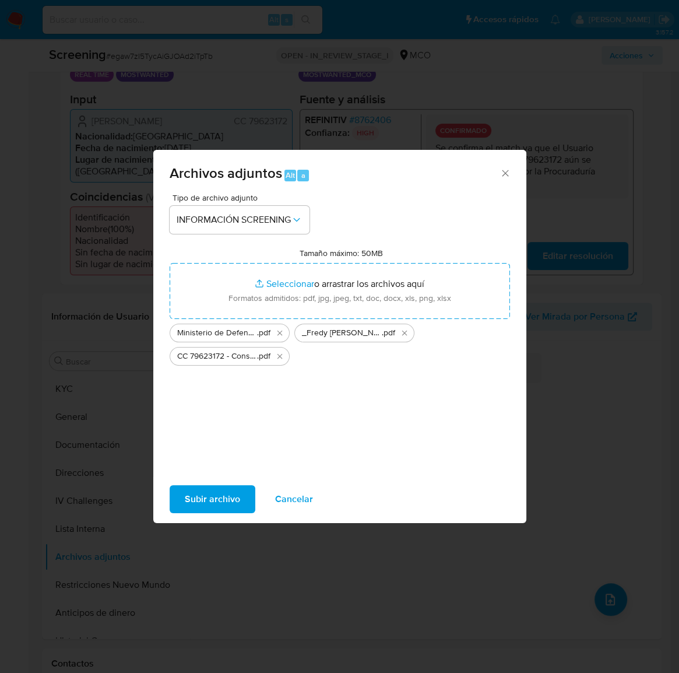
click at [218, 503] on span "Subir archivo" at bounding box center [212, 499] width 55 height 26
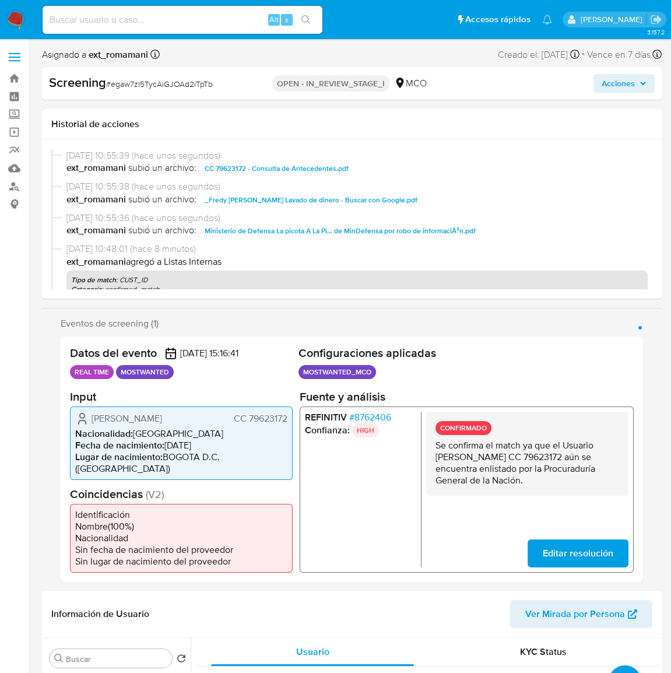
select select "10"
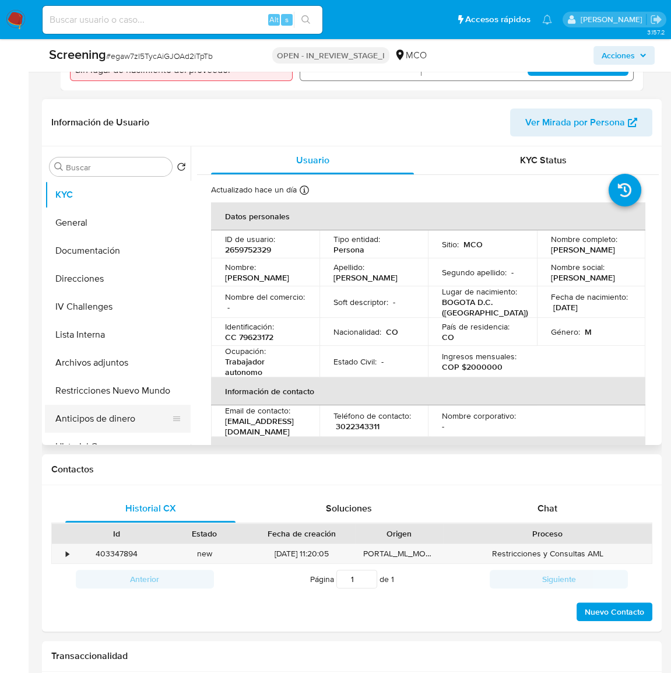
scroll to position [477, 0]
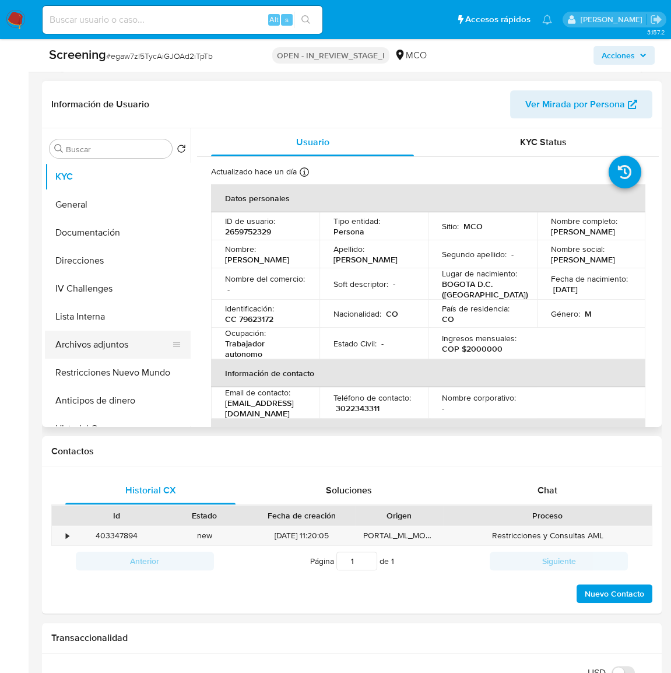
click at [118, 359] on button "Archivos adjuntos" at bounding box center [113, 345] width 136 height 28
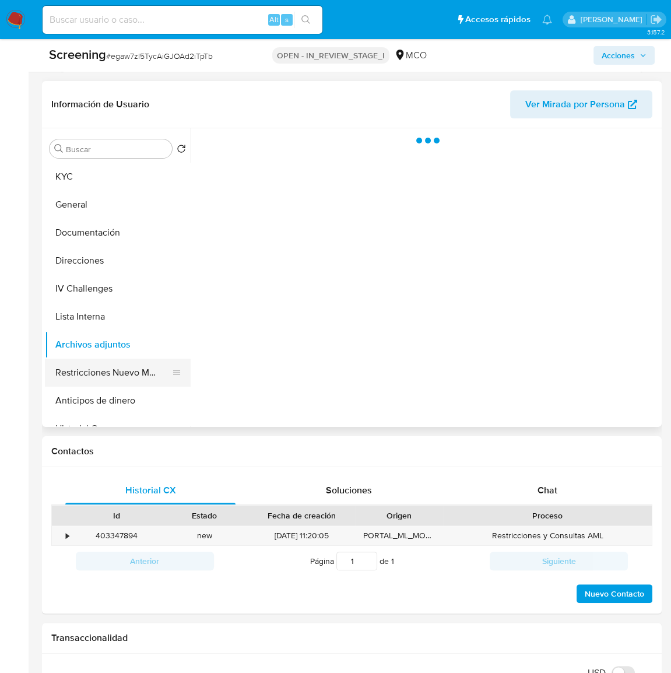
click at [117, 378] on button "Restricciones Nuevo Mundo" at bounding box center [113, 373] width 136 height 28
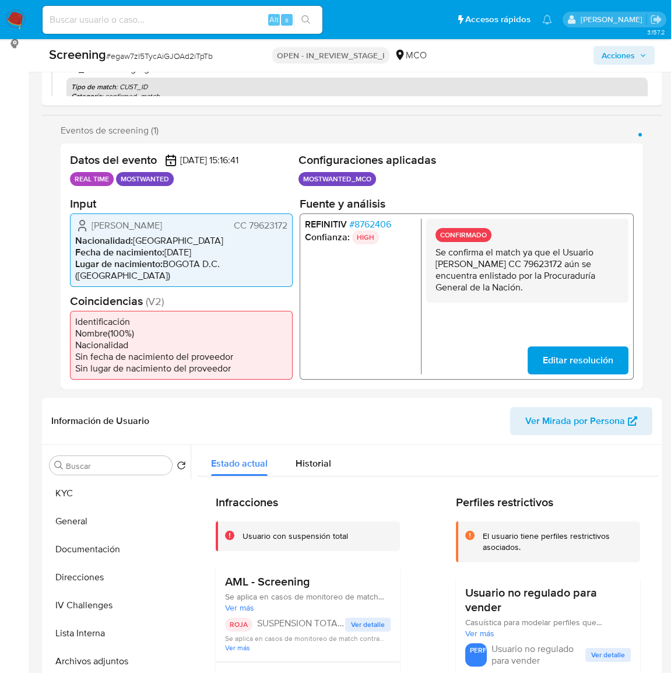
scroll to position [159, 0]
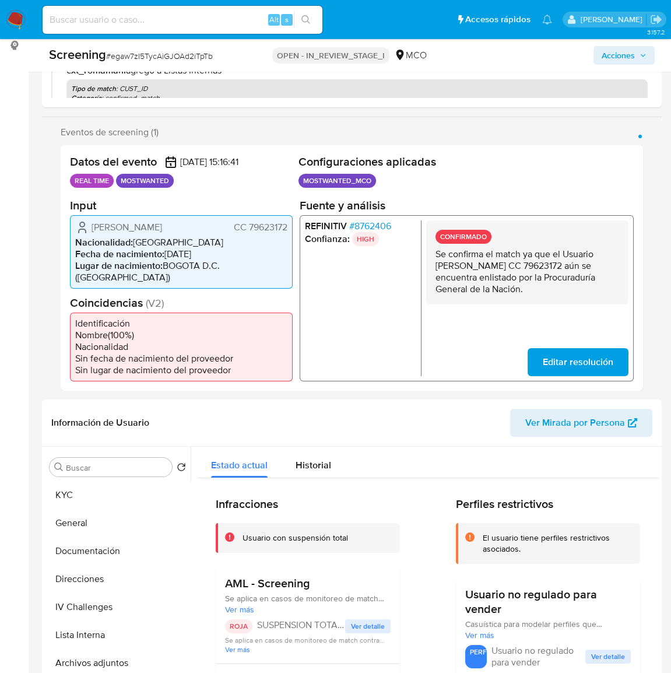
drag, startPoint x: 433, startPoint y: 262, endPoint x: 474, endPoint y: 276, distance: 43.1
click at [474, 276] on div "CONFIRMADO Se confirma el match ya que el Usuario Fredy Alexander Medaglia Mart…" at bounding box center [527, 262] width 202 height 84
drag, startPoint x: 279, startPoint y: 238, endPoint x: 235, endPoint y: 241, distance: 43.8
click at [235, 233] on span "CC 79623172" at bounding box center [261, 227] width 54 height 12
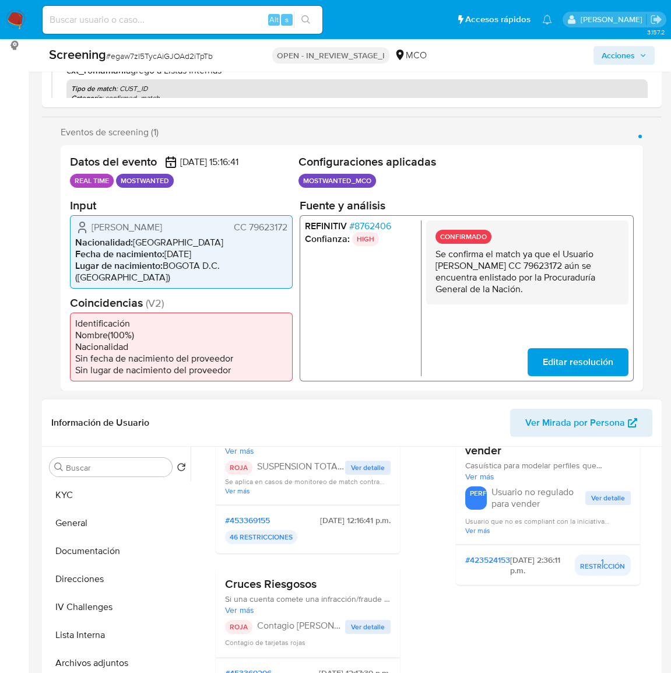
drag, startPoint x: 452, startPoint y: 440, endPoint x: 451, endPoint y: 434, distance: 5.9
click at [451, 437] on header "Información de Usuario Ver Mirada por Persona" at bounding box center [351, 423] width 601 height 28
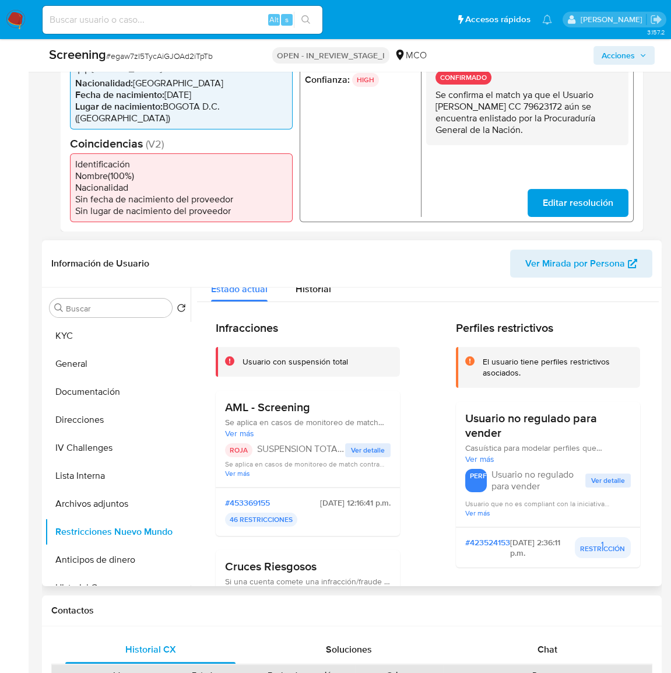
scroll to position [0, 0]
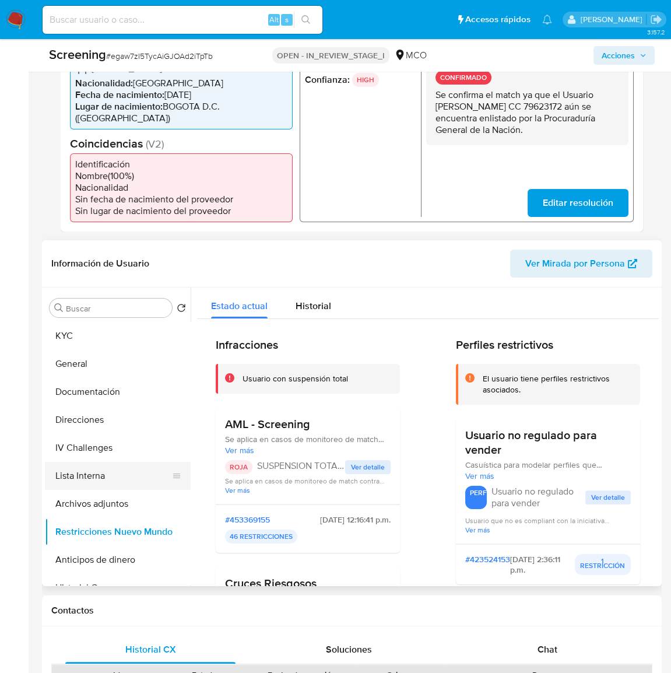
click at [106, 479] on button "Lista Interna" at bounding box center [113, 476] width 136 height 28
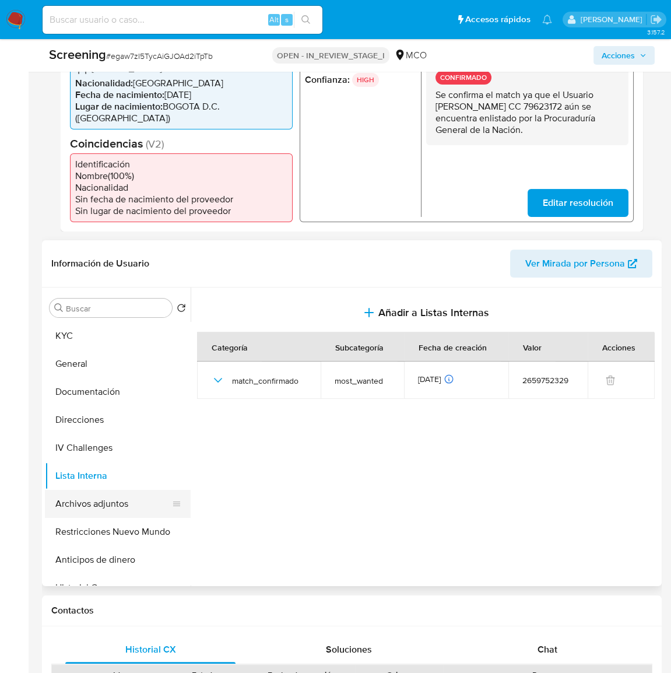
click at [114, 516] on button "Archivos adjuntos" at bounding box center [113, 504] width 136 height 28
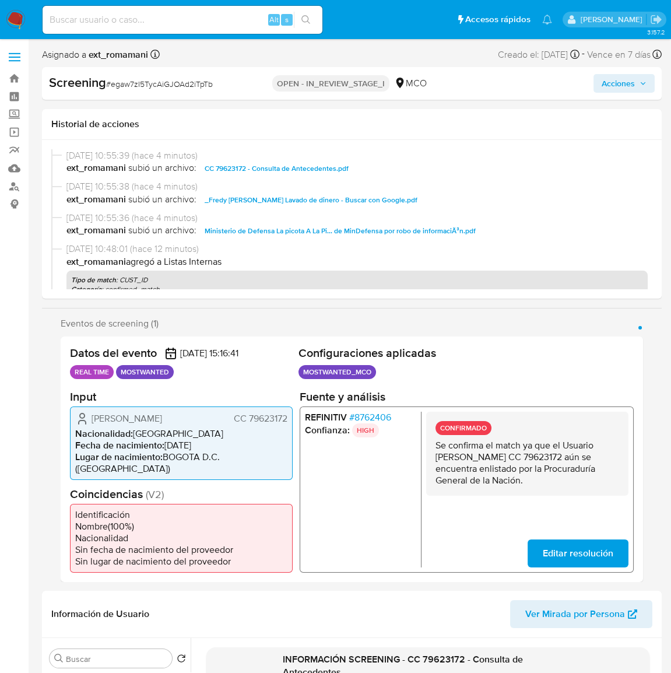
click at [608, 85] on span "Acciones" at bounding box center [618, 83] width 33 height 19
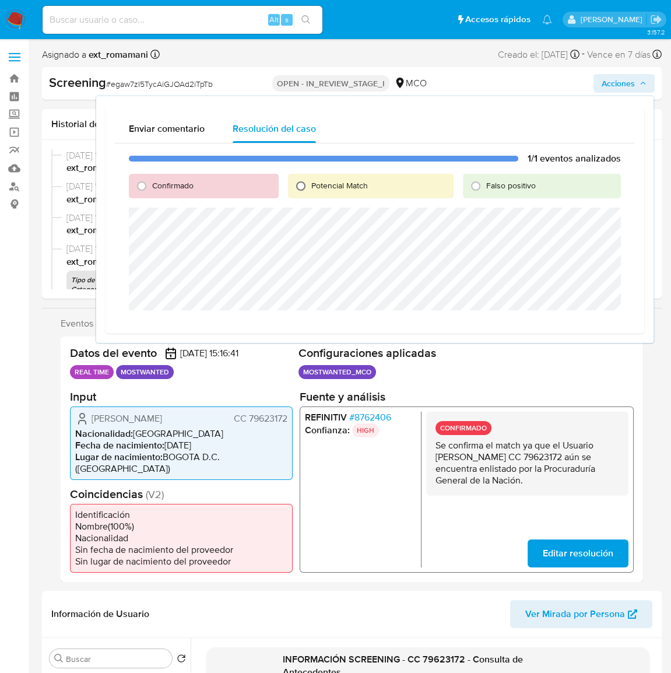
click at [305, 186] on input "Potencial Match" at bounding box center [301, 186] width 19 height 19
radio input "true"
click at [579, 321] on span "Escalar" at bounding box center [590, 324] width 35 height 16
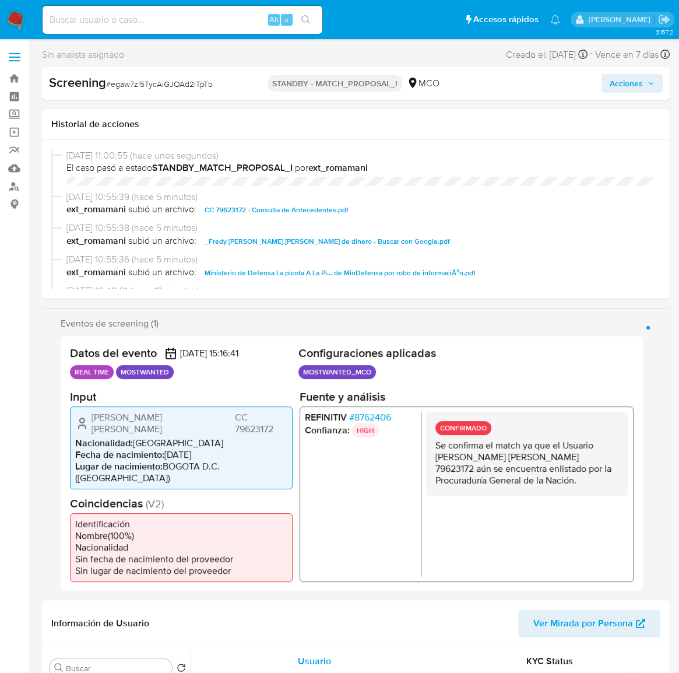
select select "10"
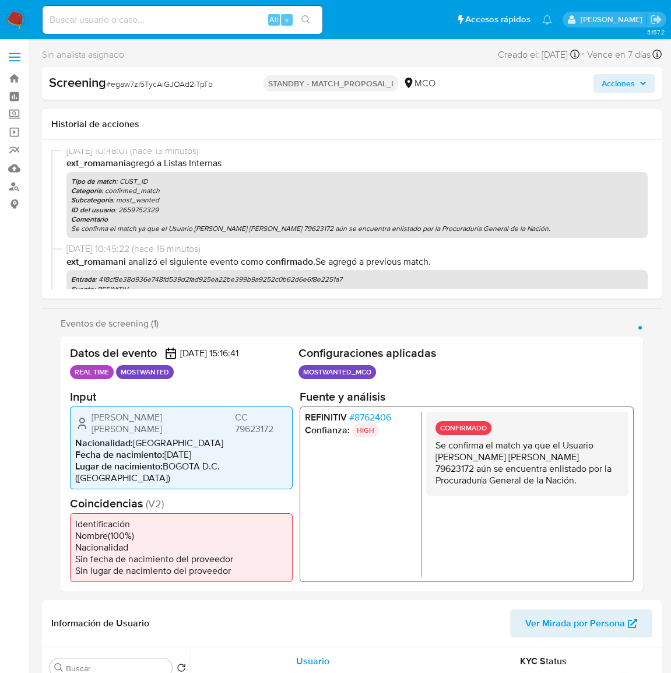
scroll to position [212, 0]
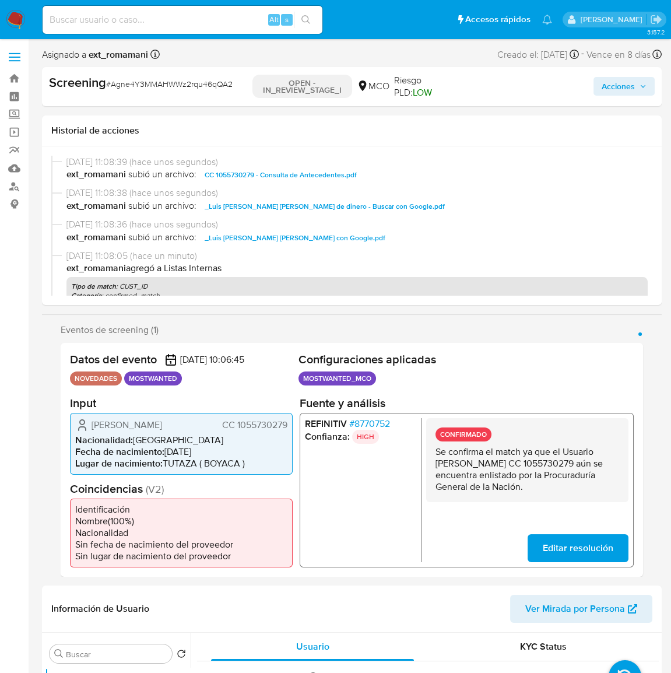
select select "10"
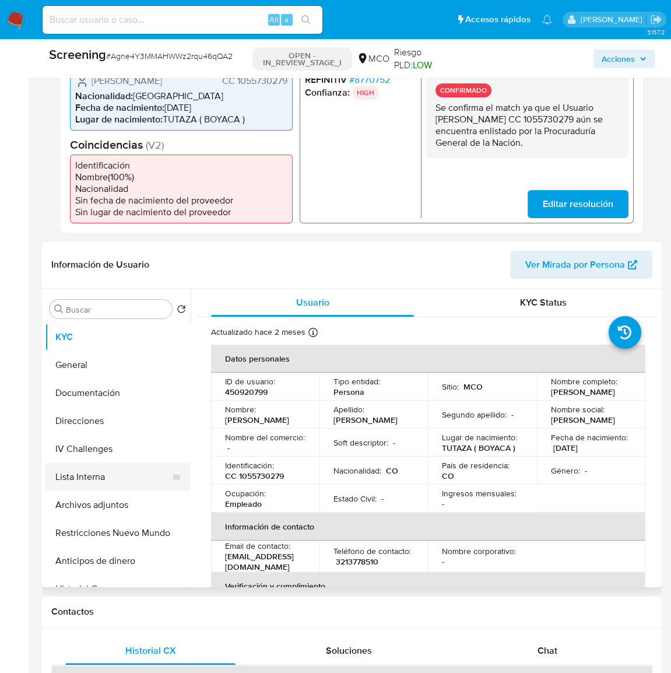
scroll to position [318, 0]
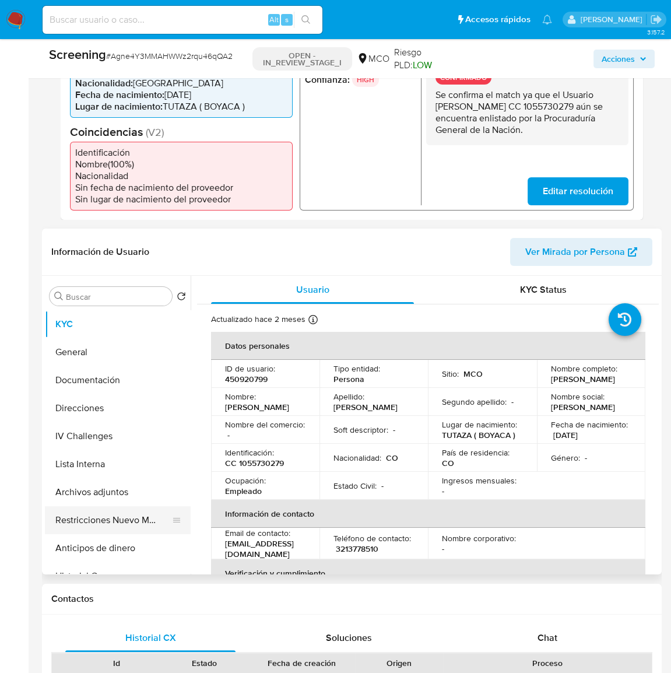
click at [134, 523] on button "Restricciones Nuevo Mundo" at bounding box center [113, 520] width 136 height 28
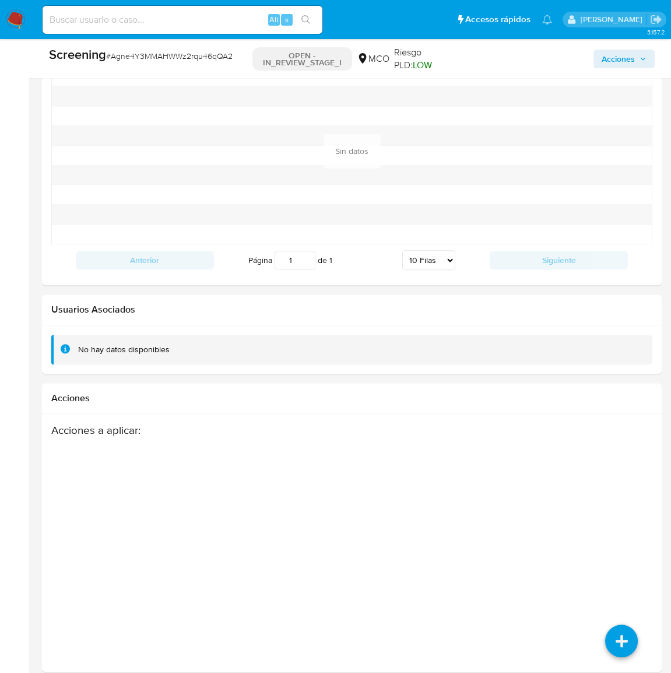
scroll to position [1562, 0]
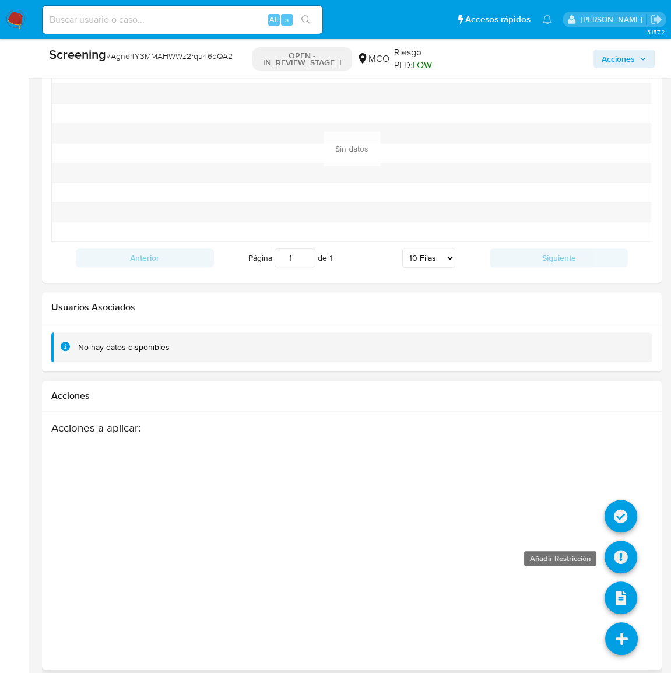
click at [620, 546] on icon at bounding box center [621, 556] width 33 height 33
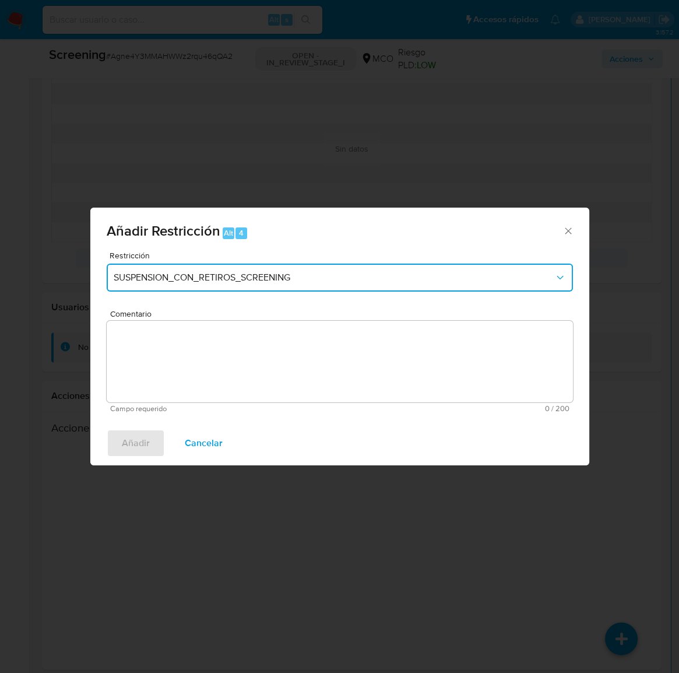
click at [287, 277] on span "SUSPENSION_CON_RETIROS_SCREENING" at bounding box center [334, 278] width 441 height 12
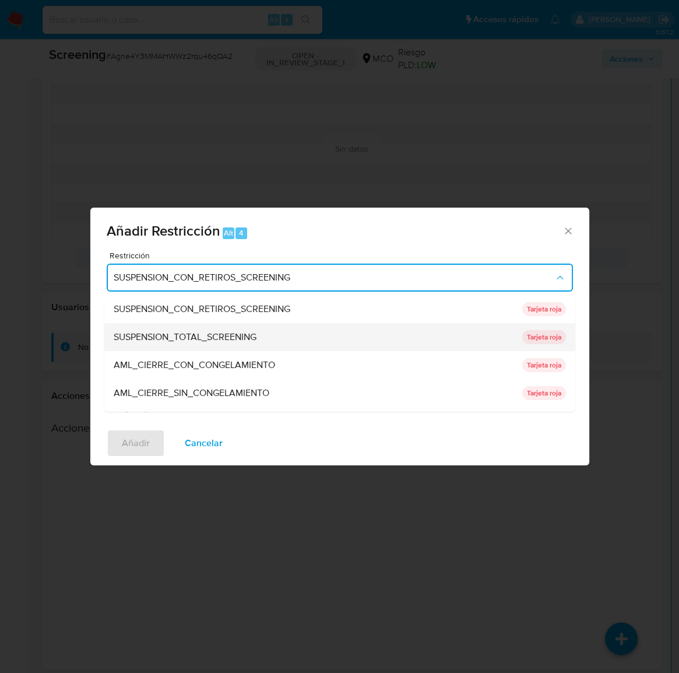
click at [259, 333] on div "SUSPENSION_TOTAL_SCREENING" at bounding box center [314, 337] width 402 height 28
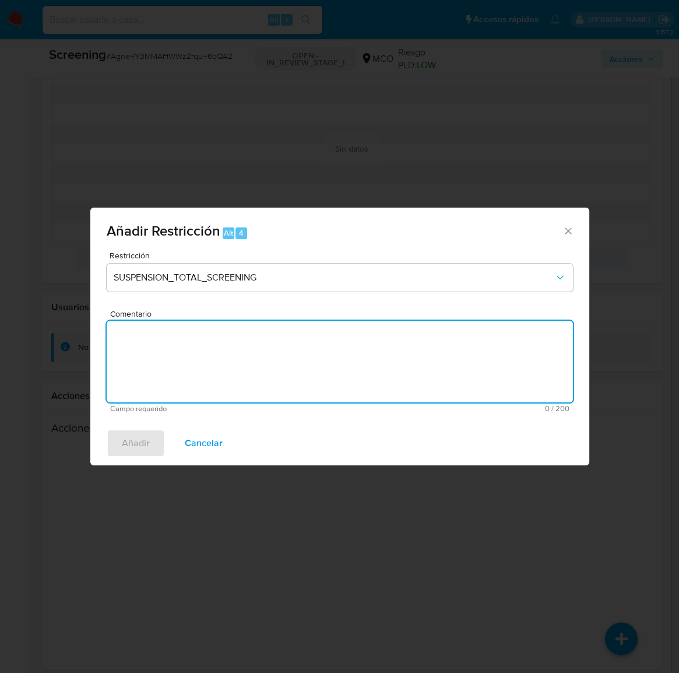
click at [309, 345] on textarea "Comentario" at bounding box center [340, 362] width 466 height 82
paste textarea "Se añade restricción manual ya que se encuentra enlistado por Procuraduría"
type textarea "Se añade restricción manual ya que se encuentra enlistado por Procuraduría"
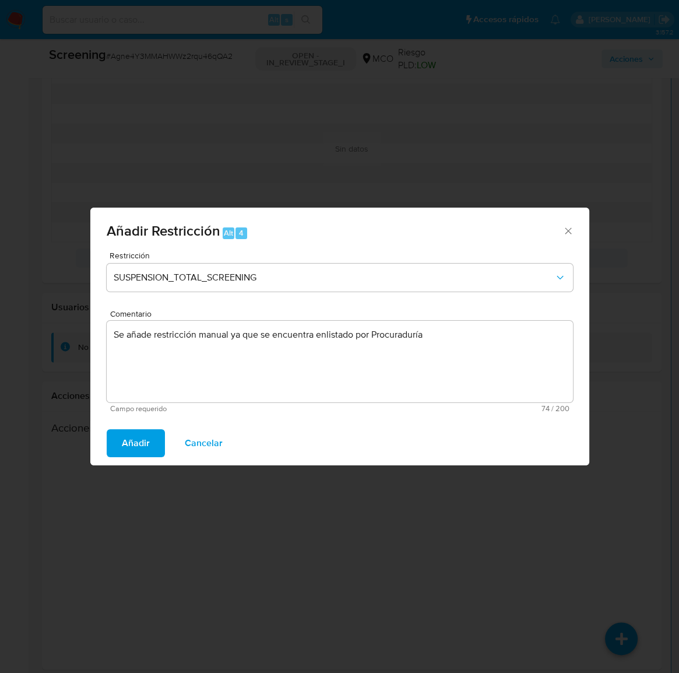
click at [144, 440] on span "Añadir" at bounding box center [136, 443] width 28 height 26
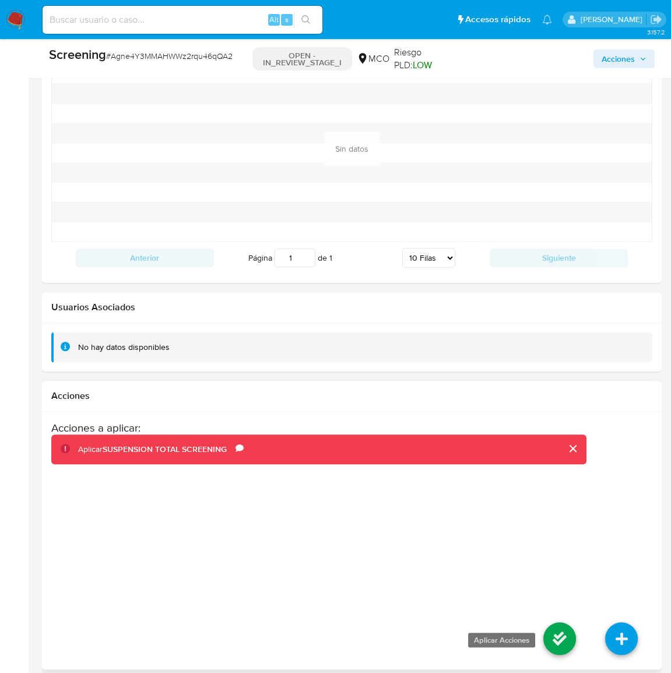
click at [554, 631] on icon at bounding box center [559, 638] width 33 height 33
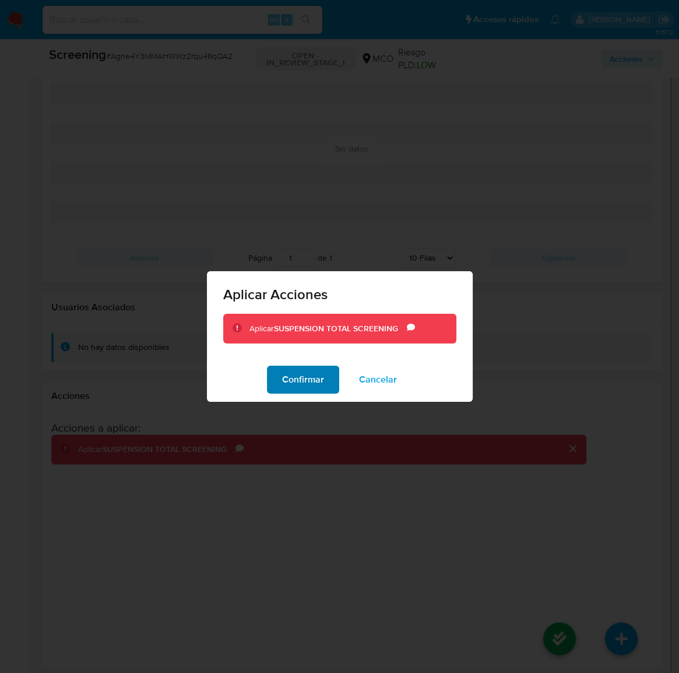
click at [311, 382] on span "Confirmar" at bounding box center [303, 380] width 42 height 26
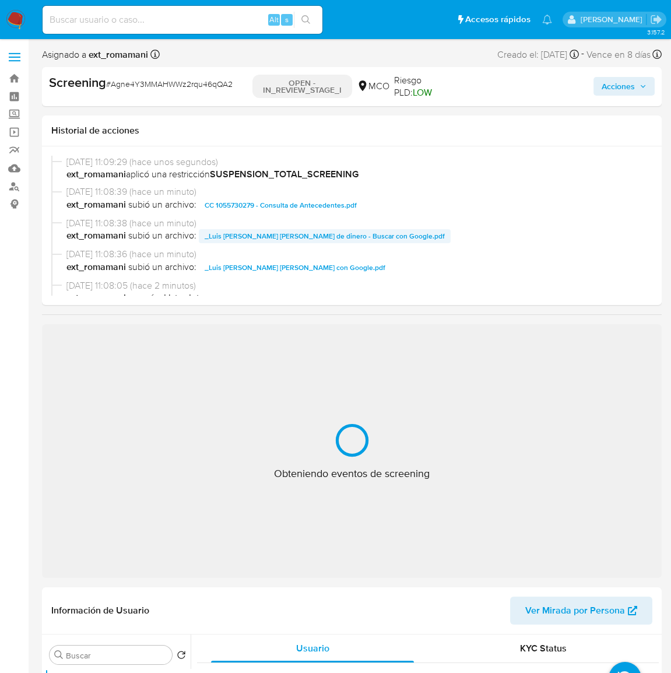
select select "10"
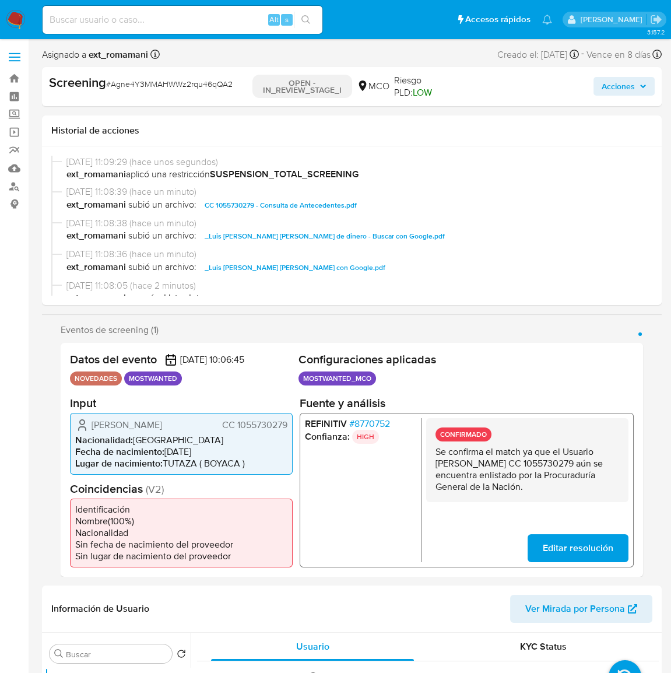
click at [615, 93] on span "Acciones" at bounding box center [618, 86] width 33 height 19
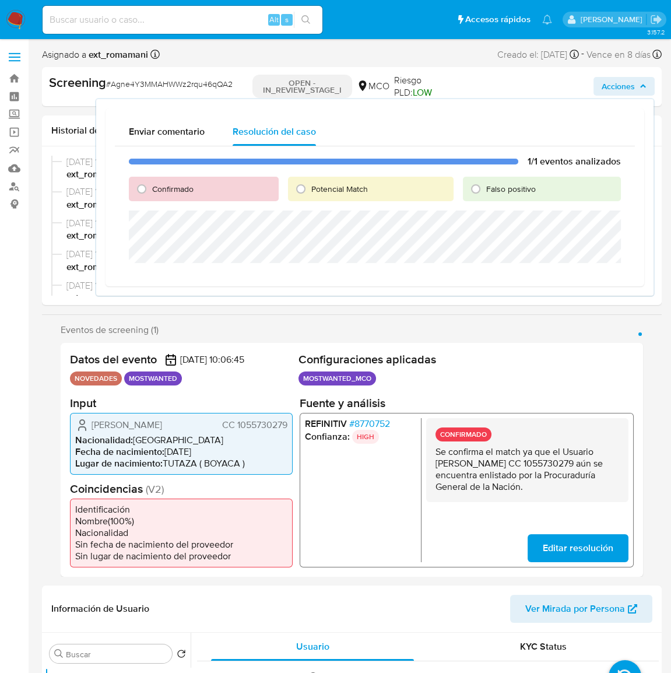
click at [331, 191] on span "Potencial Match" at bounding box center [339, 189] width 57 height 12
click at [310, 191] on input "Potencial Match" at bounding box center [301, 189] width 19 height 19
radio input "true"
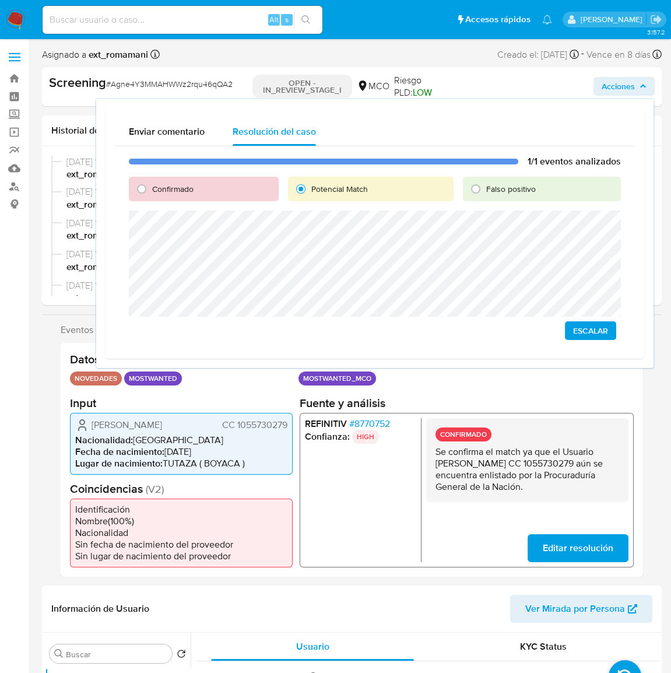
click at [575, 327] on span "Escalar" at bounding box center [590, 330] width 35 height 16
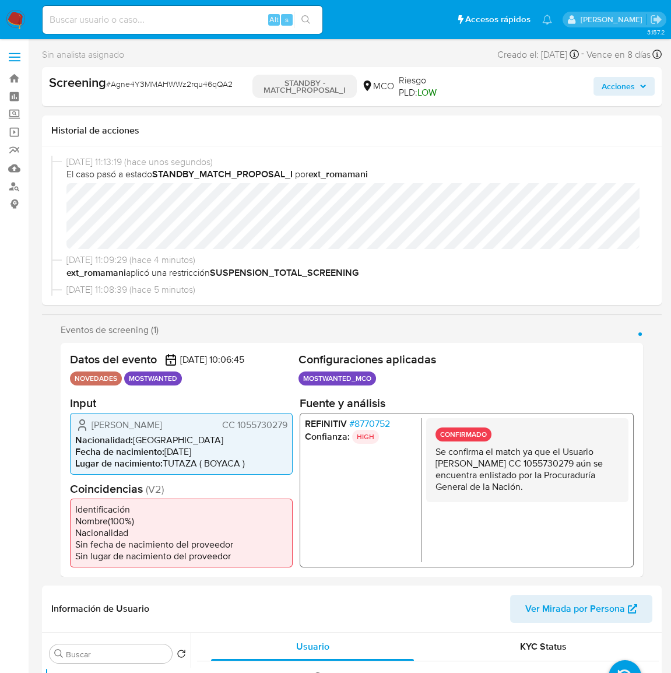
select select "10"
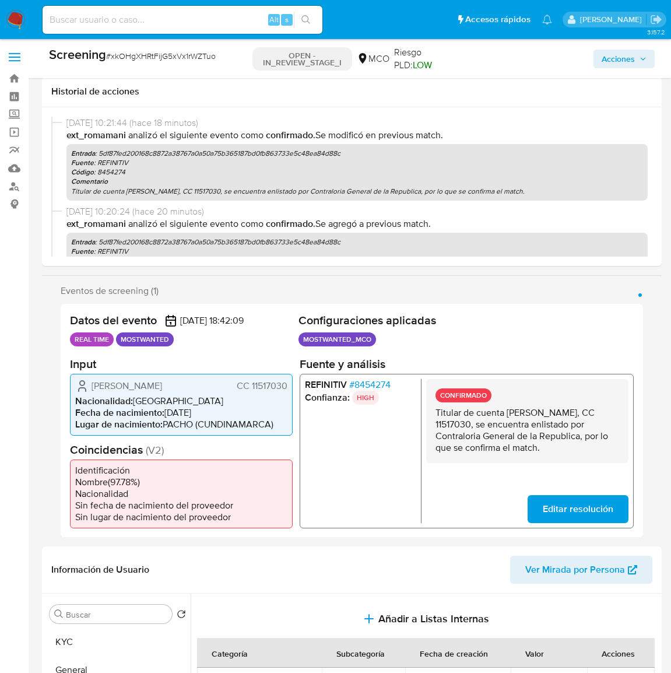
select select "10"
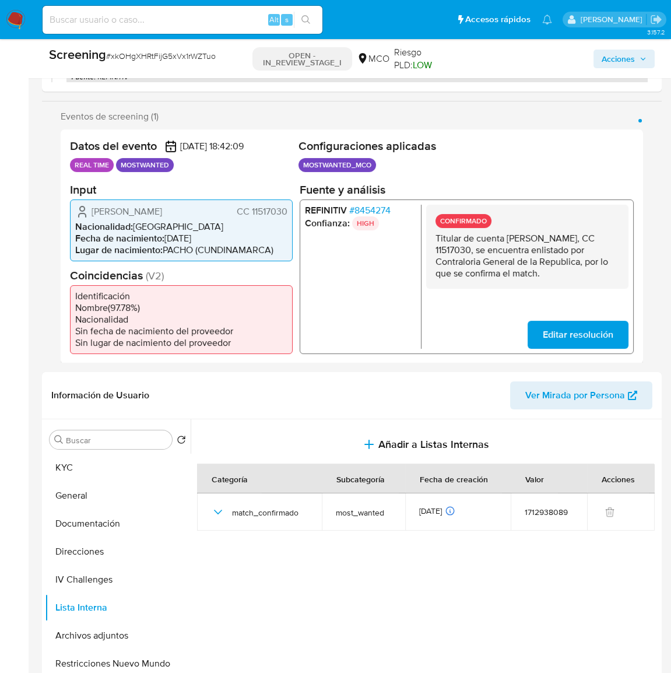
scroll to position [174, 0]
drag, startPoint x: 206, startPoint y: 209, endPoint x: 76, endPoint y: 214, distance: 129.5
click at [76, 214] on div "Jose Javier Gomez Ortiz CC 11517030" at bounding box center [181, 211] width 212 height 14
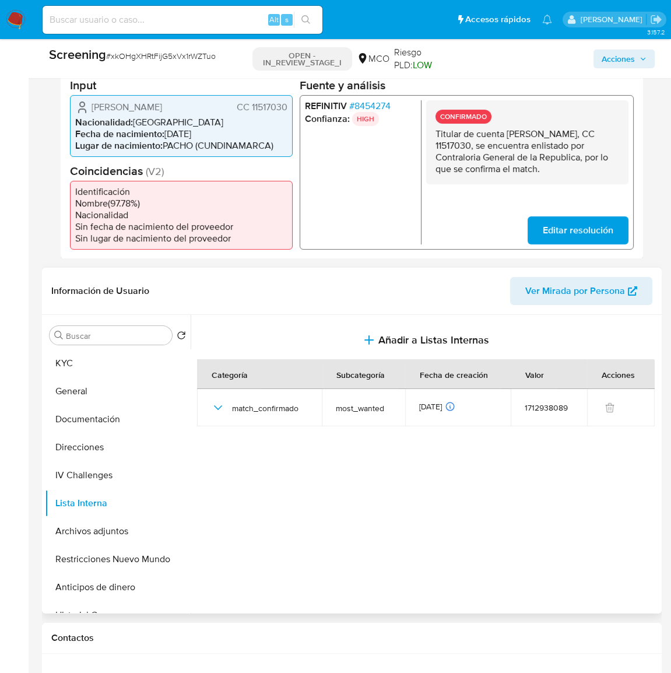
scroll to position [280, 0]
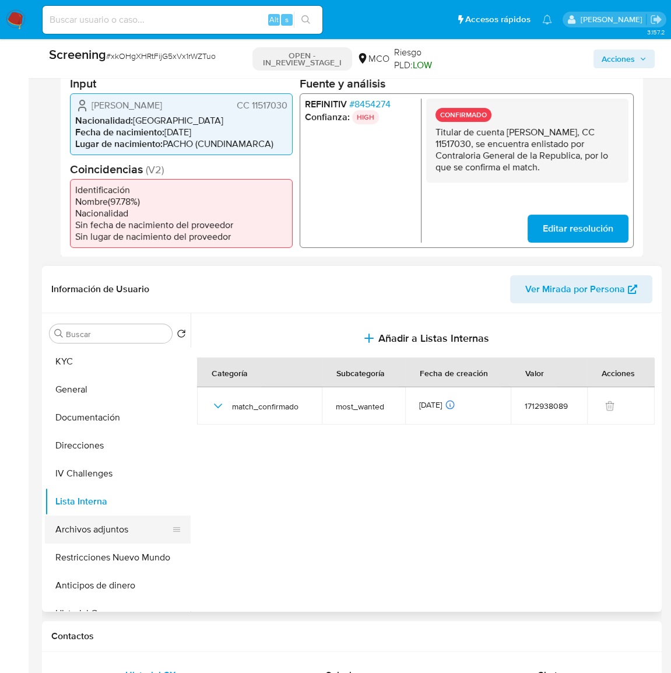
click at [112, 526] on button "Archivos adjuntos" at bounding box center [113, 529] width 136 height 28
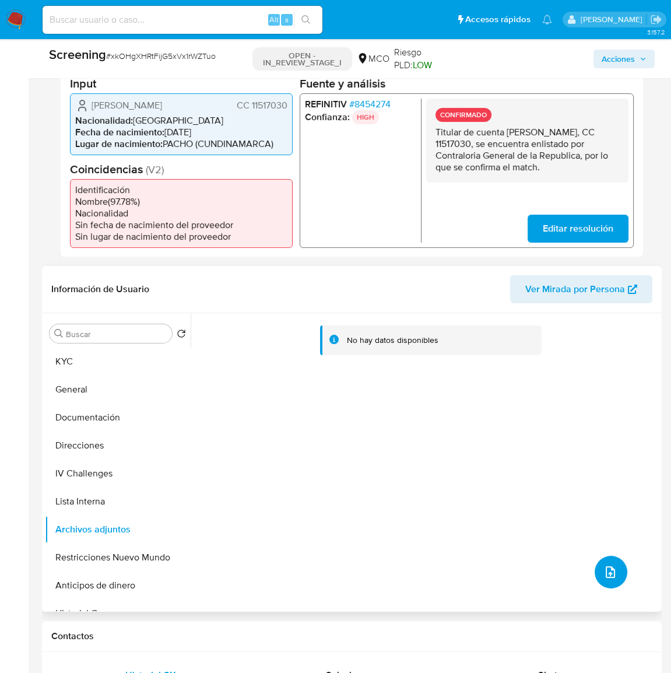
click at [606, 570] on icon "upload-file" at bounding box center [610, 572] width 14 height 14
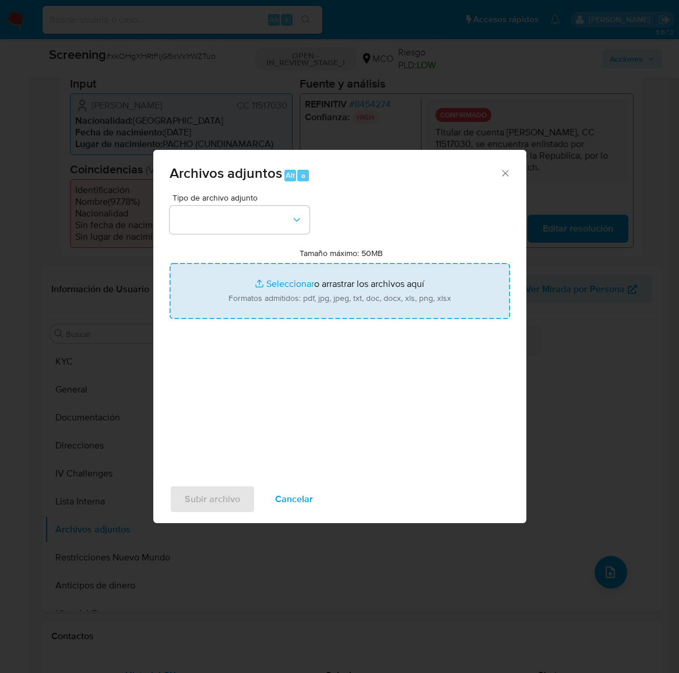
click at [377, 304] on input "Tamaño máximo: 50MB Seleccionar archivos" at bounding box center [340, 291] width 340 height 56
type input "C:\fakepath\11517030.pdf"
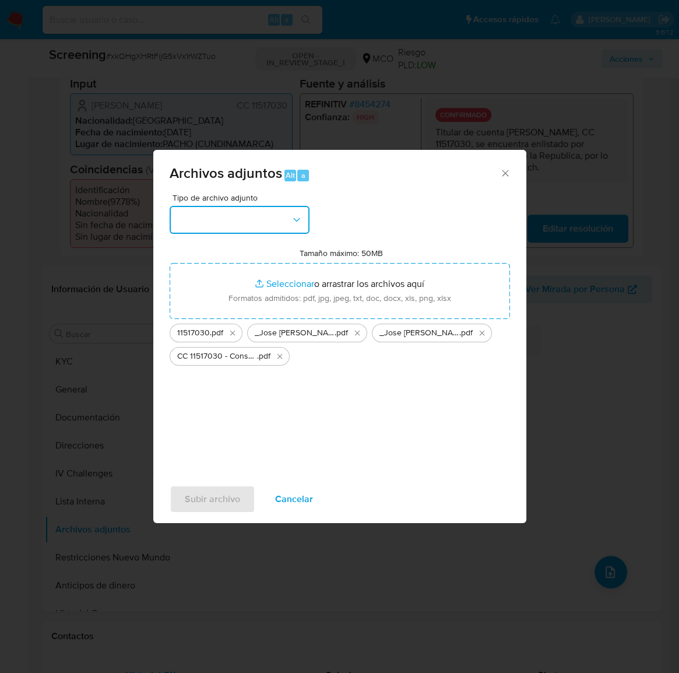
click at [291, 217] on icon "button" at bounding box center [297, 220] width 12 height 12
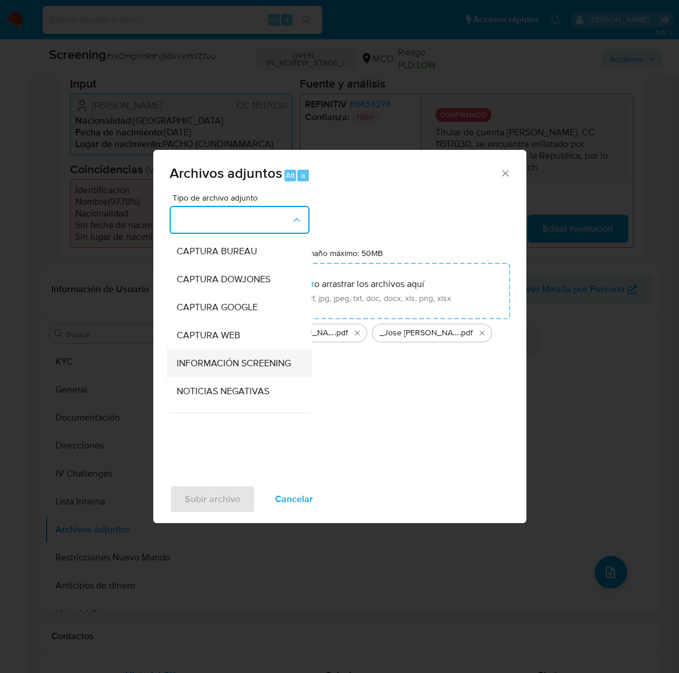
click at [227, 368] on span "INFORMACIÓN SCREENING" at bounding box center [233, 363] width 114 height 12
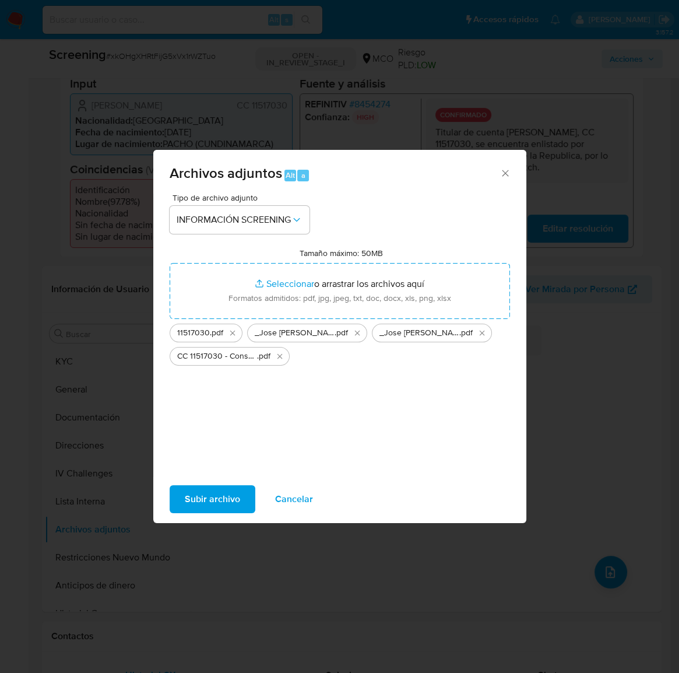
click at [223, 497] on span "Subir archivo" at bounding box center [212, 499] width 55 height 26
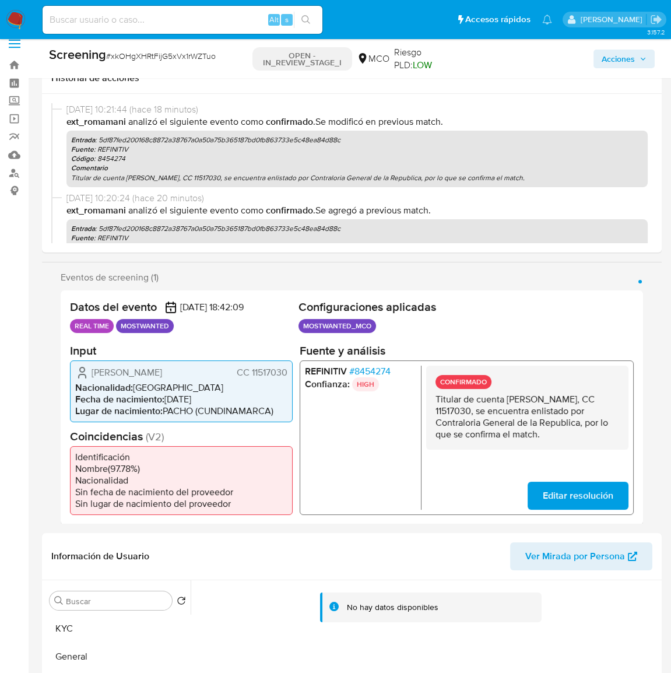
scroll to position [0, 0]
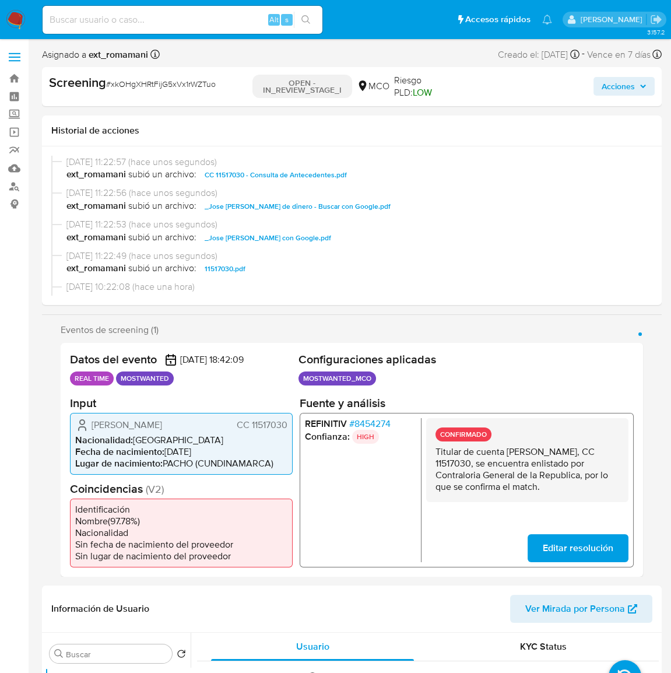
select select "10"
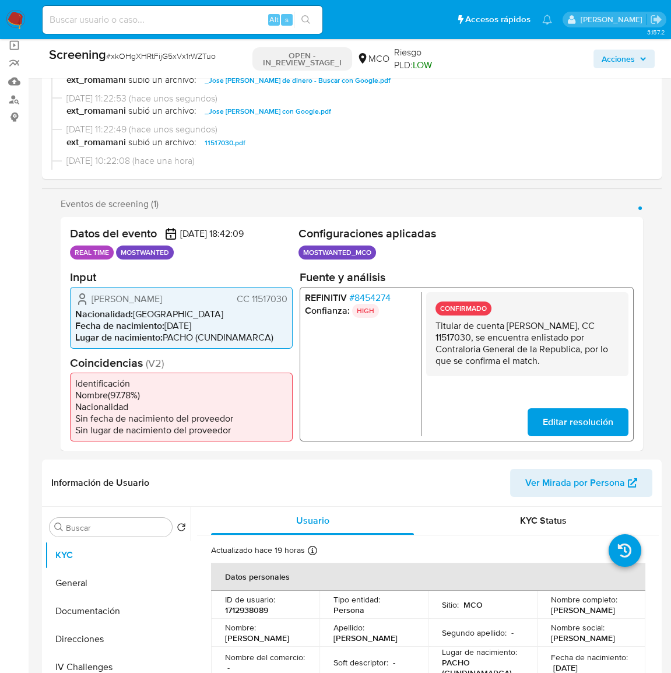
scroll to position [106, 0]
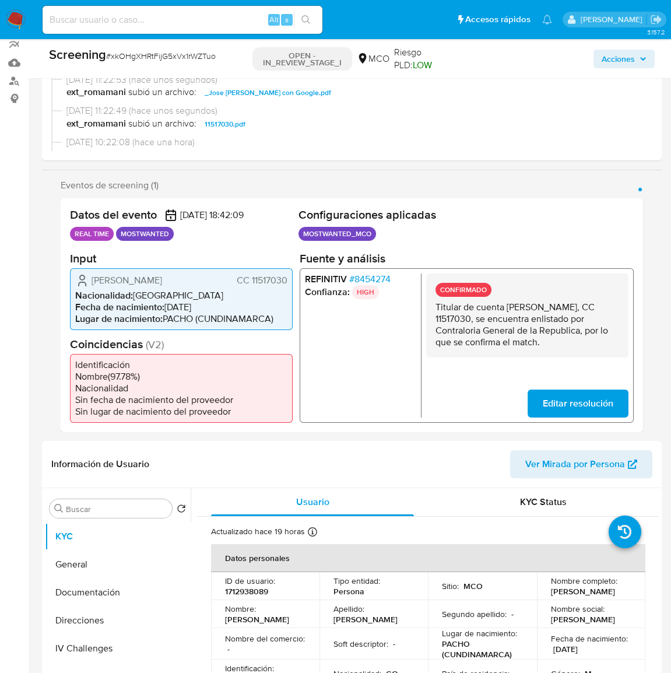
drag, startPoint x: 507, startPoint y: 305, endPoint x: 486, endPoint y: 318, distance: 24.6
click at [486, 318] on p "Titular de cuenta [PERSON_NAME], CC 11517030, se encuentra enlistado por Contra…" at bounding box center [528, 324] width 184 height 47
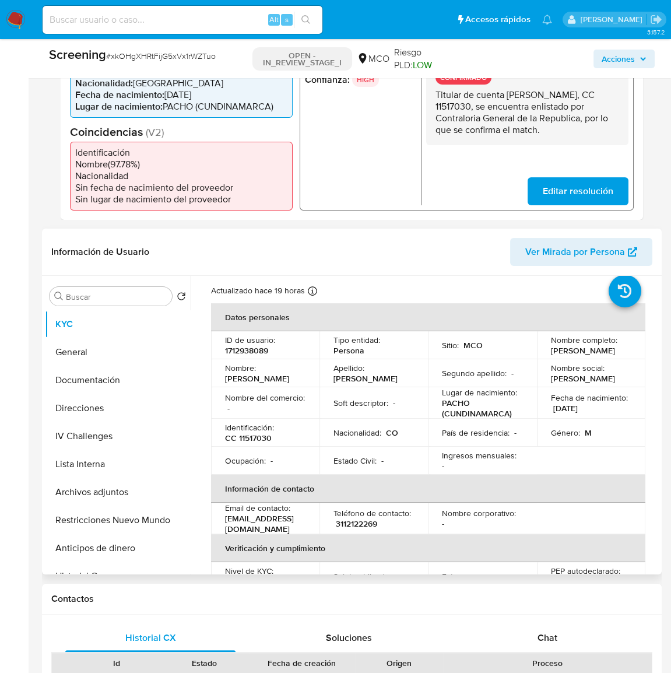
scroll to position [52, 0]
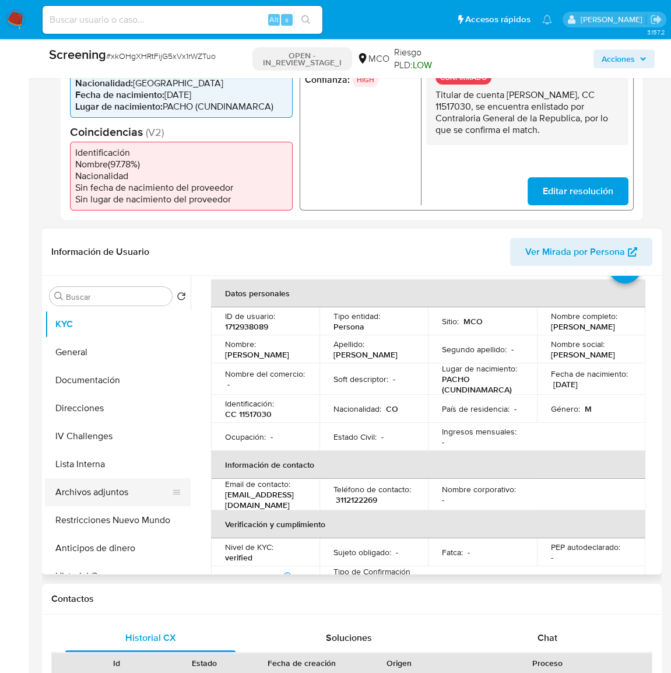
click at [99, 501] on button "Archivos adjuntos" at bounding box center [113, 492] width 136 height 28
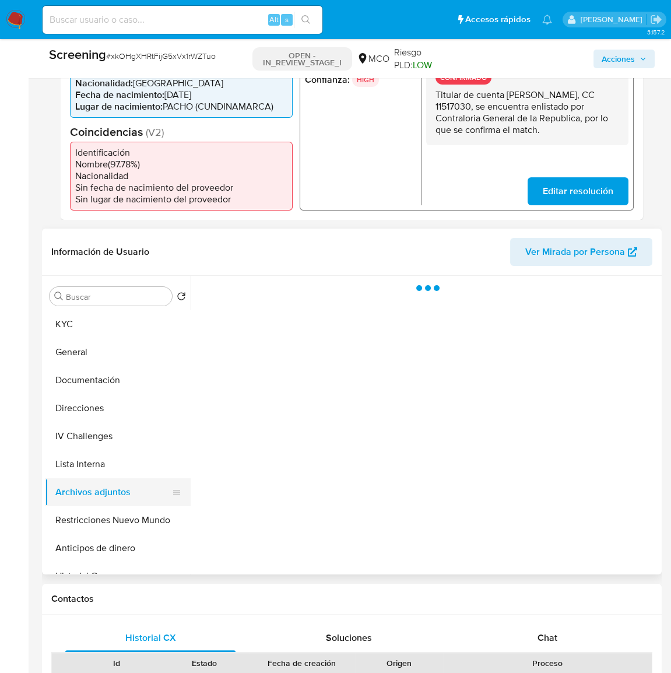
scroll to position [0, 0]
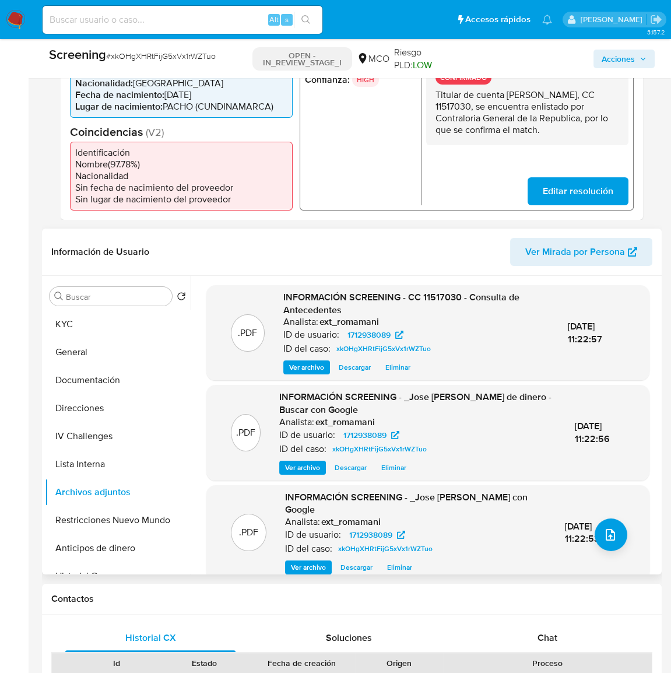
click at [294, 364] on span "Ver archivo" at bounding box center [306, 367] width 35 height 12
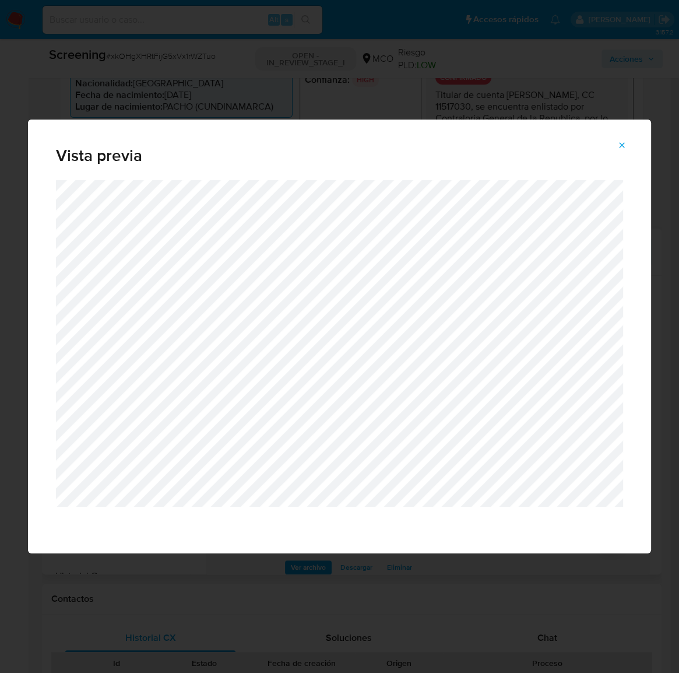
drag, startPoint x: 621, startPoint y: 146, endPoint x: 571, endPoint y: 222, distance: 90.7
click at [621, 146] on icon "Attachment preview" at bounding box center [621, 145] width 9 height 9
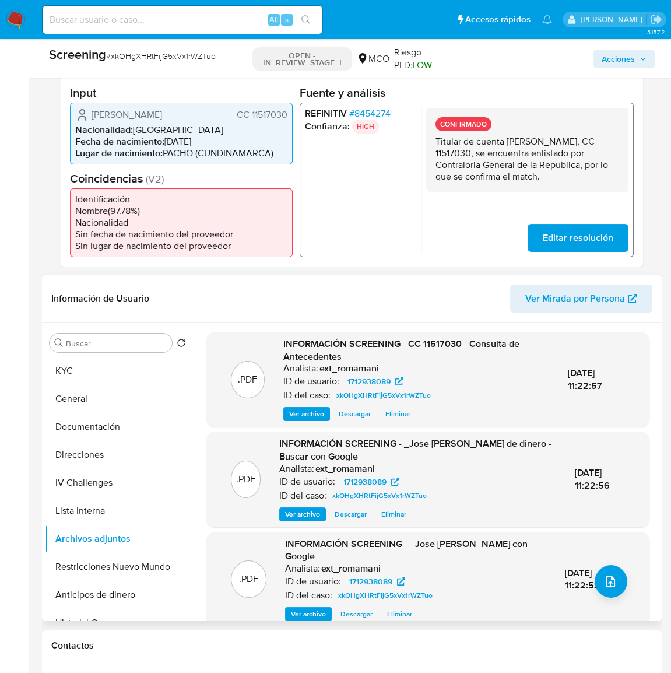
scroll to position [371, 0]
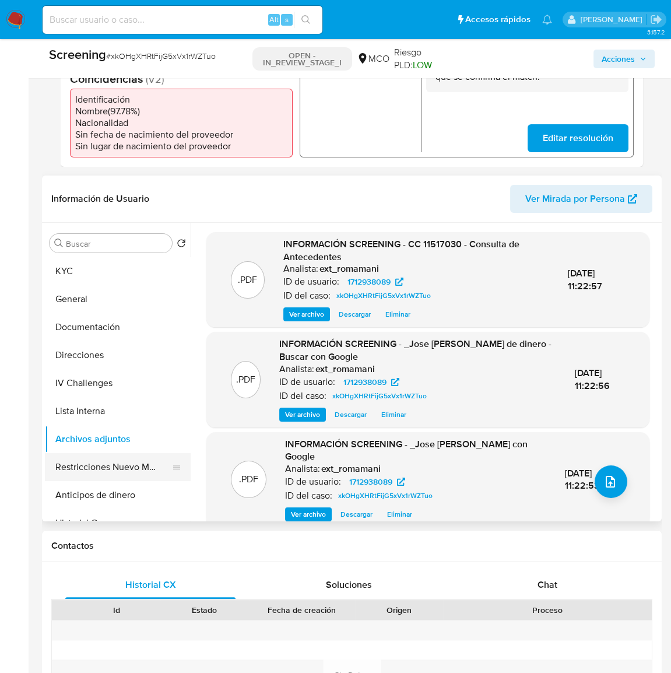
click at [143, 462] on button "Restricciones Nuevo Mundo" at bounding box center [113, 467] width 136 height 28
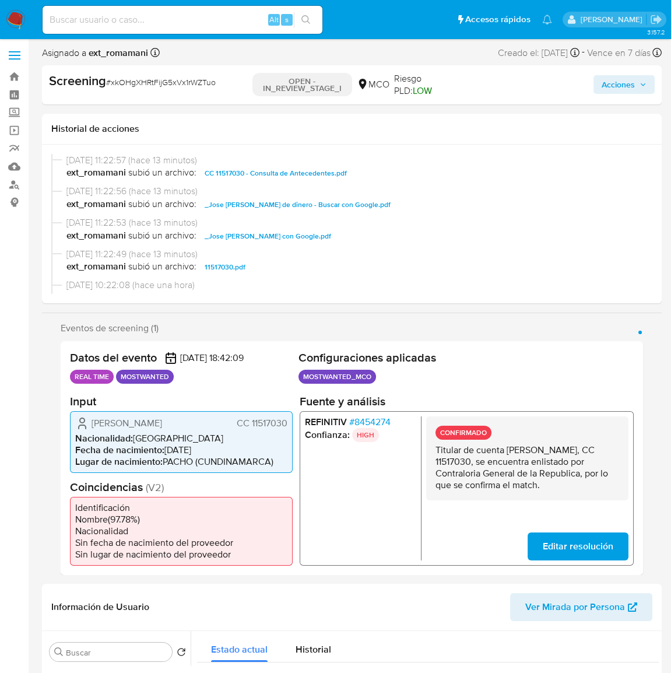
scroll to position [0, 0]
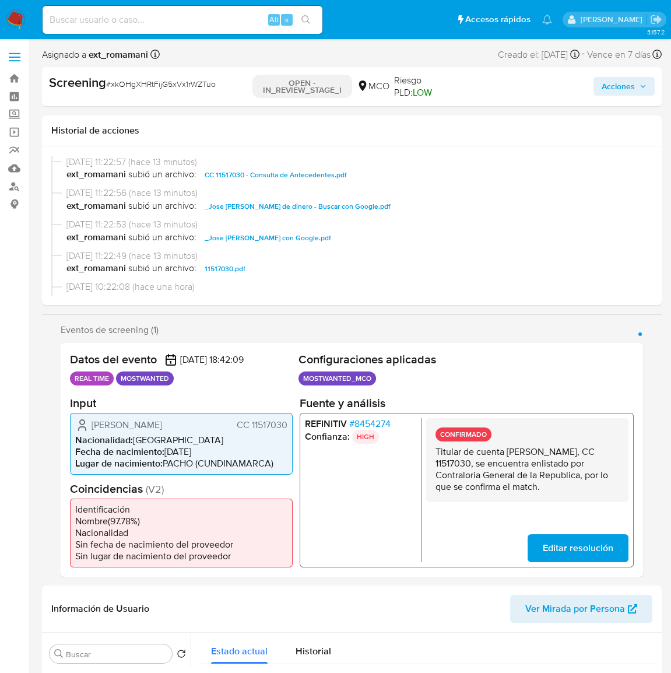
click at [607, 89] on span "Acciones" at bounding box center [618, 86] width 33 height 19
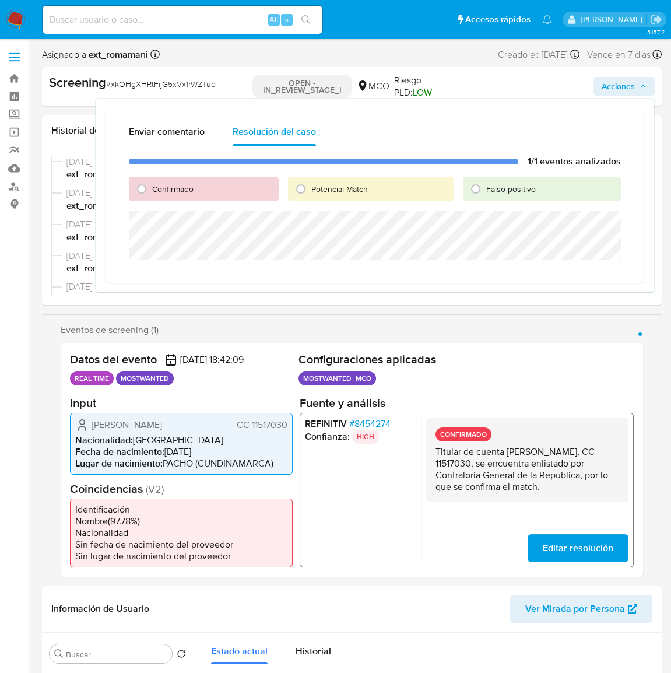
click at [322, 190] on span "Potencial Match" at bounding box center [339, 189] width 57 height 12
click at [310, 190] on input "Potencial Match" at bounding box center [301, 189] width 19 height 19
radio input "true"
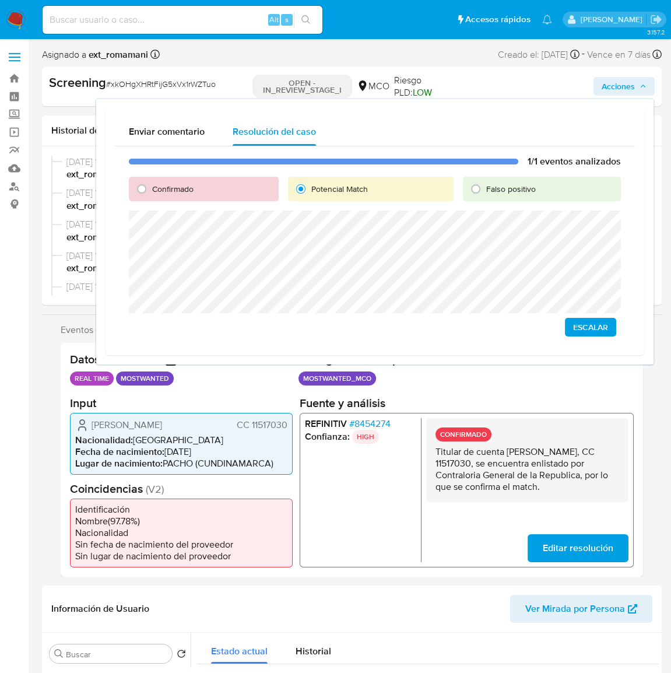
click at [587, 328] on span "Escalar" at bounding box center [590, 327] width 35 height 16
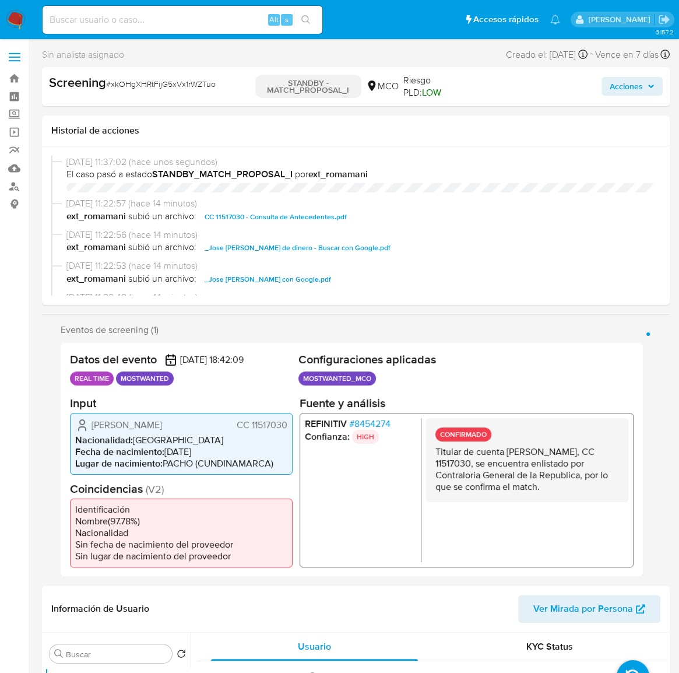
select select "10"
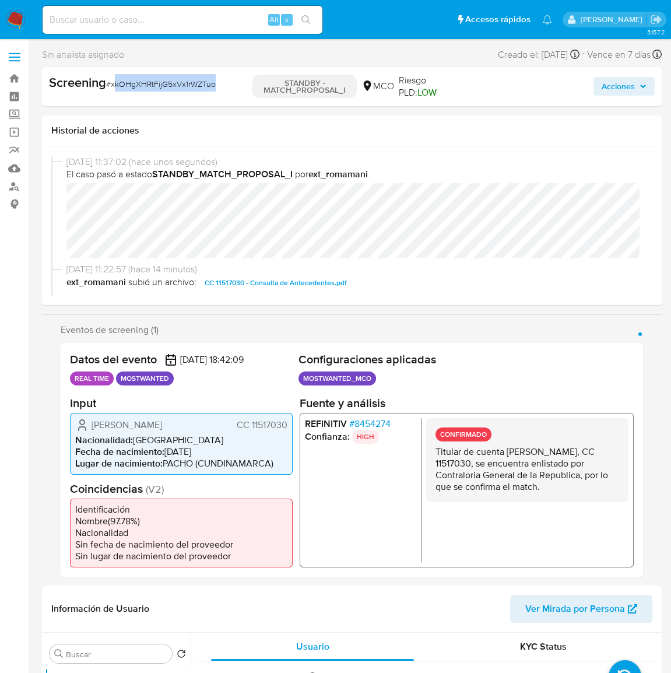
drag, startPoint x: 227, startPoint y: 85, endPoint x: 114, endPoint y: 97, distance: 113.2
click at [114, 97] on div "Screening # xkOHgXHRtFijG5xVx1rWZTuo" at bounding box center [148, 86] width 199 height 25
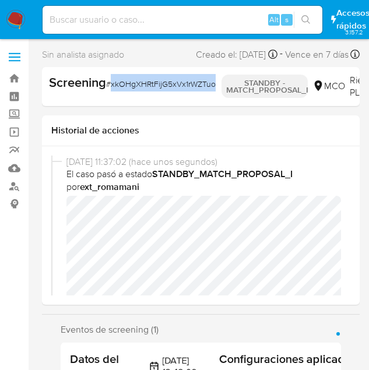
drag, startPoint x: 110, startPoint y: 85, endPoint x: 210, endPoint y: 92, distance: 99.9
click at [213, 89] on span "# xkOHgXHRtFijG5xVx1rWZTuo" at bounding box center [161, 84] width 110 height 12
copy span "xkOHgXHRtFijG5xVx1rWZTuo"
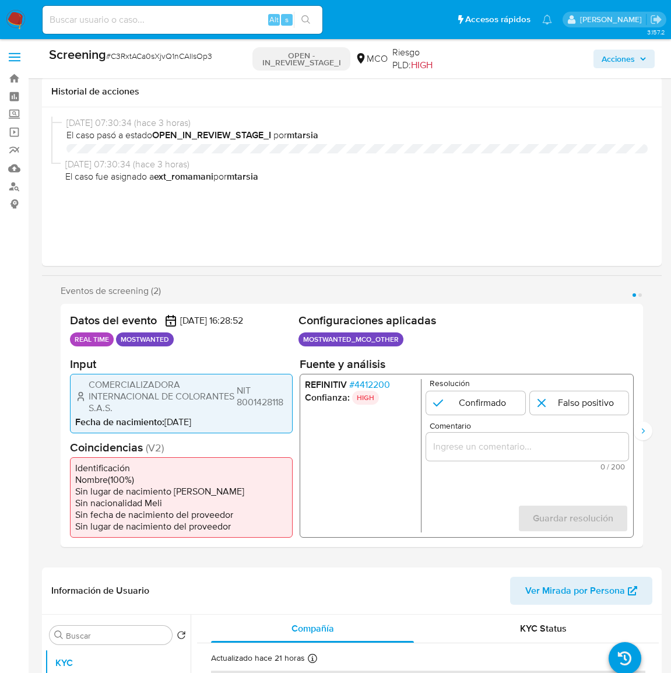
select select "10"
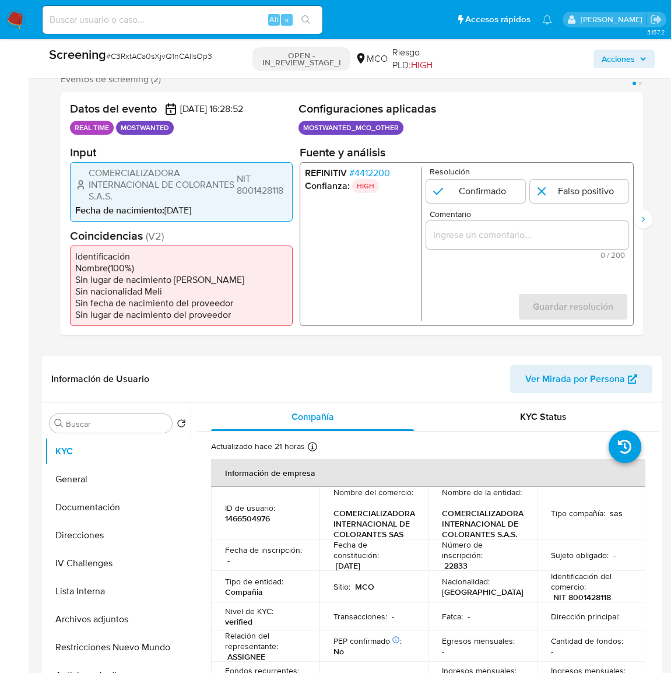
scroll to position [212, 0]
drag, startPoint x: 192, startPoint y: 196, endPoint x: 90, endPoint y: 173, distance: 104.8
click at [90, 173] on span "COMERCIALIZADORA INTERNACIONAL DE COLORANTES S.A.S." at bounding box center [162, 184] width 146 height 35
click at [268, 204] on li "Fecha de nacimiento : 25/02/2013" at bounding box center [181, 210] width 212 height 12
drag, startPoint x: 286, startPoint y: 190, endPoint x: 237, endPoint y: 194, distance: 49.1
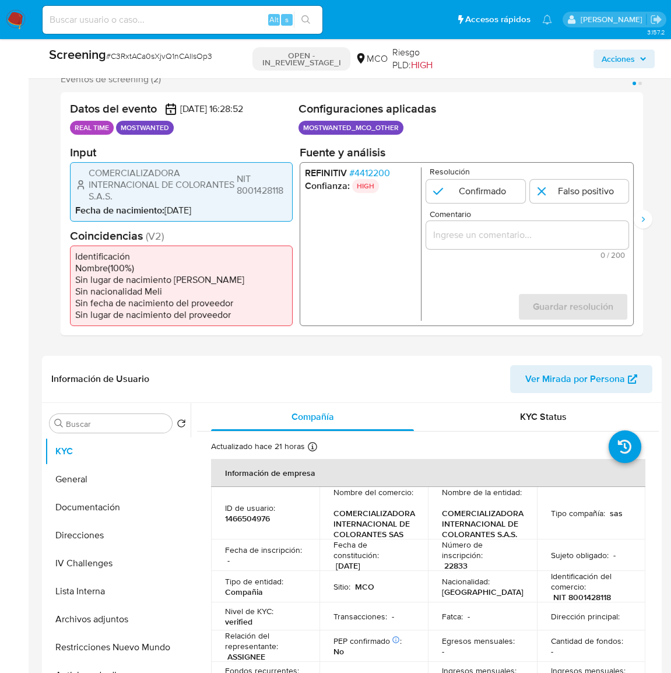
click at [237, 194] on span "NIT 8001428118" at bounding box center [262, 184] width 51 height 23
click at [371, 173] on span "# 4412200" at bounding box center [369, 173] width 41 height 12
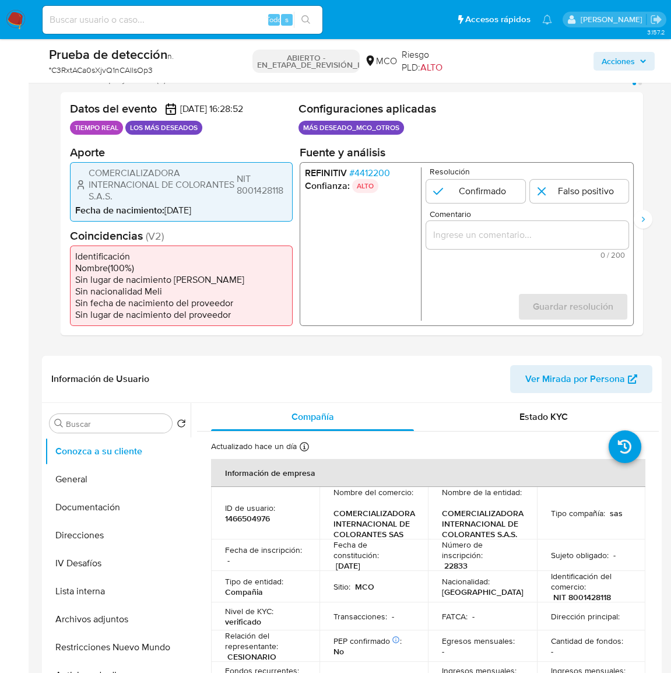
click at [369, 171] on font "4412200" at bounding box center [372, 172] width 36 height 13
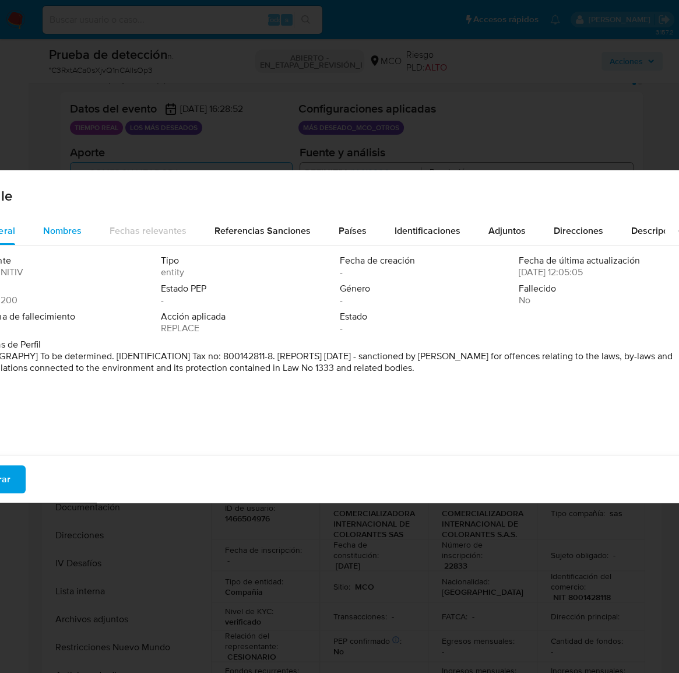
click at [68, 225] on span "Nombres" at bounding box center [62, 230] width 38 height 13
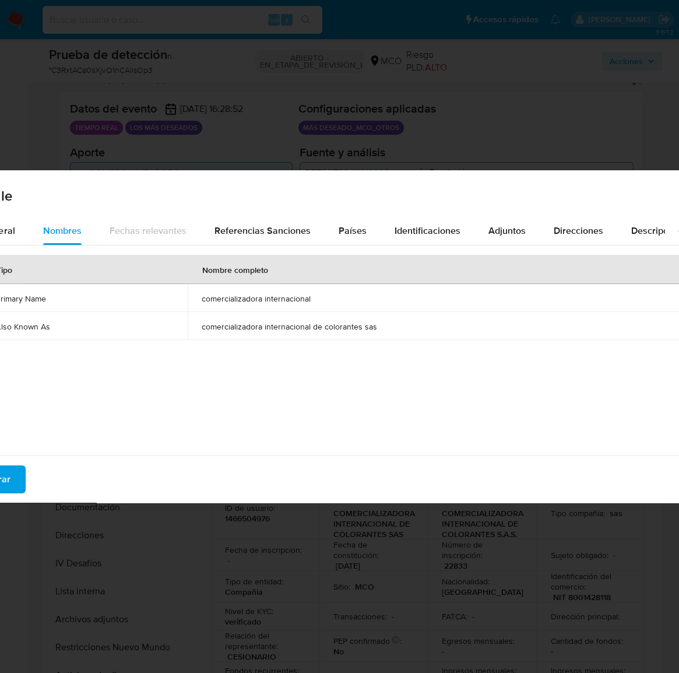
drag, startPoint x: 16, startPoint y: 476, endPoint x: 33, endPoint y: 436, distance: 43.3
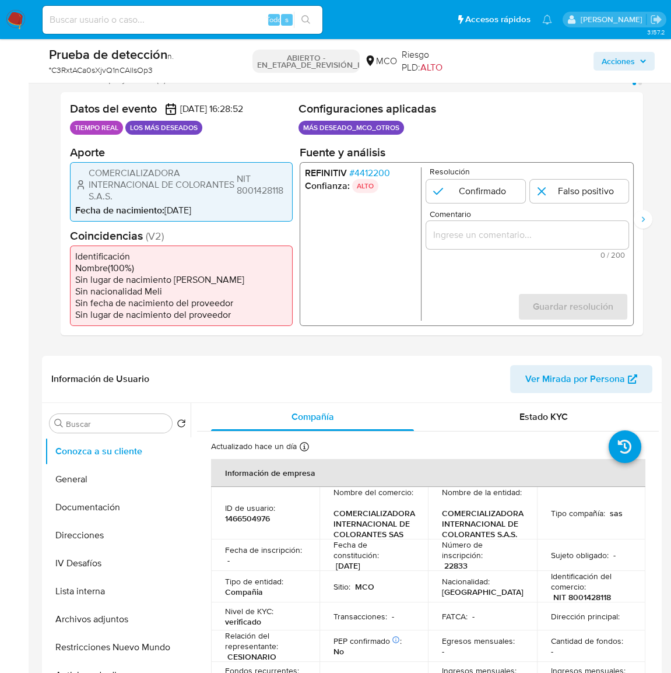
drag, startPoint x: 177, startPoint y: 192, endPoint x: 89, endPoint y: 173, distance: 90.1
click at [89, 173] on span "COMERCIALIZADORA INTERNACIONAL DE COLORANTES S.A.S." at bounding box center [162, 184] width 146 height 35
drag, startPoint x: 289, startPoint y: 185, endPoint x: 236, endPoint y: 192, distance: 53.4
click at [236, 192] on div "COMERCIALIZADORA INTERNACIONAL DE COLORANTES S.A.S. NIT 8001428118 Fecha de nac…" at bounding box center [181, 190] width 223 height 59
click at [364, 171] on font "4412200" at bounding box center [372, 172] width 36 height 13
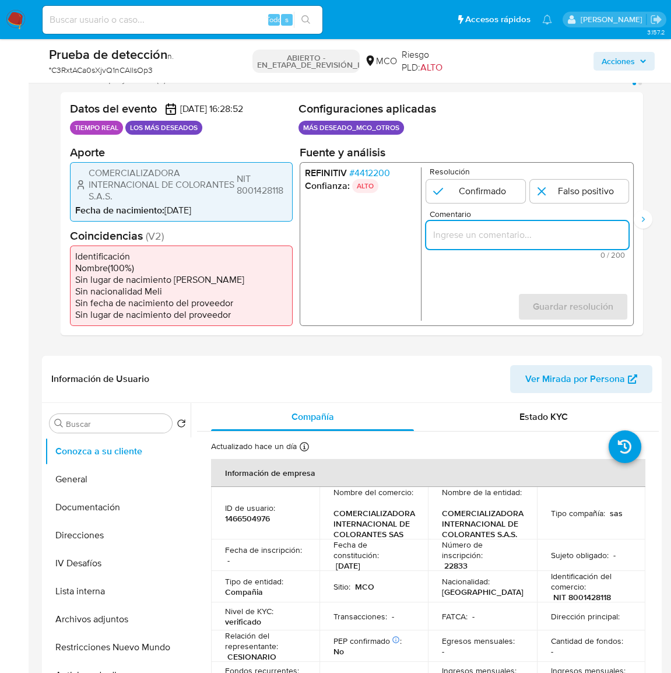
click at [469, 240] on input "Comentario" at bounding box center [527, 234] width 202 height 15
drag, startPoint x: 86, startPoint y: 168, endPoint x: 288, endPoint y: 196, distance: 204.2
click at [288, 196] on div "COMERCIALIZADORA INTERNACIONAL DE COLORANTES S.A.S. NIT 8001428118 Fecha de nac…" at bounding box center [181, 190] width 223 height 59
click at [577, 233] on input "Usuario COMERCIALIZADORA INTERNACIONAL DE COLORANTES S.A.S. NIT 8001428118 no s…" at bounding box center [527, 234] width 202 height 15
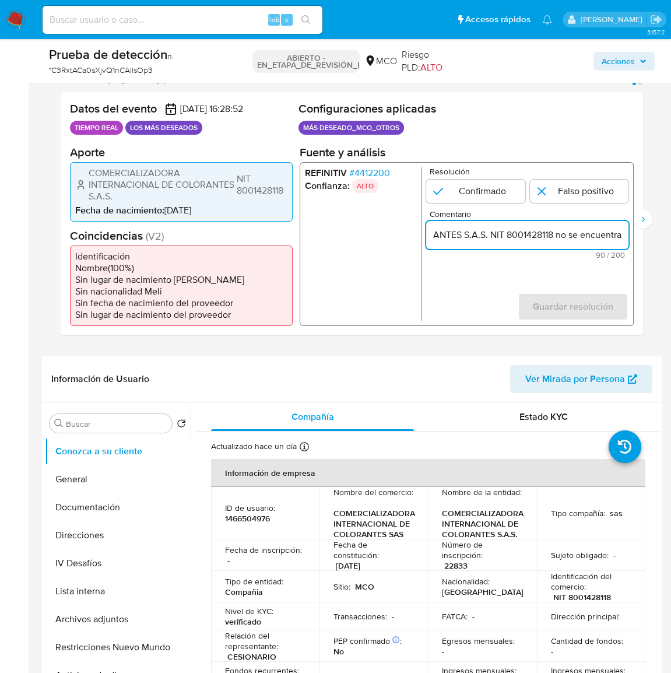
drag, startPoint x: 600, startPoint y: 234, endPoint x: 621, endPoint y: 236, distance: 21.6
click at [621, 236] on input "Usuario COMERCIALIZADORA INTERNACIONAL DE COLORANTES S.A.S. NIT 8001428118 no s…" at bounding box center [527, 234] width 202 height 15
click at [622, 236] on input "Usuario COMERCIALIZADORA INTERNACIONAL DE COLORANTES S.A.S. NIT 8001428118 no s…" at bounding box center [527, 234] width 202 height 15
type input "Usuario COMERCIALIZADORA INTERNACIONAL DE COLORANTES S.A.S. NIT 8001428118 no s…"
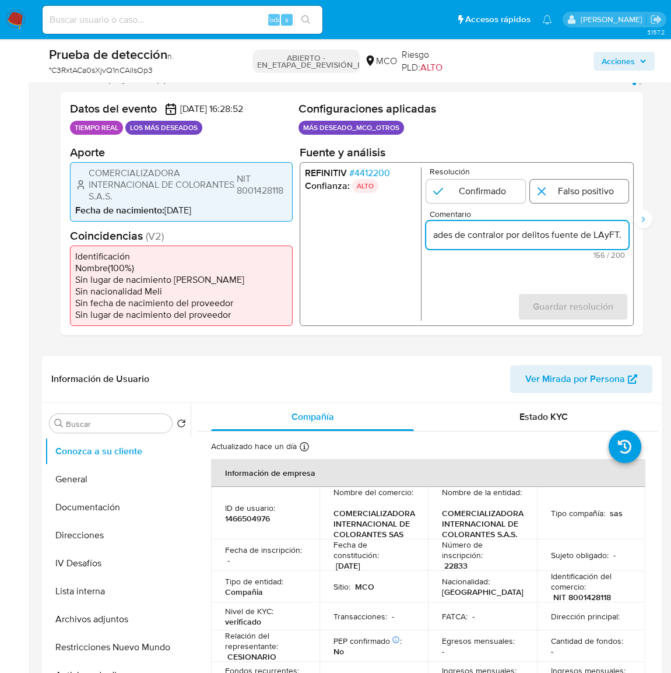
click at [581, 196] on input "1 de 2" at bounding box center [579, 190] width 99 height 23
radio input "true"
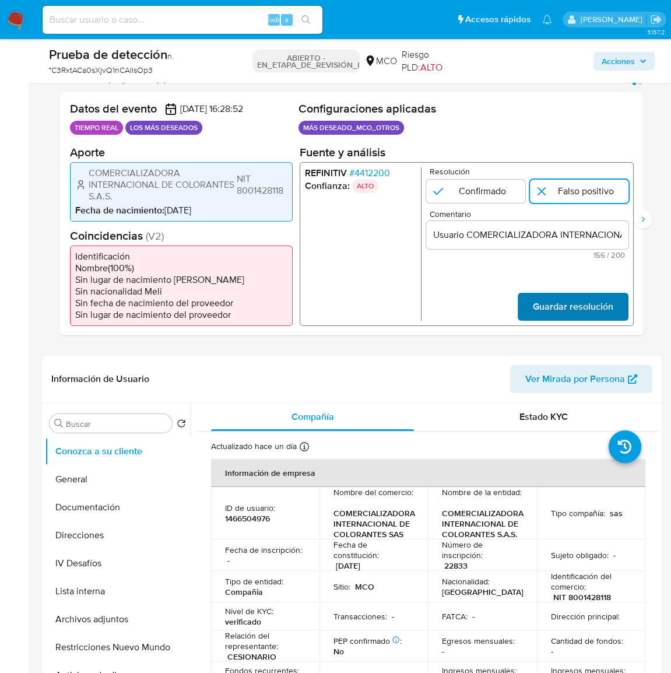
click at [557, 303] on span "Guardar resolución" at bounding box center [573, 306] width 80 height 26
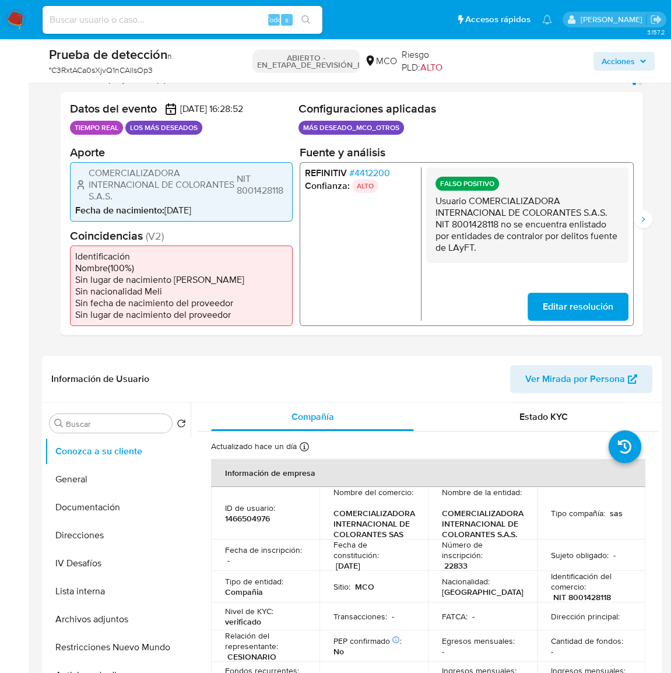
drag, startPoint x: 493, startPoint y: 250, endPoint x: 426, endPoint y: 205, distance: 80.7
click at [426, 205] on div "FALSO POSITIVO Usuario COMERCIALIZADORA INTERNACIONAL DE COLORANTES S.A.S. NIT …" at bounding box center [527, 215] width 202 height 96
click at [637, 220] on button "Siguiente" at bounding box center [643, 219] width 19 height 19
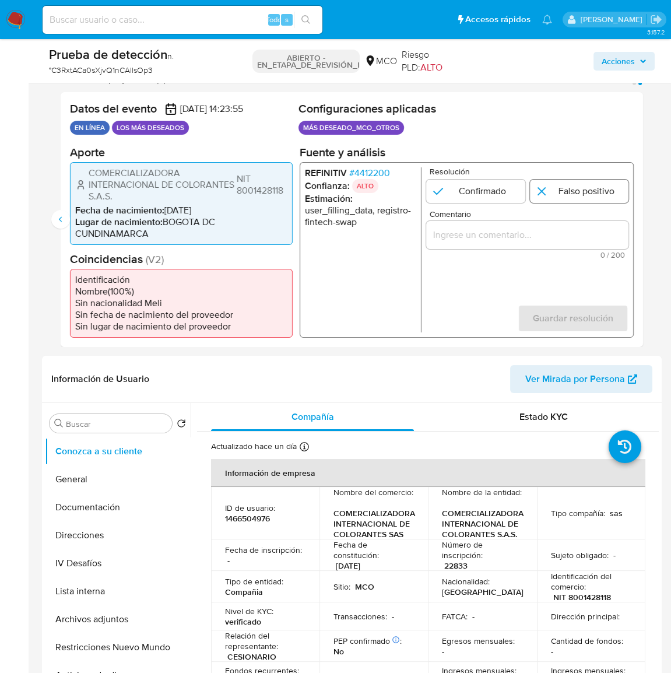
click at [559, 191] on input "2 de 2" at bounding box center [579, 190] width 99 height 23
radio input "true"
click at [546, 241] on input "Comentario" at bounding box center [527, 234] width 202 height 15
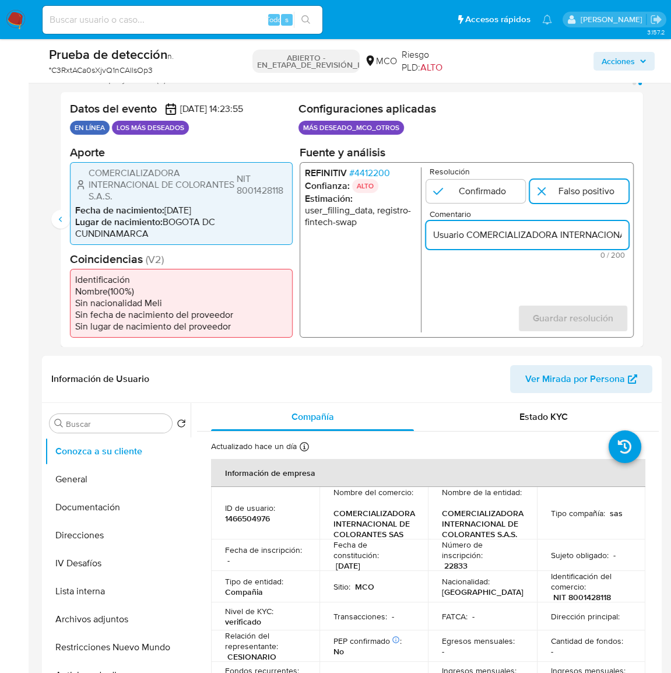
scroll to position [0, 513]
type input "Usuario COMERCIALIZADORA INTERNACIONAL DE COLORANTES S.A.S. NIT 8001428118 no s…"
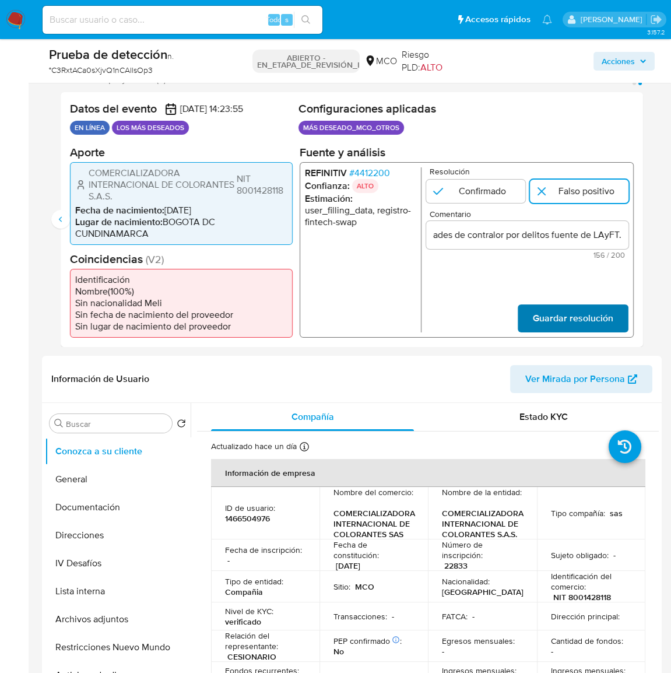
scroll to position [0, 0]
click at [584, 319] on span "Guardar resolución" at bounding box center [573, 318] width 80 height 26
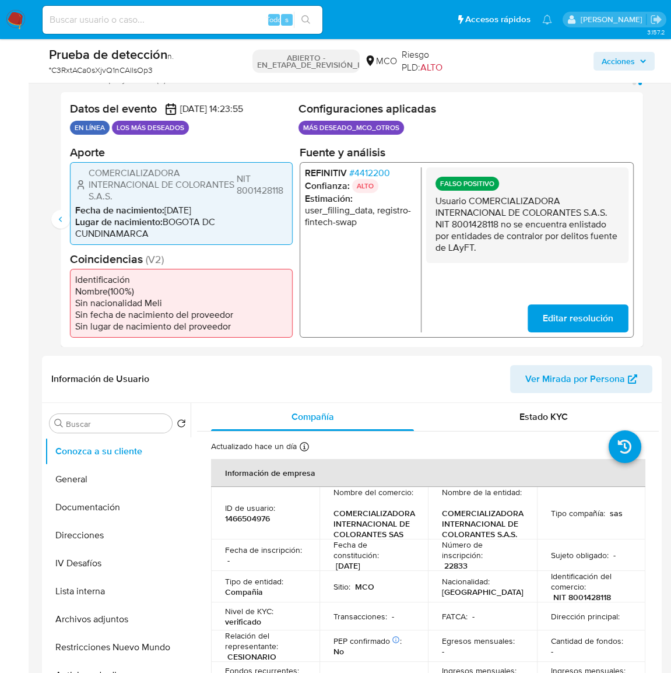
drag, startPoint x: 485, startPoint y: 250, endPoint x: 433, endPoint y: 205, distance: 68.6
click at [433, 205] on div "FALSO POSITIVO Usuario COMERCIALIZADORA INTERNACIONAL DE COLORANTES S.A.S. NIT …" at bounding box center [527, 215] width 202 height 96
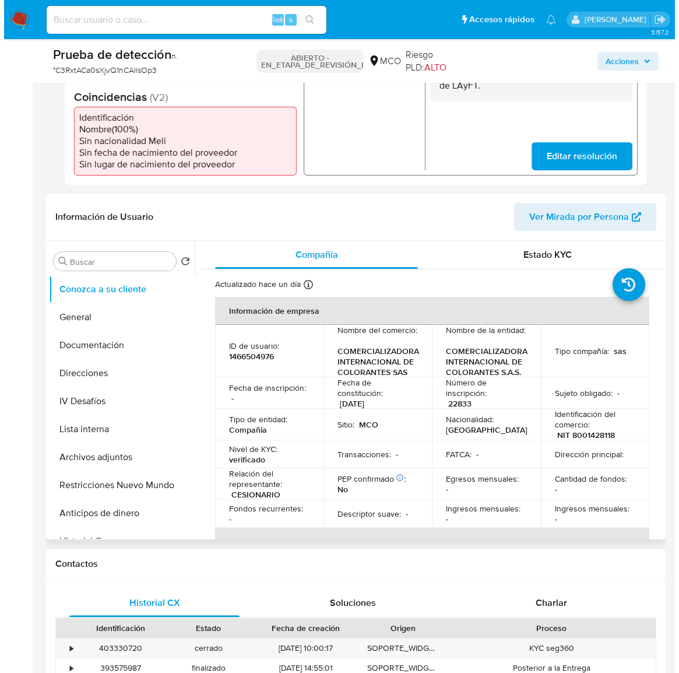
scroll to position [423, 0]
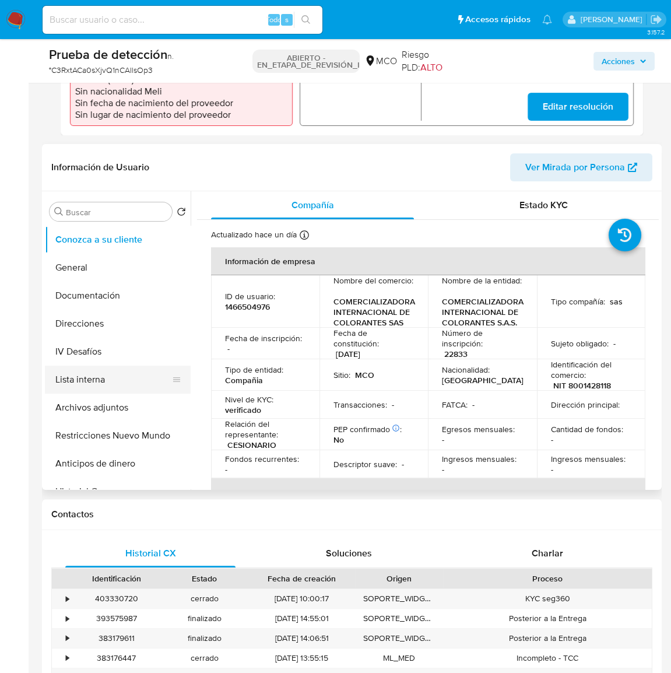
click at [99, 384] on button "Lista interna" at bounding box center [113, 380] width 136 height 28
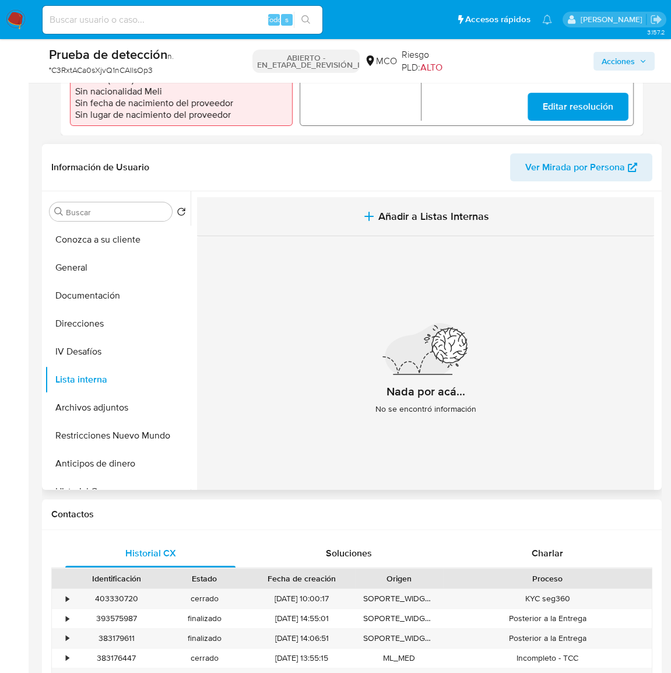
click at [423, 216] on span "Añadir a Listas Internas" at bounding box center [433, 216] width 111 height 13
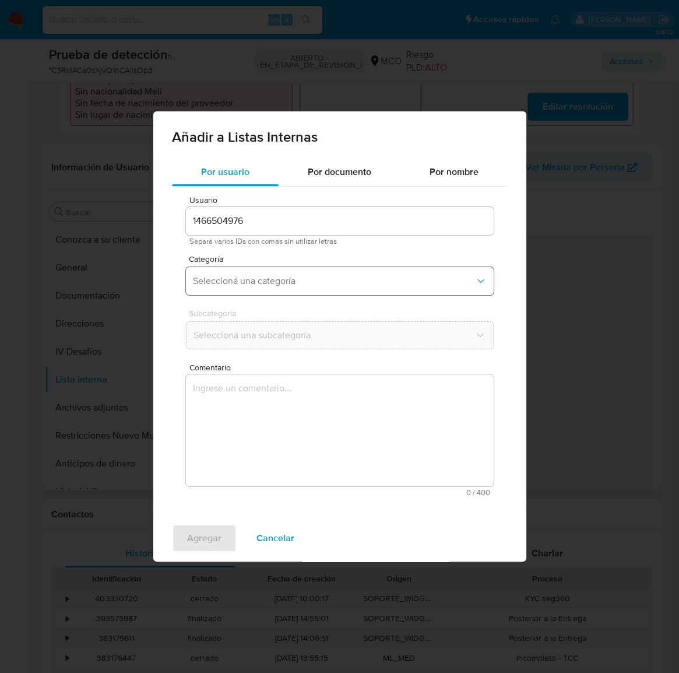
click at [321, 290] on button "Seleccioná una categoría" at bounding box center [340, 281] width 308 height 28
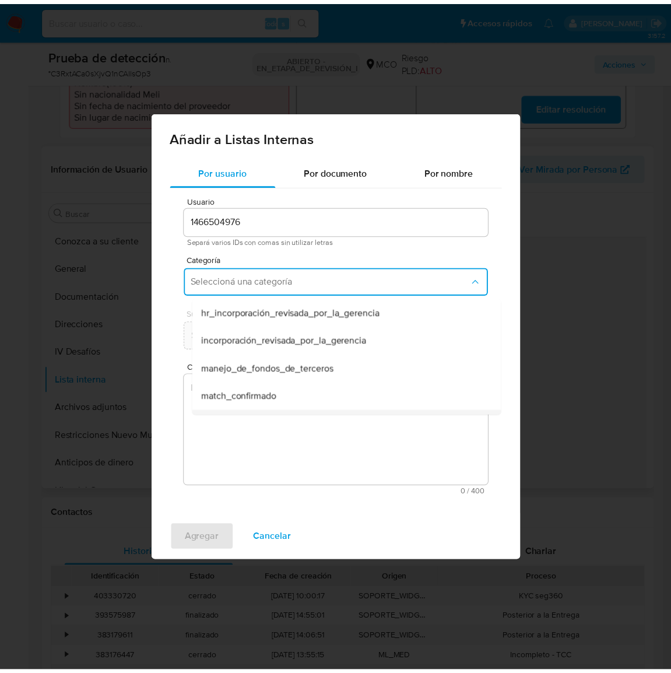
scroll to position [52, 0]
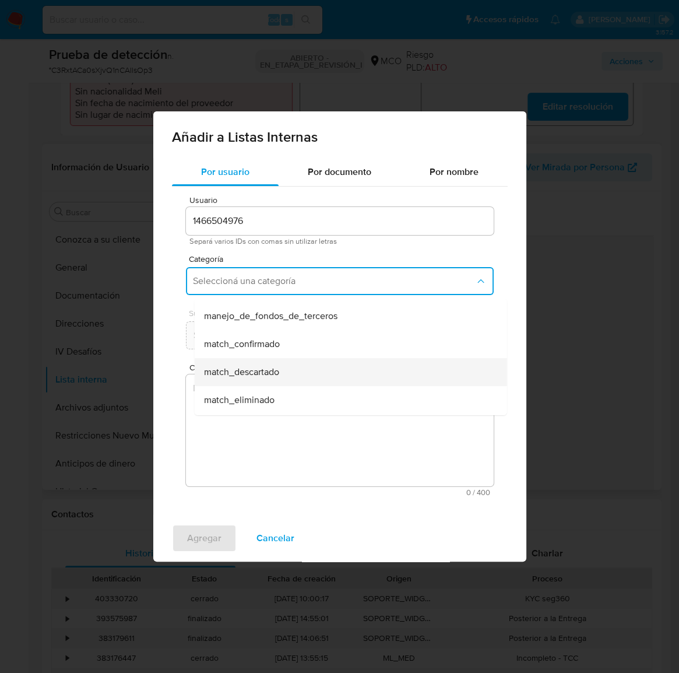
click at [268, 368] on span "match_descartado" at bounding box center [240, 372] width 75 height 12
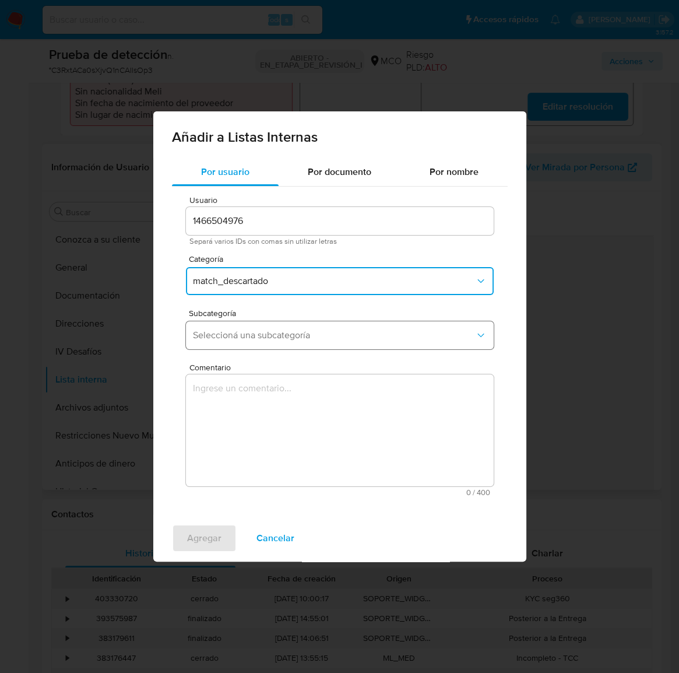
click at [314, 336] on span "Seleccioná una subcategoría" at bounding box center [334, 335] width 282 height 12
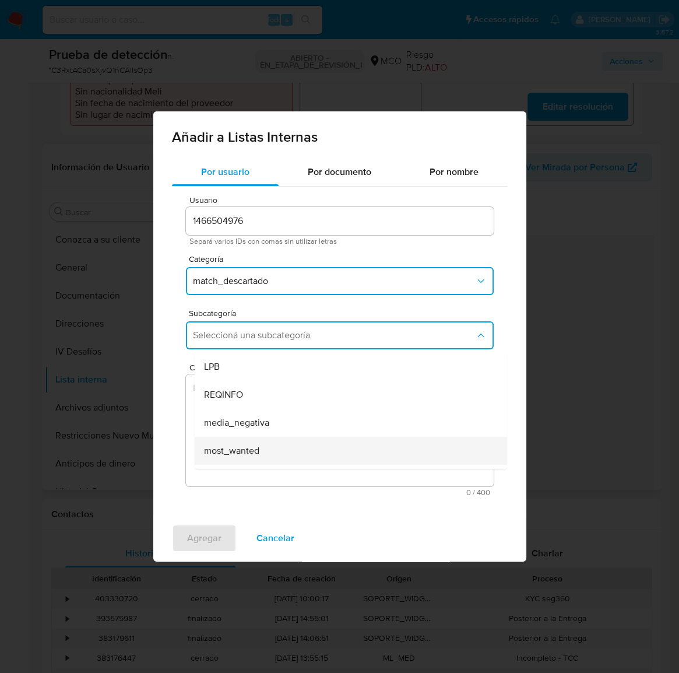
click at [276, 446] on div "most_wanted" at bounding box center [346, 451] width 287 height 28
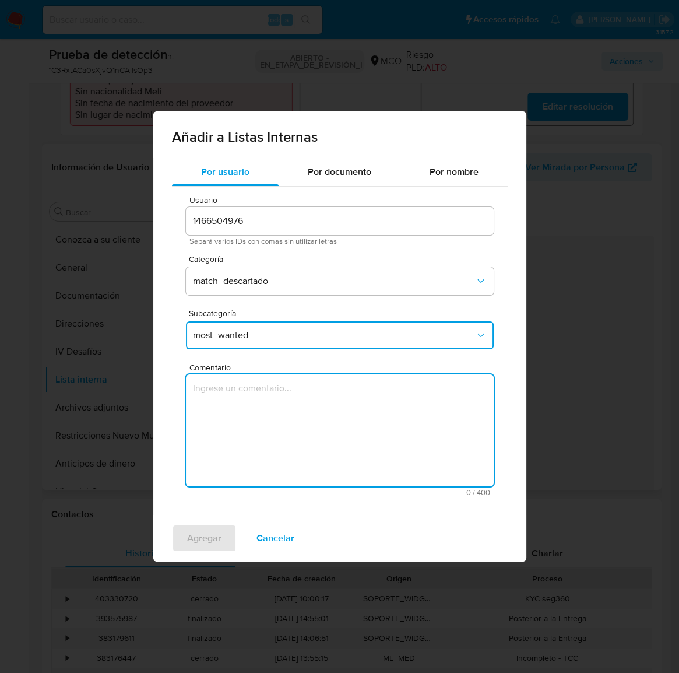
click at [276, 440] on textarea "Comentario" at bounding box center [340, 430] width 308 height 112
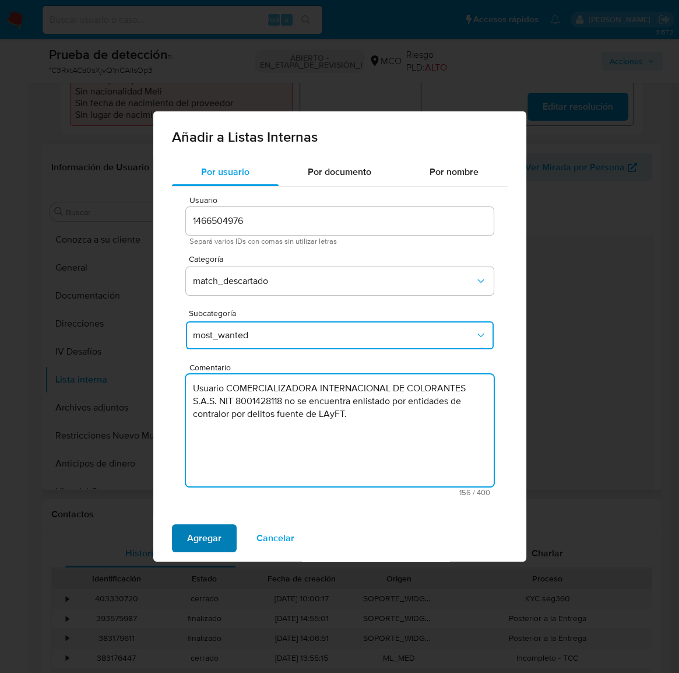
type textarea "Usuario COMERCIALIZADORA INTERNACIONAL DE COLORANTES S.A.S. NIT 8001428118 no s…"
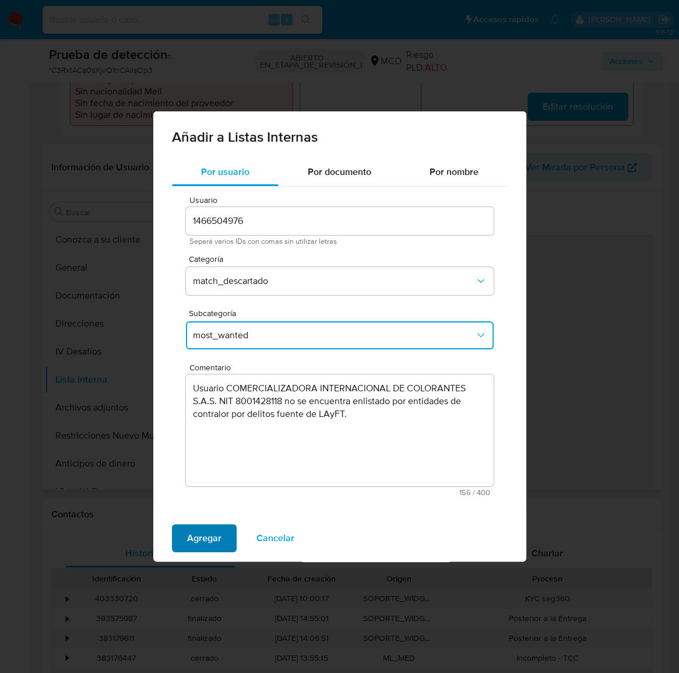
click at [208, 544] on span "Agregar" at bounding box center [204, 538] width 34 height 26
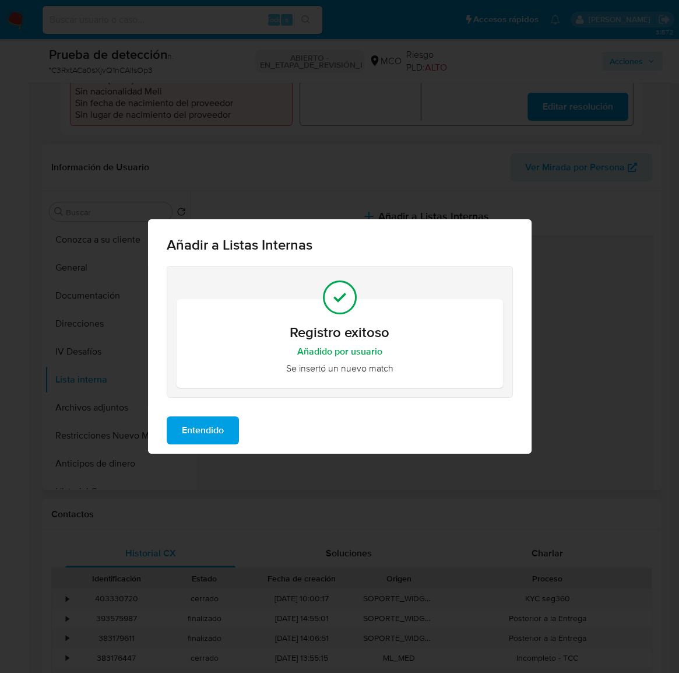
click at [210, 438] on span "Entendido" at bounding box center [203, 430] width 42 height 26
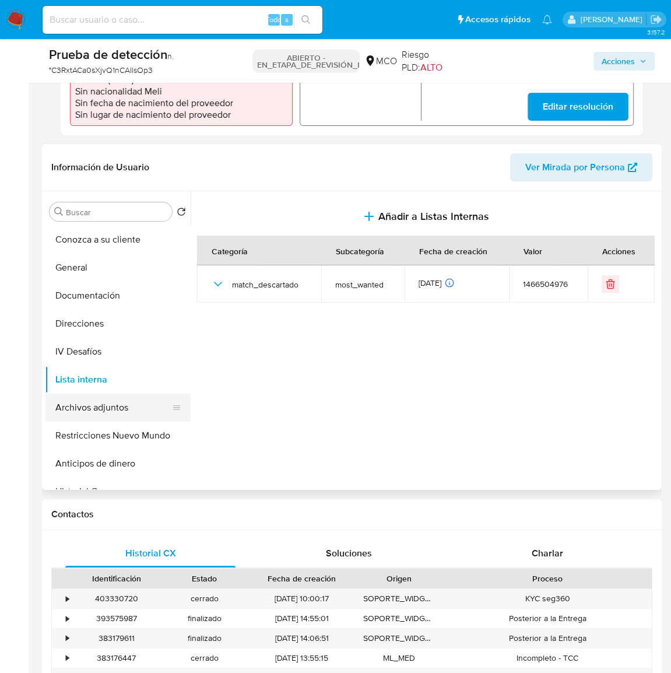
click at [96, 413] on button "Archivos adjuntos" at bounding box center [113, 408] width 136 height 28
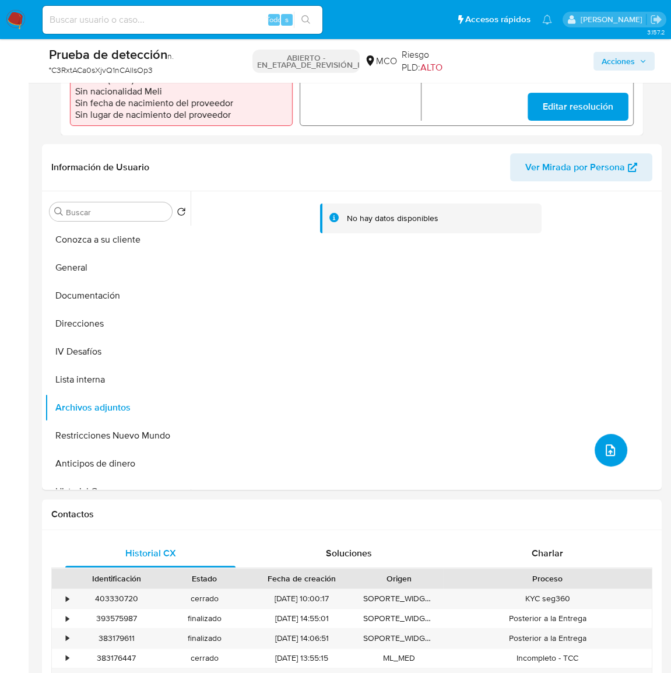
click at [610, 454] on span "subir archivo" at bounding box center [610, 450] width 14 height 14
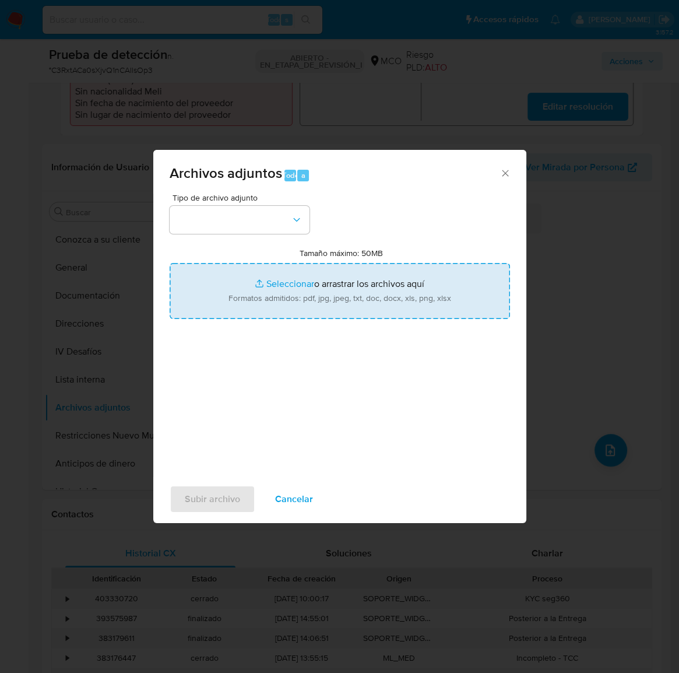
click at [413, 312] on input "Tamaño máximo: 50MB Seleccionar archivos" at bounding box center [340, 291] width 340 height 56
type input "C:\fakepath\RUIA Consulta de Infracciones o Sanciones-.pdf"
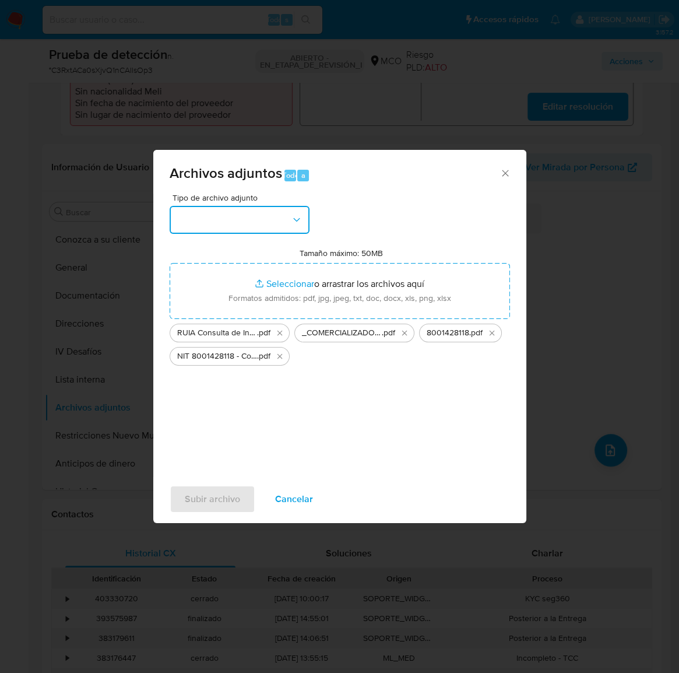
drag, startPoint x: 413, startPoint y: 312, endPoint x: 282, endPoint y: 227, distance: 156.4
click at [282, 226] on button "button" at bounding box center [240, 220] width 140 height 28
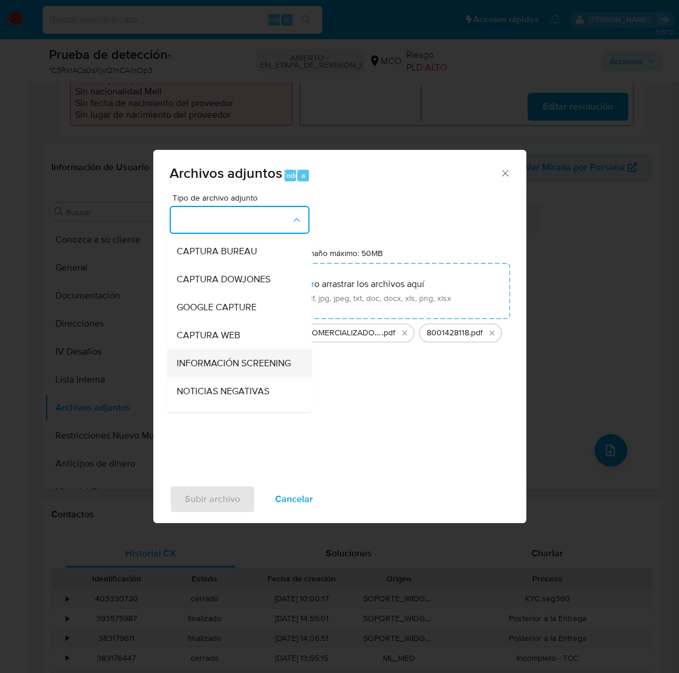
click at [240, 367] on span "INFORMACIÓN SCREENING" at bounding box center [233, 363] width 114 height 12
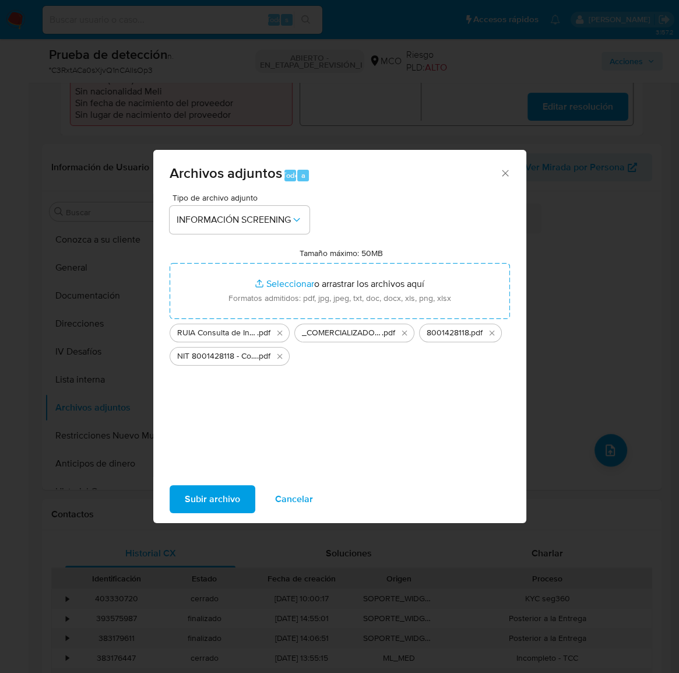
click at [224, 499] on span "Subir archivo" at bounding box center [212, 499] width 55 height 26
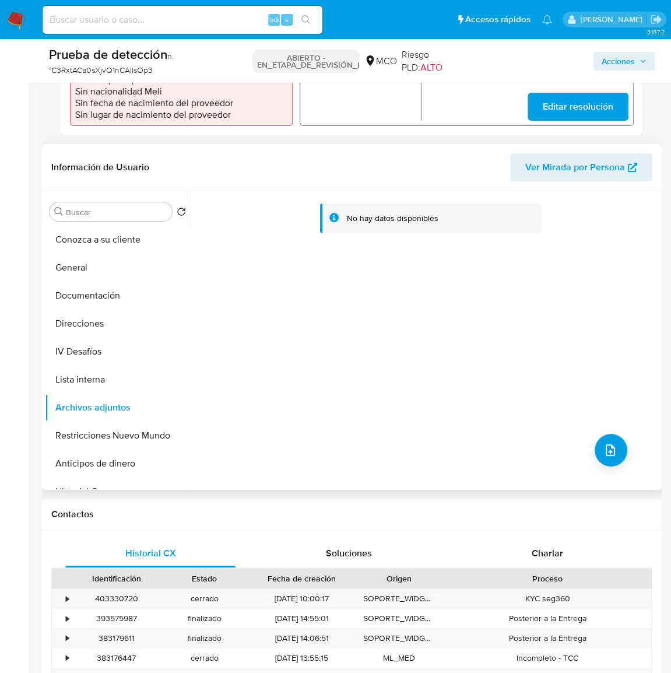
click at [367, 362] on div "No hay datos disponibles" at bounding box center [425, 340] width 468 height 298
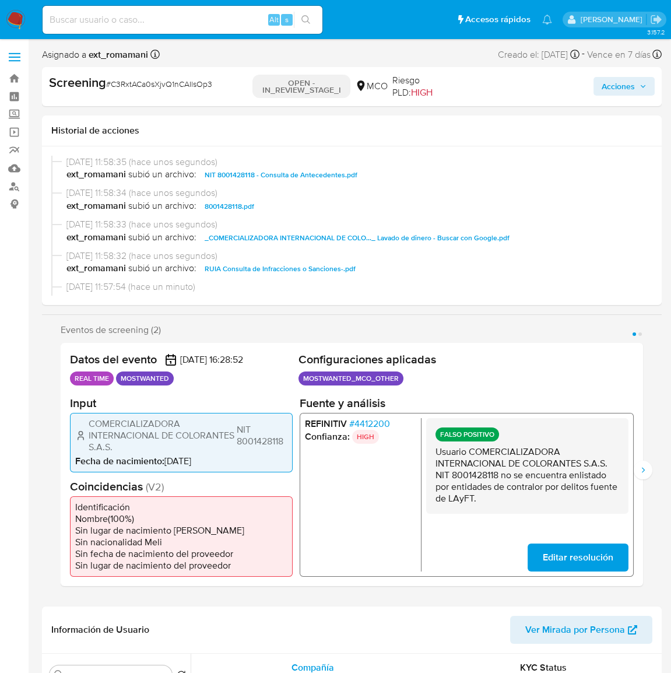
select select "10"
drag, startPoint x: 287, startPoint y: 443, endPoint x: 235, endPoint y: 442, distance: 52.5
click at [235, 442] on div "COMERCIALIZADORA INTERNACIONAL DE COLORANTES S.A.S. NIT 8001428118" at bounding box center [181, 434] width 212 height 35
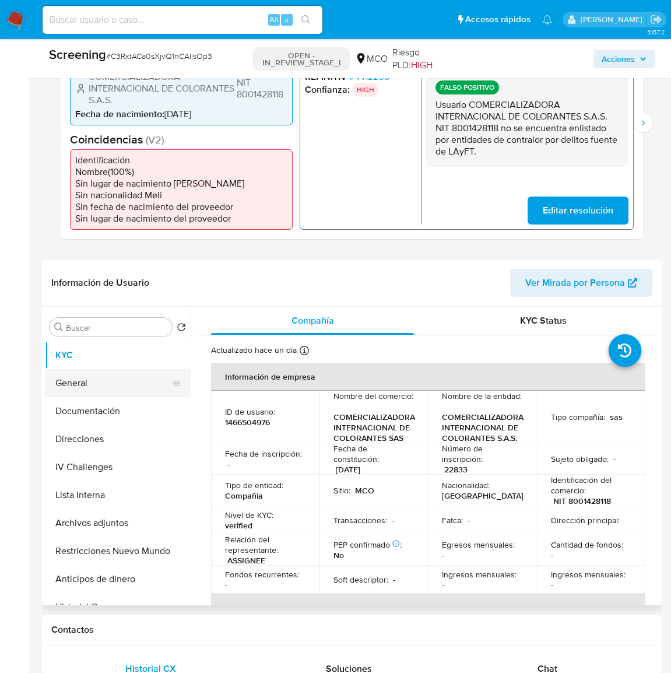
scroll to position [318, 0]
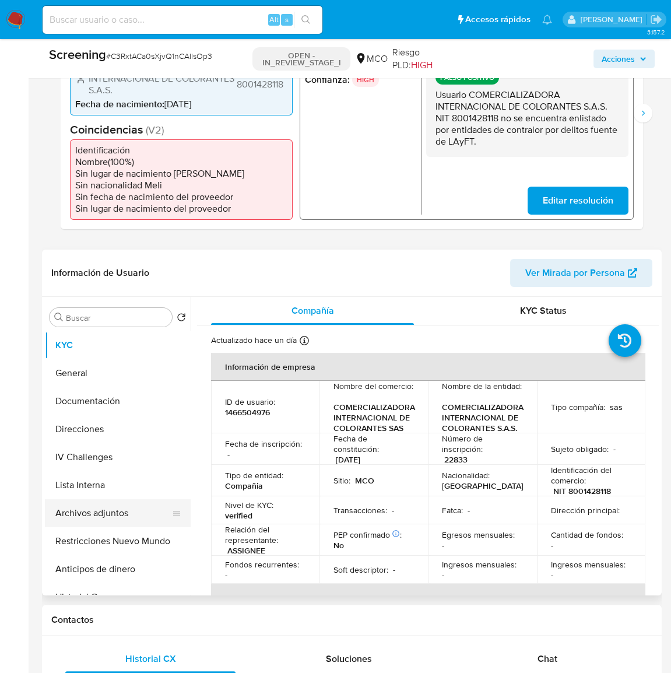
click at [127, 511] on button "Archivos adjuntos" at bounding box center [113, 513] width 136 height 28
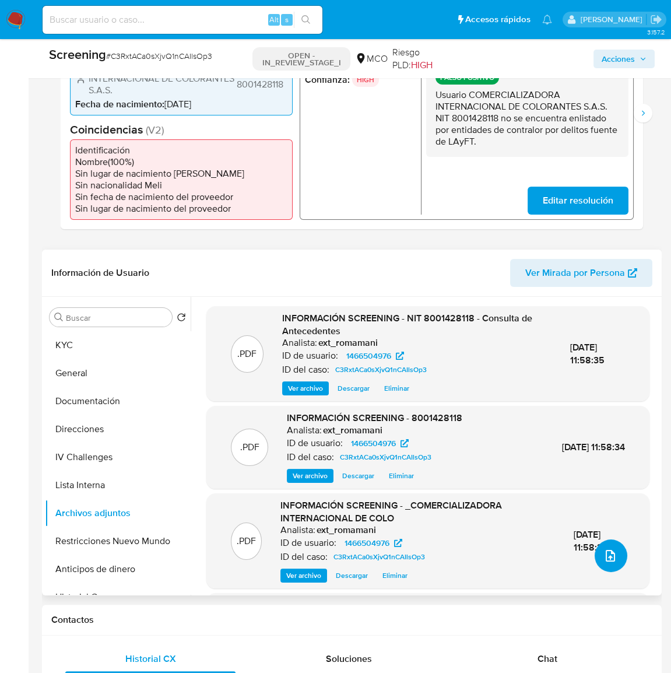
click at [608, 556] on icon "upload-file" at bounding box center [610, 556] width 14 height 14
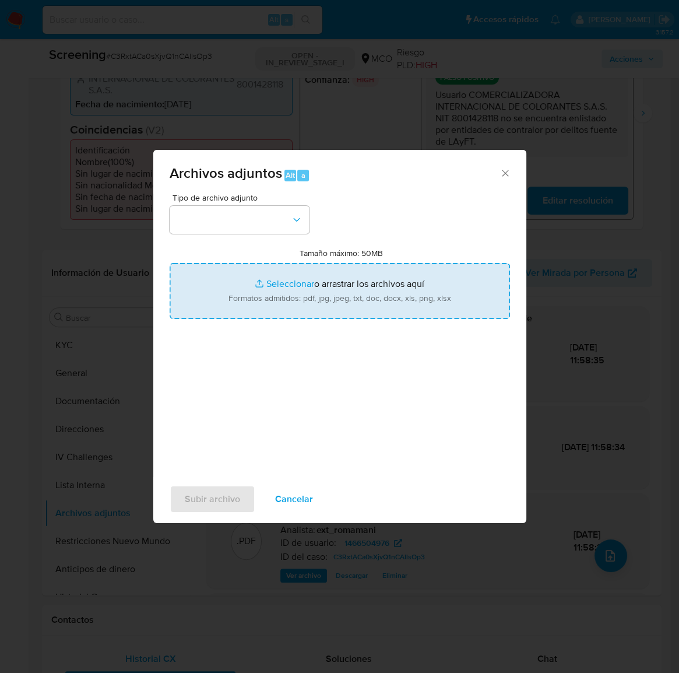
click at [325, 296] on input "Tamaño máximo: 50MB Seleccionar archivos" at bounding box center [340, 291] width 340 height 56
type input "C:\fakepath\DIAN.-LISTA-DE-PROVEEDORES-FICTICIOS-A-ENERO-23-DE-2025.pdf"
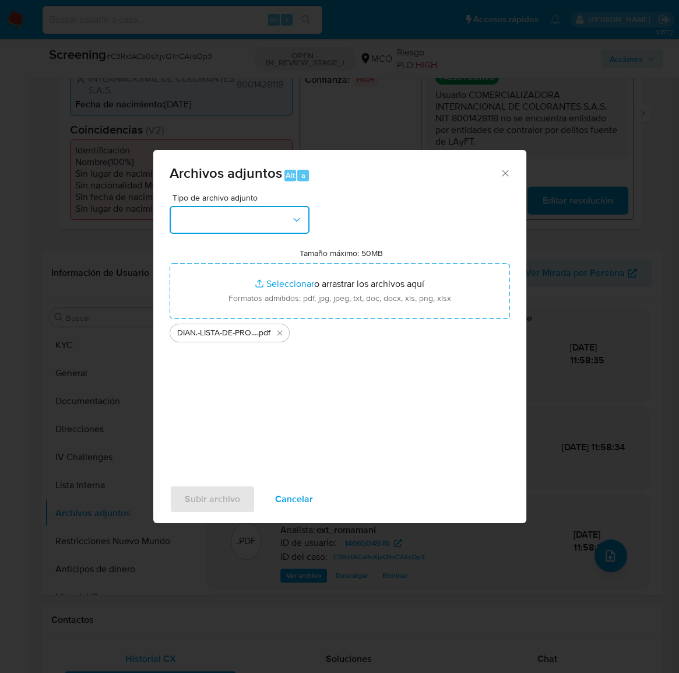
click at [243, 217] on button "button" at bounding box center [240, 220] width 140 height 28
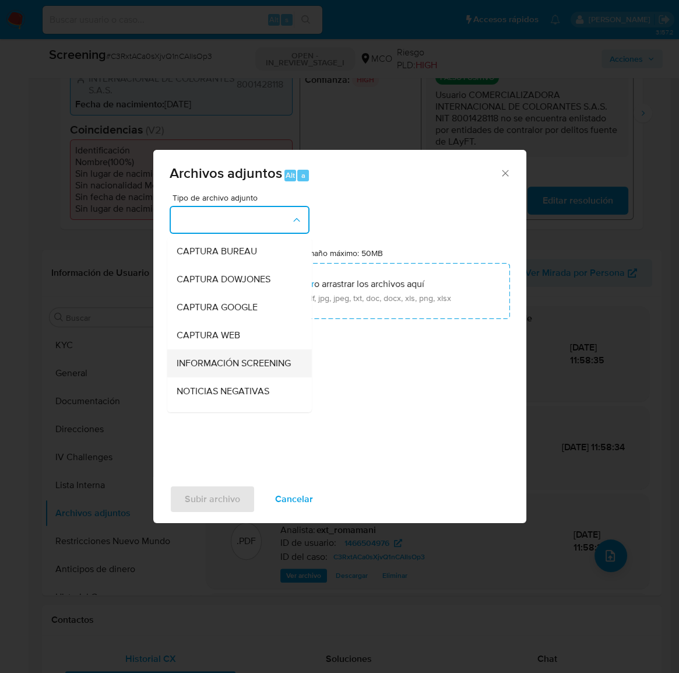
click at [203, 367] on span "INFORMACIÓN SCREENING" at bounding box center [233, 363] width 114 height 12
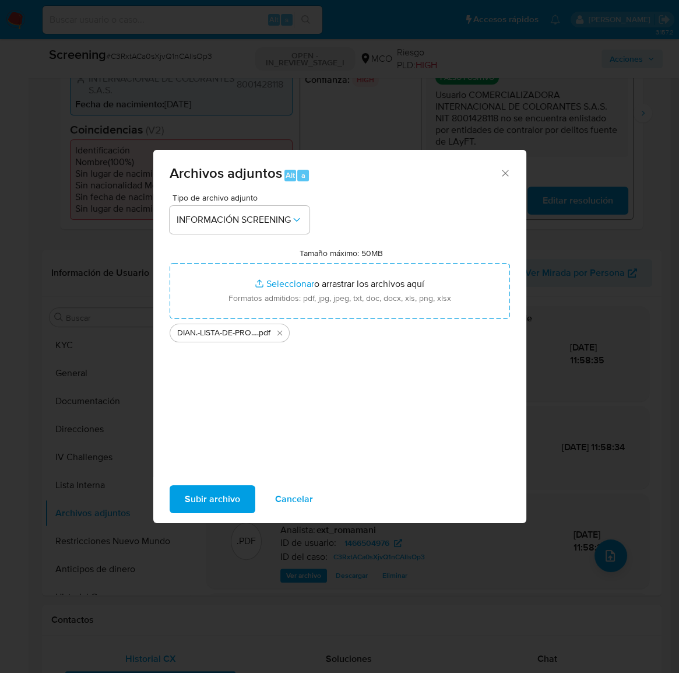
click at [221, 502] on span "Subir archivo" at bounding box center [212, 499] width 55 height 26
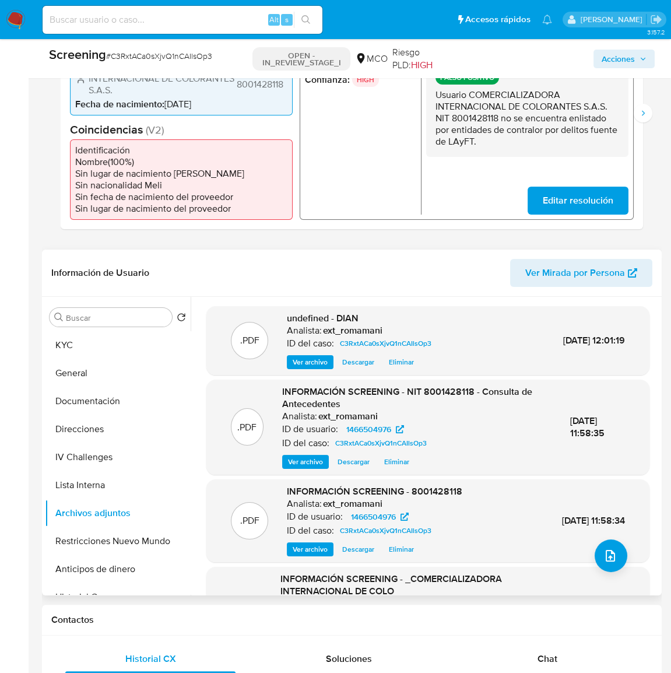
click at [327, 268] on header "Información de Usuario Ver Mirada por Persona" at bounding box center [351, 273] width 601 height 28
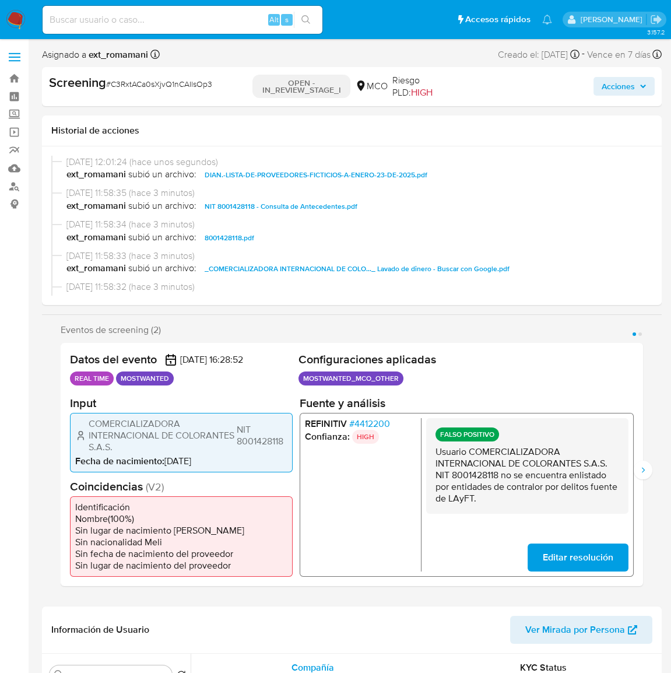
select select "10"
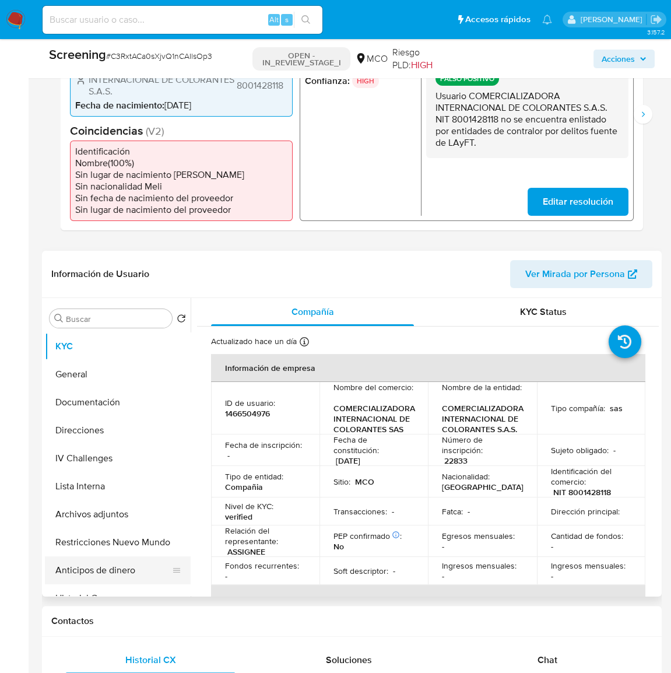
scroll to position [318, 0]
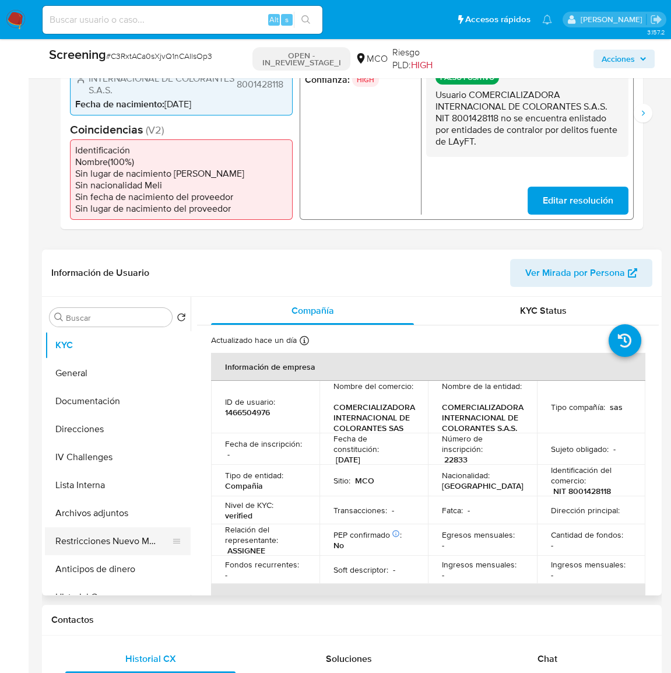
click at [113, 543] on button "Restricciones Nuevo Mundo" at bounding box center [113, 541] width 136 height 28
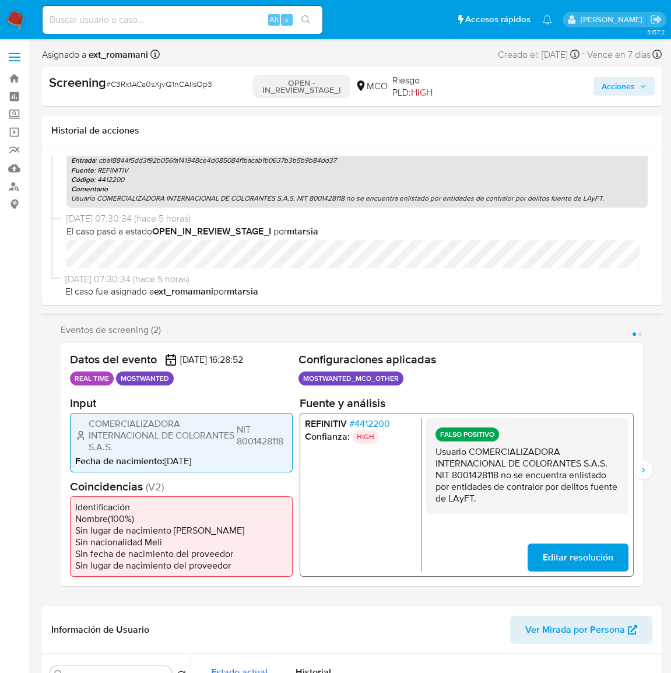
scroll to position [382, 0]
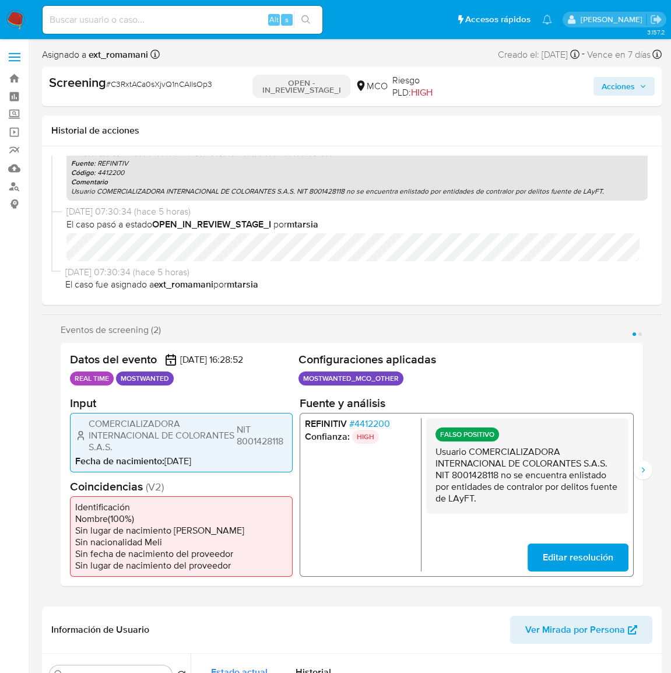
click at [624, 91] on span "Acciones" at bounding box center [618, 86] width 33 height 19
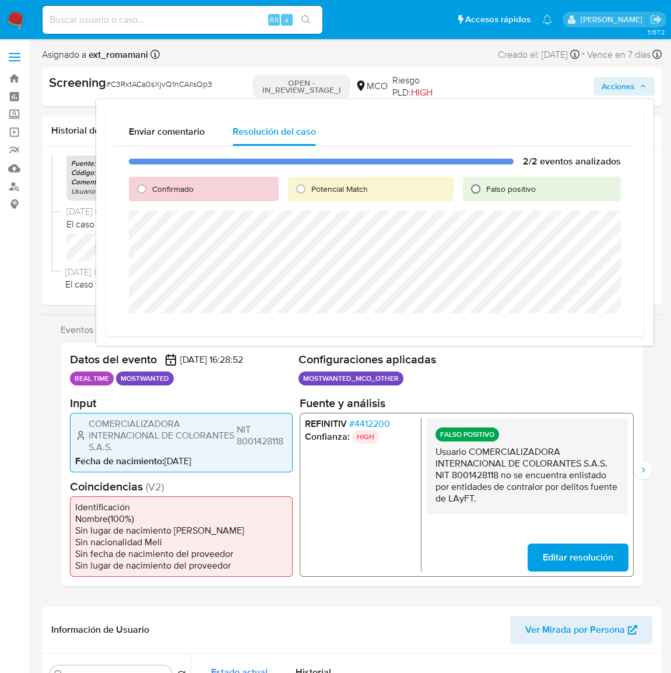
click at [474, 191] on input "Falso positivo" at bounding box center [475, 189] width 19 height 19
radio input "true"
click at [577, 331] on span "Cerrar Caso" at bounding box center [580, 327] width 56 height 16
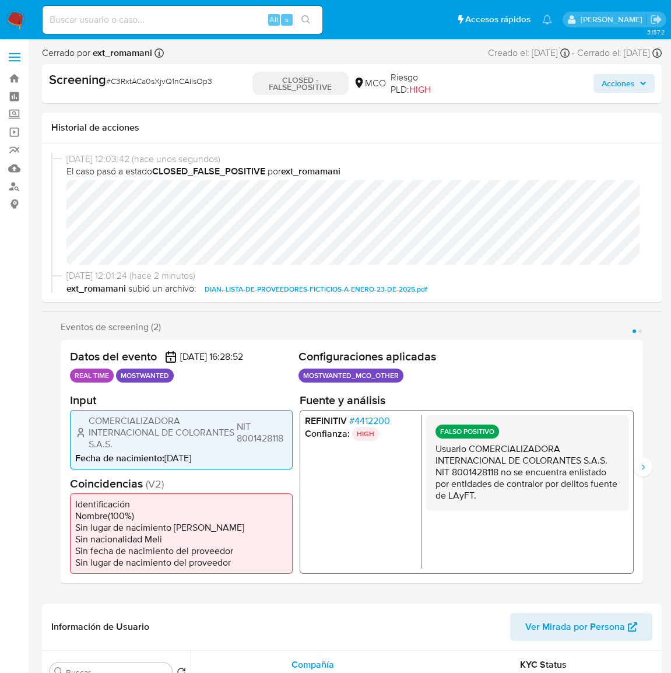
select select "10"
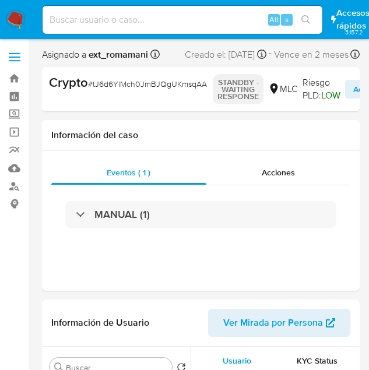
select select "10"
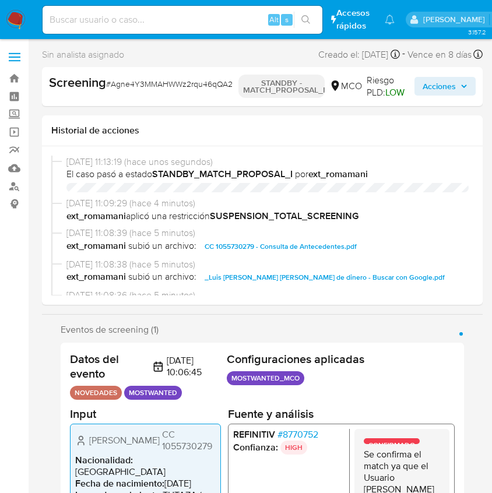
select select "10"
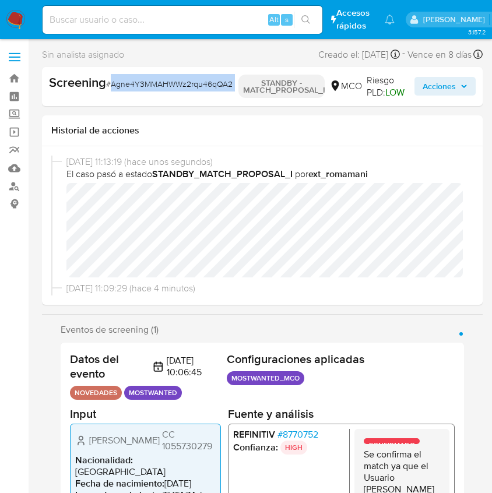
drag, startPoint x: 237, startPoint y: 83, endPoint x: 114, endPoint y: 87, distance: 123.7
click at [114, 87] on div "Screening # Agne4Y3MMAHWWz2rqu46qQA2 STANDBY - MATCH_PROPOSAL_I MCO Riesgo PLD:…" at bounding box center [262, 86] width 441 height 39
copy div "Agne4Y3MMAHWWz2rqu46qQA2"
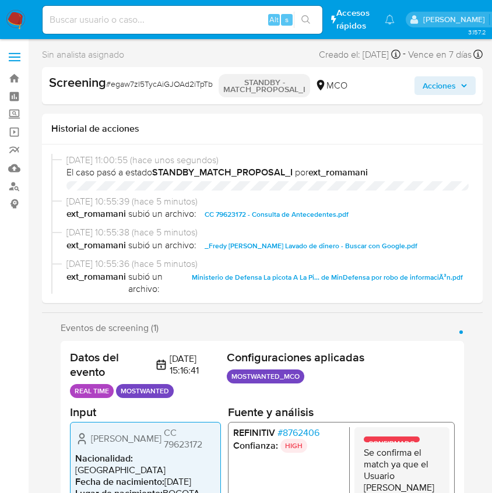
select select "10"
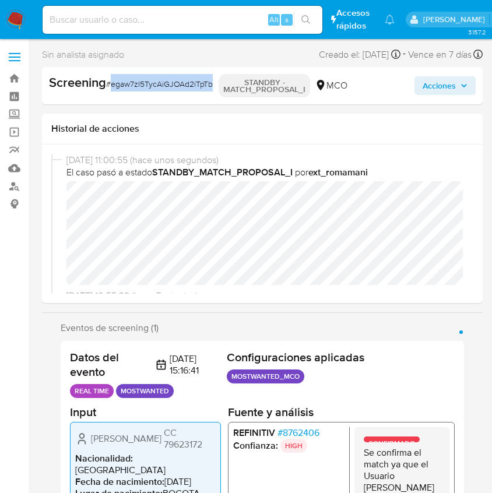
drag, startPoint x: 213, startPoint y: 84, endPoint x: 112, endPoint y: 90, distance: 101.1
click at [112, 90] on div "Screening # egaw7zI5TycAiGJOAd2iTpTb" at bounding box center [131, 85] width 165 height 23
click at [138, 99] on div "Screening # egaw7zI5TycAiGJOAd2iTpTb STANDBY - MATCH_PROPOSAL_I MCO Acciones" at bounding box center [262, 85] width 441 height 37
drag, startPoint x: 215, startPoint y: 83, endPoint x: 112, endPoint y: 89, distance: 102.8
click at [112, 89] on div "Screening # egaw7zI5TycAiGJOAd2iTpTb STANDBY - MATCH_PROPOSAL_I MCO Acciones" at bounding box center [262, 85] width 441 height 37
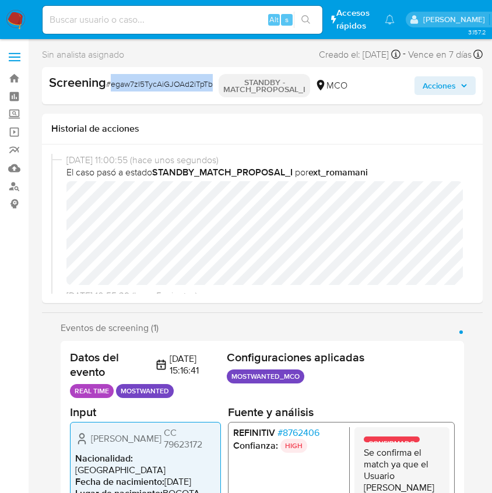
copy span "egaw7zI5TycAiGJOAd2iTpTb"
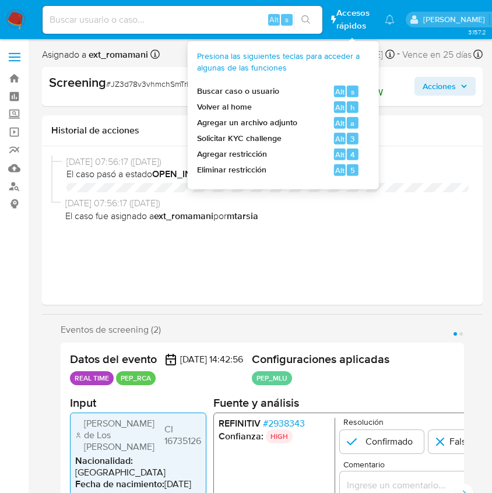
select select "10"
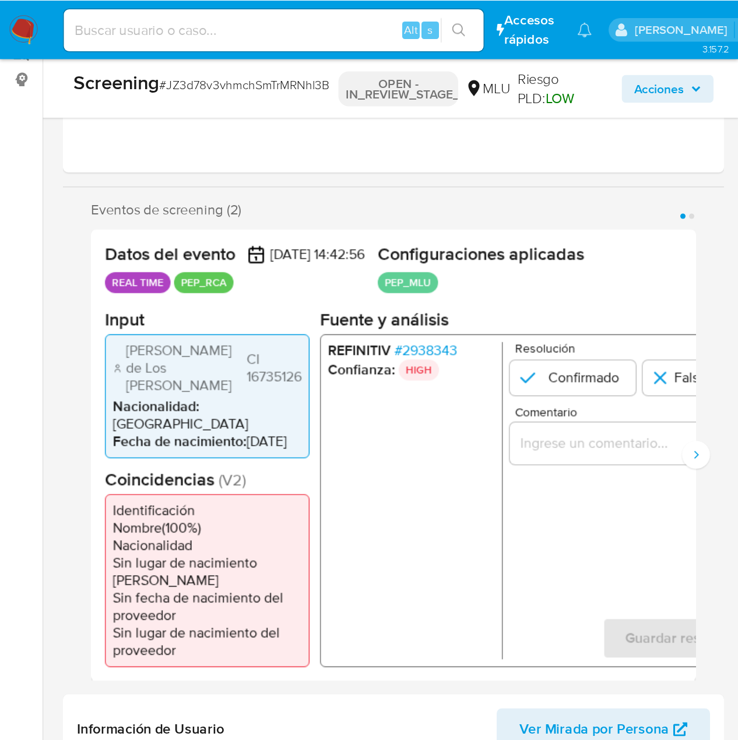
scroll to position [155, 0]
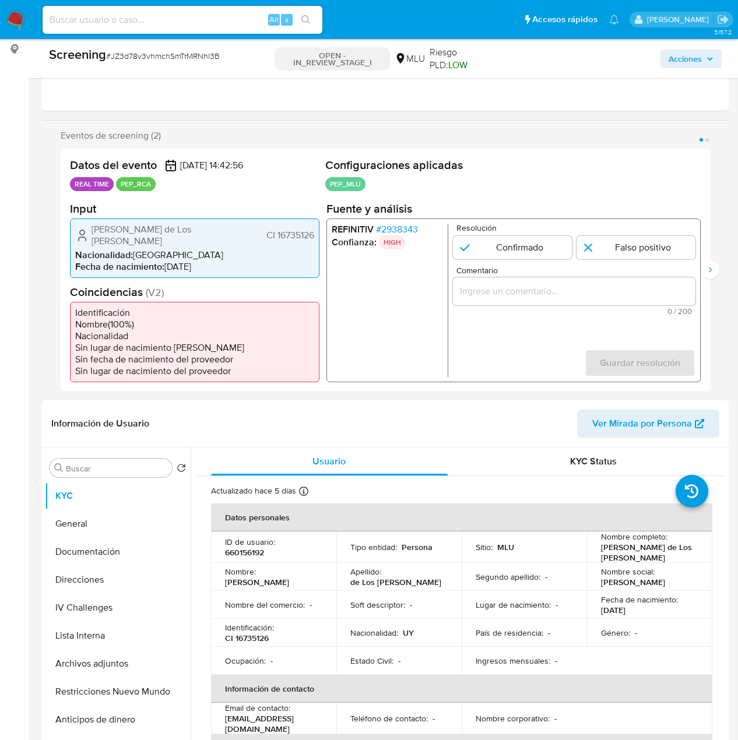
drag, startPoint x: 315, startPoint y: 233, endPoint x: 276, endPoint y: 232, distance: 39.6
click at [276, 232] on div "[PERSON_NAME] de Los [PERSON_NAME] CI 16735126 Nacionalidad : [DEMOGRAPHIC_DATA…" at bounding box center [195, 247] width 250 height 59
click at [402, 223] on span "# 2938343" at bounding box center [397, 229] width 42 height 12
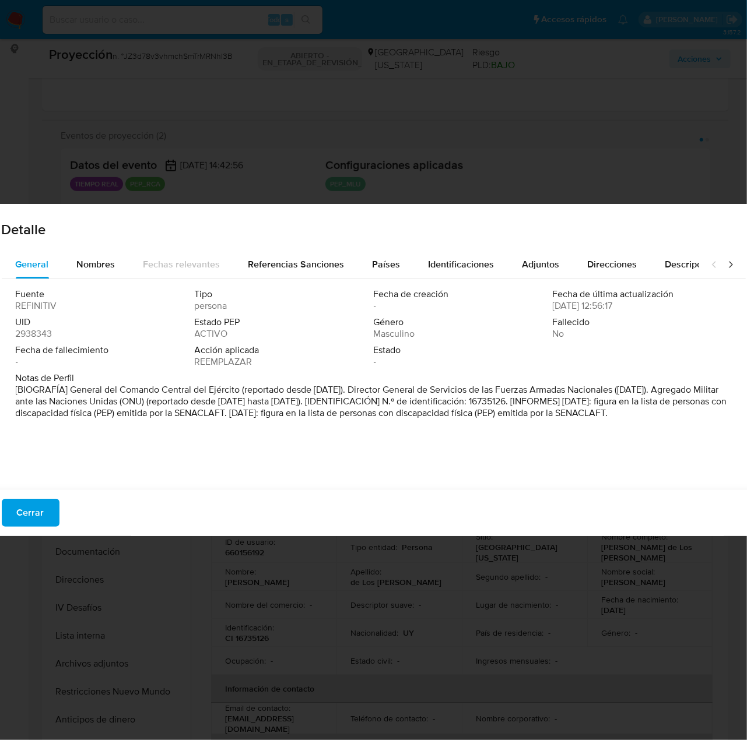
drag, startPoint x: 69, startPoint y: 390, endPoint x: 238, endPoint y: 390, distance: 169.1
click at [238, 390] on font "[BIOGRAFÍA] General del Comando Central del Ejército (reportado desde abril de …" at bounding box center [371, 401] width 711 height 37
click at [31, 493] on span "Cerrar" at bounding box center [30, 513] width 27 height 26
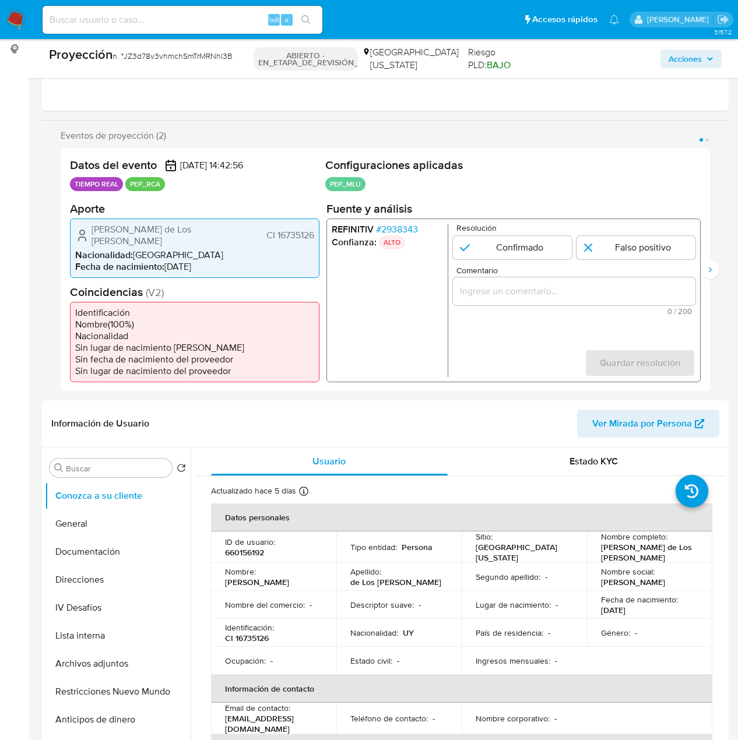
drag, startPoint x: 234, startPoint y: 226, endPoint x: 81, endPoint y: 227, distance: 153.3
click at [81, 227] on div "Ricardo Fernandez de Los Santos CI 16735126" at bounding box center [194, 234] width 239 height 23
click at [409, 229] on font "2938343" at bounding box center [399, 228] width 37 height 13
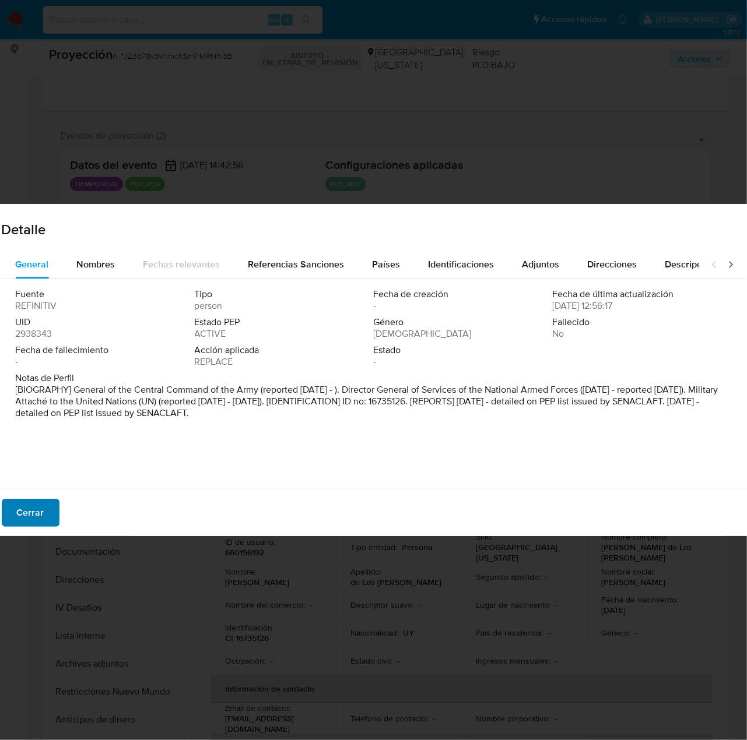
click at [35, 493] on font "Cerrar" at bounding box center [30, 513] width 27 height 28
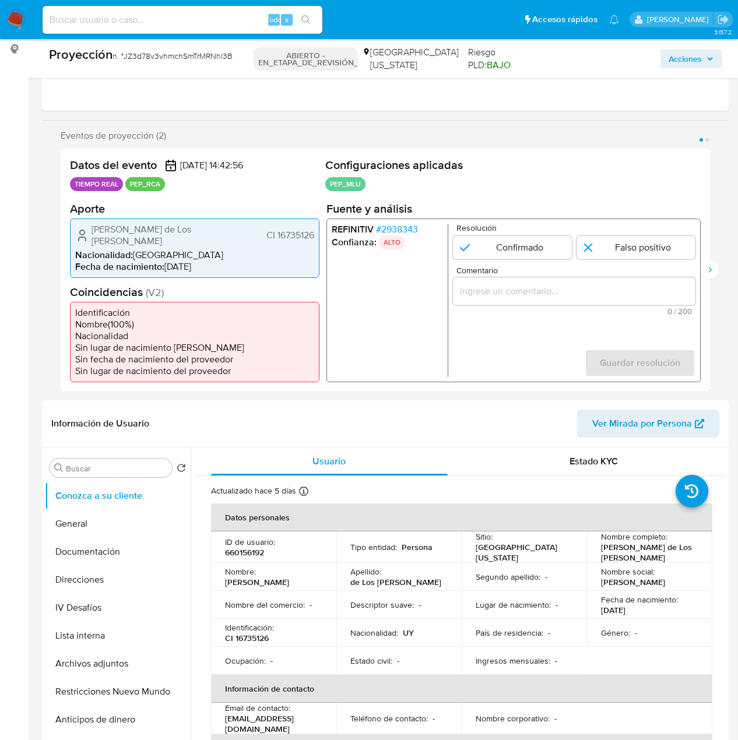
click at [491, 293] on input "Comentario" at bounding box center [574, 290] width 243 height 15
paste input "Titular de cuenta se desempeña como Configurando calidad PEP."
click at [401, 292] on ul "REFINITIV # 2938343 Confianza: ALTO" at bounding box center [390, 299] width 117 height 153
drag, startPoint x: 87, startPoint y: 226, endPoint x: 315, endPoint y: 231, distance: 228.0
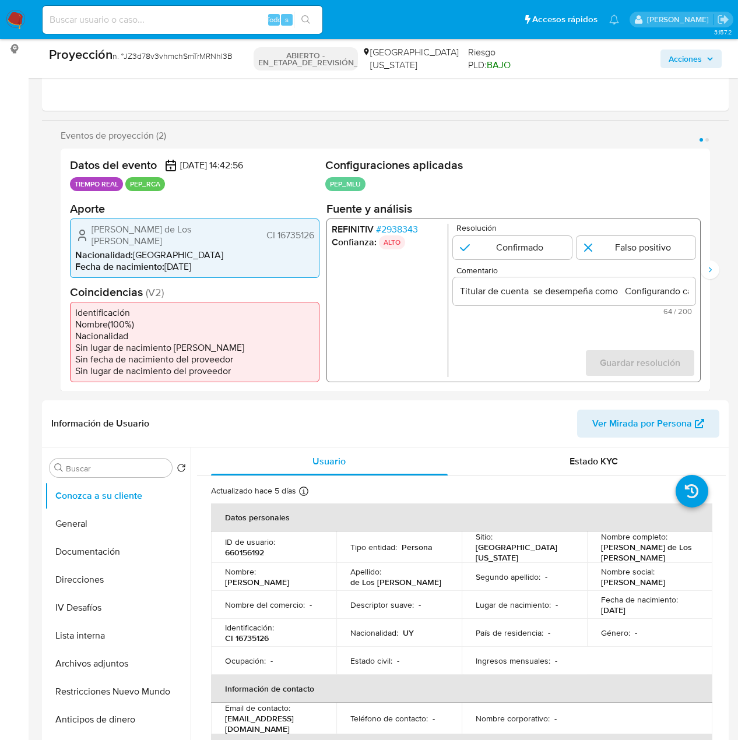
click at [315, 231] on div "Ricardo Fernandez de Los Santos CI 16735126 Nacionalidad : Uruguay Fecha de nac…" at bounding box center [195, 247] width 250 height 59
click at [491, 324] on form "Resolución Confirmado Falso positivo Comentario Titular de cuenta Ricardo Ferna…" at bounding box center [574, 299] width 243 height 153
drag, startPoint x: 633, startPoint y: 290, endPoint x: 689, endPoint y: 292, distance: 56.6
click at [491, 292] on input "Titular de cuenta Ricardo Fernandez de Los Santos CI 16735126 se desempeña como…" at bounding box center [574, 290] width 243 height 15
click at [491, 284] on input "Titular de cuenta Ricardo Fernandez de Los Santos CI 16735126 se desempeña como…" at bounding box center [574, 290] width 243 height 15
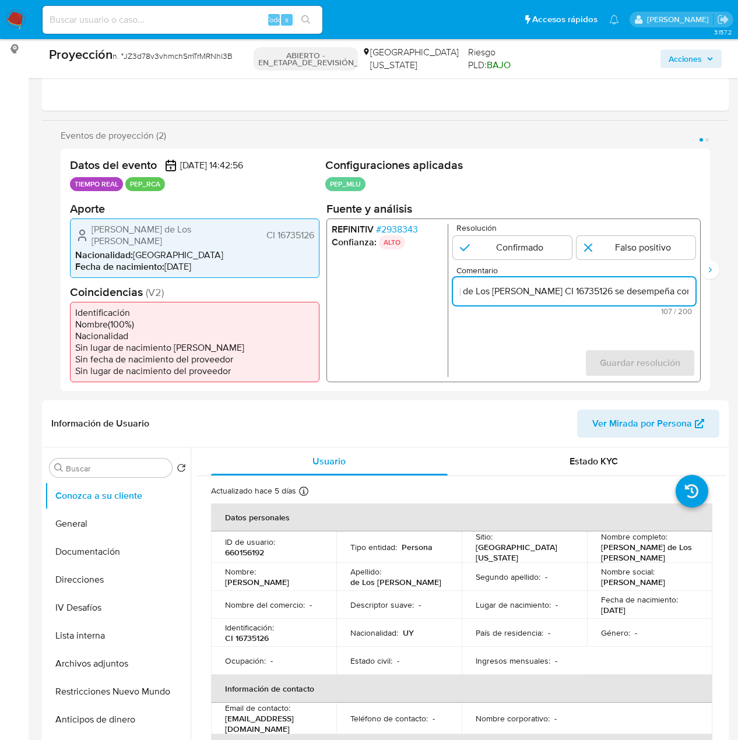
scroll to position [0, 234]
drag, startPoint x: 653, startPoint y: 293, endPoint x: 698, endPoint y: 293, distance: 45.5
click at [491, 293] on div "REFINITIV # 2938343 Confianza: ALTO Resolución Confirmado Falso positivo Coment…" at bounding box center [513, 300] width 374 height 164
click at [491, 292] on input "Titular de cuenta Ricardo Fernandez de Los Santos CI 16735126 se desempeña como…" at bounding box center [574, 290] width 243 height 15
click at [491, 291] on input "Titular de cuenta Ricardo Fernandez de Los Santos CI 16735126 se desempeña como…" at bounding box center [574, 290] width 243 height 15
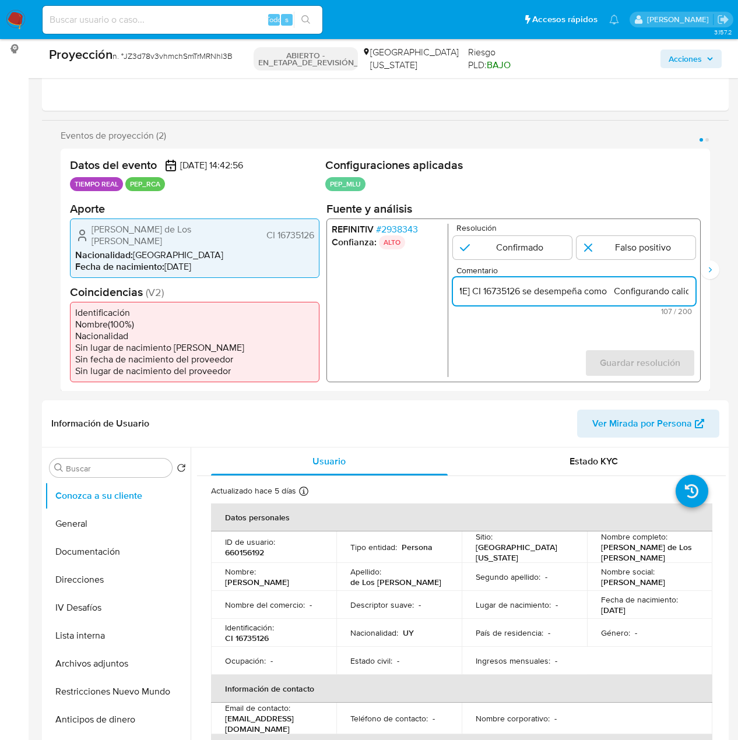
paste input "General del Comando Central del Ejército desde 2019."
drag, startPoint x: 687, startPoint y: 289, endPoint x: 638, endPoint y: 291, distance: 49.0
click at [491, 291] on input "Titular de cuenta Ricardo Fernandez de Los Santos CI 16735126 se desempeña como…" at bounding box center [574, 290] width 243 height 15
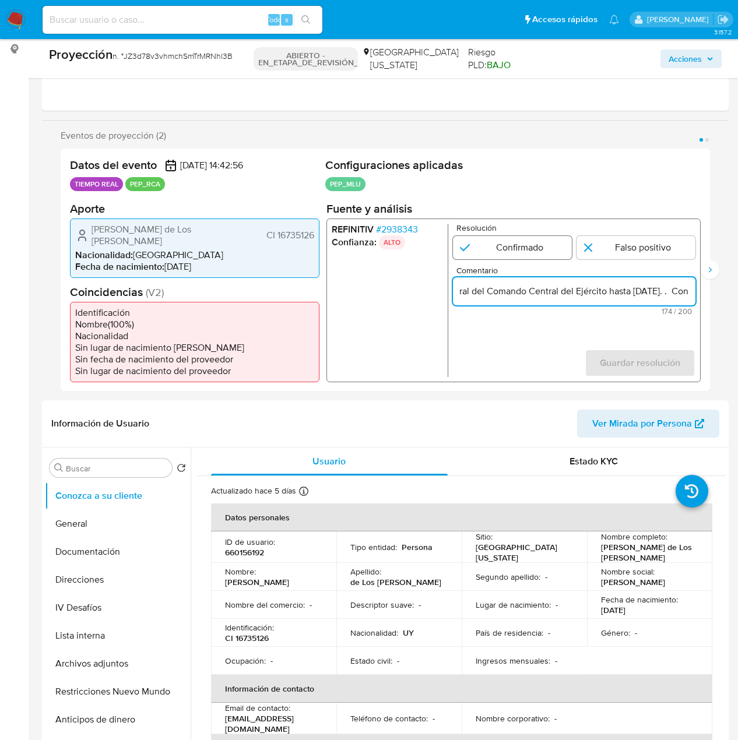
type input "Titular de cuenta Ricardo Fernandez de Los Santos CI 16735126 se desempeña como…"
click at [491, 245] on input "1 de 2" at bounding box center [512, 247] width 119 height 23
radio input "true"
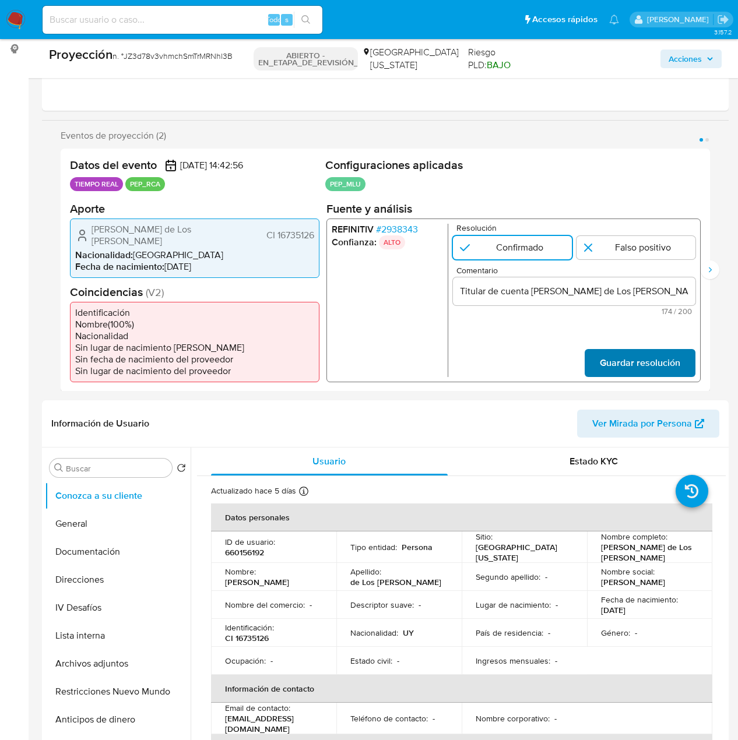
click at [491, 353] on span "Guardar resolución" at bounding box center [640, 363] width 80 height 26
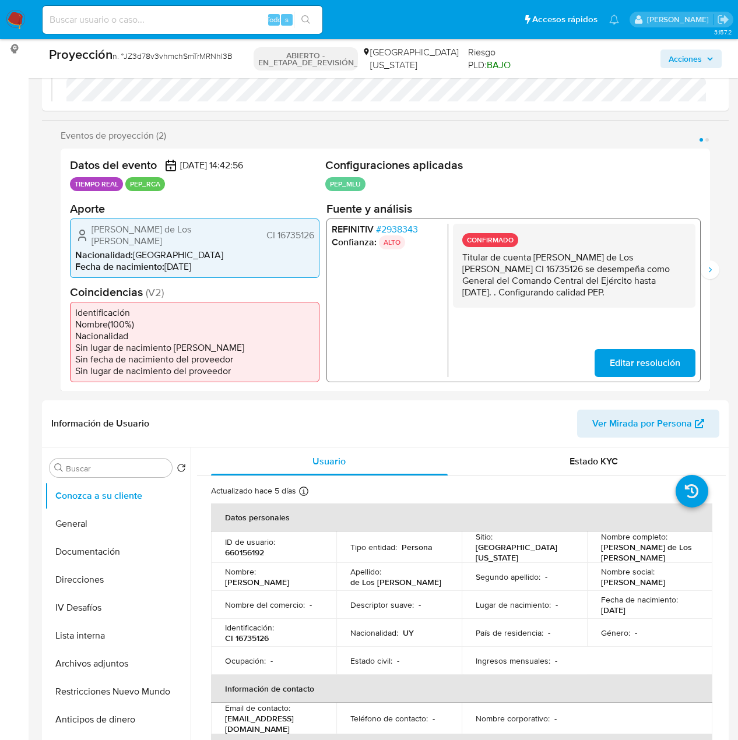
drag, startPoint x: 577, startPoint y: 289, endPoint x: 457, endPoint y: 256, distance: 124.1
click at [457, 256] on div "CONFIRMADO Titular de cuenta Ricardo Fernandez de Los Santos CI 16735126 se des…" at bounding box center [574, 265] width 243 height 84
click at [491, 265] on icon "Siguiente" at bounding box center [709, 269] width 9 height 9
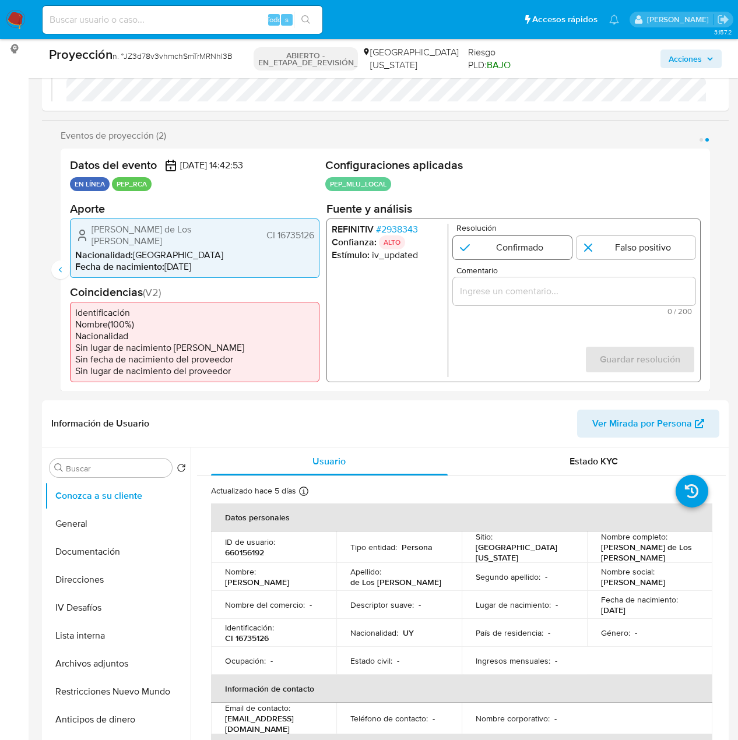
click at [491, 245] on input "2 de 2" at bounding box center [512, 247] width 119 height 23
radio input "true"
click at [491, 290] on input "Comentario" at bounding box center [574, 290] width 243 height 15
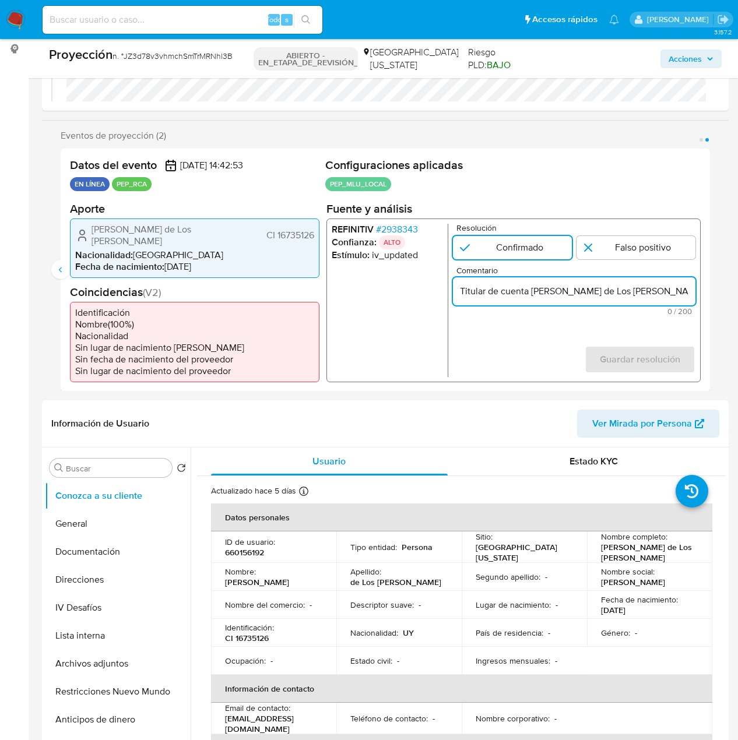
scroll to position [0, 517]
type input "Titular de cuenta Ricardo Fernandez de Los Santos CI 16735126 se desempeña como…"
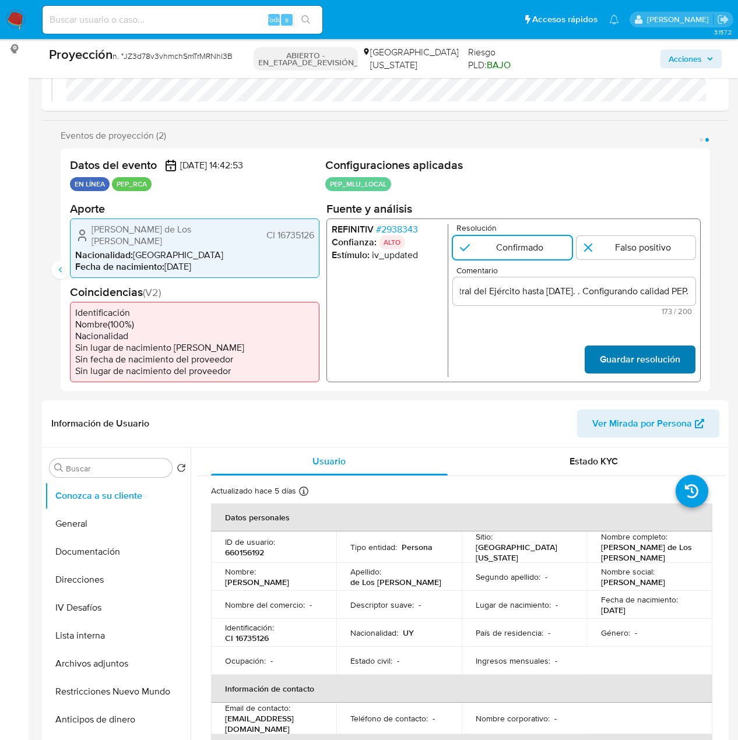
scroll to position [0, 0]
click at [491, 352] on font "Guardar resolución" at bounding box center [640, 360] width 80 height 28
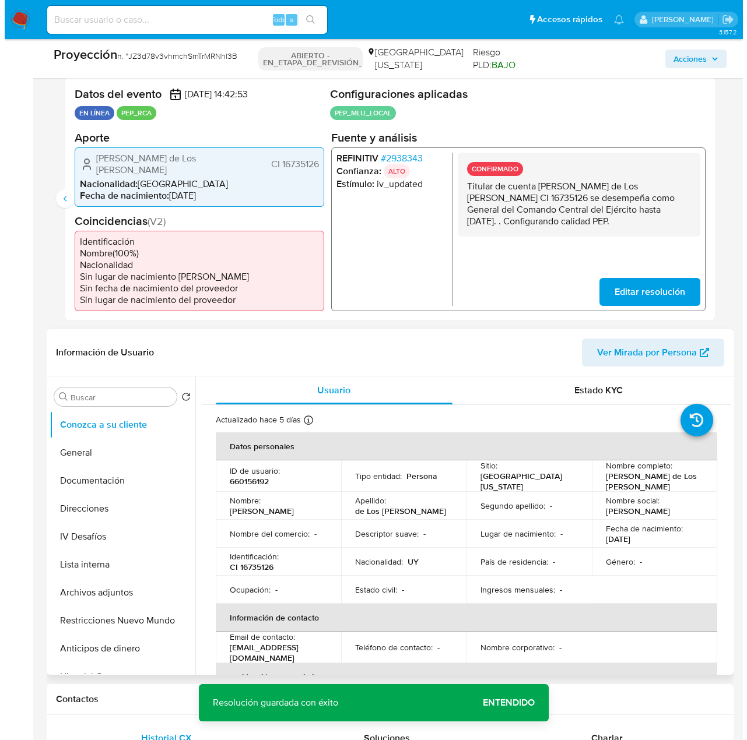
scroll to position [330, 0]
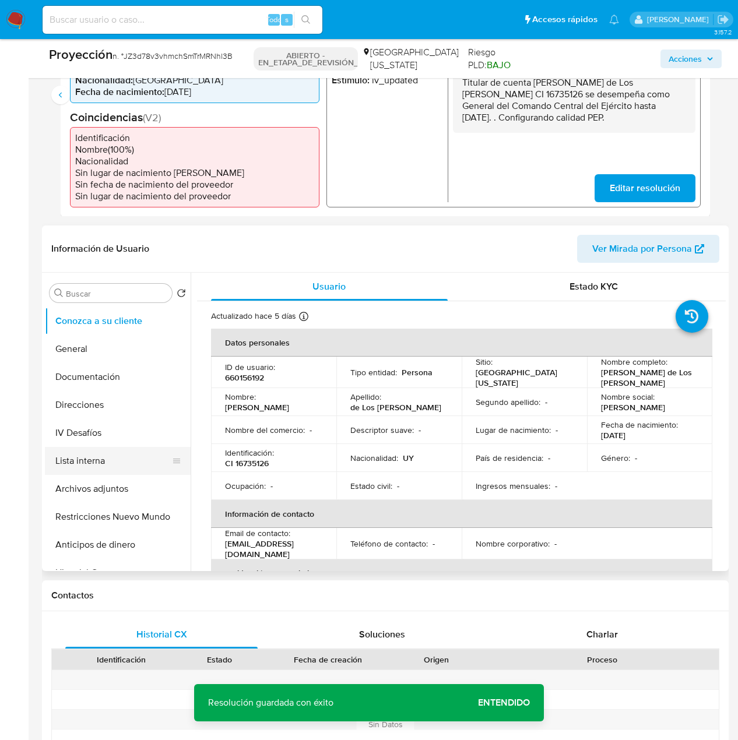
click at [108, 449] on button "Lista interna" at bounding box center [113, 461] width 136 height 28
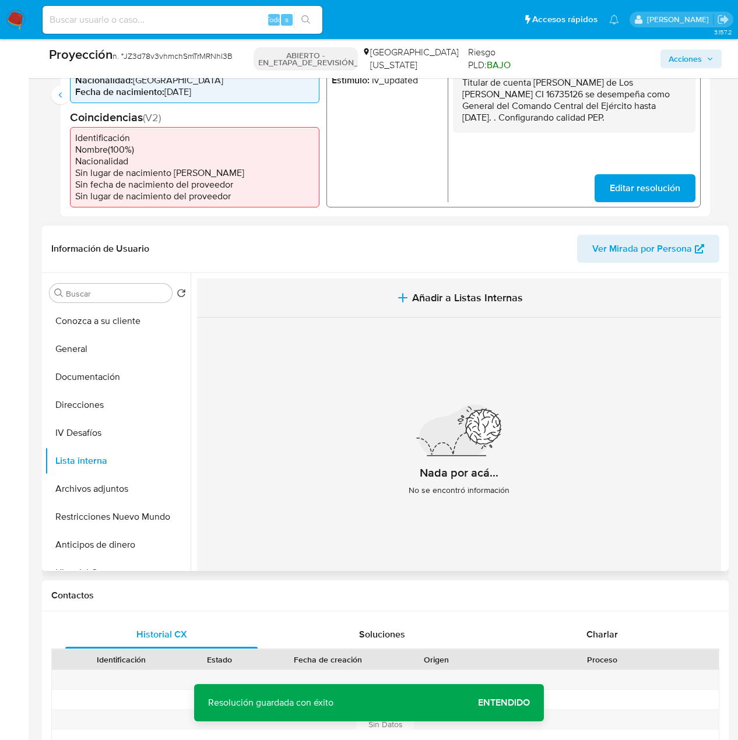
click at [396, 291] on icon "button" at bounding box center [403, 298] width 14 height 14
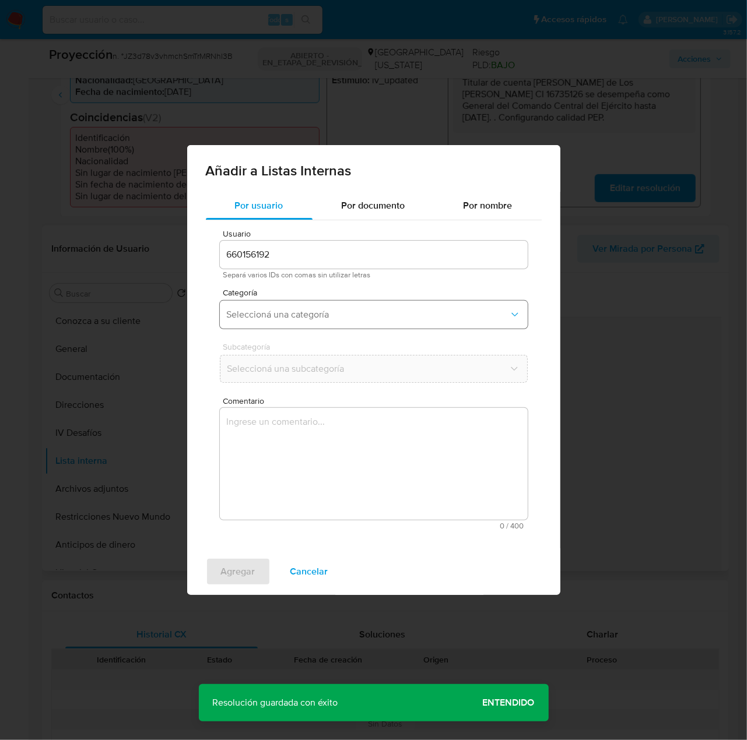
click at [375, 322] on button "Seleccioná una categoría" at bounding box center [374, 315] width 308 height 28
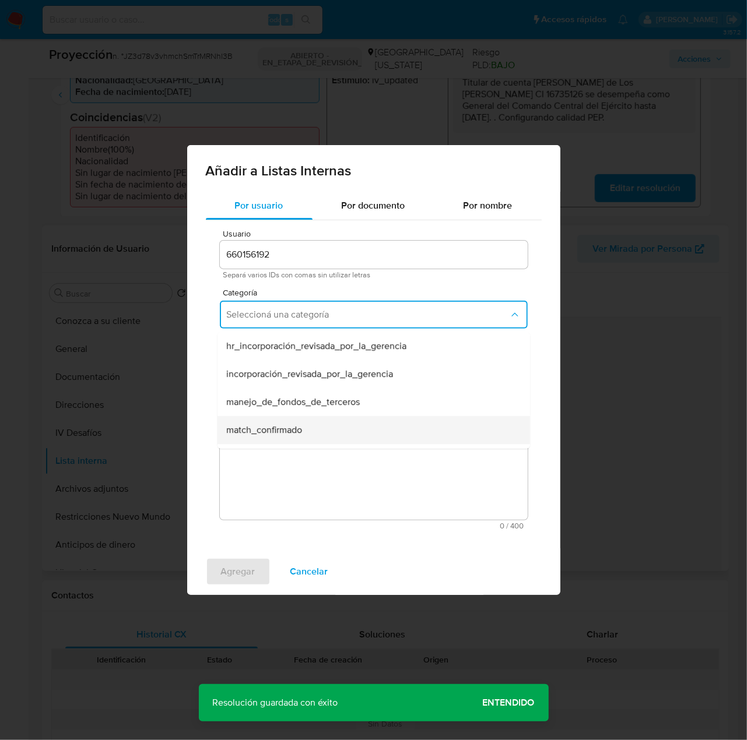
click at [293, 436] on span "match_confirmado" at bounding box center [265, 430] width 76 height 12
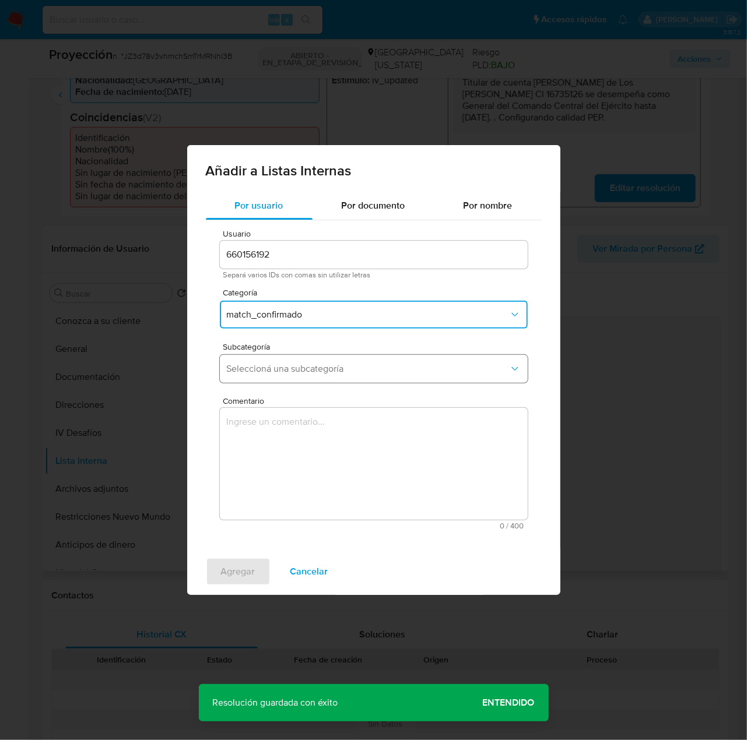
click at [348, 369] on span "Seleccioná una subcategoría" at bounding box center [368, 369] width 282 height 12
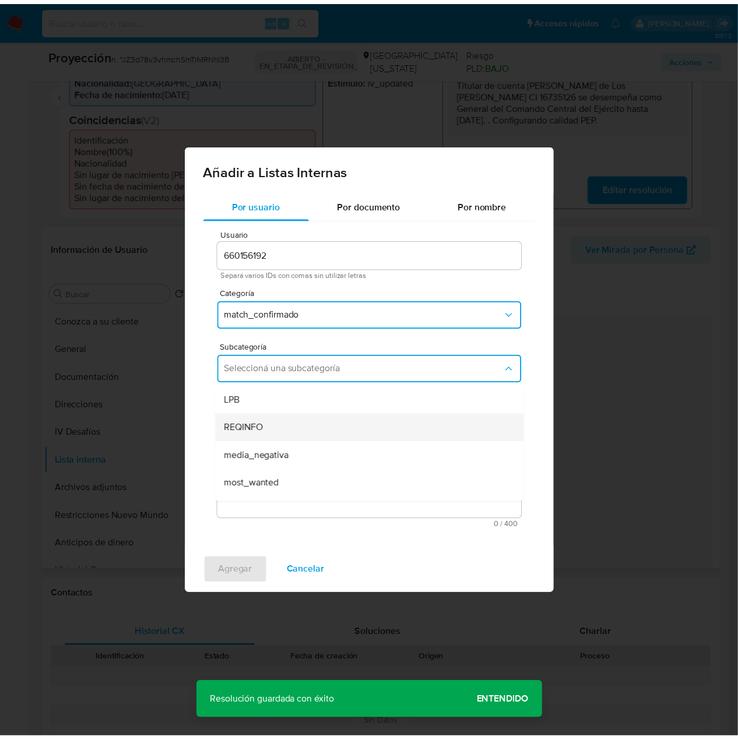
scroll to position [58, 0]
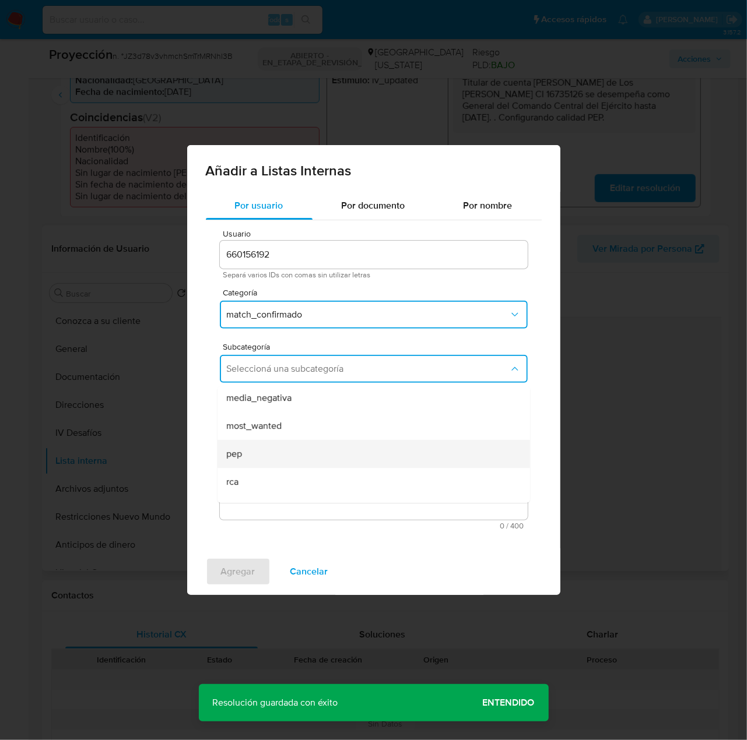
click at [270, 452] on div "pep" at bounding box center [370, 454] width 287 height 28
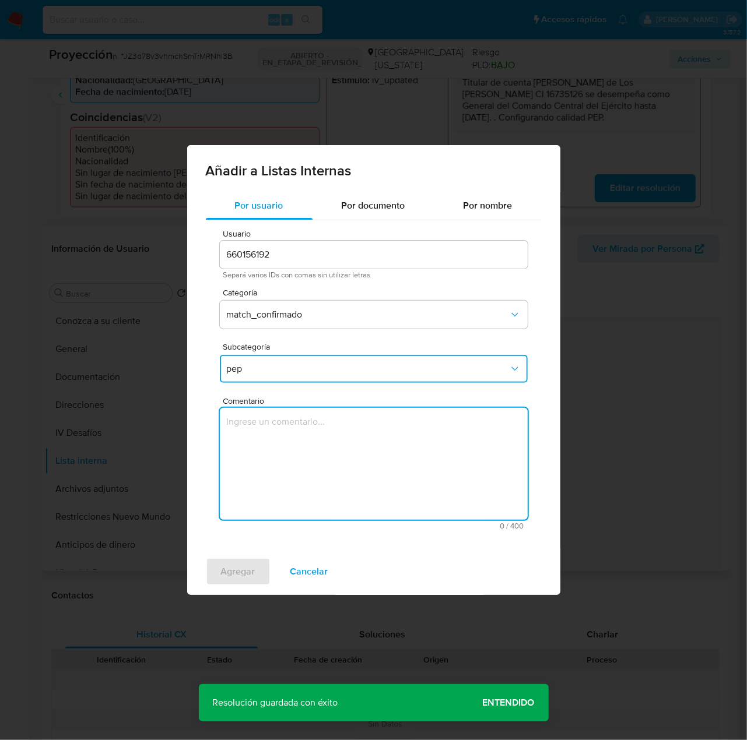
click at [270, 452] on textarea "Comentario" at bounding box center [374, 464] width 308 height 112
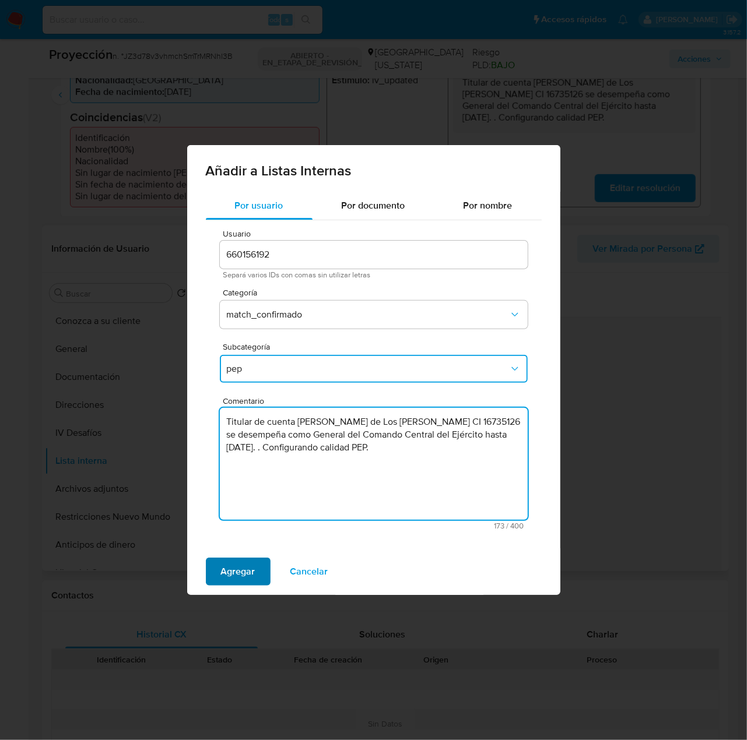
type textarea "Titular de cuenta Ricardo Fernandez de Los Santos CI 16735126 se desempeña como…"
click at [245, 493] on span "Agregar" at bounding box center [238, 572] width 34 height 26
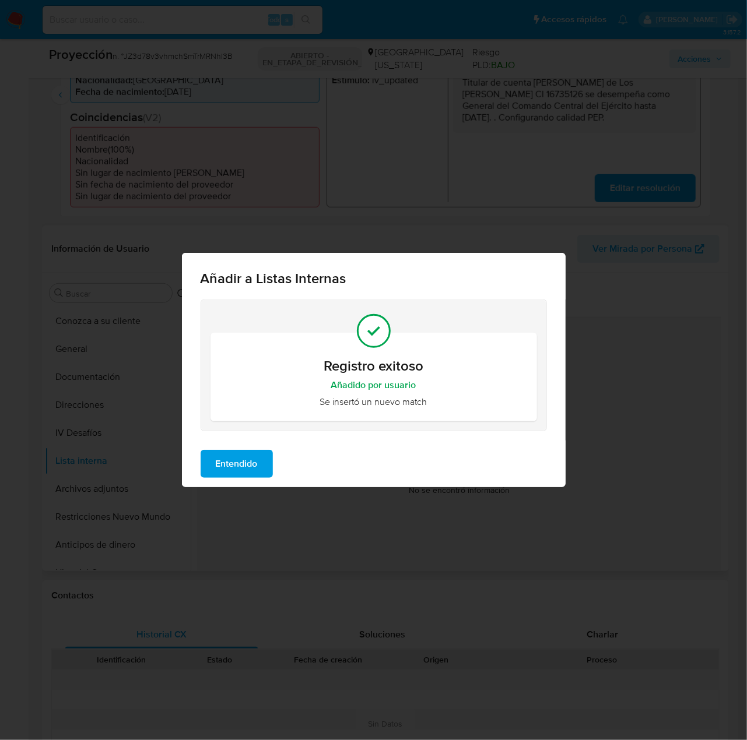
click at [233, 462] on span "Entendido" at bounding box center [237, 464] width 42 height 26
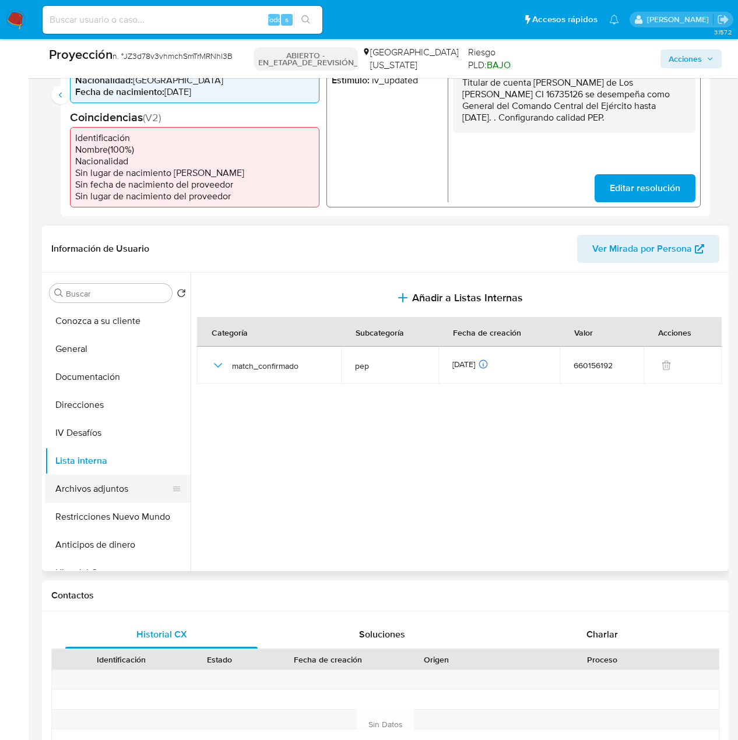
click at [101, 483] on button "Archivos adjuntos" at bounding box center [113, 489] width 136 height 28
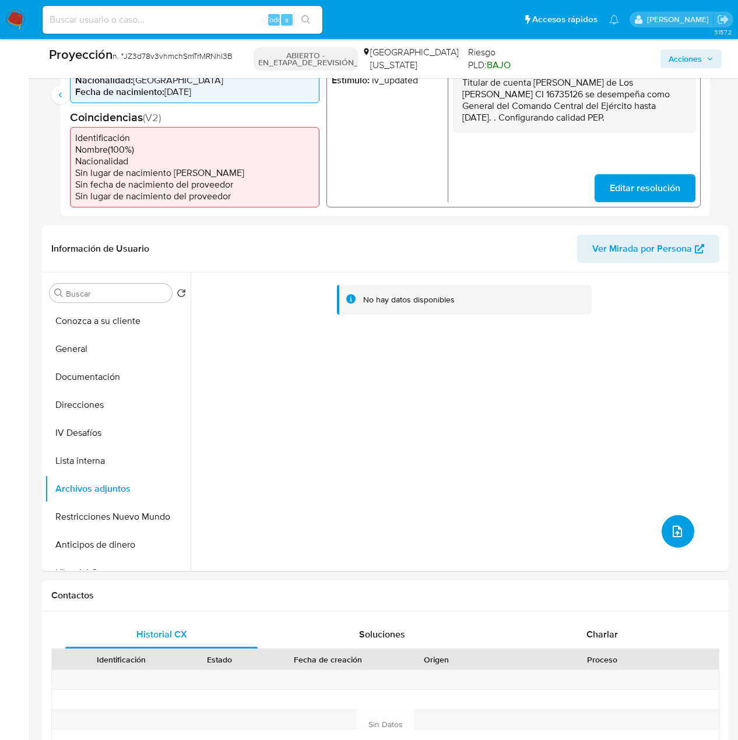
click at [491, 493] on icon "subir archivo" at bounding box center [677, 532] width 14 height 14
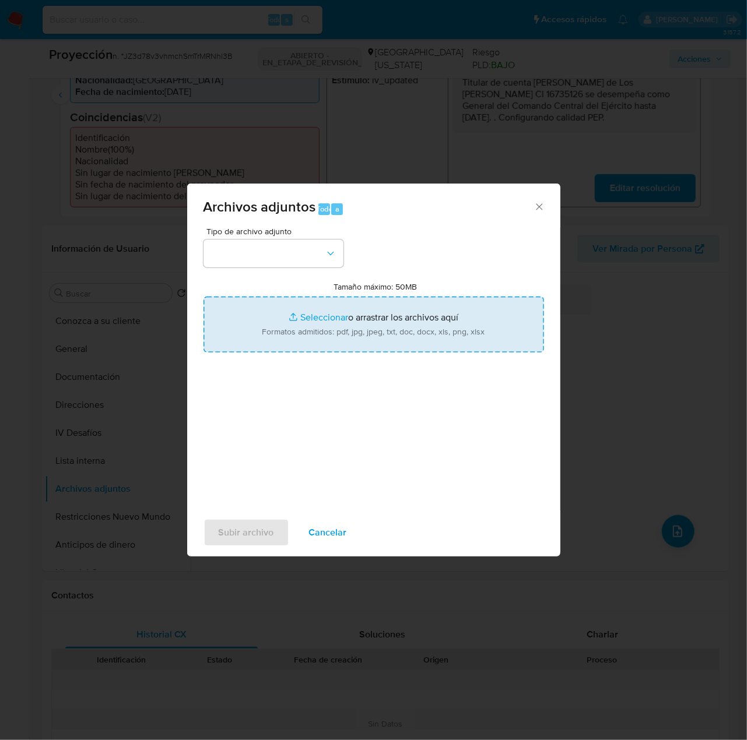
click at [411, 338] on input "Tamaño máximo: 50MB Seleccionar archivos" at bounding box center [373, 325] width 340 height 56
type input "C:\fakepath\Resolución N° 76.010_020 de 20 de octub... 2020 _ Ministerio de Def…"
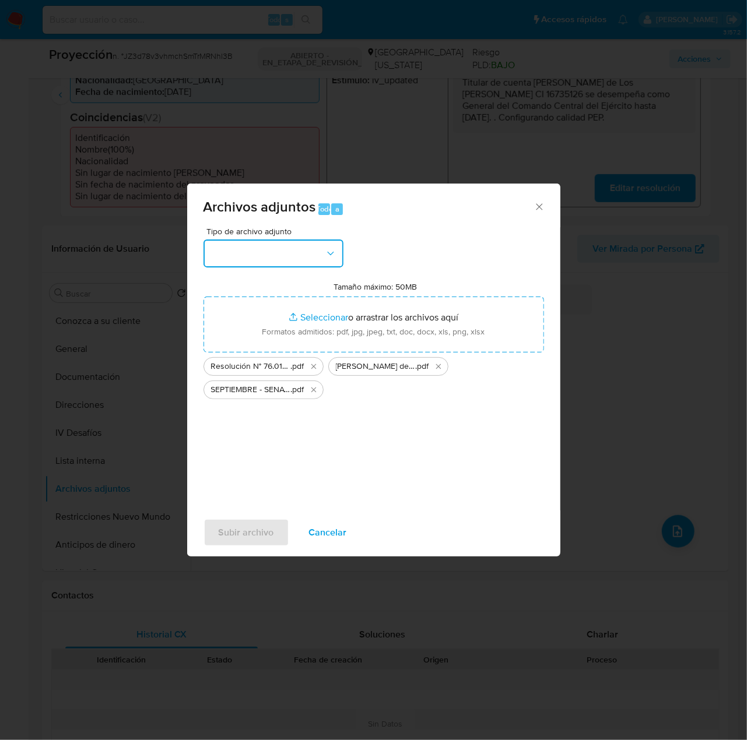
click at [312, 250] on button "button" at bounding box center [273, 254] width 140 height 28
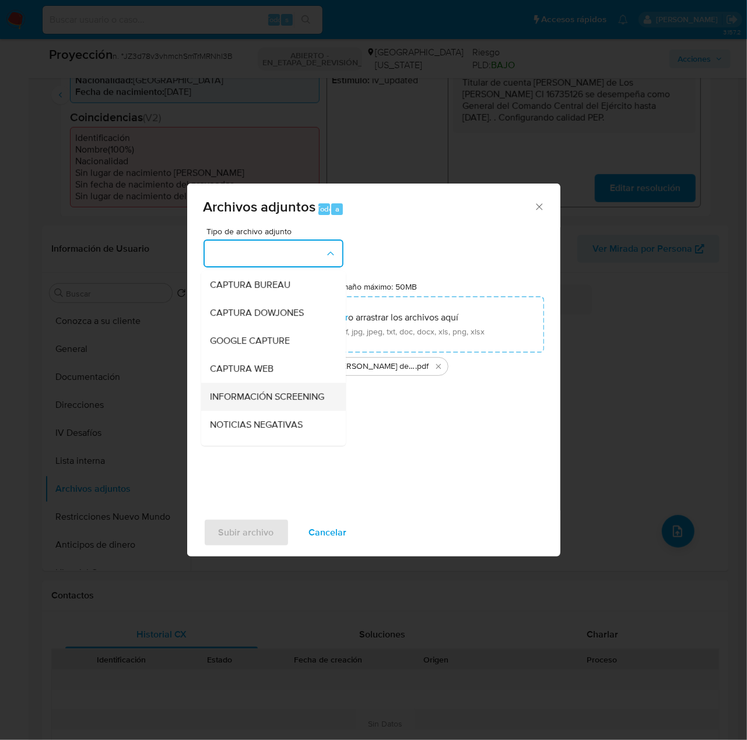
click at [260, 402] on span "INFORMACIÓN SCREENING" at bounding box center [267, 397] width 114 height 12
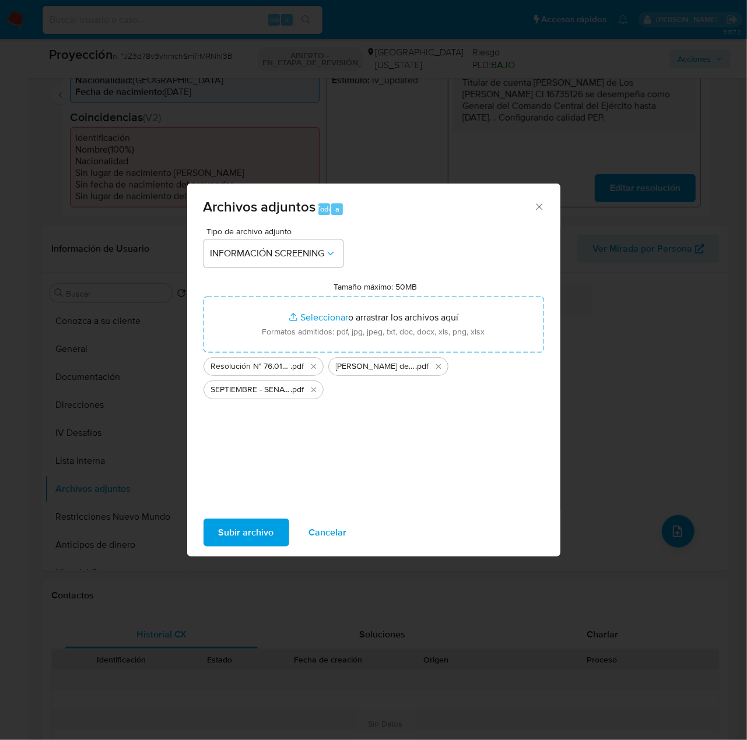
click at [261, 493] on span "Subir archivo" at bounding box center [246, 533] width 55 height 26
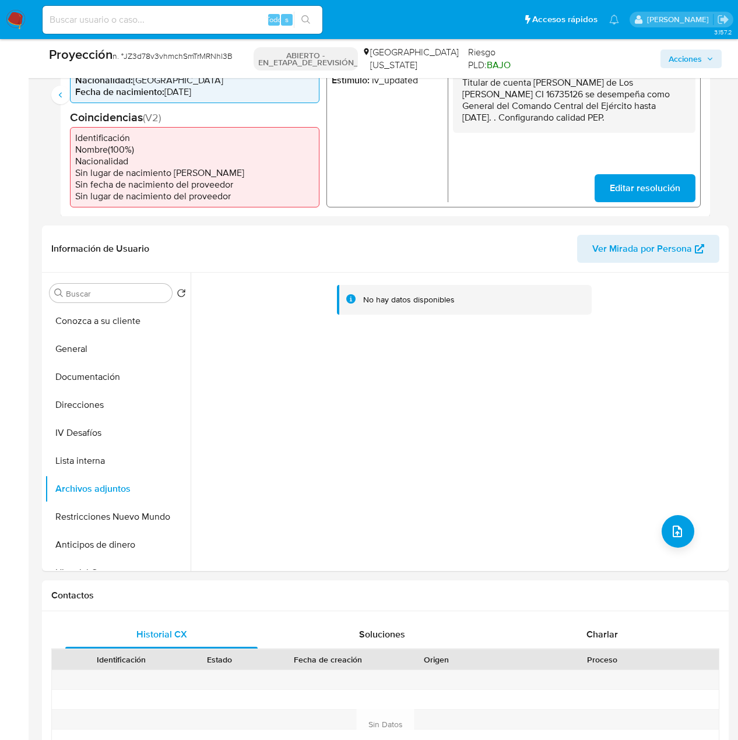
click at [419, 157] on ul "REFINITIV # 2938343 Confianza: ALTO Estímulo : iv_updated" at bounding box center [390, 124] width 117 height 153
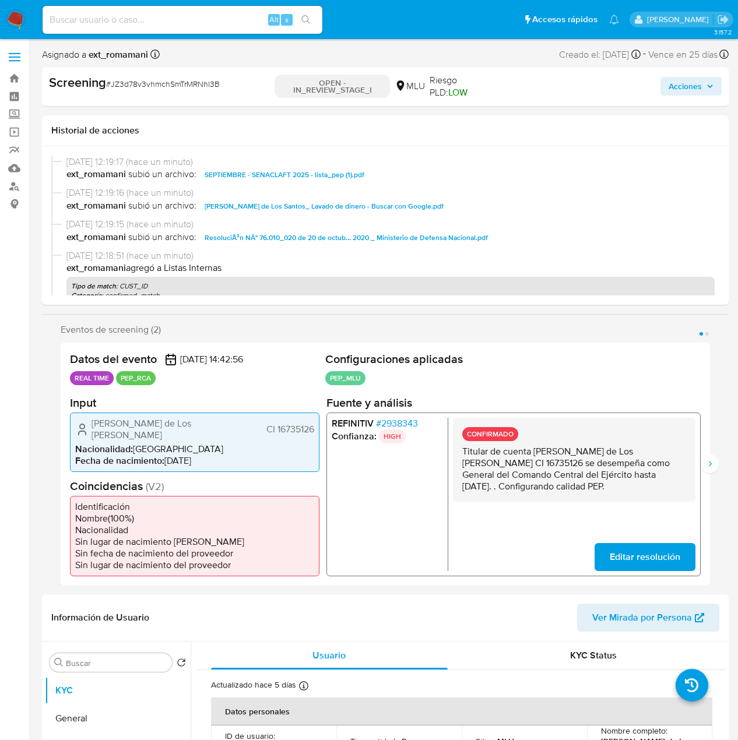
select select "10"
drag, startPoint x: 562, startPoint y: 483, endPoint x: 458, endPoint y: 454, distance: 108.4
click at [458, 454] on div "CONFIRMADO Titular de cuenta Ricardo Fernandez de Los Santos CI 16735126 se des…" at bounding box center [574, 459] width 243 height 84
click at [711, 461] on icon "Siguiente" at bounding box center [709, 463] width 9 height 9
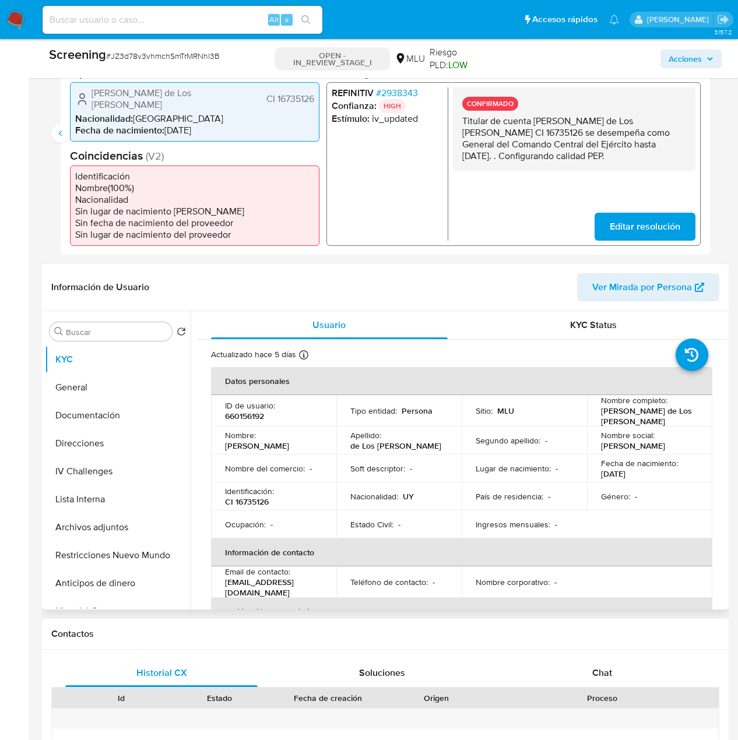
scroll to position [58, 0]
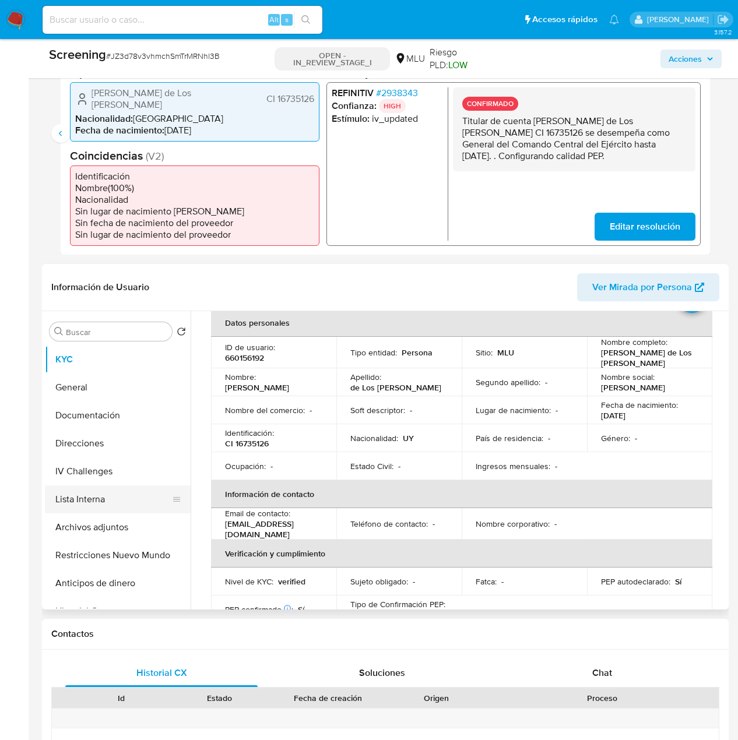
click at [95, 493] on button "Lista Interna" at bounding box center [113, 500] width 136 height 28
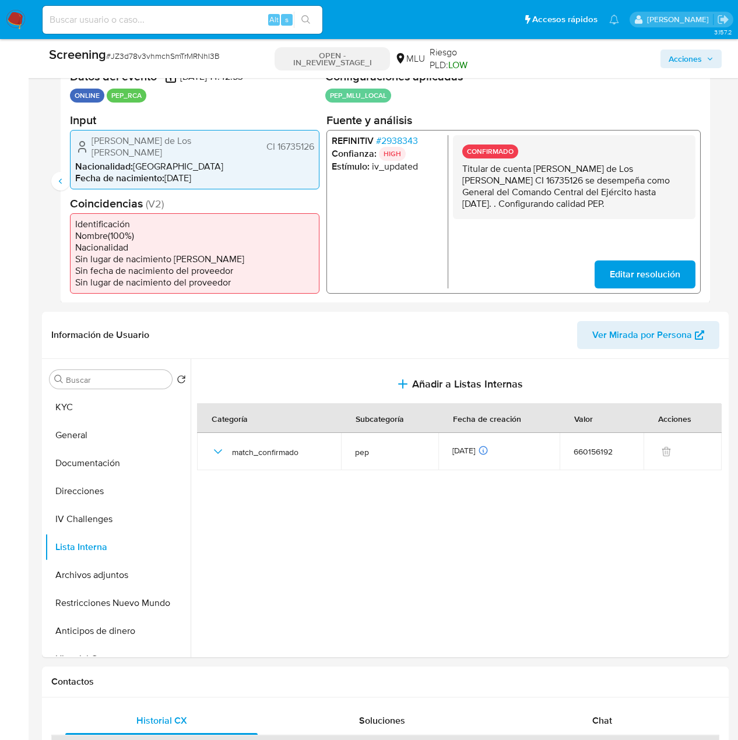
scroll to position [233, 0]
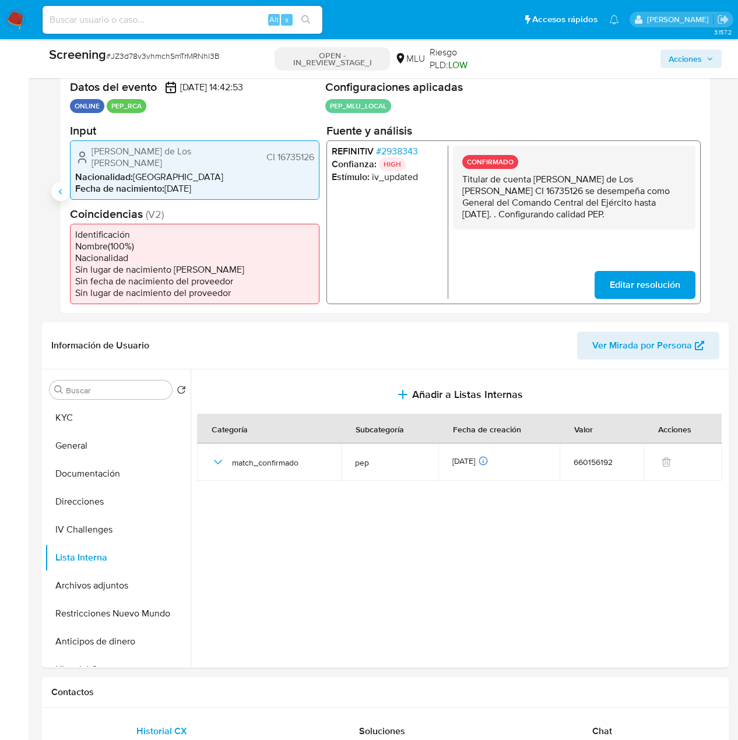
click at [55, 186] on button "Anterior" at bounding box center [60, 191] width 19 height 19
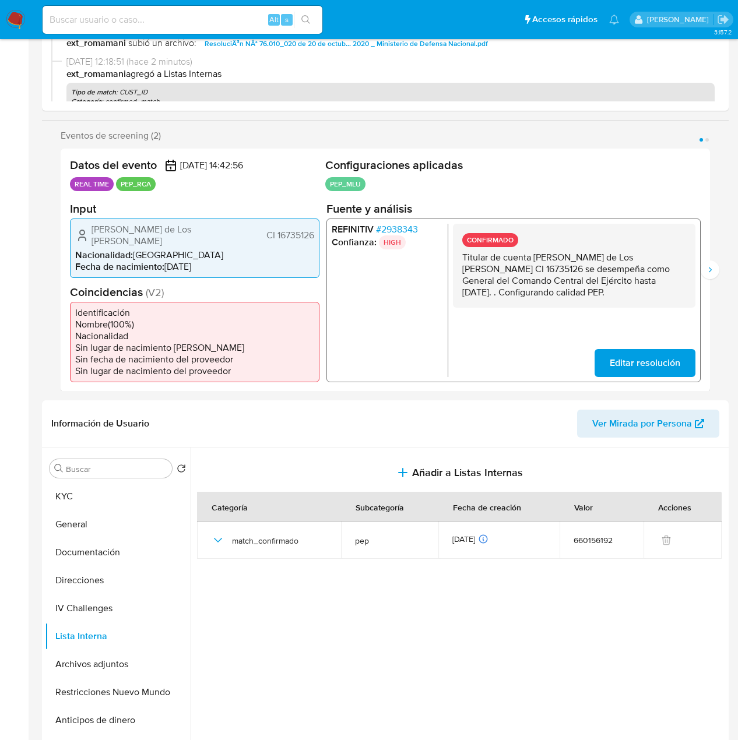
scroll to position [0, 0]
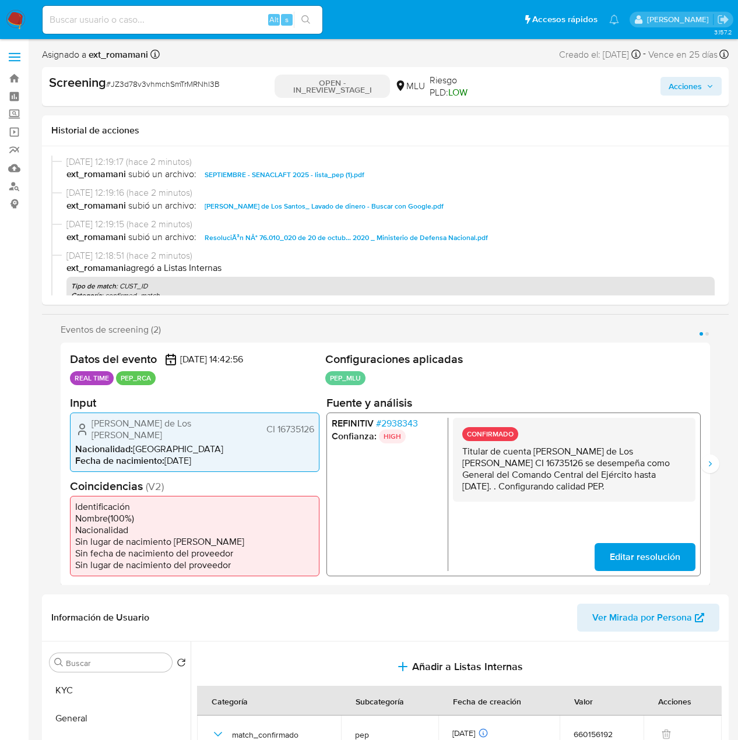
click at [698, 87] on span "Acciones" at bounding box center [685, 86] width 33 height 19
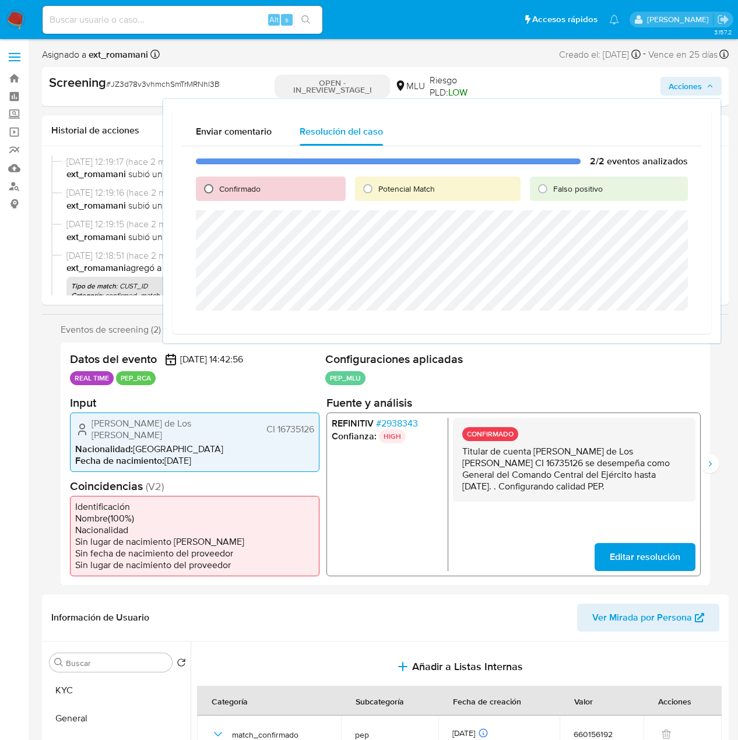
drag, startPoint x: 210, startPoint y: 192, endPoint x: 201, endPoint y: 198, distance: 11.5
click at [210, 192] on input "Confirmado" at bounding box center [208, 189] width 19 height 19
radio input "true"
click at [662, 331] on span "Cerrar Caso" at bounding box center [647, 325] width 56 height 16
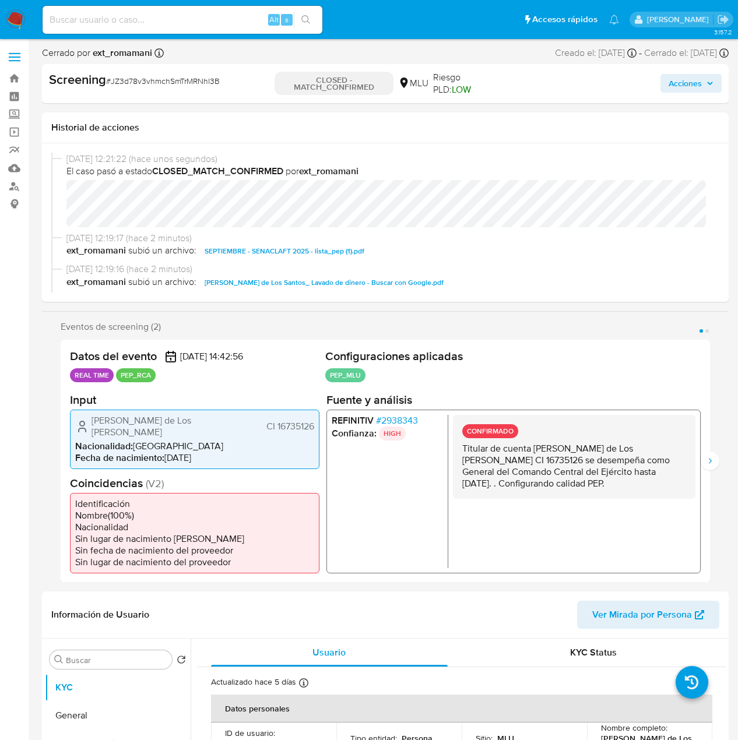
select select "10"
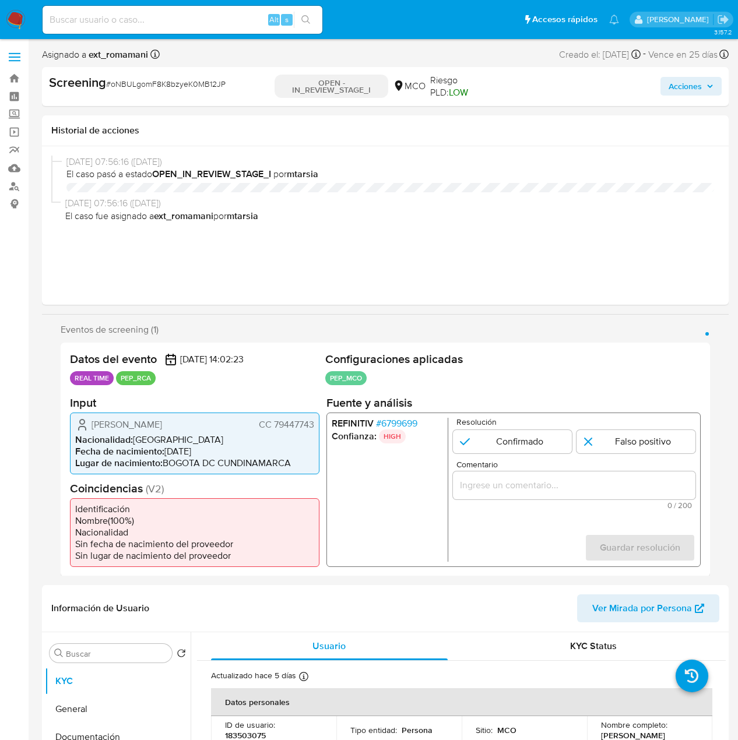
select select "10"
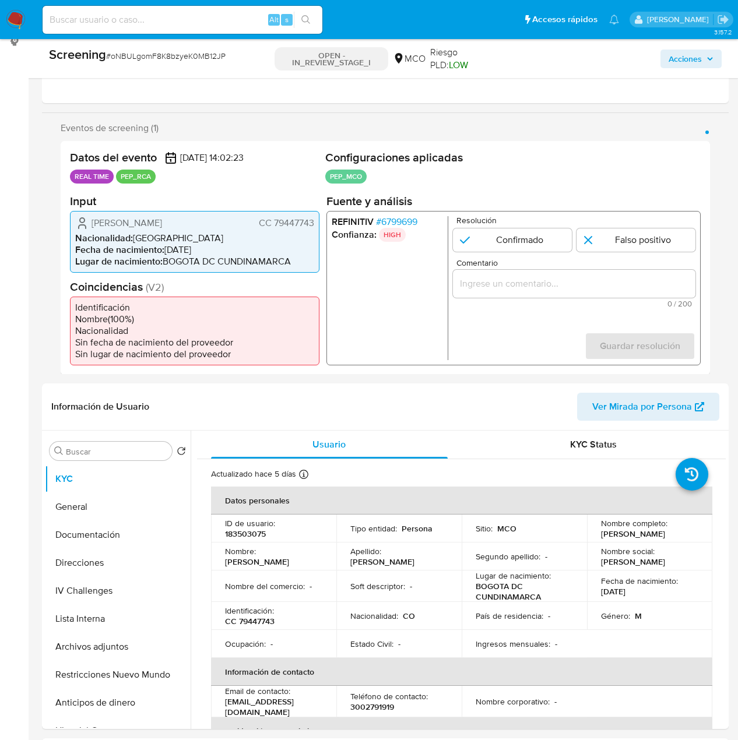
scroll to position [175, 0]
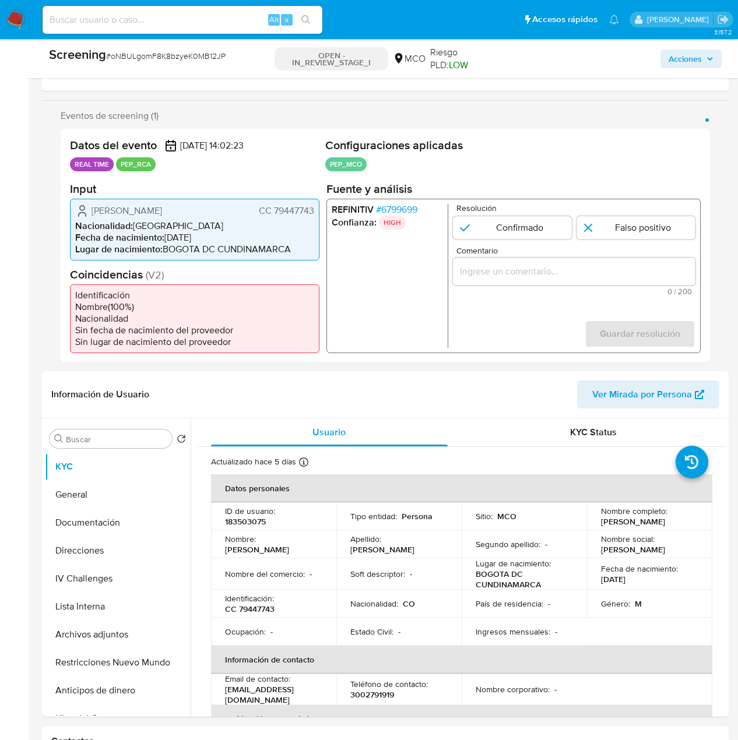
drag, startPoint x: 210, startPoint y: 212, endPoint x: 75, endPoint y: 212, distance: 135.3
click at [75, 212] on div "[PERSON_NAME] CC 79447743" at bounding box center [194, 210] width 239 height 14
click at [401, 210] on span "# 6799699" at bounding box center [396, 209] width 41 height 12
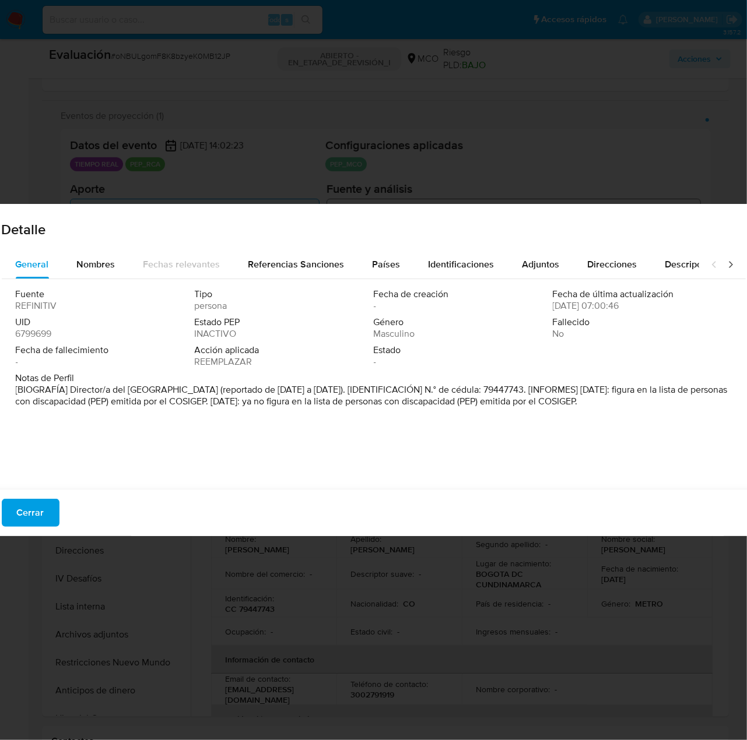
drag, startPoint x: 69, startPoint y: 388, endPoint x: 212, endPoint y: 388, distance: 143.4
click at [212, 388] on font "[BIOGRAFÍA] Director/a del [GEOGRAPHIC_DATA] (reportado de [DATE] a [DATE]). [I…" at bounding box center [372, 395] width 712 height 25
click at [38, 510] on span "Cerrar" at bounding box center [30, 513] width 27 height 26
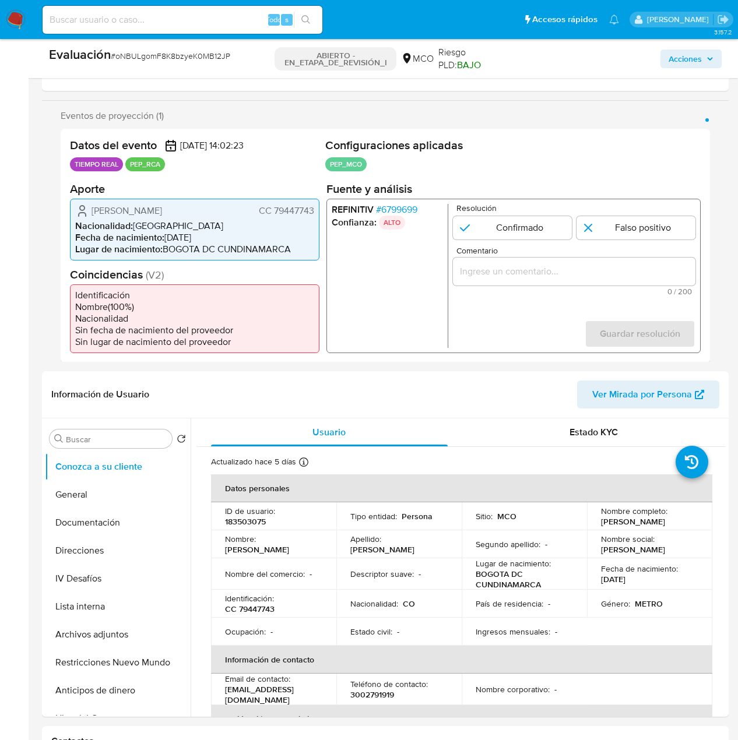
click at [508, 274] on input "Comentario" at bounding box center [574, 271] width 243 height 15
paste input "Titular de cuenta se desempeño como No configurando PEP."
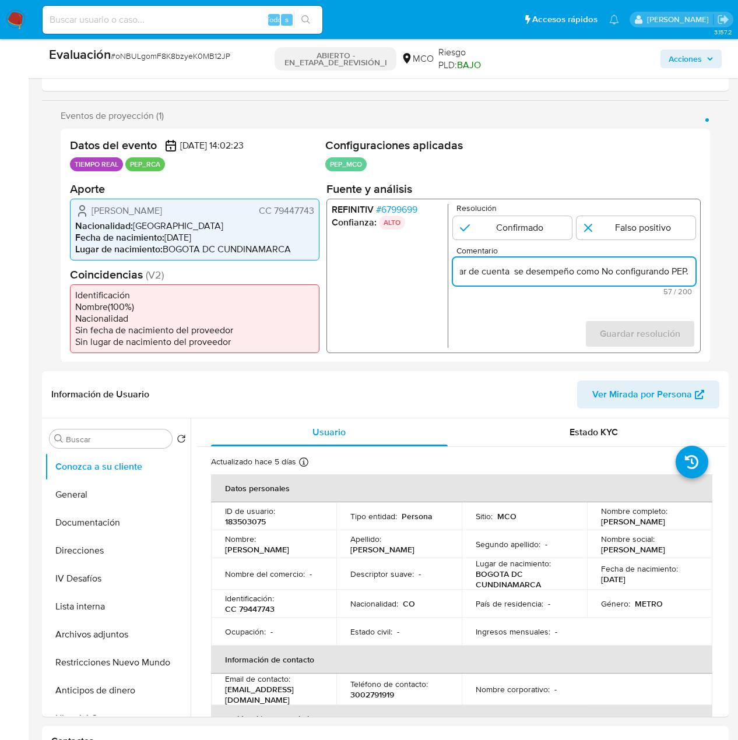
scroll to position [0, 0]
click at [477, 323] on form "Resolución Confirmado Falso positivo Comentario Titular de cuenta se desempeño …" at bounding box center [574, 275] width 243 height 144
drag, startPoint x: 86, startPoint y: 212, endPoint x: 315, endPoint y: 213, distance: 229.1
click at [315, 213] on div "Juan Carlos Sanchez Mera CC 79447743 Nacionalidad : Colombia Fecha de nacimient…" at bounding box center [195, 229] width 250 height 62
click at [531, 296] on form "Resolución Confirmado Falso positivo Comentario Titular de cuenta Juan Carlos S…" at bounding box center [574, 275] width 243 height 144
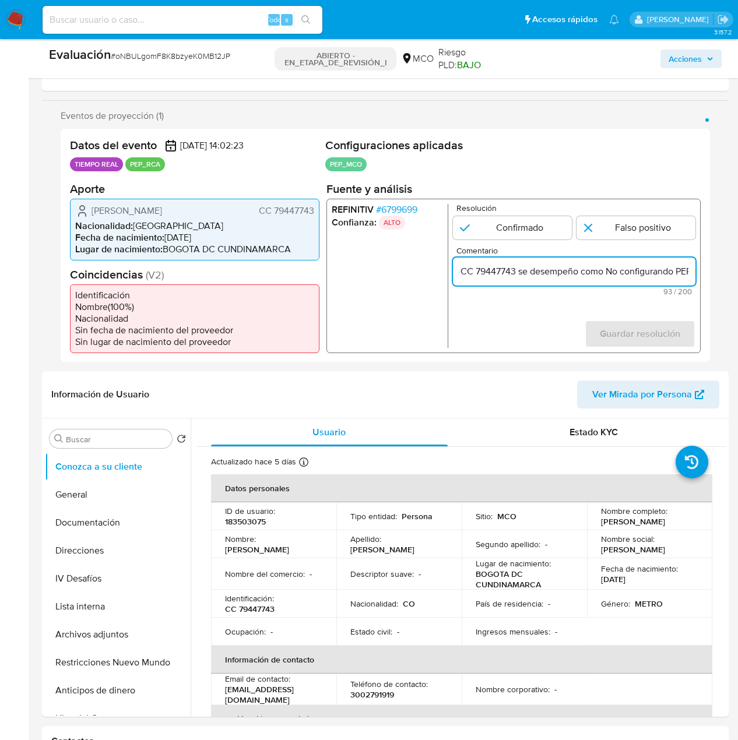
scroll to position [0, 188]
drag, startPoint x: 666, startPoint y: 268, endPoint x: 691, endPoint y: 269, distance: 25.1
click at [691, 269] on input "Titular de cuenta Juan Carlos Sanchez Mera CC 79447743 se desempeño como No con…" at bounding box center [574, 271] width 243 height 15
click at [661, 278] on input "Titular de cuenta Juan Carlos Sanchez Mera CC 79447743 se desempeño como No con…" at bounding box center [574, 271] width 243 height 15
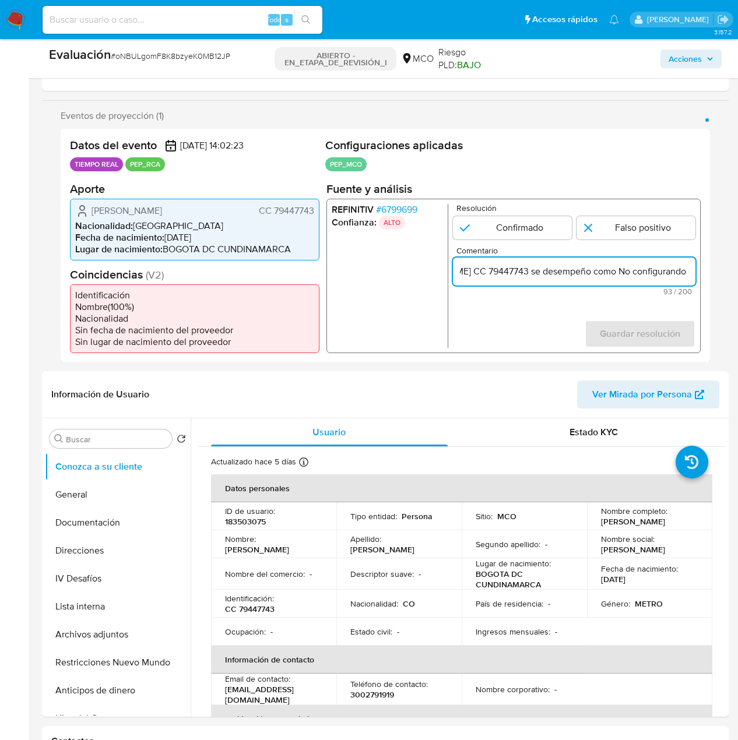
scroll to position [0, 188]
drag, startPoint x: 654, startPoint y: 272, endPoint x: 694, endPoint y: 272, distance: 40.2
click at [694, 272] on input "Titular de cuenta Juan Carlos Sanchez Mera CC 79447743 se desempeño como No con…" at bounding box center [574, 271] width 243 height 15
click at [603, 271] on input "Titular de cuenta Juan Carlos Sanchez Mera CC 79447743 se desempeño como No con…" at bounding box center [574, 271] width 243 height 15
paste input "Director/a del Municipio de Bogotá hasta Marzo de 2023."
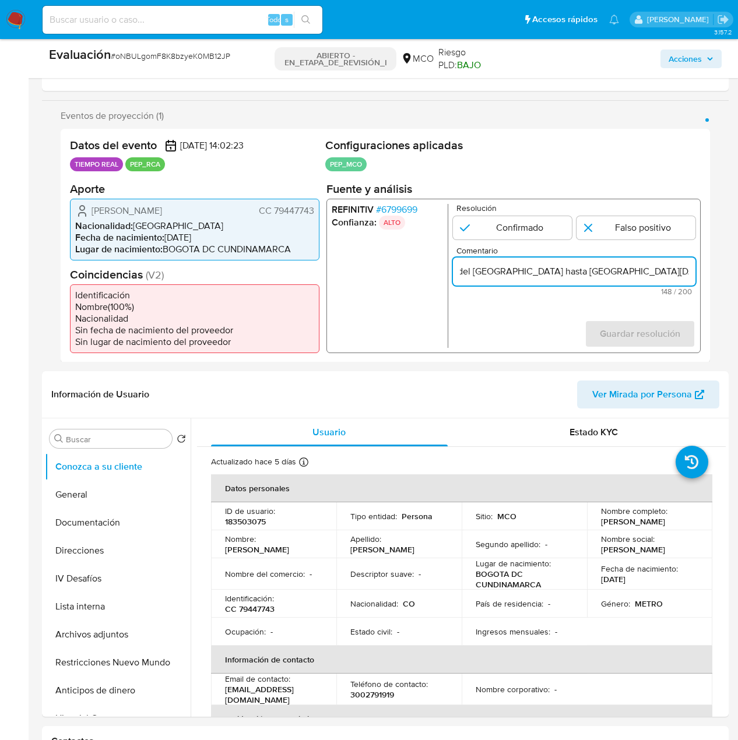
scroll to position [0, 336]
type input "Titular de cuenta Juan Carlos Sanchez Mera CC 79447743 se desempeño como Direct…"
click at [616, 231] on input "1 de 1" at bounding box center [636, 227] width 119 height 23
radio input "true"
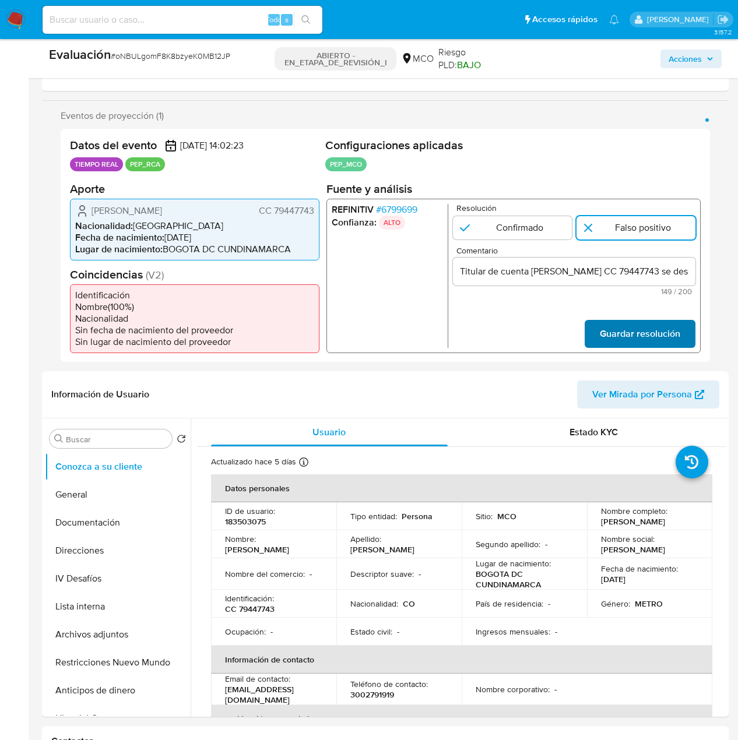
click at [646, 334] on span "Guardar resolución" at bounding box center [640, 334] width 80 height 26
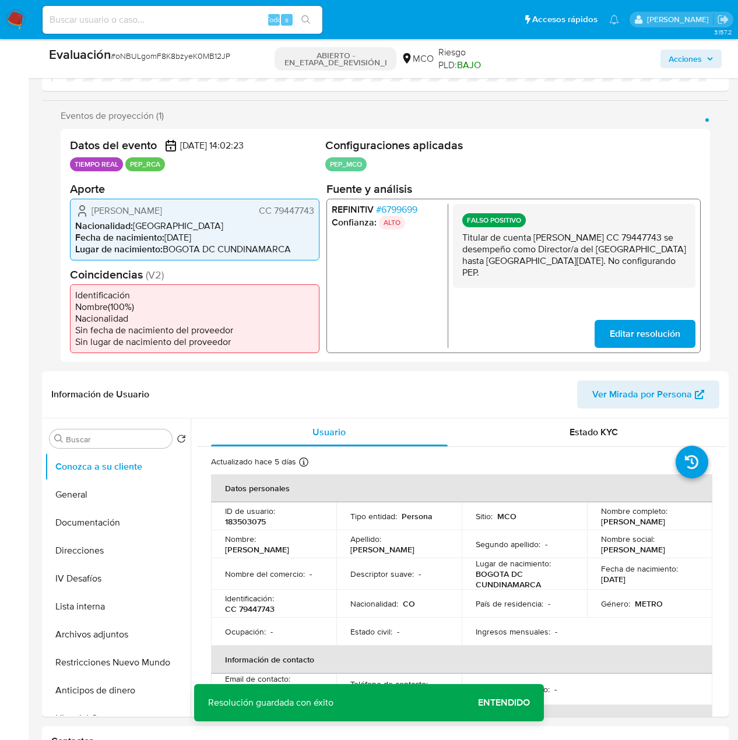
drag, startPoint x: 563, startPoint y: 274, endPoint x: 454, endPoint y: 235, distance: 115.8
click at [454, 235] on div "FALSO POSITIVO Titular de cuenta Juan Carlos Sanchez Mera CC 79447743 se desemp…" at bounding box center [574, 245] width 243 height 84
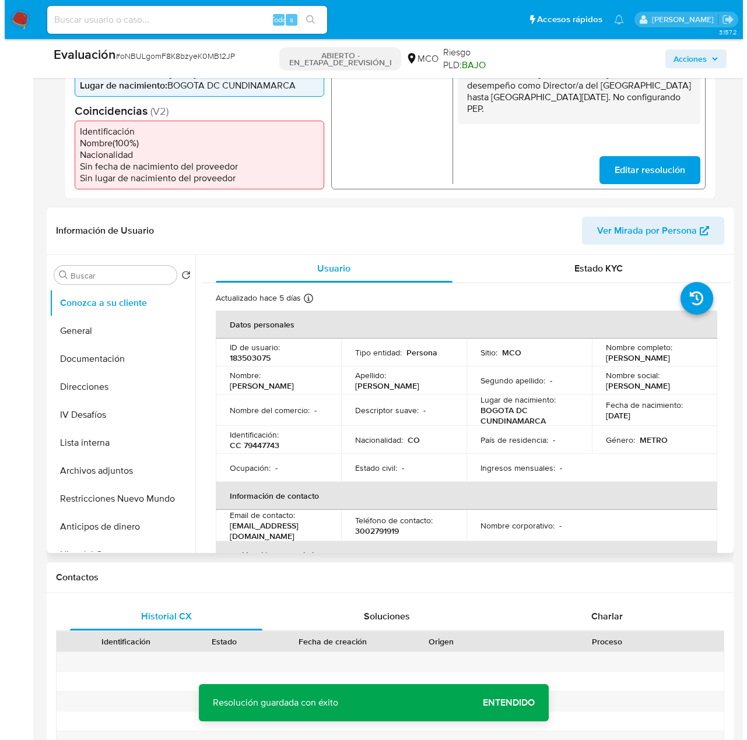
scroll to position [408, 0]
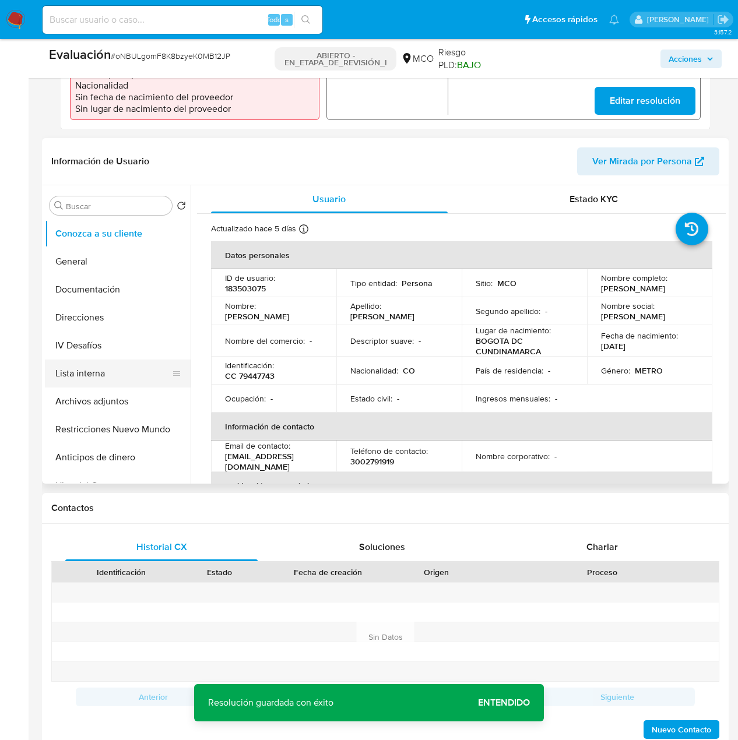
click at [115, 377] on button "Lista interna" at bounding box center [113, 374] width 136 height 28
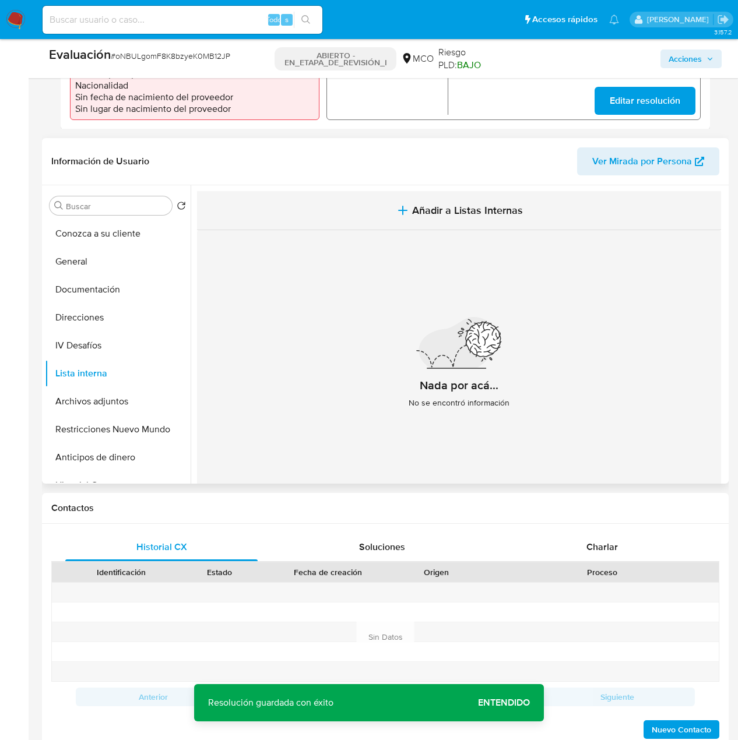
click at [455, 219] on button "Añadir a Listas Internas" at bounding box center [459, 210] width 524 height 39
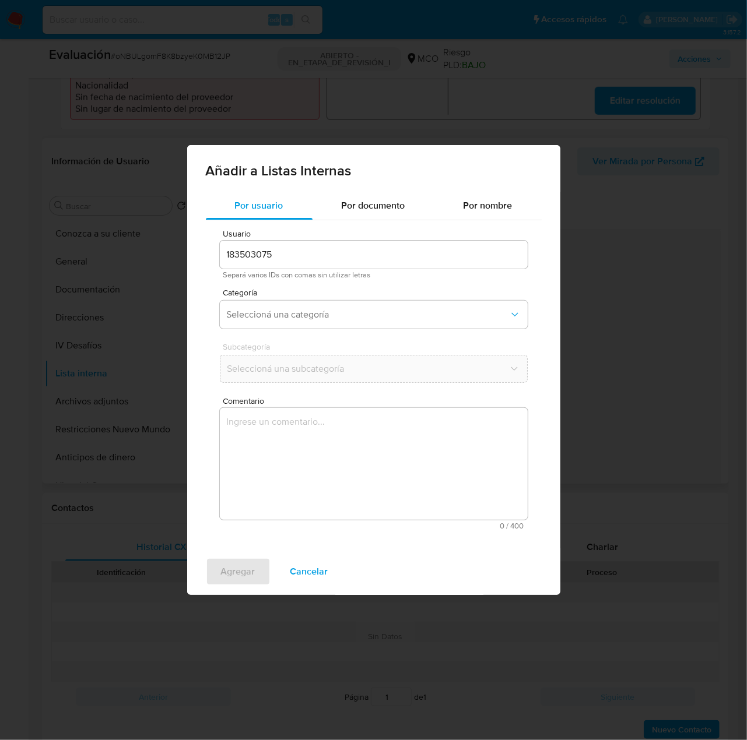
scroll to position [0, 0]
click at [335, 321] on button "Seleccioná una categoría" at bounding box center [374, 315] width 308 height 28
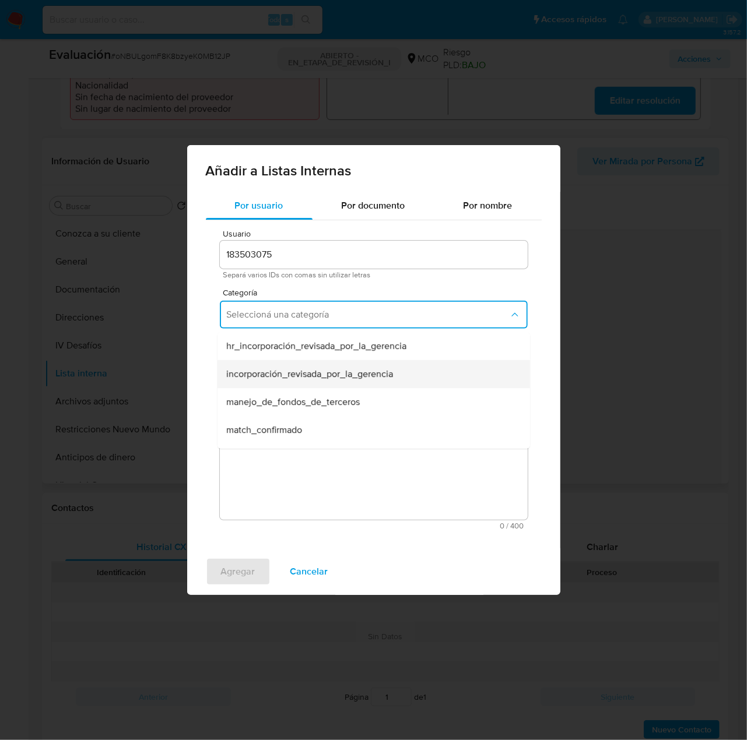
scroll to position [58, 0]
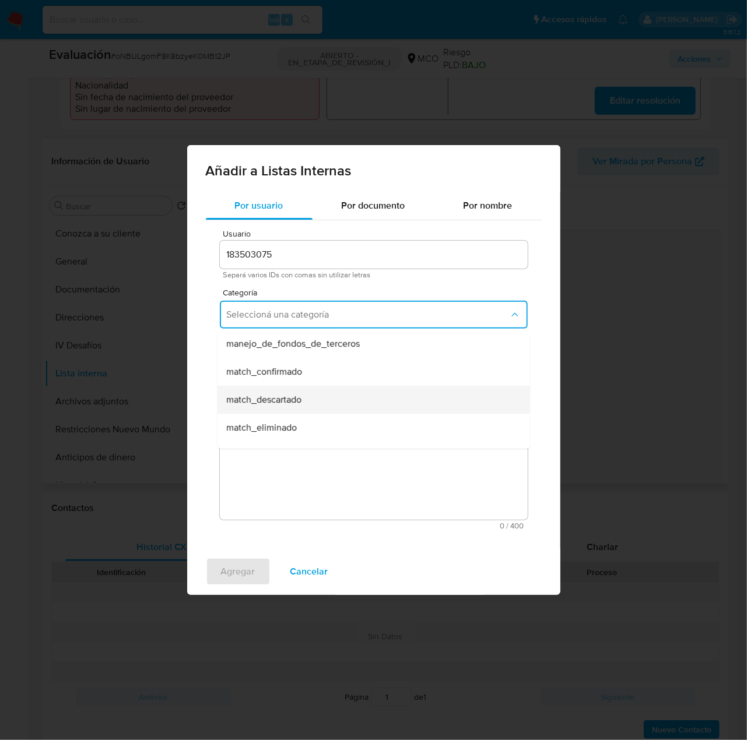
click at [311, 403] on div "match_descartado" at bounding box center [370, 400] width 287 height 28
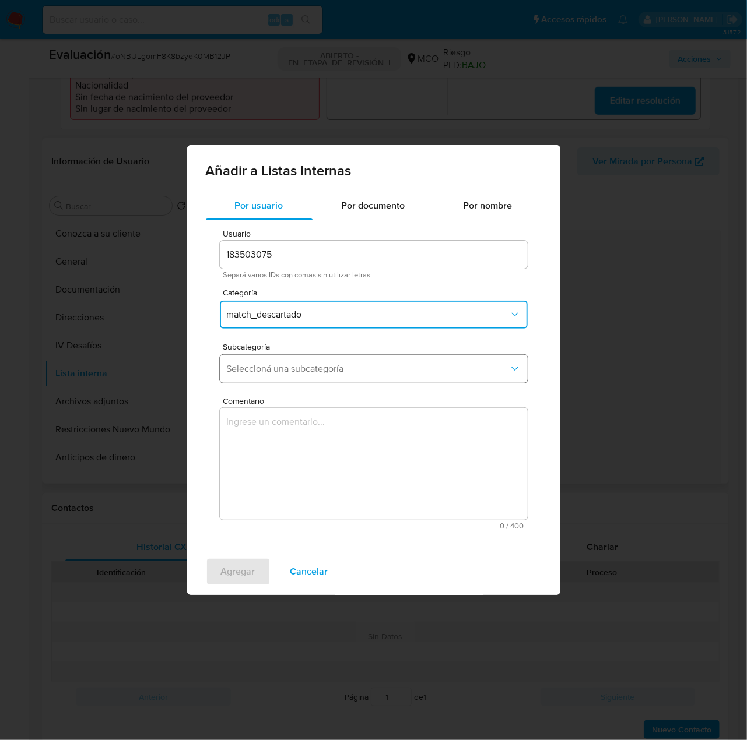
click at [326, 377] on button "Seleccioná una subcategoría" at bounding box center [374, 369] width 308 height 28
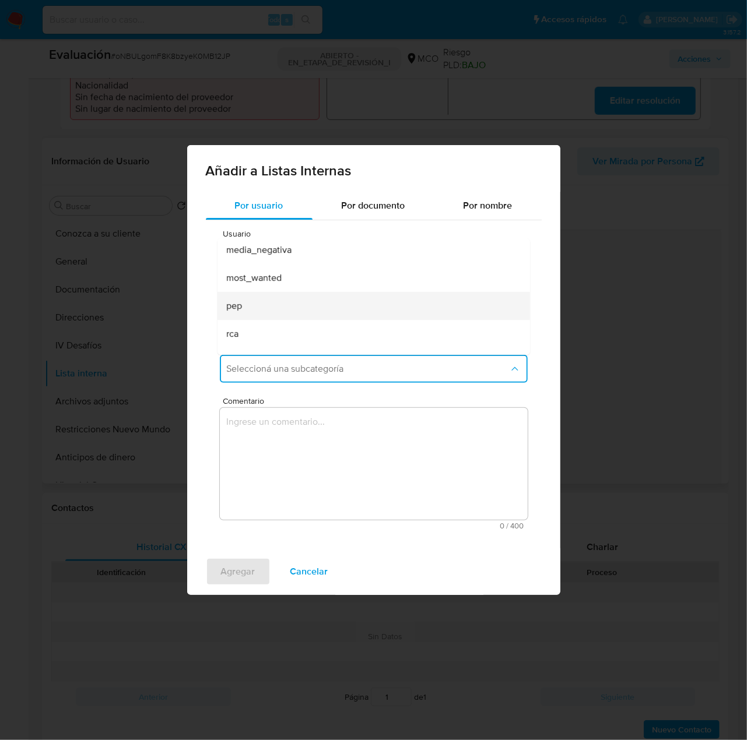
click at [308, 303] on div "pep" at bounding box center [370, 306] width 287 height 28
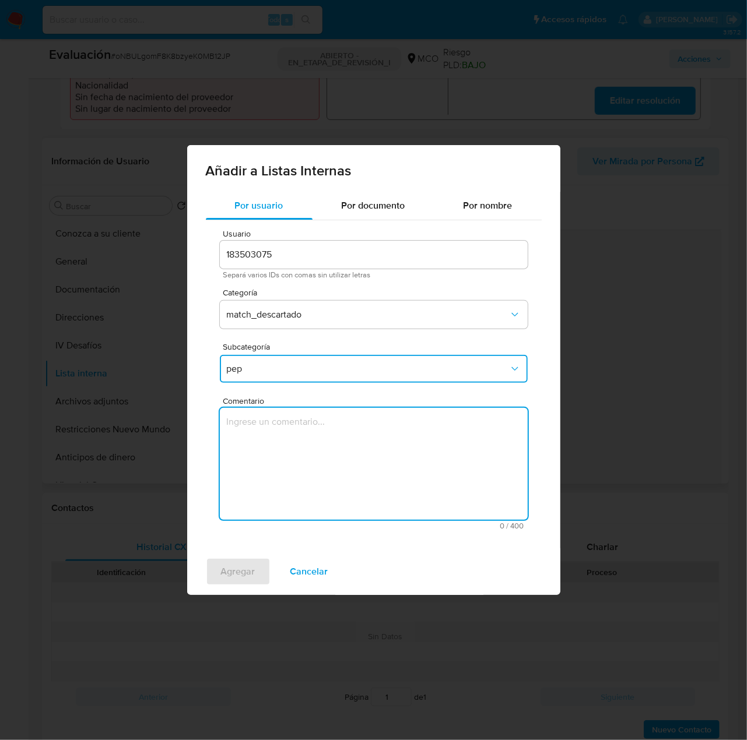
click at [331, 454] on textarea "Comentario" at bounding box center [374, 464] width 308 height 112
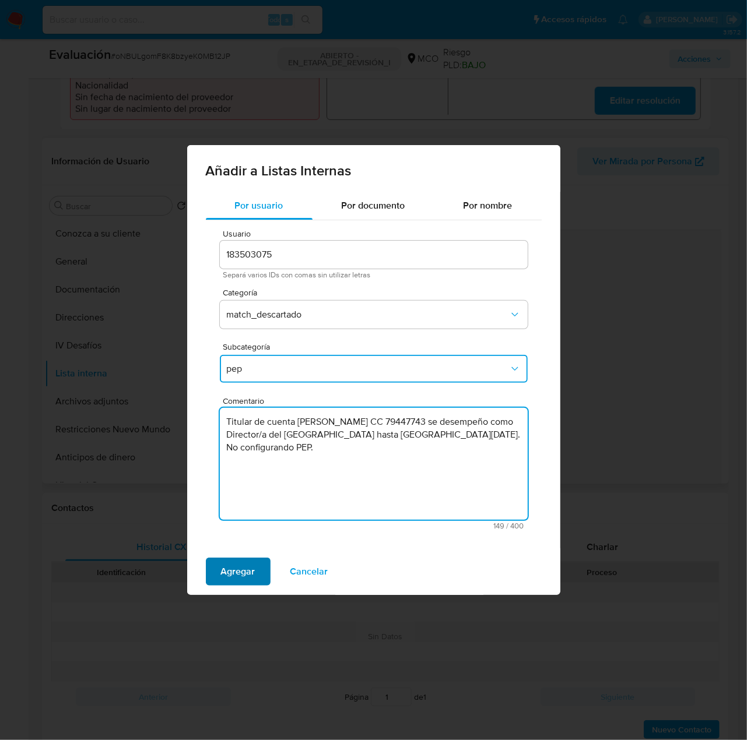
type textarea "Titular de cuenta Juan Carlos Sanchez Mera CC 79447743 se desempeño como Direct…"
click at [244, 573] on span "Agregar" at bounding box center [238, 572] width 34 height 26
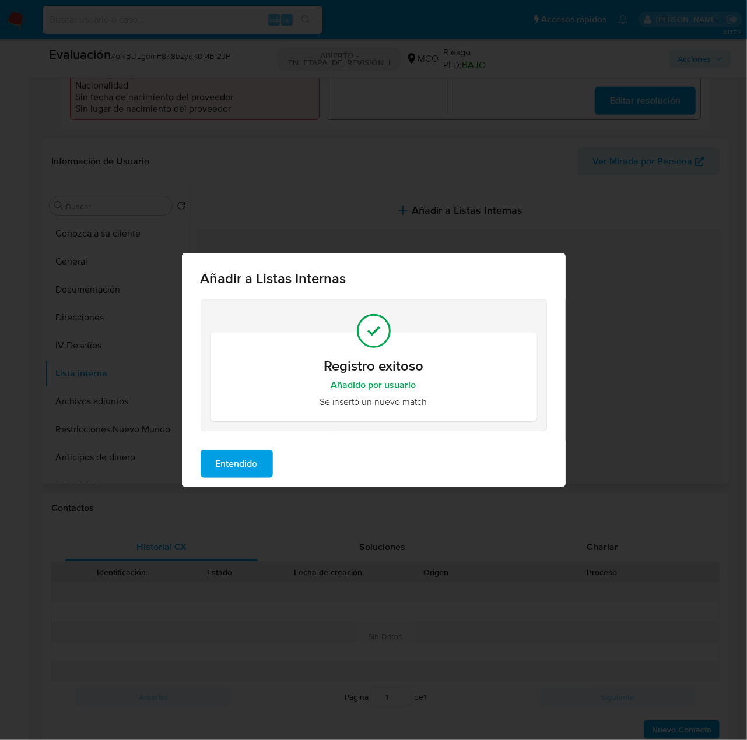
click at [237, 461] on span "Entendido" at bounding box center [237, 464] width 42 height 26
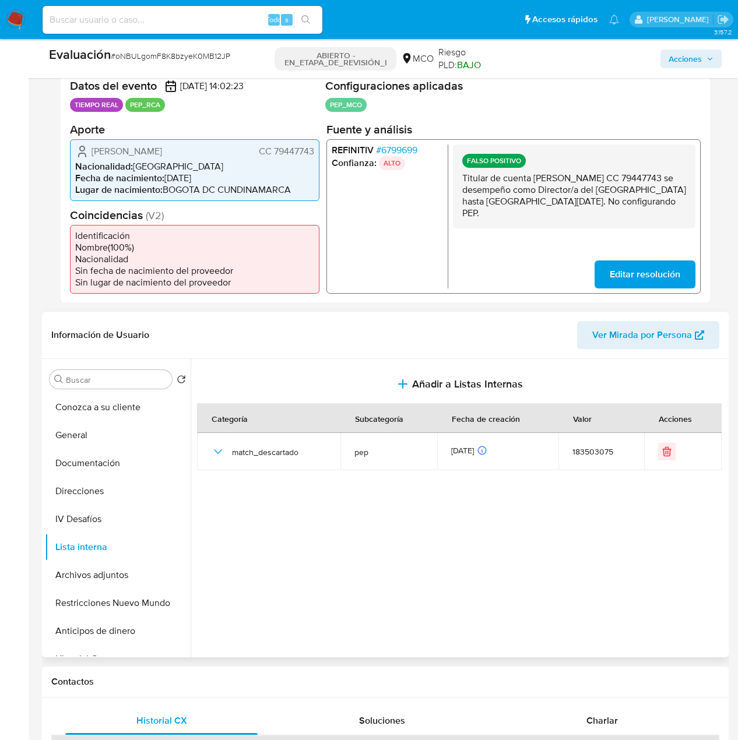
scroll to position [233, 0]
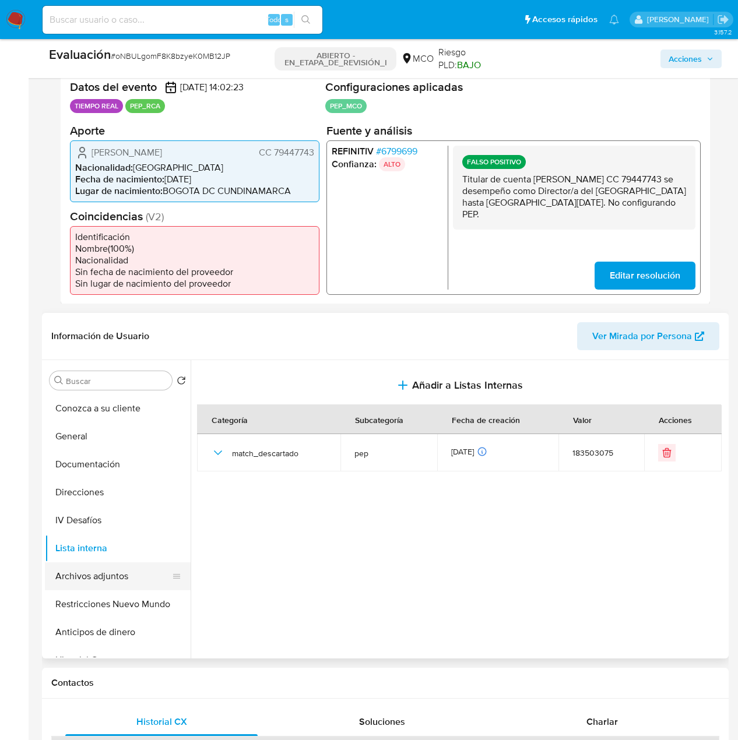
click at [110, 579] on button "Archivos adjuntos" at bounding box center [113, 577] width 136 height 28
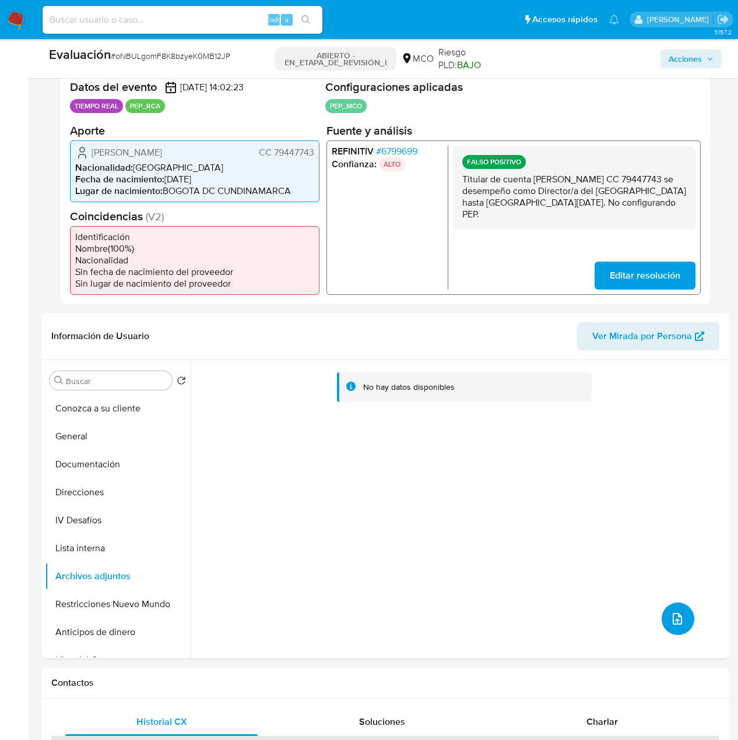
click at [676, 621] on icon "subir archivo" at bounding box center [677, 619] width 14 height 14
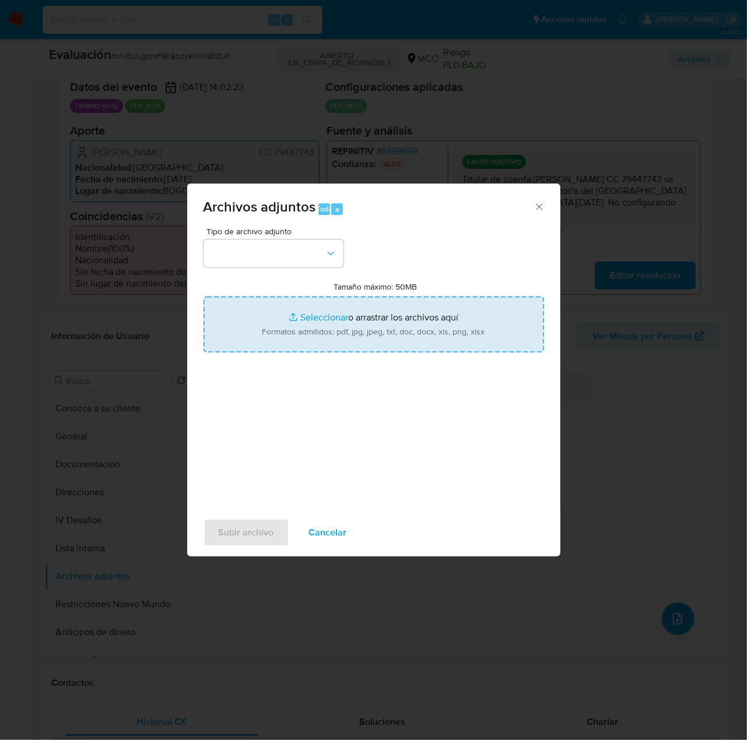
click at [410, 336] on input "Tamaño máximo: 50MB Seleccionar archivos" at bounding box center [373, 325] width 340 height 56
type input "C:\fakepath\_Juan Carlos Sanchez Mera_ Lavado de dinero - Buscar con Google.pdf"
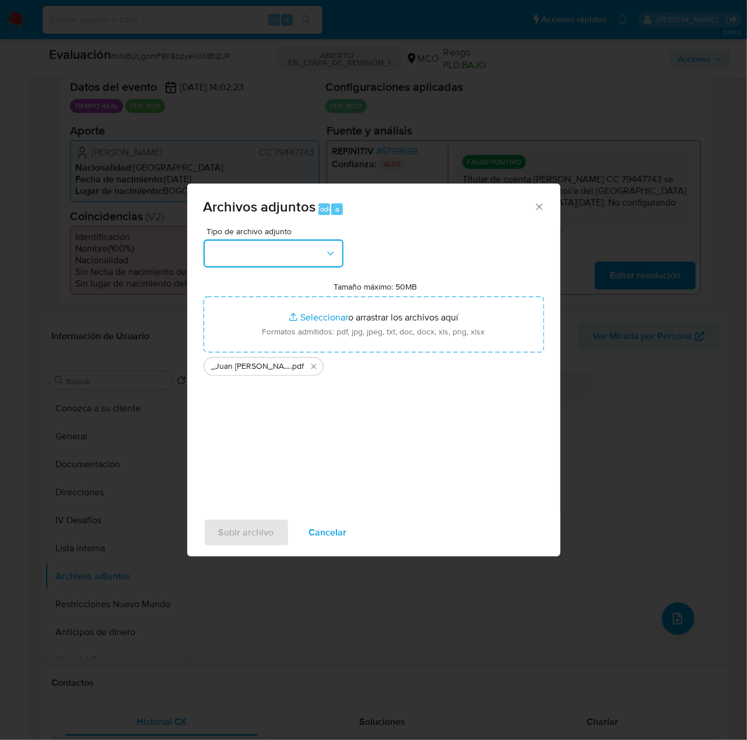
click at [313, 257] on button "button" at bounding box center [273, 254] width 140 height 28
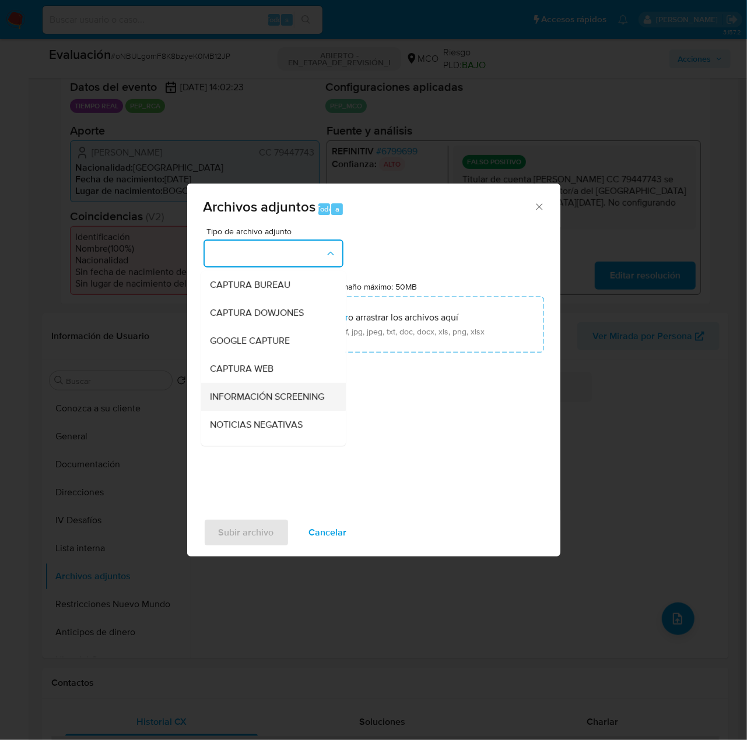
click at [262, 395] on span "INFORMACIÓN SCREENING" at bounding box center [267, 397] width 114 height 12
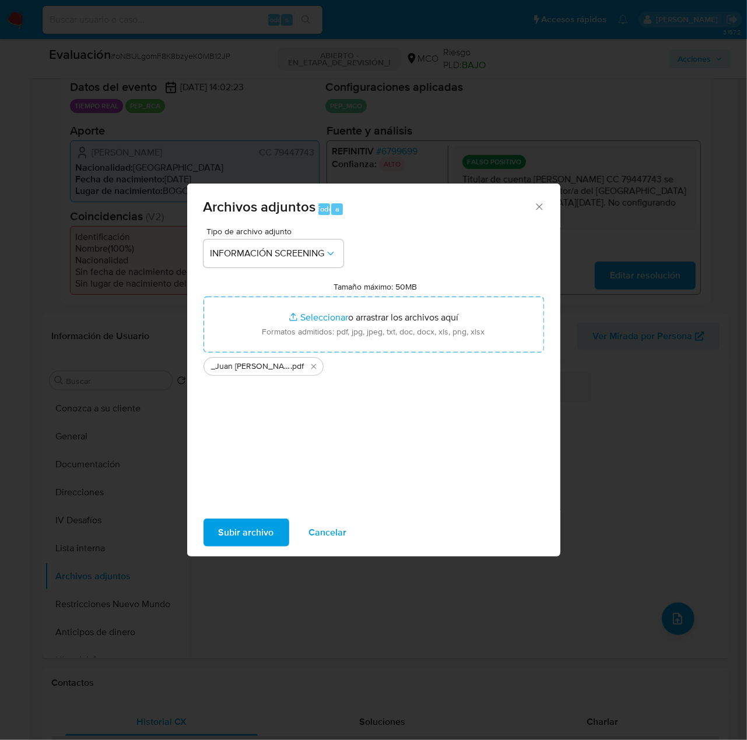
click at [258, 536] on span "Subir archivo" at bounding box center [246, 533] width 55 height 26
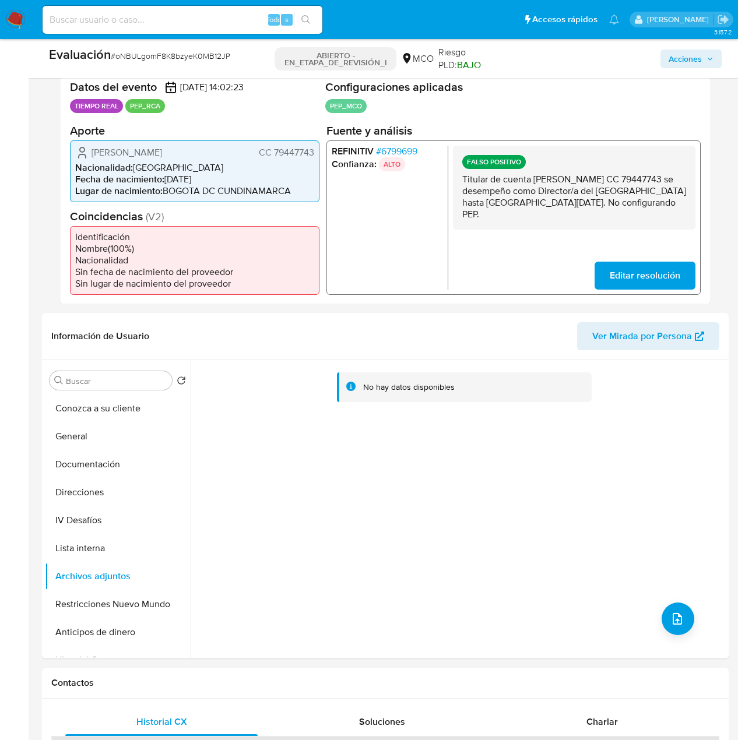
drag, startPoint x: 538, startPoint y: 216, endPoint x: 461, endPoint y: 178, distance: 85.5
click at [461, 178] on div "FALSO POSITIVO Titular de cuenta Juan Carlos Sanchez Mera CC 79447743 se desemp…" at bounding box center [574, 187] width 243 height 84
click at [80, 551] on button "Lista interna" at bounding box center [113, 549] width 136 height 28
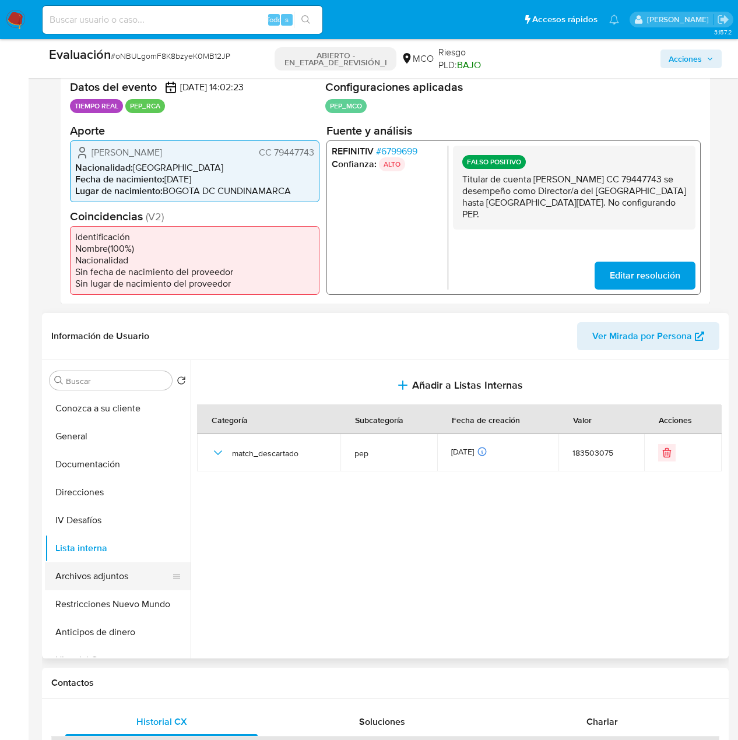
click at [94, 576] on button "Archivos adjuntos" at bounding box center [113, 577] width 136 height 28
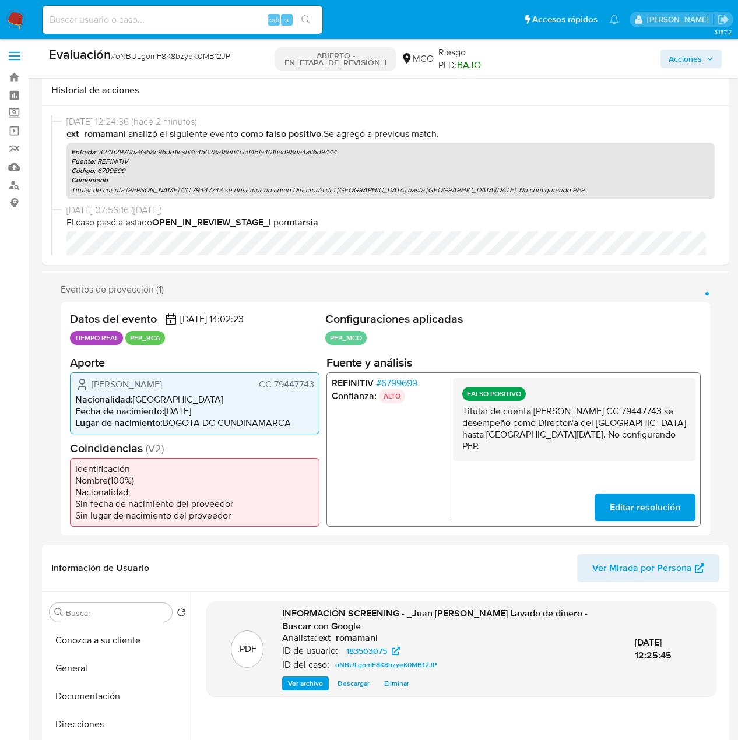
scroll to position [0, 0]
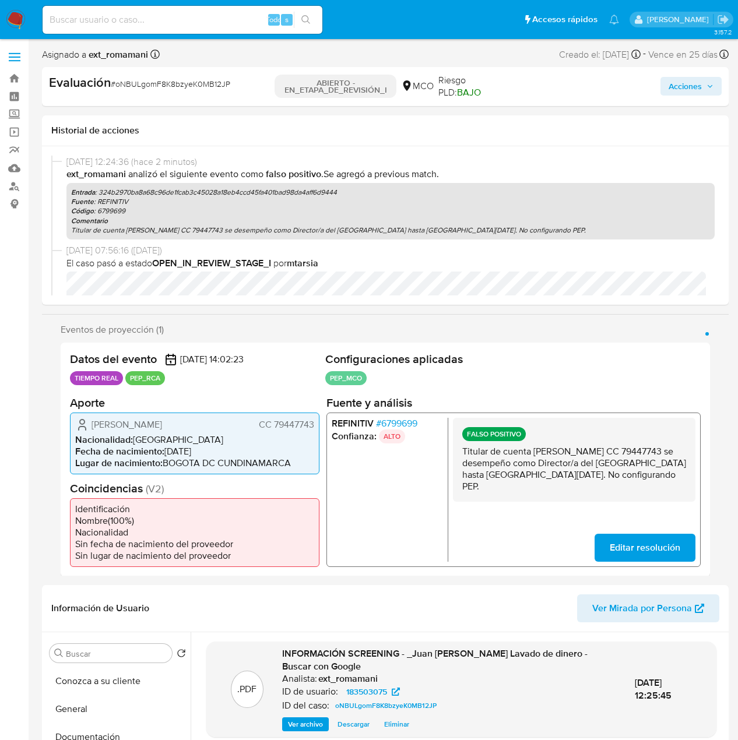
click at [588, 447] on p "Titular de cuenta Juan Carlos Sanchez Mera CC 79447743 se desempeño como Direct…" at bounding box center [574, 468] width 224 height 47
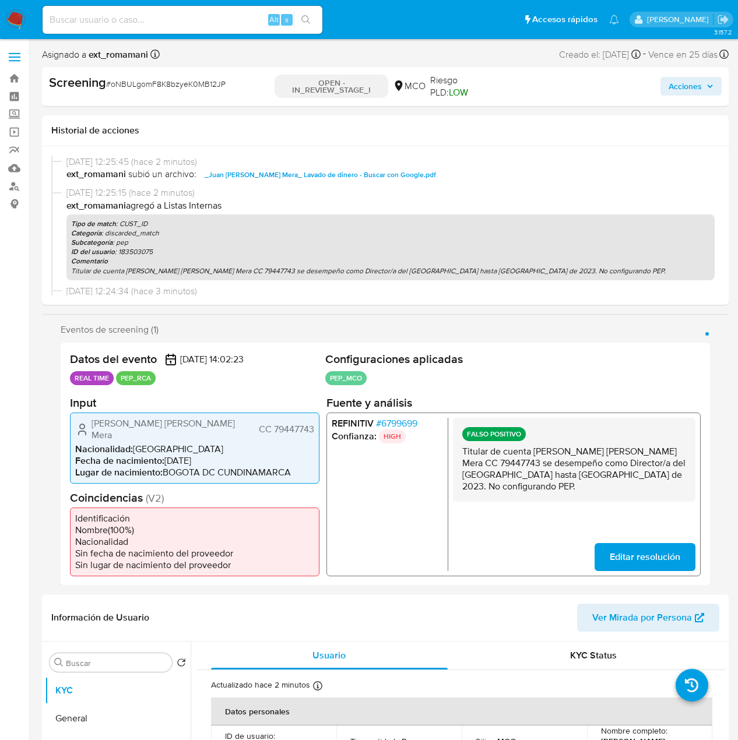
select select "10"
click at [691, 85] on span "Acciones" at bounding box center [685, 86] width 33 height 19
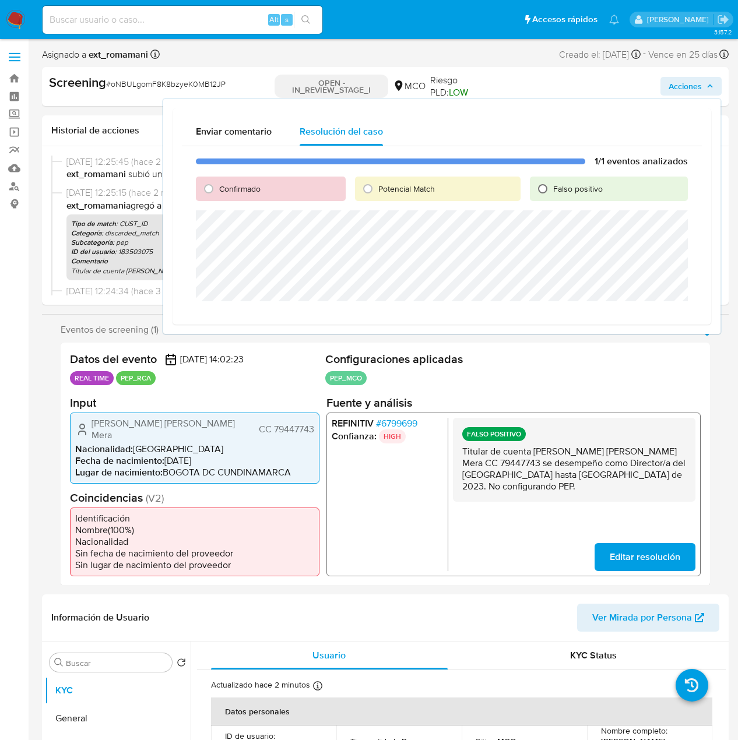
click at [543, 188] on input "Falso positivo" at bounding box center [542, 189] width 19 height 19
radio input "true"
click at [662, 318] on span "Cerrar Caso" at bounding box center [647, 315] width 56 height 16
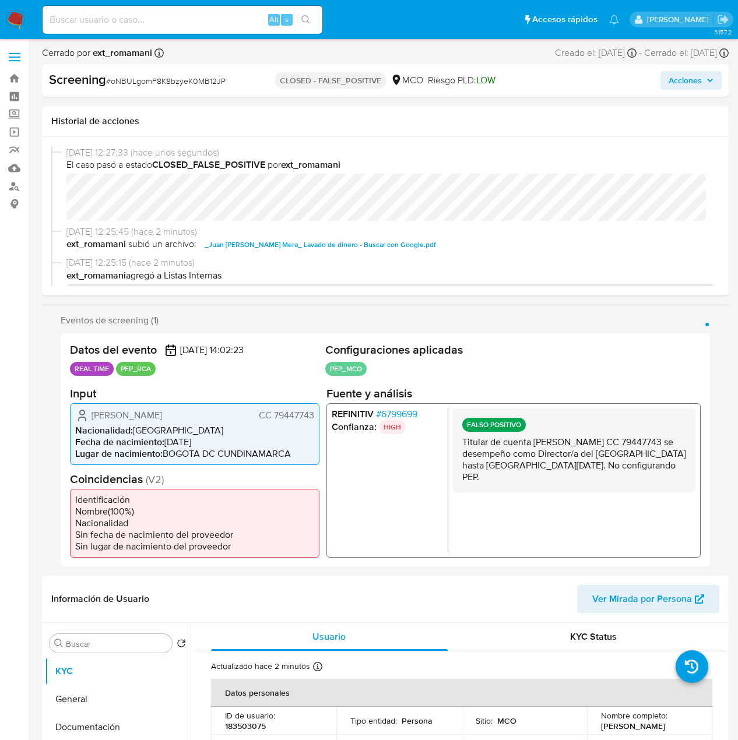
select select "10"
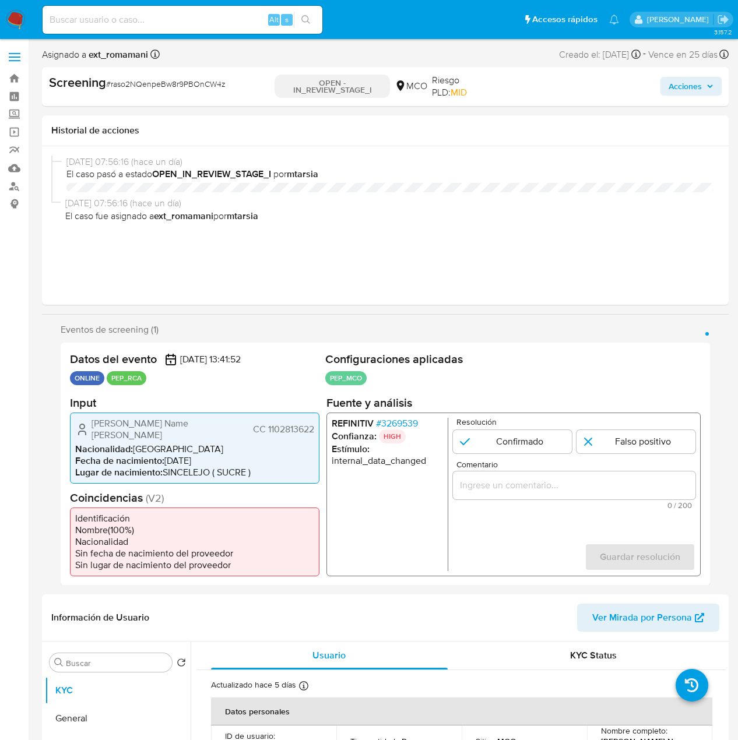
select select "10"
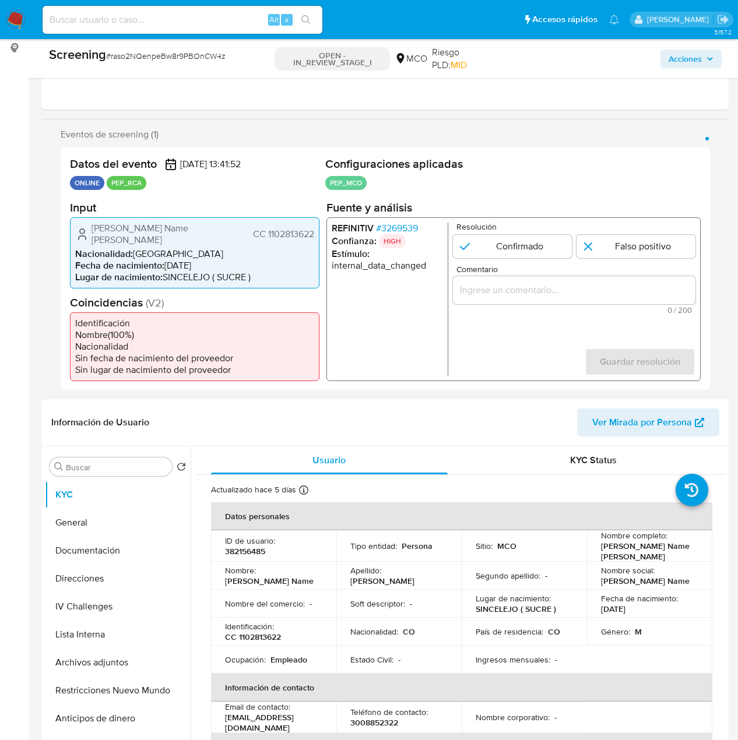
scroll to position [175, 0]
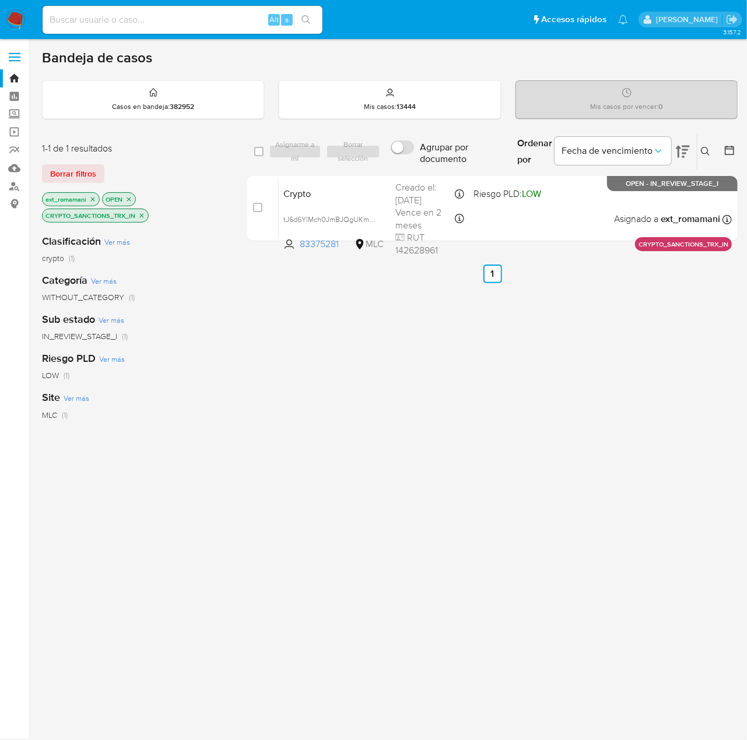
click at [13, 20] on img at bounding box center [16, 20] width 20 height 20
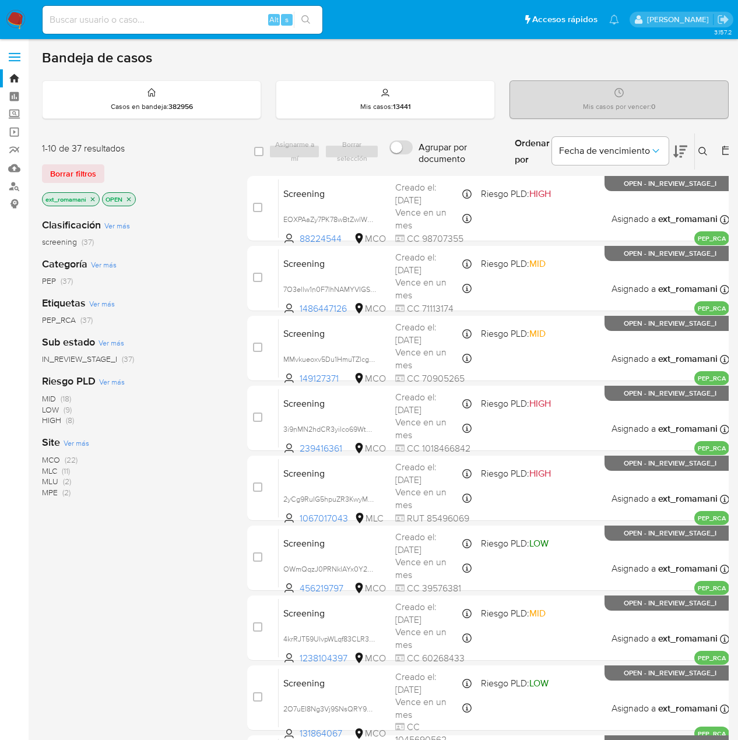
click at [684, 154] on icon at bounding box center [680, 152] width 14 height 14
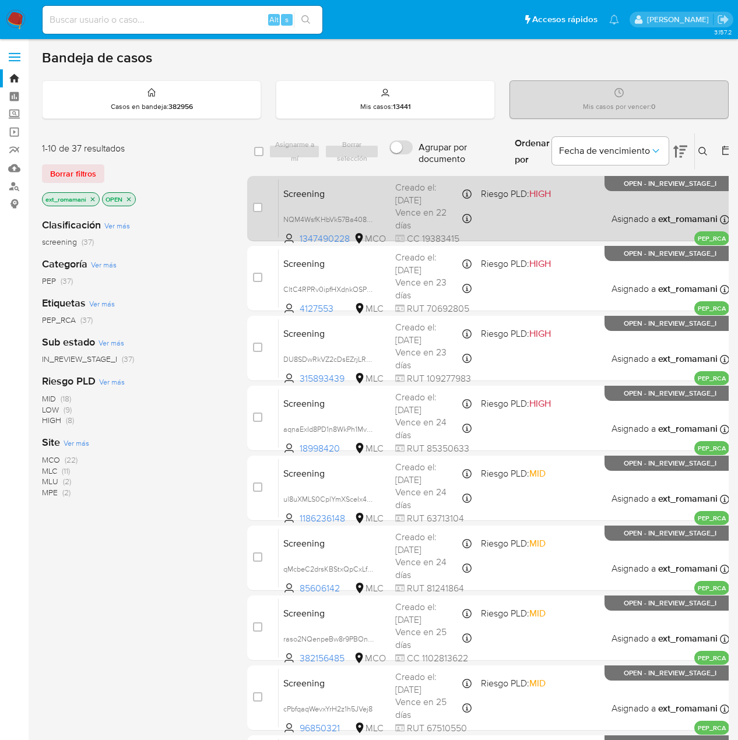
click at [528, 212] on div "Screening NQM4WsfKHbVk57Ba408giFdL 1347490228 MCO Riesgo PLD: HIGH Creado el: […" at bounding box center [504, 208] width 451 height 59
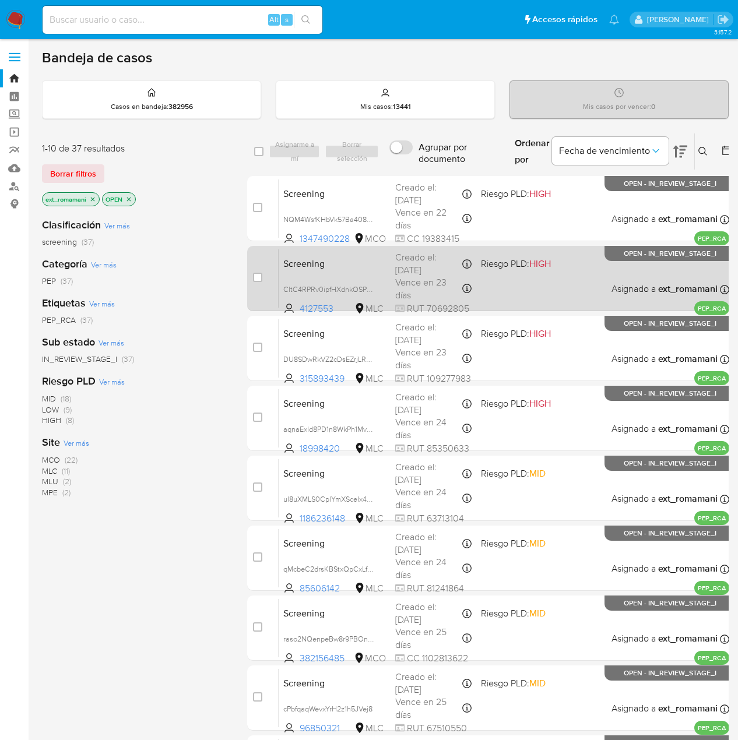
click at [533, 278] on div "Screening CltC4RPRv0ipfHXdnkOSPReK 4127553 MLC Riesgo PLD: HIGH Creado el: [DAT…" at bounding box center [504, 278] width 451 height 59
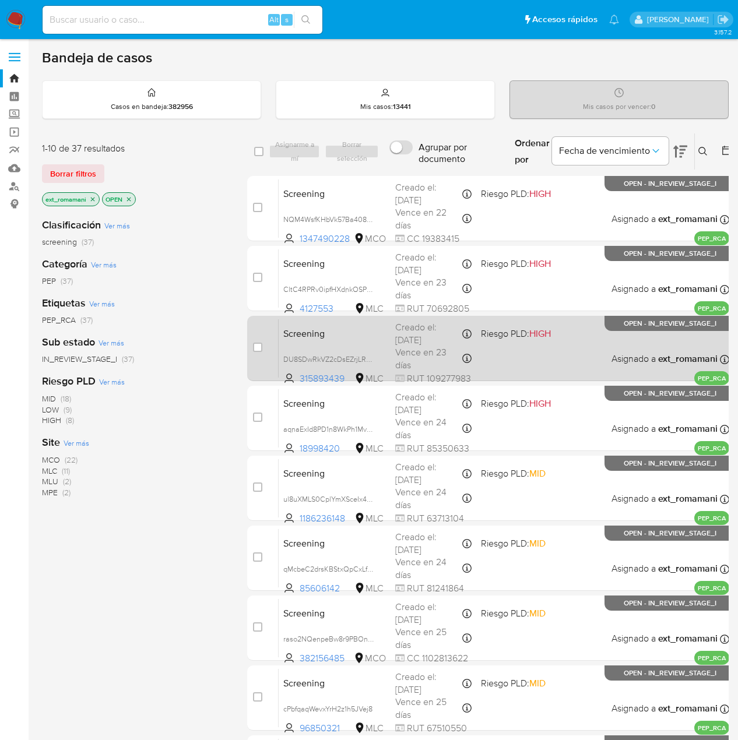
click at [533, 350] on div "Screening DU8SDwRkVZ2cDsEZrjLRQMow 315893439 MLC Riesgo PLD: HIGH Creado el: [D…" at bounding box center [504, 348] width 451 height 59
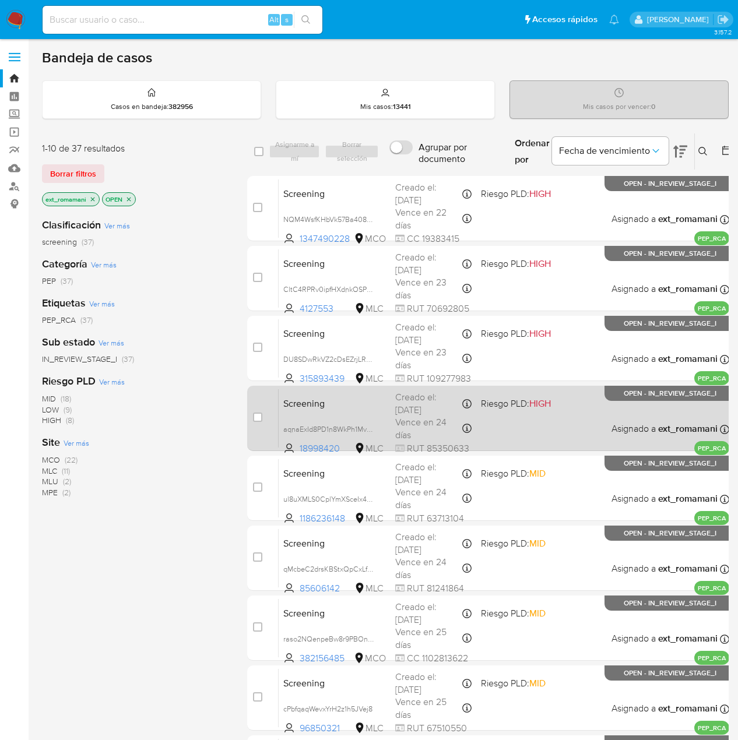
click at [538, 415] on div "Screening aqnaExId8PD1n8WkPh1MvULh 18998420 MLC Riesgo PLD: HIGH Creado el: [DA…" at bounding box center [504, 418] width 451 height 59
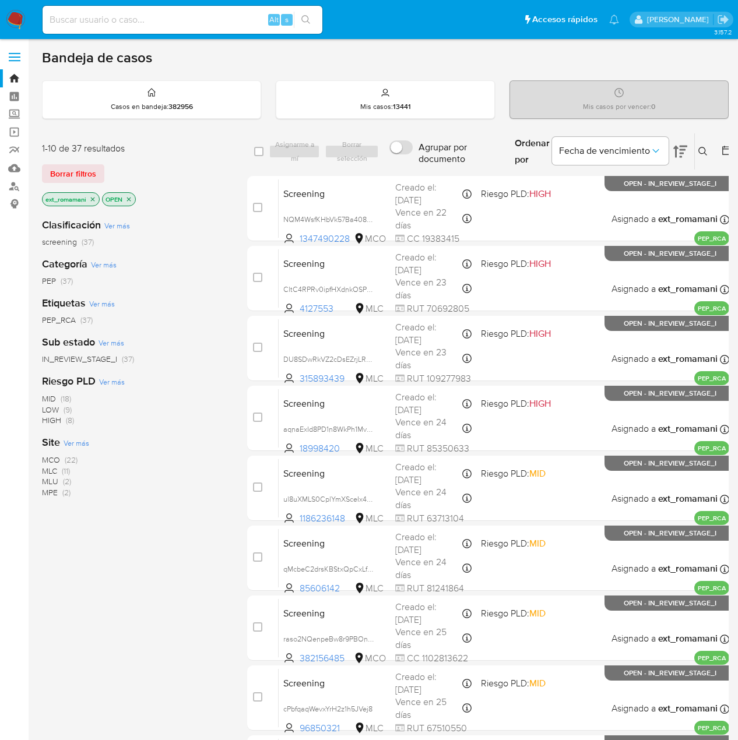
click at [17, 22] on img at bounding box center [16, 20] width 20 height 20
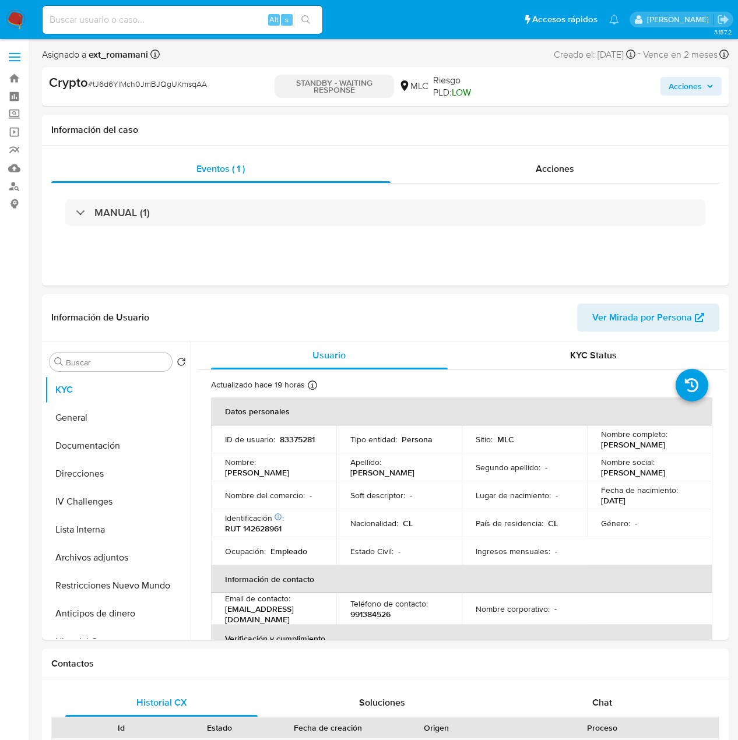
select select "10"
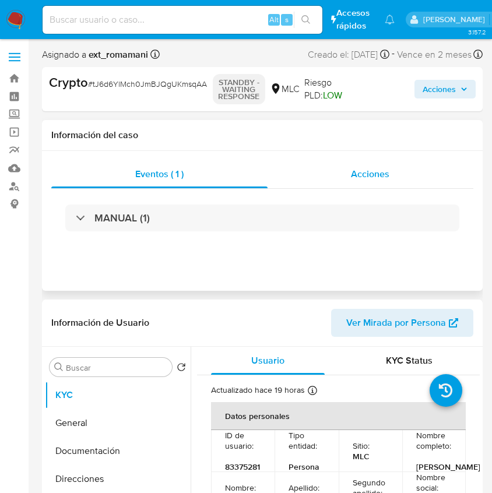
click at [350, 179] on div "Acciones" at bounding box center [371, 174] width 206 height 28
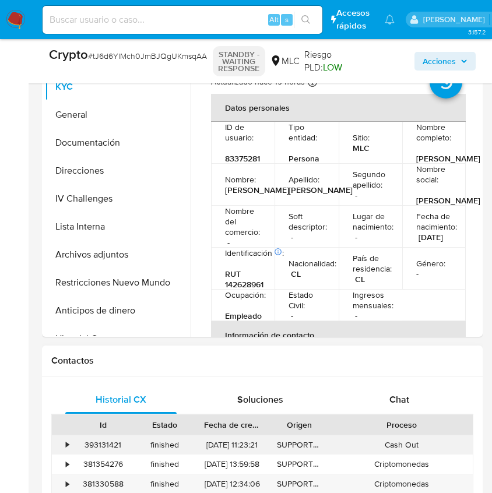
scroll to position [505, 0]
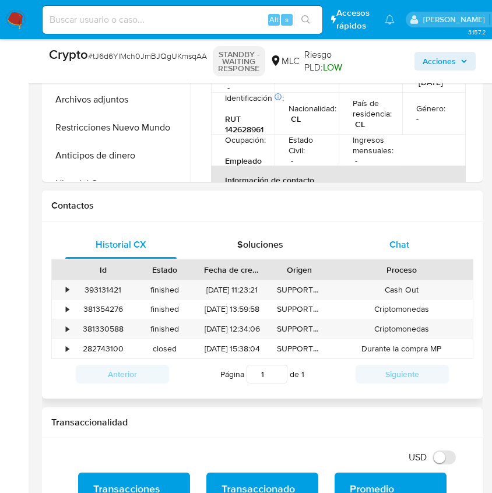
click at [403, 245] on span "Chat" at bounding box center [399, 244] width 20 height 13
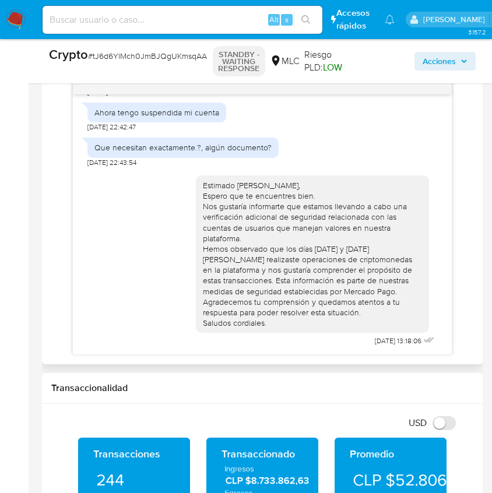
scroll to position [700, 0]
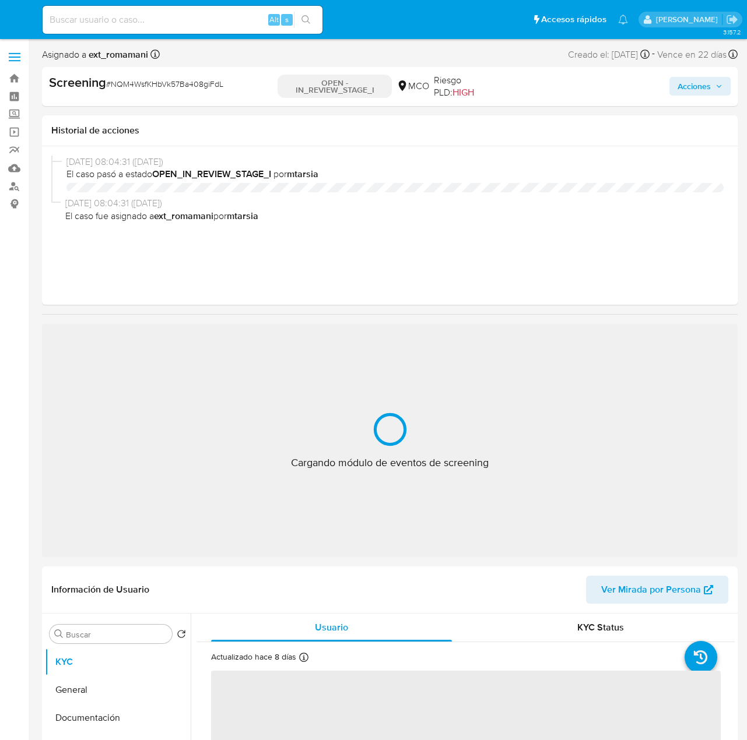
select select "10"
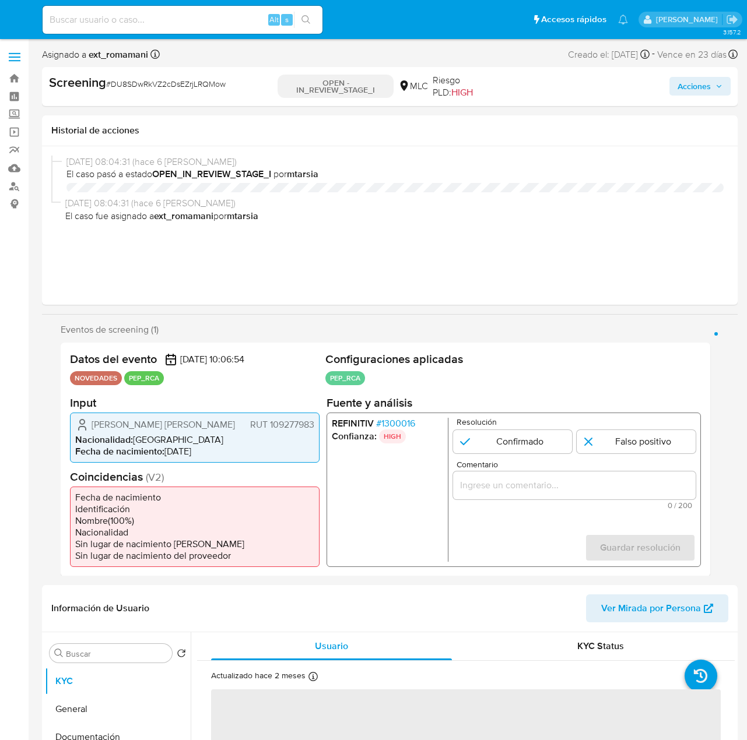
select select "10"
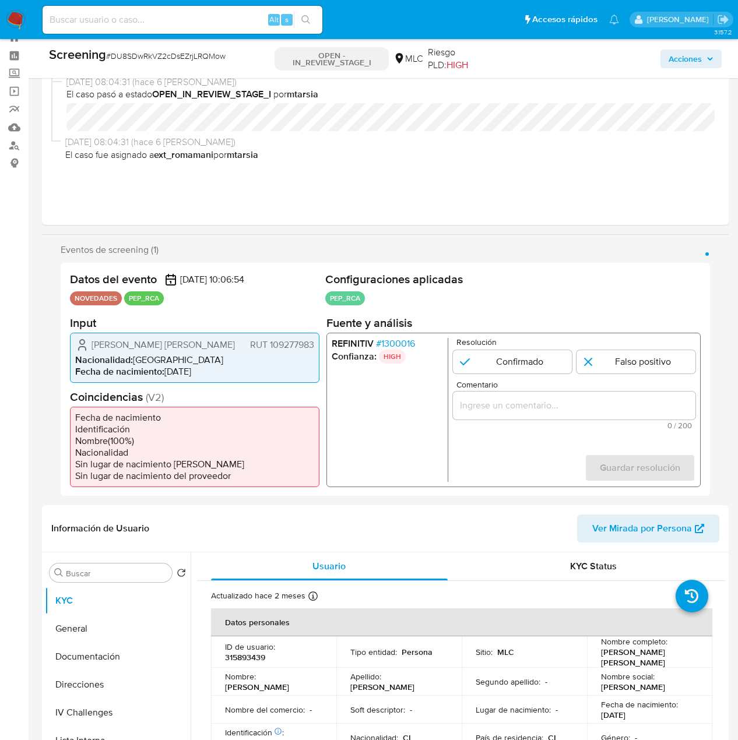
scroll to position [117, 0]
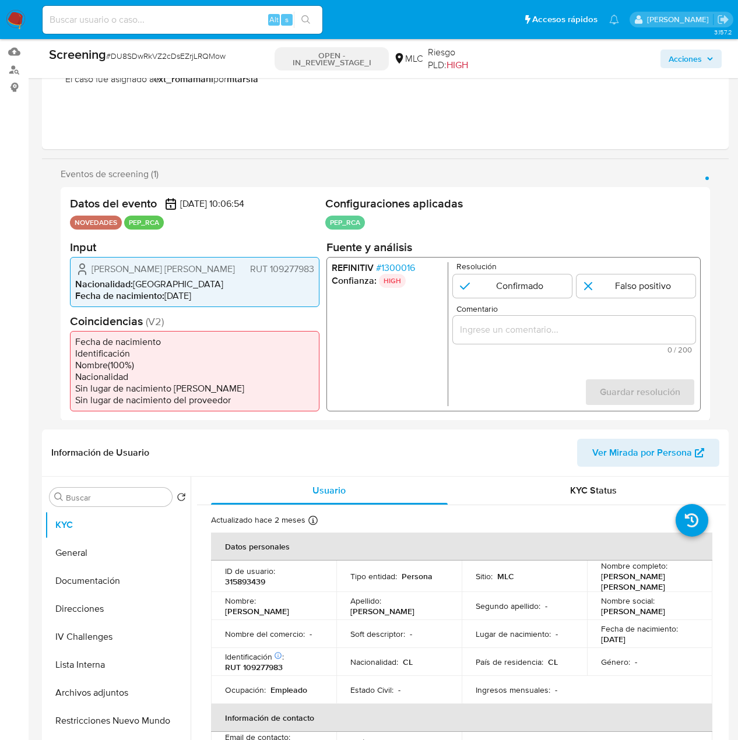
drag, startPoint x: 219, startPoint y: 266, endPoint x: 84, endPoint y: 266, distance: 135.3
click at [84, 266] on div "Julio Raúl Contardo Escobar RUT 109277983" at bounding box center [194, 269] width 239 height 14
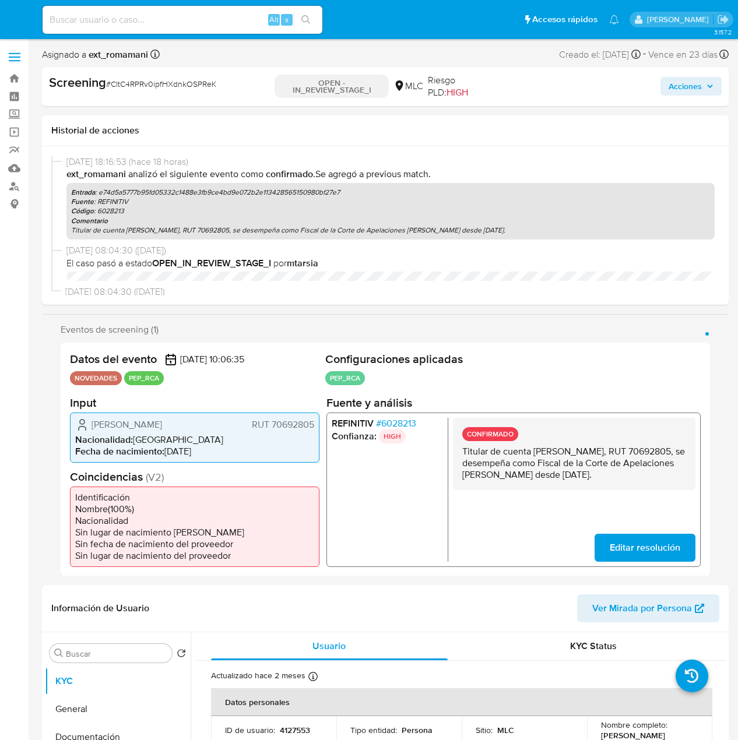
select select "10"
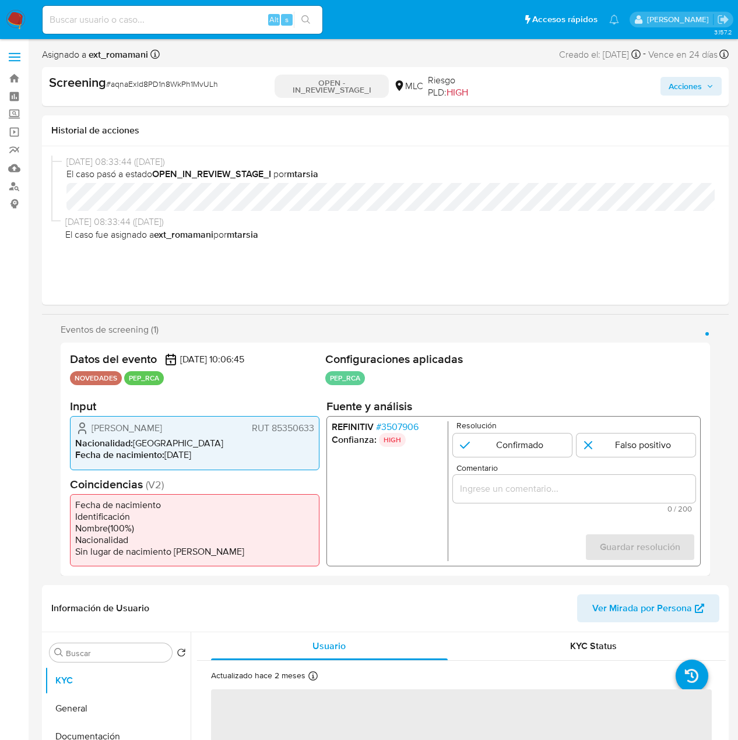
select select "10"
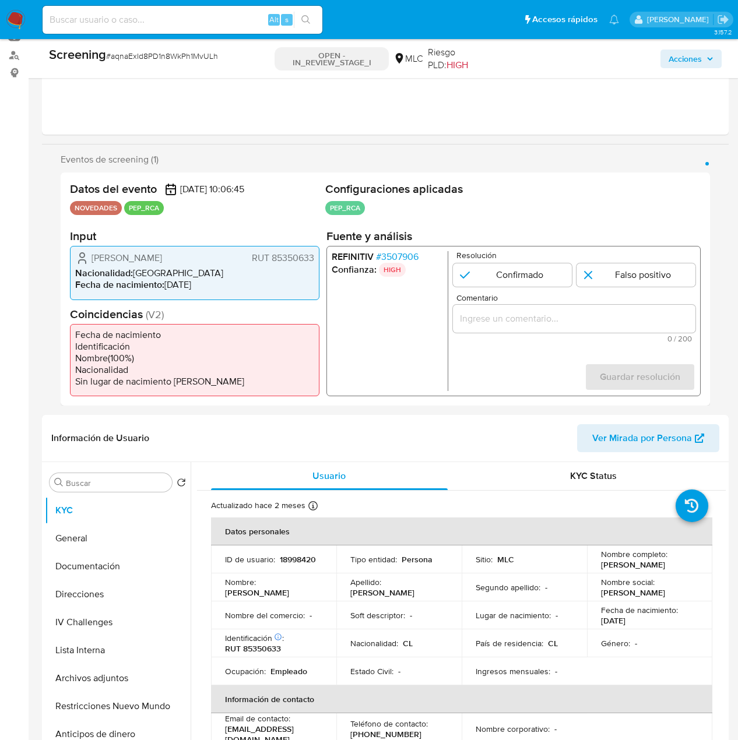
scroll to position [175, 0]
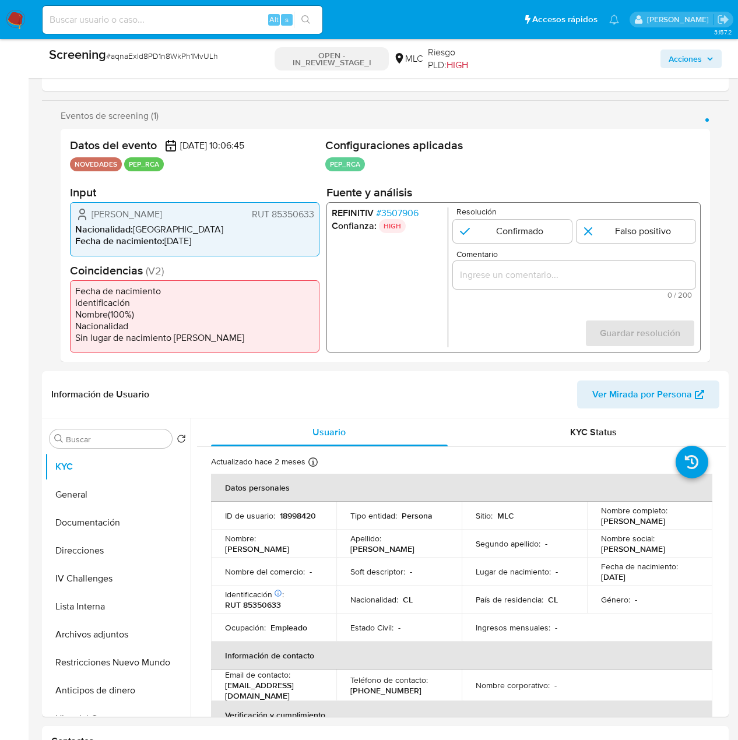
drag, startPoint x: 229, startPoint y: 210, endPoint x: 92, endPoint y: 212, distance: 136.4
click at [92, 212] on div "Pamela Melania Albornoz Castillo RUT 85350633" at bounding box center [194, 215] width 239 height 14
click at [396, 210] on span "# 3507906" at bounding box center [397, 214] width 43 height 12
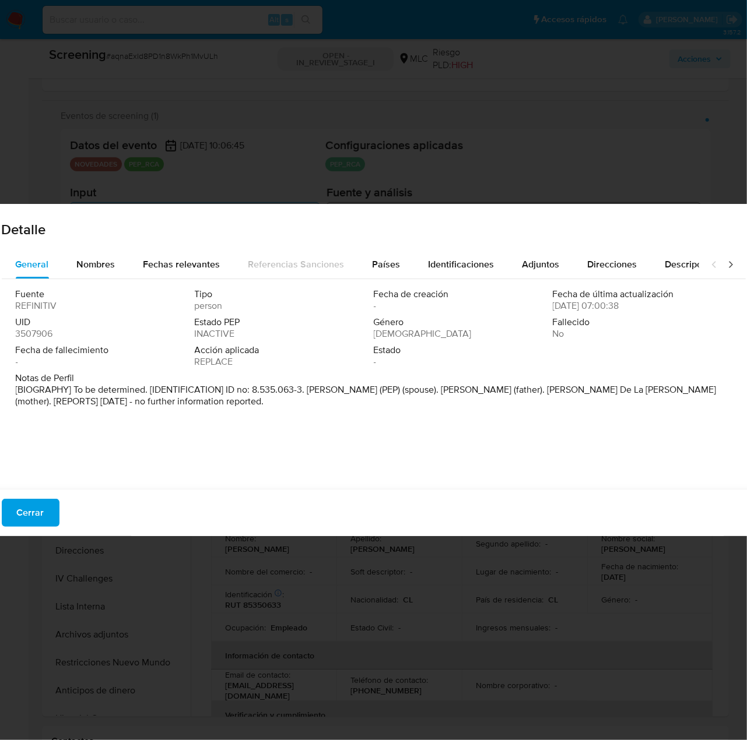
drag, startPoint x: 308, startPoint y: 393, endPoint x: 389, endPoint y: 391, distance: 80.5
click at [389, 391] on p "[BIOGRAPHY] To be determined. [IDENTIFICATION] ID no: 8.535.063-3. Mario Marcel…" at bounding box center [373, 395] width 714 height 23
click at [107, 266] on span "Nombres" at bounding box center [96, 264] width 38 height 13
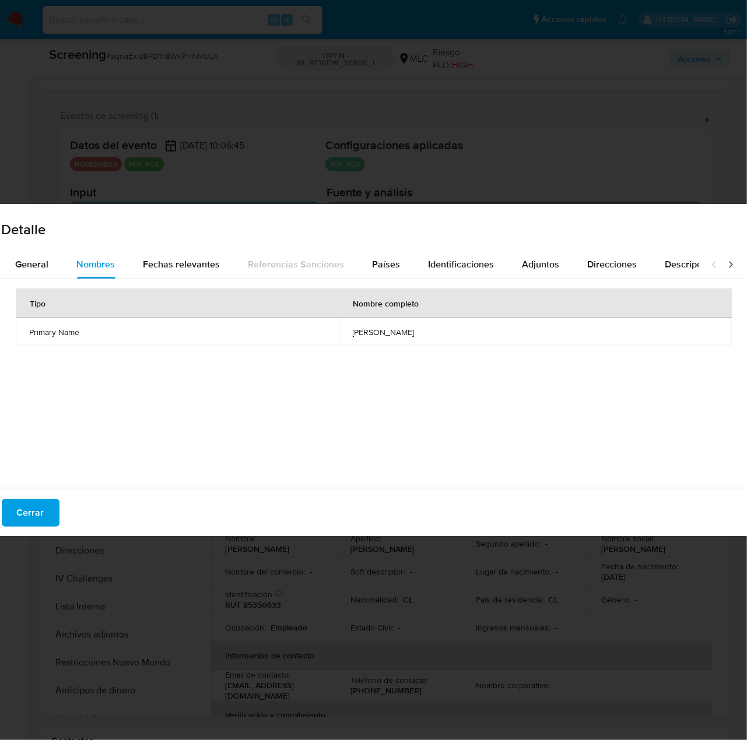
drag, startPoint x: 27, startPoint y: 262, endPoint x: 21, endPoint y: 412, distance: 150.6
click at [27, 262] on span "General" at bounding box center [32, 264] width 33 height 13
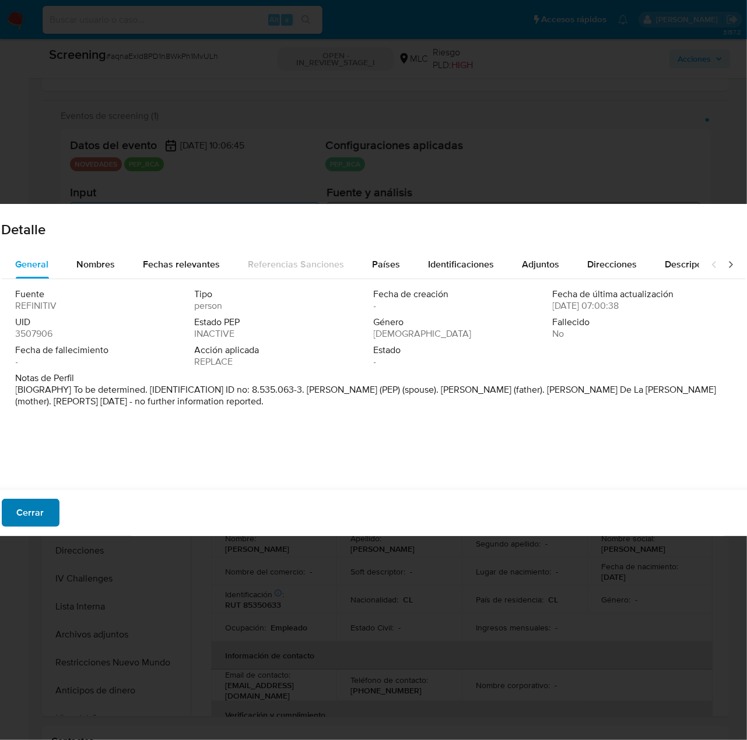
click at [26, 515] on span "Cerrar" at bounding box center [30, 513] width 27 height 26
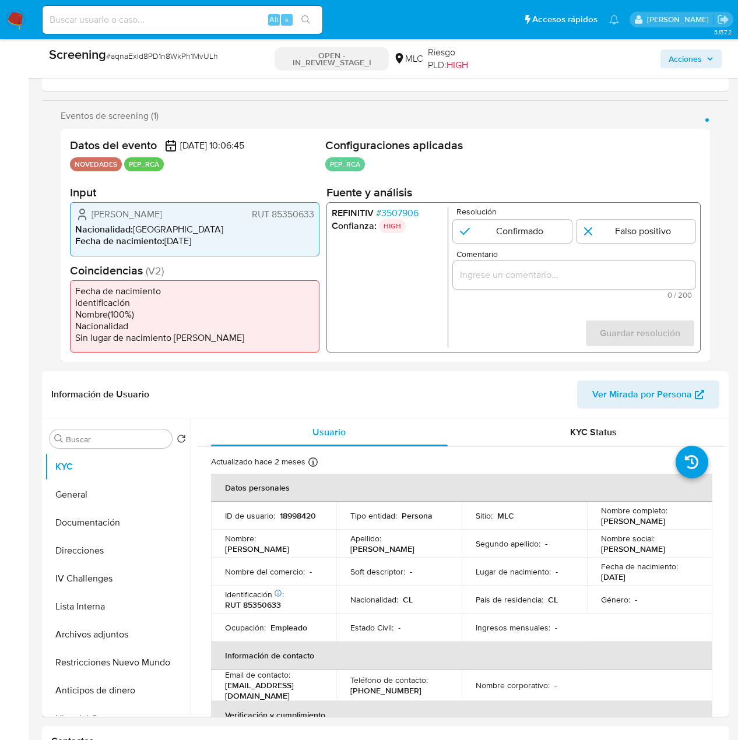
click at [536, 278] on input "Comentario" at bounding box center [574, 275] width 243 height 15
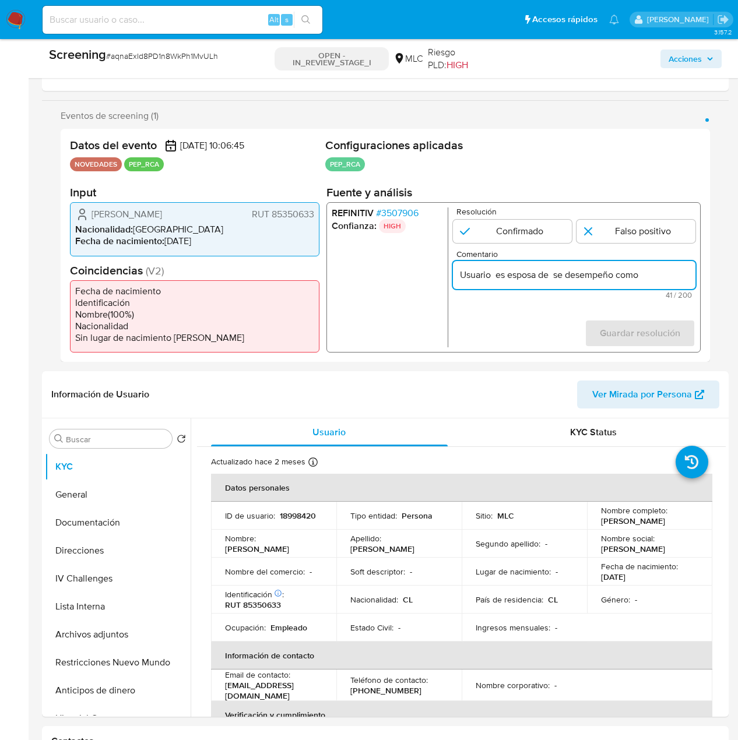
paste input "Ministro del Tesoro"
click at [511, 299] on form "Resolución Confirmado Falso positivo Comentario Usuario es esposa de se desempe…" at bounding box center [574, 278] width 243 height 140
drag, startPoint x: 85, startPoint y: 213, endPoint x: 314, endPoint y: 217, distance: 229.2
click at [314, 217] on div "Pamela Melania Albornoz Castillo RUT 85350633 Nacionalidad : Chile Fecha de nac…" at bounding box center [195, 229] width 250 height 54
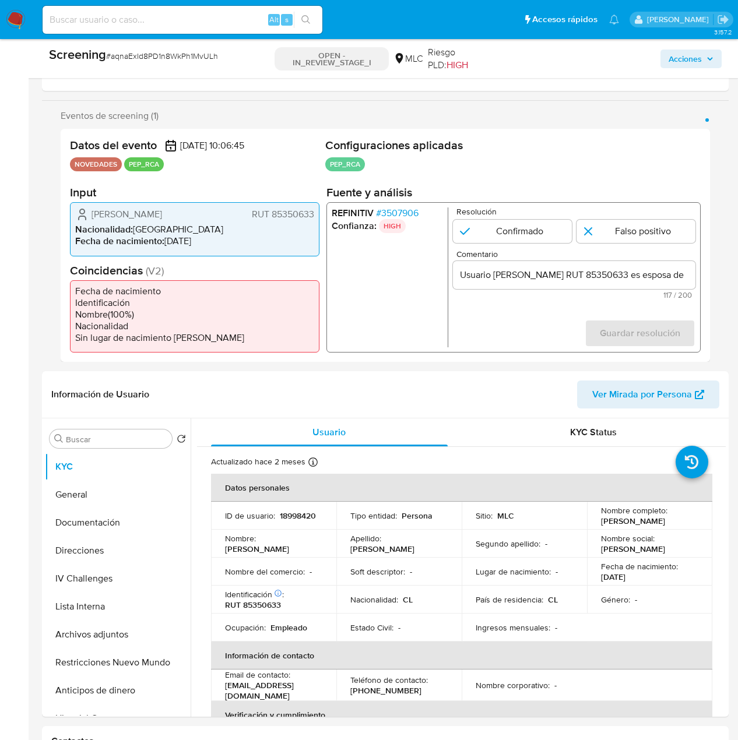
click at [394, 208] on span "# 3507906" at bounding box center [397, 214] width 43 height 12
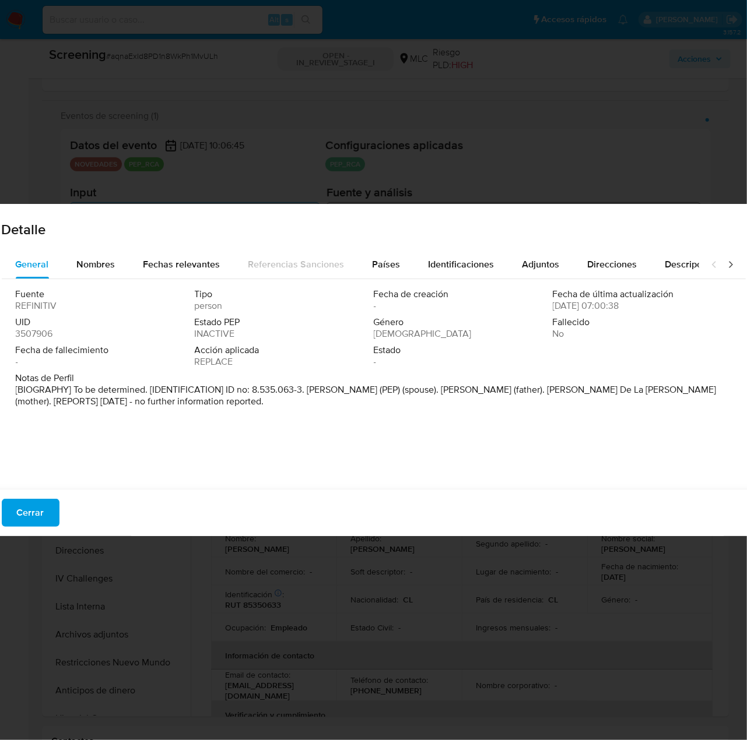
drag, startPoint x: 391, startPoint y: 389, endPoint x: 308, endPoint y: 391, distance: 82.8
click at [308, 391] on p "[BIOGRAPHY] To be determined. [IDENTIFICATION] ID no: 8.535.063-3. Mario Marcel…" at bounding box center [373, 395] width 714 height 23
click at [30, 514] on span "Cerrar" at bounding box center [30, 513] width 27 height 26
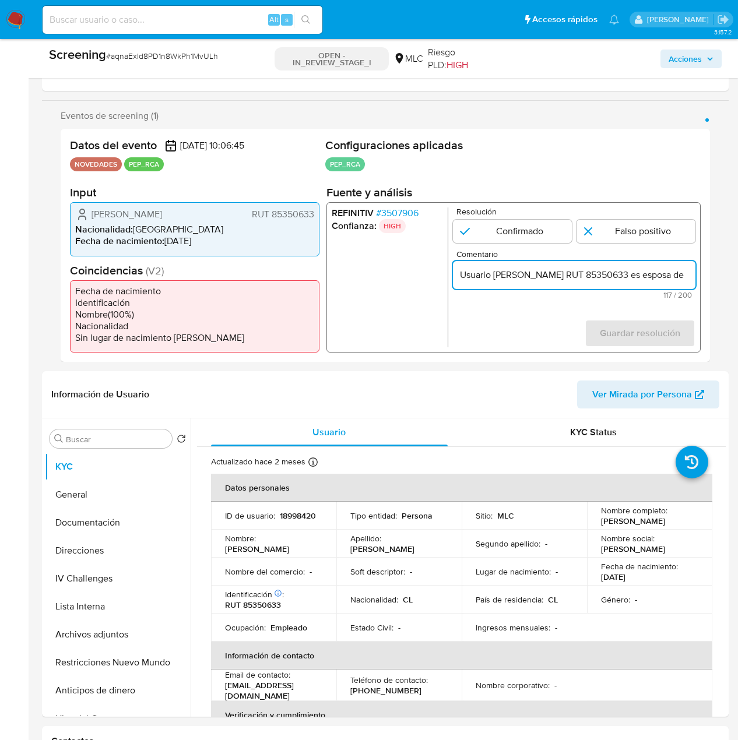
click at [630, 276] on input "Usuario Pamela Melania Albornoz Castillo RUT 85350633 es esposa de se desempeño…" at bounding box center [574, 275] width 243 height 15
drag, startPoint x: 669, startPoint y: 275, endPoint x: 686, endPoint y: 275, distance: 16.3
click at [686, 275] on input "Usuario Pamela Melania Albornoz Castillo, RUT 85350633 es esposa de se desempeñ…" at bounding box center [574, 275] width 243 height 15
click at [570, 276] on input "Usuario Pamela Melania Albornoz Castillo, RUT 85350633 es esposa de se desempeñ…" at bounding box center [574, 275] width 243 height 15
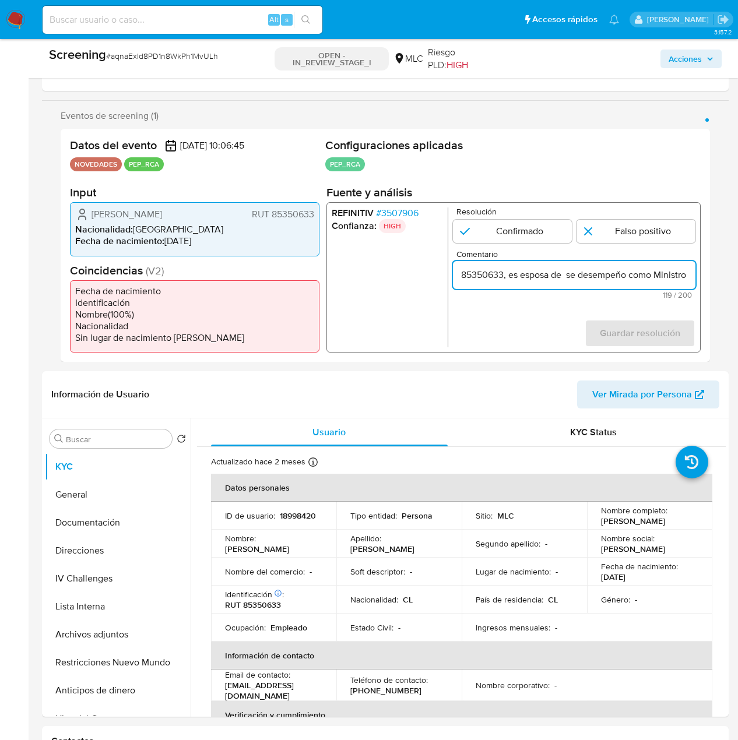
click at [631, 279] on input "Usuario Pamela Melania Albornoz Castillo, RUT 85350633, es esposa de se desempe…" at bounding box center [574, 275] width 243 height 15
paste input "Mario Marcel Cullell"
drag, startPoint x: 676, startPoint y: 278, endPoint x: 690, endPoint y: 278, distance: 14.0
click at [690, 278] on input "Usuario Pamela Melania Albornoz Castillo, RUT 85350633, es esposa de Mario Marc…" at bounding box center [574, 275] width 243 height 15
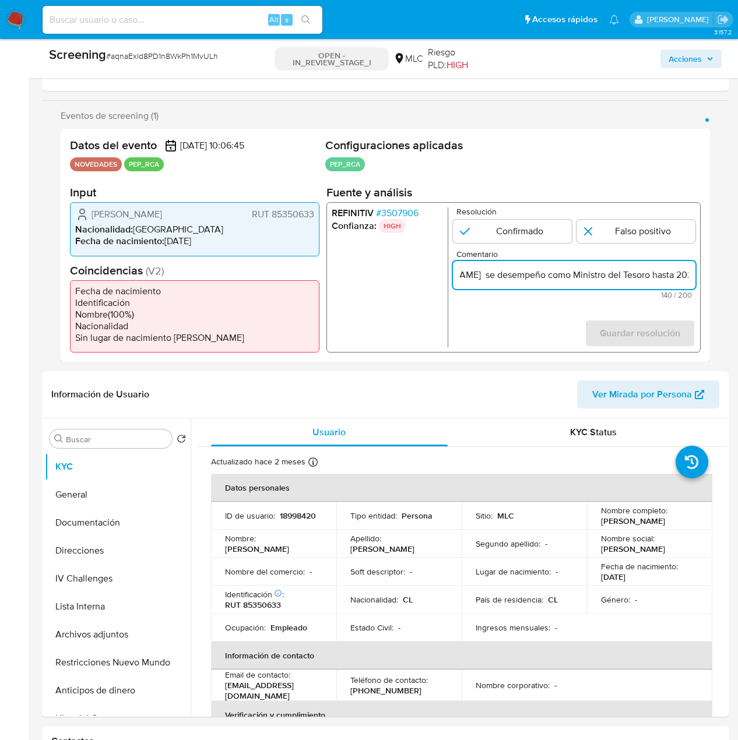
scroll to position [0, 308]
drag, startPoint x: 631, startPoint y: 275, endPoint x: 599, endPoint y: 275, distance: 31.5
click at [630, 275] on input "Usuario Pamela Melania Albornoz Castillo, RUT 85350633, es esposa de Mario Marc…" at bounding box center [574, 275] width 243 height 15
click at [536, 275] on input "Usuario Pamela Melania Albornoz Castillo, RUT 85350633, es esposa de Mario Marc…" at bounding box center [574, 275] width 243 height 15
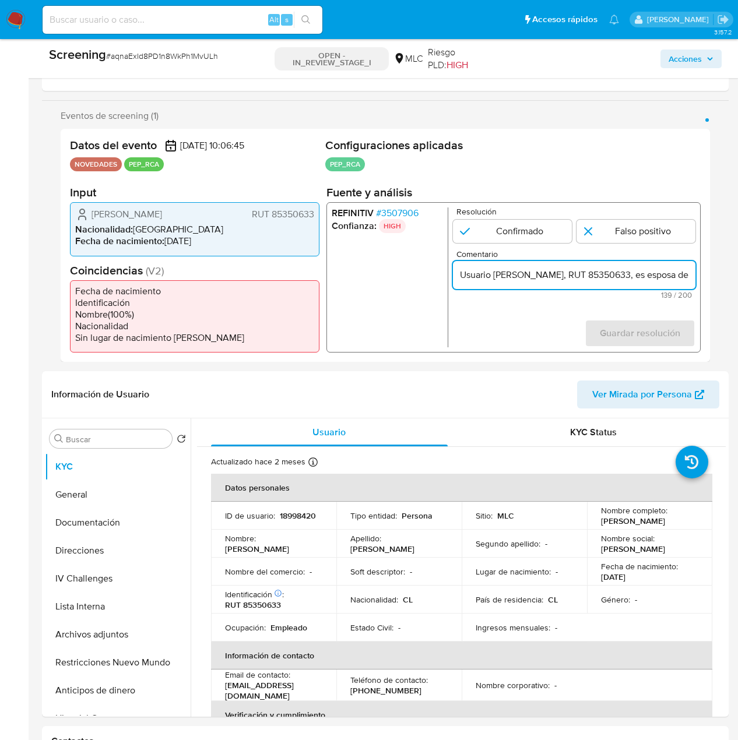
click at [414, 216] on span "# 3507906" at bounding box center [397, 214] width 43 height 12
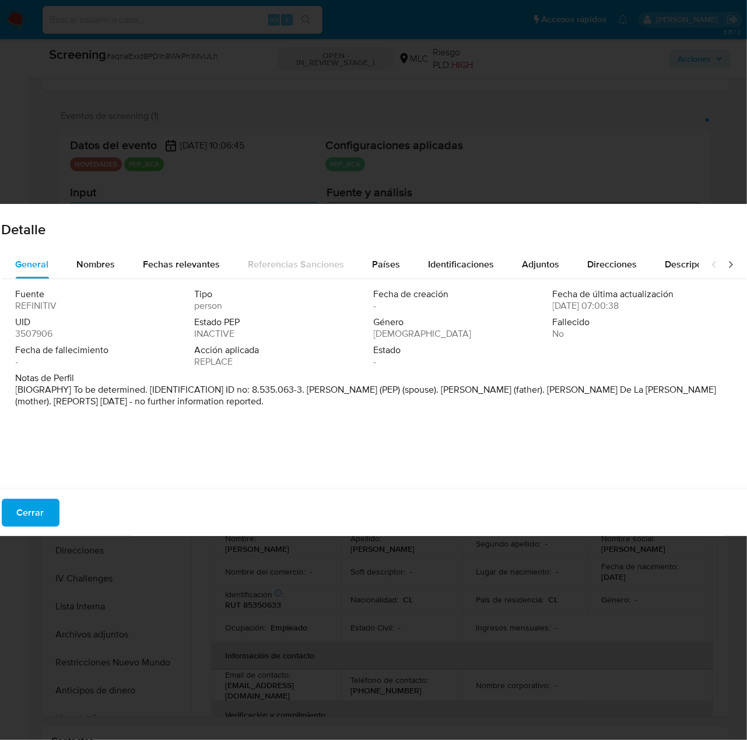
click at [23, 514] on span "Cerrar" at bounding box center [30, 513] width 27 height 26
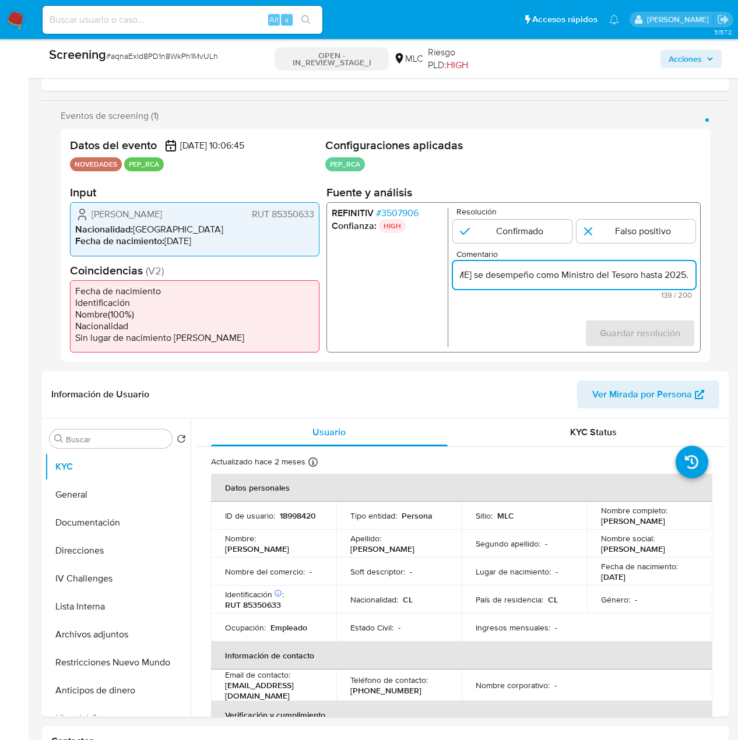
scroll to position [0, 370]
drag, startPoint x: 645, startPoint y: 277, endPoint x: 698, endPoint y: 277, distance: 53.6
click at [698, 277] on div "REFINITIV # 3507906 Confianza: HIGH Resolución Confirmado Falso positivo Coment…" at bounding box center [513, 277] width 374 height 150
click at [666, 274] on input "Usuario Pamela Melania Albornoz Castillo, RUT 85350633, es esposa de Mario Marc…" at bounding box center [574, 275] width 243 height 15
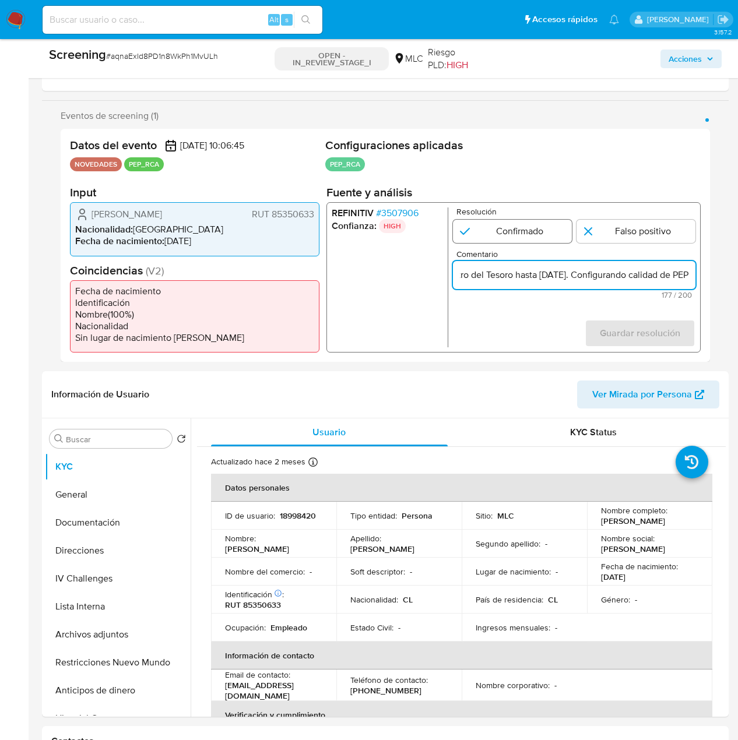
type input "Usuario Pamela Melania Albornoz Castillo, RUT 85350633, es esposa de Mario Marc…"
click at [515, 236] on input "1 de 1" at bounding box center [512, 231] width 119 height 23
radio input "true"
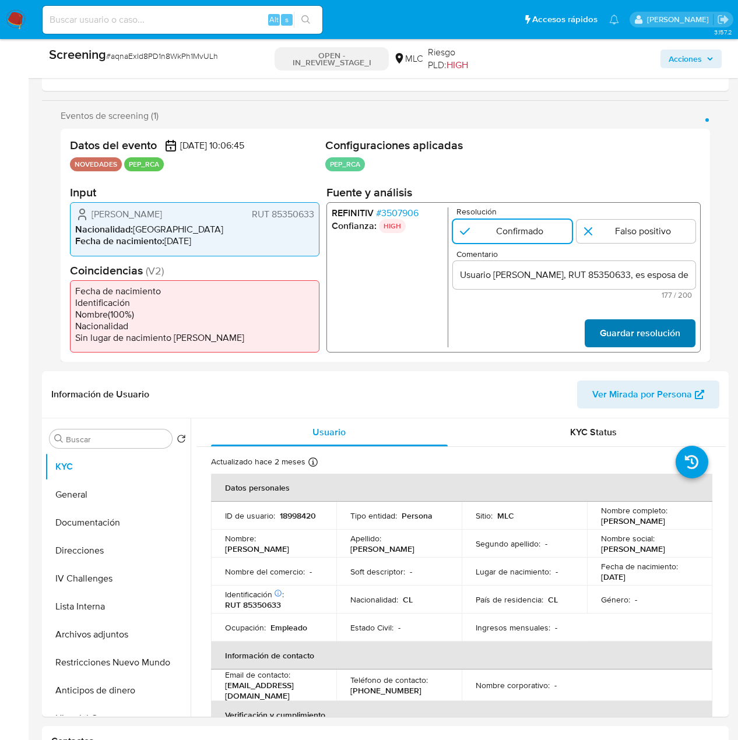
click at [632, 329] on span "Guardar resolución" at bounding box center [640, 334] width 80 height 26
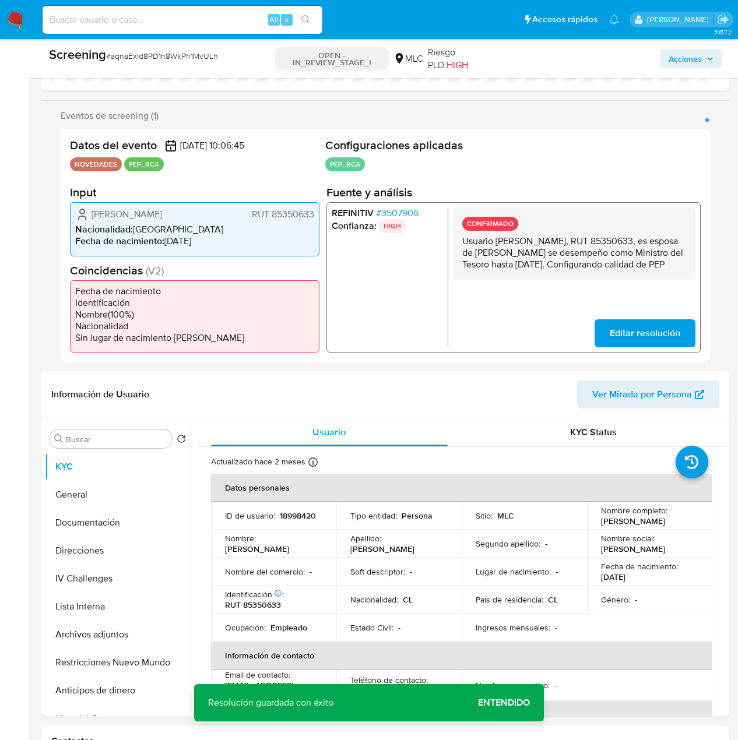
drag, startPoint x: 641, startPoint y: 278, endPoint x: 459, endPoint y: 242, distance: 186.0
click at [459, 242] on div "CONFIRMADO Usuario Pamela Melania Albornoz Castillo, RUT 85350633, es esposa de…" at bounding box center [574, 244] width 243 height 72
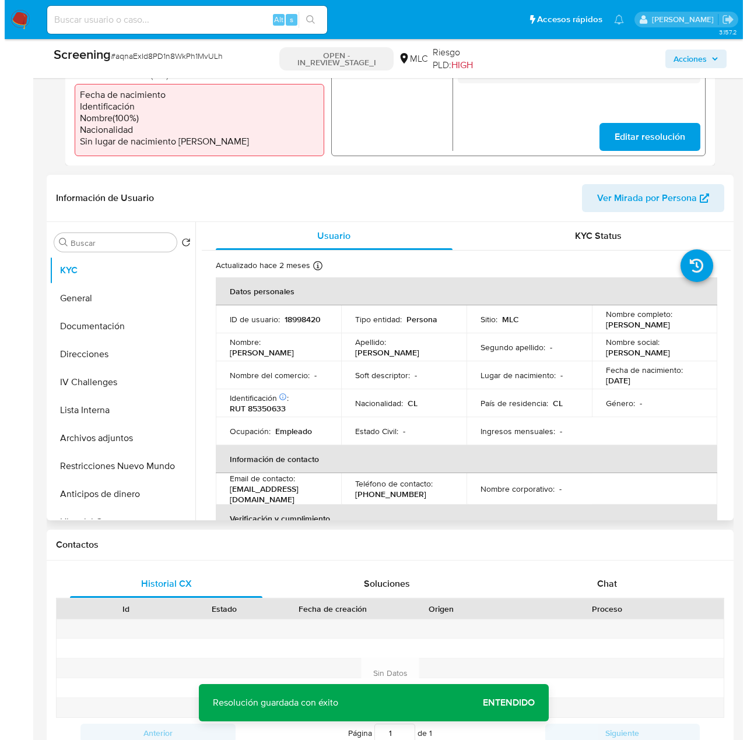
scroll to position [408, 0]
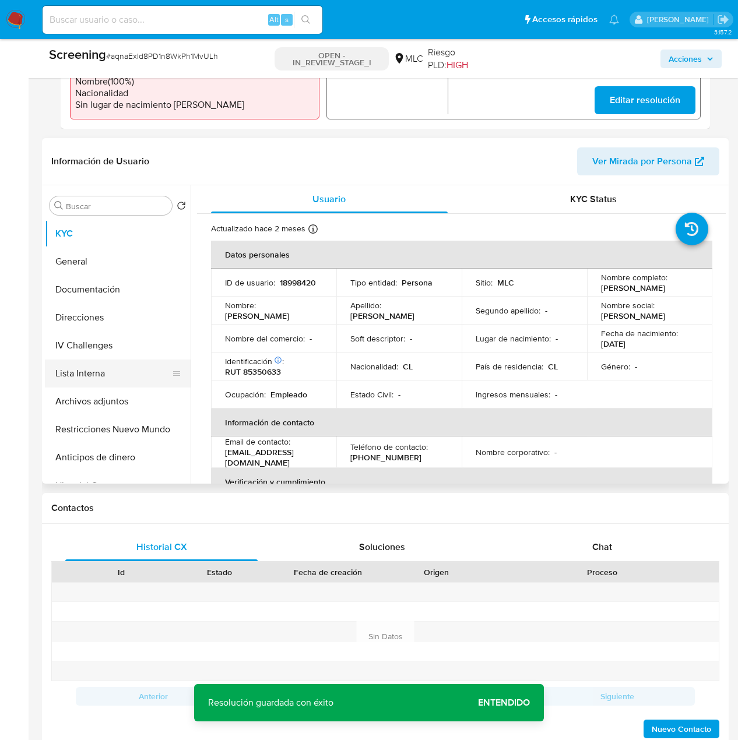
click at [103, 375] on button "Lista Interna" at bounding box center [113, 374] width 136 height 28
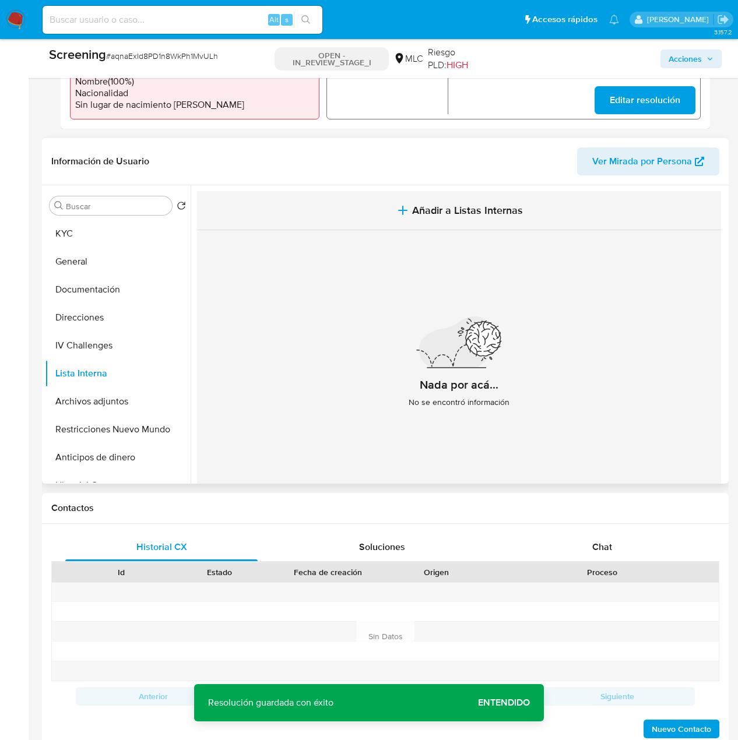
click at [456, 207] on span "Añadir a Listas Internas" at bounding box center [467, 210] width 111 height 13
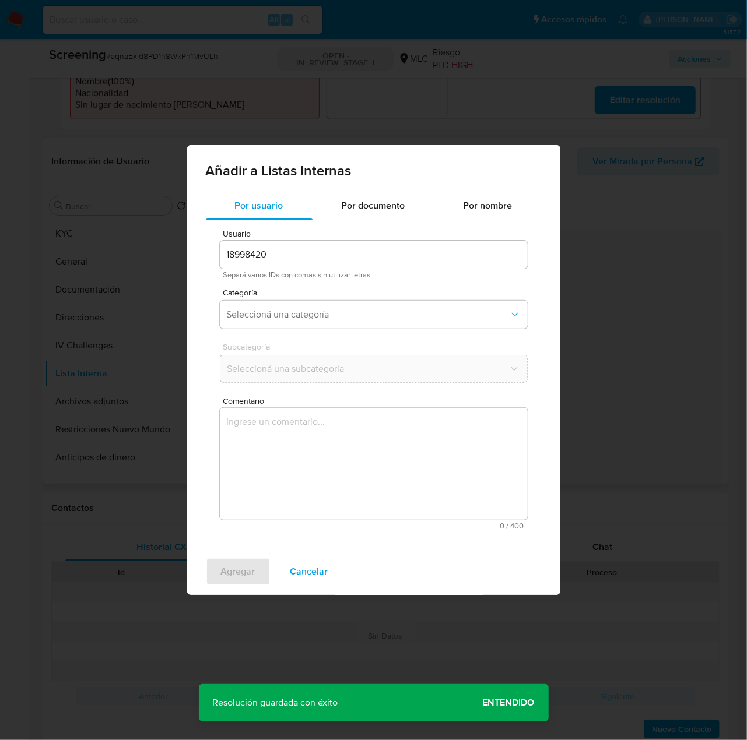
drag, startPoint x: 339, startPoint y: 313, endPoint x: 339, endPoint y: 297, distance: 15.7
click at [339, 313] on span "Seleccioná una categoría" at bounding box center [368, 315] width 282 height 12
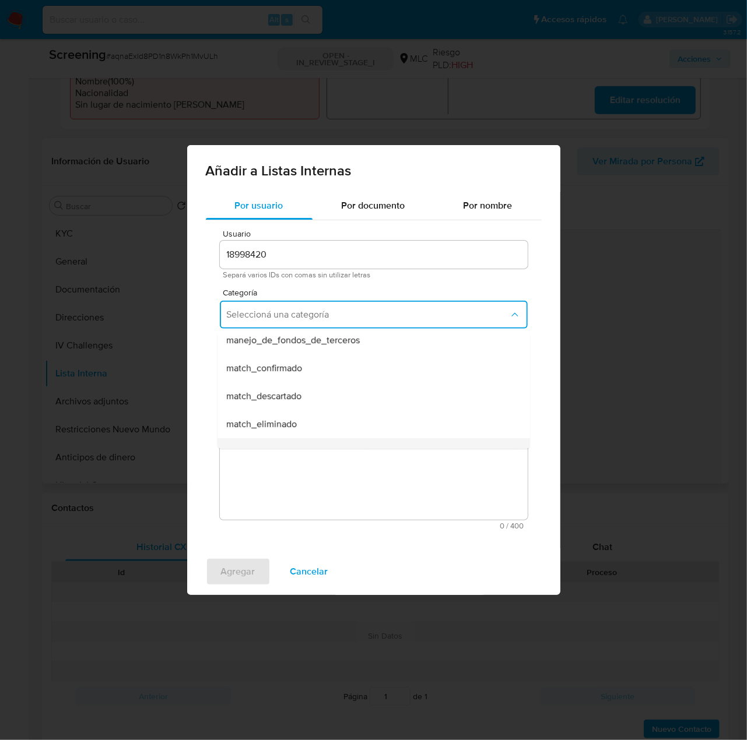
scroll to position [58, 0]
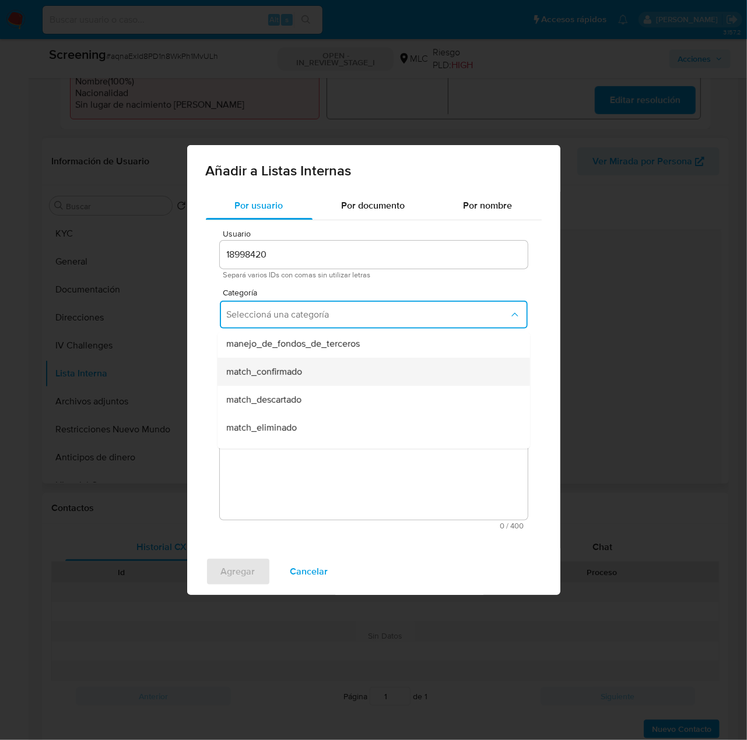
click at [315, 375] on div "match_confirmado" at bounding box center [370, 372] width 287 height 28
click at [307, 375] on button "Seleccioná una subcategoría" at bounding box center [374, 369] width 308 height 28
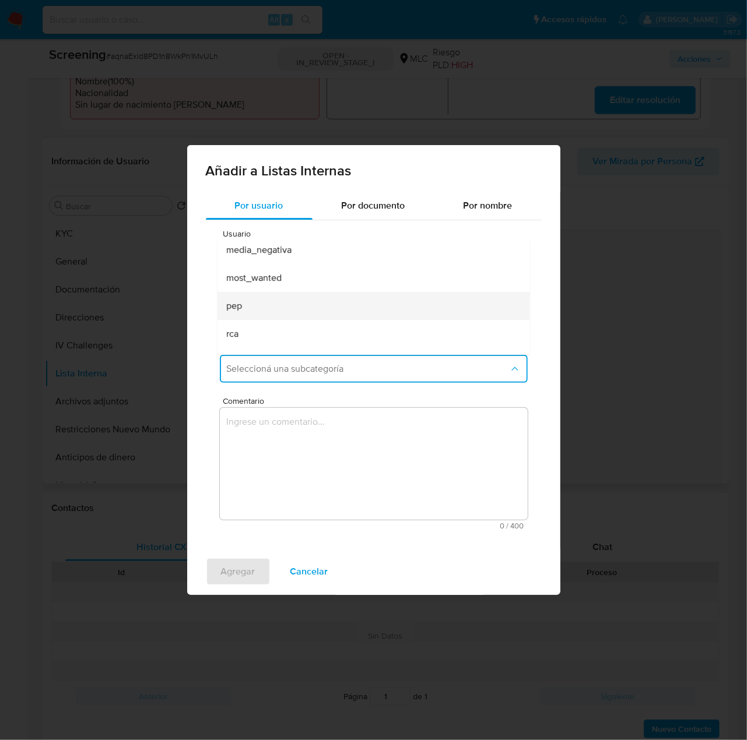
click at [291, 308] on div "pep" at bounding box center [370, 306] width 287 height 28
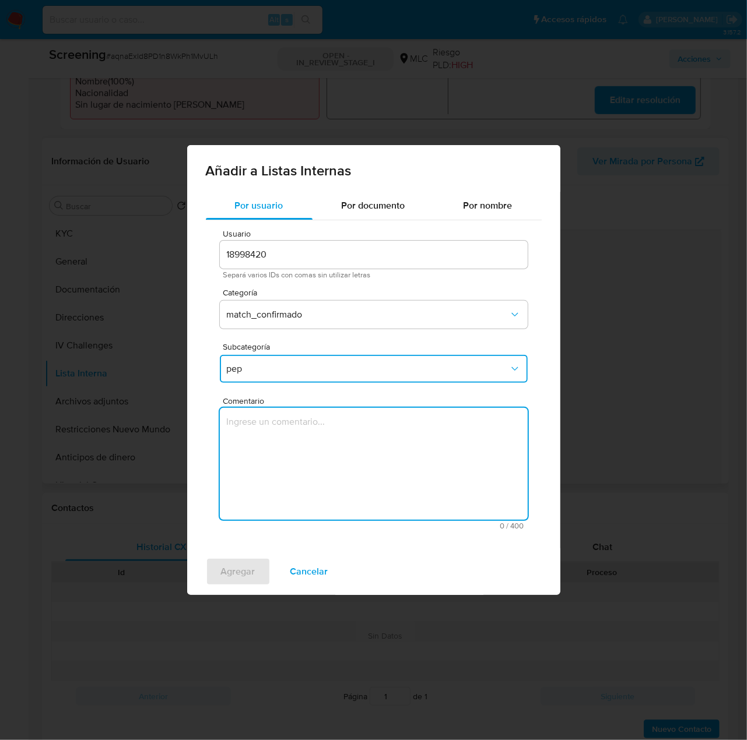
click at [296, 448] on textarea "Comentario" at bounding box center [374, 464] width 308 height 112
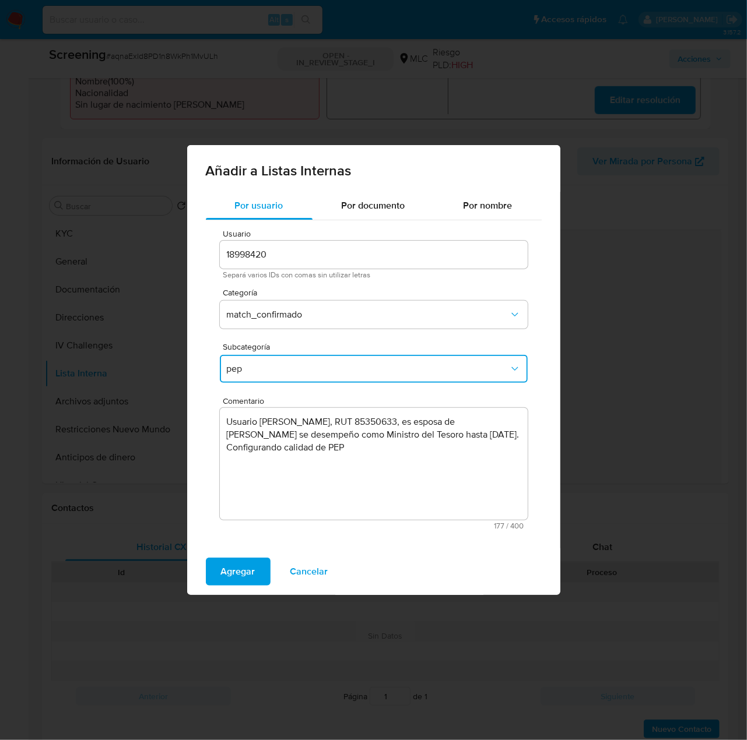
click at [290, 374] on span "pep" at bounding box center [368, 369] width 282 height 12
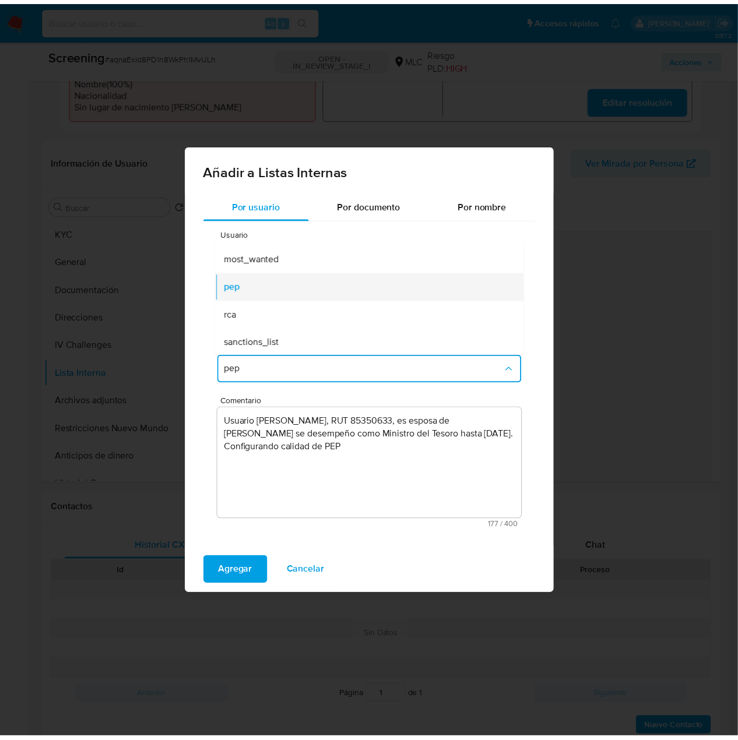
scroll to position [79, 0]
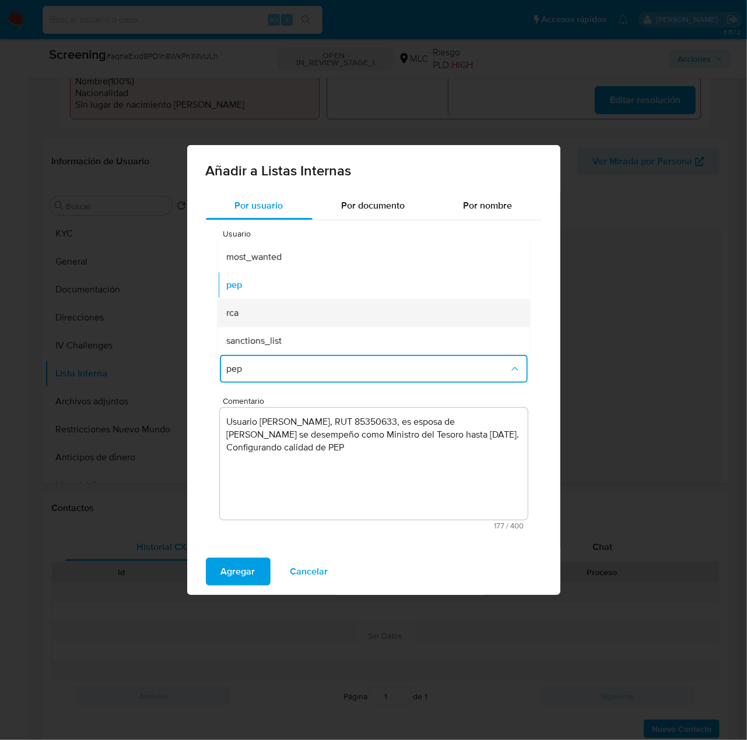
click at [293, 311] on div "rca" at bounding box center [370, 313] width 287 height 28
click at [323, 437] on textarea "Usuario Pamela Melania Albornoz Castillo, RUT 85350633, es esposa de Mario Marc…" at bounding box center [374, 464] width 308 height 112
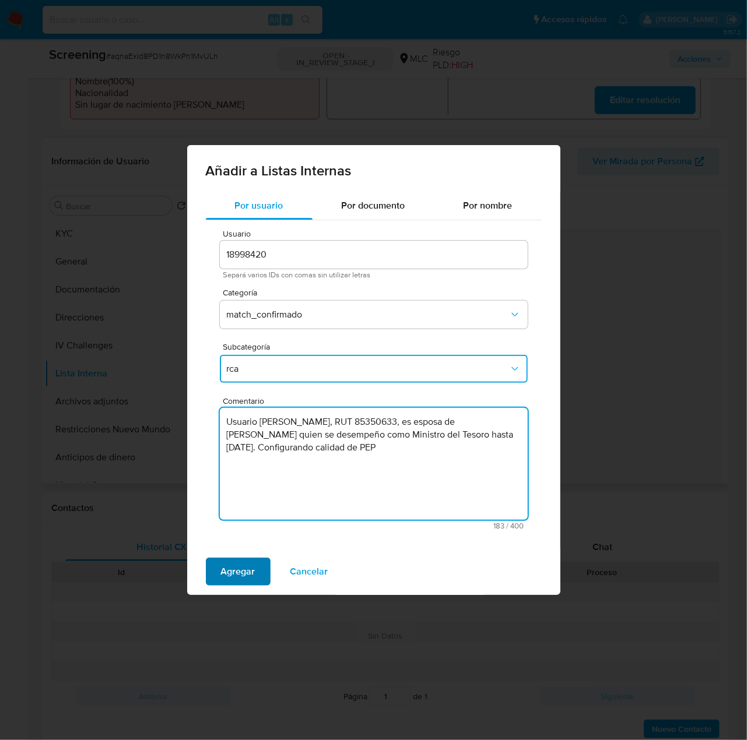
type textarea "Usuario Pamela Melania Albornoz Castillo, RUT 85350633, es esposa de Mario Marc…"
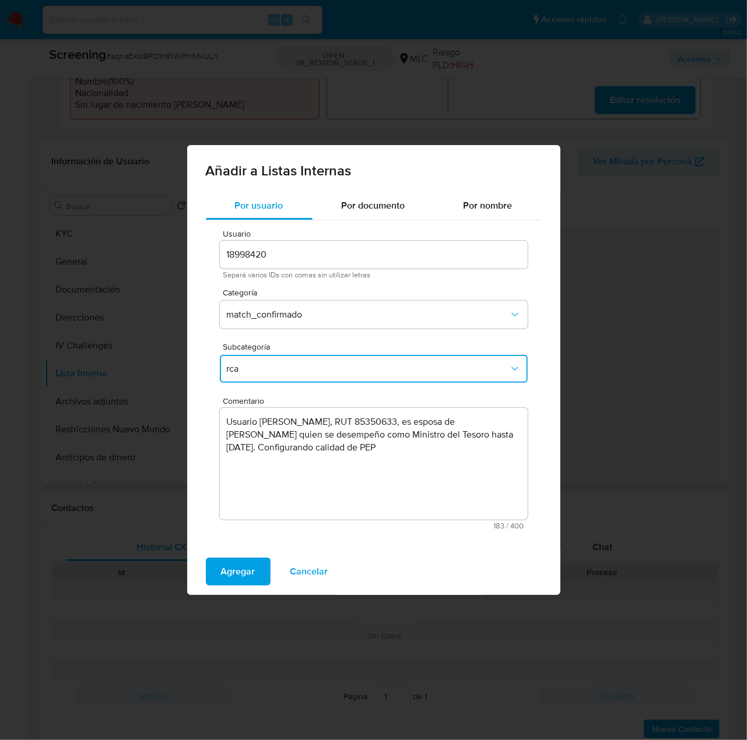
click at [219, 572] on button "Agregar" at bounding box center [238, 572] width 65 height 28
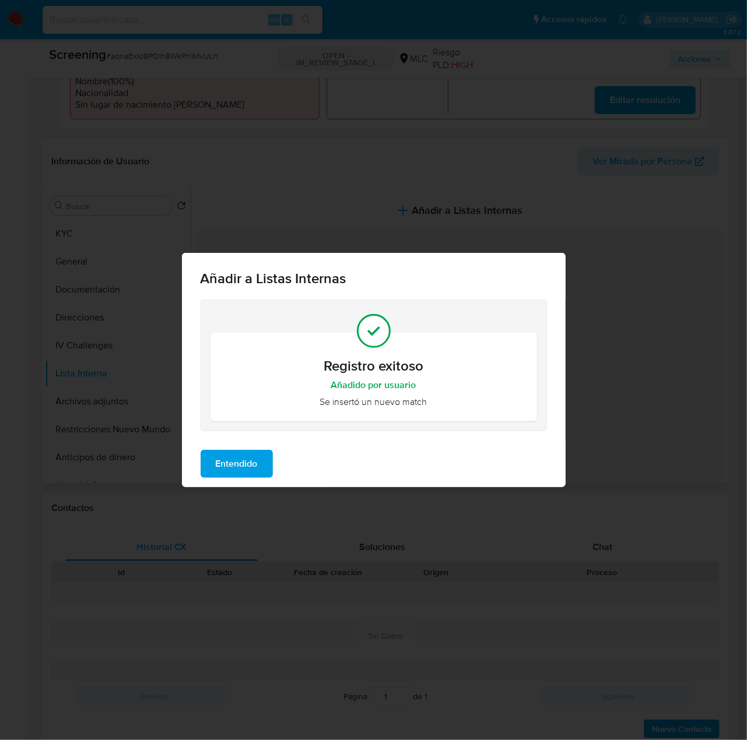
click at [217, 463] on span "Entendido" at bounding box center [237, 464] width 42 height 26
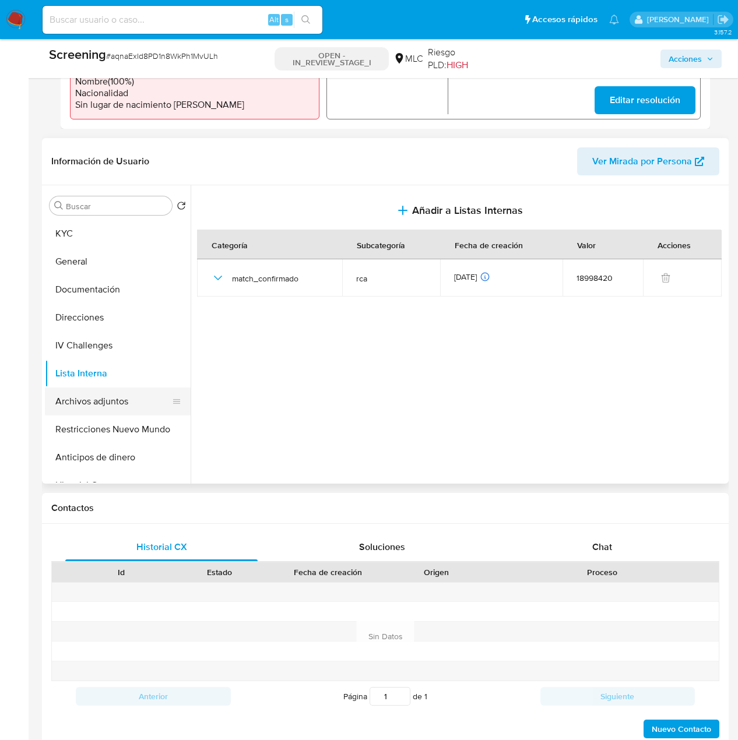
click at [85, 408] on button "Archivos adjuntos" at bounding box center [113, 402] width 136 height 28
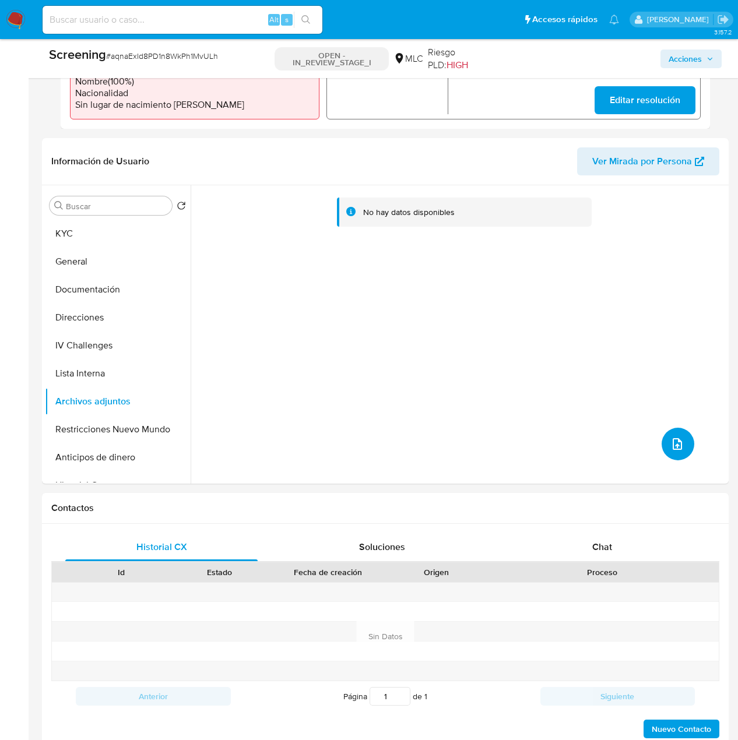
click at [674, 445] on icon "upload-file" at bounding box center [677, 444] width 9 height 12
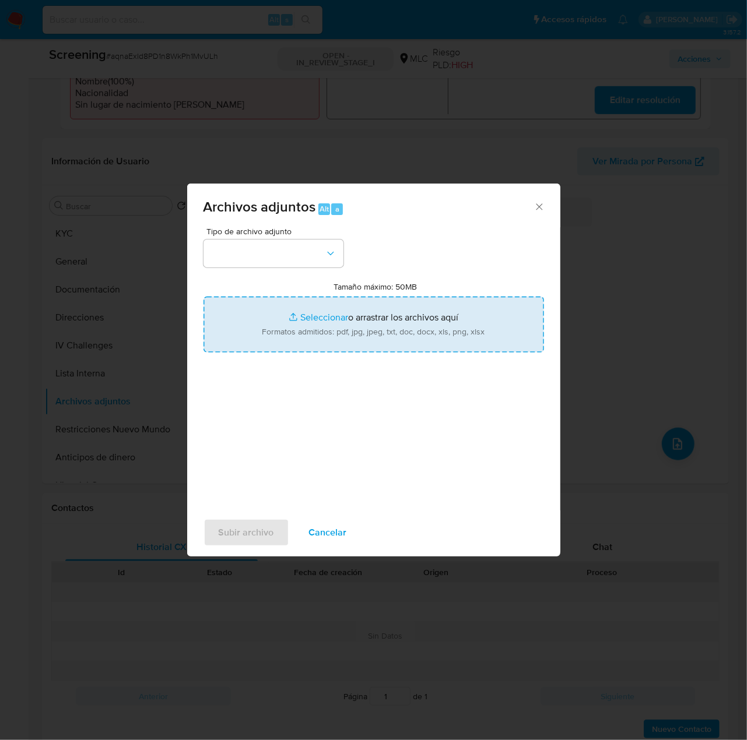
click at [447, 340] on input "Tamaño máximo: 50MB Seleccionar archivos" at bounding box center [373, 325] width 340 height 56
type input "C:\fakepath\Mario Marcel - Wikipedia, la enciclopedia libre.pdf"
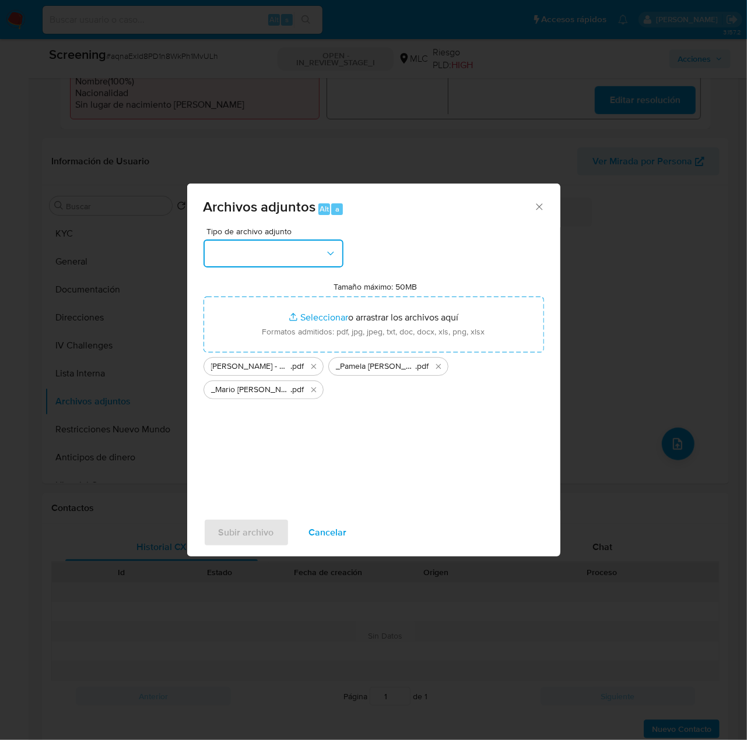
click at [292, 258] on button "button" at bounding box center [273, 254] width 140 height 28
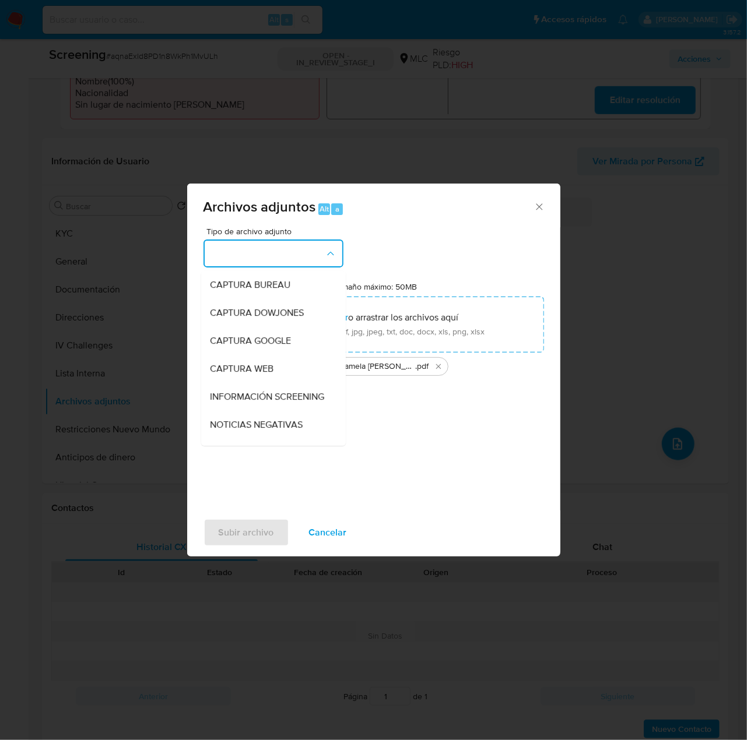
click at [262, 399] on span "INFORMACIÓN SCREENING" at bounding box center [267, 397] width 114 height 12
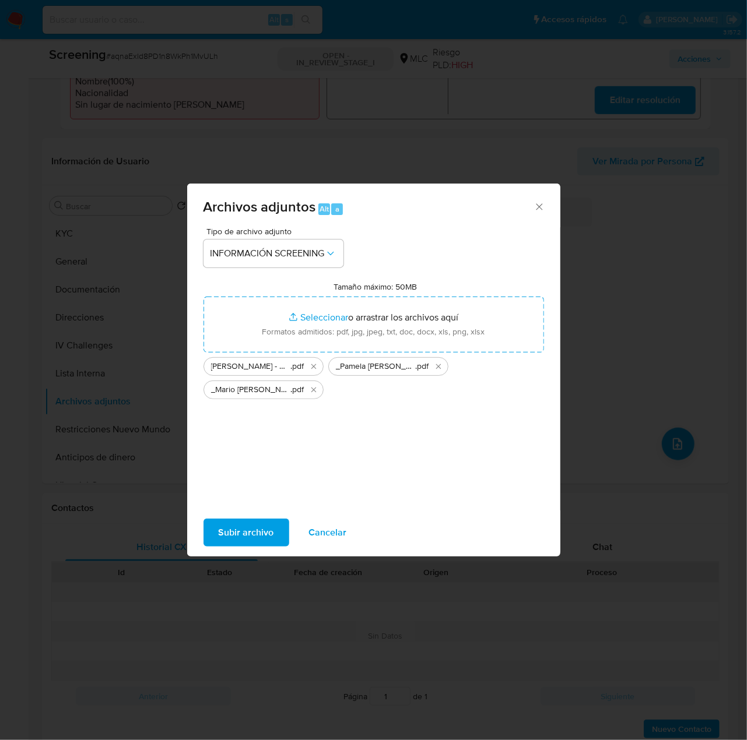
click at [252, 536] on span "Subir archivo" at bounding box center [246, 533] width 55 height 26
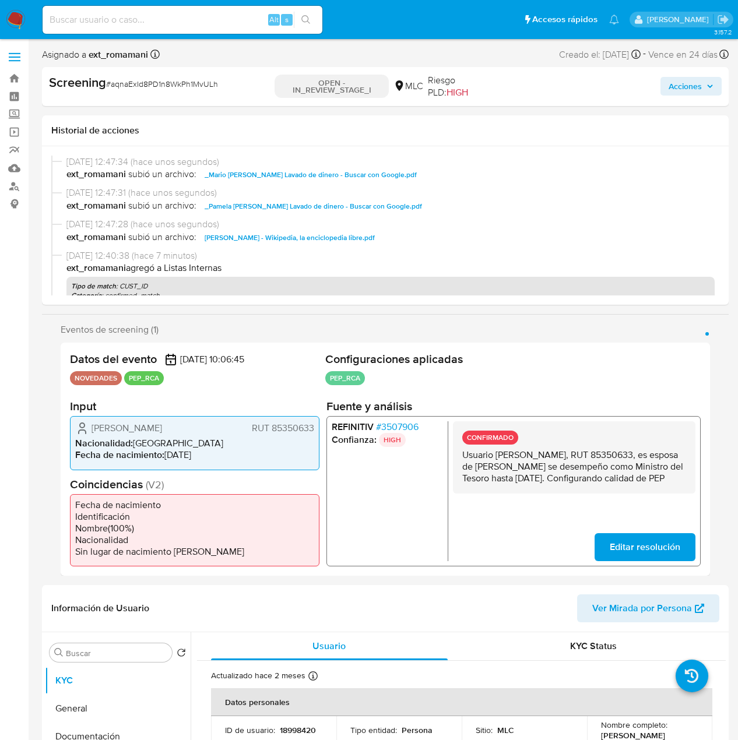
select select "10"
drag, startPoint x: 614, startPoint y: 492, endPoint x: 457, endPoint y: 459, distance: 160.9
click at [457, 459] on div "CONFIRMADO Usuario [PERSON_NAME], RUT 85350633, es esposa de [PERSON_NAME] se d…" at bounding box center [574, 458] width 243 height 72
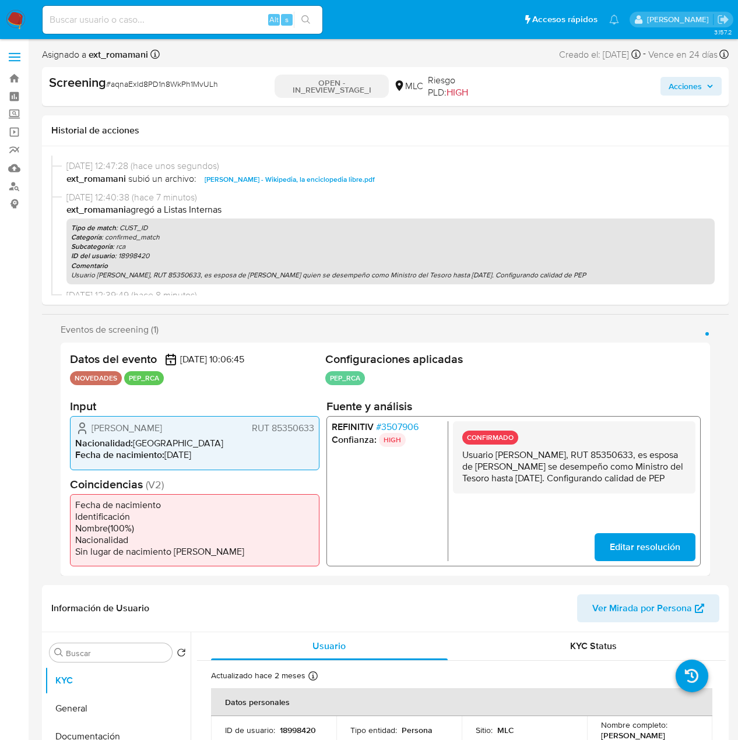
drag, startPoint x: 682, startPoint y: 87, endPoint x: 667, endPoint y: 93, distance: 16.2
click at [682, 87] on span "Acciones" at bounding box center [685, 86] width 33 height 19
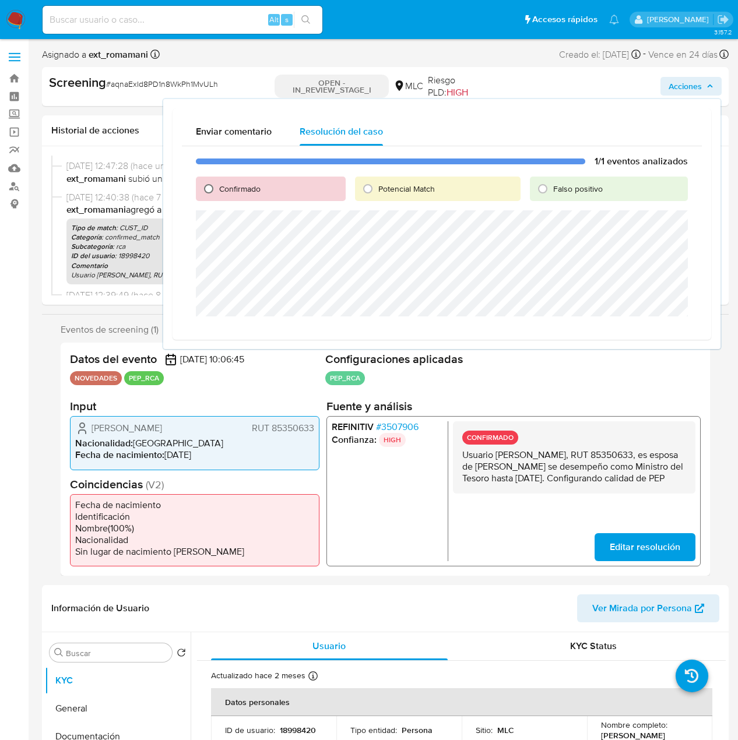
click at [213, 188] on input "Confirmado" at bounding box center [208, 189] width 19 height 19
radio input "true"
click at [664, 332] on span "Cerrar Caso" at bounding box center [647, 330] width 56 height 16
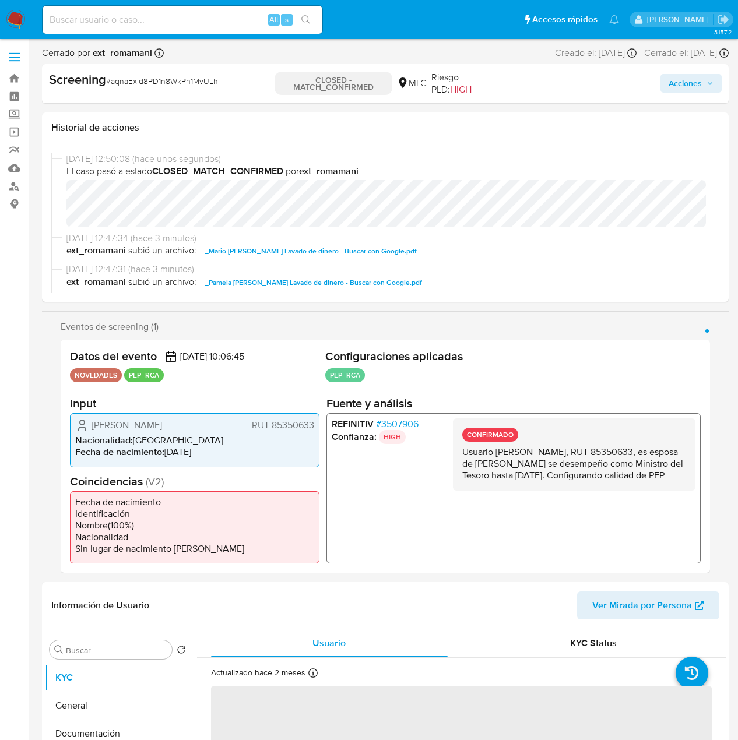
select select "10"
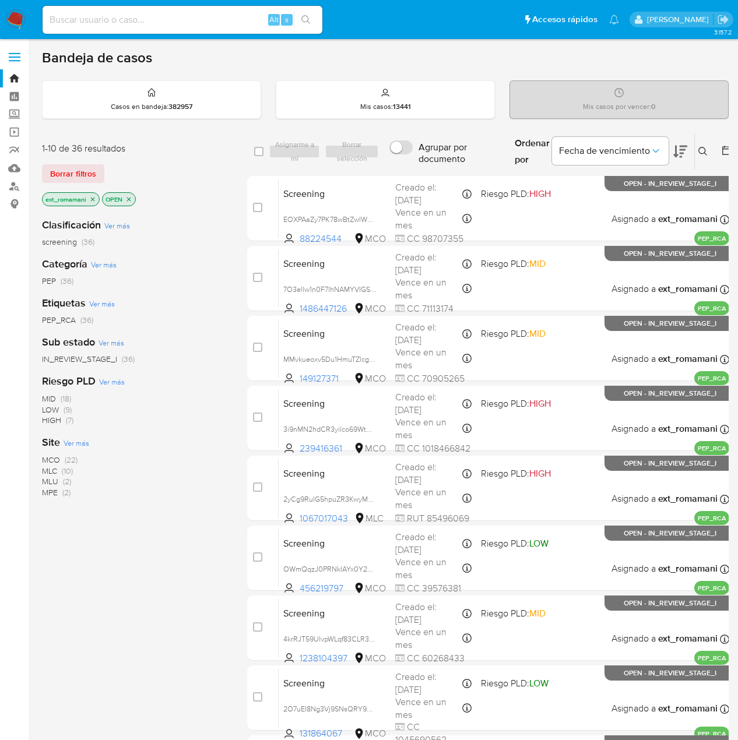
click at [13, 23] on img at bounding box center [16, 20] width 20 height 20
click at [62, 282] on span "(36)" at bounding box center [67, 281] width 13 height 12
click at [91, 196] on icon "close-filter" at bounding box center [92, 199] width 7 height 7
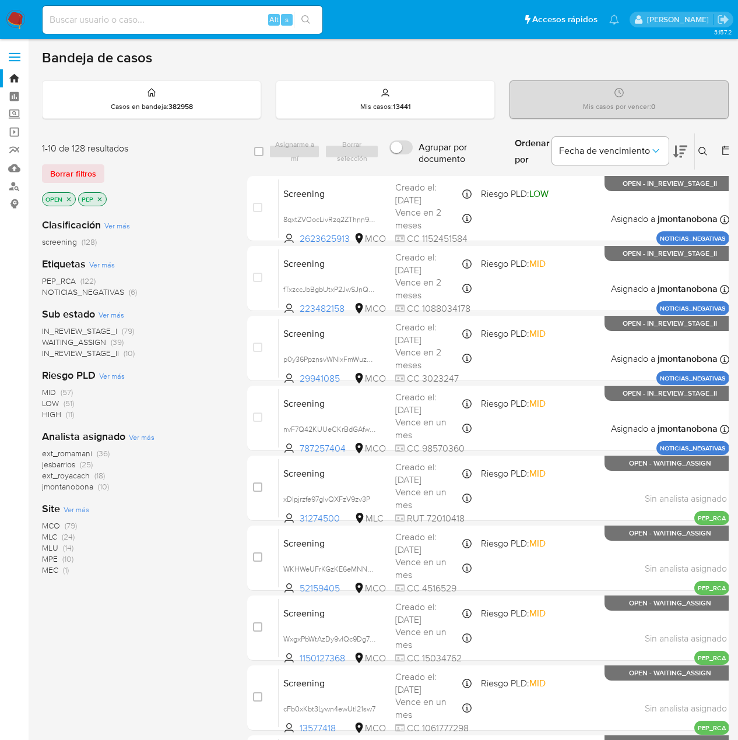
click at [101, 451] on span "(36)" at bounding box center [103, 454] width 13 height 12
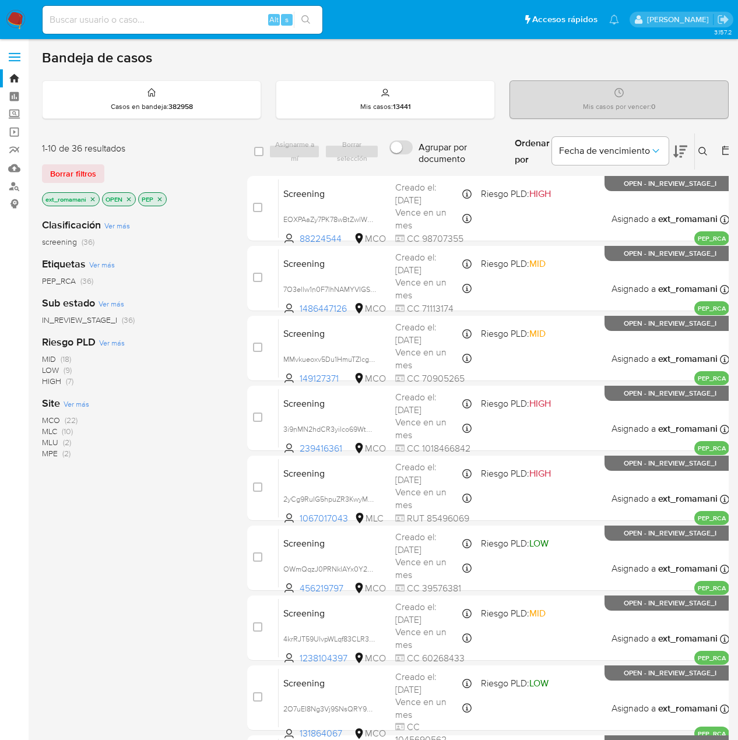
click at [75, 423] on span "(22)" at bounding box center [71, 421] width 13 height 12
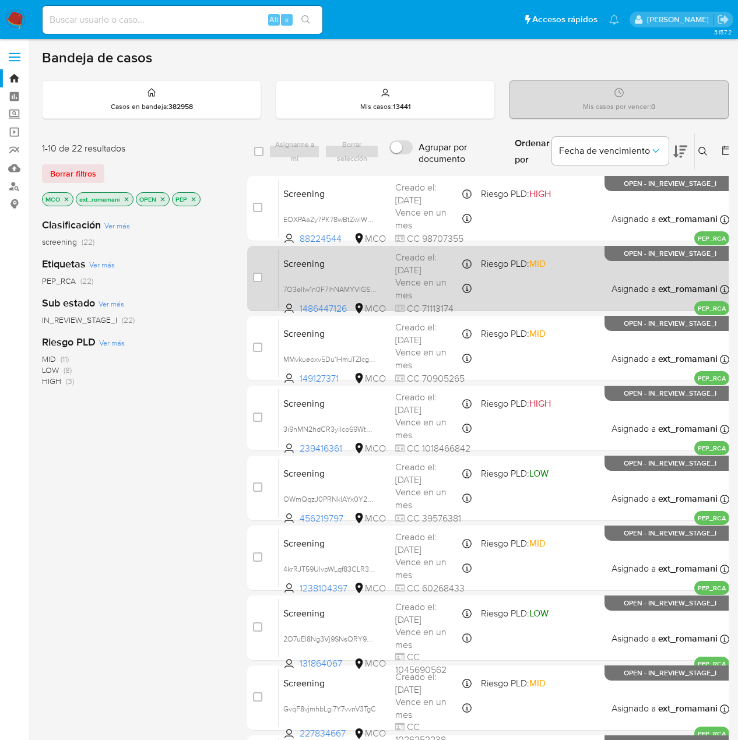
drag, startPoint x: 511, startPoint y: 216, endPoint x: 511, endPoint y: 247, distance: 30.9
click at [511, 219] on div "Screening EOXPAaZy7PK78wBtZwlWGDFG 88224544 MCO Riesgo PLD: HIGH Creado el: 02/…" at bounding box center [504, 208] width 451 height 59
click at [505, 298] on div "Screening 7O3ellw1n0F7lhNAMYVIGS0v 1486447126 MCO Riesgo PLD: MID Creado el: 02…" at bounding box center [504, 278] width 451 height 59
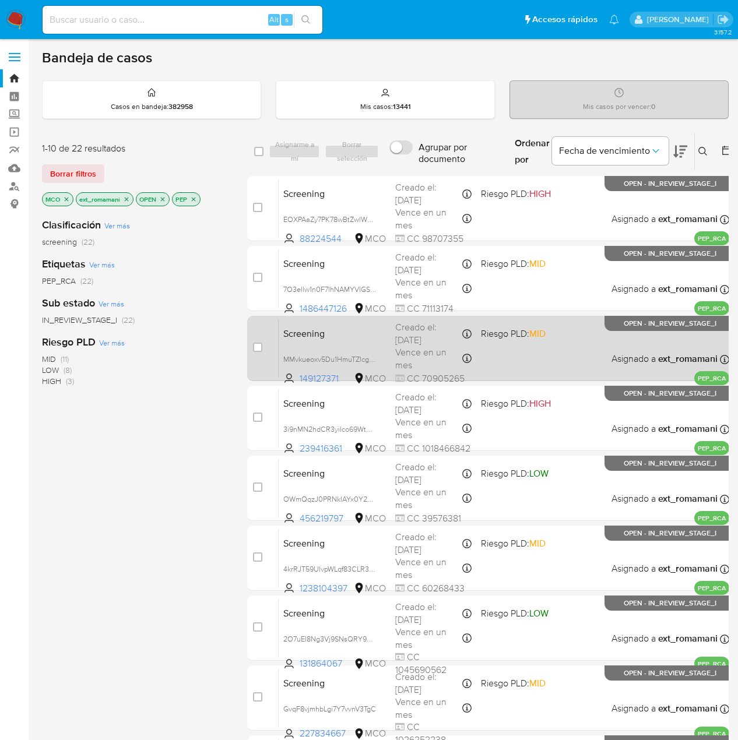
click at [504, 356] on div "Screening MMvkueoxv5Du1HmuTZlcgKqW 149127371 MCO Riesgo PLD: MID Creado el: 02/…" at bounding box center [504, 348] width 451 height 59
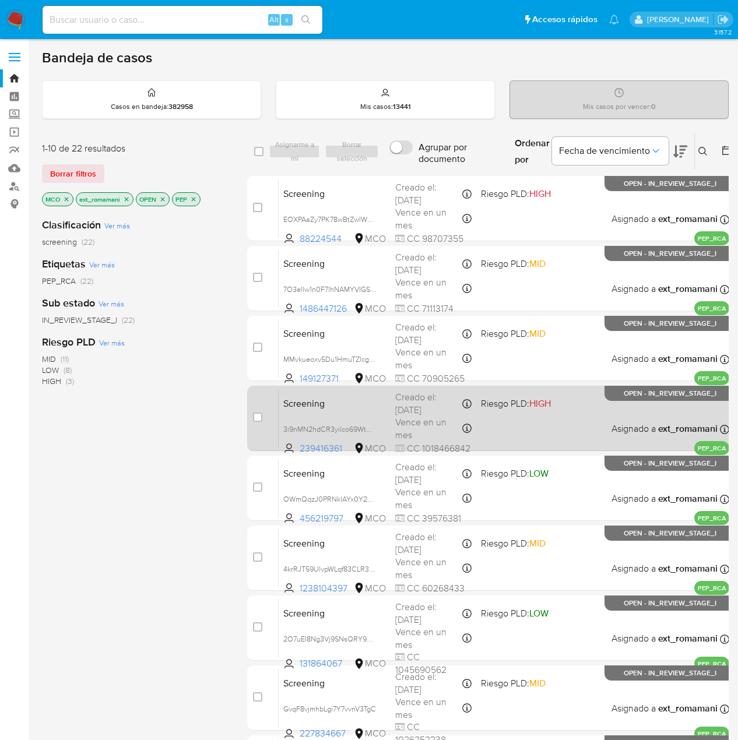
click at [511, 424] on div "Screening 3i9nMN2hdCR3yilco69WtUVm 239416361 MCO Riesgo PLD: HIGH Creado el: 02…" at bounding box center [504, 418] width 451 height 59
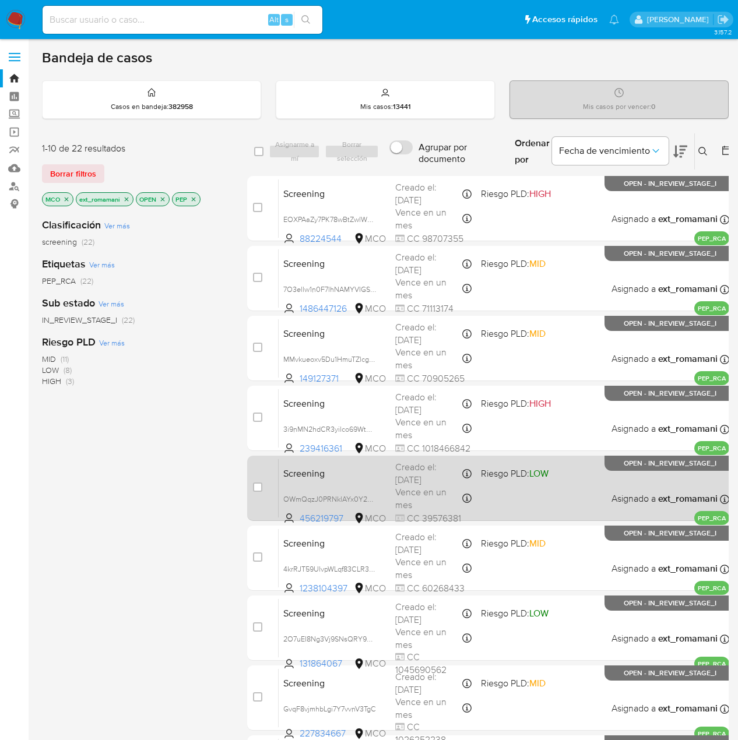
click at [509, 479] on div "Screening OWmQqzJ0PRNklAYx0Y207U3k 456219797 MCO Riesgo PLD: LOW Creado el: 02/…" at bounding box center [504, 488] width 451 height 59
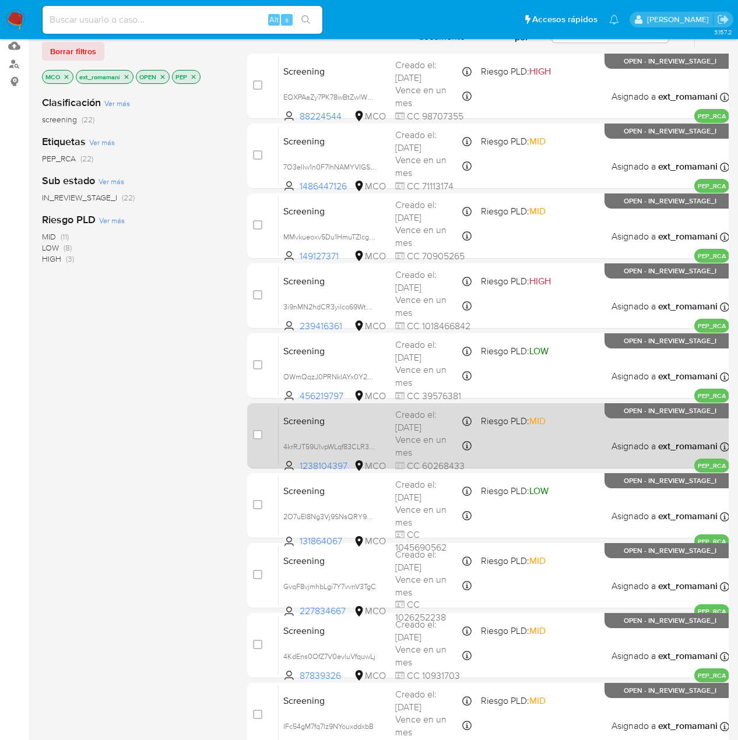
scroll to position [179, 0]
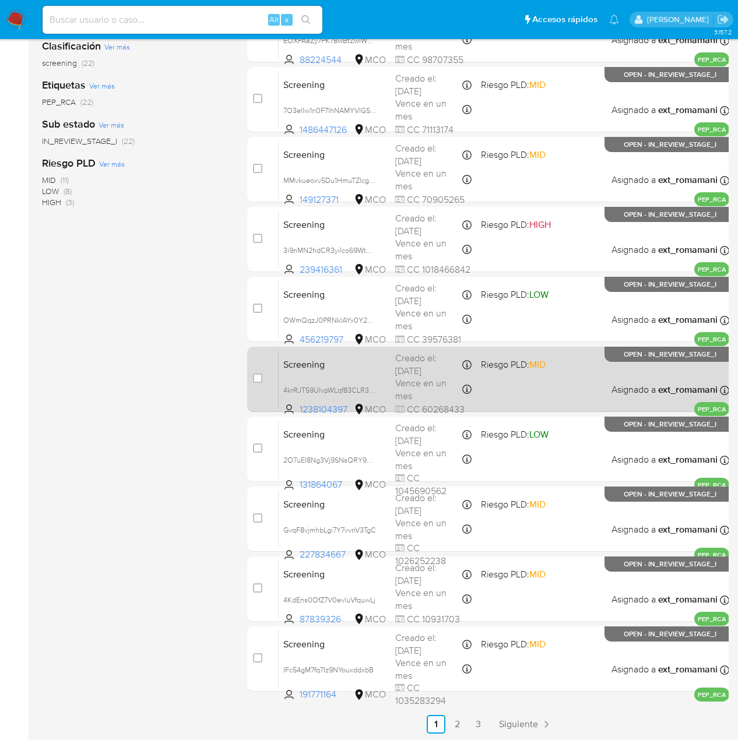
click at [508, 377] on div "Screening 4krRJT59UlvpWLqf83CLR3TP 1238104397 MCO Riesgo PLD: MID Creado el: 02…" at bounding box center [504, 379] width 451 height 59
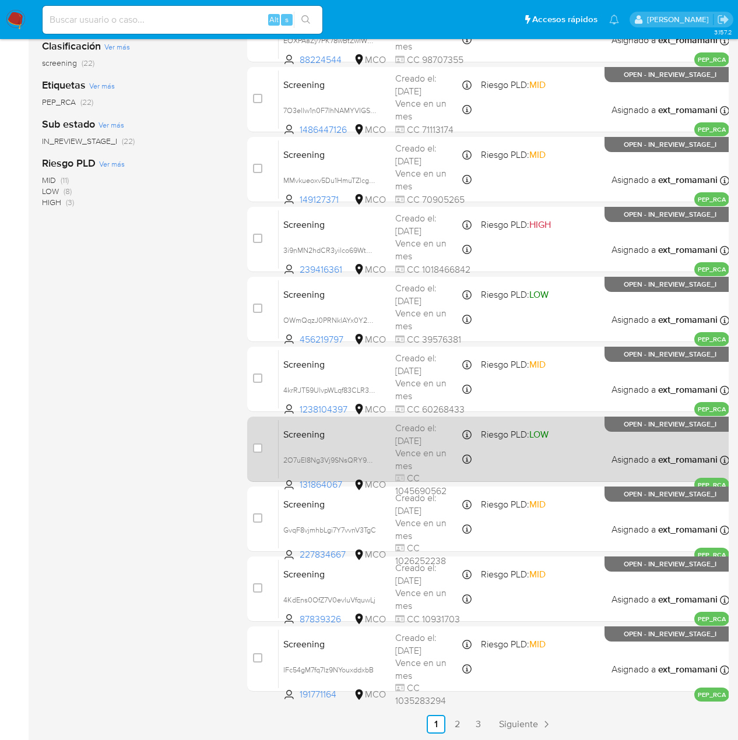
click at [518, 446] on div "Screening 2O7uEI8Ng3Vj9SNsQRY9TNuH 131864067 MCO Riesgo PLD: LOW Creado el: 02/…" at bounding box center [504, 449] width 451 height 59
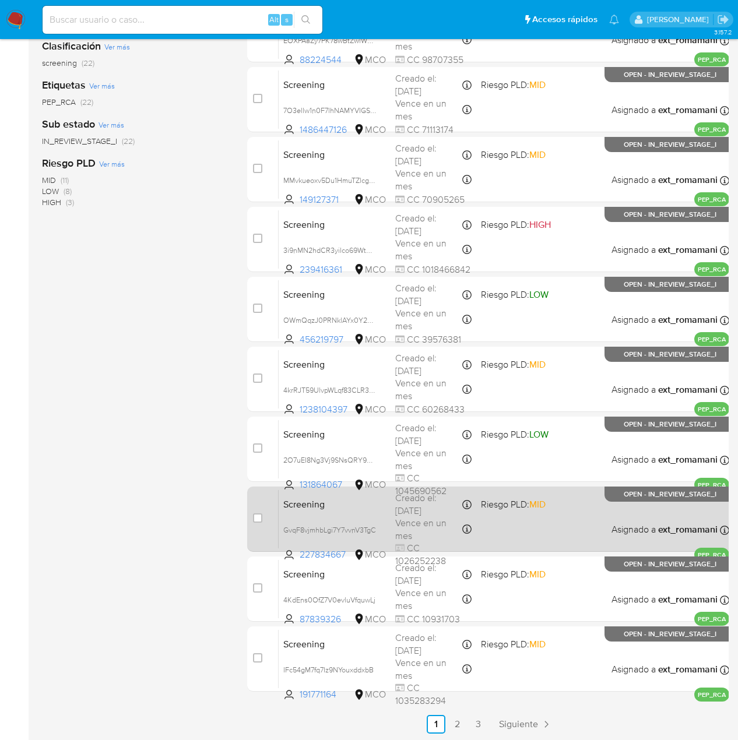
drag, startPoint x: 521, startPoint y: 515, endPoint x: 512, endPoint y: 514, distance: 9.4
click at [520, 516] on div "Screening GvqF8vjmhbLgi7Y7vvnV3TgC 227834667 MCO Riesgo PLD: MID Creado el: 02/…" at bounding box center [504, 519] width 451 height 59
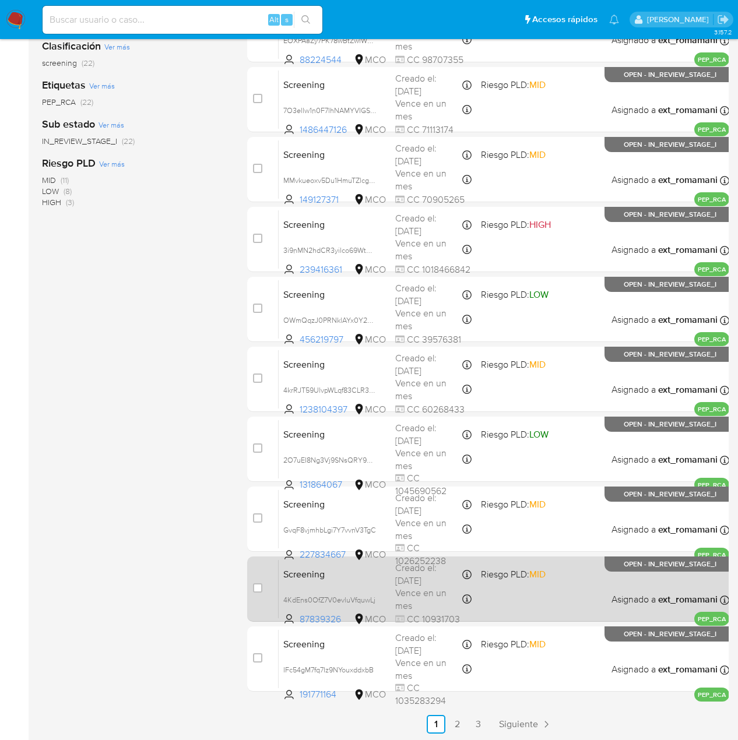
click at [512, 580] on span "Riesgo PLD: MID" at bounding box center [513, 574] width 65 height 13
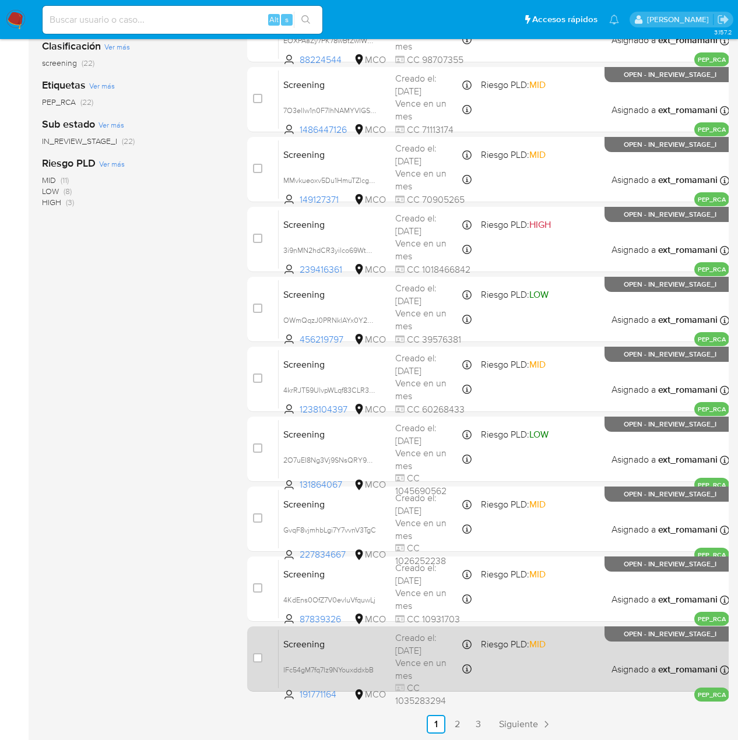
click at [511, 655] on div "Screening IFc54gM7fq7Iz9NYouxddxbB 191771164 MCO Riesgo PLD: MID Creado el: 02/…" at bounding box center [504, 659] width 451 height 59
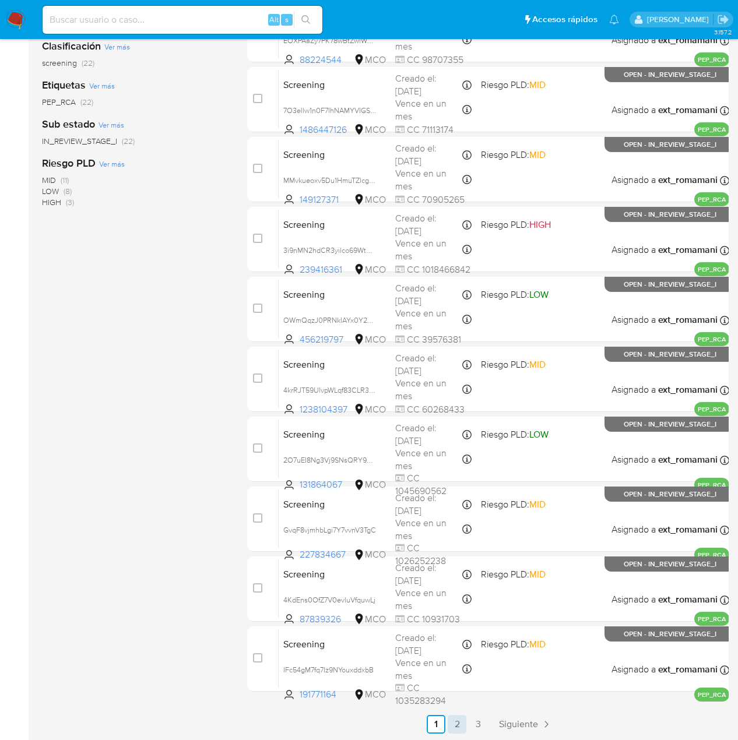
click at [458, 731] on link "2" at bounding box center [457, 724] width 19 height 19
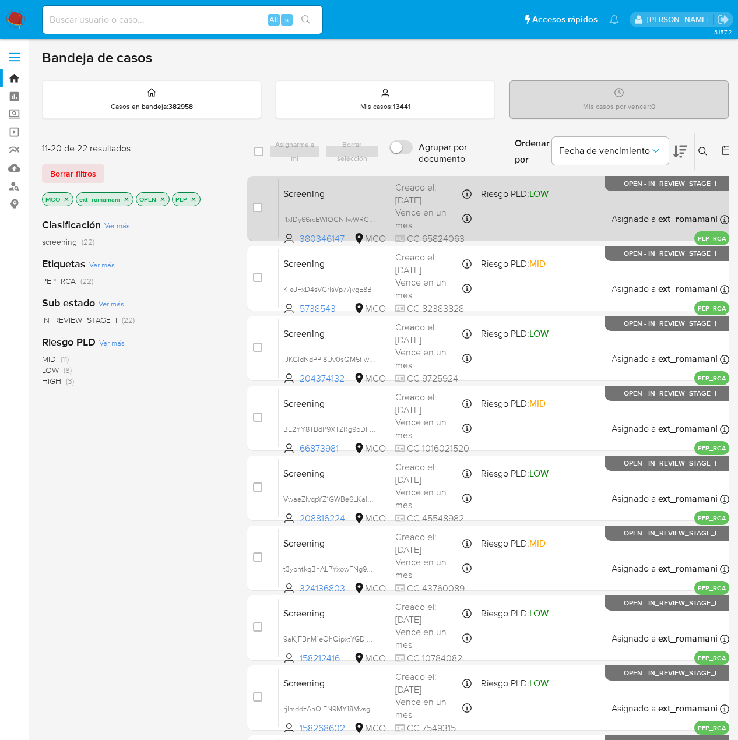
click at [518, 213] on div "Screening l1xfDy66rcEWIOCNIfwWRCAy 380346147 MCO Riesgo PLD: LOW Creado el: 02/…" at bounding box center [504, 208] width 451 height 59
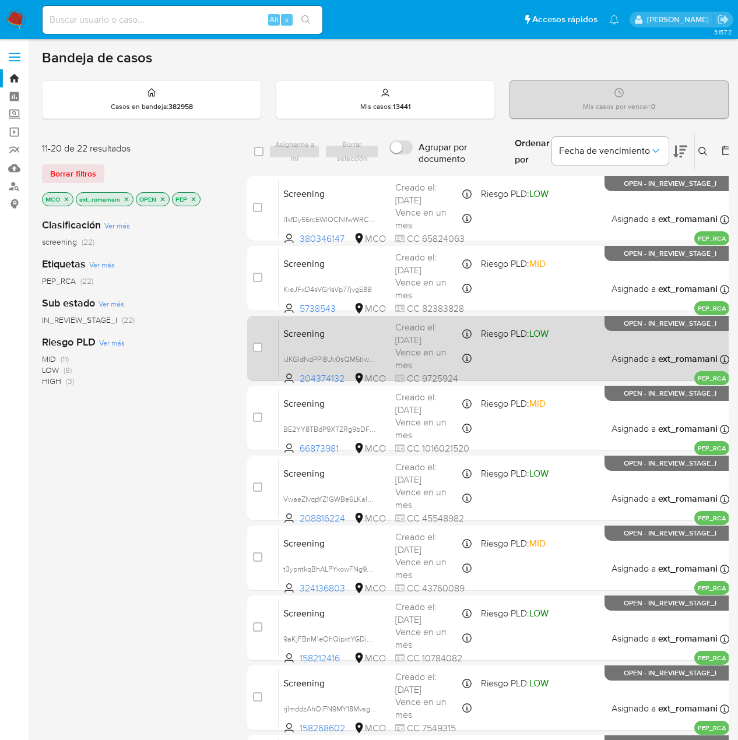
drag, startPoint x: 530, startPoint y: 290, endPoint x: 530, endPoint y: 360, distance: 70.0
click at [531, 292] on div "Screening KieJFxD4sVGrIsVp77jvgE8B 5738543 MCO Riesgo PLD: MID Creado el: 02/09…" at bounding box center [504, 278] width 451 height 59
click at [530, 360] on div "Screening iJKGldNdPPl8Uv0sQM5tlwwG 204374132 MCO Riesgo PLD: LOW Creado el: 02/…" at bounding box center [504, 348] width 451 height 59
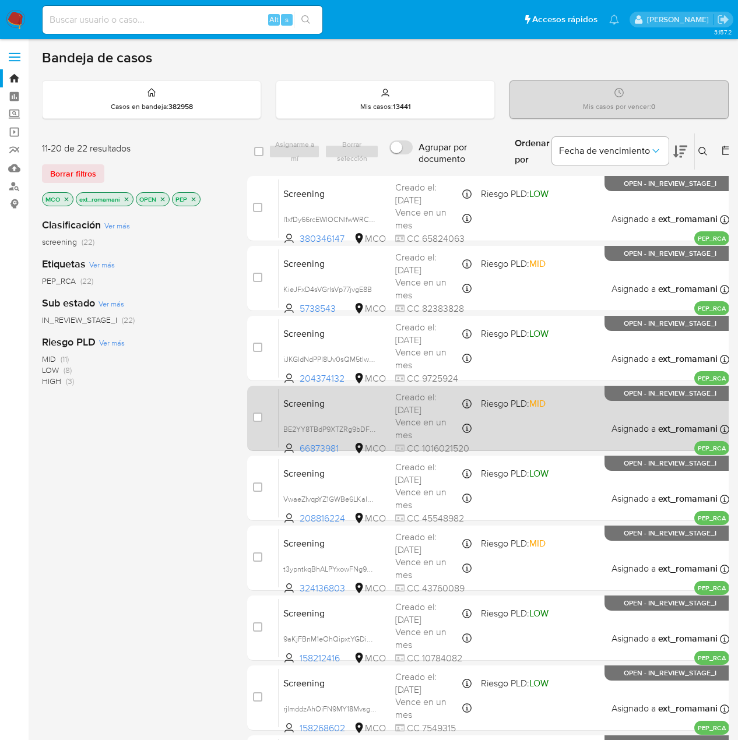
click at [531, 416] on div "Screening BE2YY8TBdP9XTZRg9bDF6RrB 66873981 MCO Riesgo PLD: MID Creado el: 02/0…" at bounding box center [504, 418] width 451 height 59
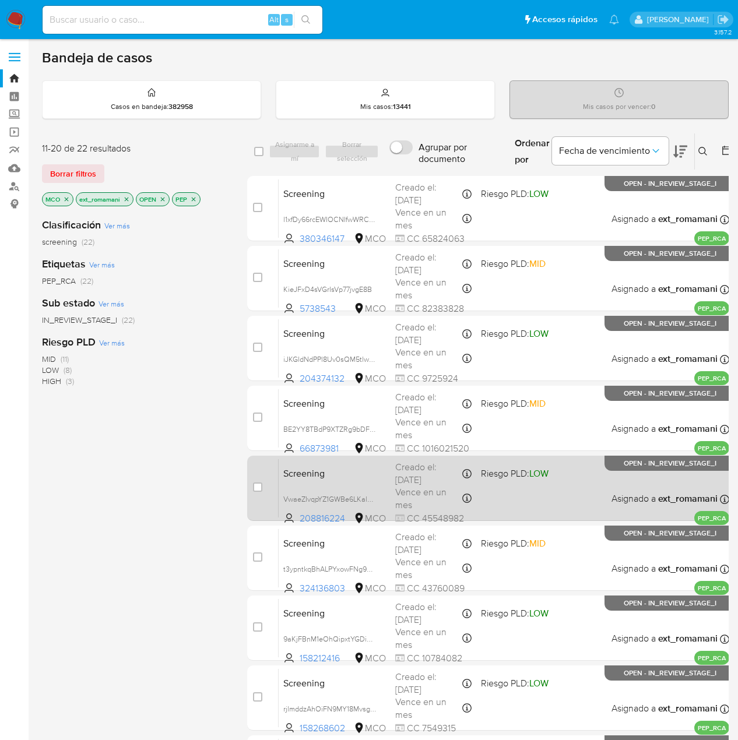
click at [522, 481] on div "Screening VwaeZIvqpYZ1GWBe6LKalvMd 208816224 MCO Riesgo PLD: LOW Creado el: 02/…" at bounding box center [504, 488] width 451 height 59
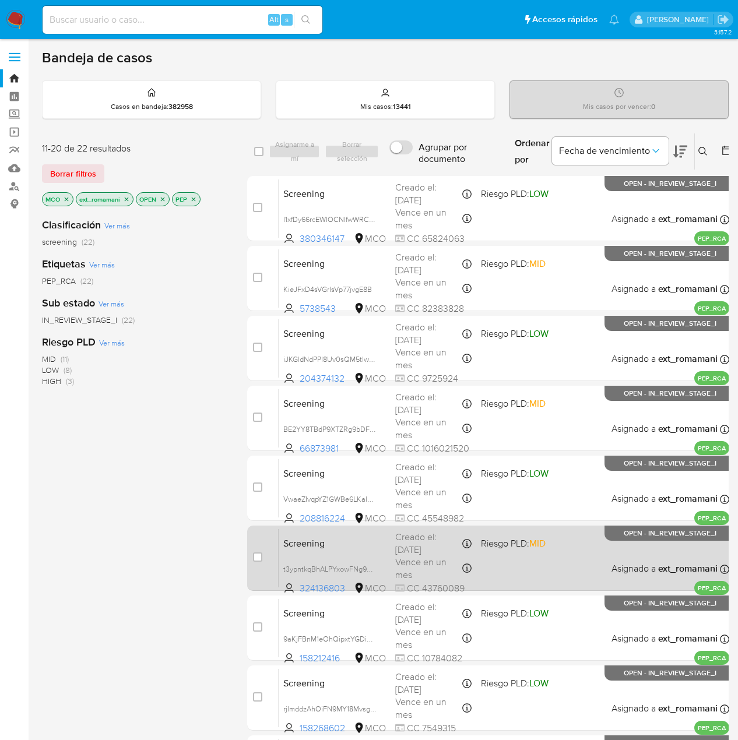
click at [513, 568] on div "Screening t3ypntkqBhALPYxowFNg94Kt 324136803 MCO Riesgo PLD: MID Creado el: 02/…" at bounding box center [504, 558] width 451 height 59
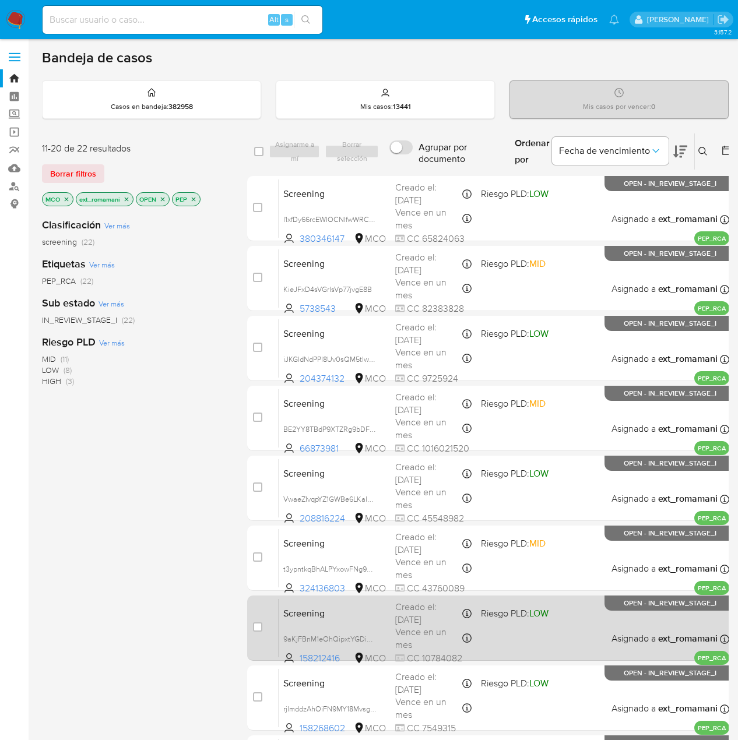
click at [504, 628] on div "Screening 9aKjFBnM1eOhQipxtYGDiQMB 158212416 MCO Riesgo PLD: LOW Creado el: 02/…" at bounding box center [504, 628] width 451 height 59
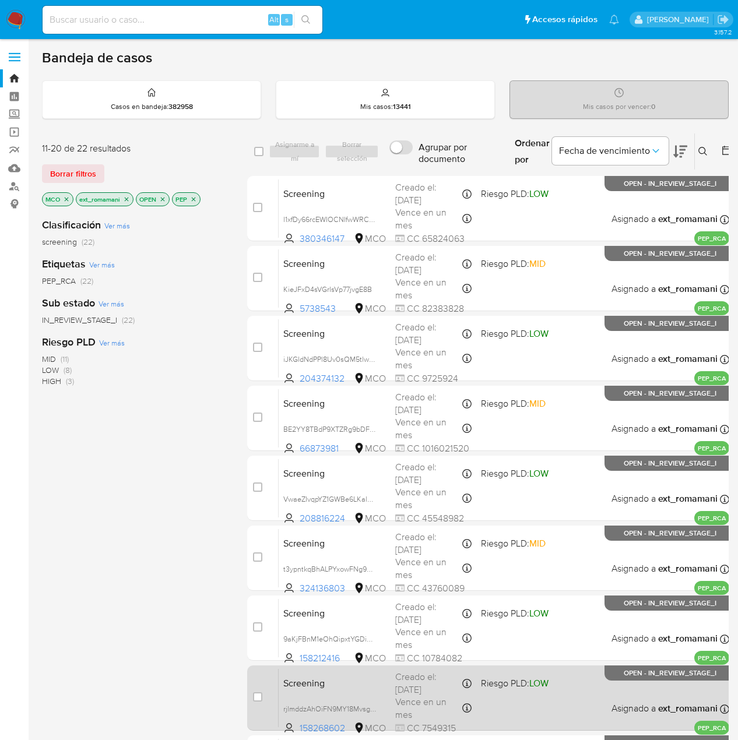
click at [492, 688] on span "Riesgo PLD: LOW" at bounding box center [515, 683] width 68 height 13
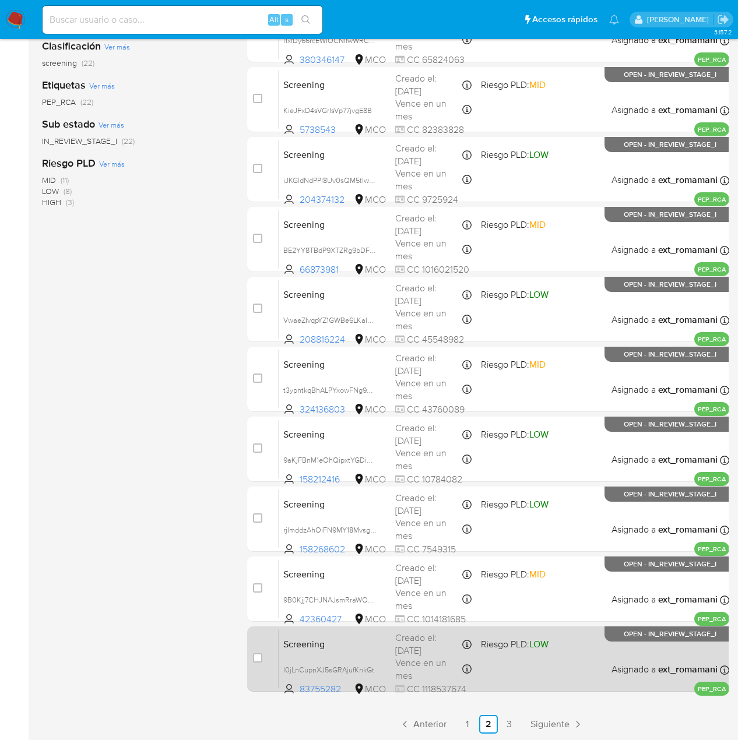
click at [511, 663] on div "Screening l0jLnCupnXJ5sGRAjufKnkGt 83755282 MCO Riesgo PLD: LOW Creado el: 30/0…" at bounding box center [504, 659] width 451 height 59
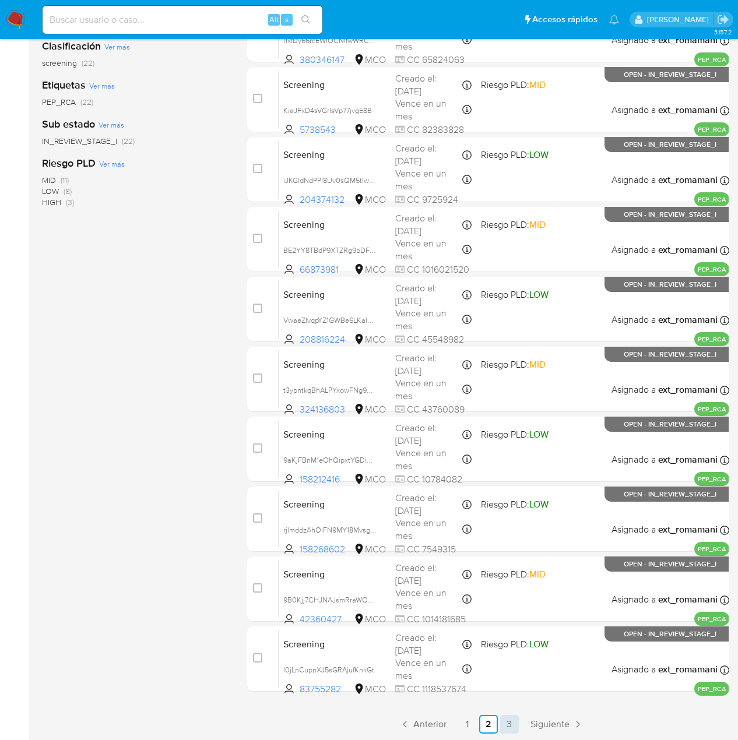
click at [508, 727] on link "3" at bounding box center [509, 724] width 19 height 19
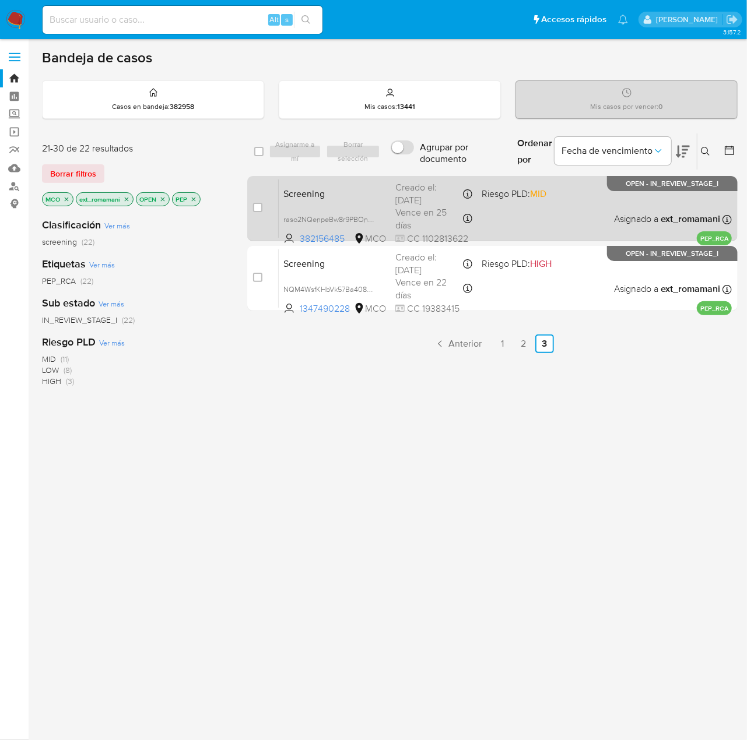
click at [514, 212] on div "Screening raso2NQenpeBw8r9PBOnCW4z 382156485 MCO Riesgo PLD: MID Creado el: 29/…" at bounding box center [505, 208] width 453 height 59
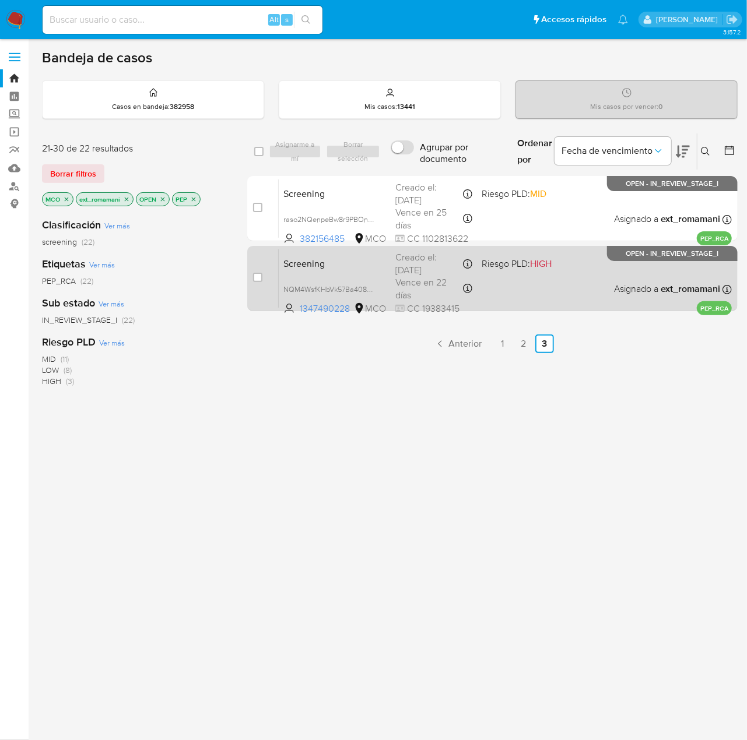
click at [503, 278] on div "Screening NQM4WsfKHbVk57Ba408giFdL 1347490228 MCO Riesgo PLD: HIGH Creado el: 2…" at bounding box center [505, 278] width 453 height 59
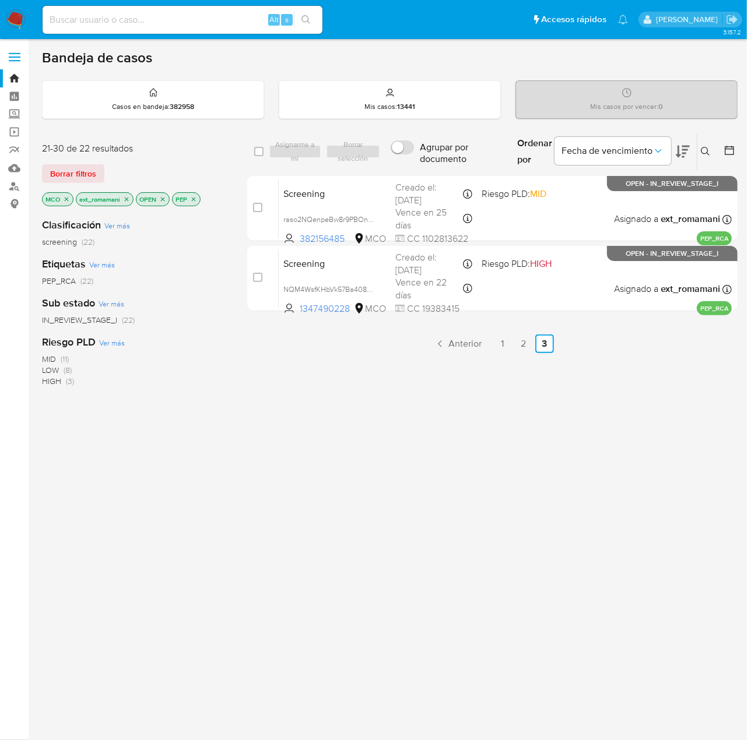
click at [17, 19] on img at bounding box center [16, 20] width 20 height 20
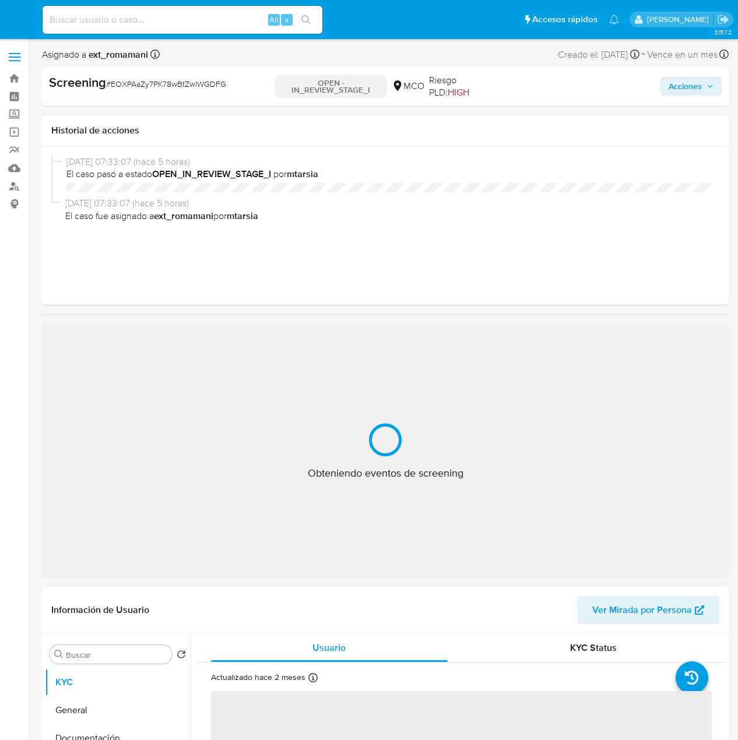
select select "10"
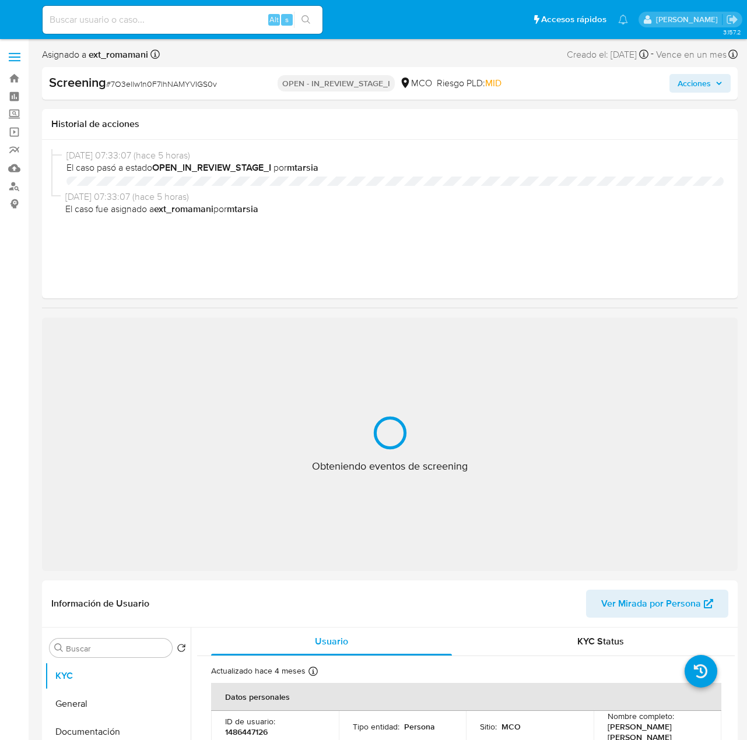
select select "10"
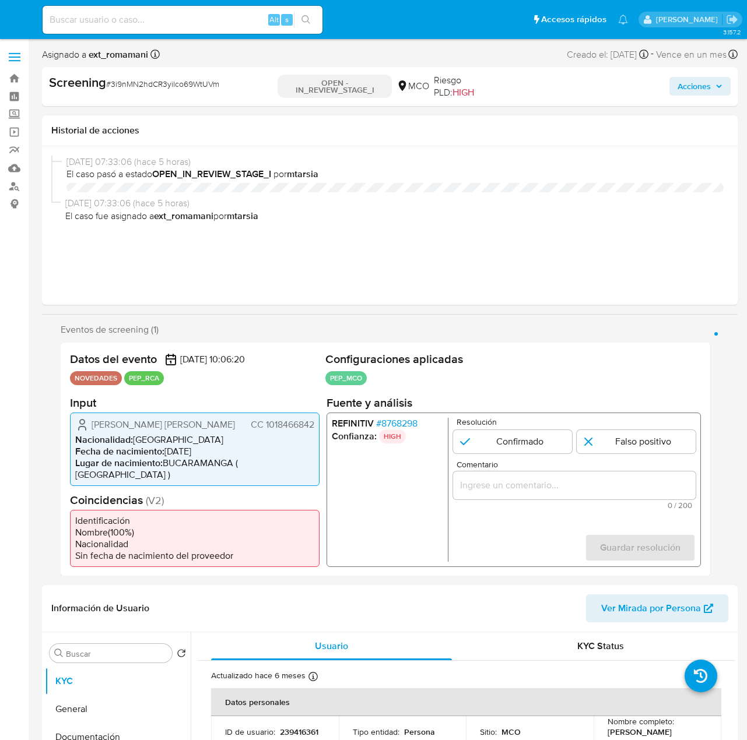
select select "10"
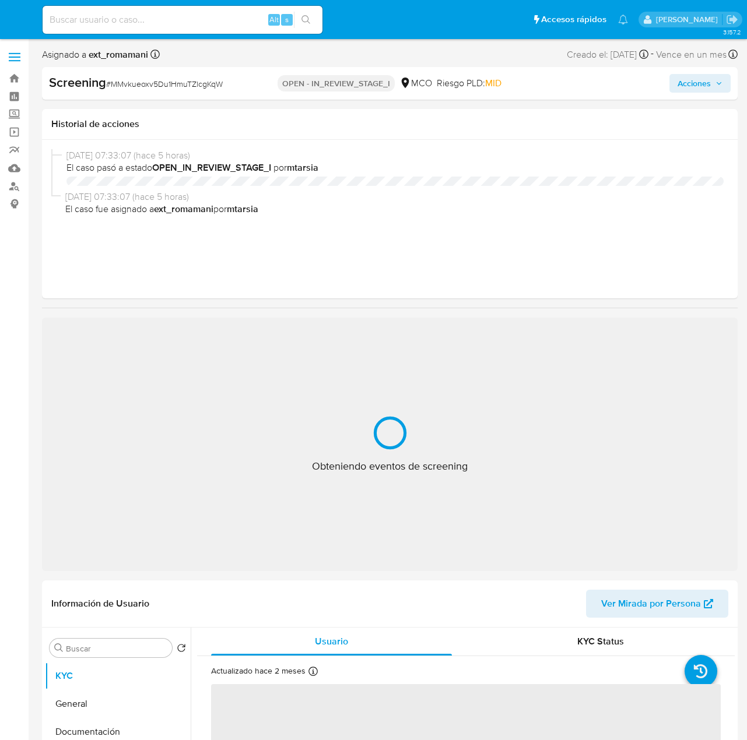
select select "10"
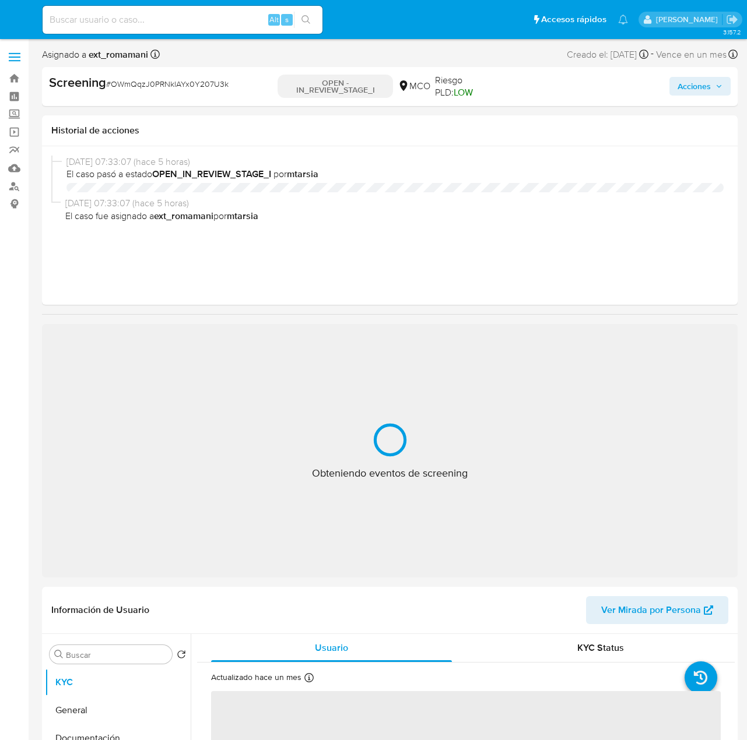
select select "10"
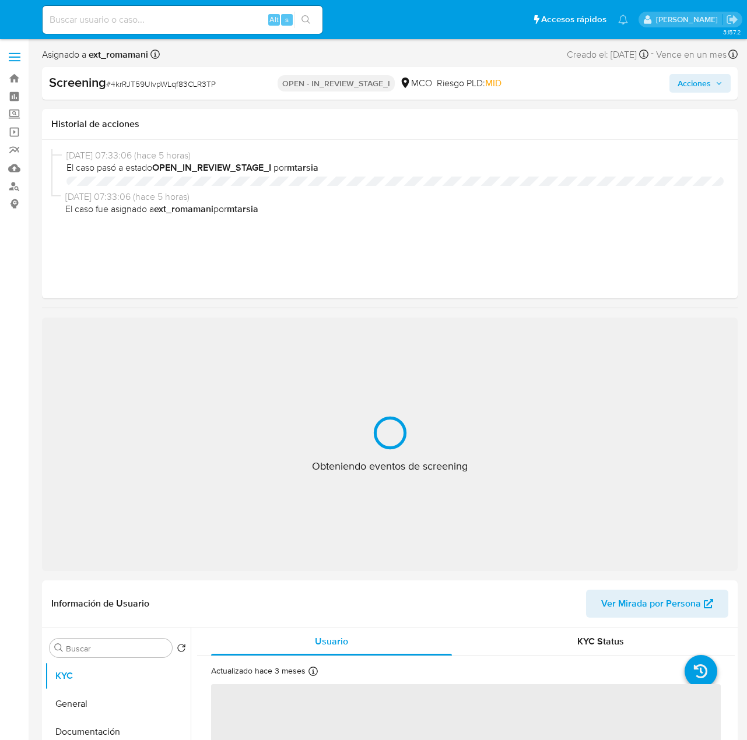
select select "10"
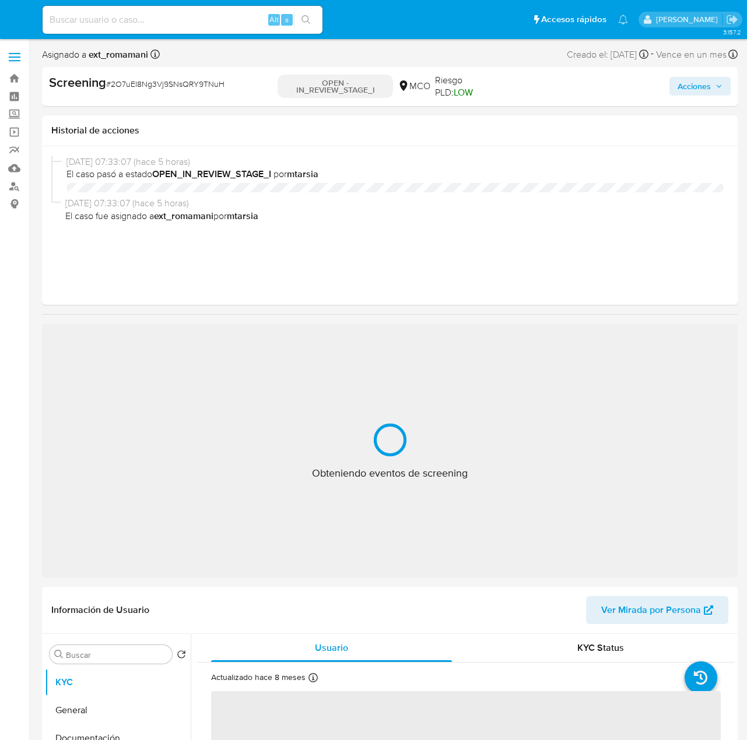
select select "10"
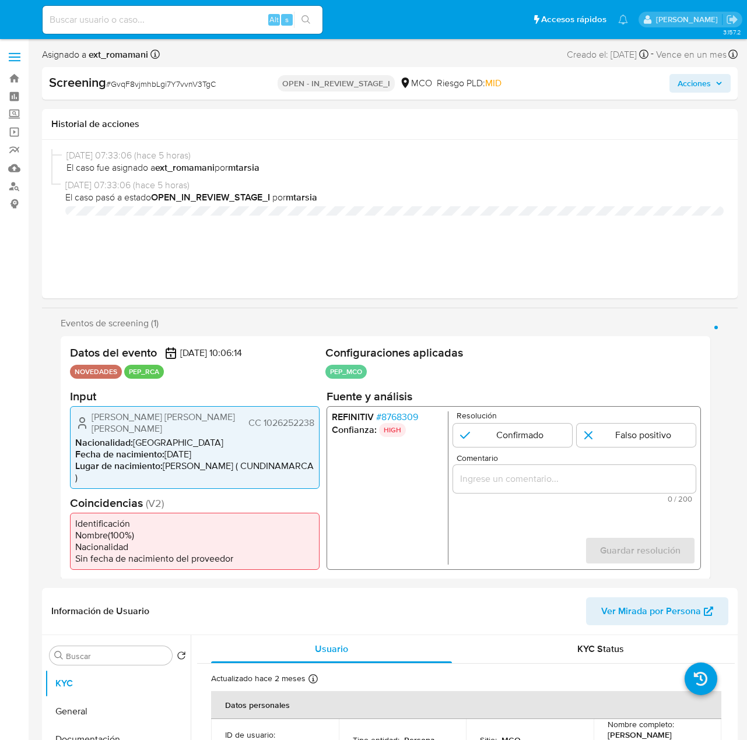
select select "10"
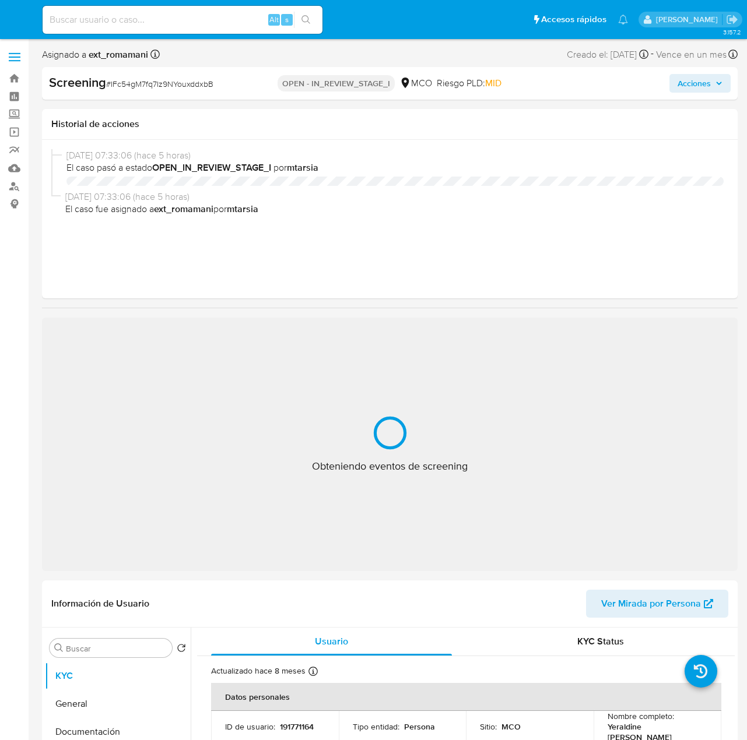
select select "10"
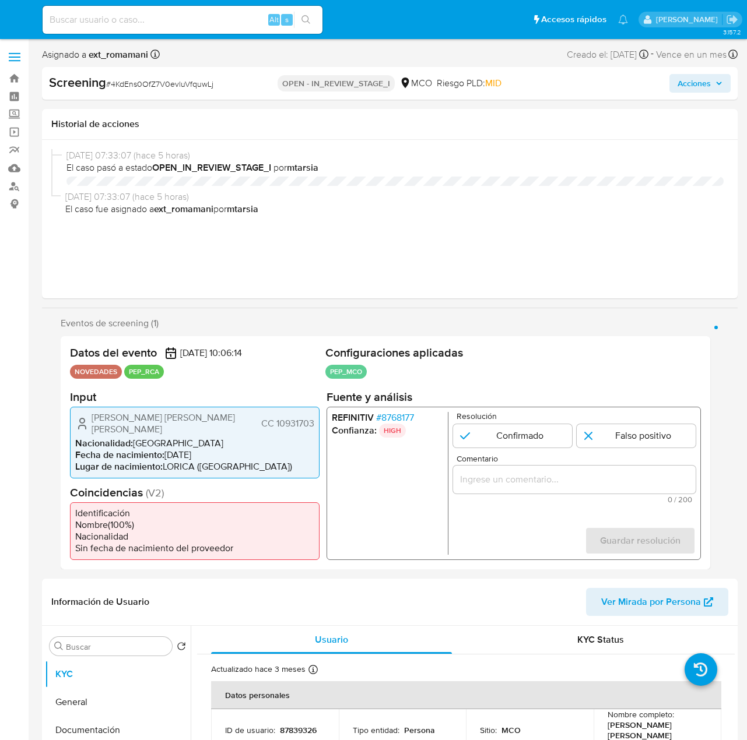
select select "10"
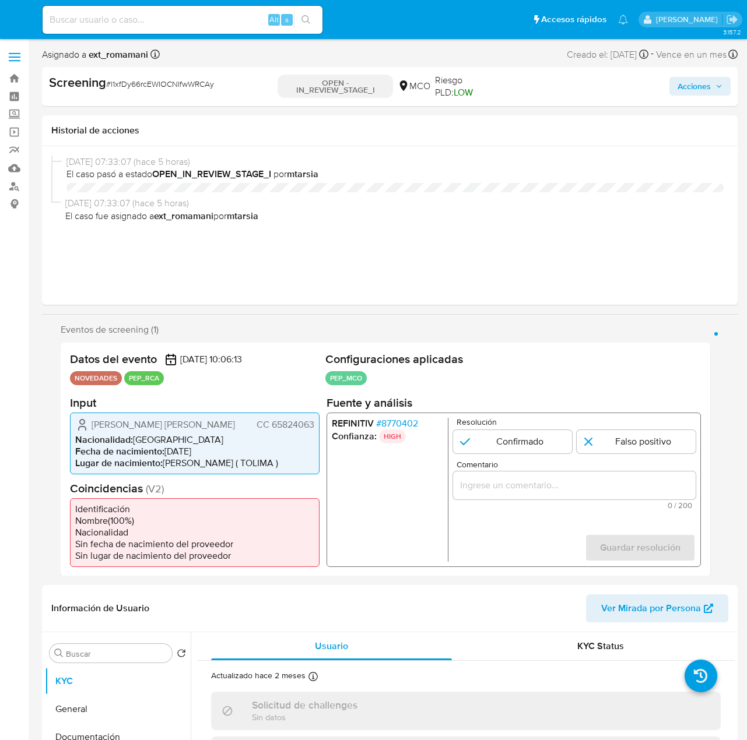
select select "10"
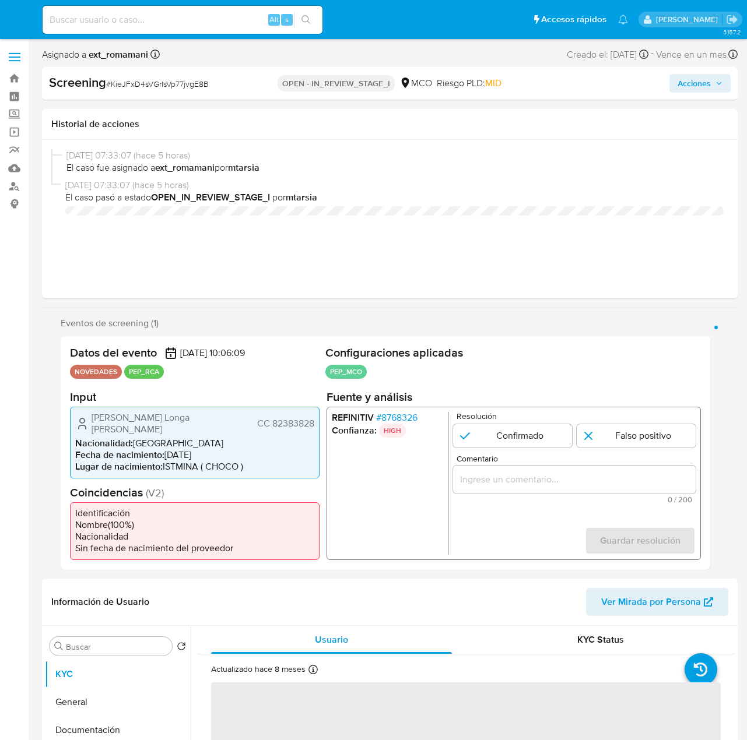
select select "10"
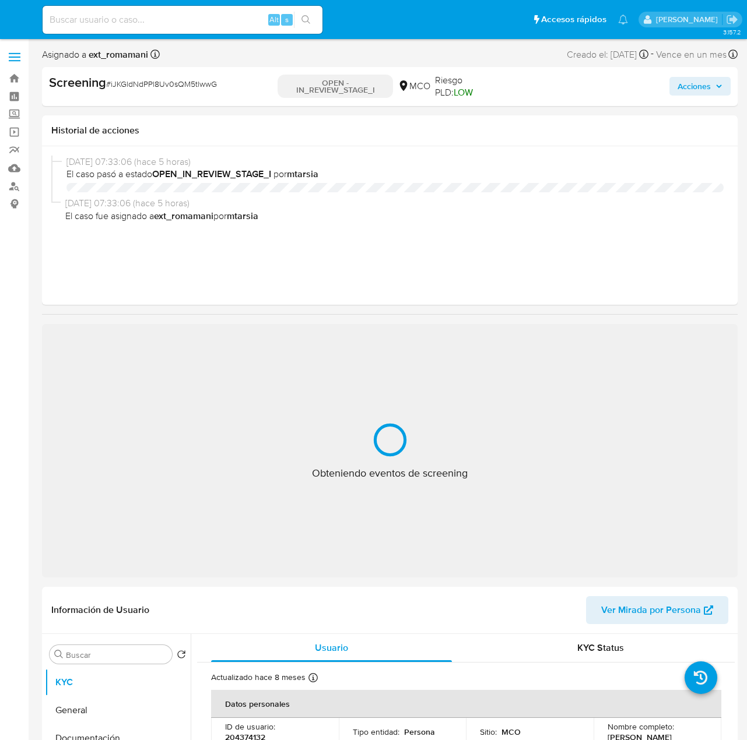
select select "10"
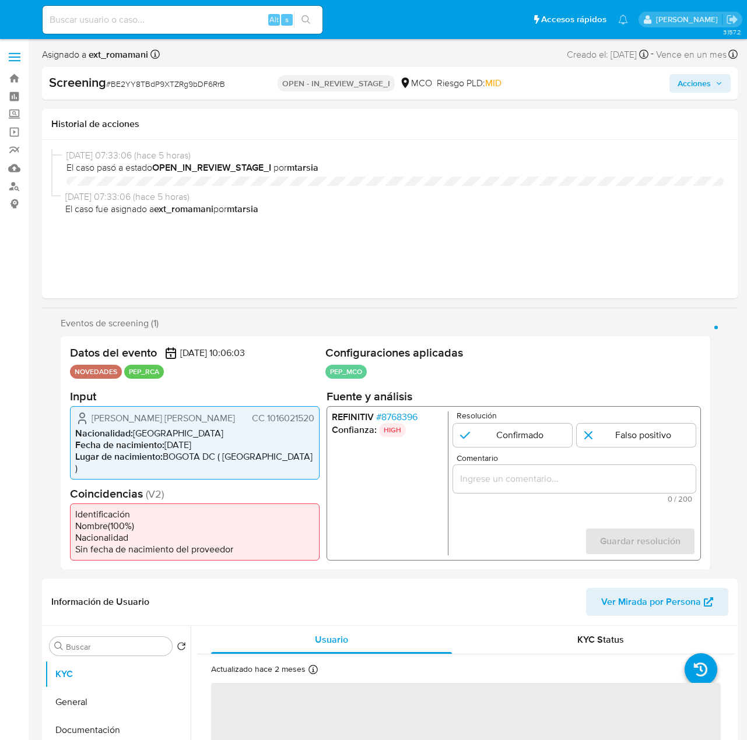
select select "10"
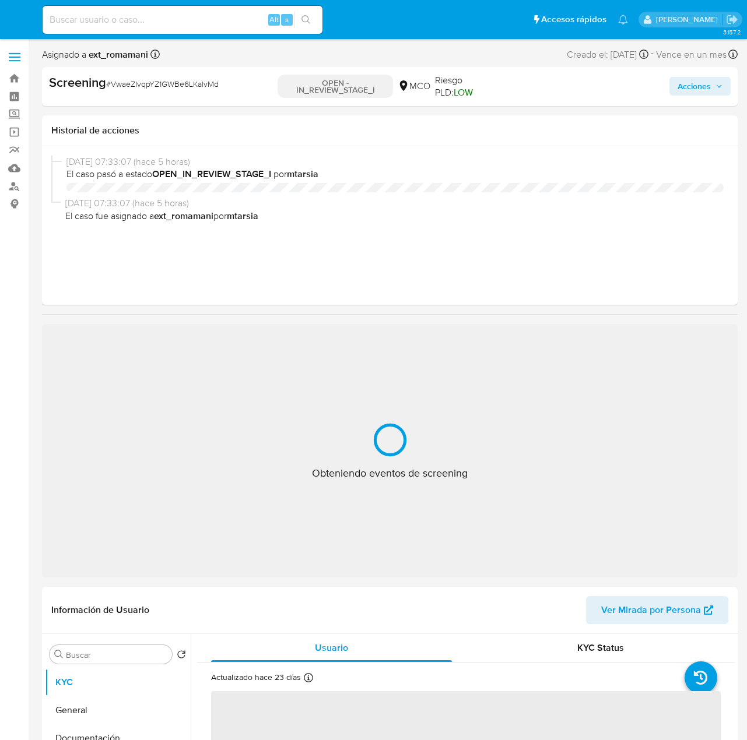
select select "10"
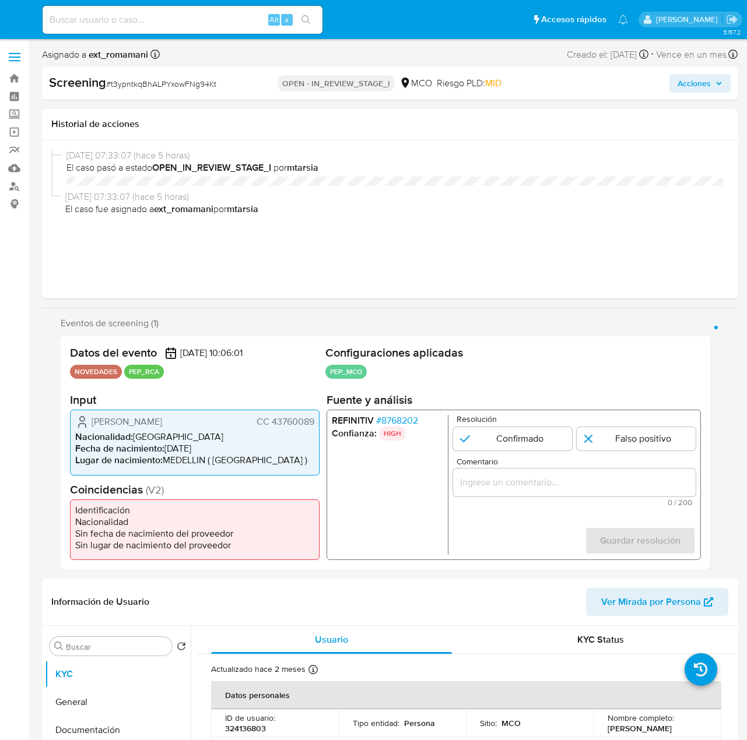
select select "10"
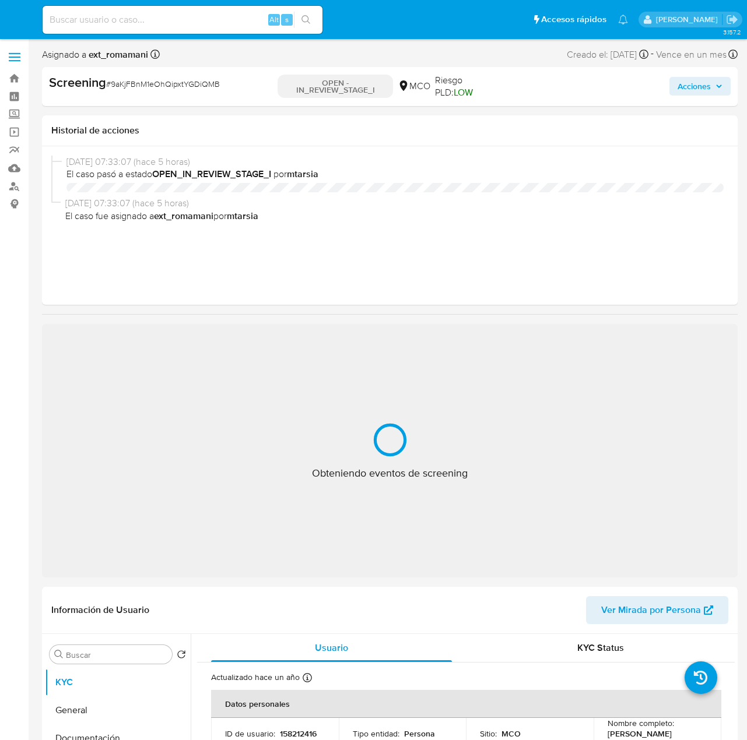
select select "10"
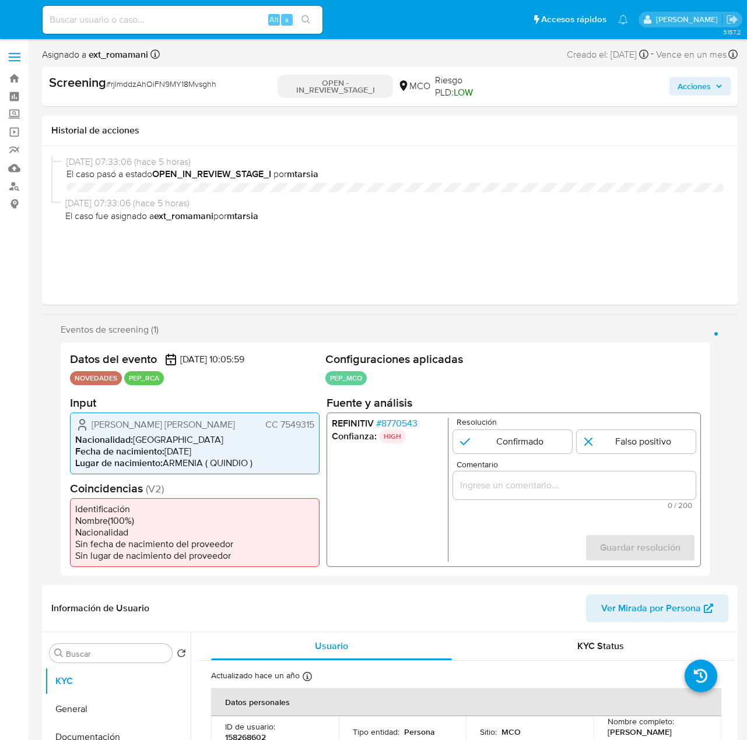
select select "10"
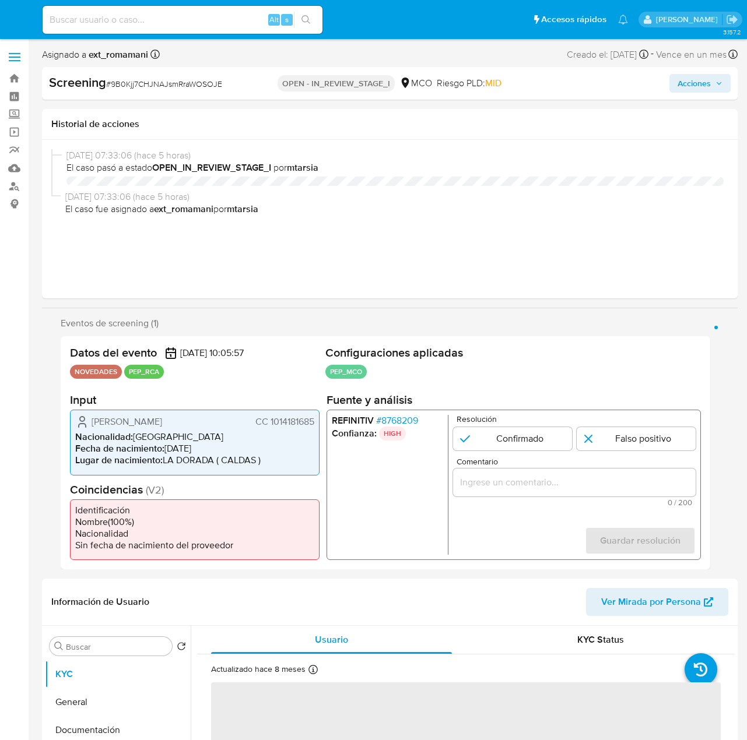
select select "10"
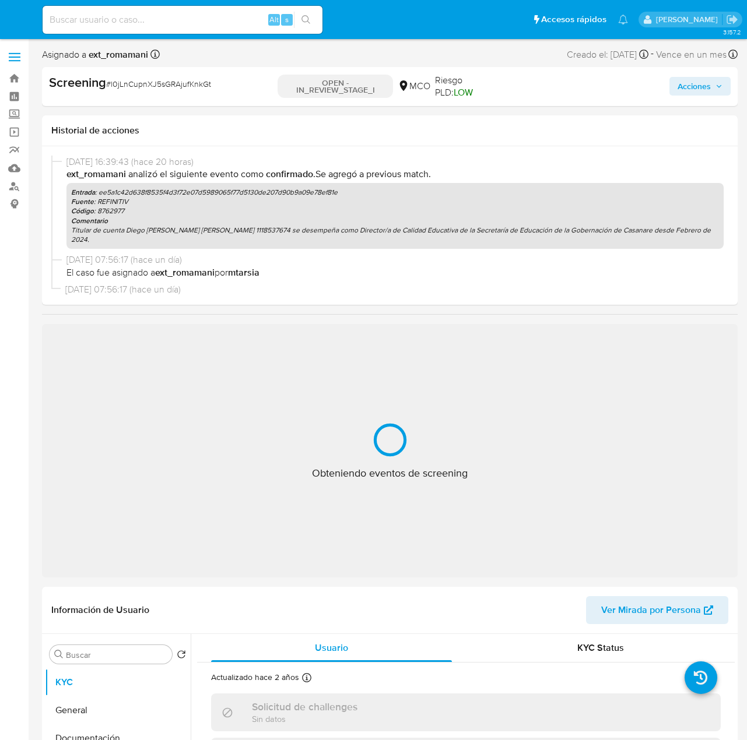
select select "10"
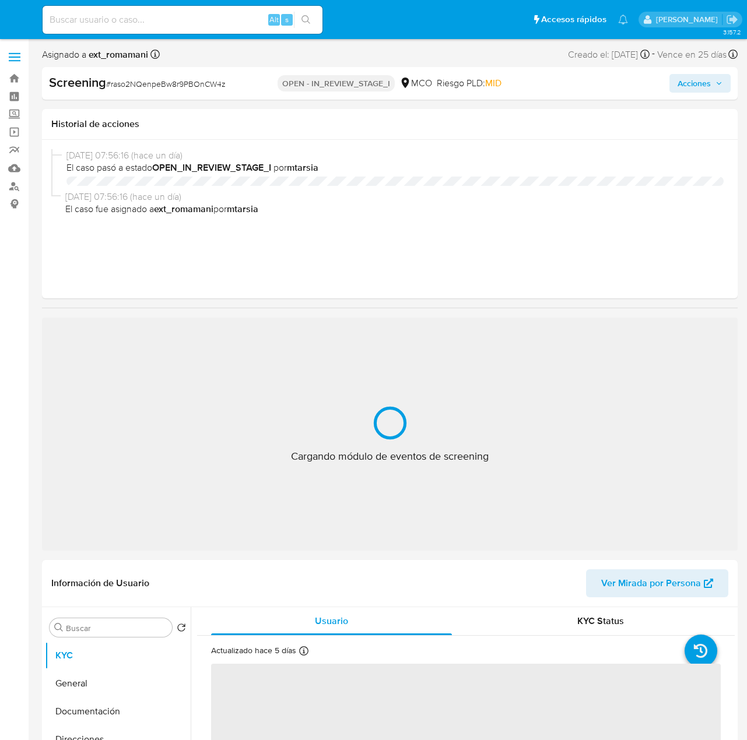
select select "10"
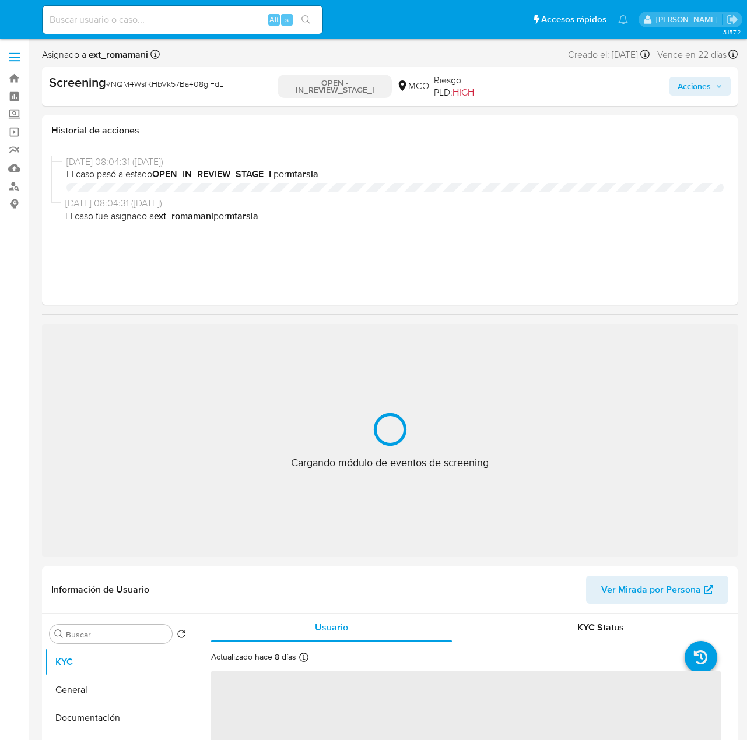
select select "10"
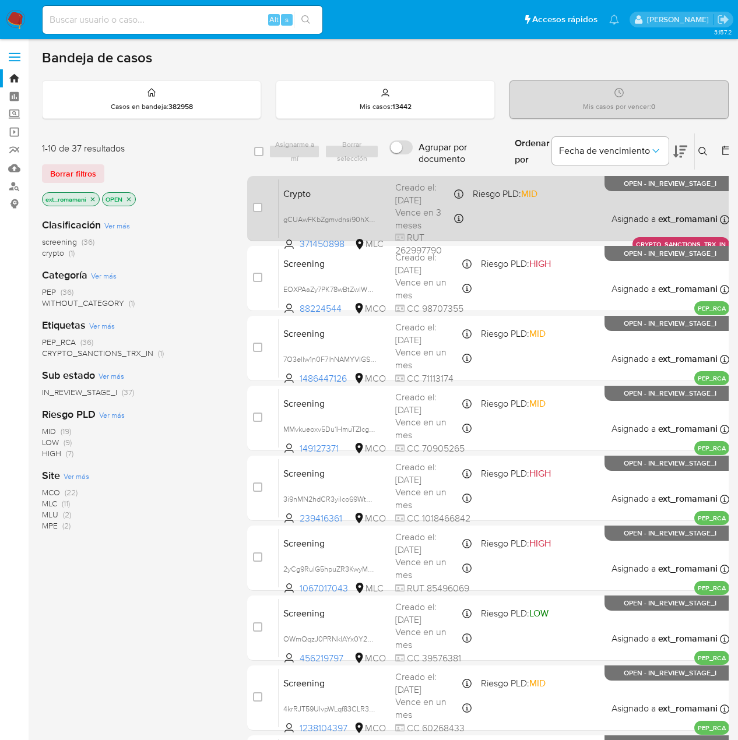
click at [495, 213] on div "Crypto gCUAwFKbZgmvdnsi90hXt8pz 371450898 MLC Riesgo PLD: MID Creado el: 02/09/…" at bounding box center [504, 208] width 451 height 59
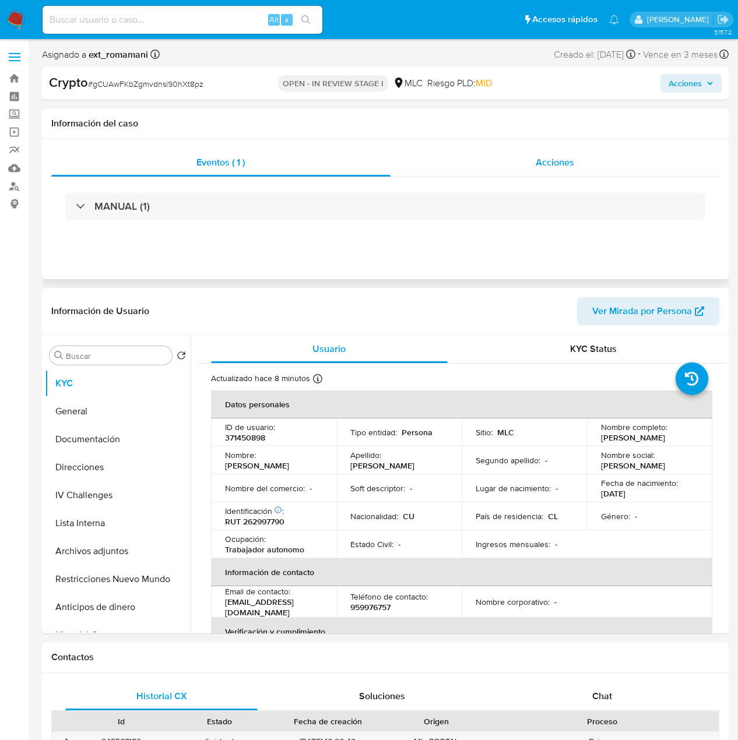
click at [550, 163] on span "Acciones" at bounding box center [555, 162] width 38 height 13
select select "10"
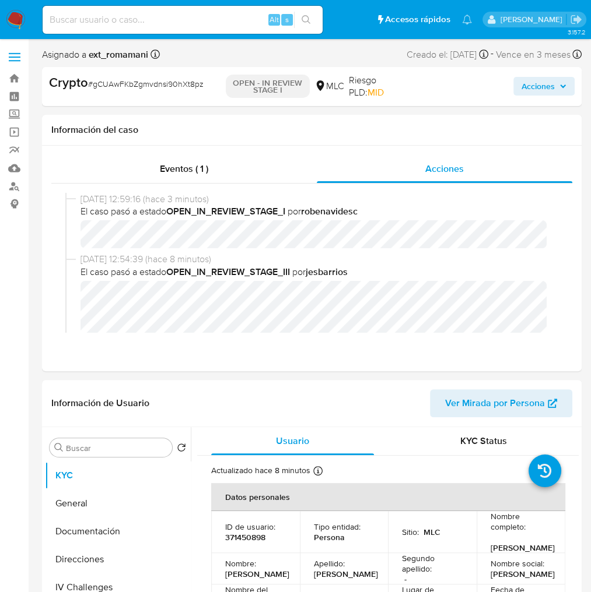
click at [529, 89] on span "Acciones" at bounding box center [537, 86] width 33 height 19
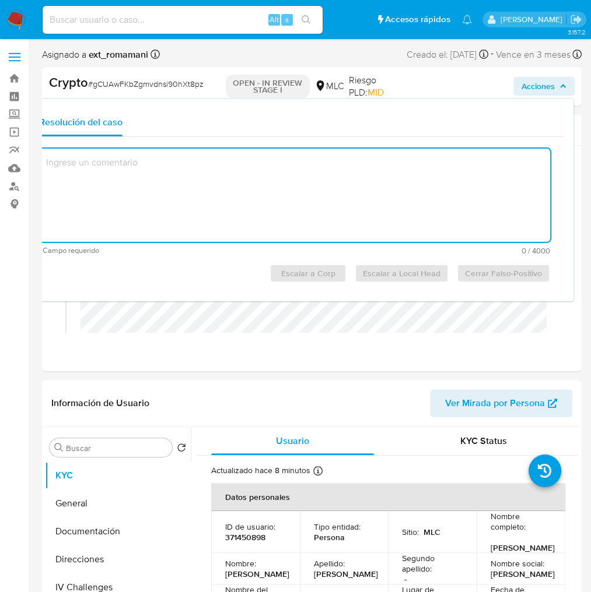
click at [196, 170] on textarea at bounding box center [294, 195] width 511 height 93
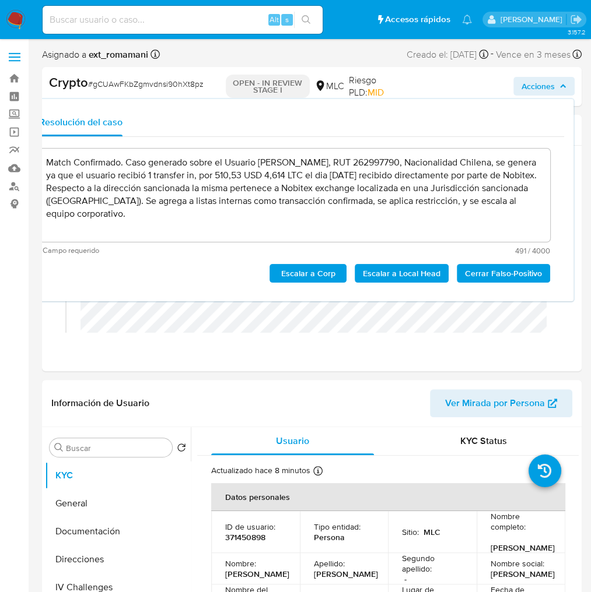
click at [319, 271] on span "Escalar a Corp" at bounding box center [308, 273] width 61 height 16
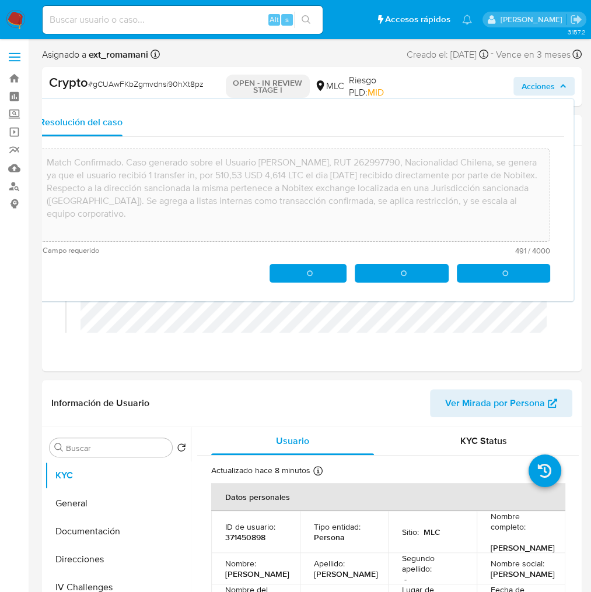
type textarea "Match Confirmado. Caso generado sobre el Usuario Lázaro Yosmel Becerra Mendez, …"
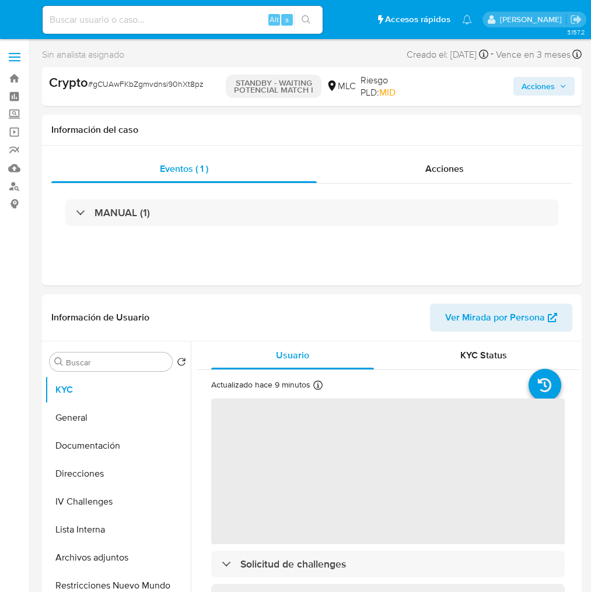
select select "10"
